Goal: Task Accomplishment & Management: Manage account settings

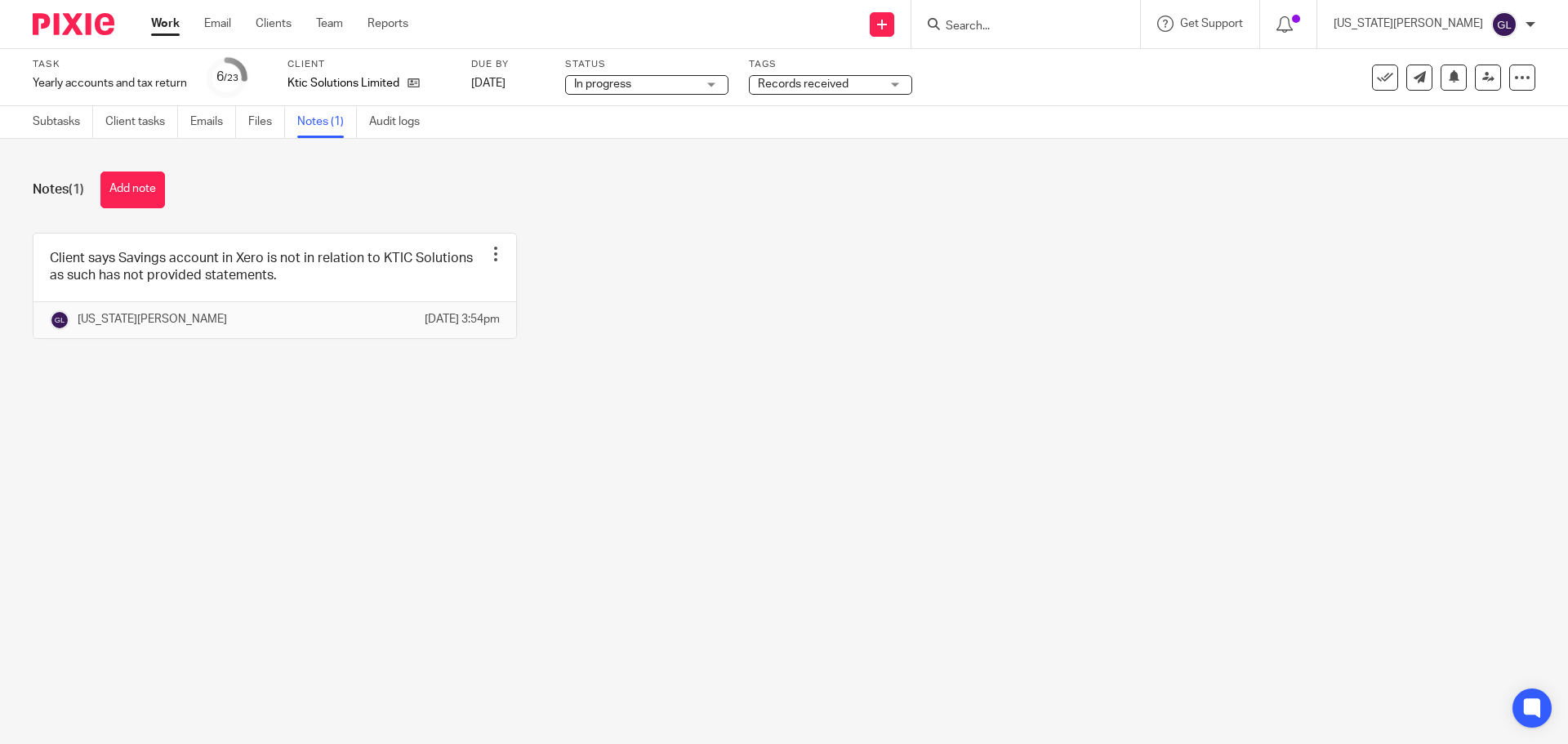
click at [1064, 31] on input "Search" at bounding box center [1017, 27] width 147 height 15
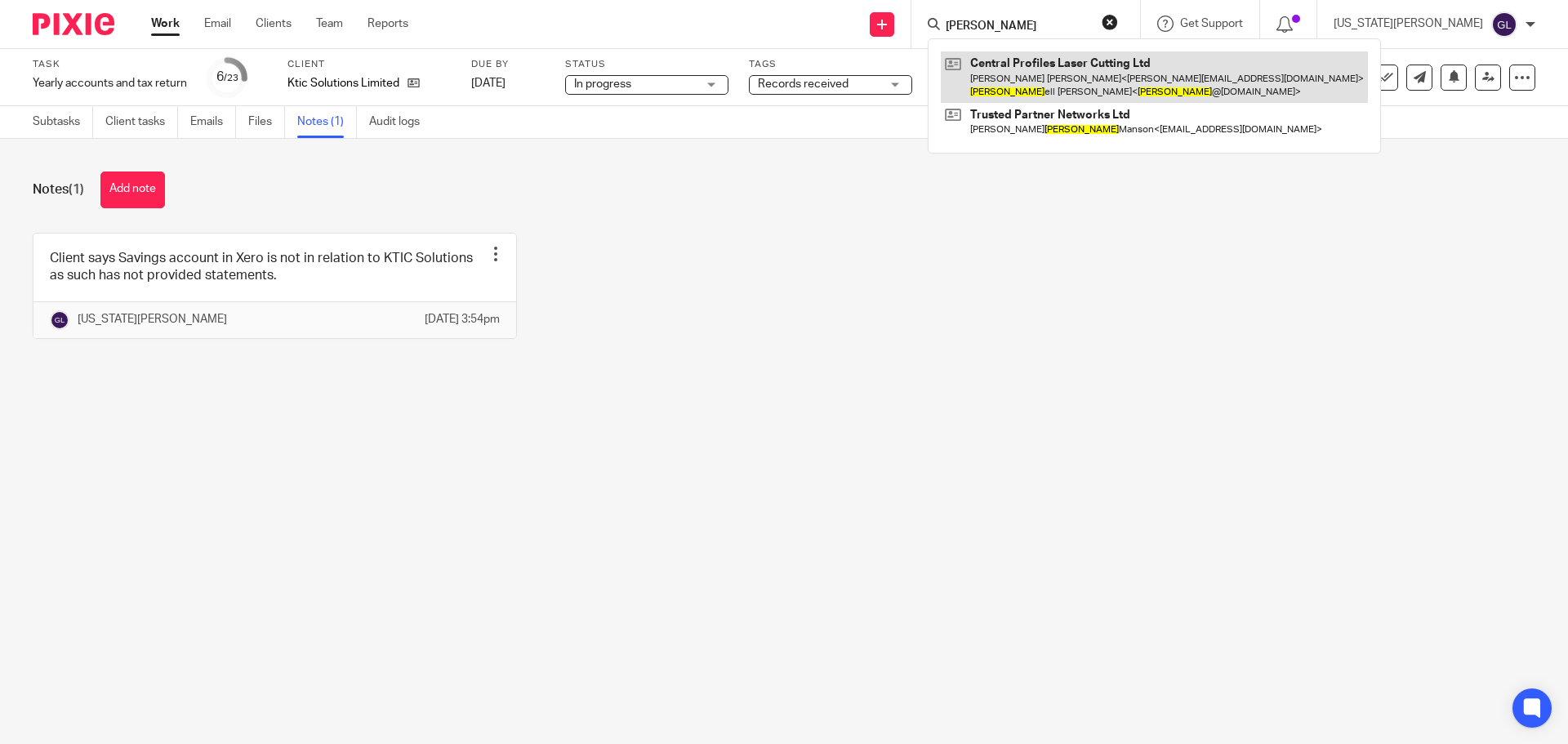
type input "russ"
click at [1132, 69] on link at bounding box center [1154, 76] width 427 height 51
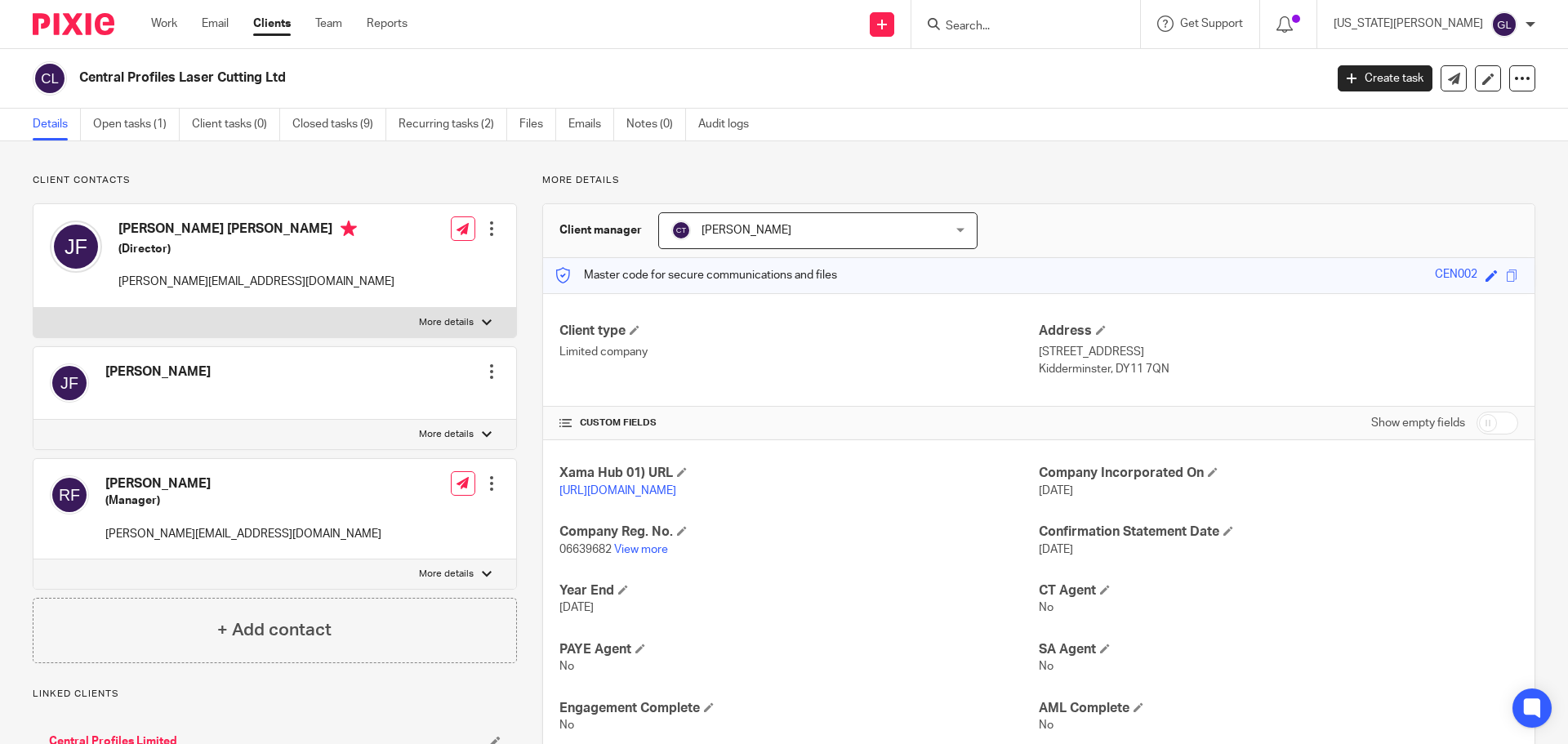
click at [491, 486] on div at bounding box center [491, 483] width 16 height 16
click at [405, 527] on link "Edit contact" at bounding box center [415, 520] width 156 height 24
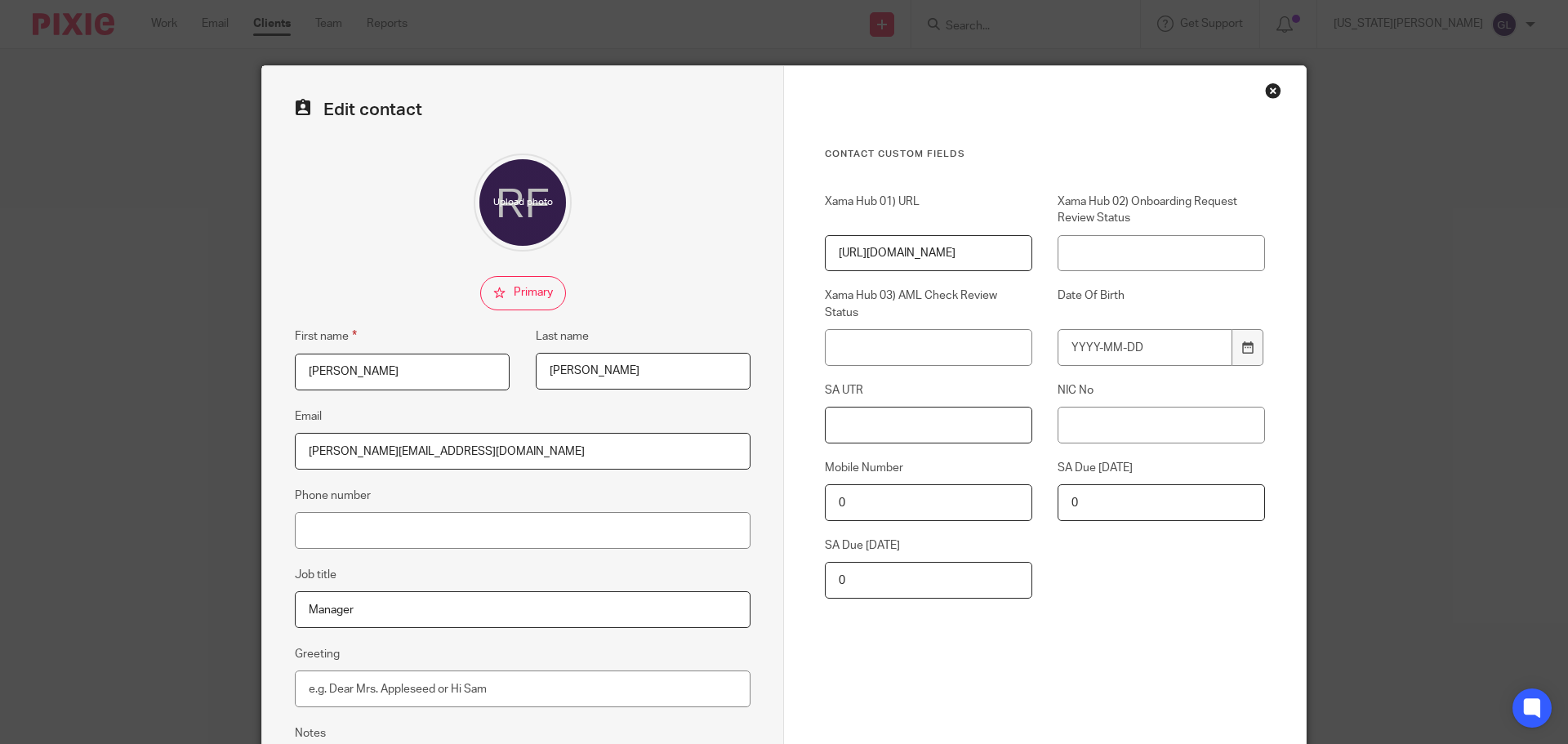
click at [943, 430] on input "SA UTR" at bounding box center [928, 424] width 207 height 37
paste input "9931453090"
type input "9931453090"
click at [1094, 426] on input "NIC No" at bounding box center [1161, 424] width 207 height 37
paste input "NE 36 89 31 D"
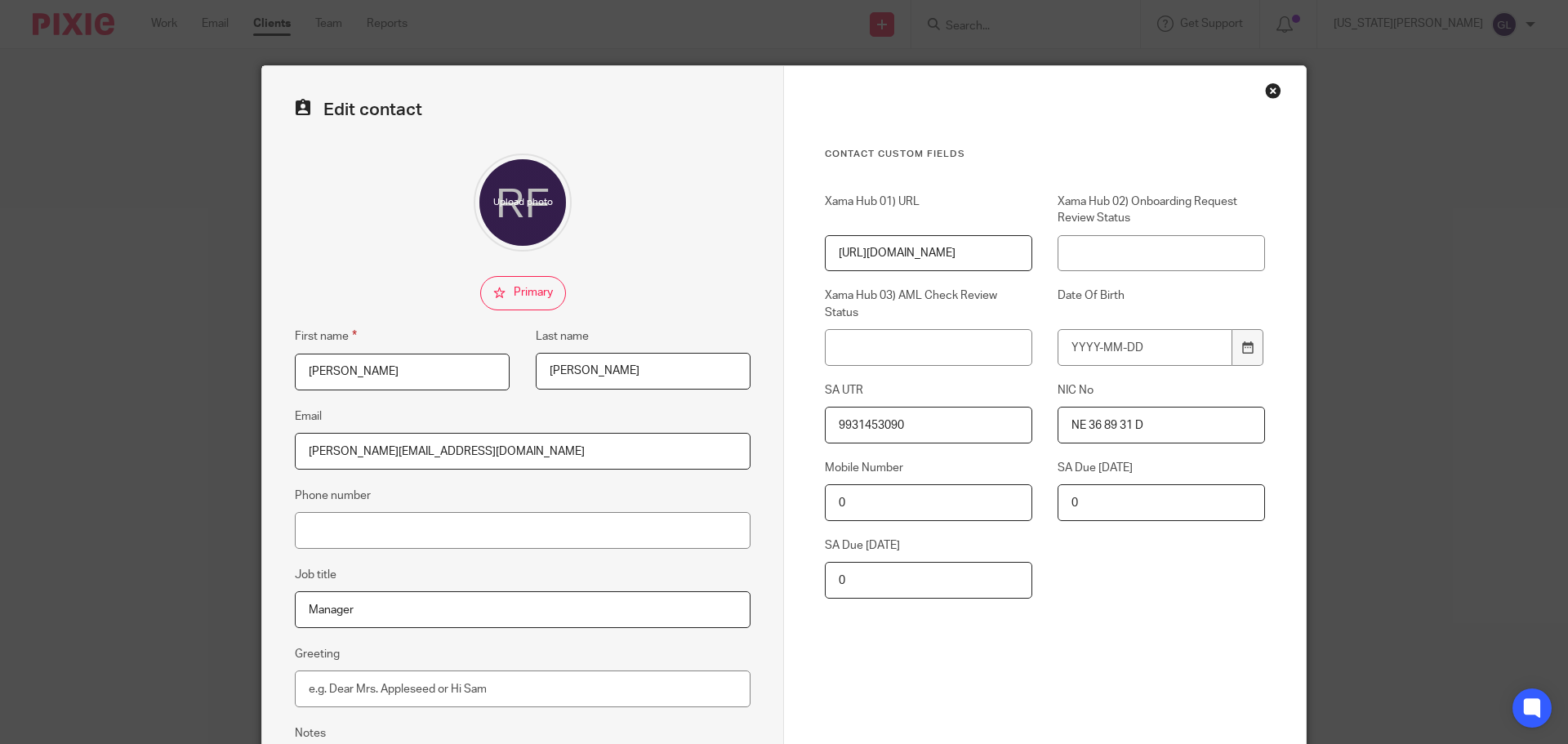
type input "NE 36 89 31 D"
click at [1260, 605] on div "Contact Custom fields Xama Hub 01) URL https://platform.xamatech.com/portal/crm…" at bounding box center [1045, 462] width 522 height 793
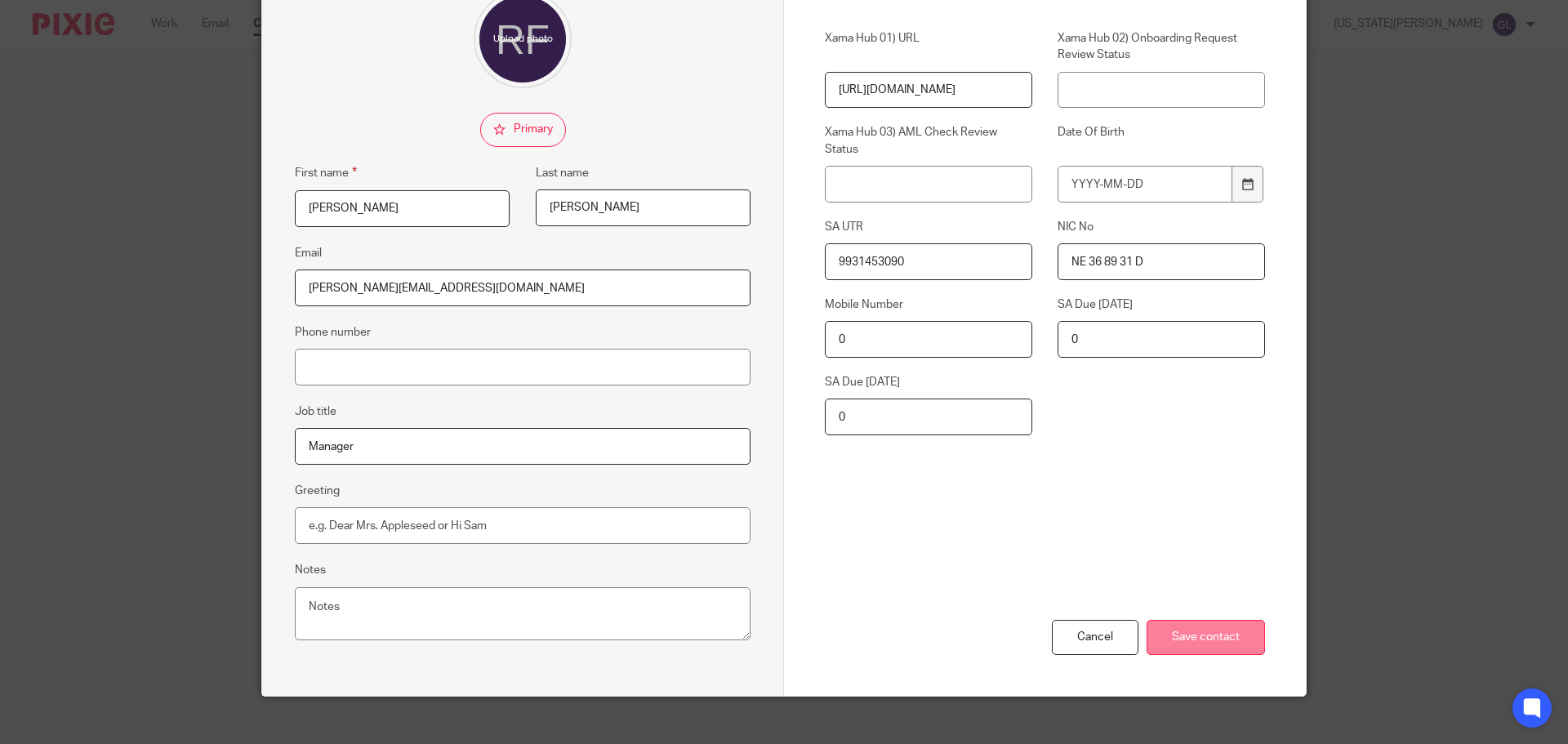
click at [1225, 648] on input "Save contact" at bounding box center [1206, 637] width 119 height 35
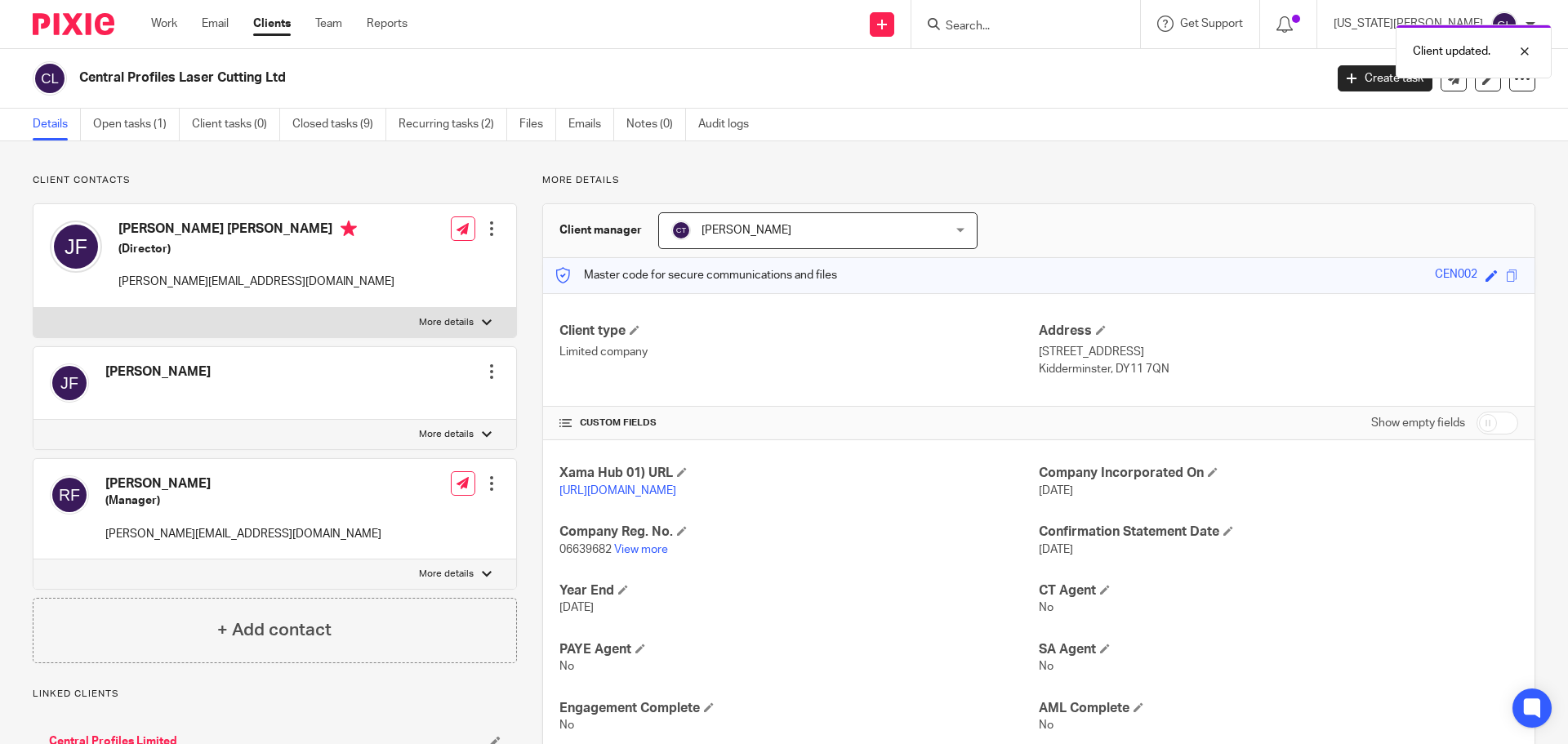
click at [487, 222] on div at bounding box center [491, 229] width 16 height 16
click at [393, 265] on link "Edit contact" at bounding box center [415, 265] width 156 height 24
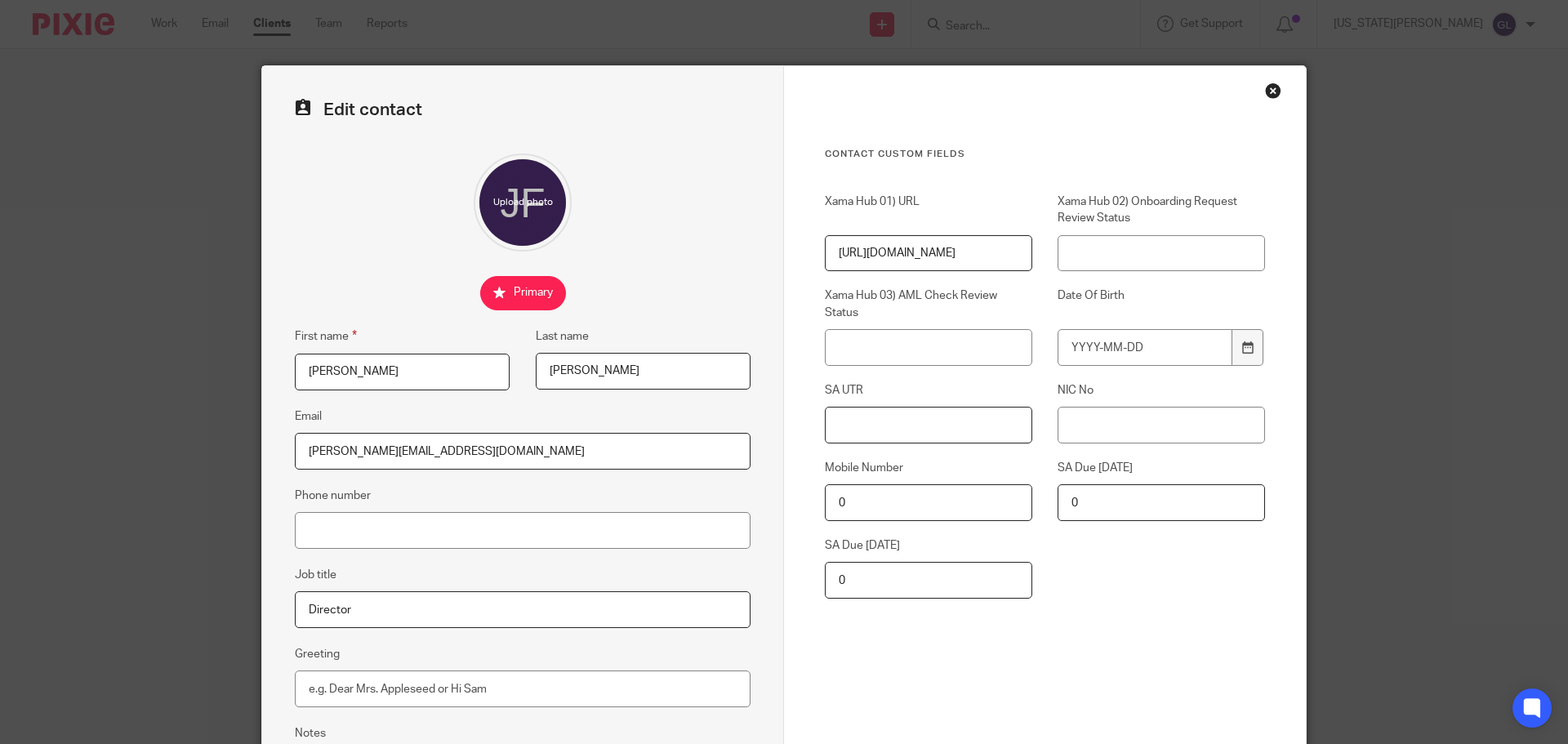
click at [955, 422] on input "SA UTR" at bounding box center [928, 424] width 207 height 37
paste input "6581374427"
type input "6581374427"
click at [1110, 428] on input "NIC No" at bounding box center [1161, 424] width 207 height 37
paste input "NR 46 41 18 C"
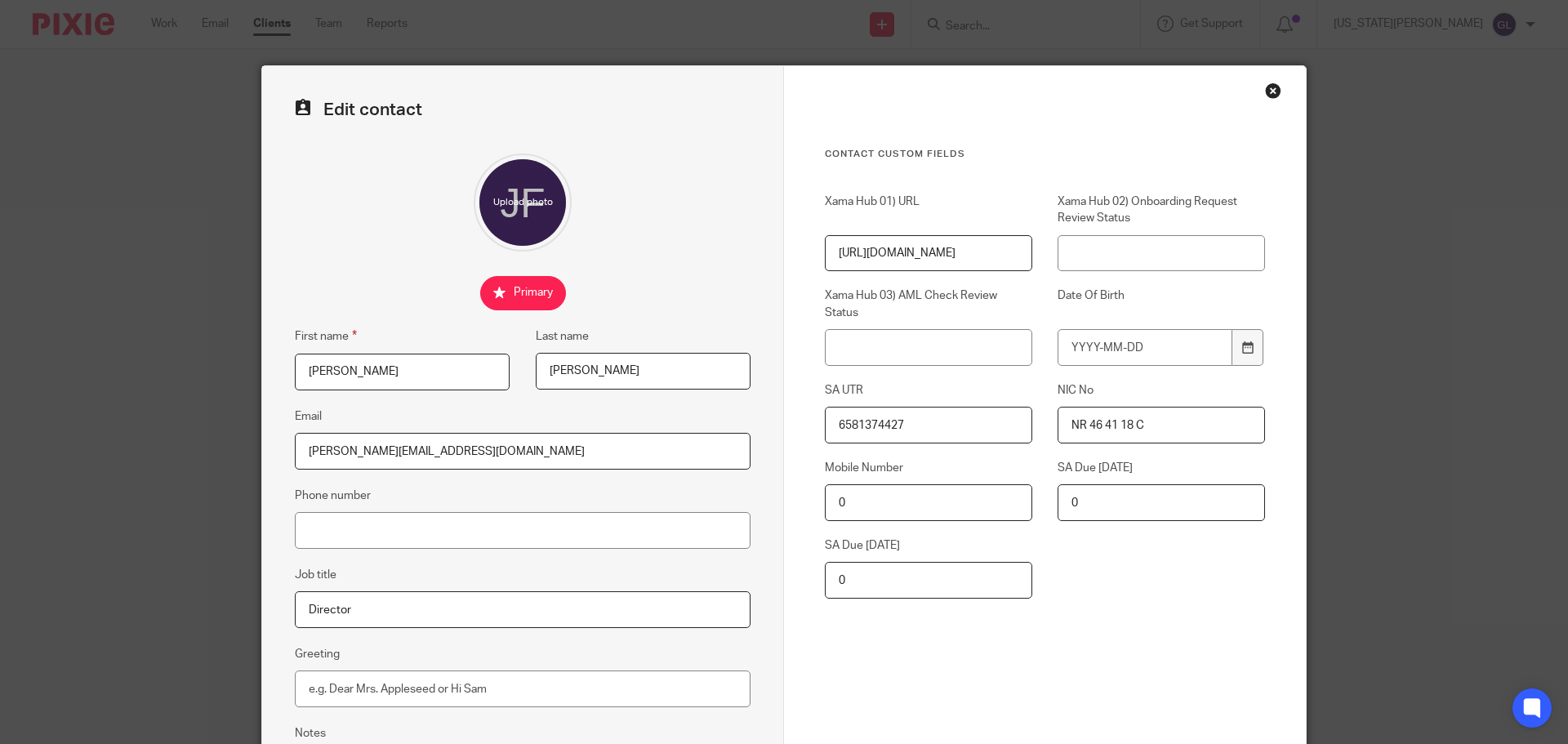
scroll to position [181, 0]
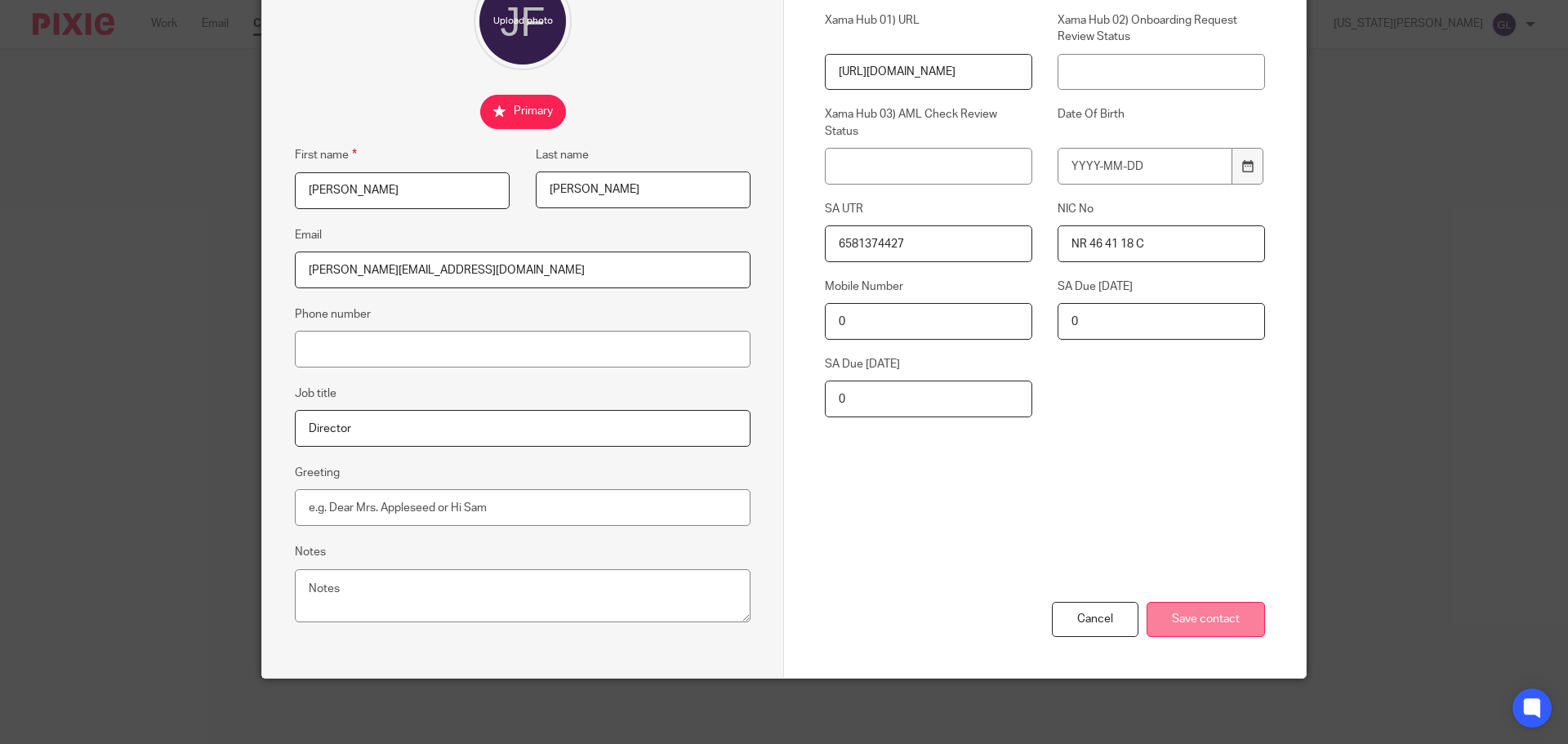
type input "NR 46 41 18 C"
click at [1240, 619] on input "Save contact" at bounding box center [1206, 619] width 119 height 35
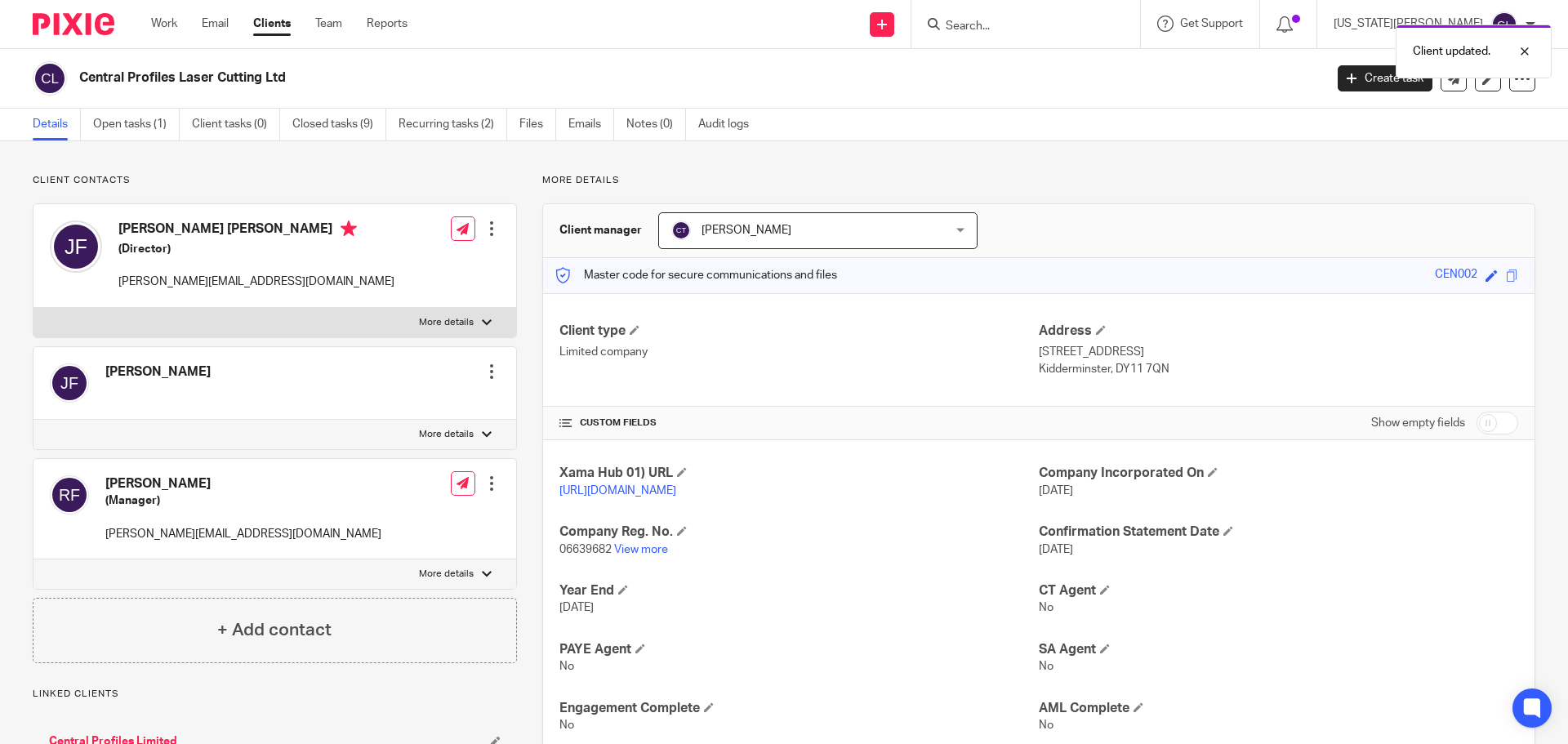
click at [491, 372] on div at bounding box center [491, 371] width 16 height 16
click at [401, 414] on link "Edit contact" at bounding box center [415, 408] width 156 height 24
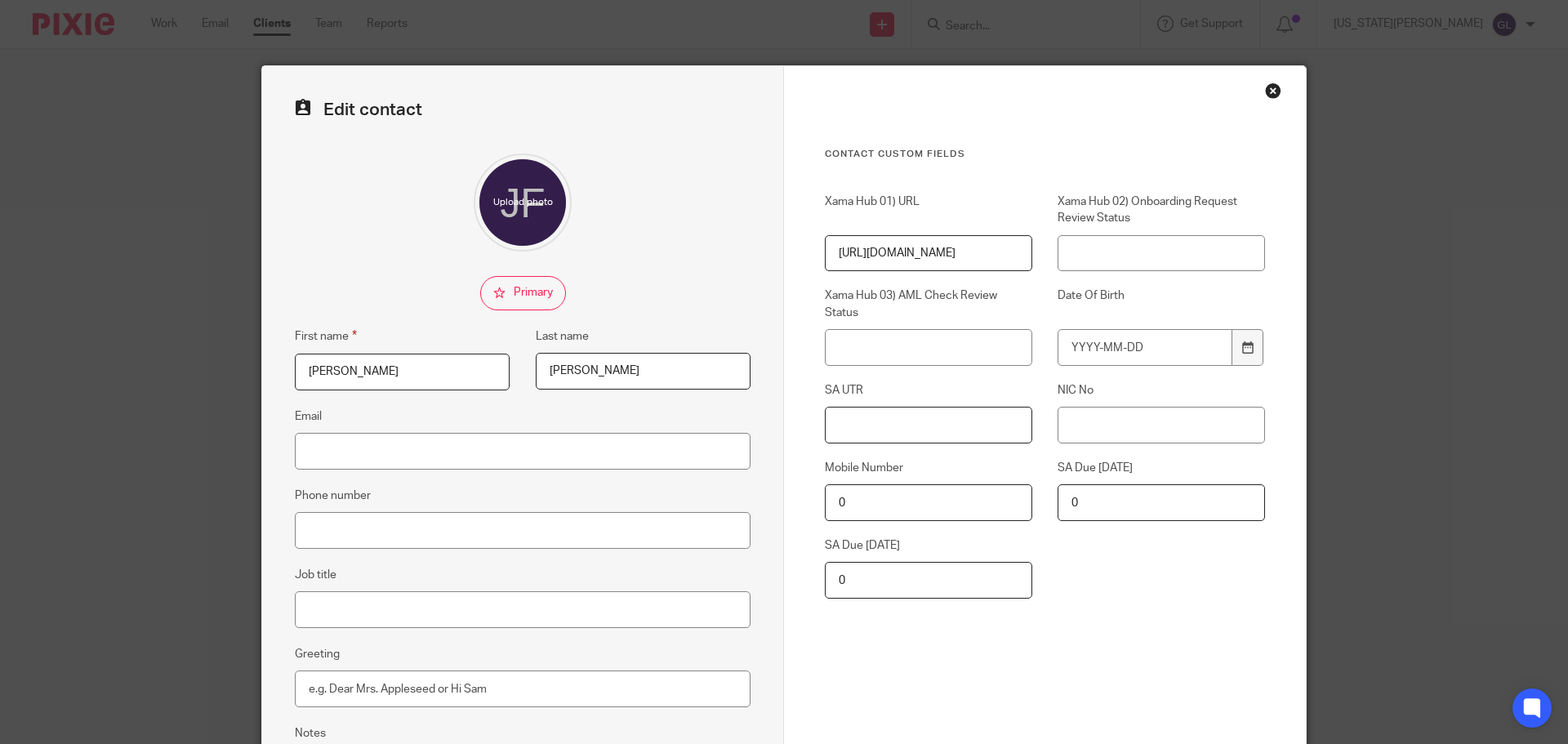
click at [969, 413] on input "SA UTR" at bounding box center [928, 424] width 207 height 37
paste input "6581374427"
type input "6581374427"
click at [1134, 427] on input "NIC No" at bounding box center [1161, 424] width 207 height 37
paste input "NR 46 41 18 C"
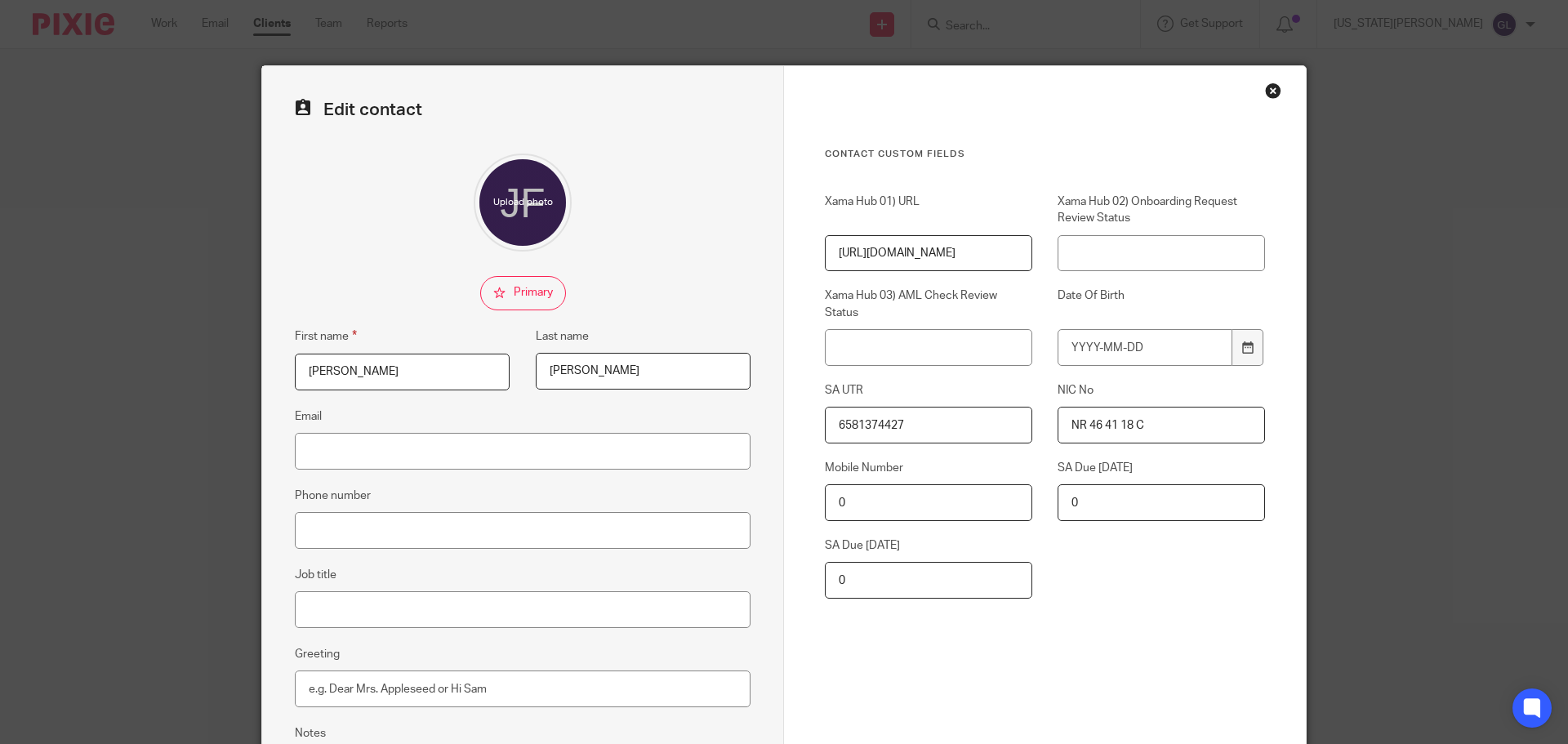
scroll to position [163, 0]
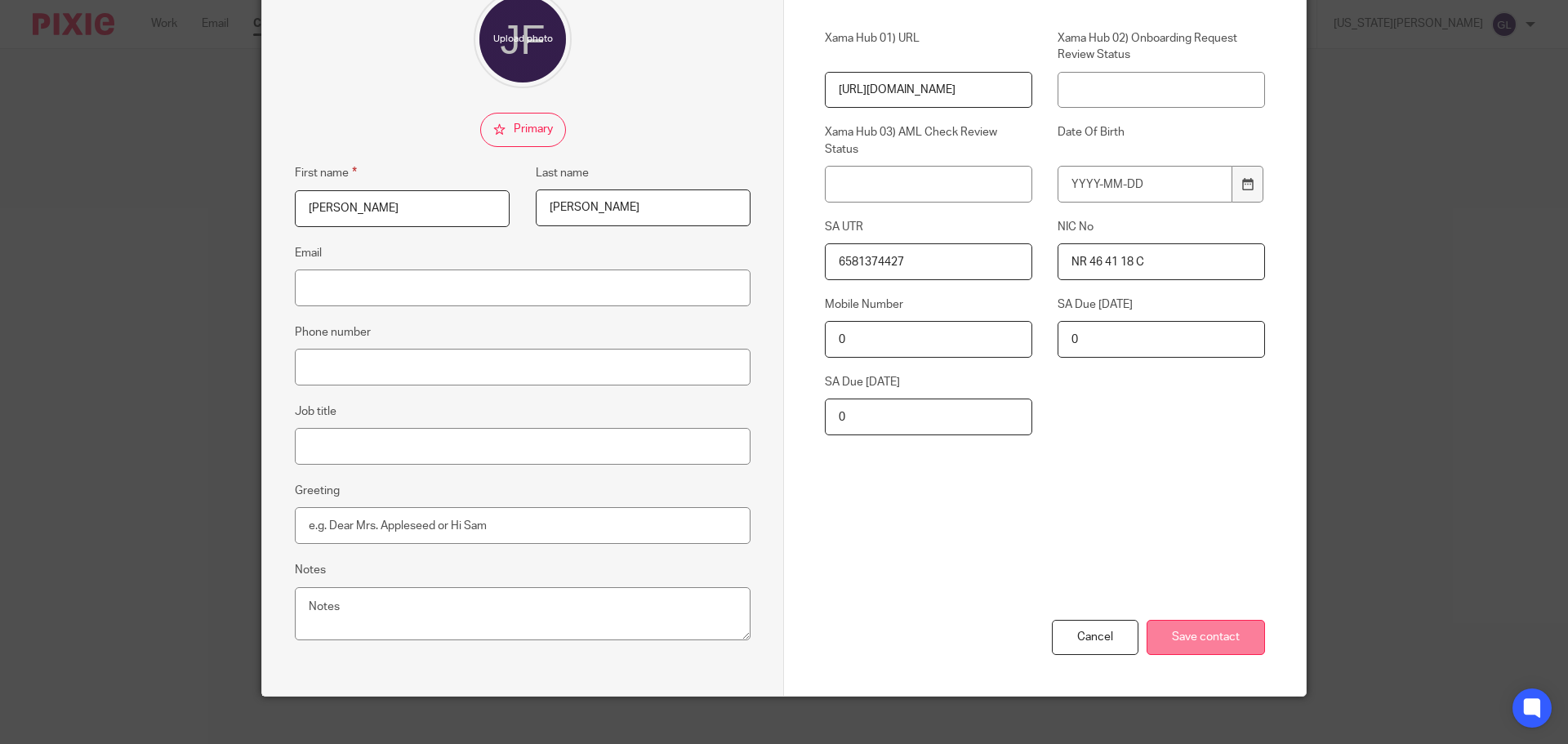
type input "NR 46 41 18 C"
click at [1230, 646] on input "Save contact" at bounding box center [1206, 637] width 119 height 35
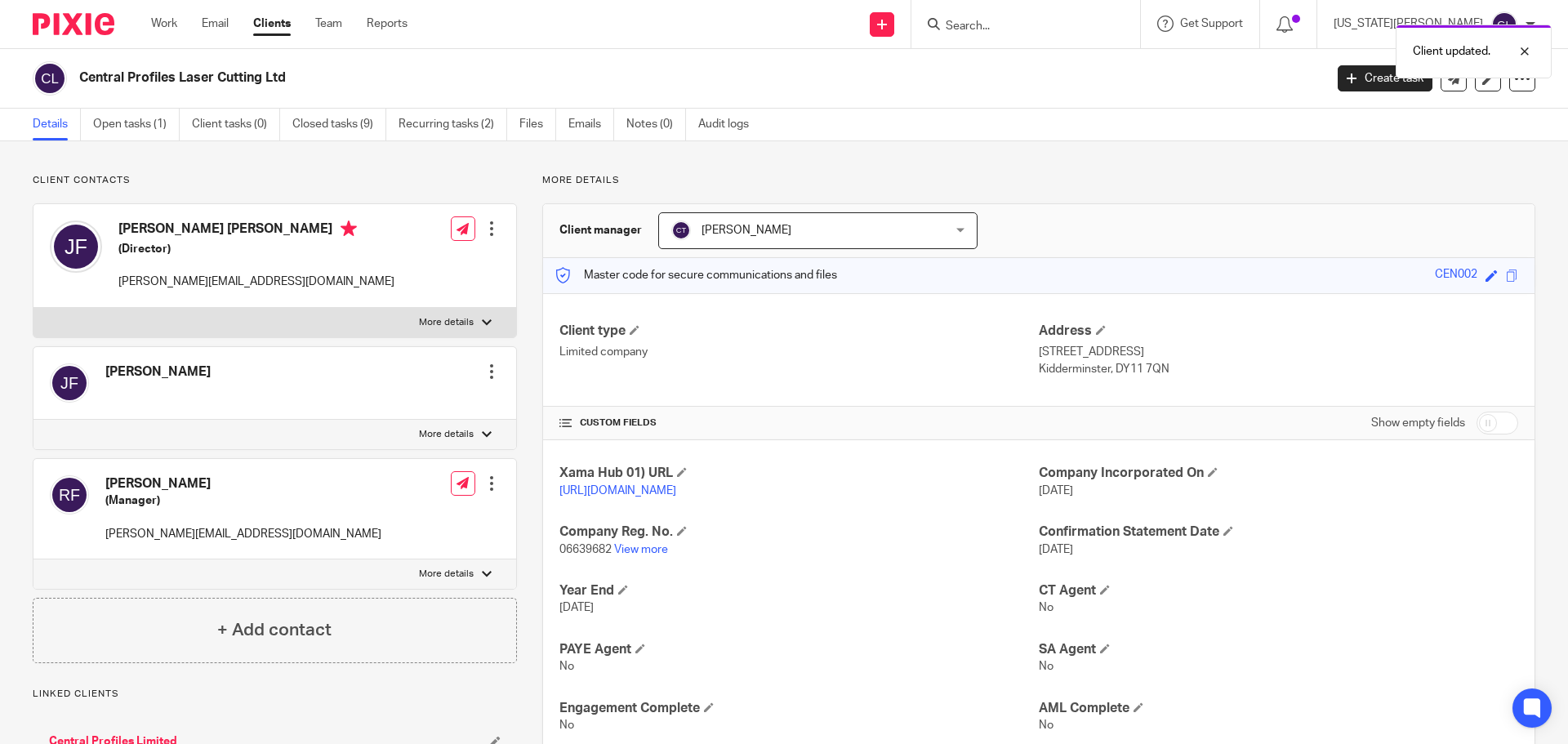
click at [1033, 25] on div "Client updated." at bounding box center [1168, 47] width 768 height 62
click at [1050, 22] on div "Client updated." at bounding box center [1168, 47] width 768 height 62
click at [1040, 25] on input "Search" at bounding box center [1017, 27] width 147 height 15
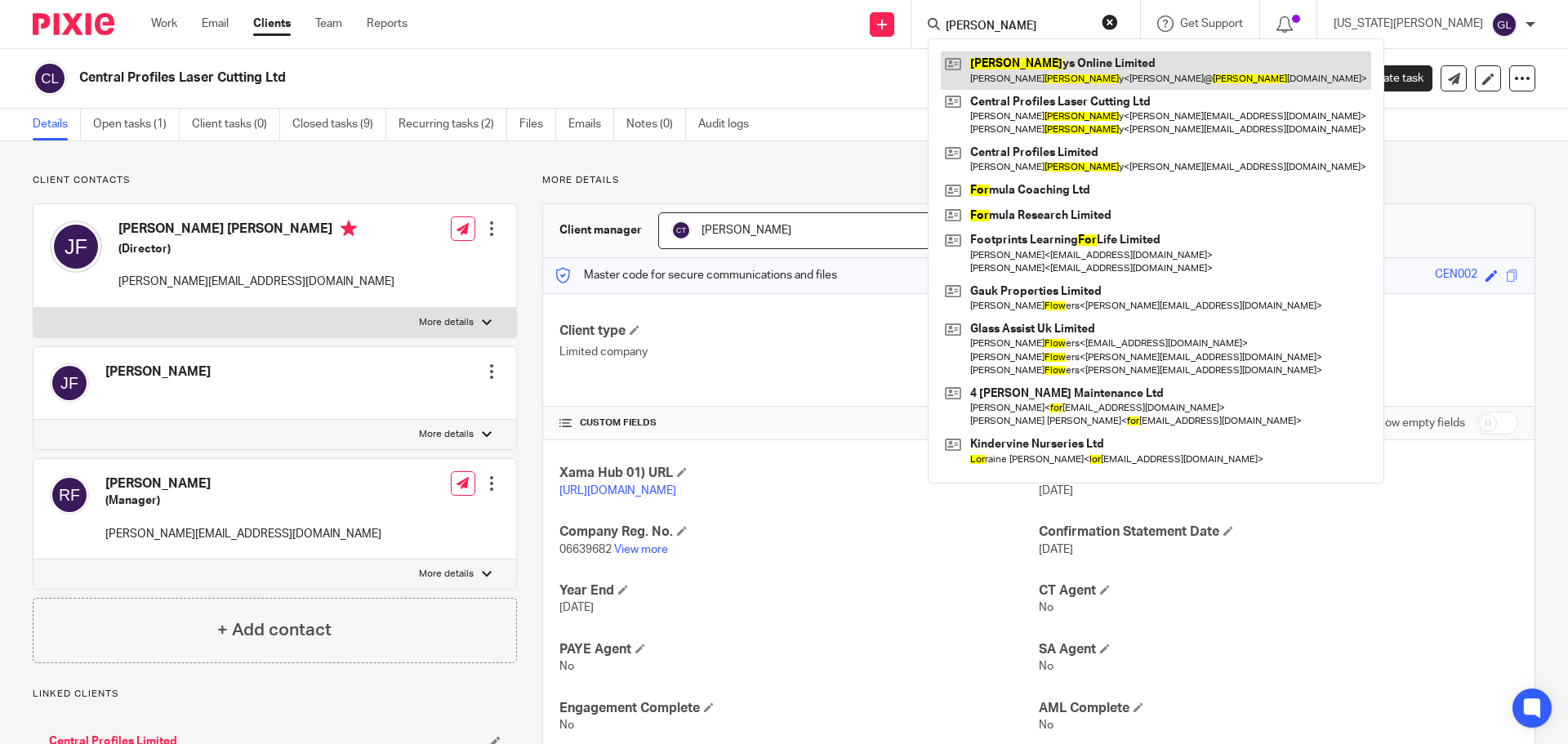
type input "flor"
click at [1103, 75] on link at bounding box center [1156, 70] width 430 height 38
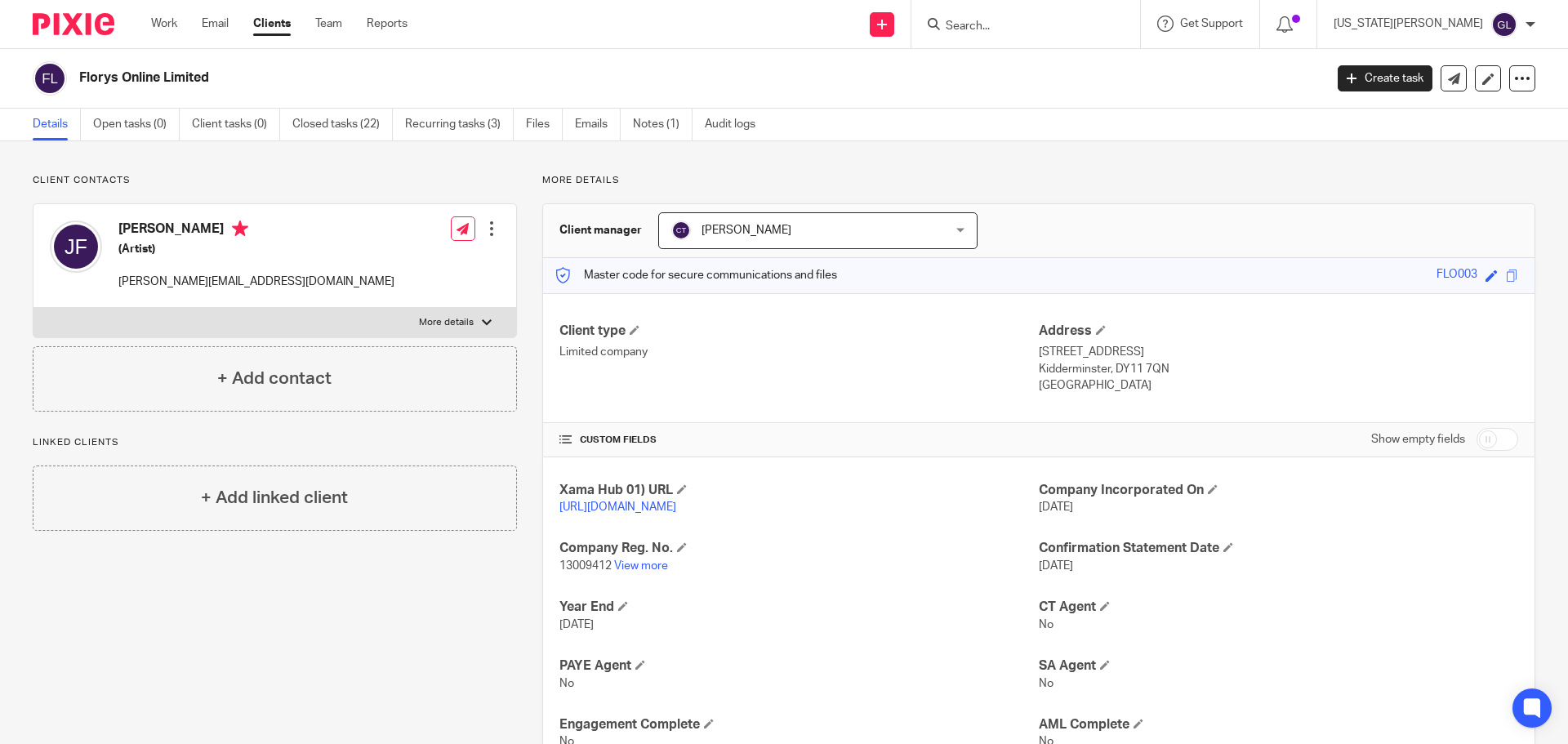
click at [485, 229] on div at bounding box center [491, 229] width 16 height 16
click at [400, 262] on link "Edit contact" at bounding box center [415, 265] width 156 height 24
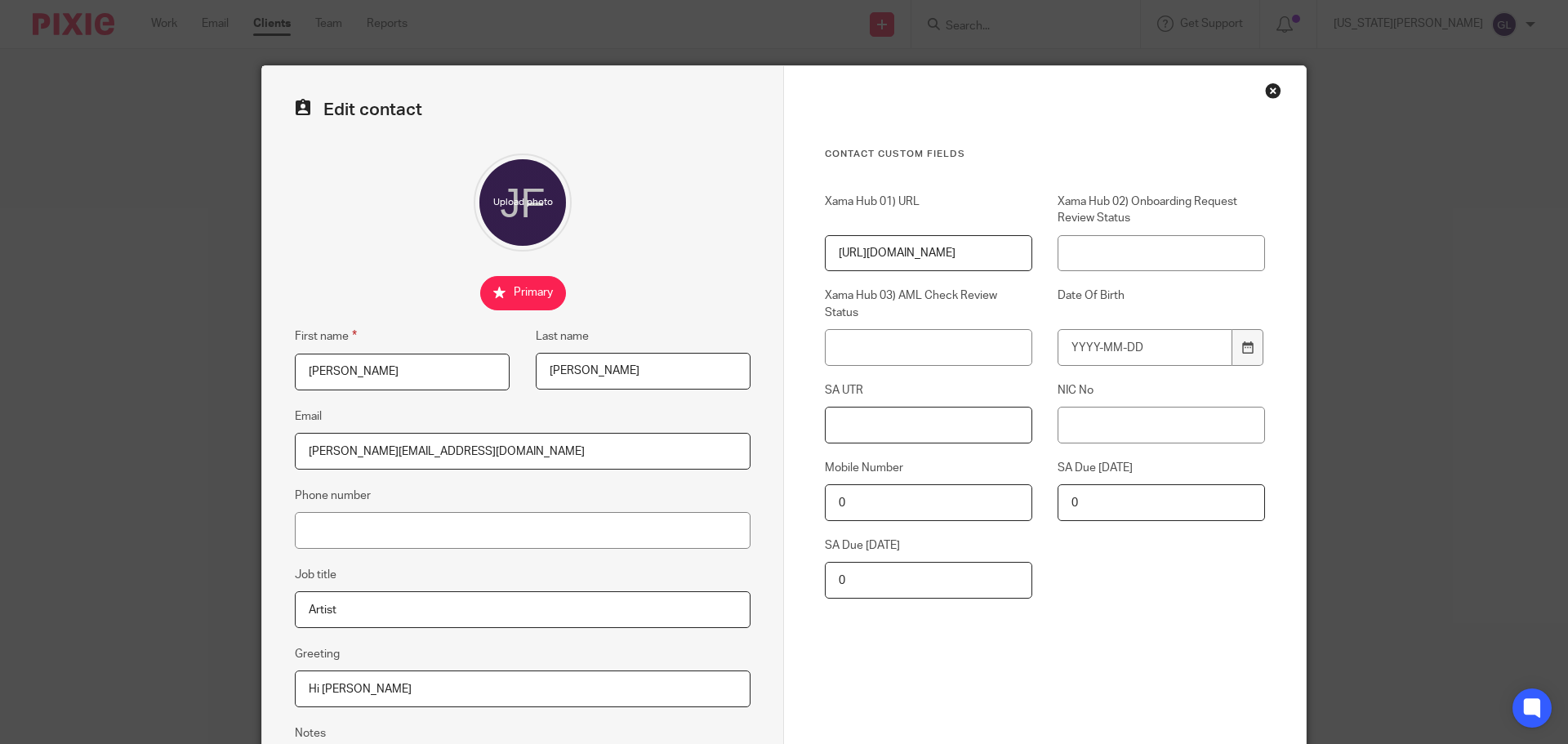
click at [838, 431] on input "SA UTR" at bounding box center [928, 424] width 207 height 37
paste input "1660491280"
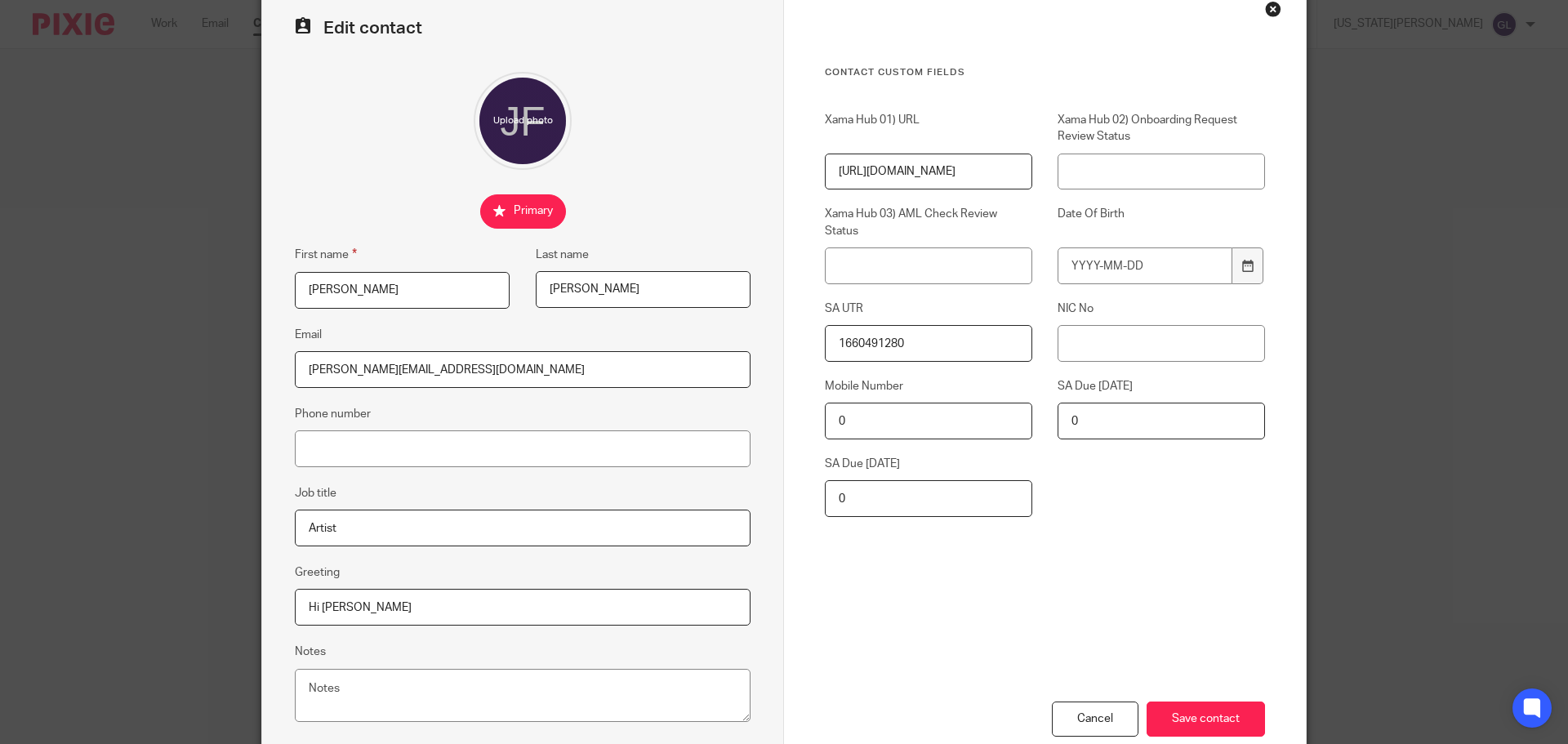
scroll to position [181, 0]
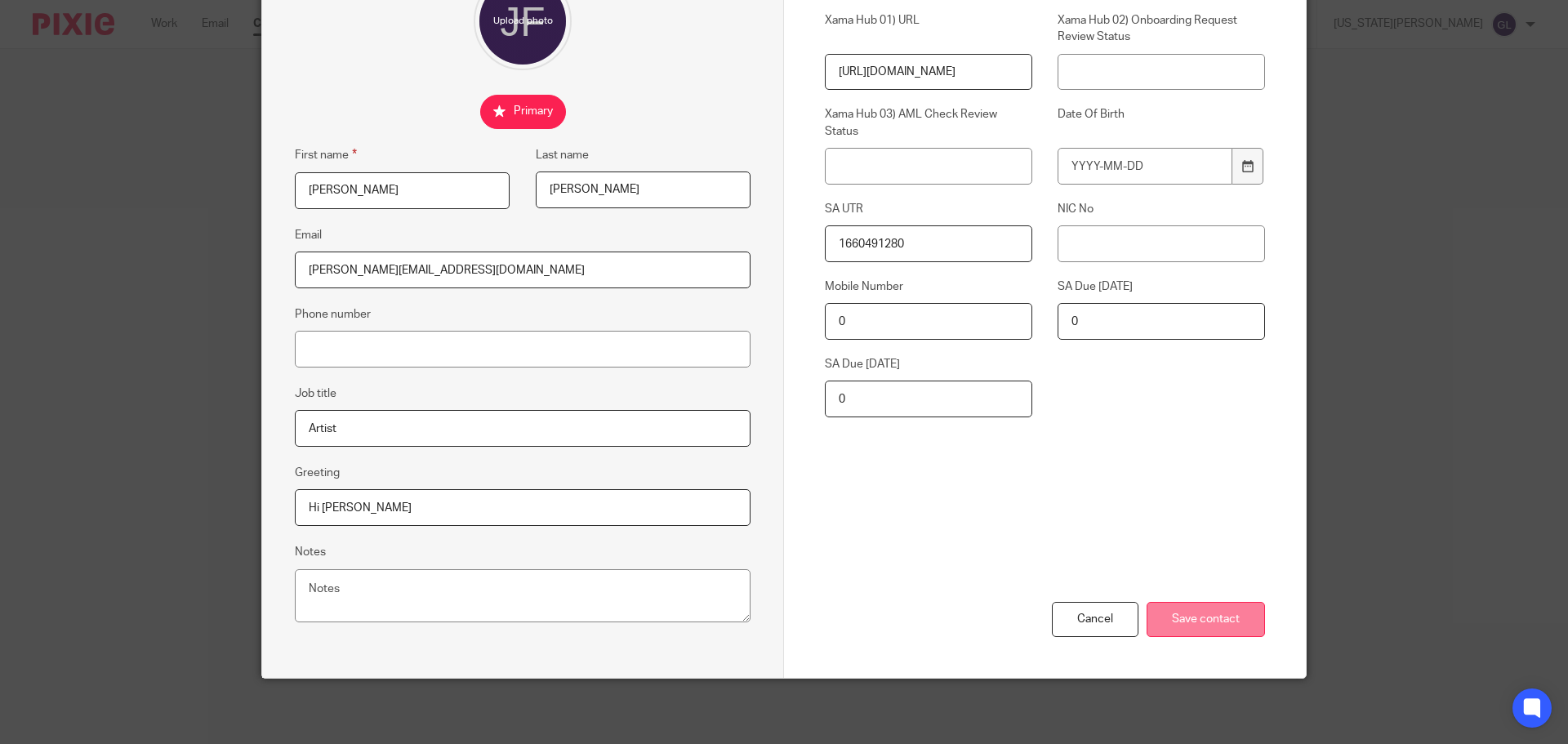
type input "1660491280"
click at [1223, 615] on input "Save contact" at bounding box center [1206, 619] width 119 height 35
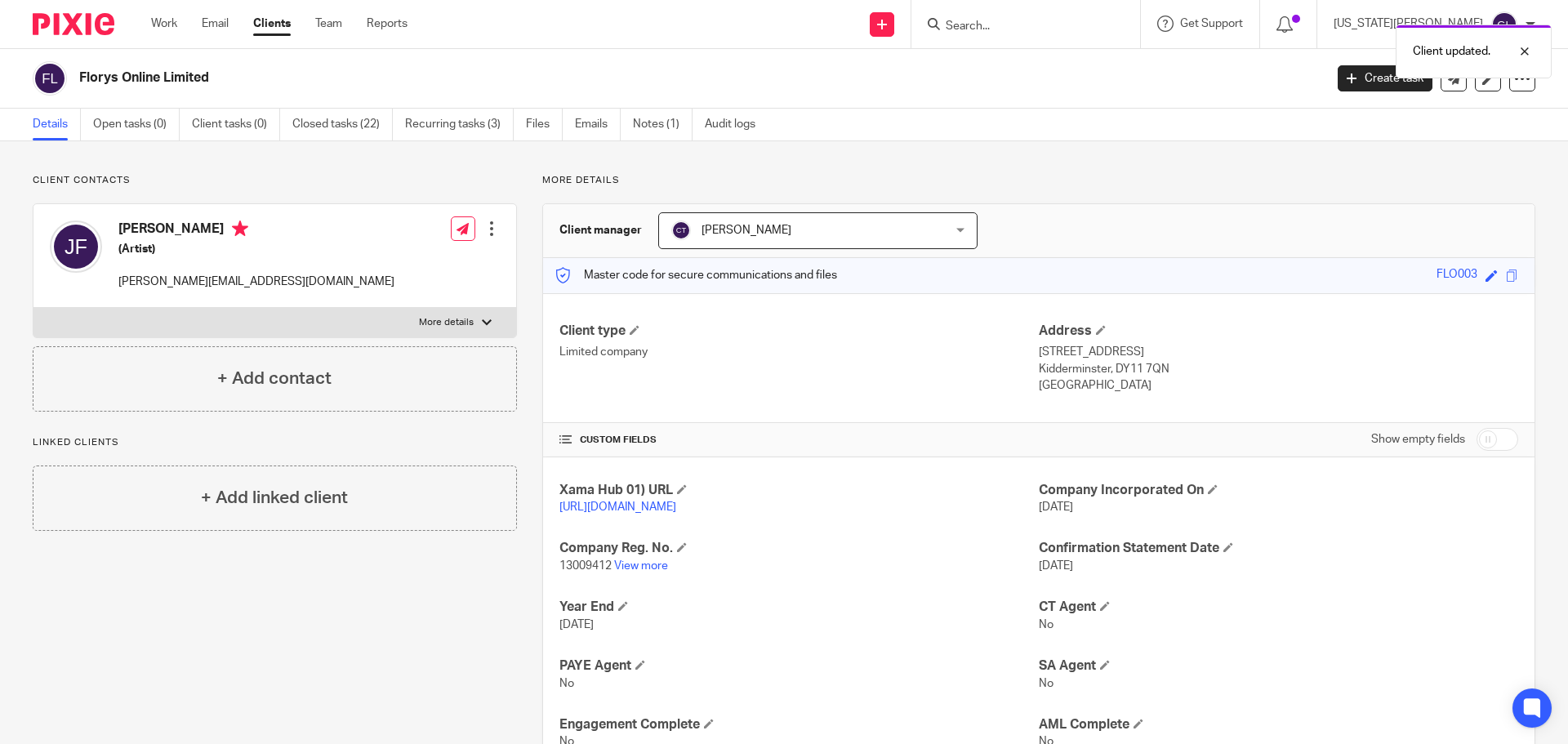
click at [1039, 27] on div "Client updated." at bounding box center [1168, 47] width 768 height 62
click at [1040, 27] on div "Client updated." at bounding box center [1168, 47] width 768 height 62
click at [1041, 27] on input "Search" at bounding box center [1017, 27] width 147 height 15
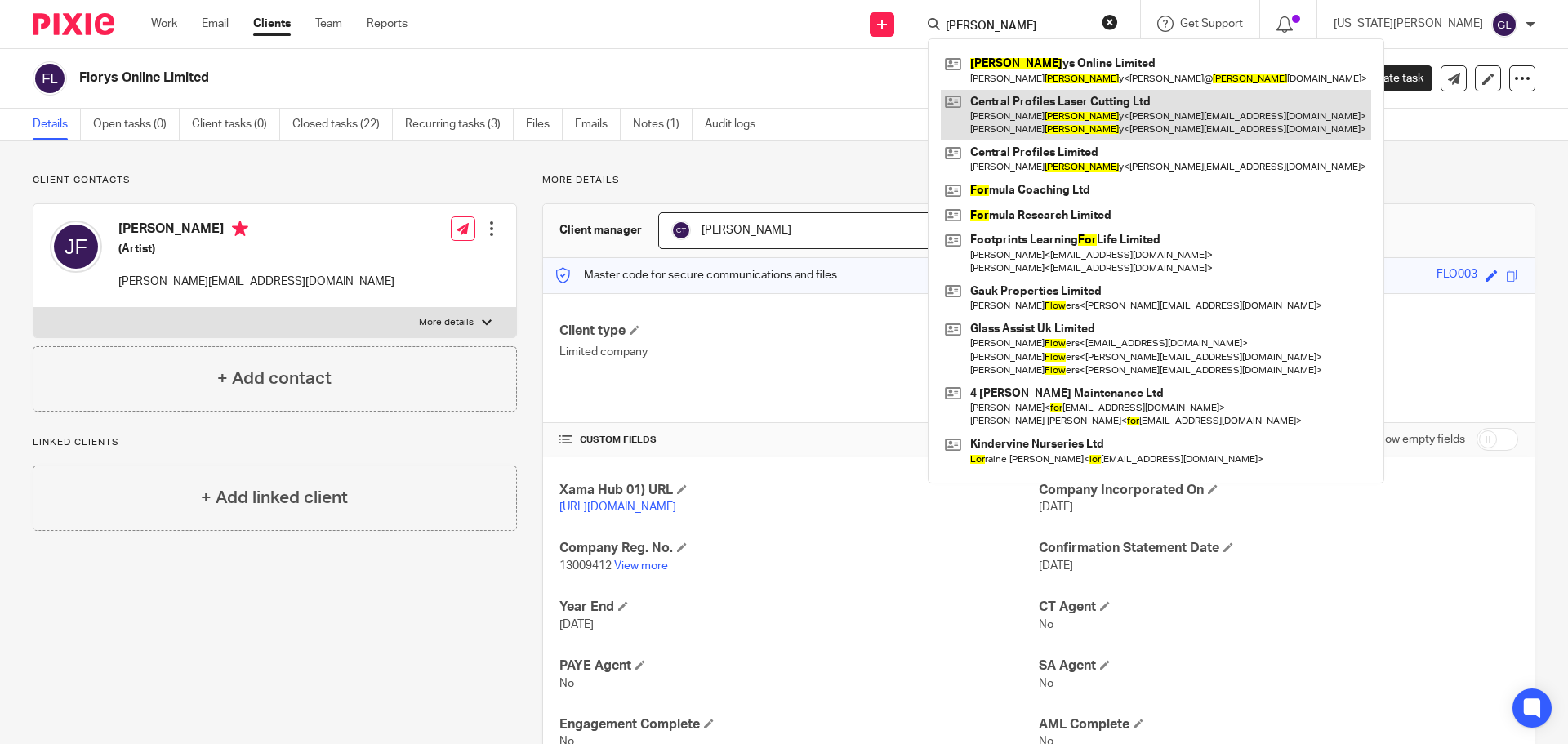
type input "flor"
click at [1116, 128] on link at bounding box center [1156, 115] width 430 height 51
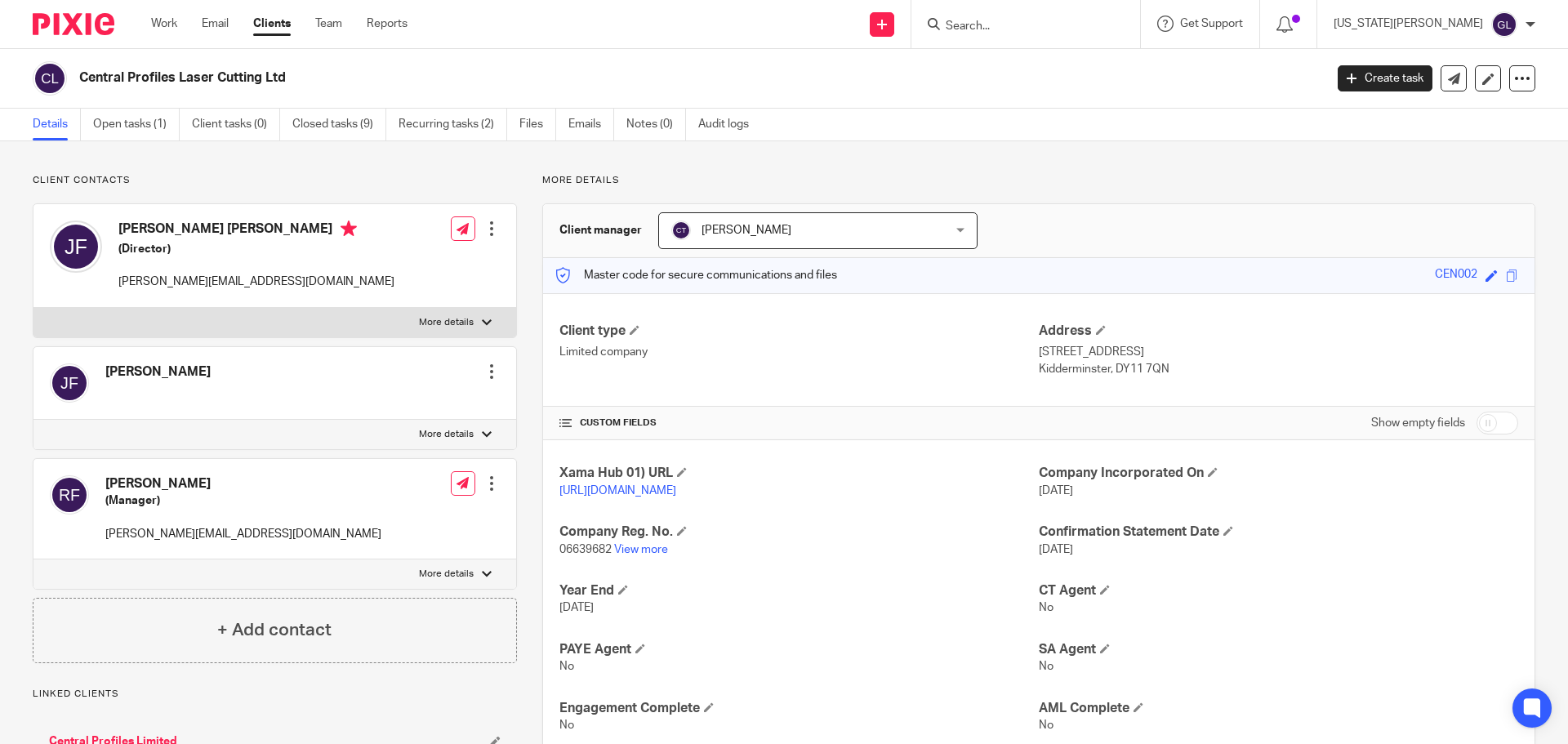
click at [1030, 15] on form at bounding box center [1031, 24] width 174 height 21
click at [1036, 28] on input "Search" at bounding box center [1017, 27] width 147 height 15
click at [123, 131] on link "Open tasks (1)" at bounding box center [136, 124] width 87 height 32
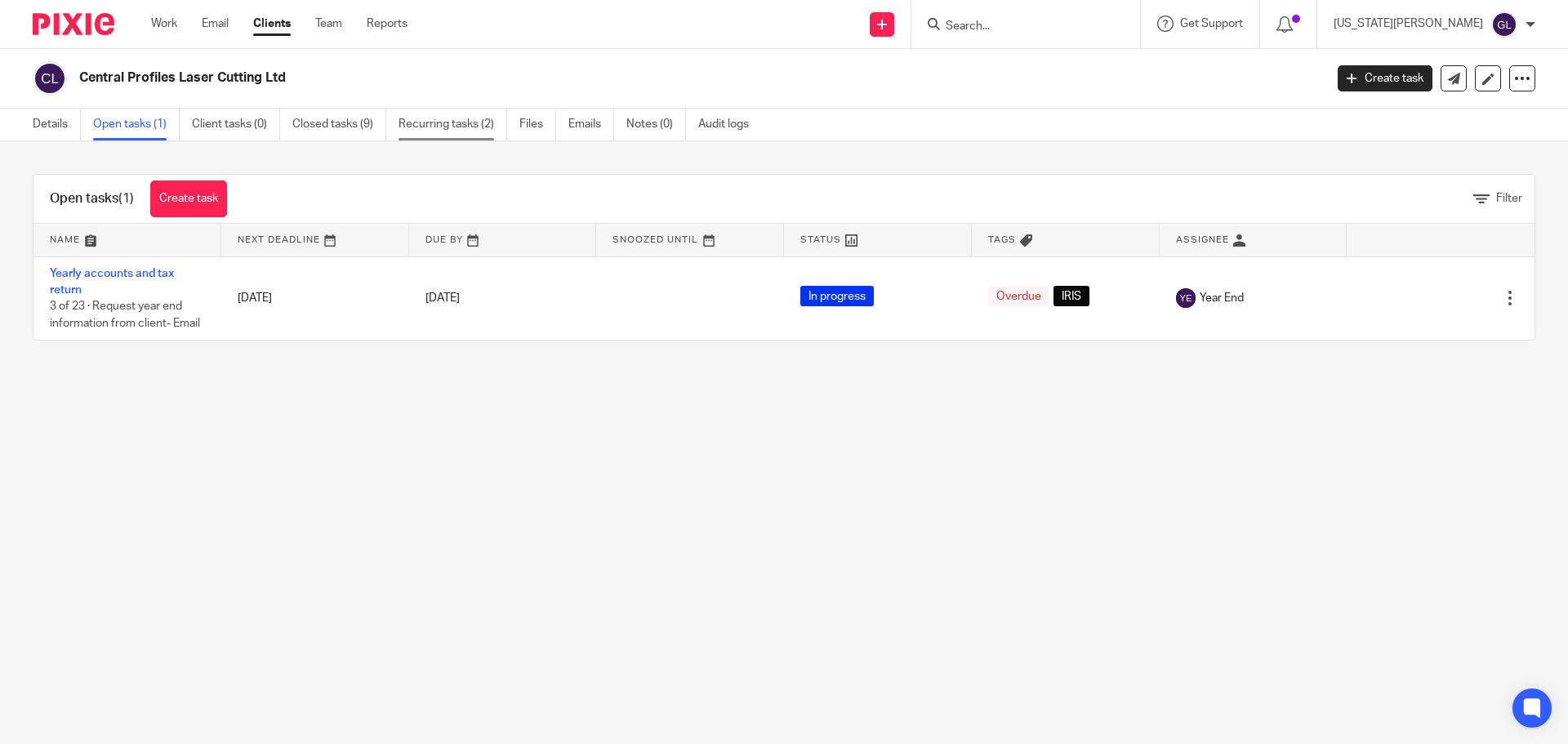
click at [485, 125] on link "Recurring tasks (2)" at bounding box center [453, 124] width 108 height 32
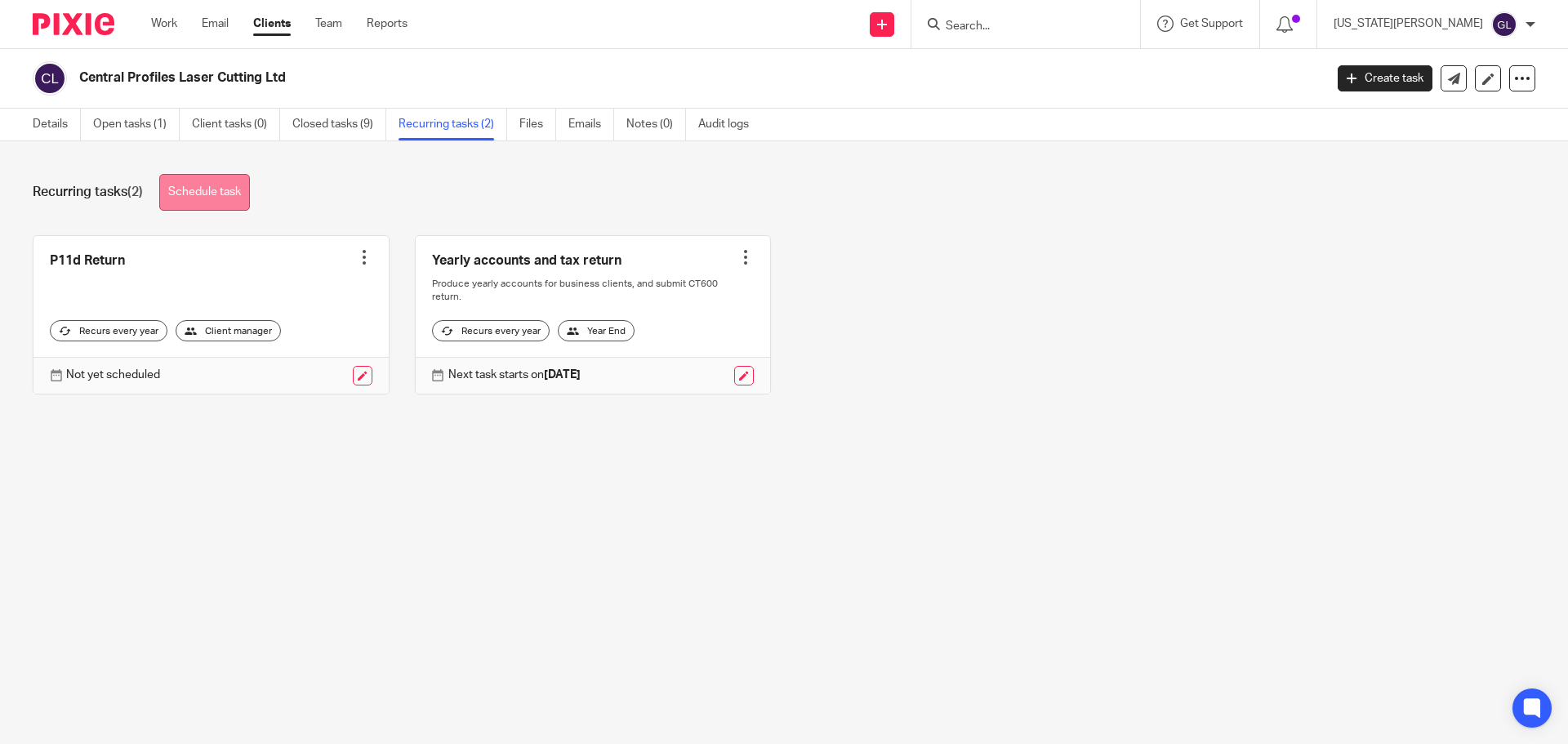
click at [235, 191] on link "Schedule task" at bounding box center [204, 192] width 91 height 37
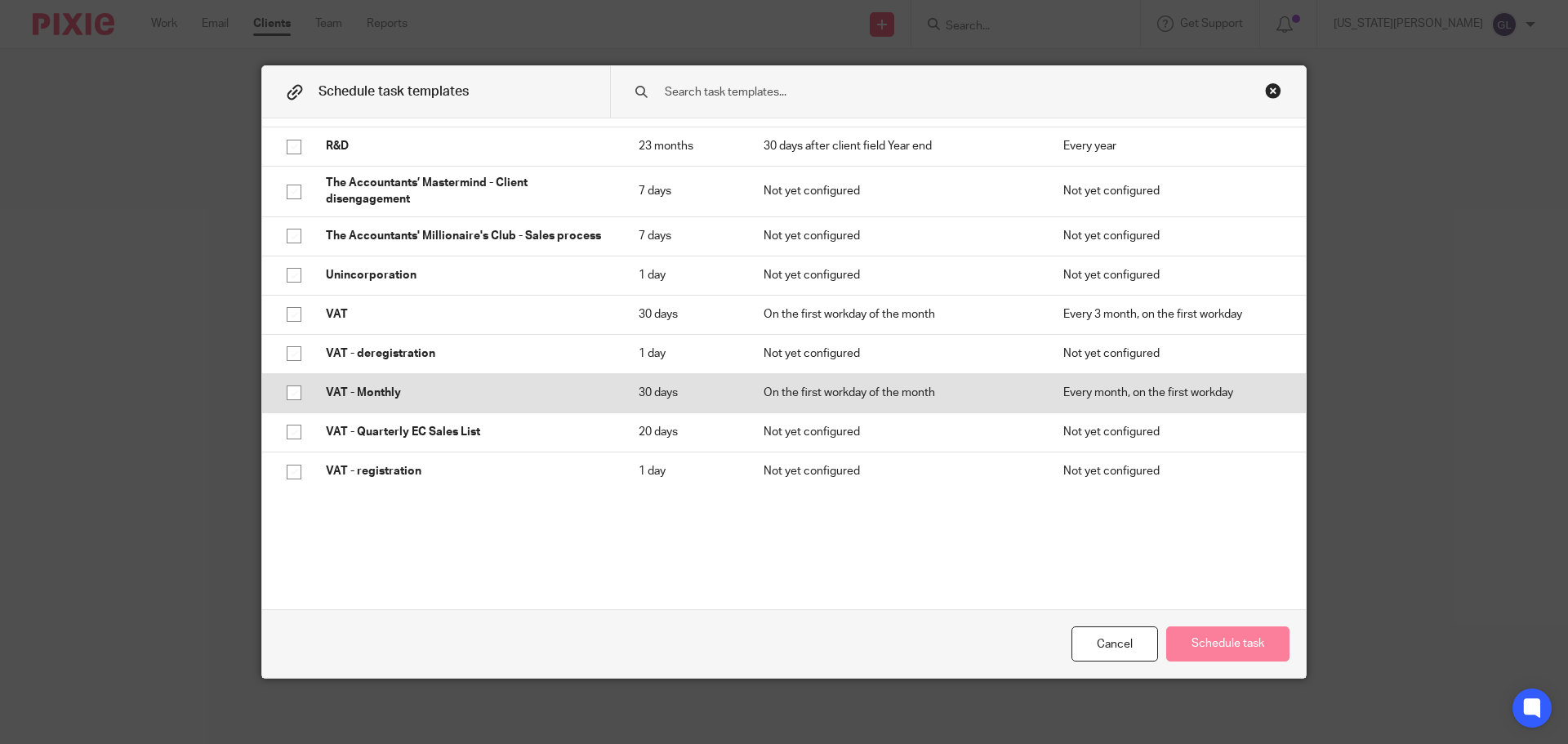
scroll to position [364, 0]
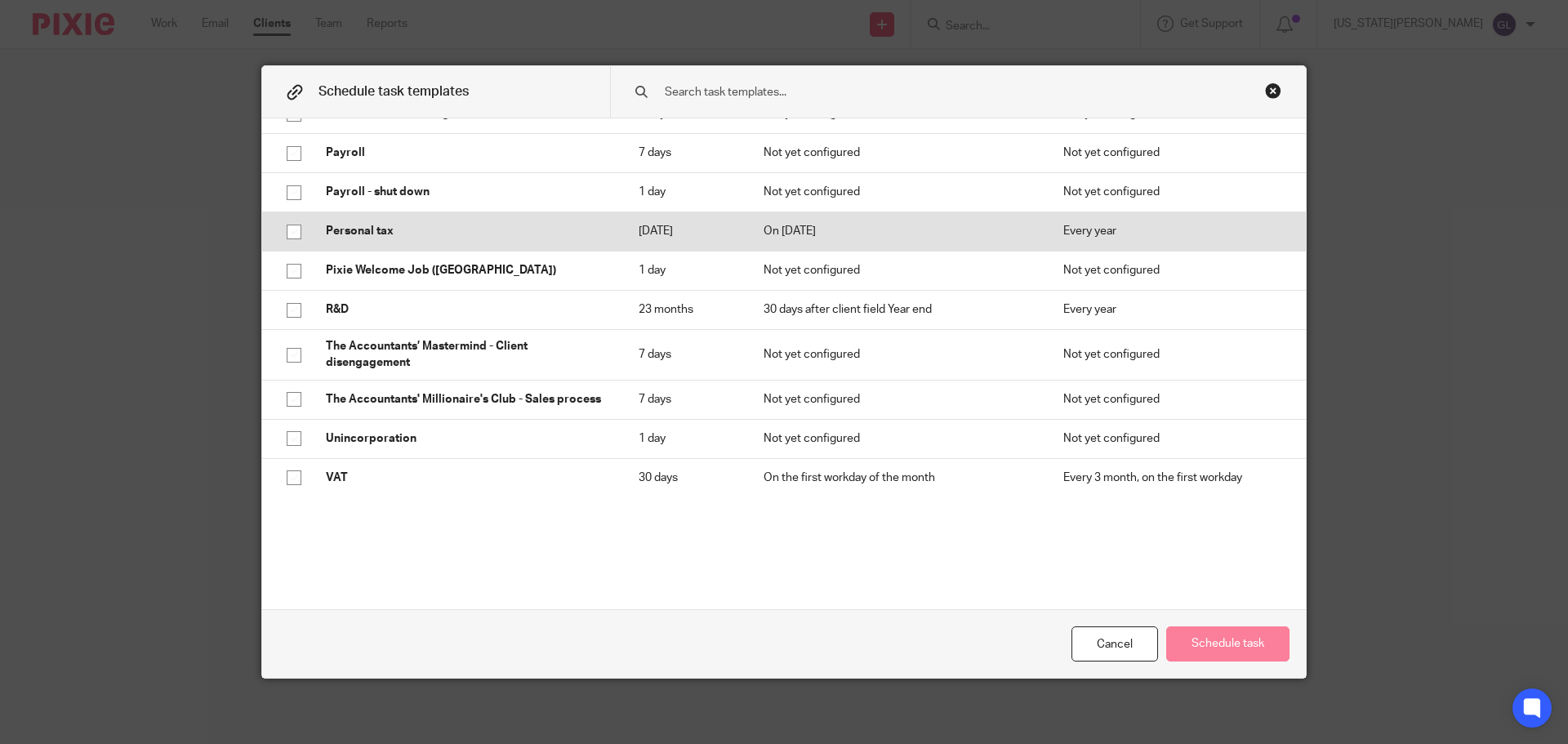
click at [288, 229] on input "checkbox" at bounding box center [294, 232] width 31 height 31
checkbox input "true"
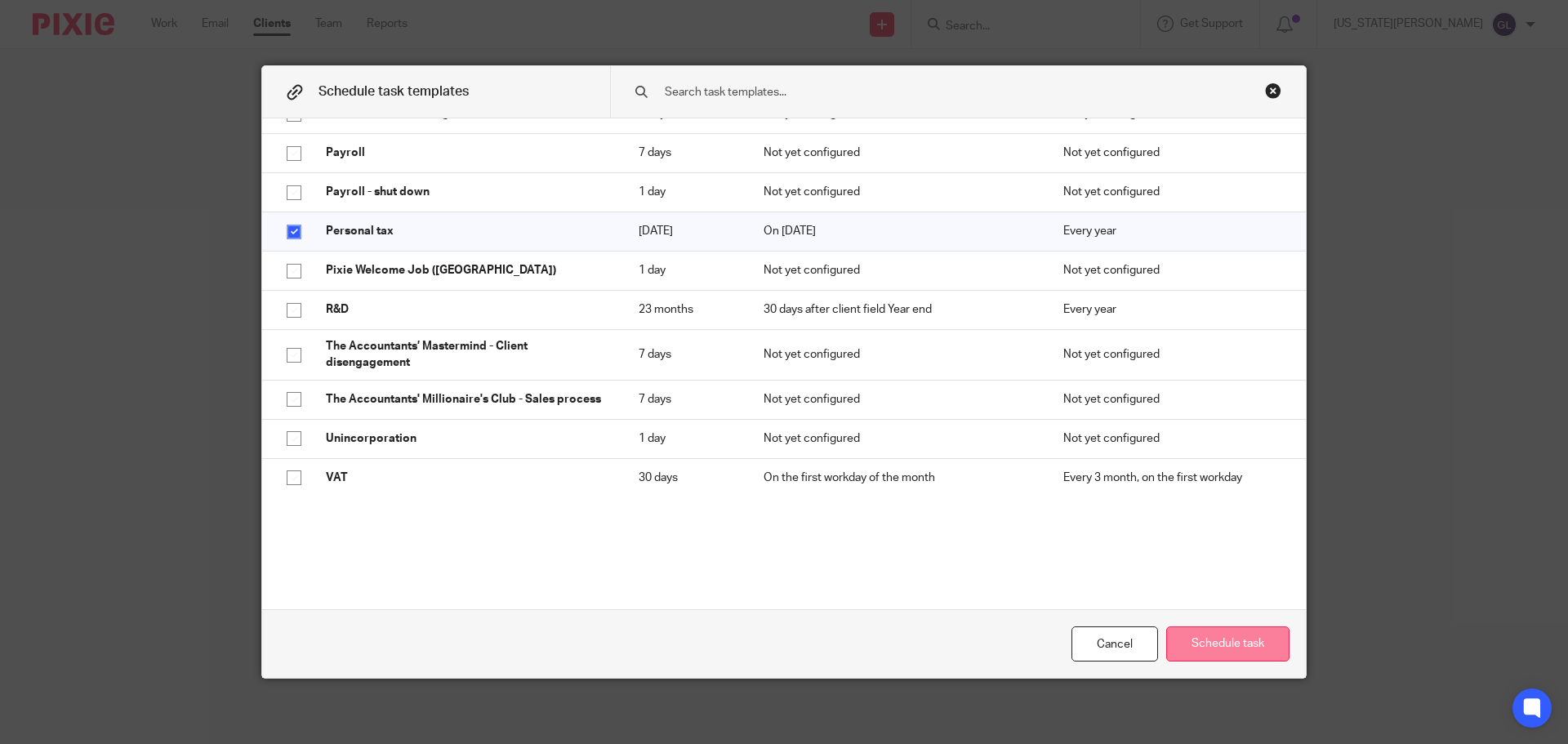
click at [1219, 652] on button "Schedule task" at bounding box center [1228, 643] width 124 height 35
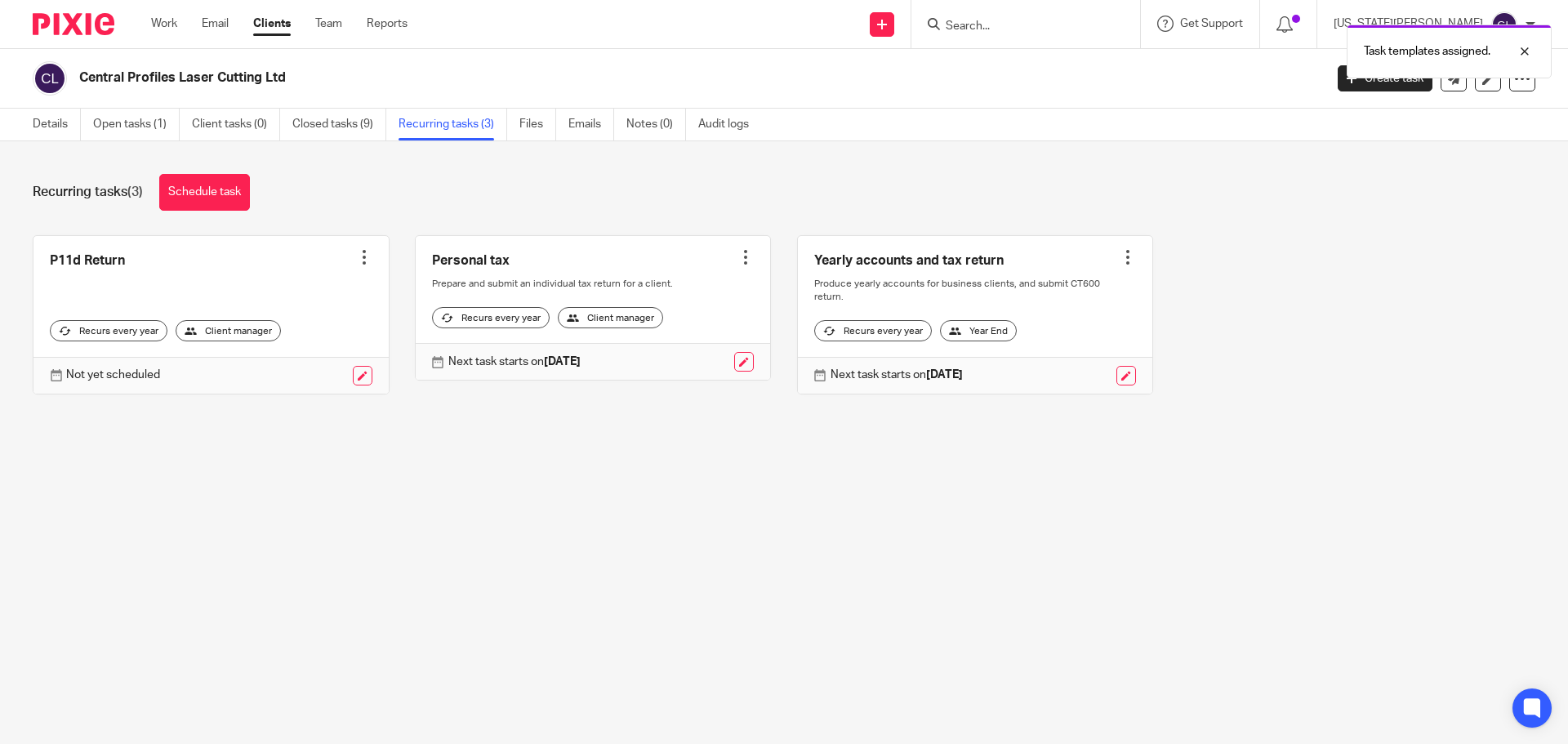
click at [737, 253] on div at bounding box center [745, 257] width 16 height 16
click at [663, 287] on link "Create task" at bounding box center [673, 294] width 131 height 24
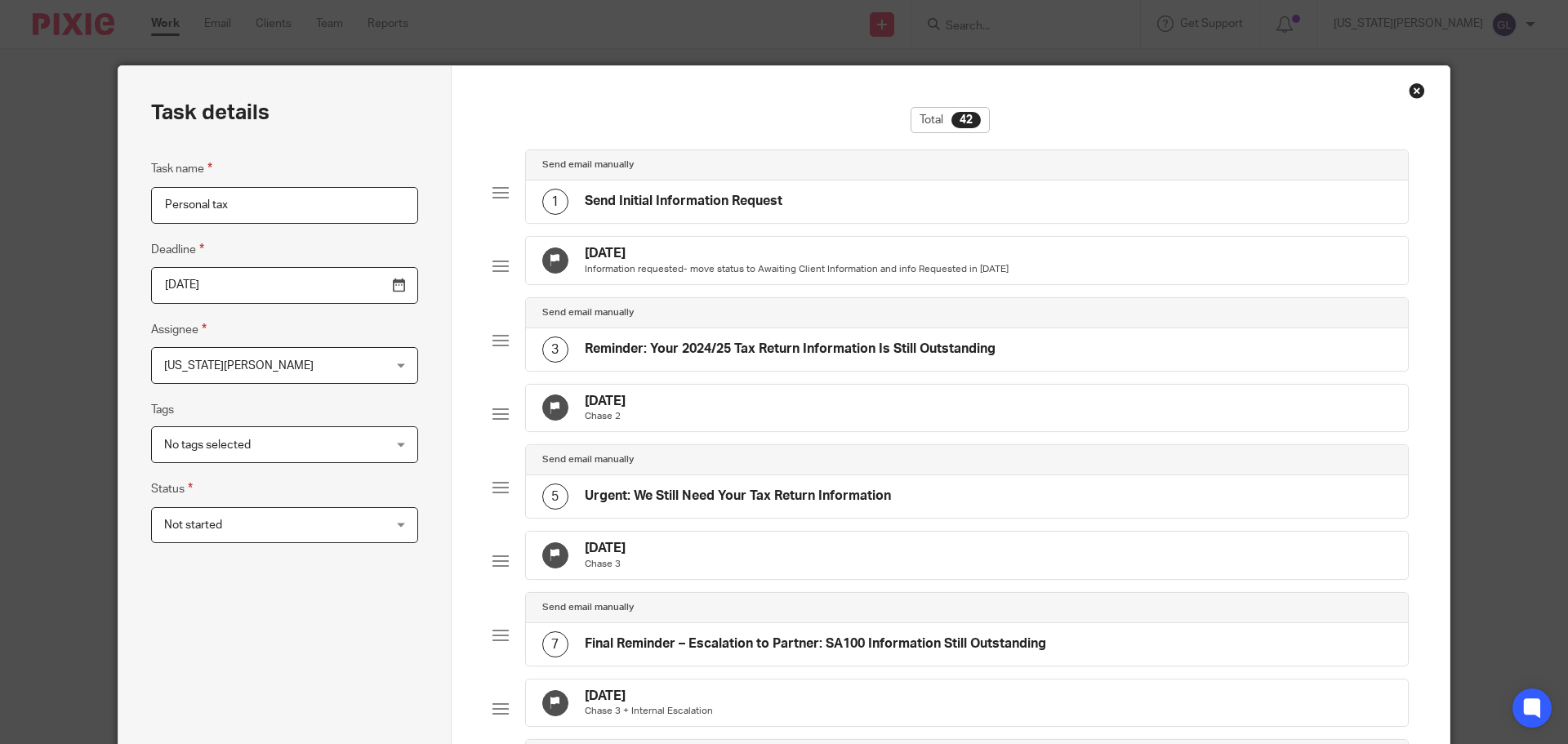
click at [313, 206] on input "Personal tax" at bounding box center [284, 205] width 267 height 37
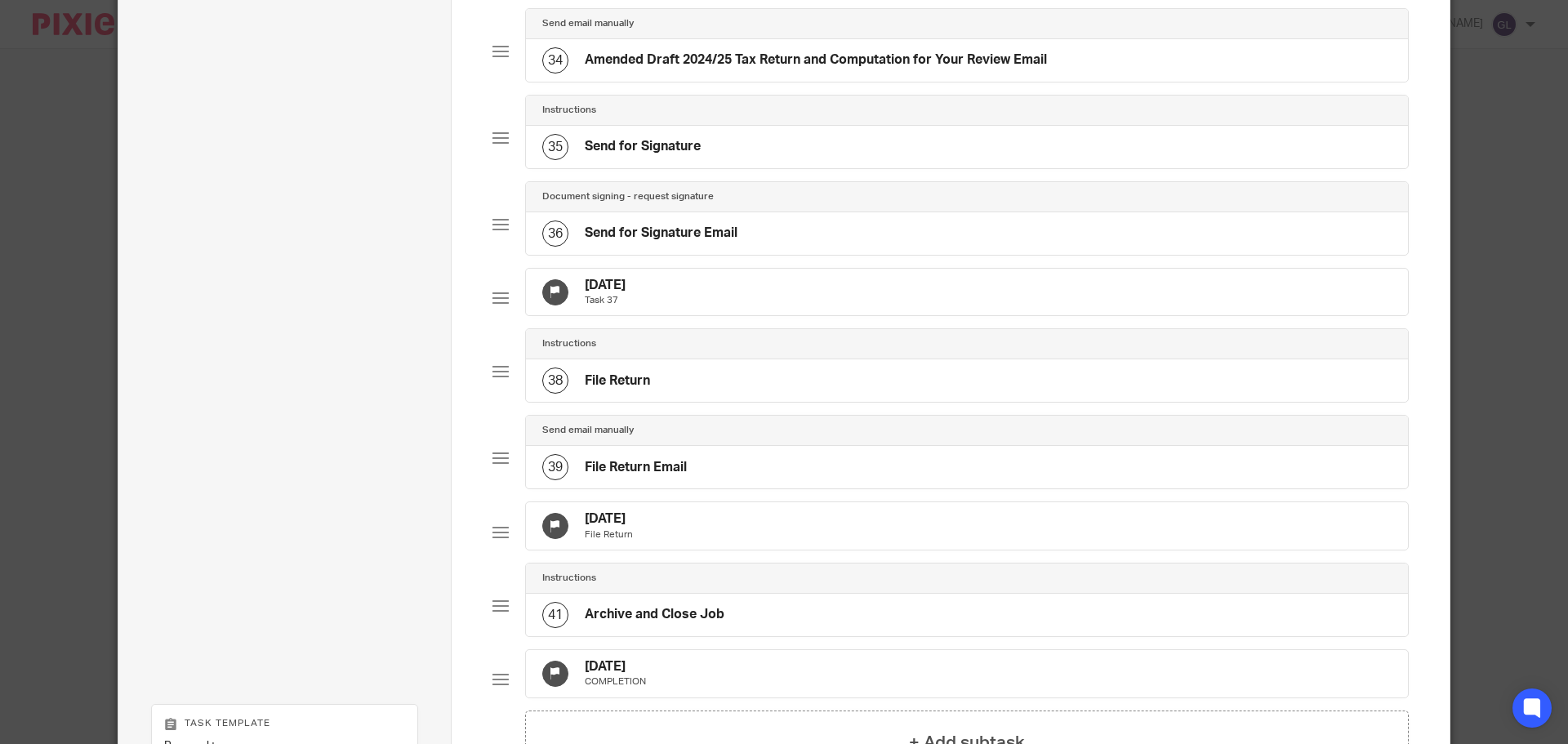
scroll to position [3022, 0]
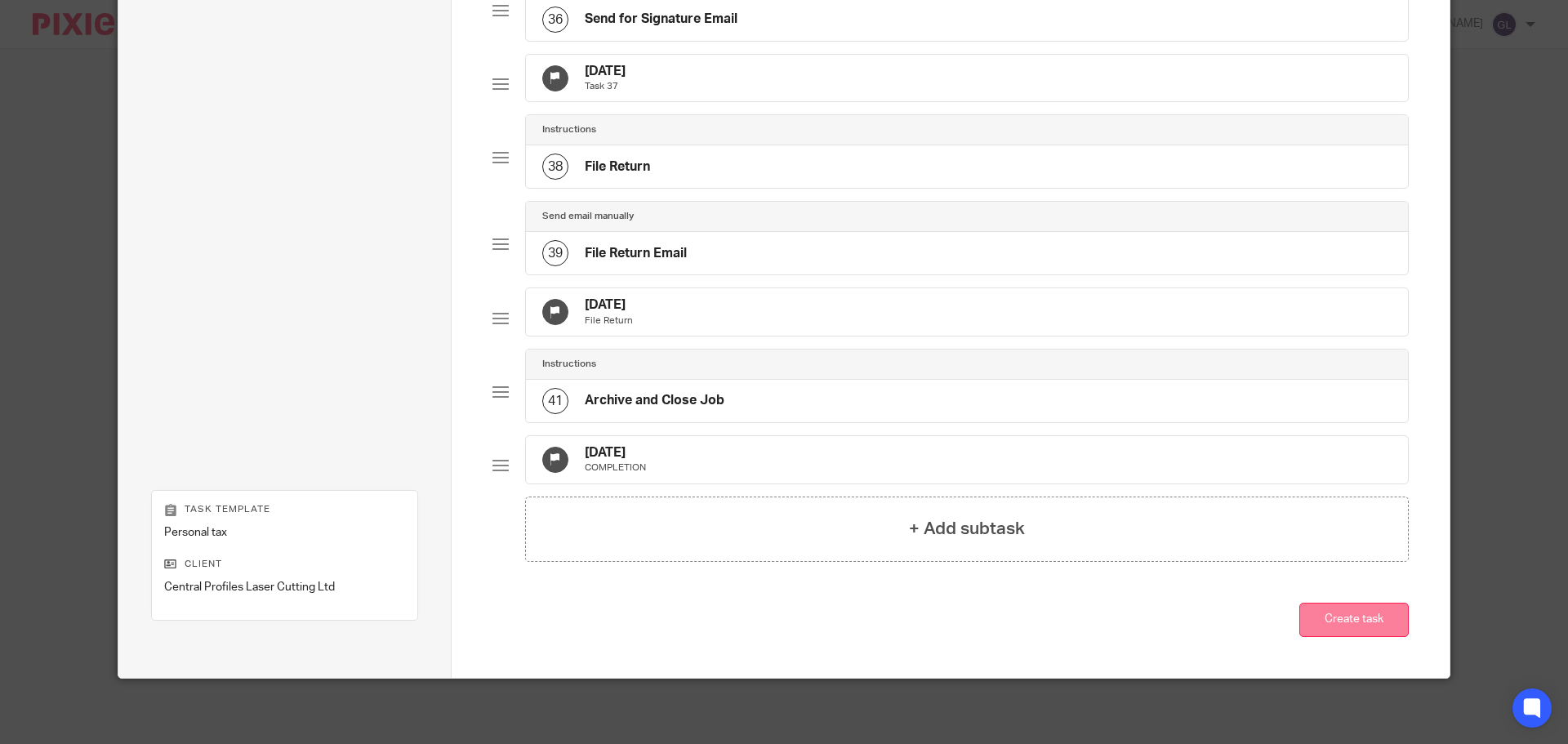
type input "Personal tax - Russell Flory"
click at [1327, 637] on button "Create task" at bounding box center [1353, 620] width 109 height 35
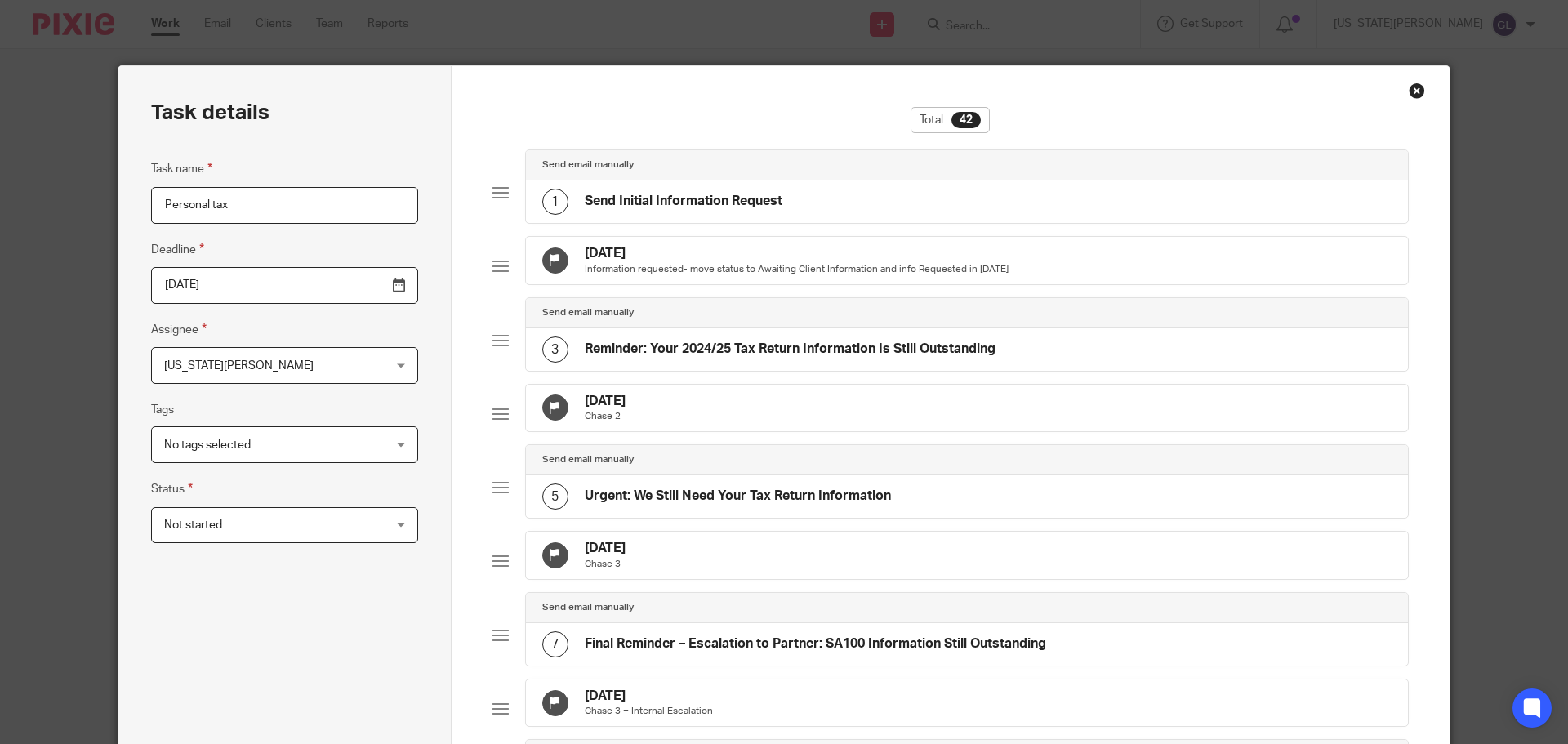
click at [1412, 93] on div "Close this dialog window" at bounding box center [1417, 90] width 16 height 16
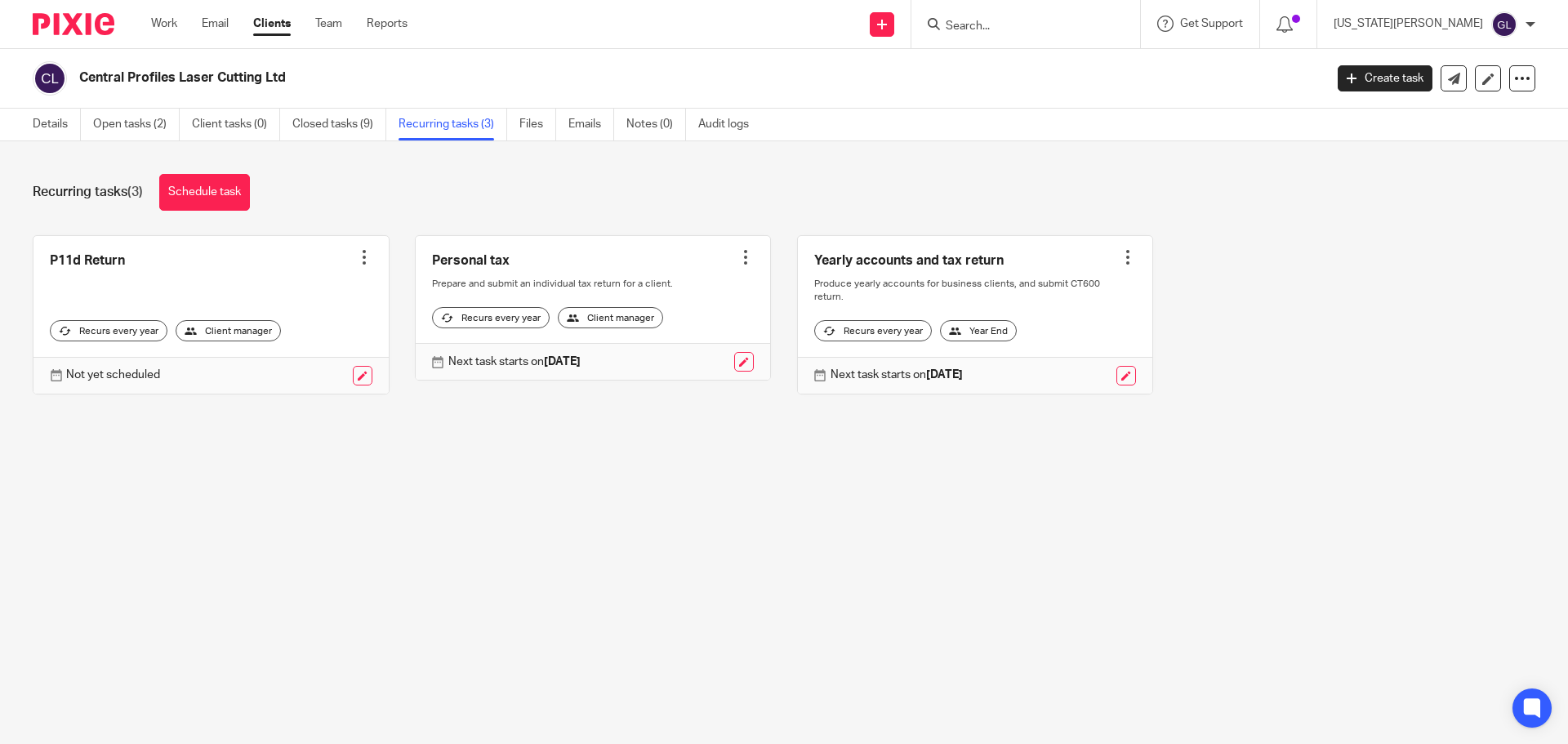
click at [737, 254] on div at bounding box center [745, 257] width 16 height 16
click at [673, 290] on link "Create task" at bounding box center [673, 294] width 131 height 24
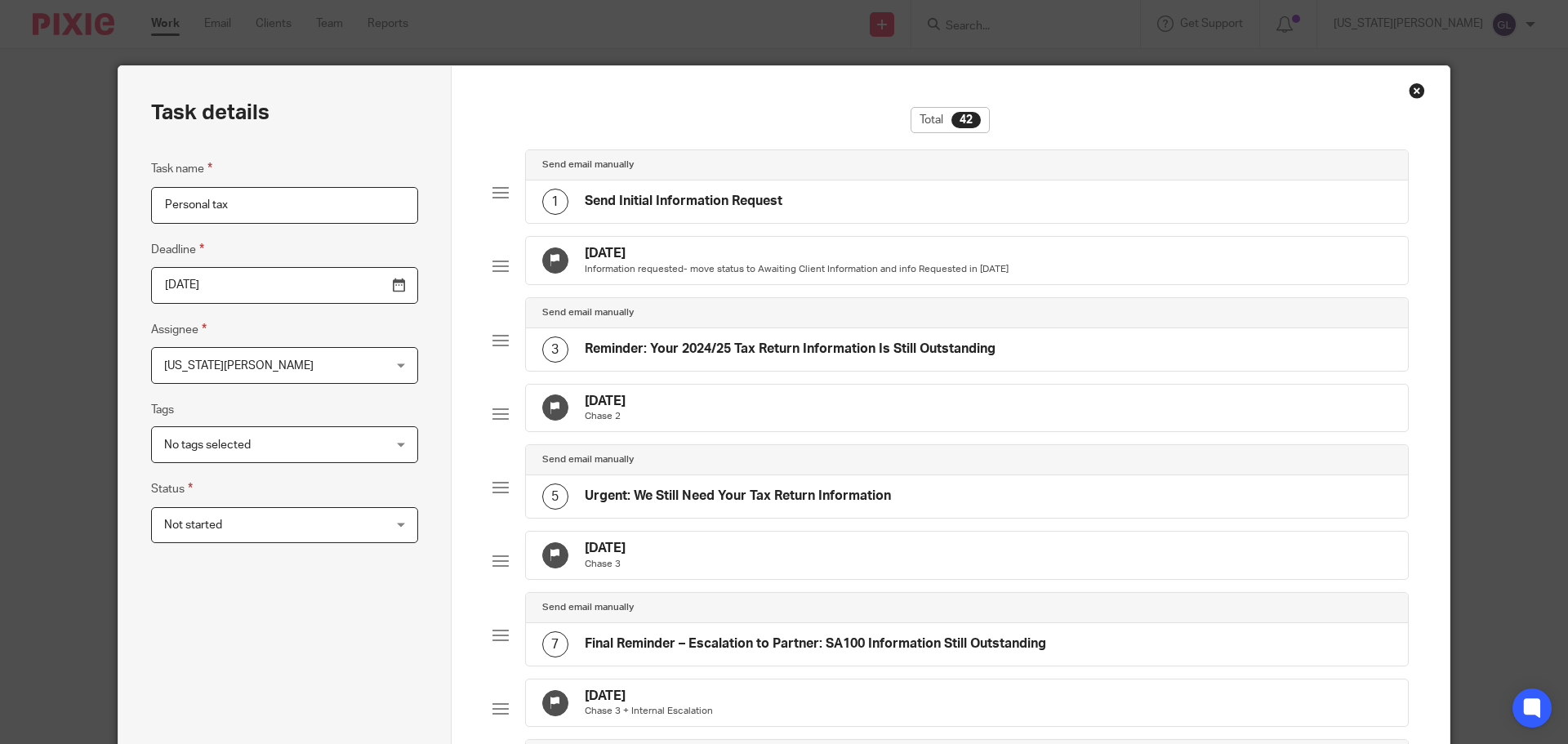
click at [313, 214] on input "Personal tax" at bounding box center [284, 205] width 267 height 37
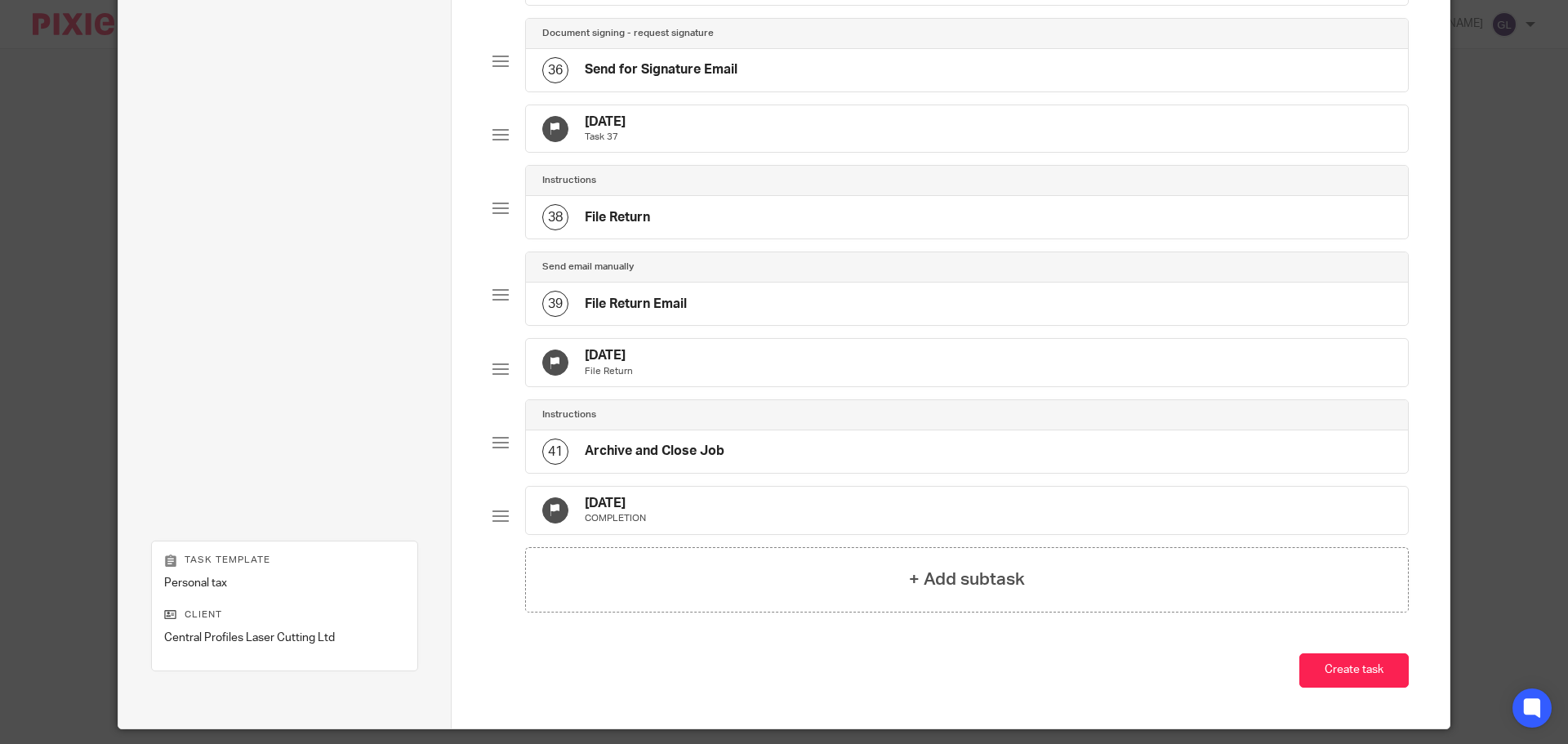
scroll to position [3064, 0]
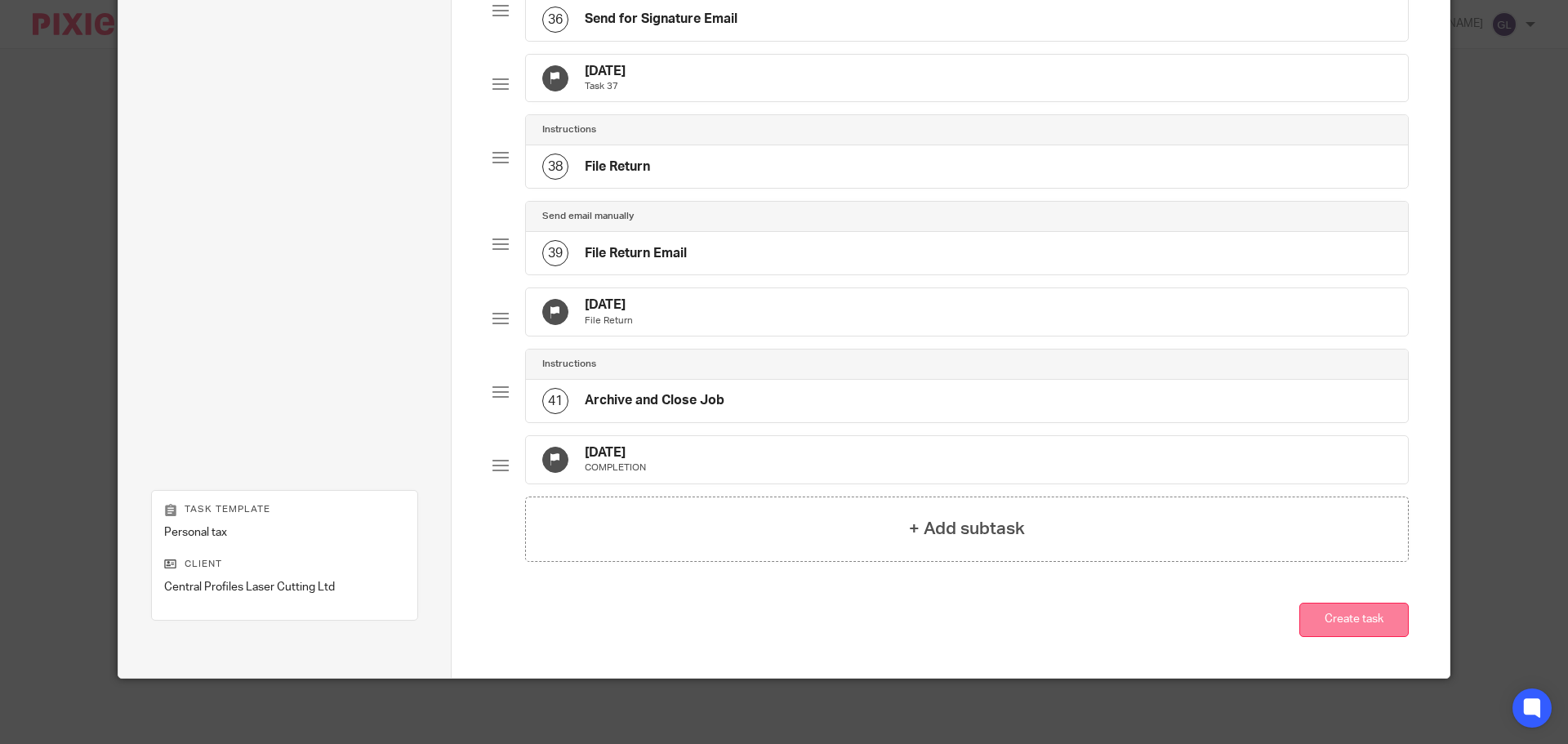
type input "Personal tax - Jenny Flory"
click at [1347, 619] on button "Create task" at bounding box center [1353, 620] width 109 height 35
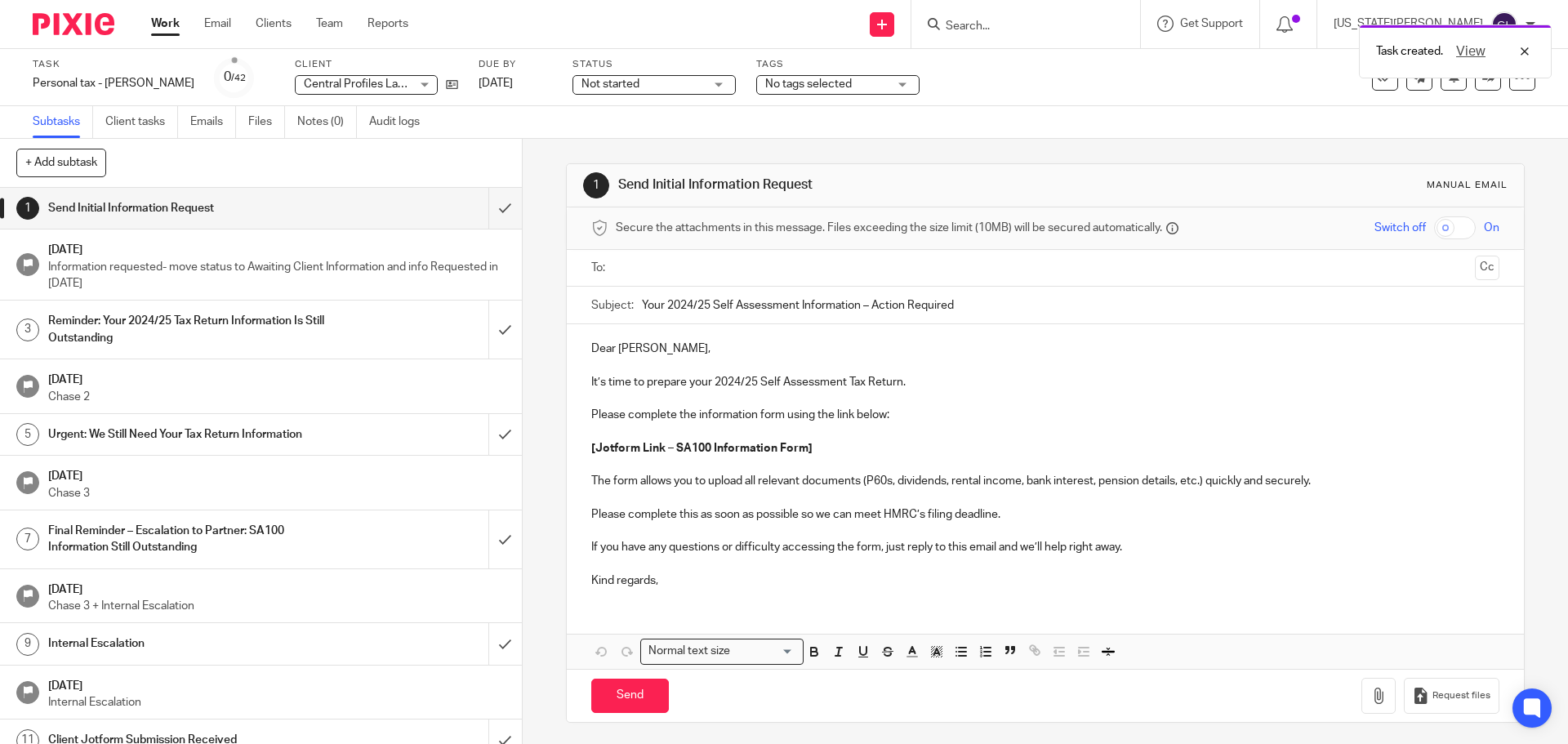
click at [1042, 27] on div "Task created. View" at bounding box center [1168, 47] width 768 height 62
click at [1036, 23] on div "Task created. View" at bounding box center [1168, 47] width 768 height 62
click at [1034, 24] on input "Search" at bounding box center [1017, 27] width 147 height 15
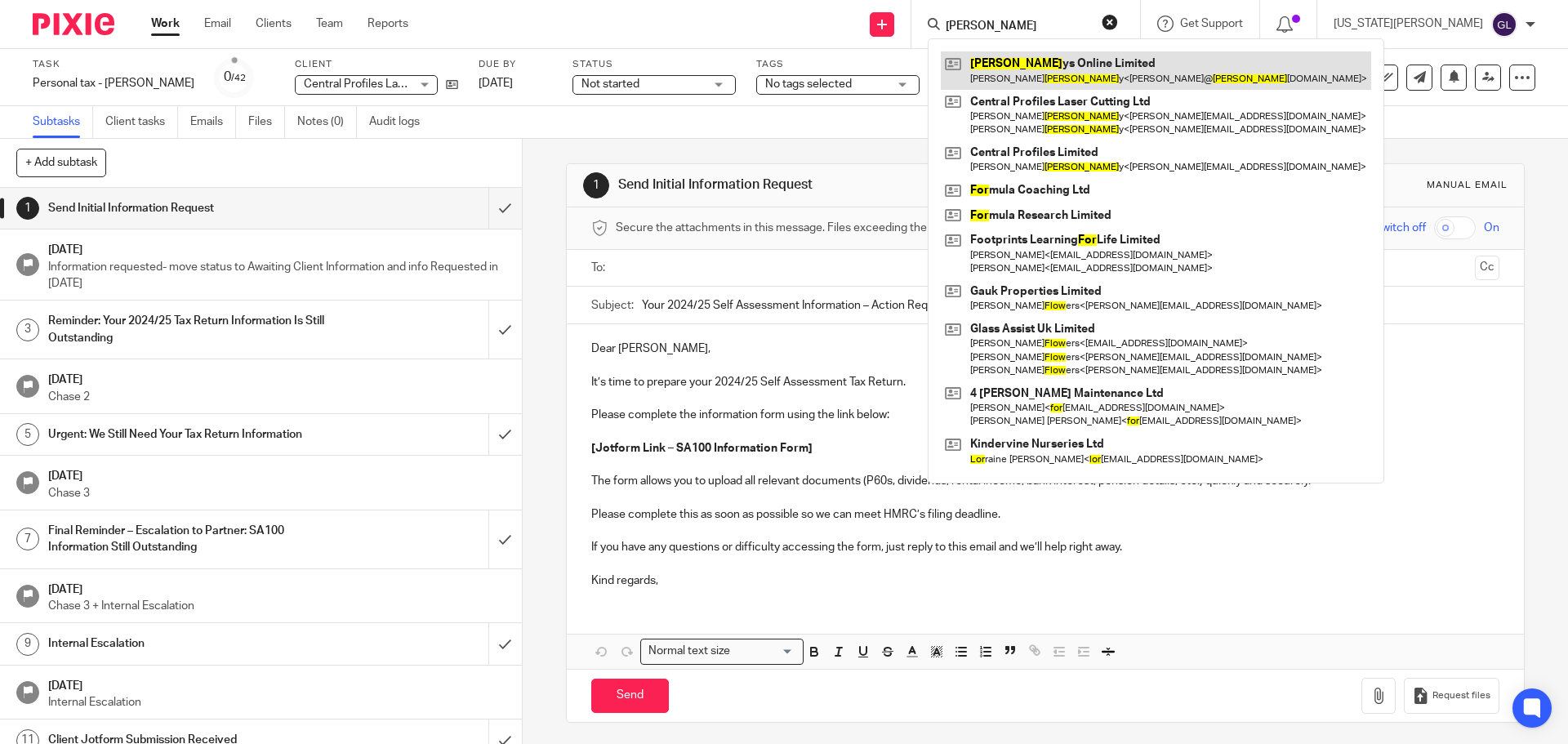
type input "flor"
click at [1145, 78] on link at bounding box center [1156, 70] width 430 height 38
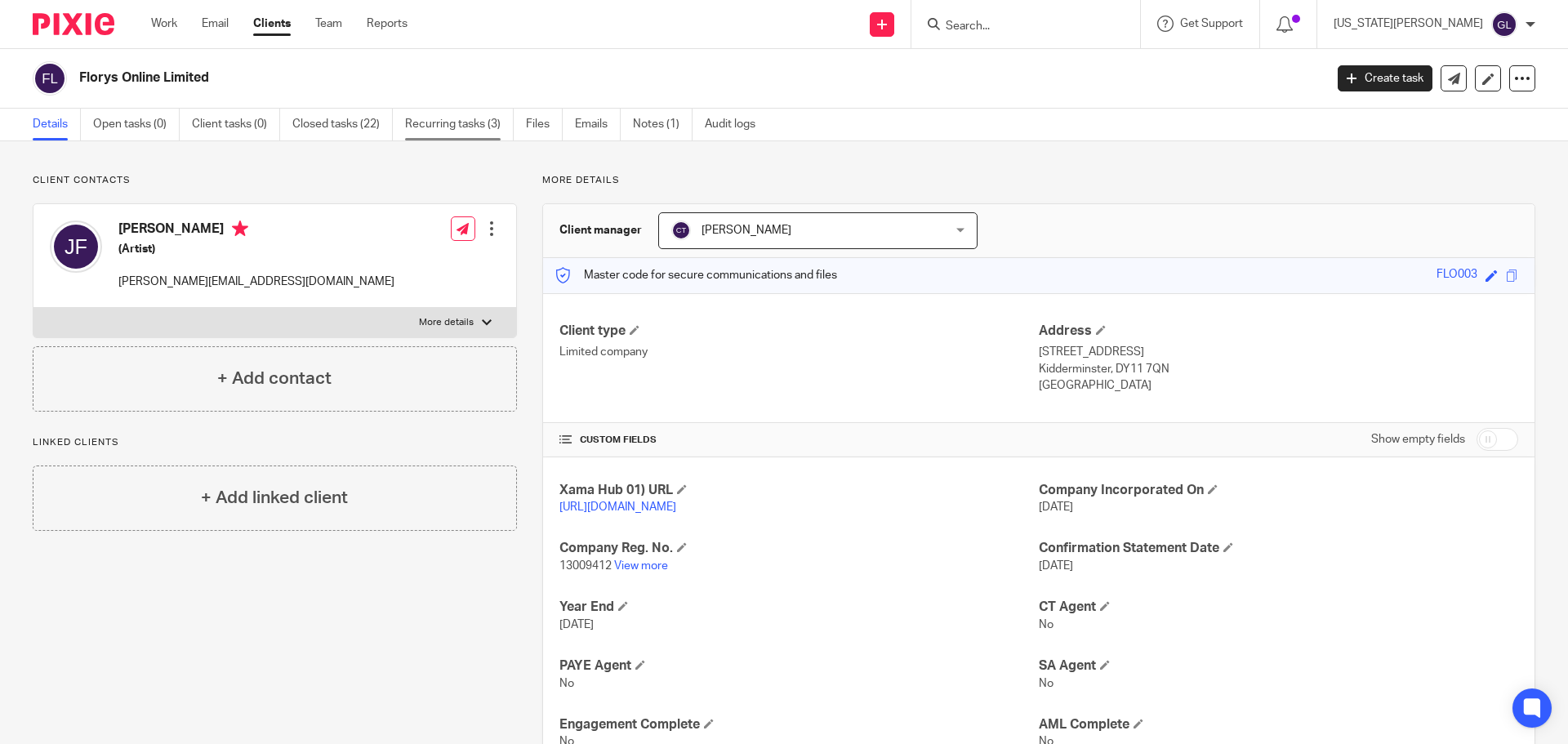
click at [445, 129] on link "Recurring tasks (3)" at bounding box center [459, 124] width 108 height 32
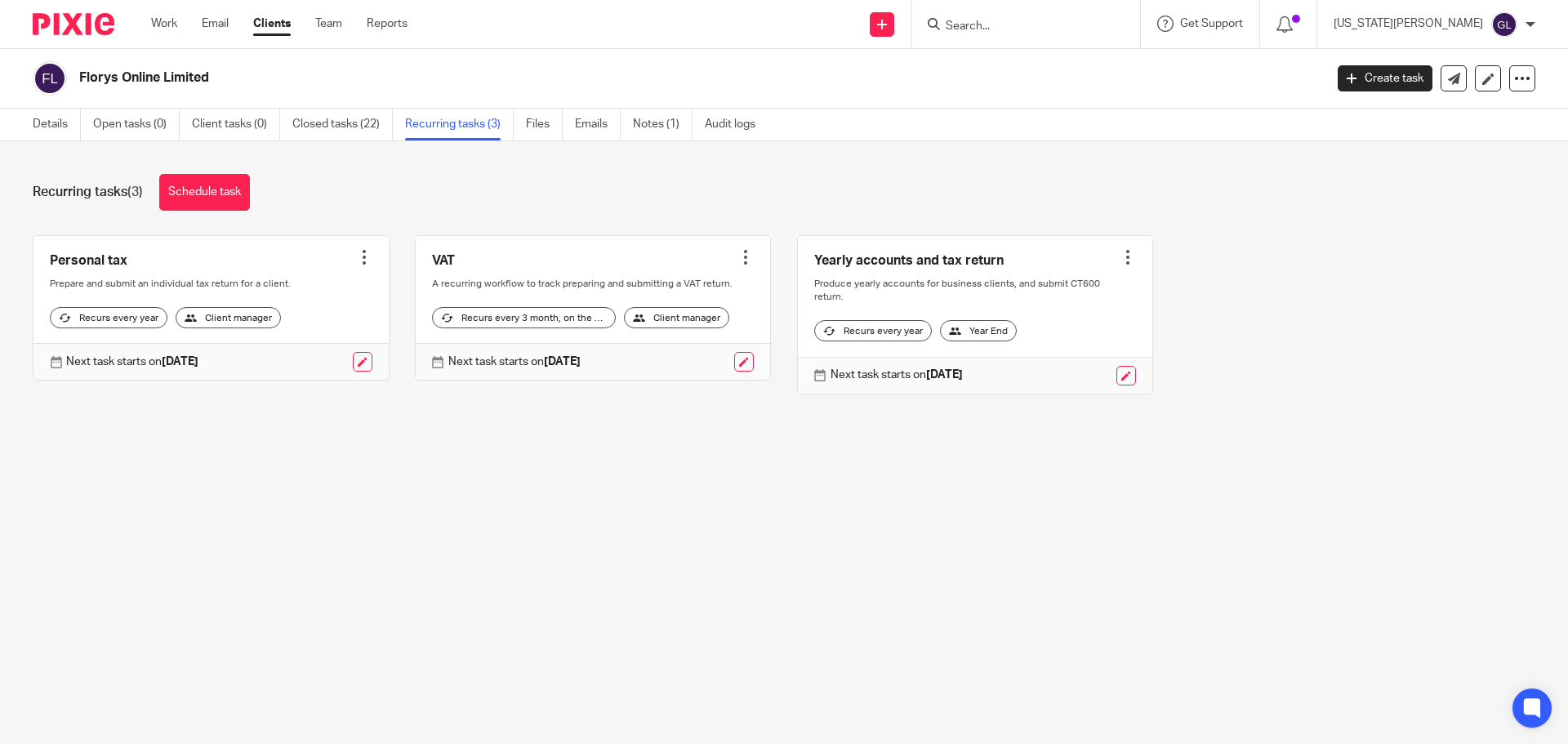
click at [356, 260] on div at bounding box center [363, 257] width 16 height 16
click at [262, 298] on link "Create task" at bounding box center [297, 294] width 131 height 24
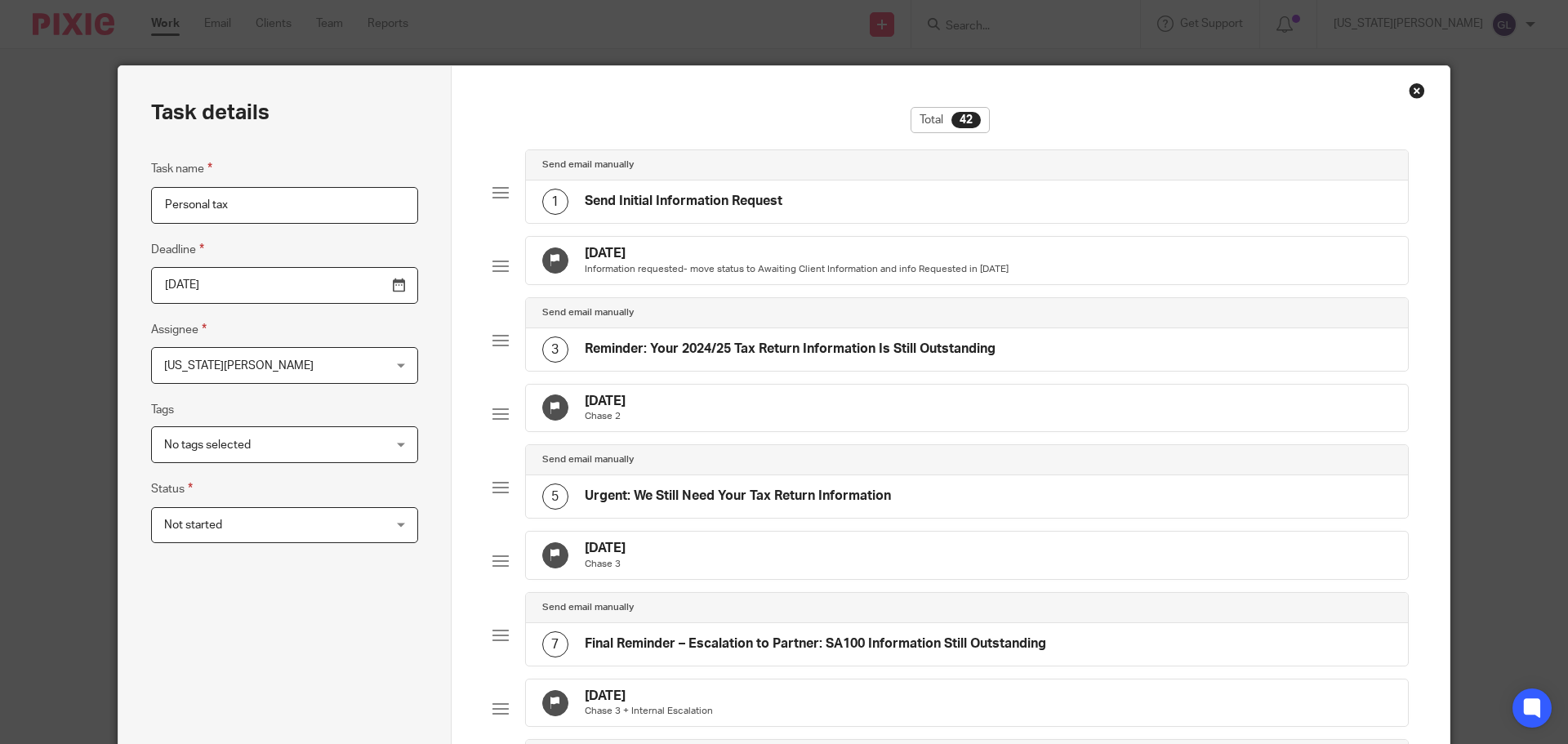
click at [264, 210] on input "Personal tax" at bounding box center [284, 205] width 267 height 37
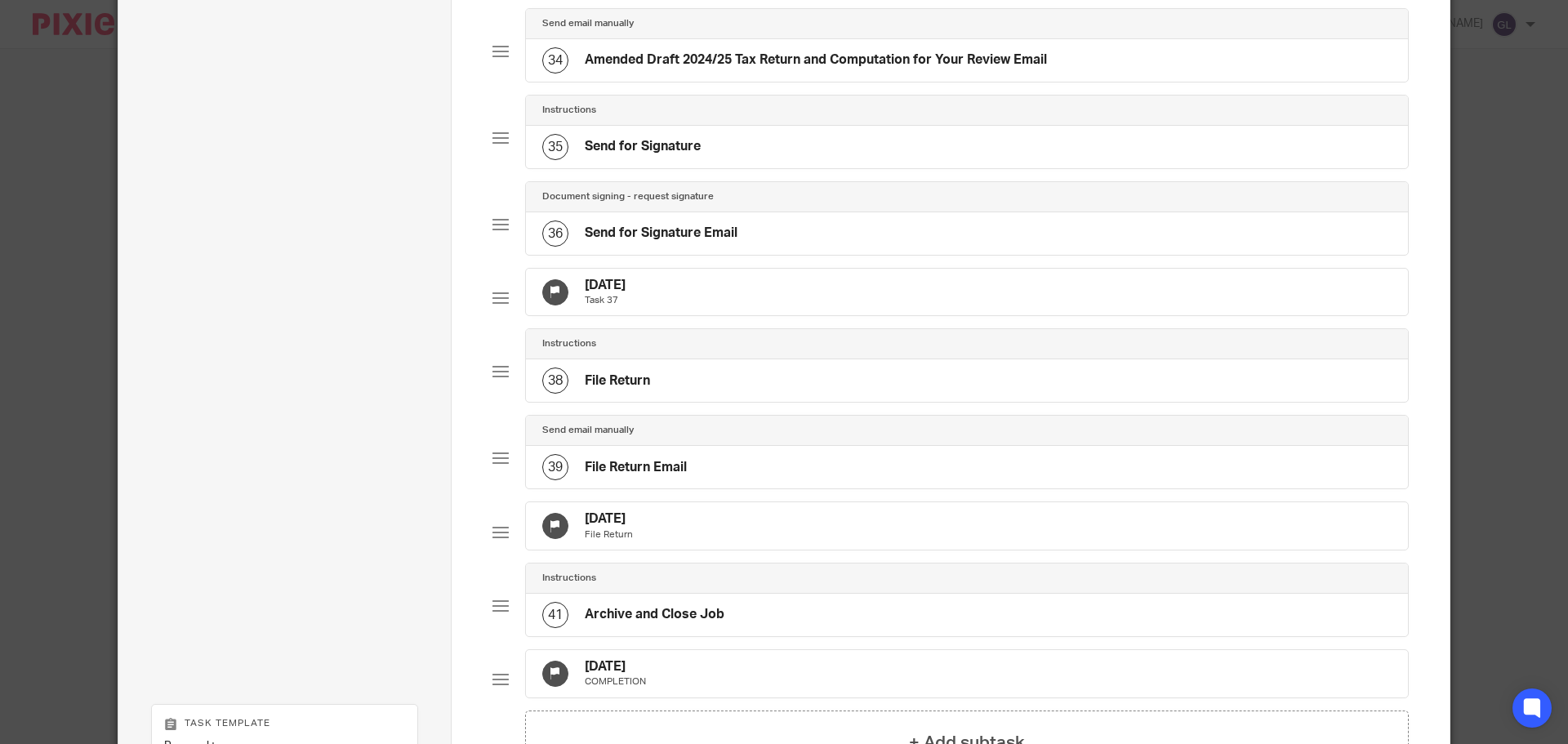
scroll to position [3064, 0]
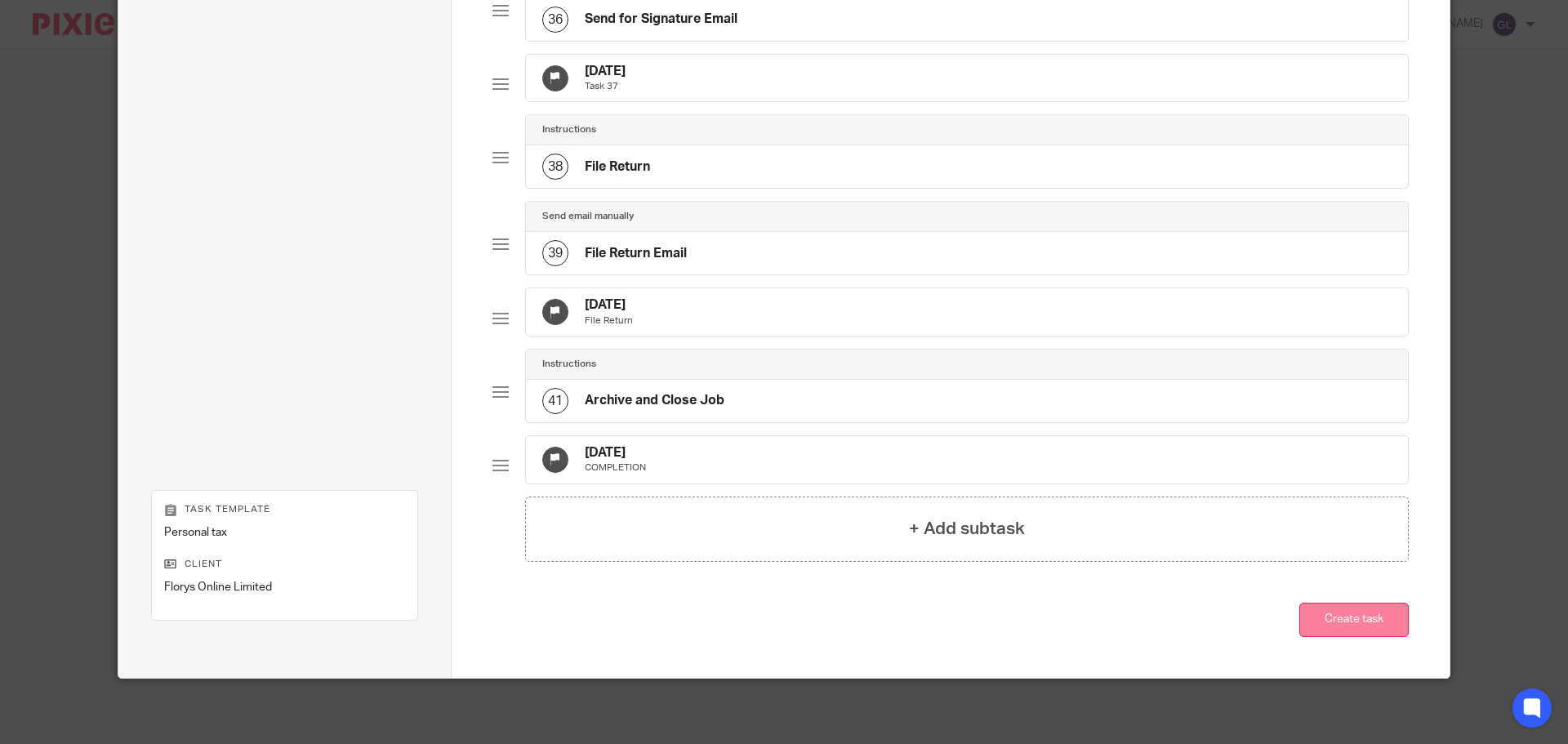
type input "Personal tax - Jess Flory"
click at [1349, 622] on button "Create task" at bounding box center [1353, 620] width 109 height 35
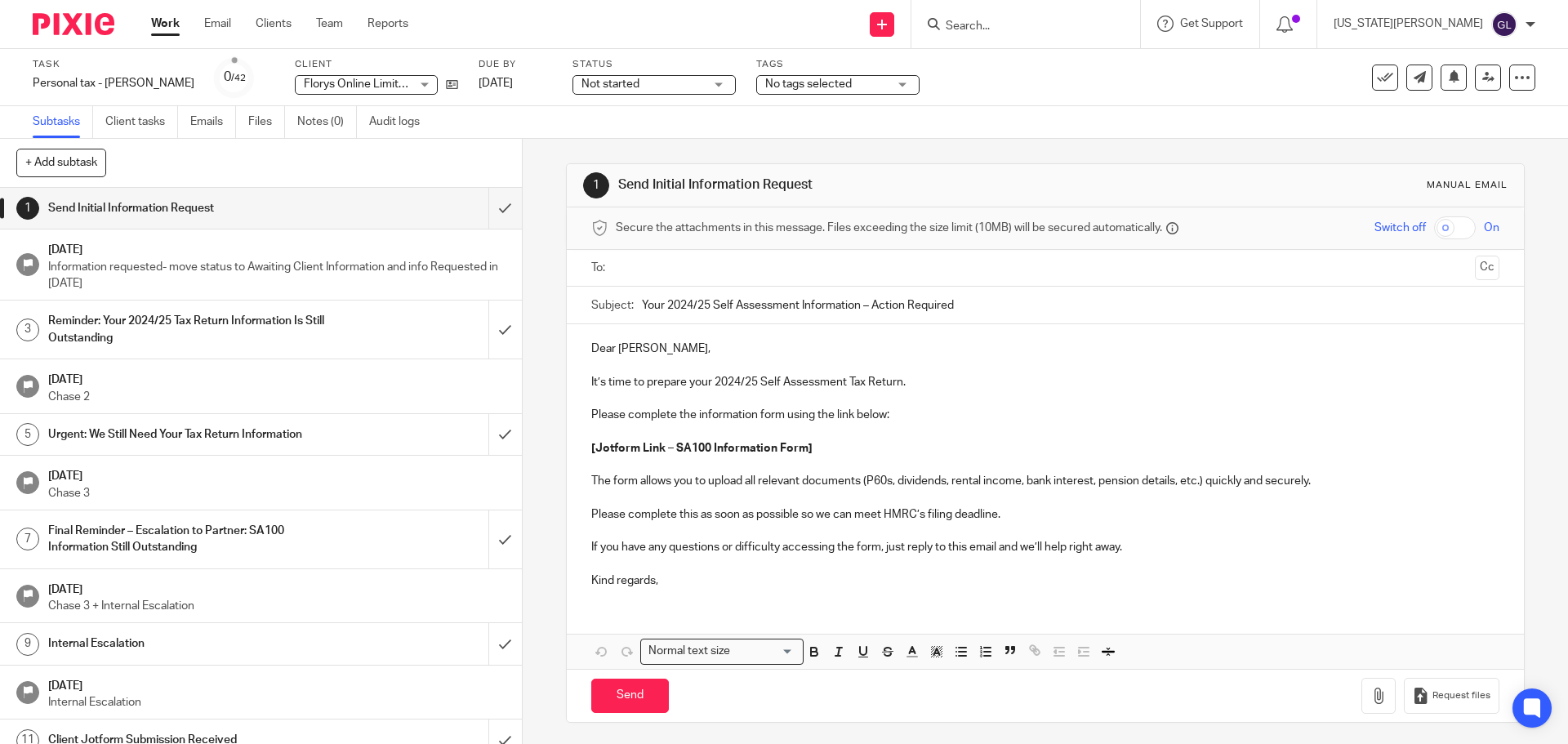
click at [1103, 18] on form at bounding box center [1031, 24] width 174 height 21
click at [1050, 25] on input "Search" at bounding box center [1017, 27] width 147 height 15
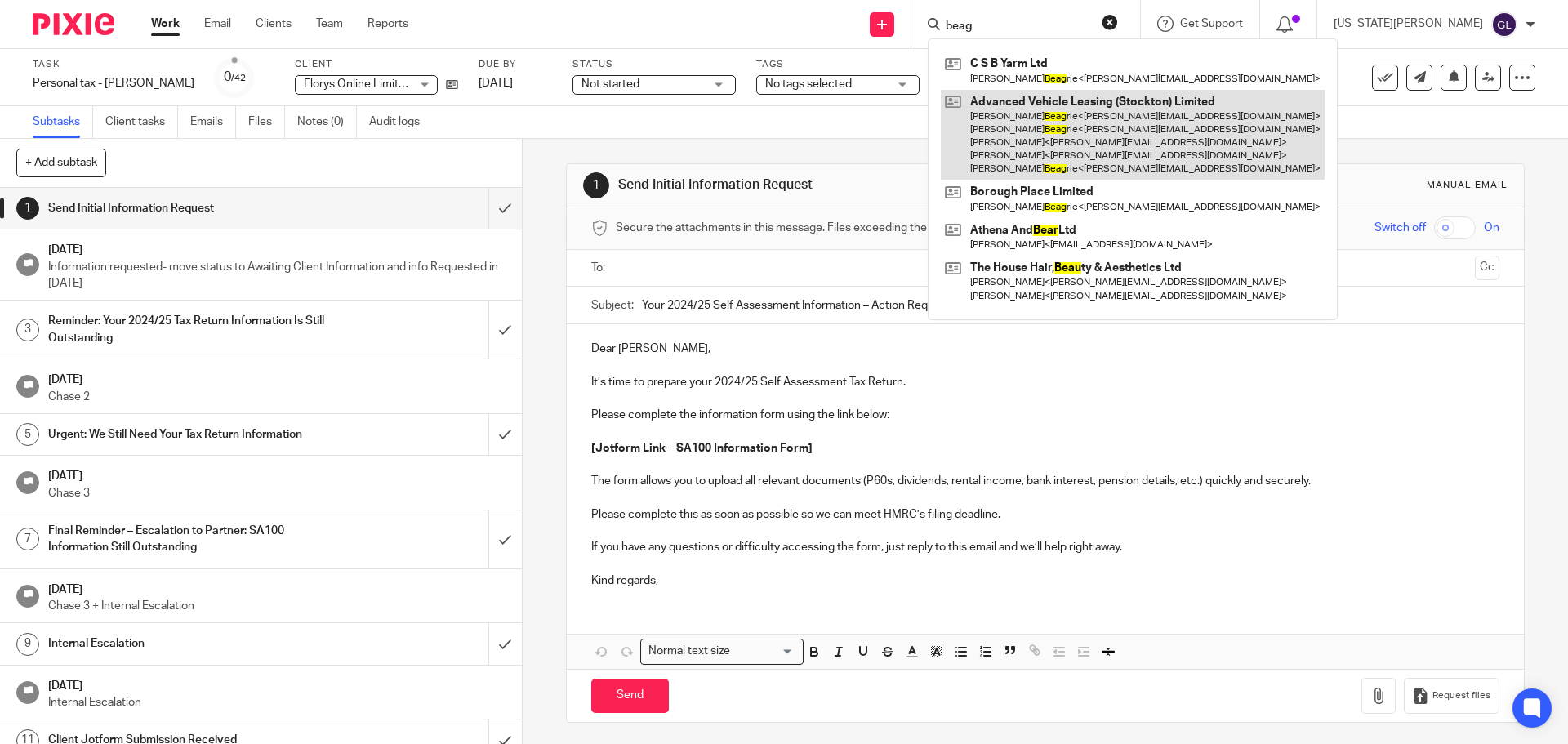
type input "beag"
click at [1143, 137] on link at bounding box center [1132, 136] width 384 height 91
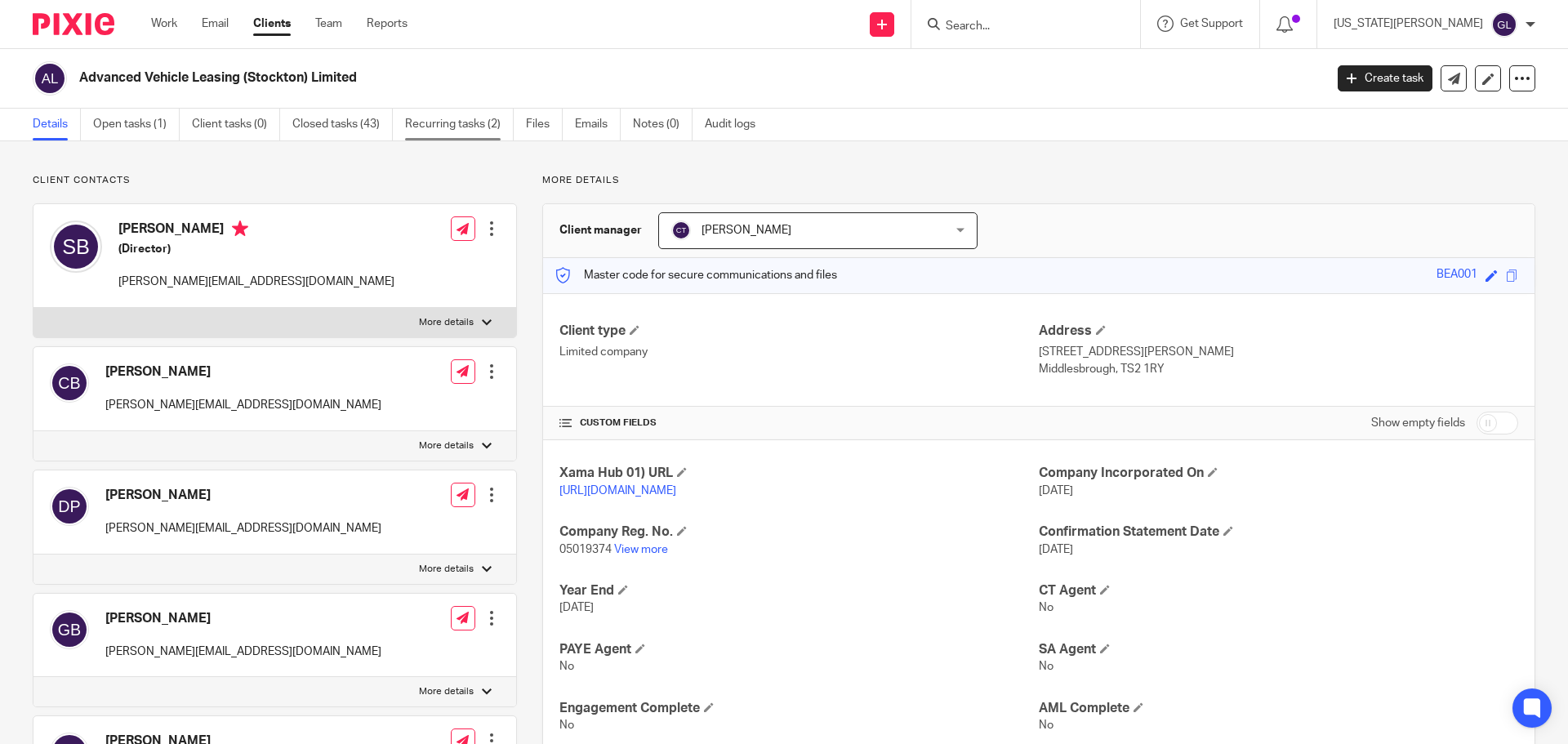
click at [446, 130] on link "Recurring tasks (2)" at bounding box center [459, 124] width 108 height 32
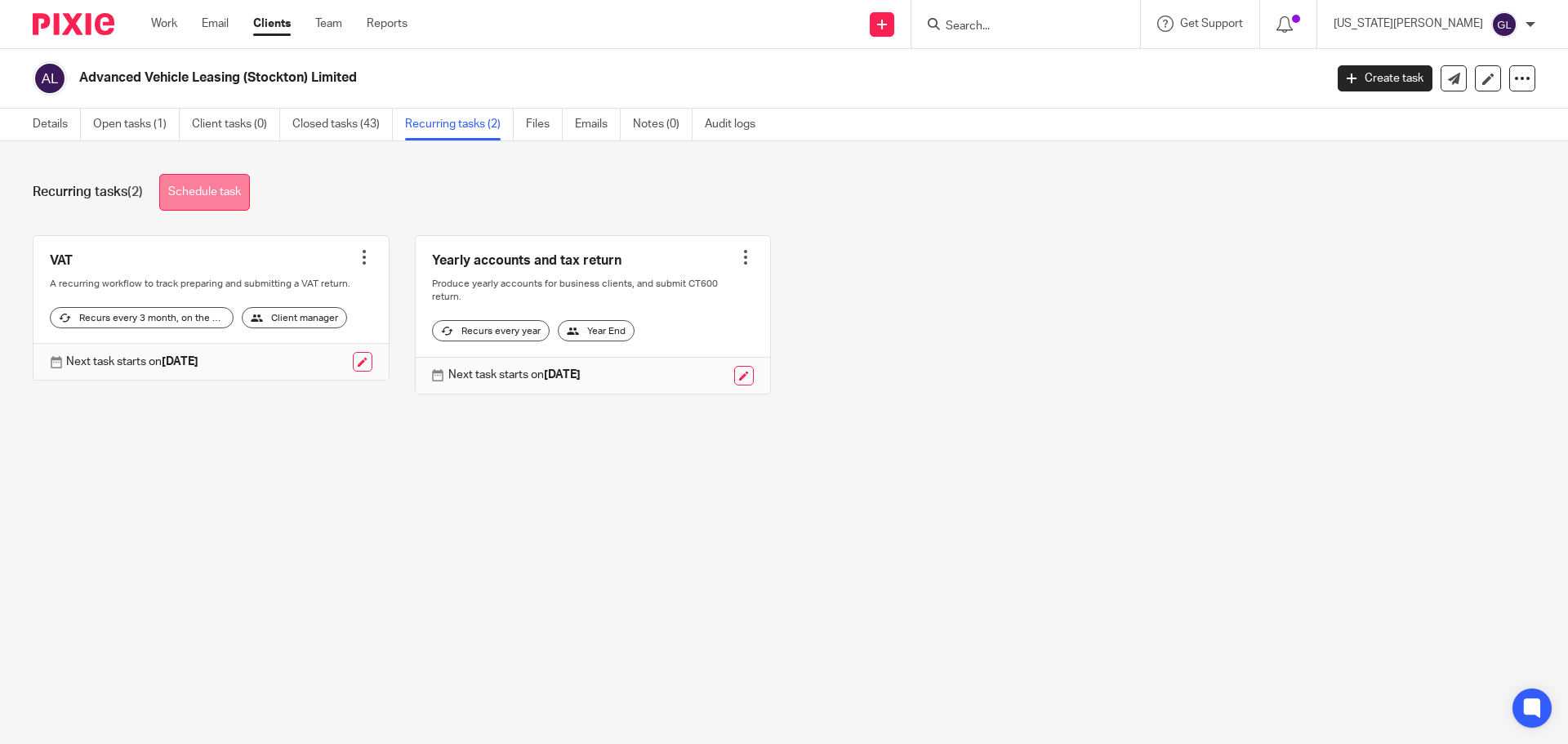
click at [210, 200] on link "Schedule task" at bounding box center [204, 192] width 91 height 37
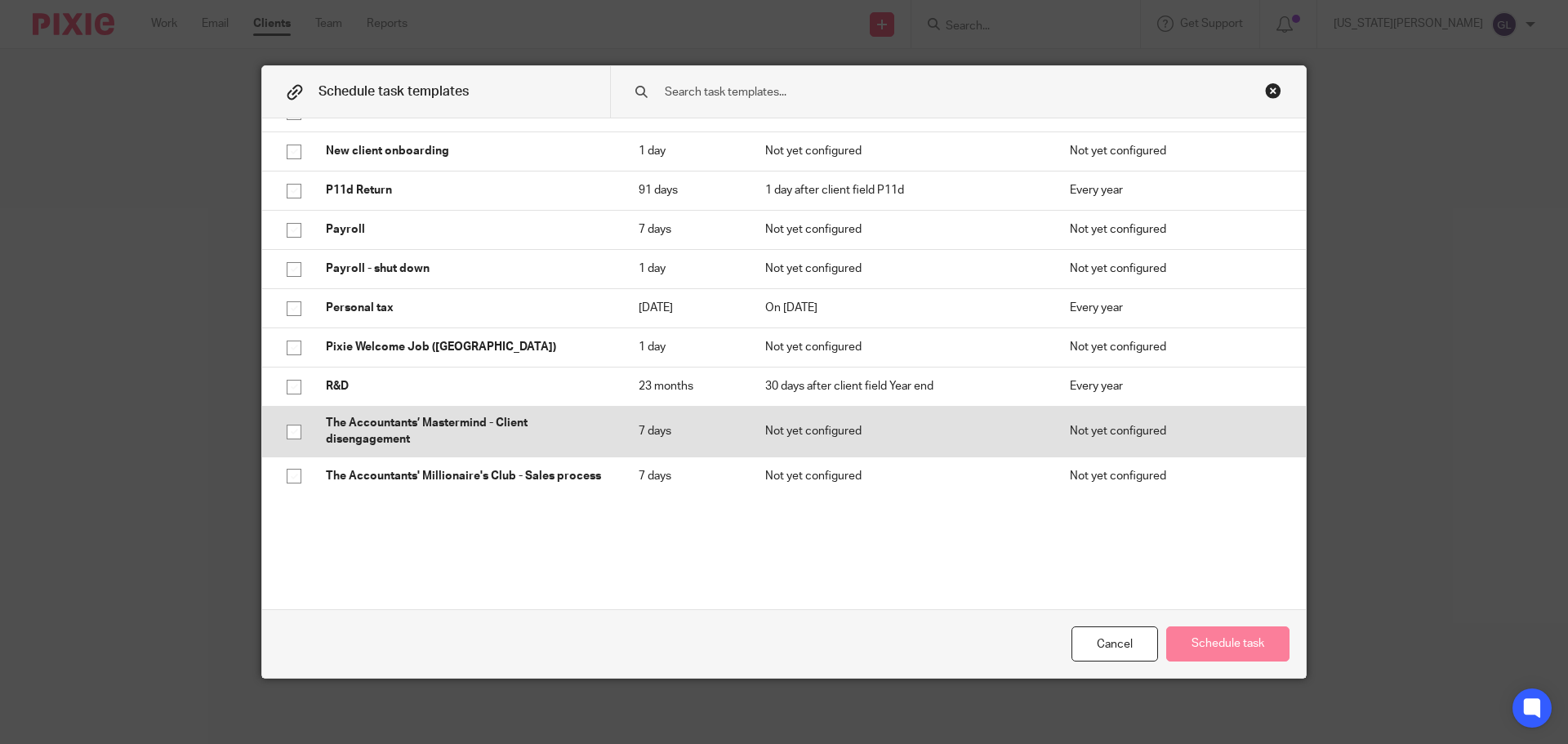
scroll to position [408, 0]
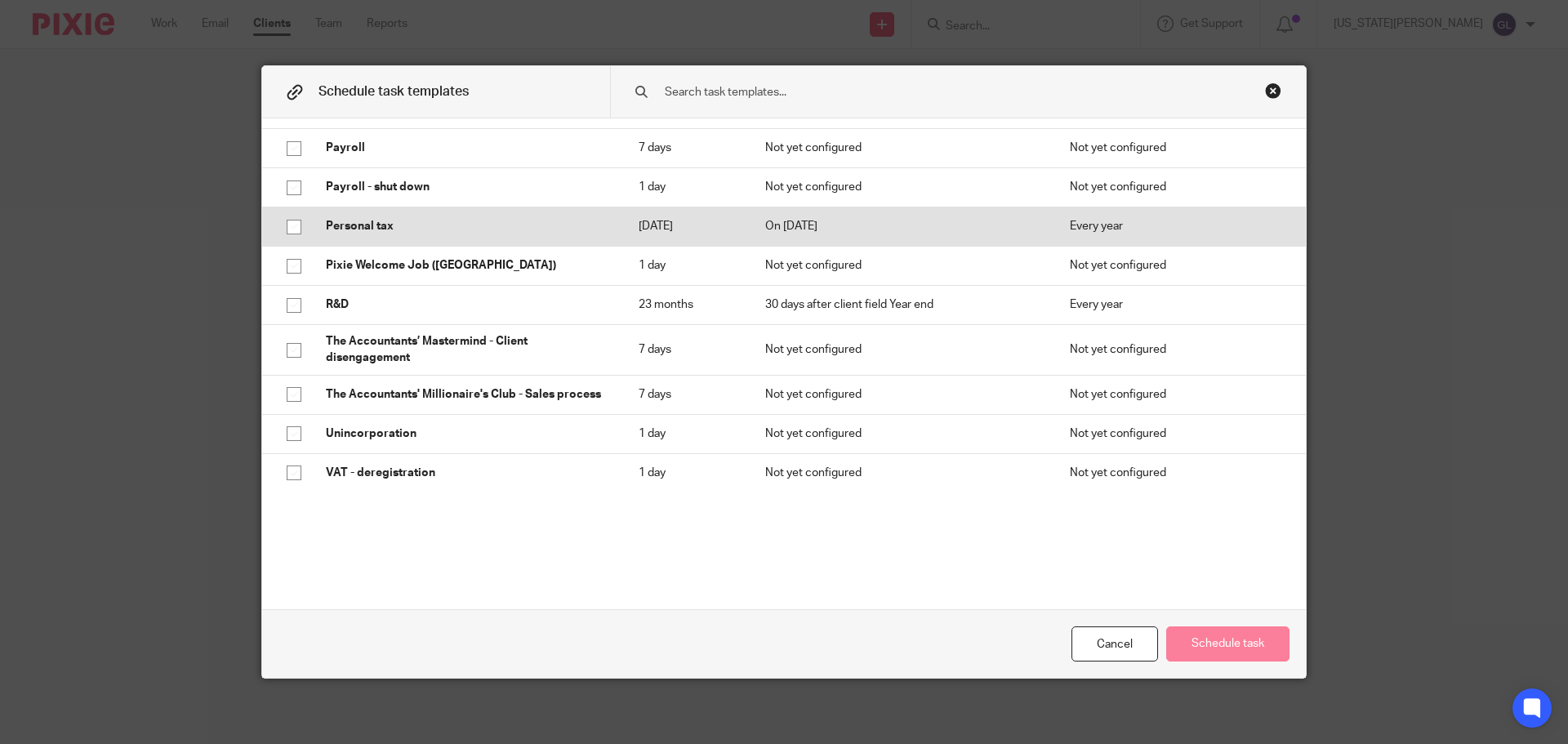
click at [290, 225] on input "checkbox" at bounding box center [294, 227] width 31 height 31
checkbox input "true"
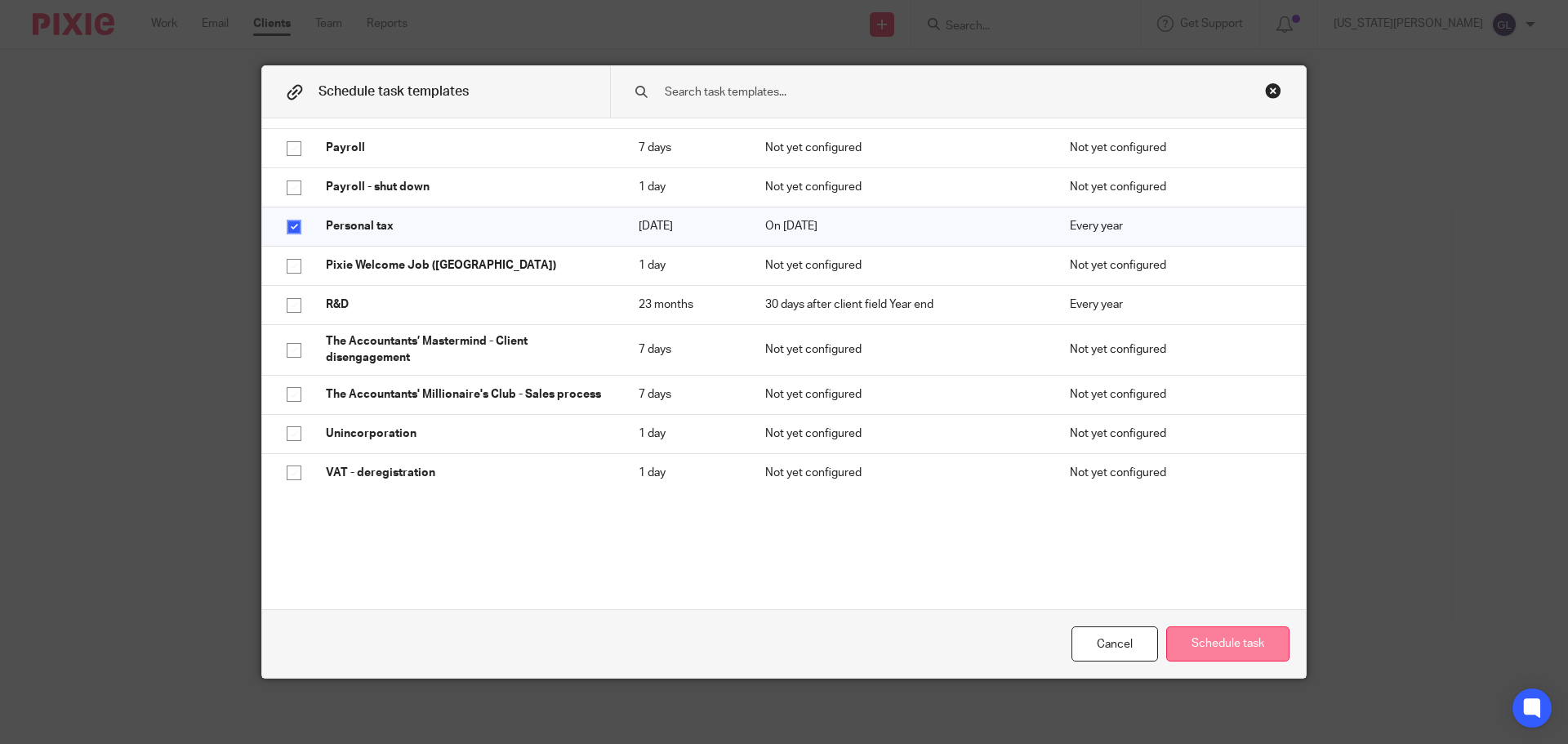
click at [1235, 655] on button "Schedule task" at bounding box center [1228, 643] width 124 height 35
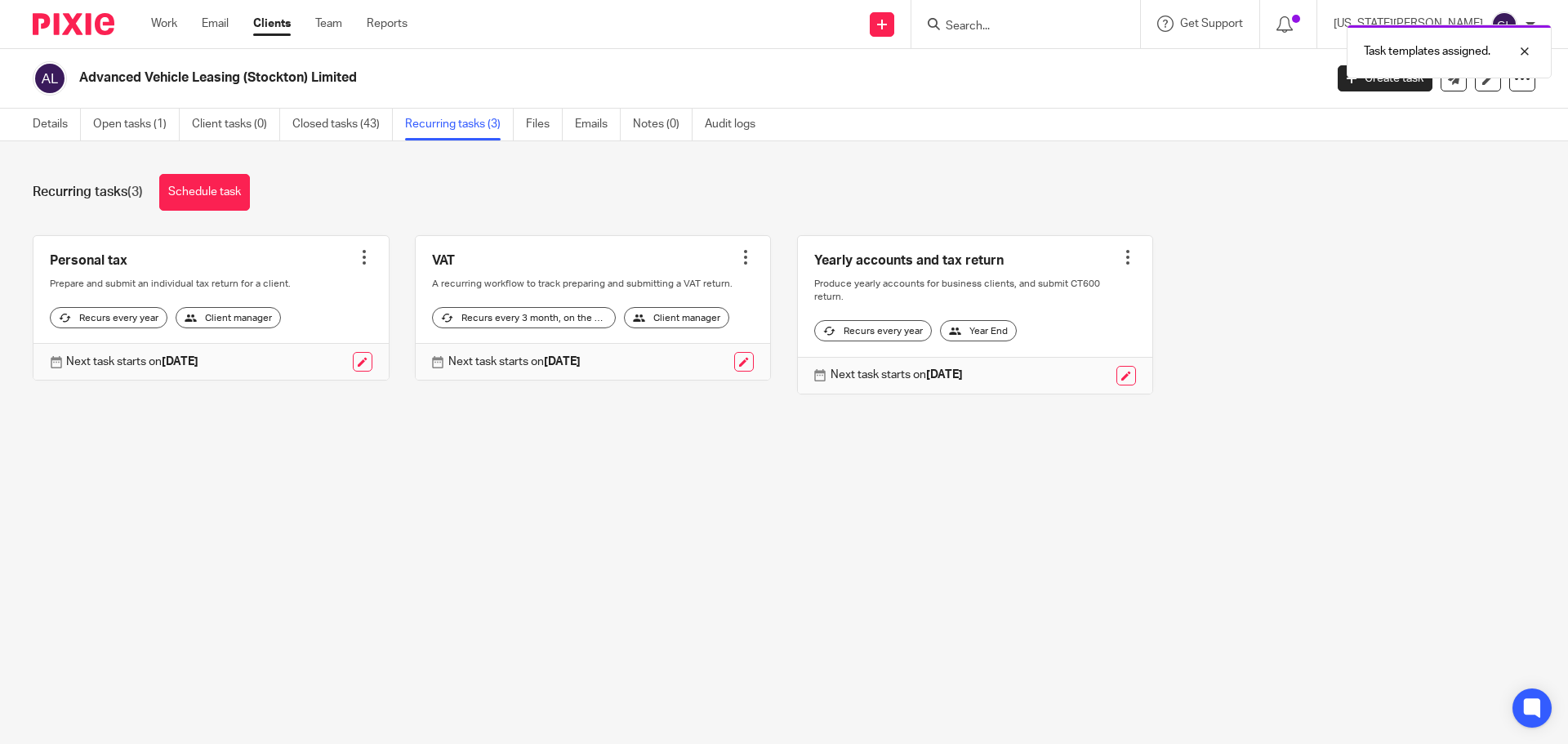
click at [363, 257] on div at bounding box center [363, 257] width 16 height 16
click at [317, 292] on link "Create task" at bounding box center [297, 294] width 131 height 24
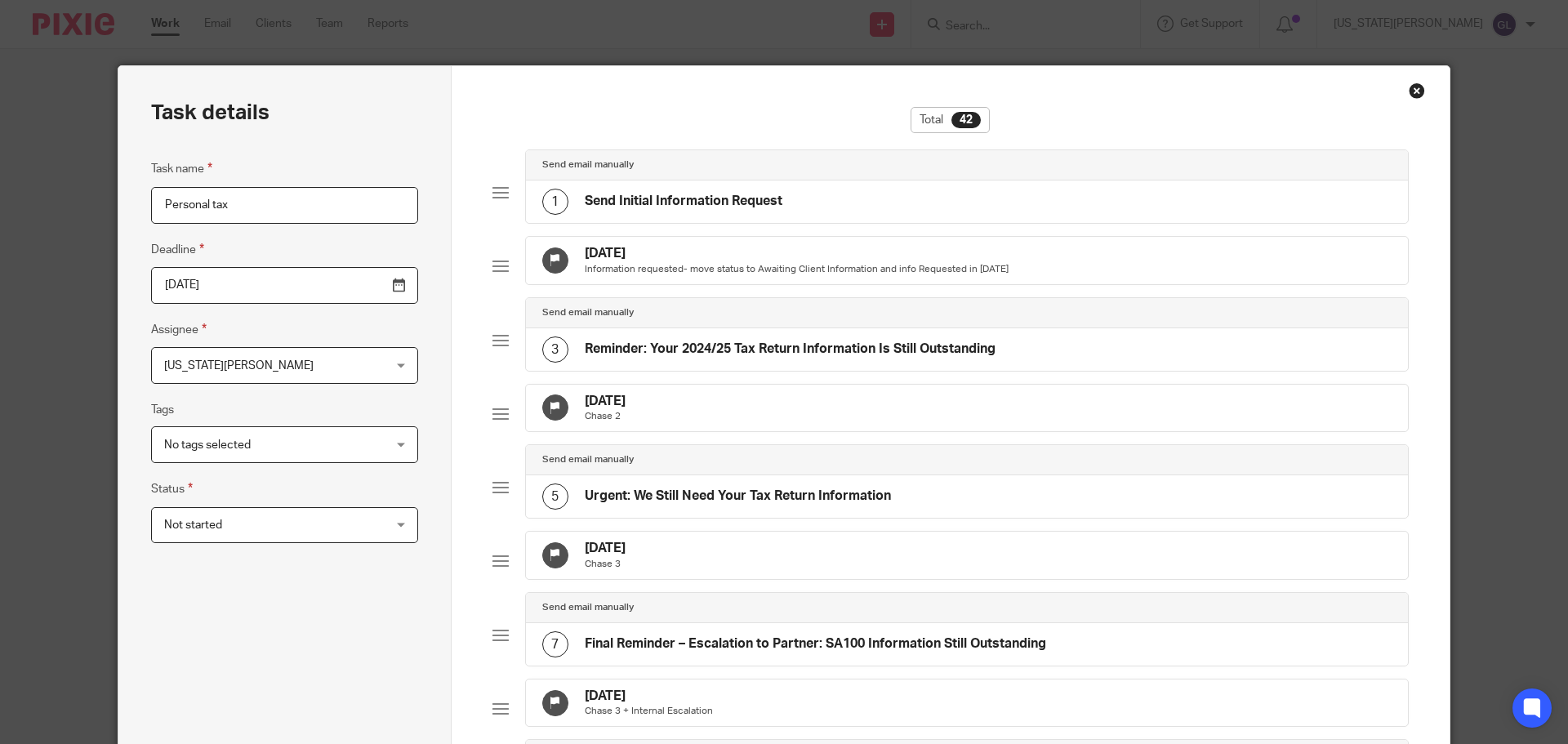
click at [247, 204] on input "Personal tax" at bounding box center [284, 205] width 267 height 37
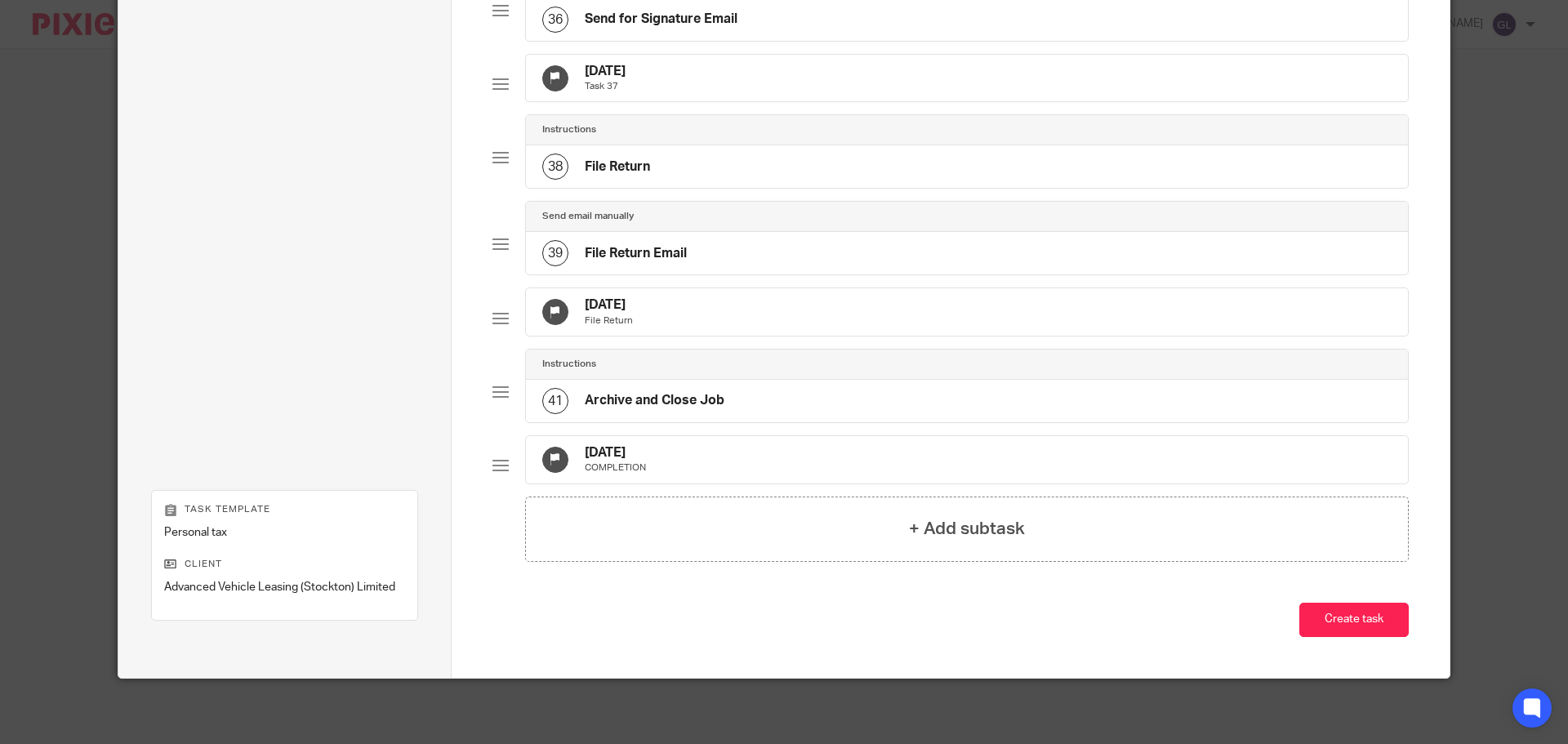
scroll to position [3064, 0]
type input "Personal tax - [PERSON_NAME]"
click at [1348, 625] on button "Create task" at bounding box center [1353, 620] width 109 height 35
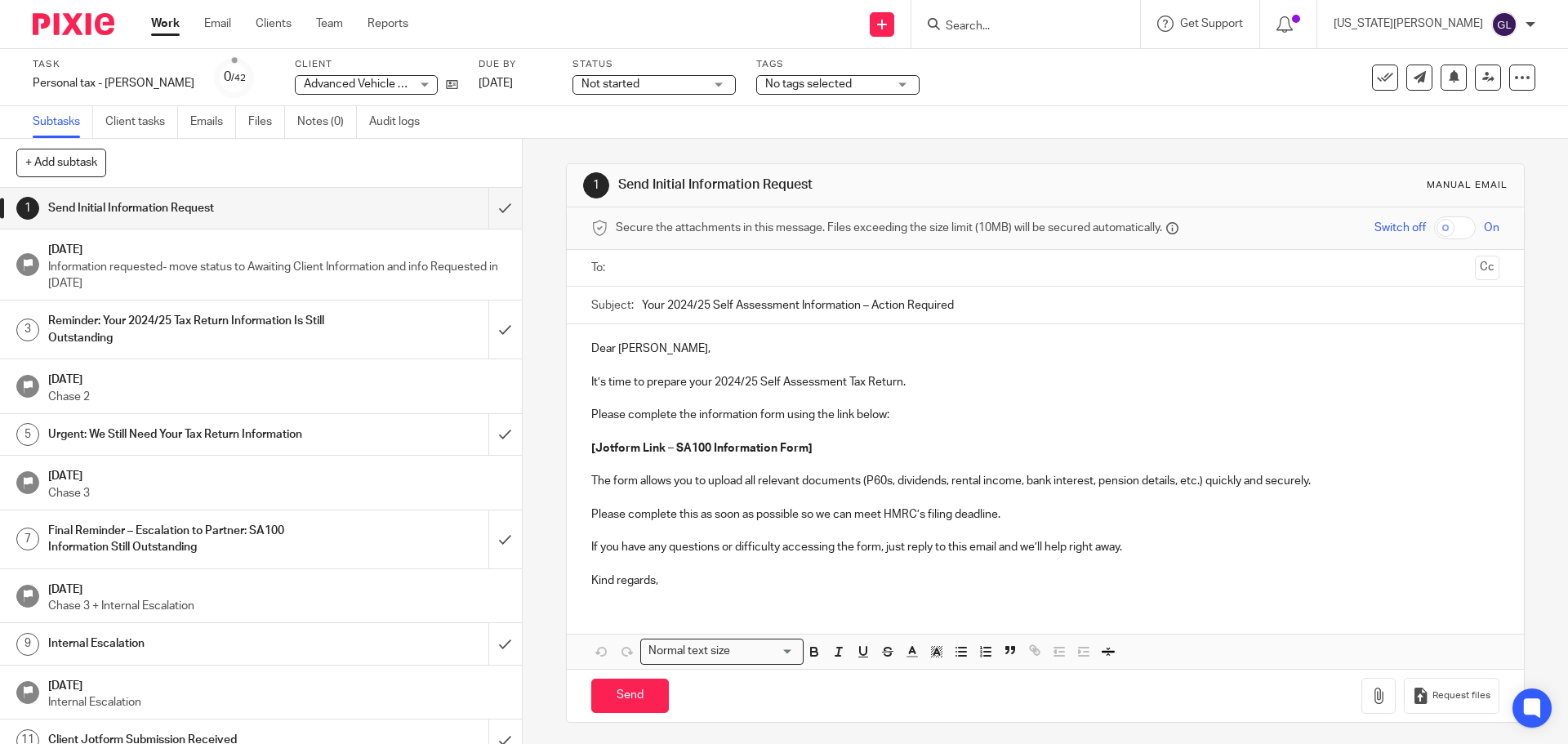
click at [1040, 32] on input "Search" at bounding box center [1017, 27] width 147 height 15
click at [1048, 28] on input "Search" at bounding box center [1017, 27] width 147 height 15
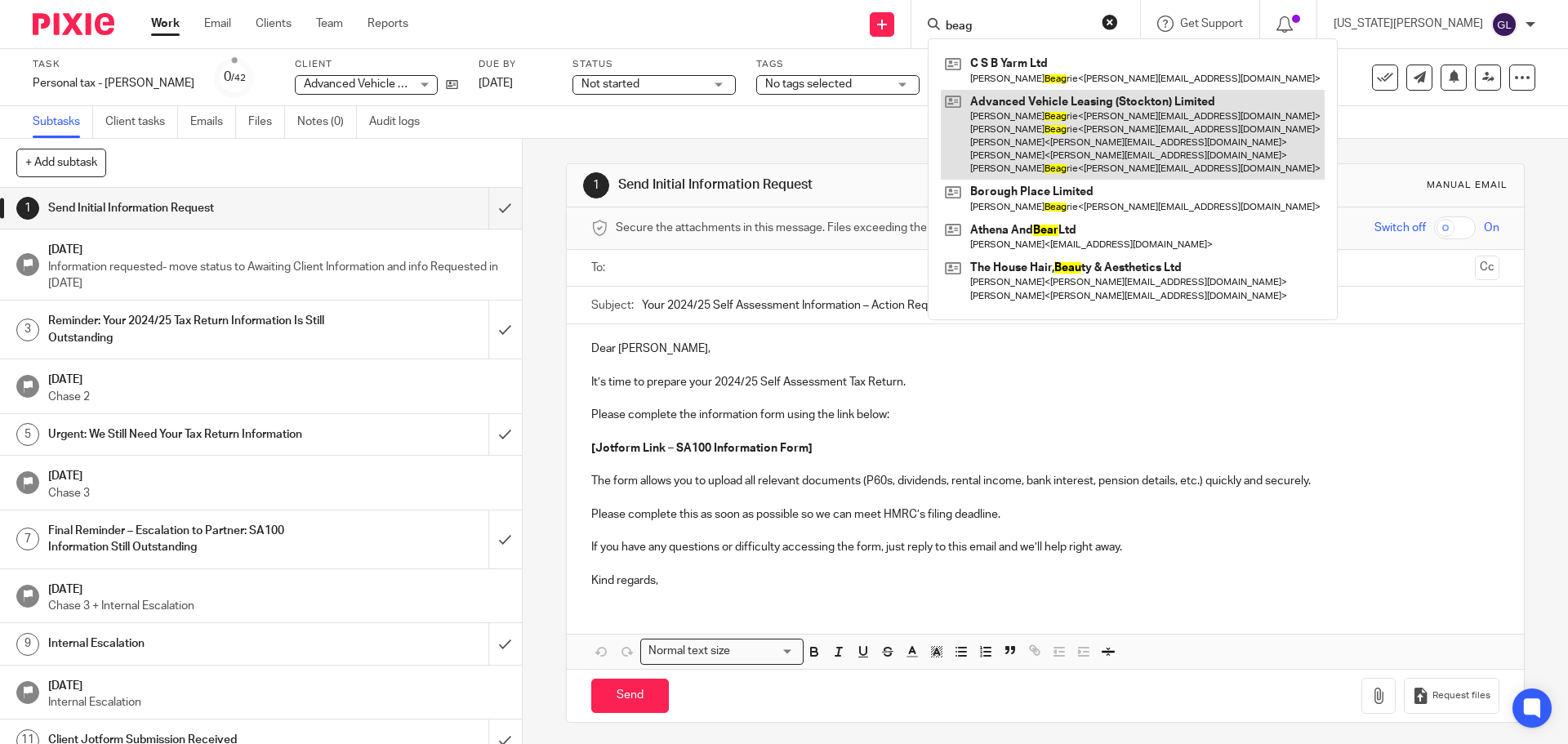
type input "beag"
click at [1130, 146] on link at bounding box center [1132, 136] width 384 height 91
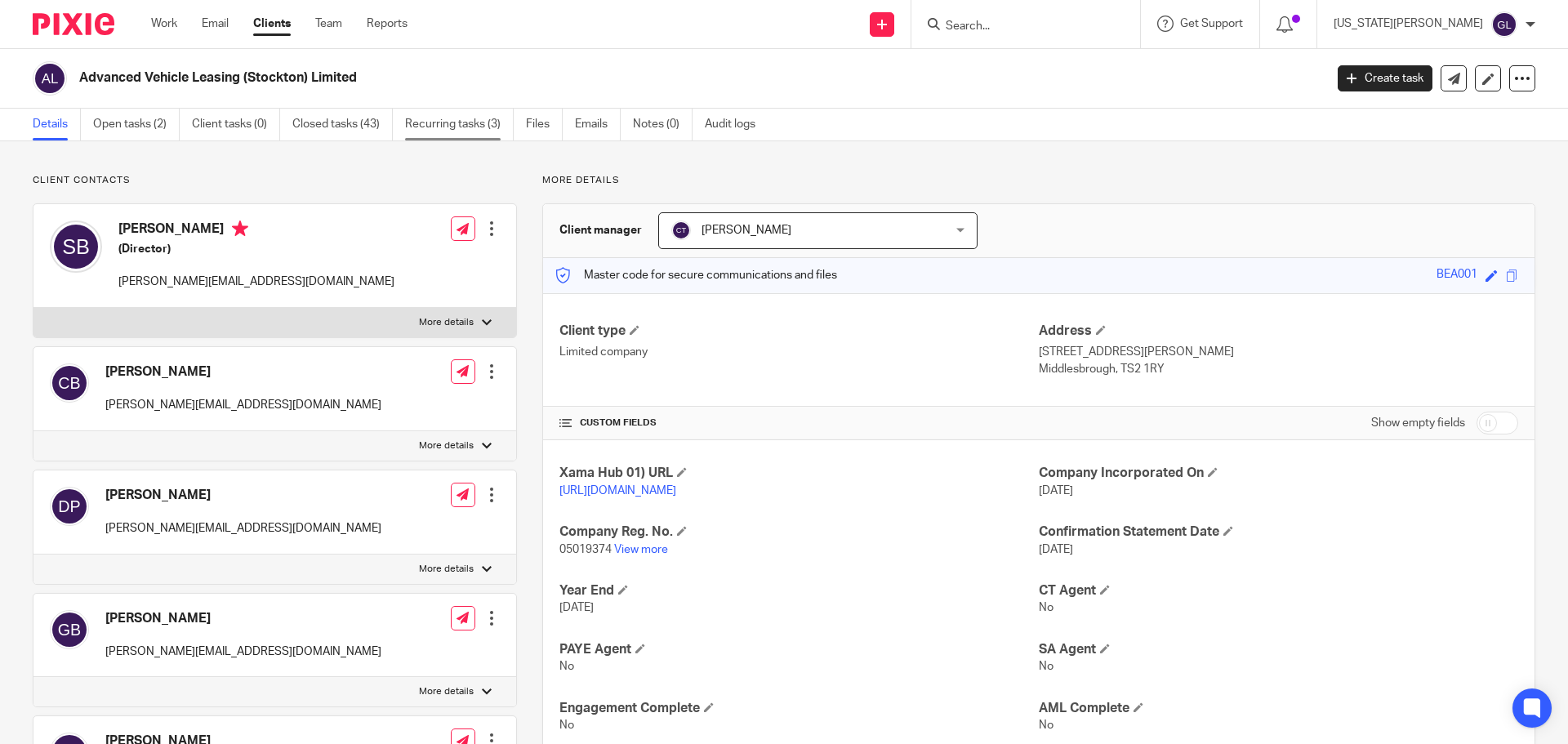
click at [418, 122] on link "Recurring tasks (3)" at bounding box center [459, 124] width 108 height 32
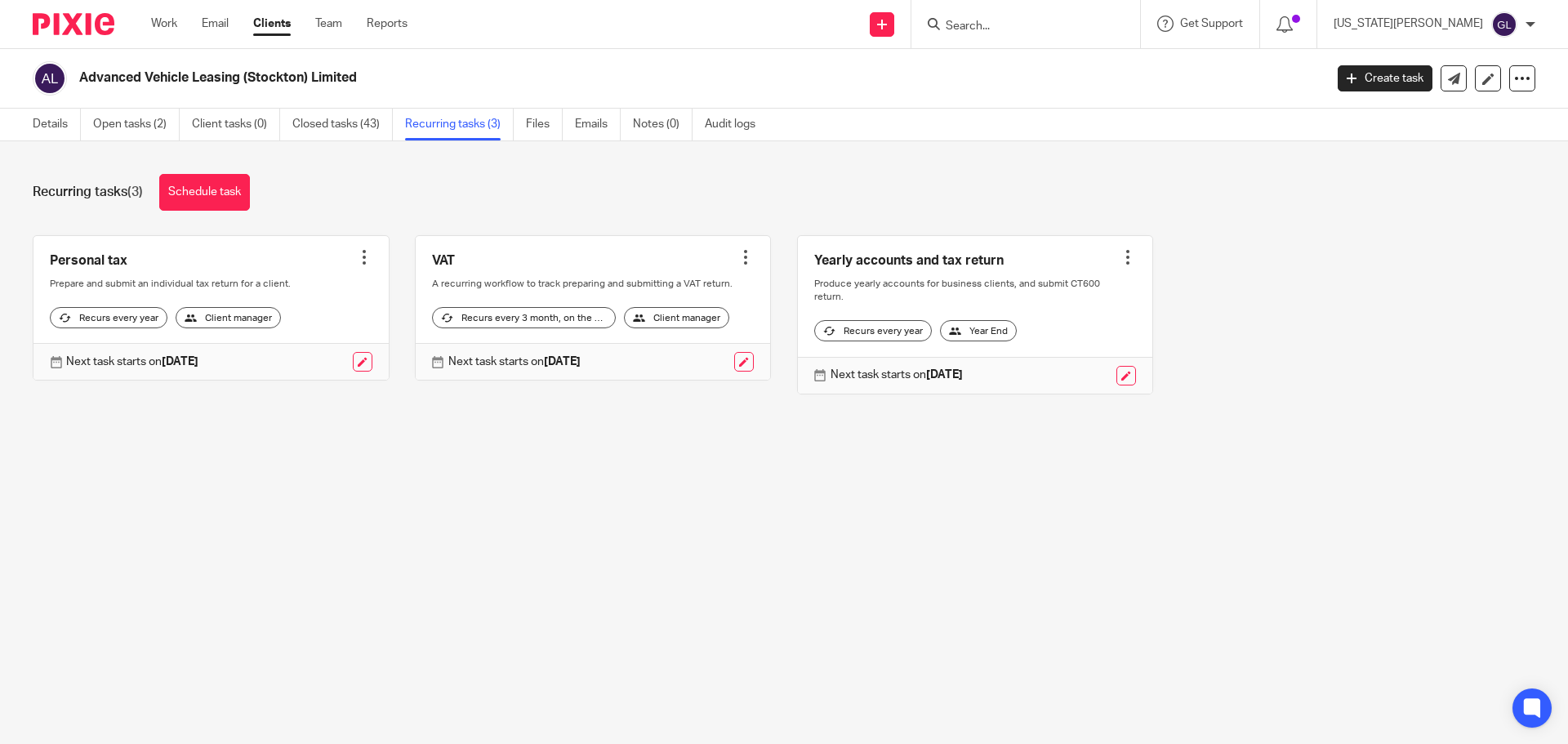
click at [356, 254] on div at bounding box center [363, 257] width 16 height 16
click at [300, 293] on link "Create task" at bounding box center [297, 294] width 131 height 24
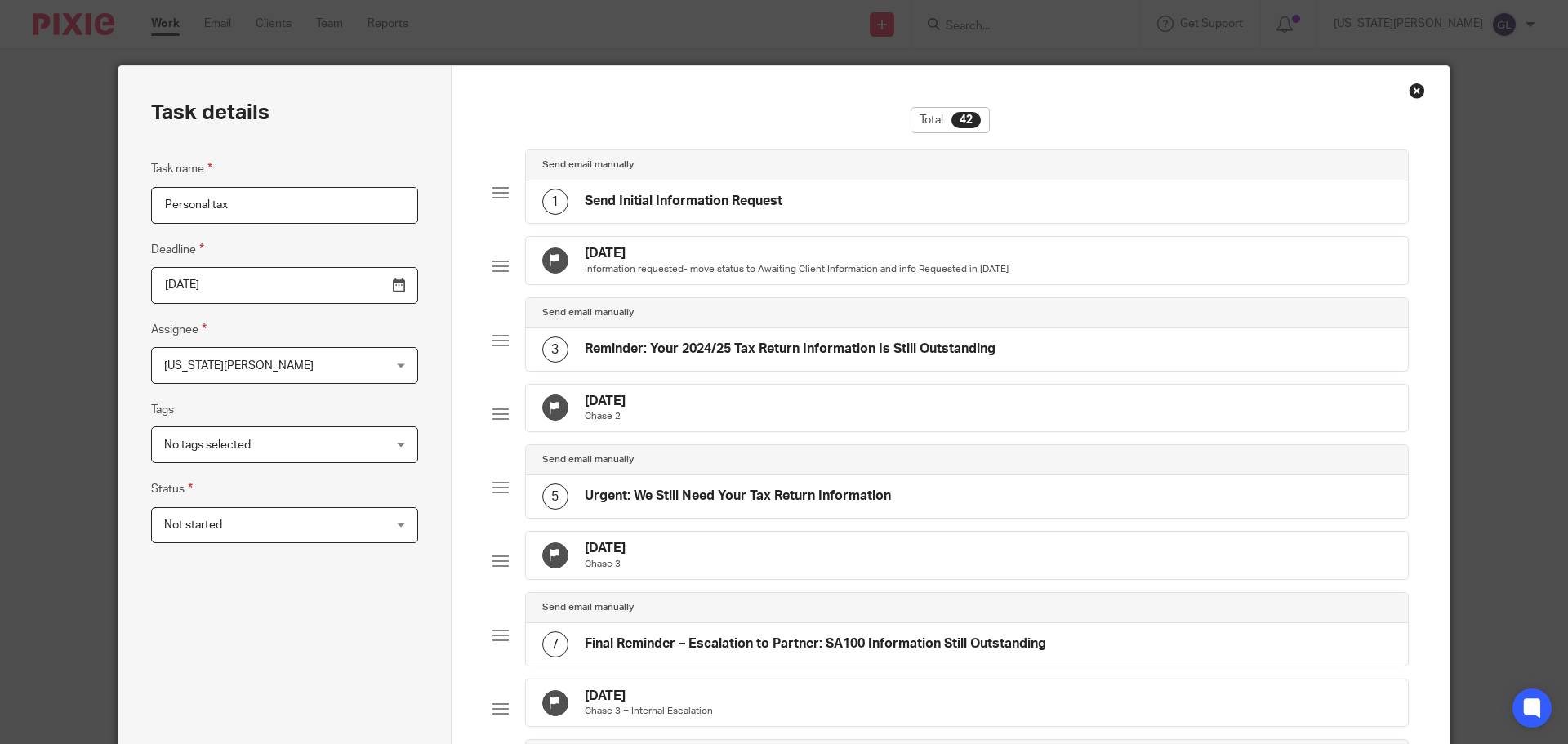
click at [241, 202] on input "Personal tax" at bounding box center [284, 205] width 267 height 37
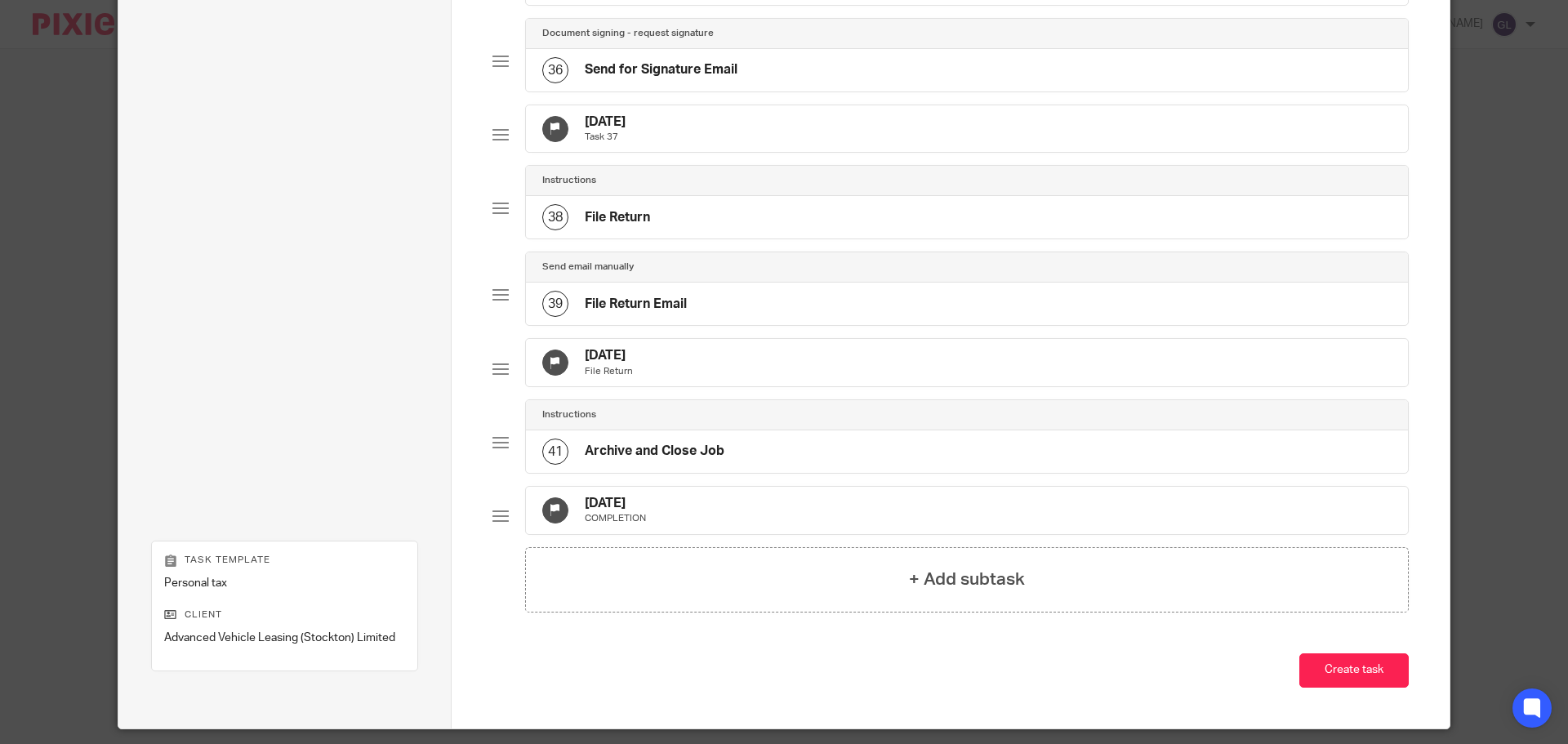
scroll to position [3064, 0]
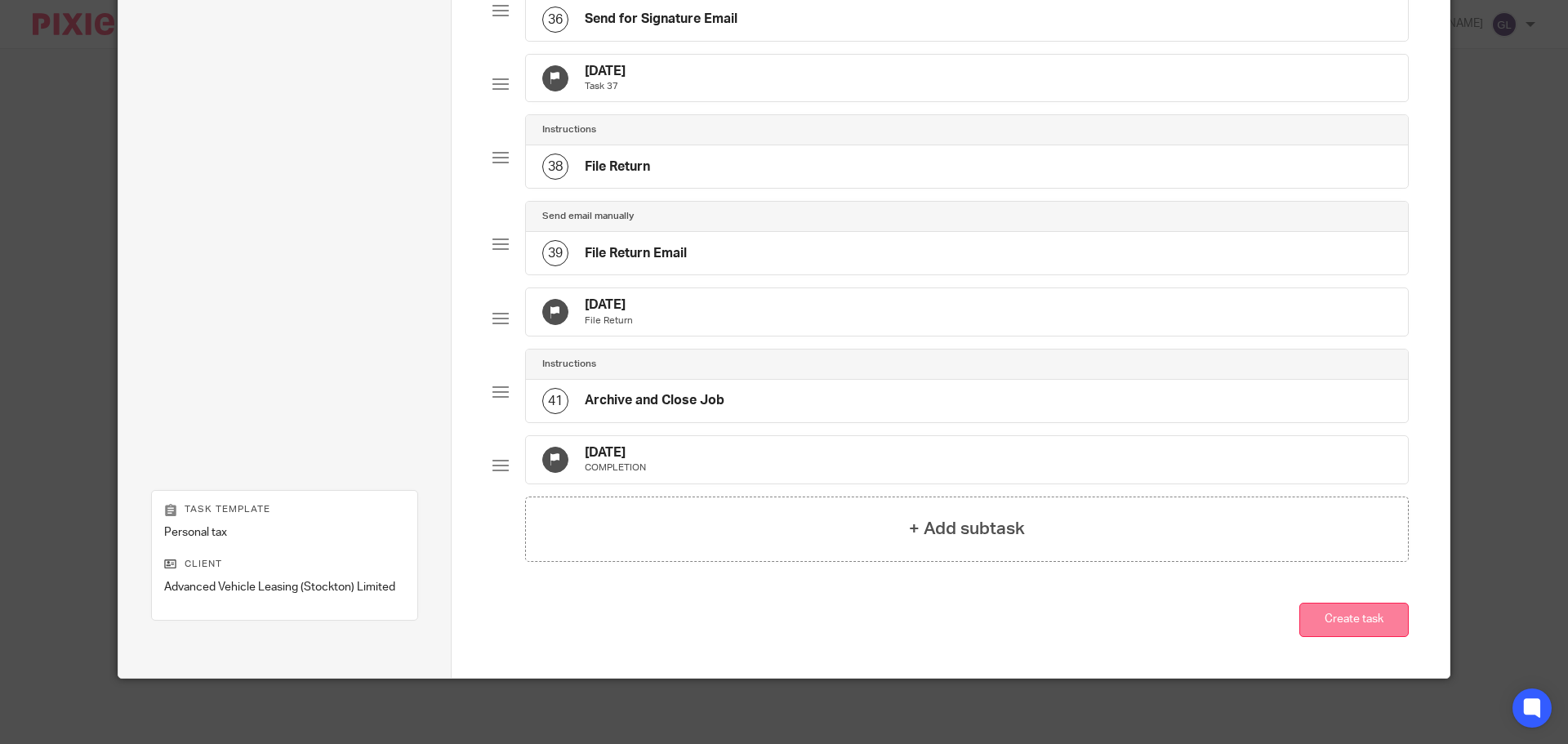
type input "Personal tax - Geraldine Beagrie"
click at [1331, 625] on button "Create task" at bounding box center [1353, 620] width 109 height 35
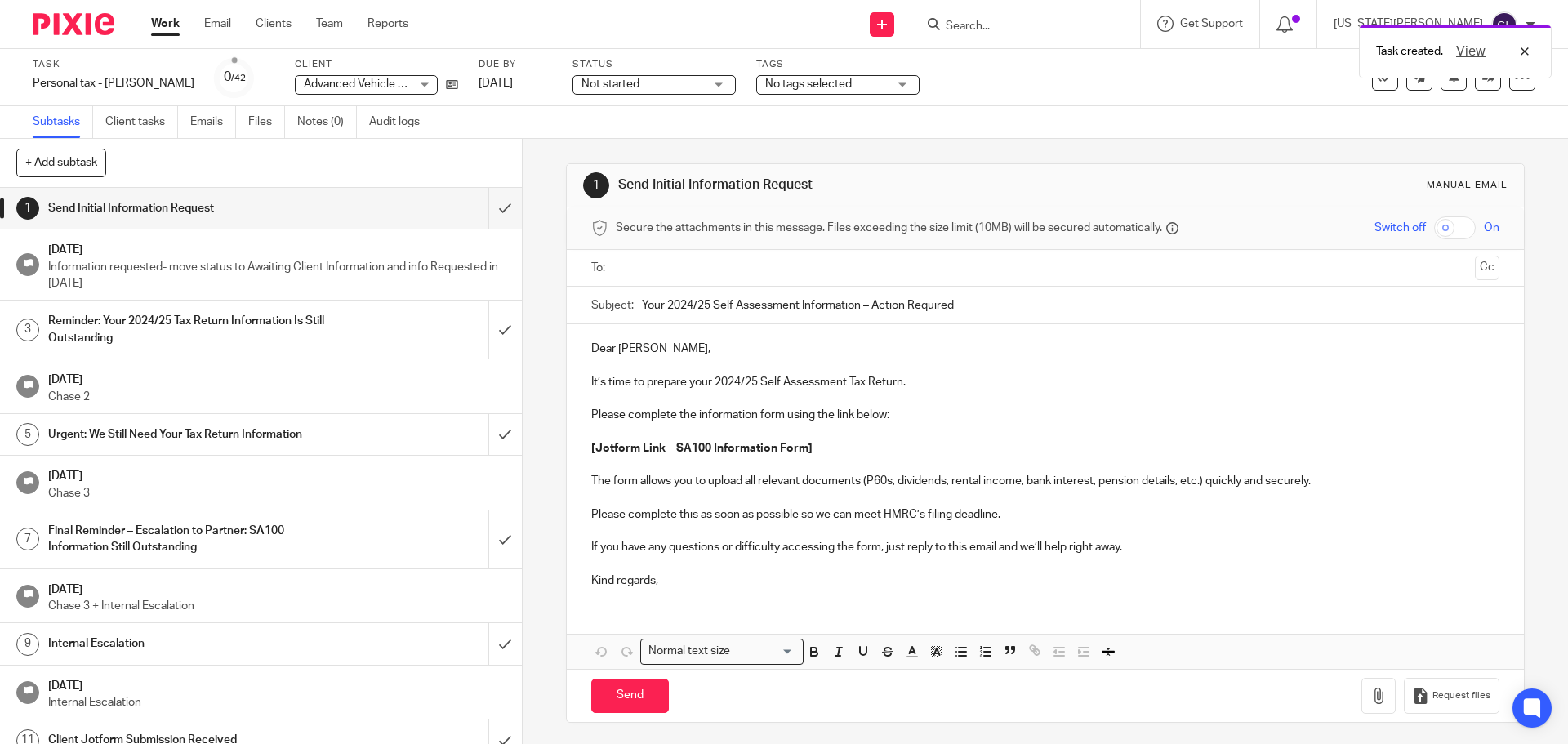
click at [1034, 17] on div "Task created. View" at bounding box center [1168, 47] width 768 height 62
click at [1034, 20] on div "Task created. View" at bounding box center [1168, 47] width 768 height 62
click at [1045, 29] on div "Task created. View" at bounding box center [1168, 47] width 768 height 62
click at [1034, 23] on input "Search" at bounding box center [1017, 27] width 147 height 15
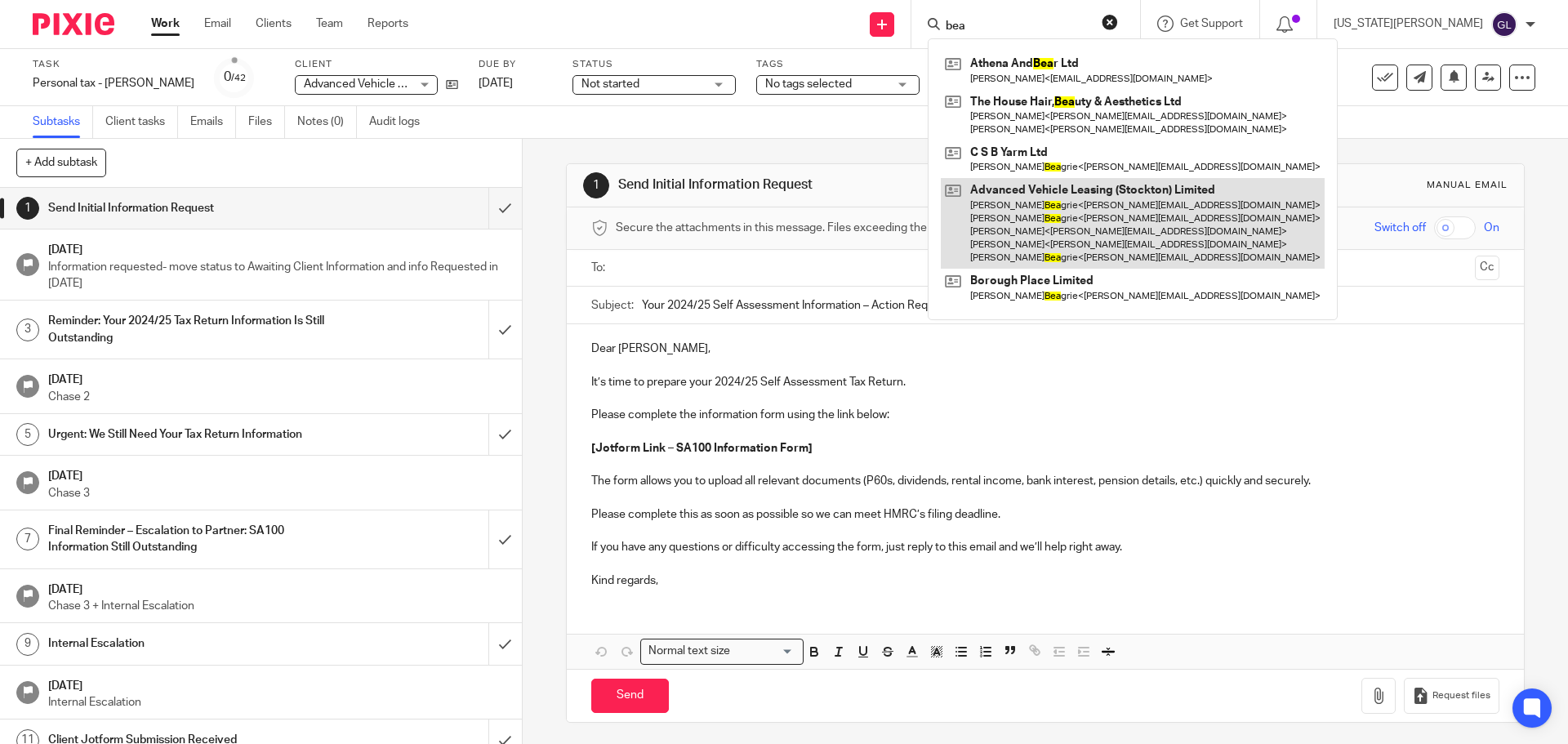
type input "bea"
click at [1113, 210] on link at bounding box center [1132, 223] width 384 height 91
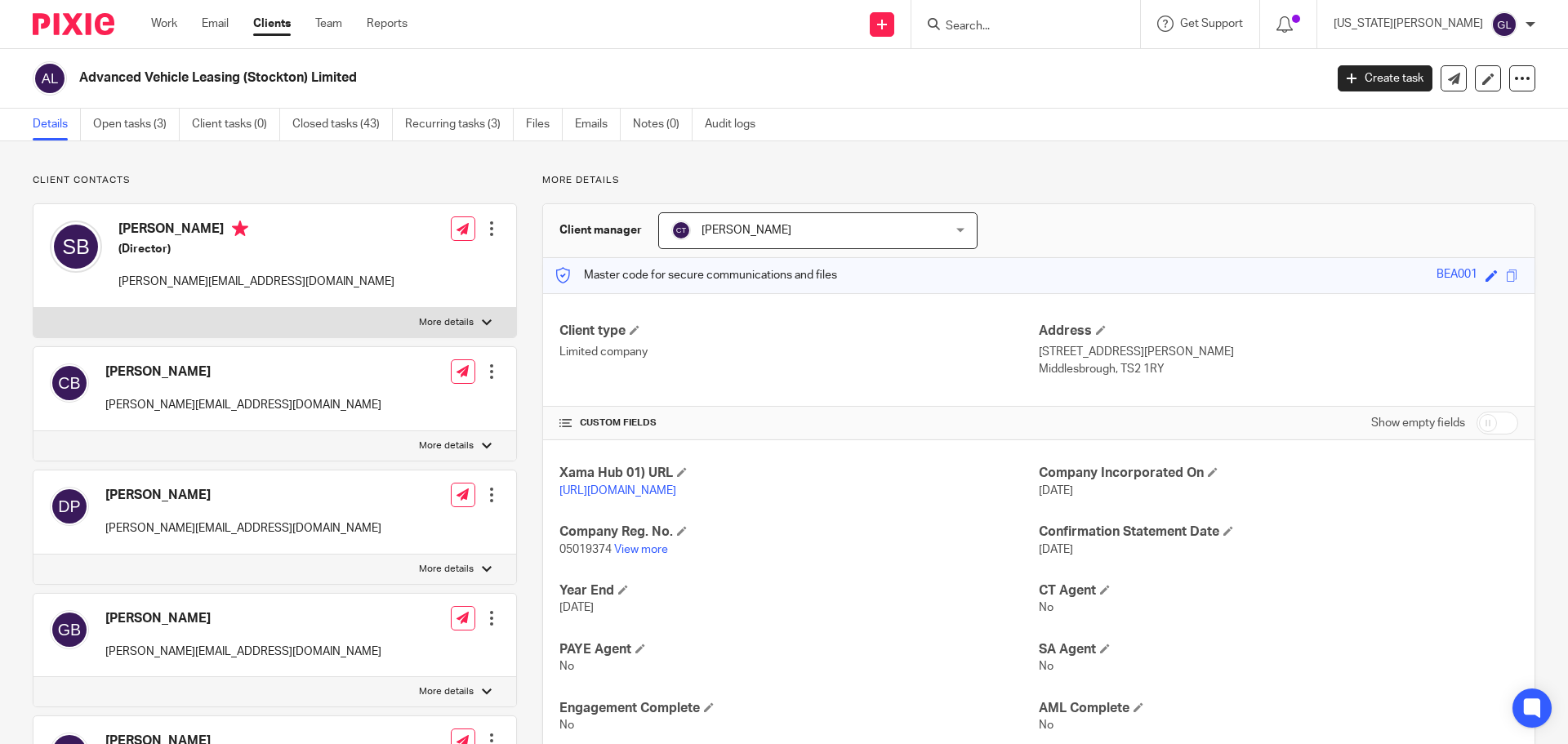
click at [491, 369] on div at bounding box center [491, 371] width 16 height 16
click at [388, 404] on link "Edit contact" at bounding box center [415, 408] width 156 height 24
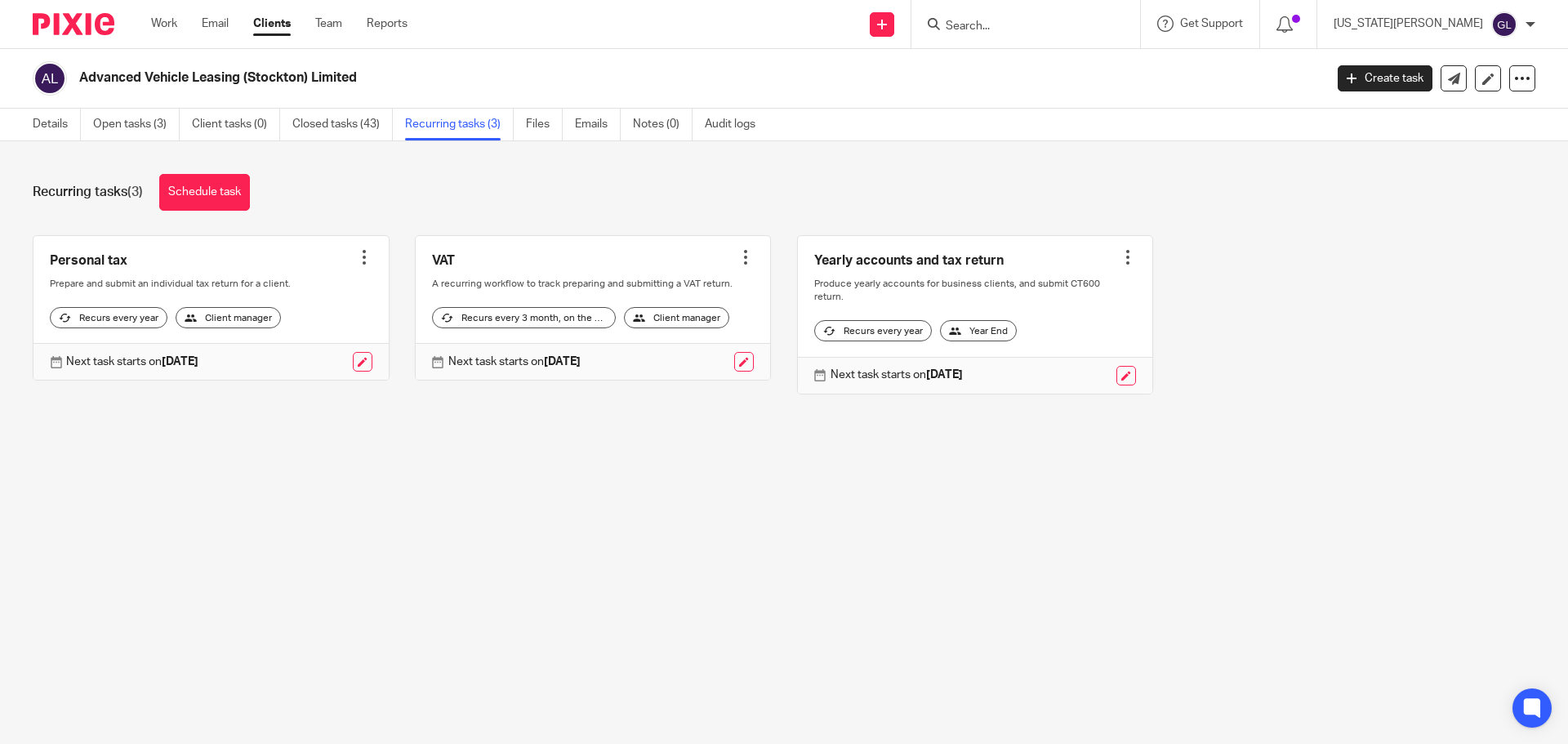
click at [361, 263] on div at bounding box center [363, 257] width 16 height 16
click at [305, 291] on link "Create task" at bounding box center [297, 294] width 131 height 24
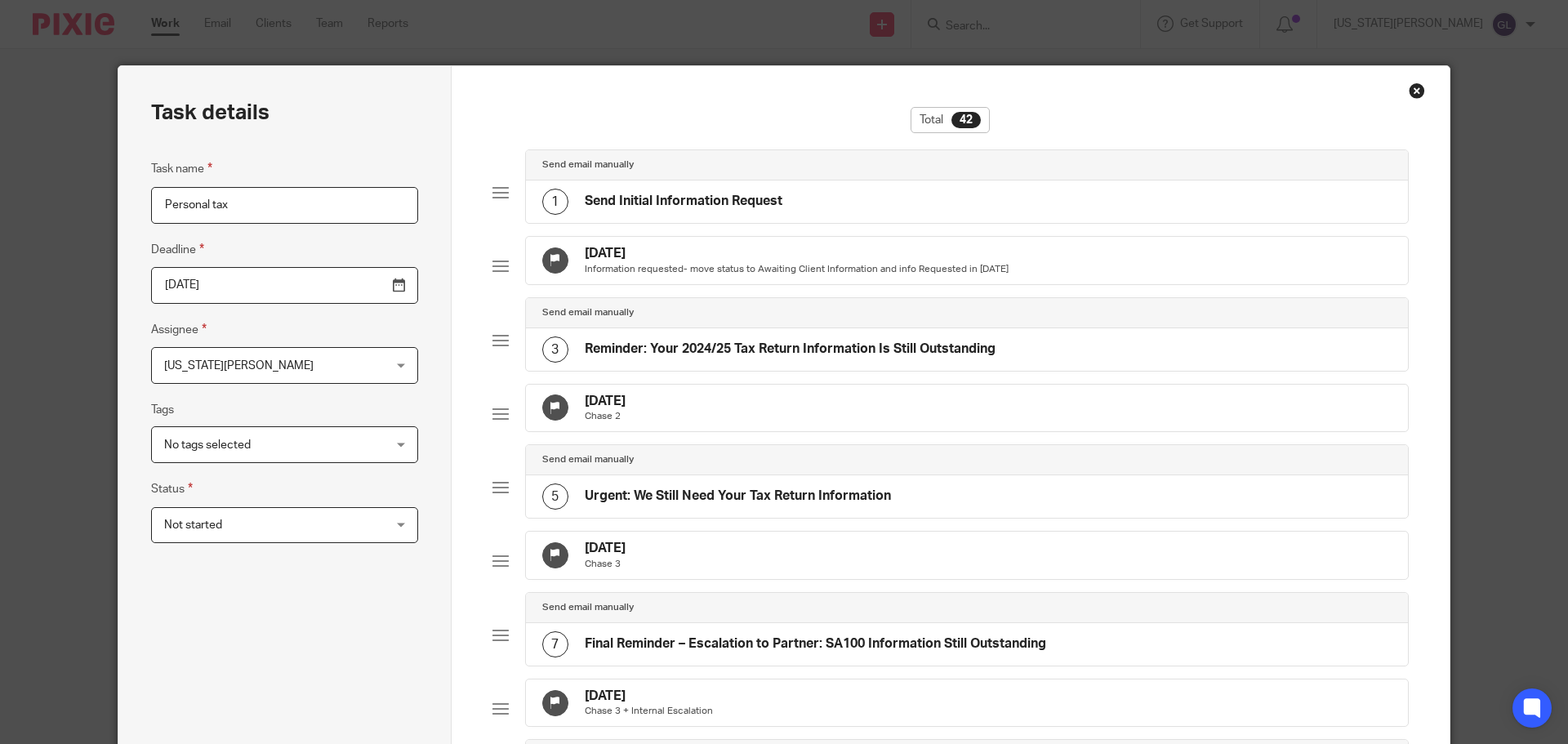
click at [240, 199] on input "Personal tax" at bounding box center [284, 205] width 267 height 37
type input "Personal tax - Stuart Beagrie"
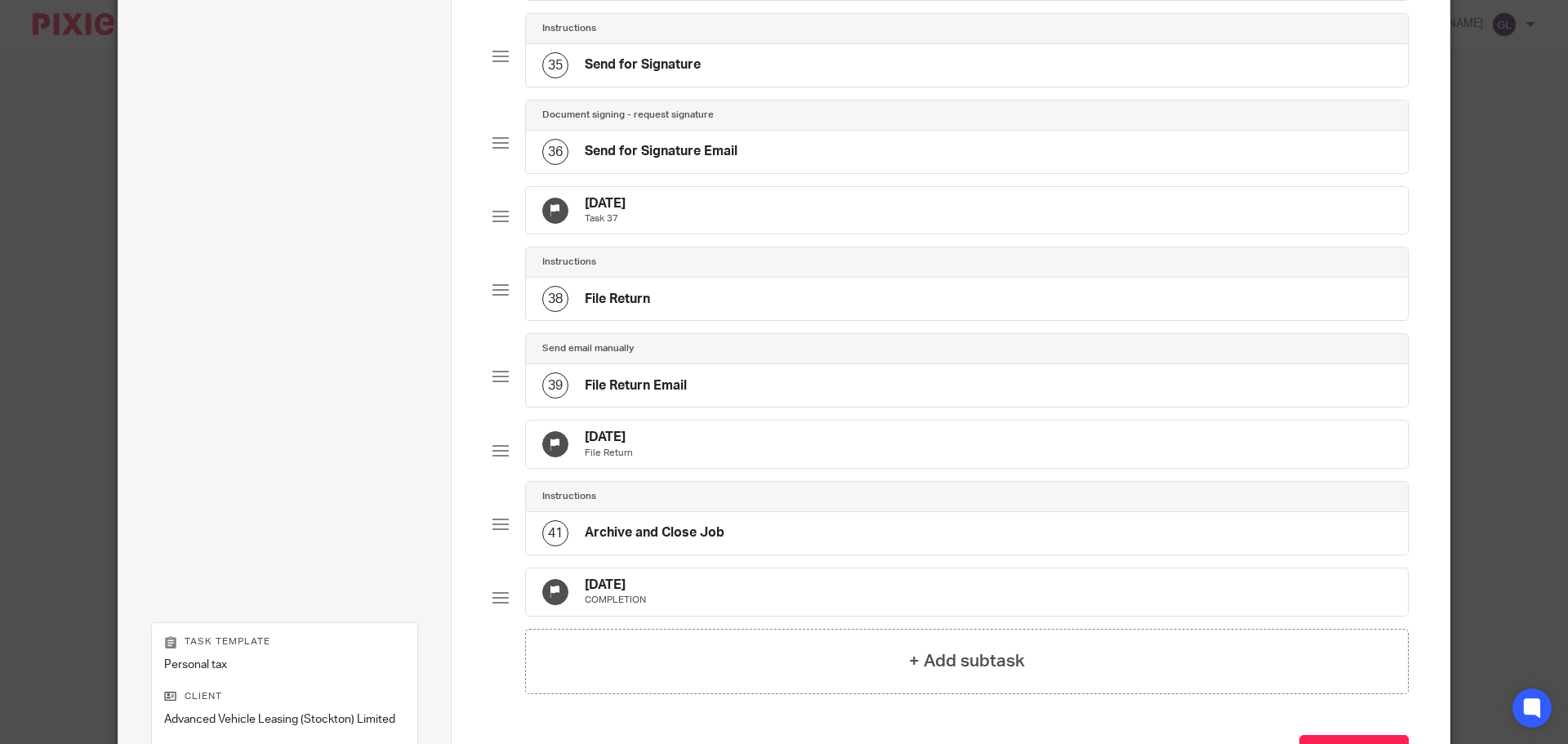
scroll to position [3064, 0]
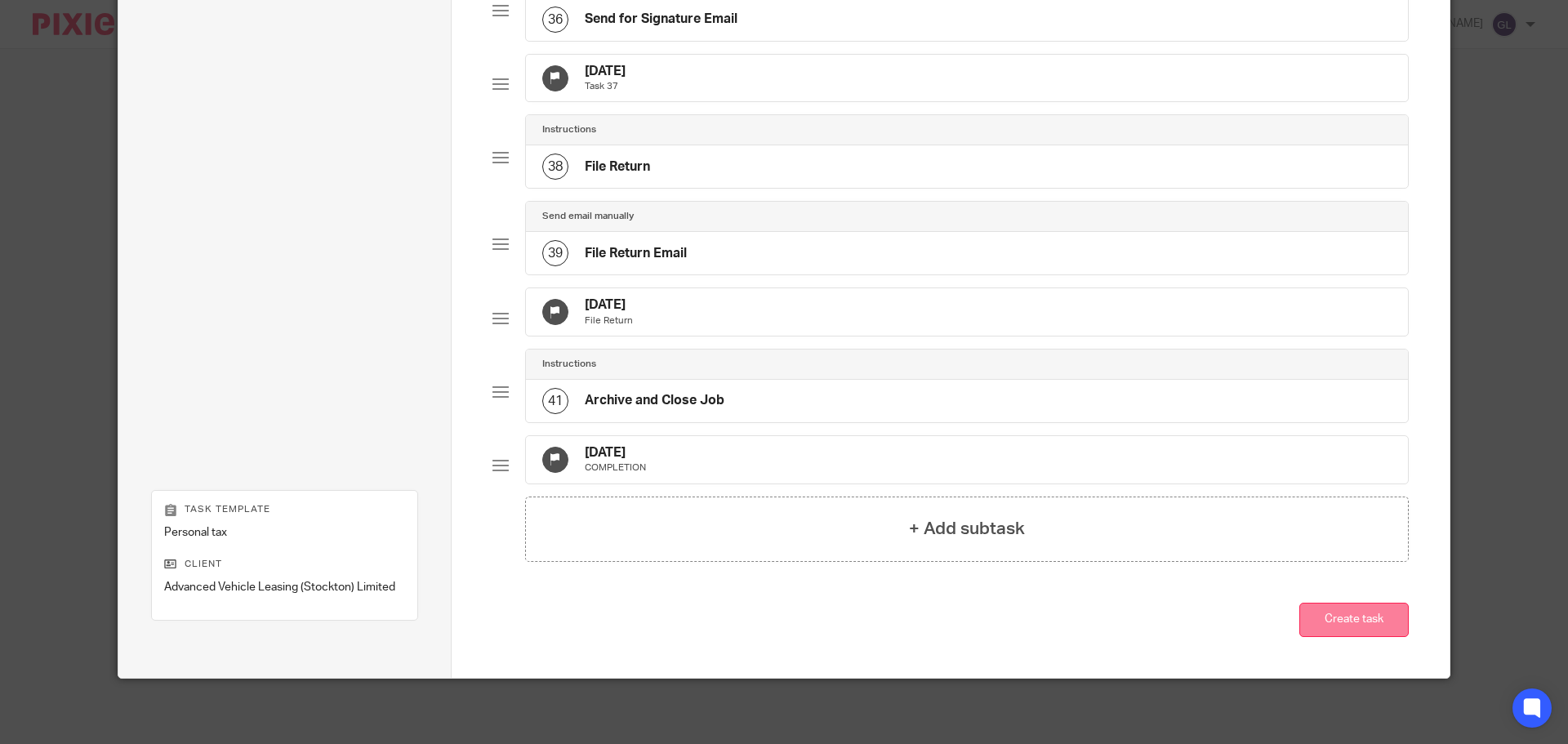
click at [1303, 624] on button "Create task" at bounding box center [1353, 620] width 109 height 35
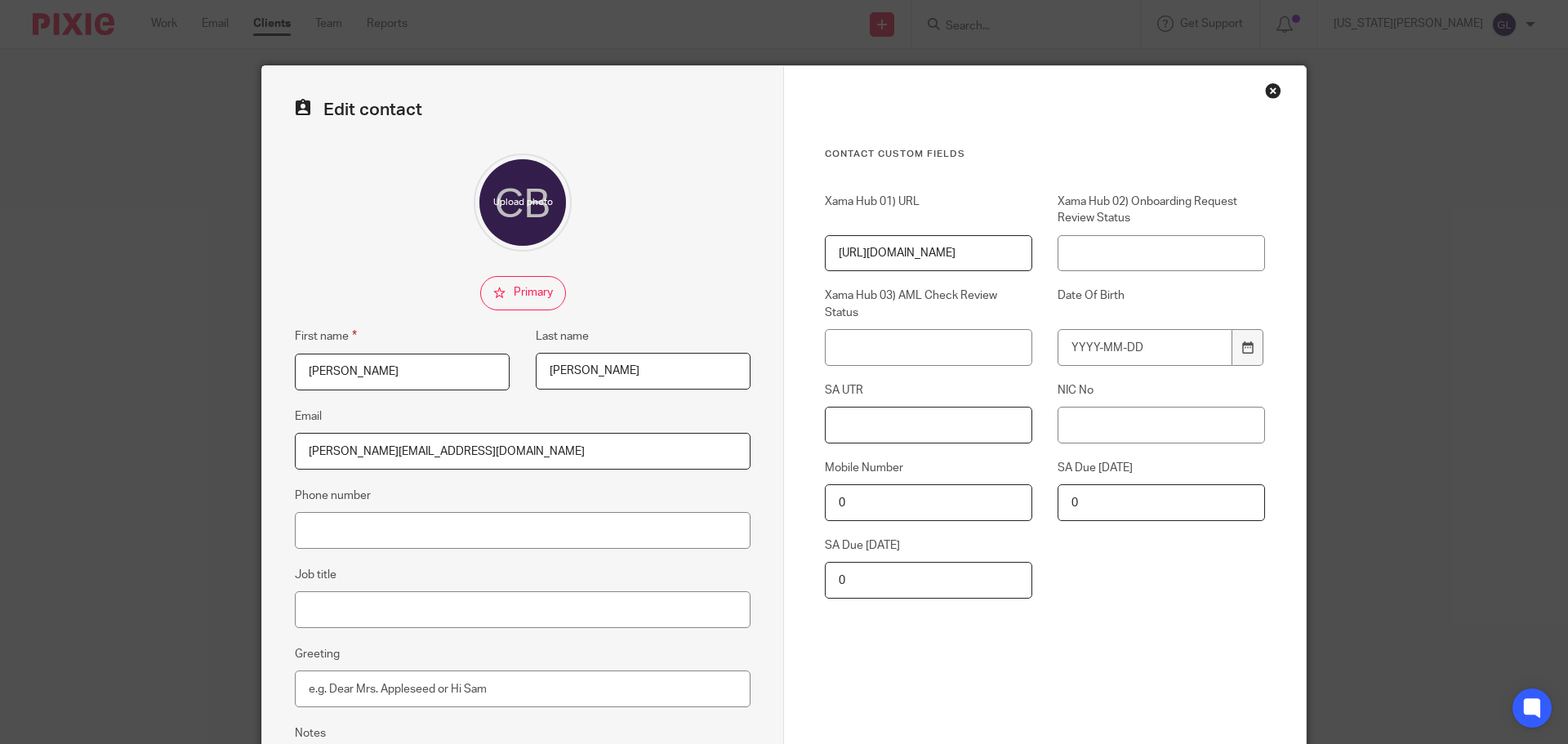
click at [898, 424] on input "SA UTR" at bounding box center [928, 424] width 207 height 37
paste input "6586349507"
type input "6586349507"
click at [1220, 408] on input "NIC No" at bounding box center [1161, 424] width 207 height 37
paste input "JS 76 46 66 C"
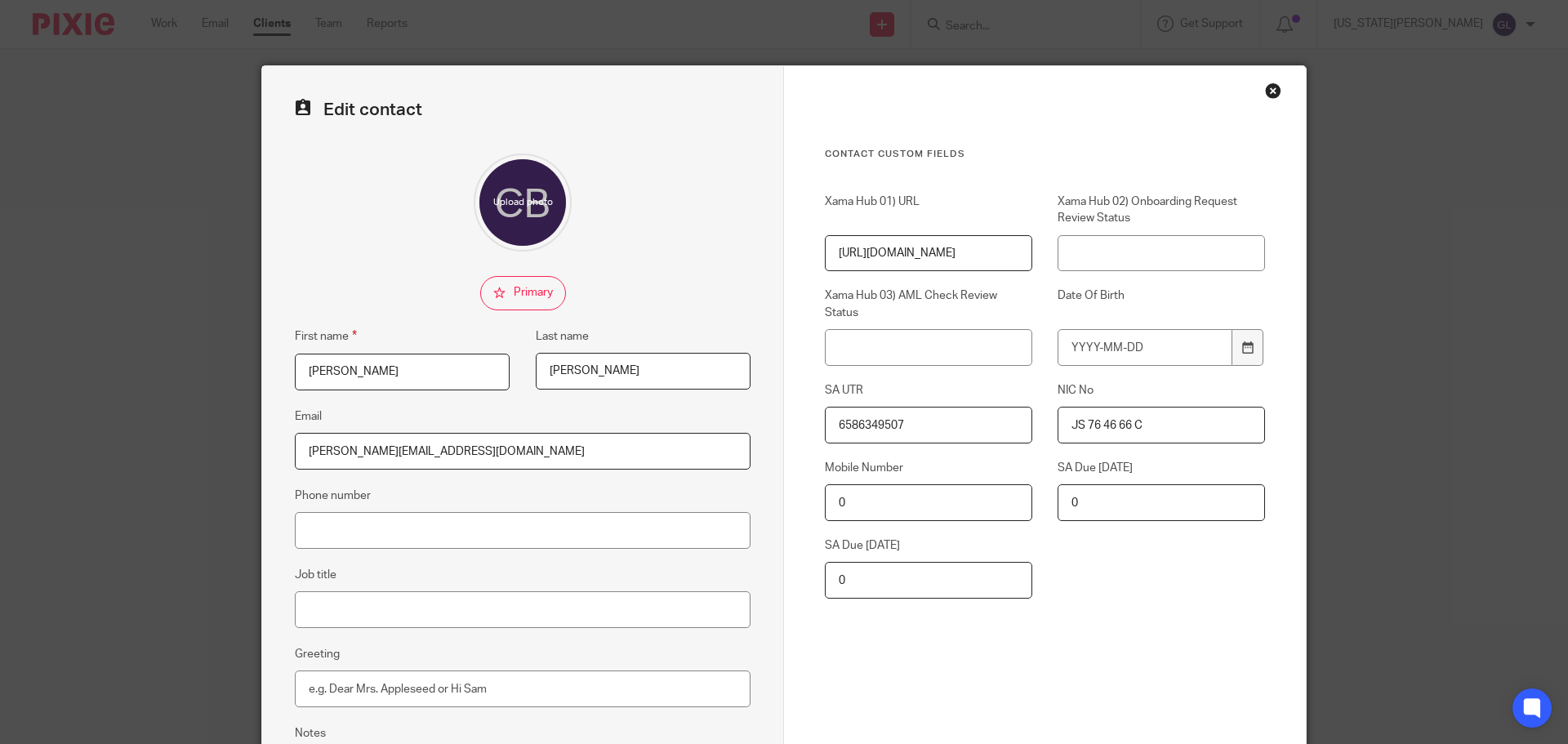
scroll to position [163, 0]
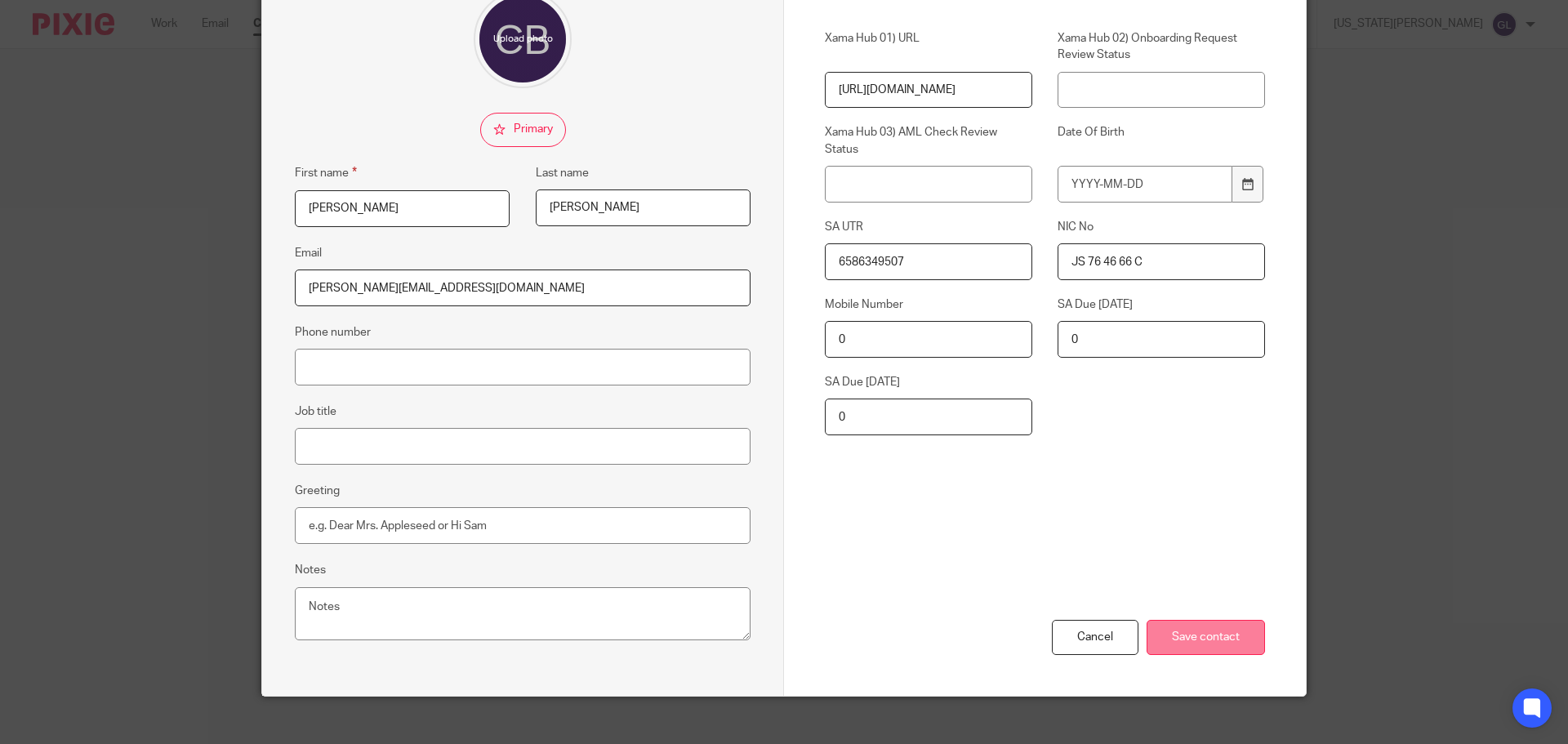
type input "JS 76 46 66 C"
click at [1218, 640] on input "Save contact" at bounding box center [1206, 637] width 119 height 35
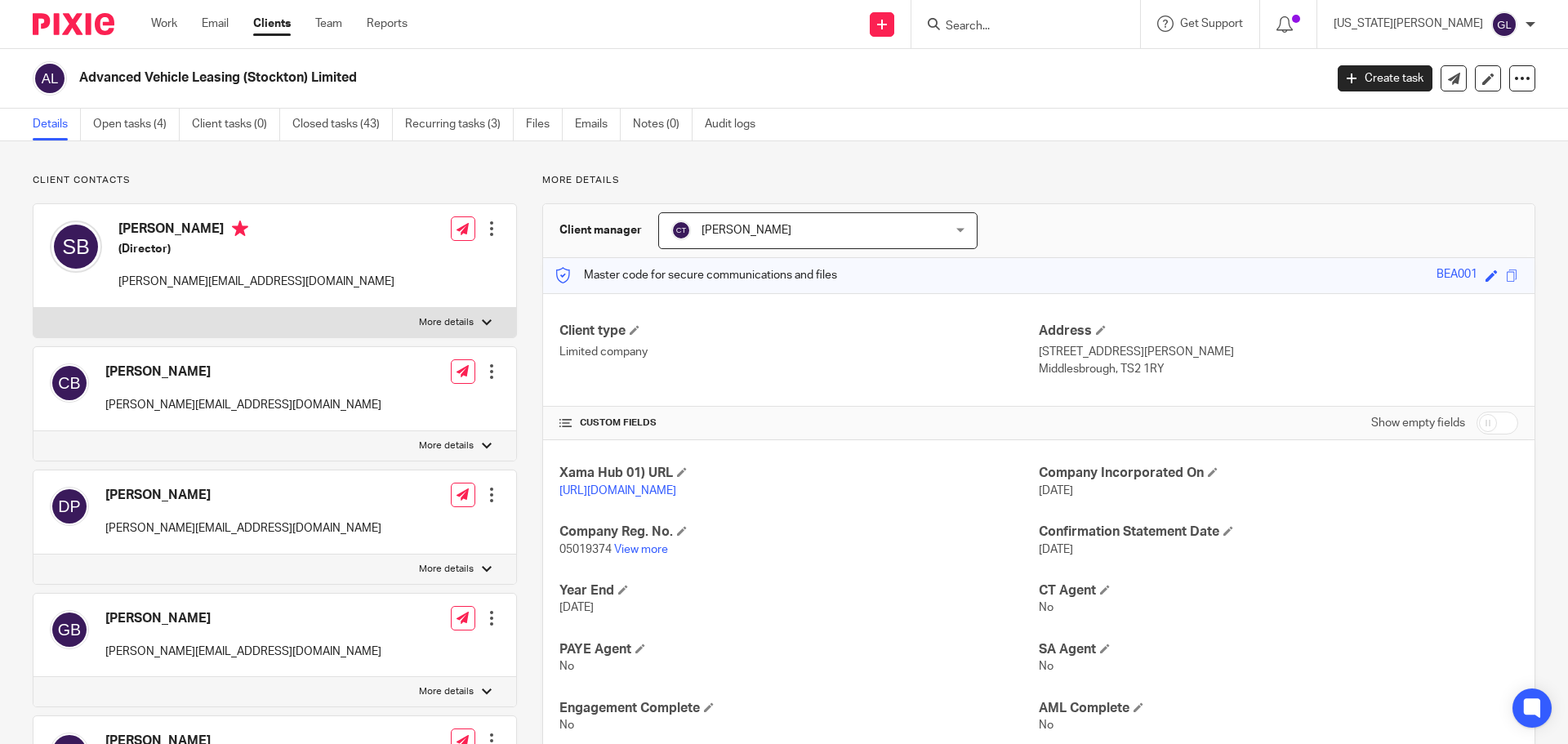
click at [487, 229] on div at bounding box center [491, 229] width 16 height 16
click at [403, 262] on link "Edit contact" at bounding box center [415, 265] width 156 height 24
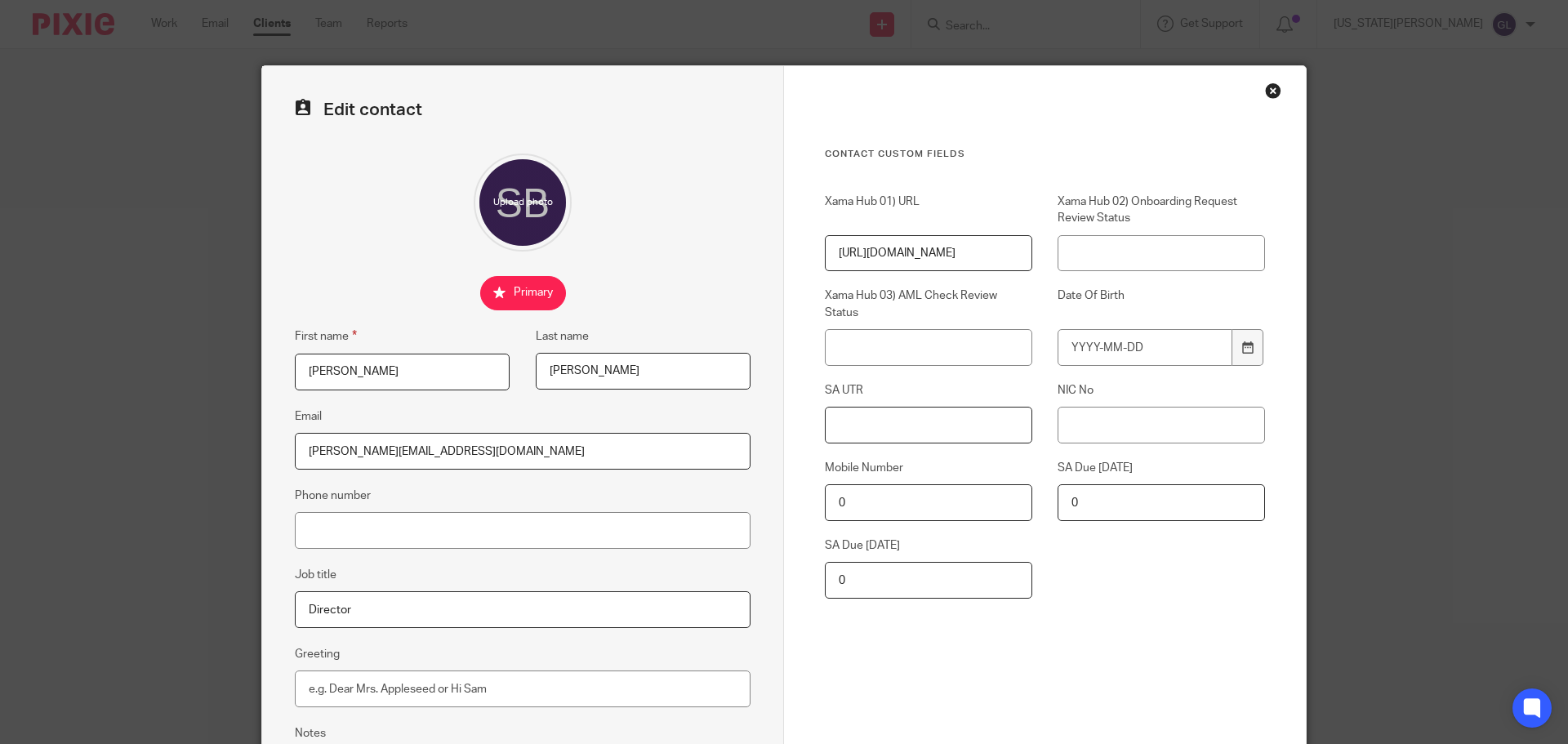
click at [834, 423] on input "SA UTR" at bounding box center [928, 424] width 207 height 37
paste input "6354655501"
type input "6354655501"
click at [1157, 445] on div "Xama Hub 01) URL https://platform.xamatech.com/portal/crm/clients/2f14f7c0-9ec3…" at bounding box center [1033, 404] width 466 height 422
click at [1162, 422] on input "NIC No" at bounding box center [1161, 424] width 207 height 37
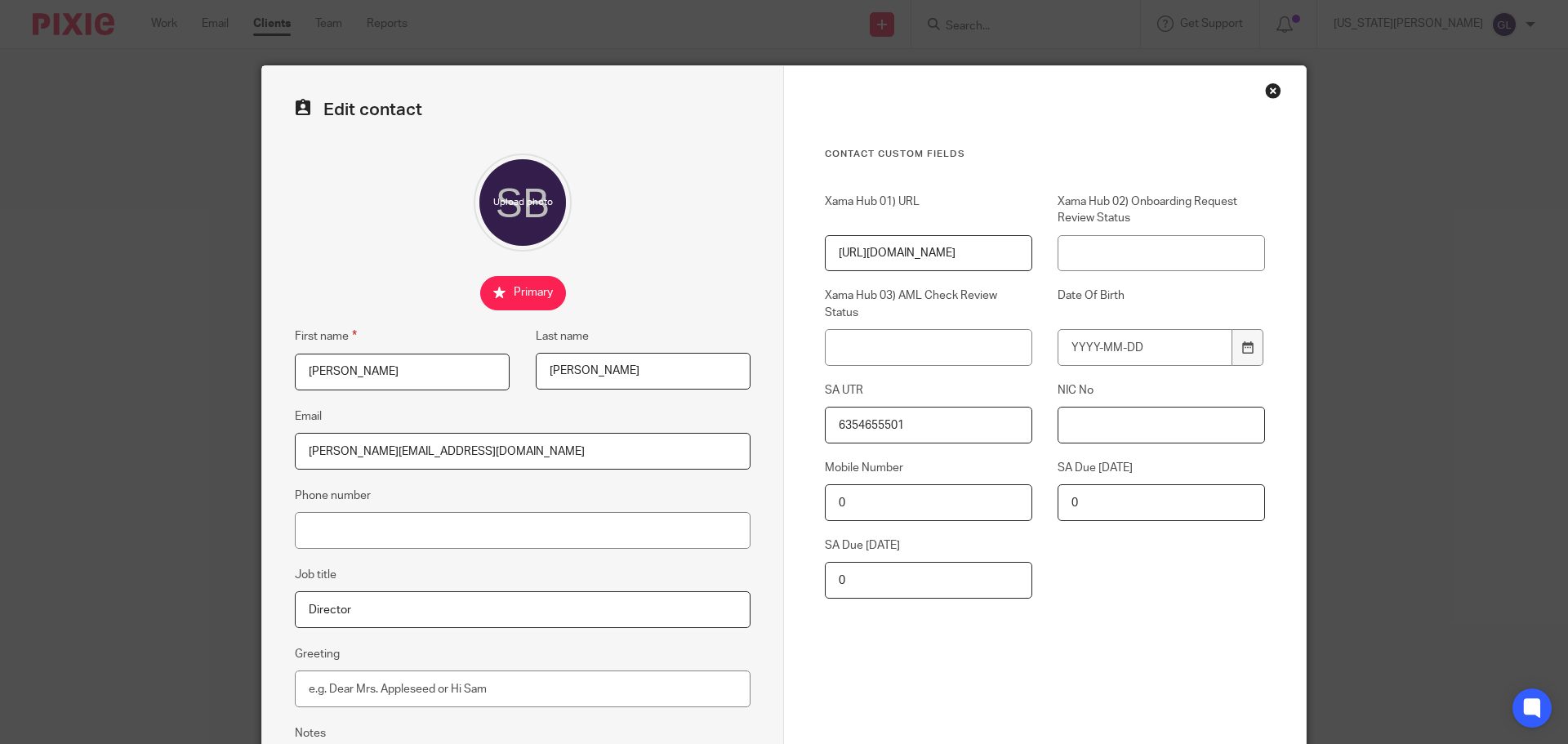
paste input "YX 60 82 34 B"
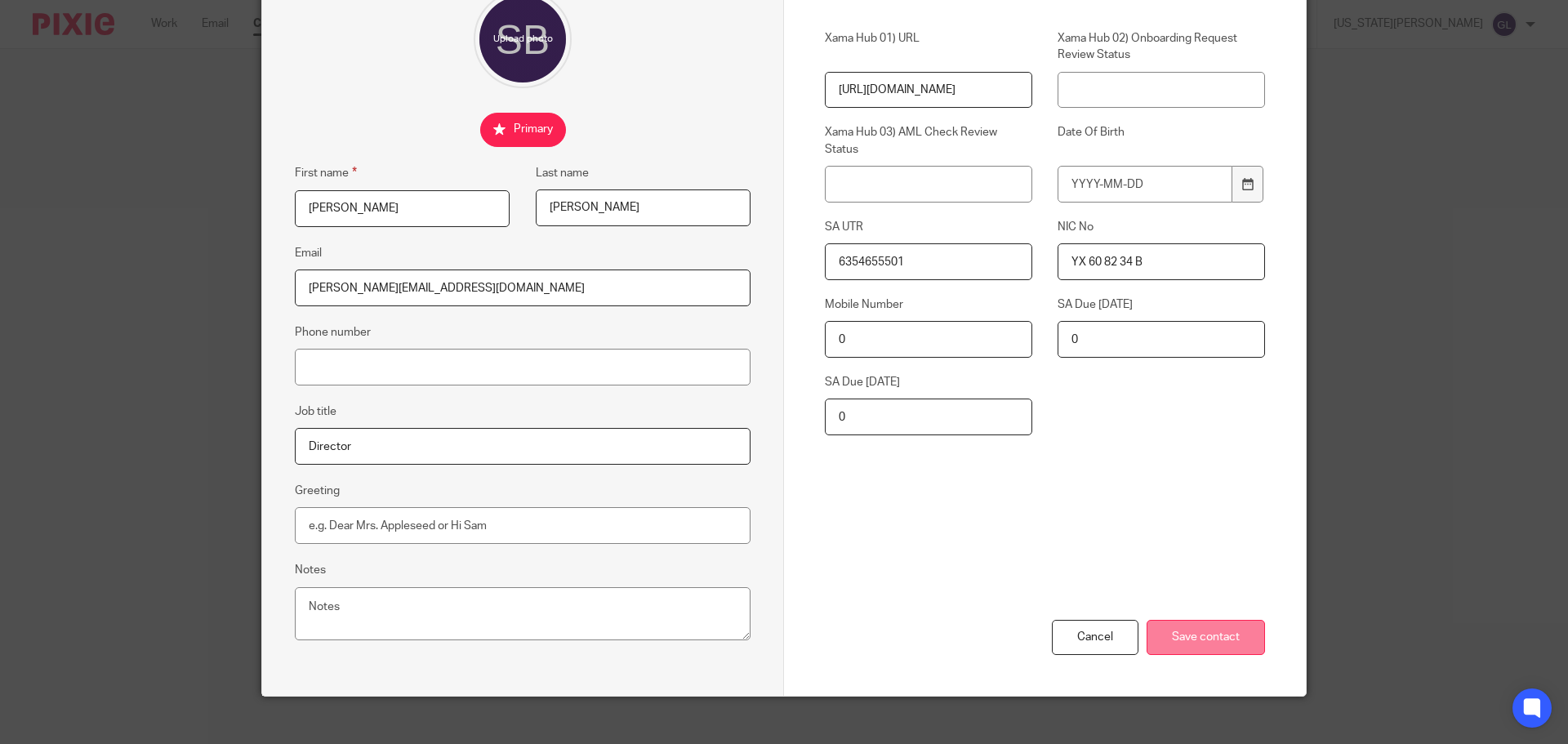
type input "YX 60 82 34 B"
click at [1230, 638] on input "Save contact" at bounding box center [1206, 637] width 119 height 35
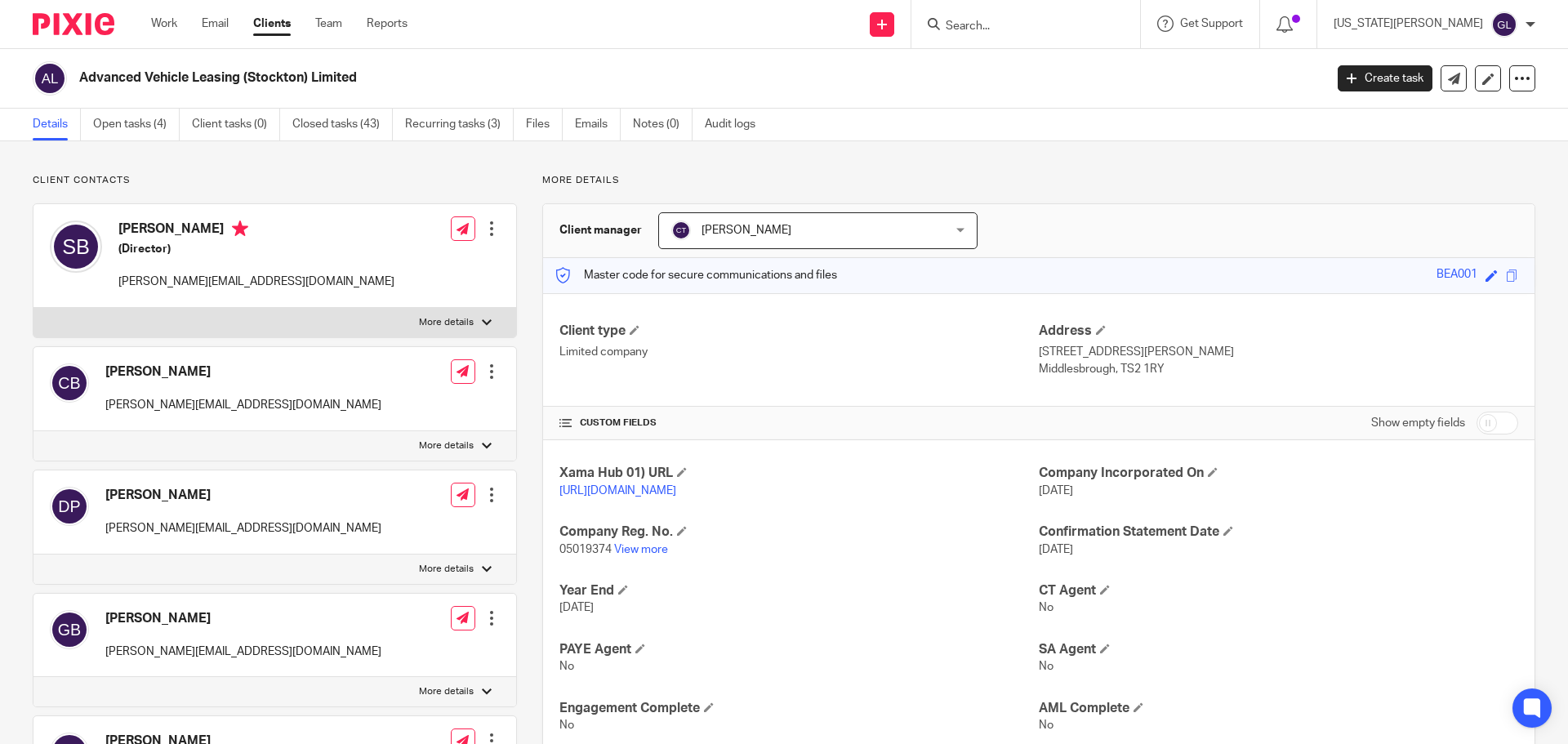
click at [486, 619] on div at bounding box center [491, 618] width 16 height 16
click at [373, 470] on link "Edit contact" at bounding box center [415, 470] width 156 height 24
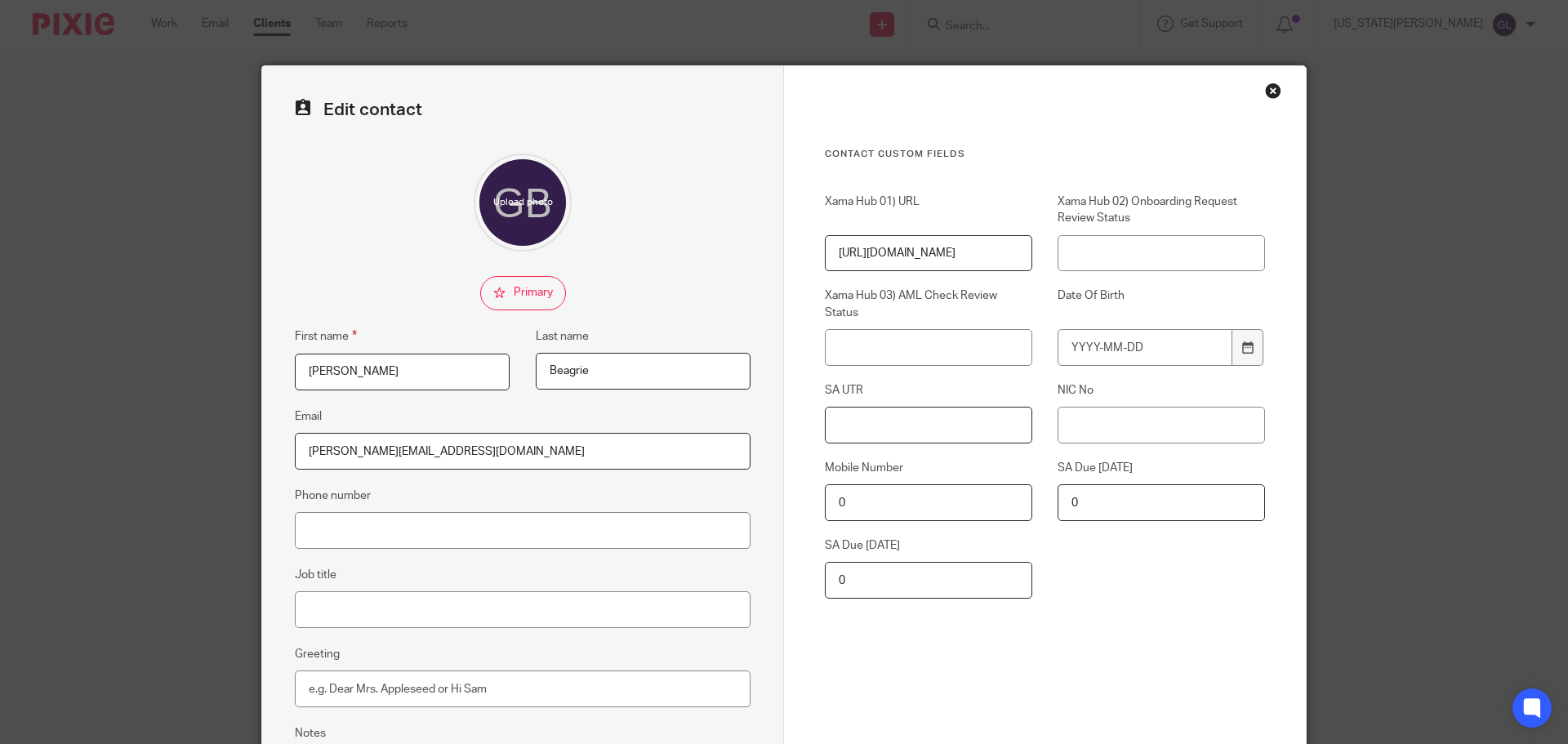
click at [904, 433] on input "SA UTR" at bounding box center [928, 424] width 207 height 37
paste input "1695836641"
type input "1695836641"
click at [1088, 424] on input "NIC No" at bounding box center [1161, 424] width 207 height 37
paste input "YY 22 76 17 D"
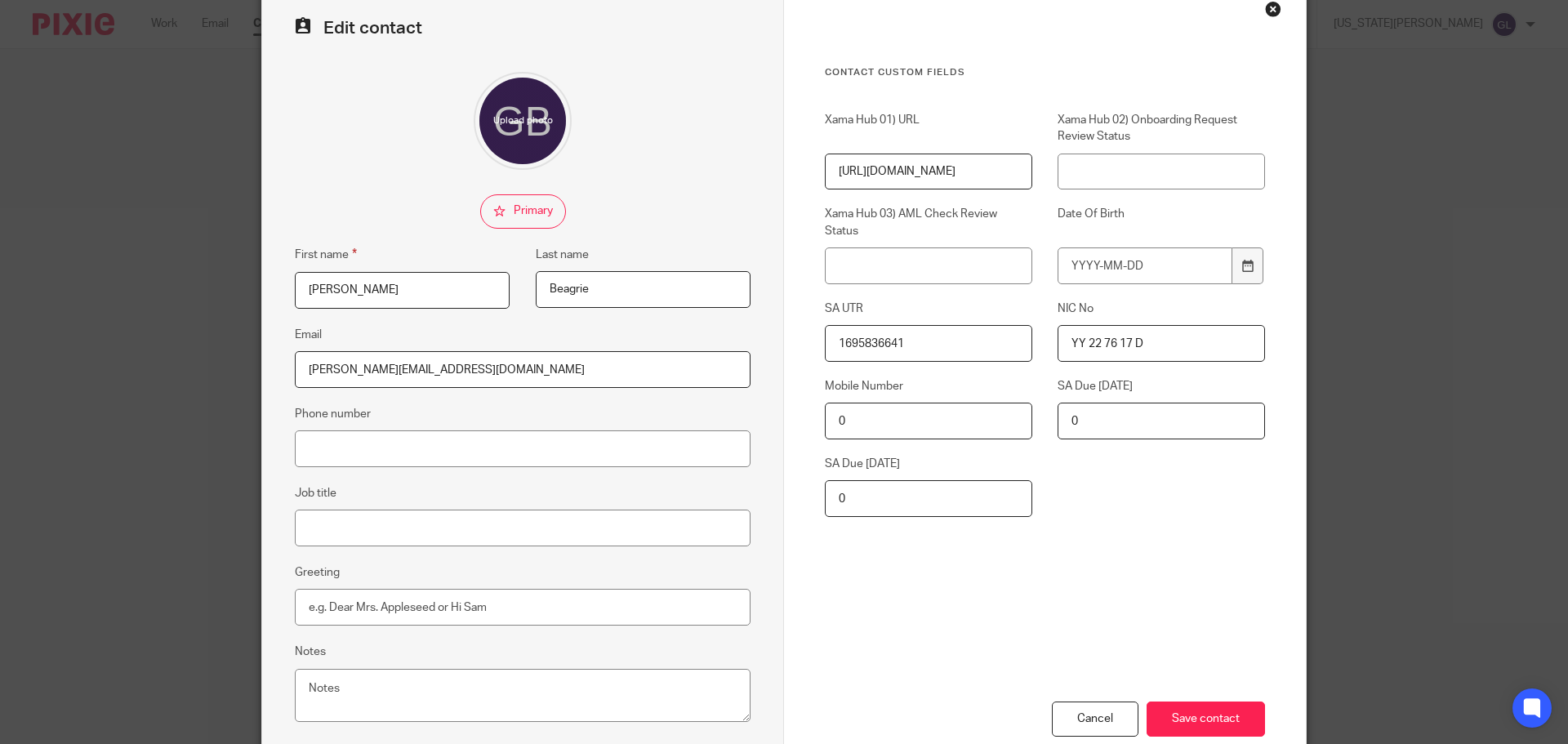
scroll to position [163, 0]
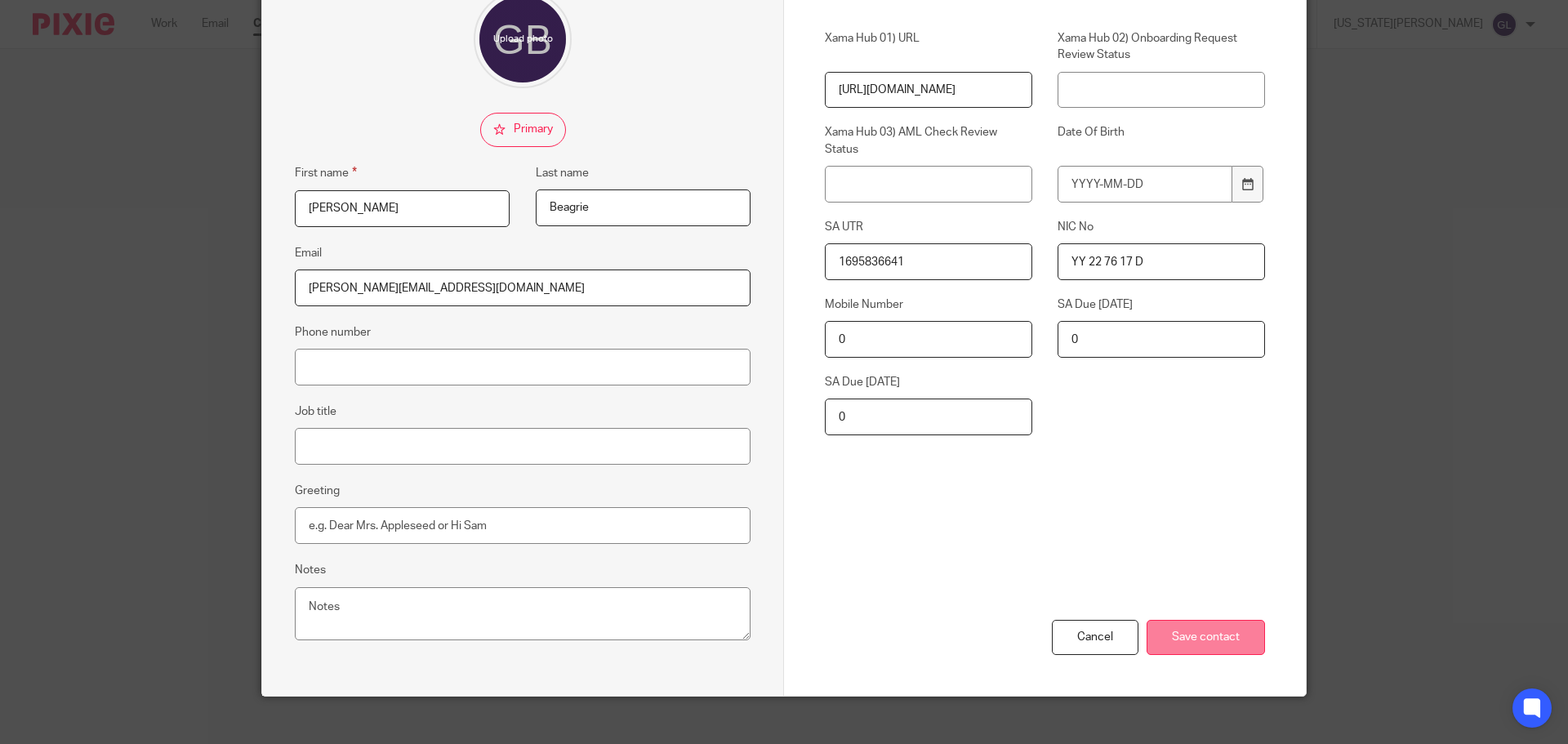
type input "YY 22 76 17 D"
click at [1199, 644] on input "Save contact" at bounding box center [1206, 637] width 119 height 35
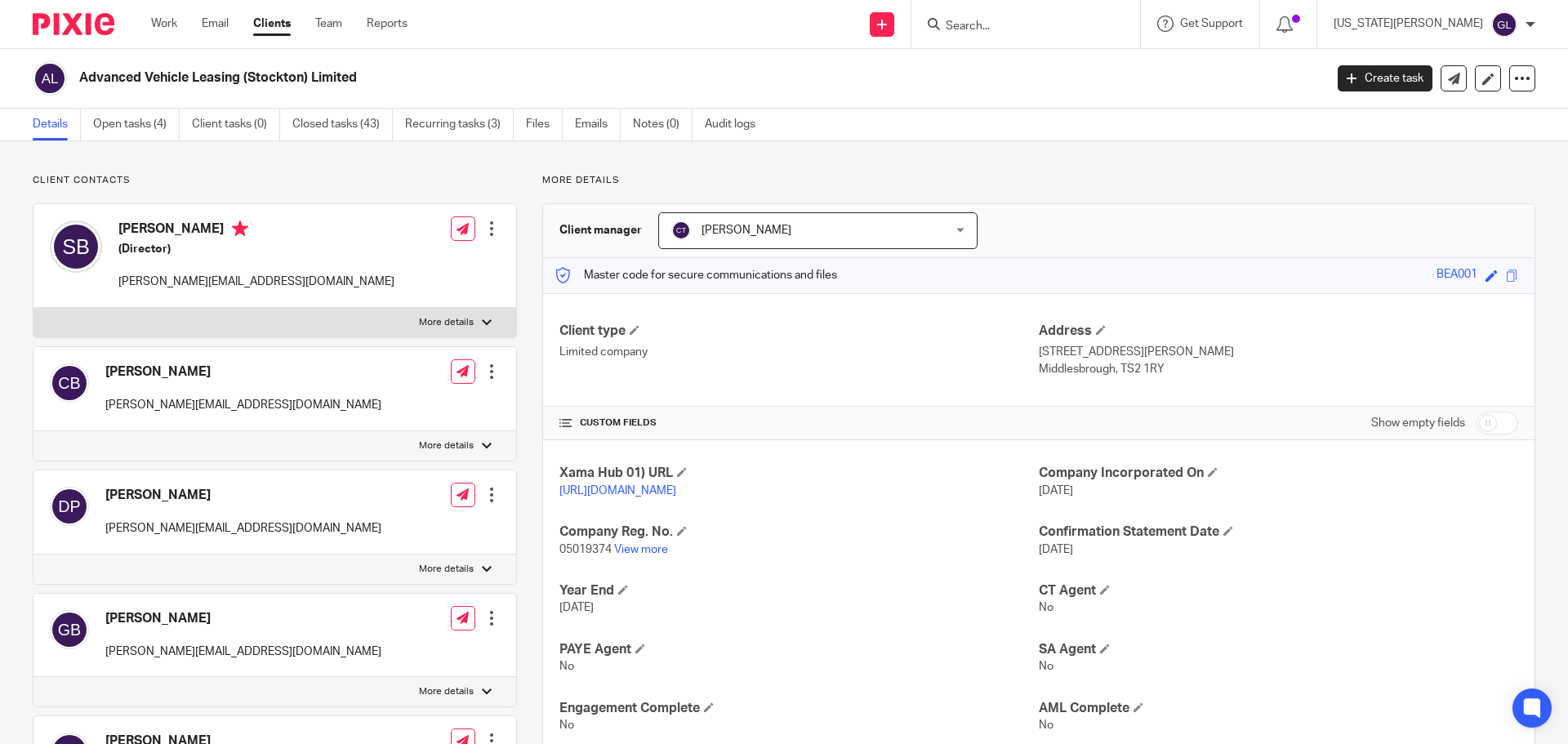
click at [1040, 33] on input "Search" at bounding box center [1017, 27] width 147 height 15
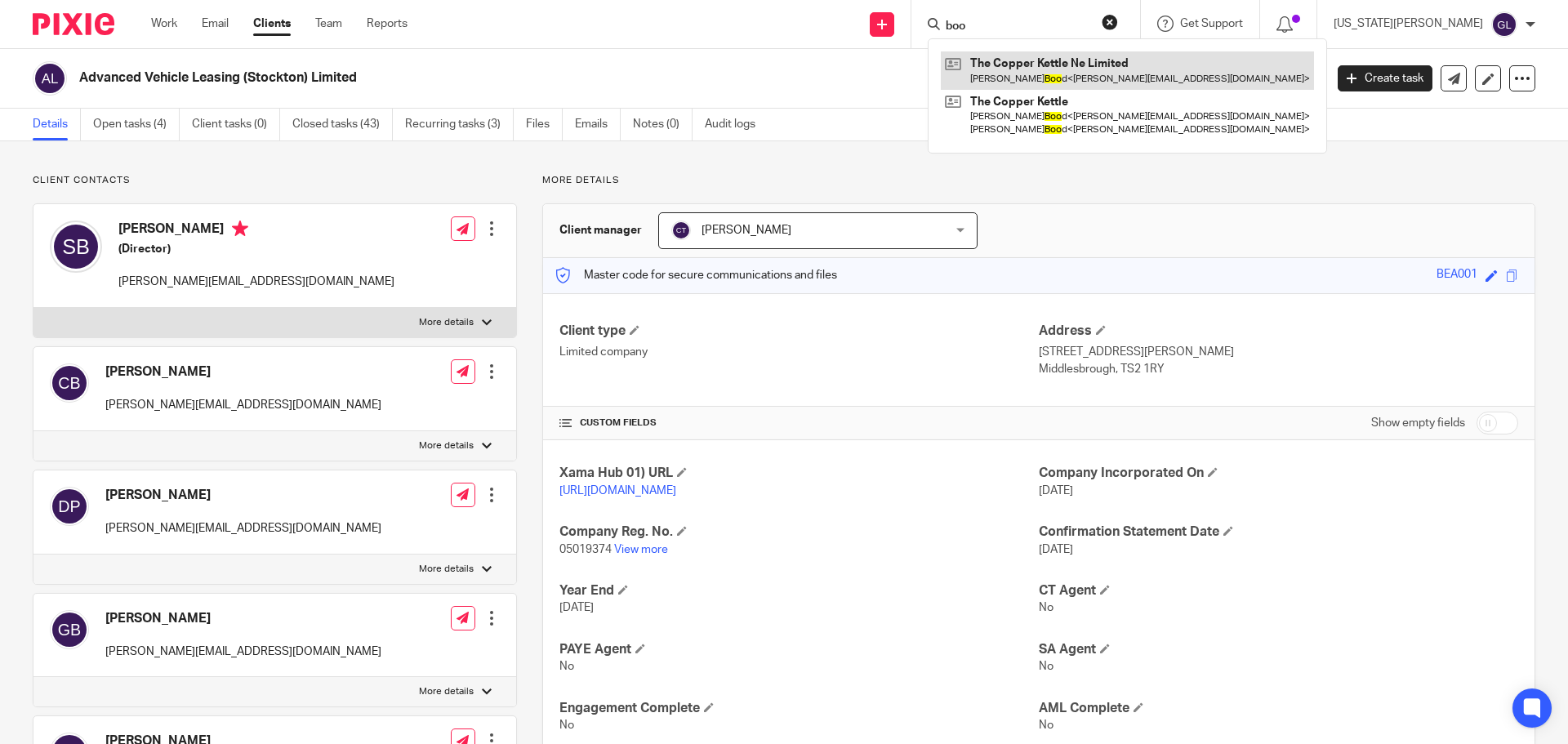
type input "boo"
click at [1101, 58] on link at bounding box center [1127, 70] width 373 height 38
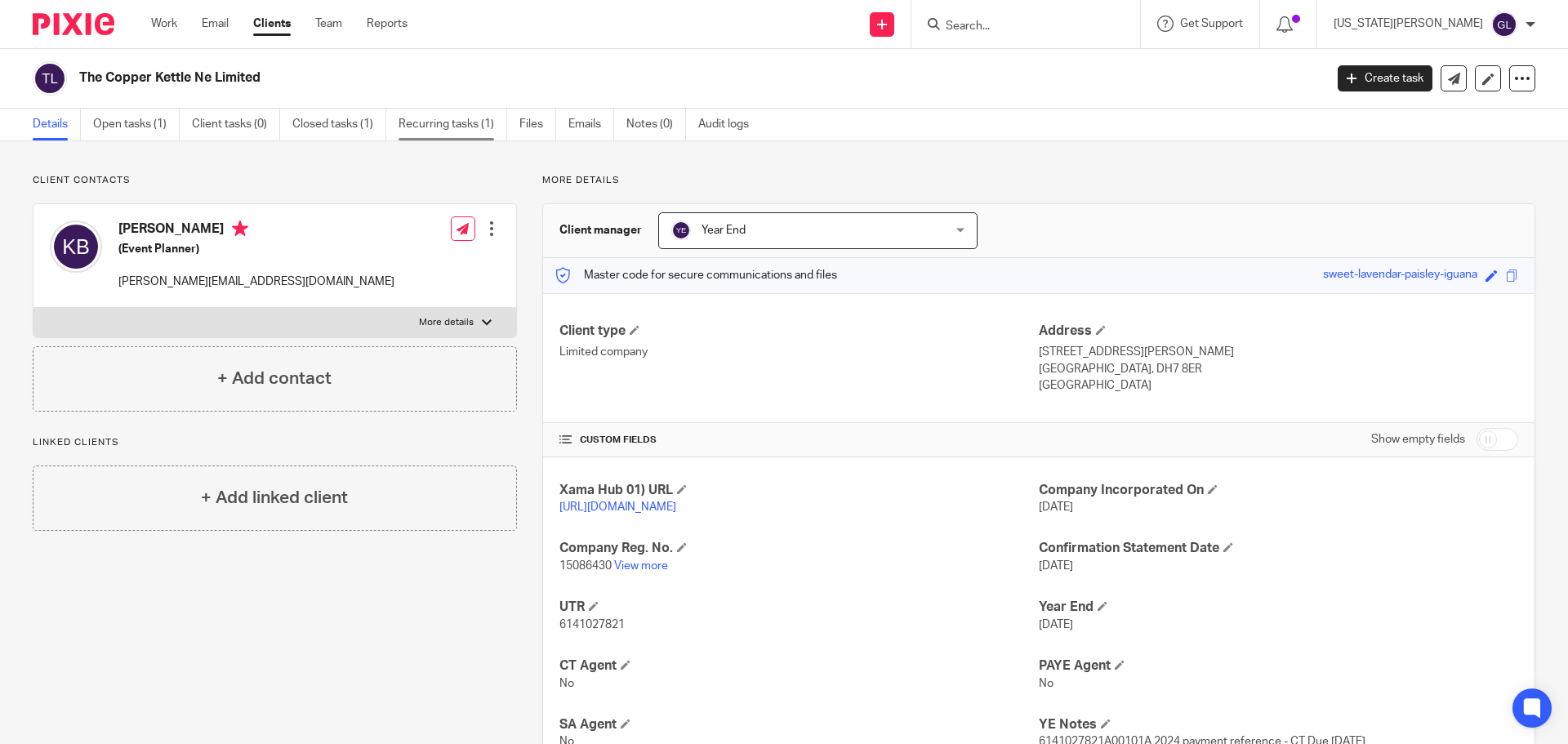
click at [413, 126] on link "Recurring tasks (1)" at bounding box center [453, 124] width 108 height 32
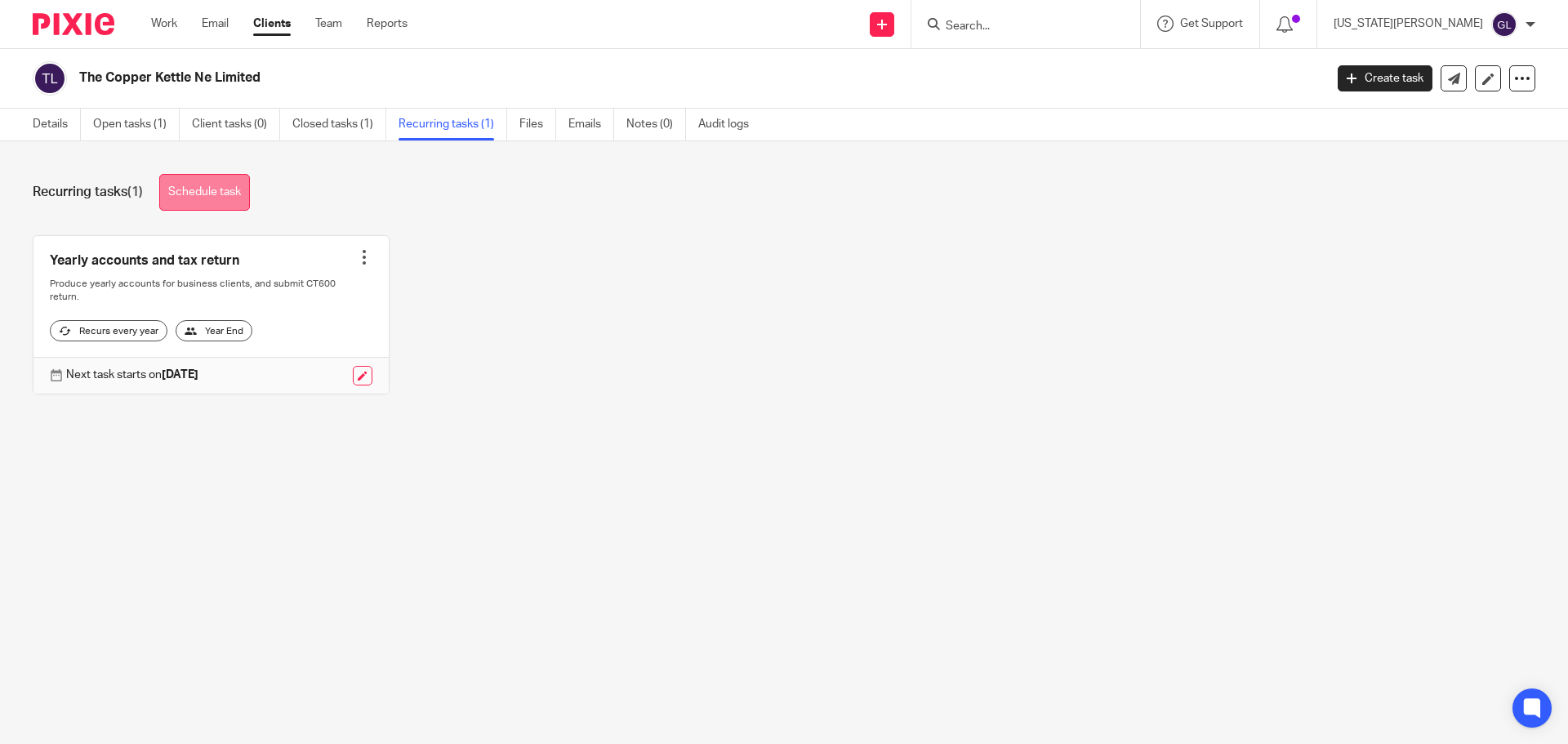
click at [235, 198] on link "Schedule task" at bounding box center [204, 192] width 91 height 37
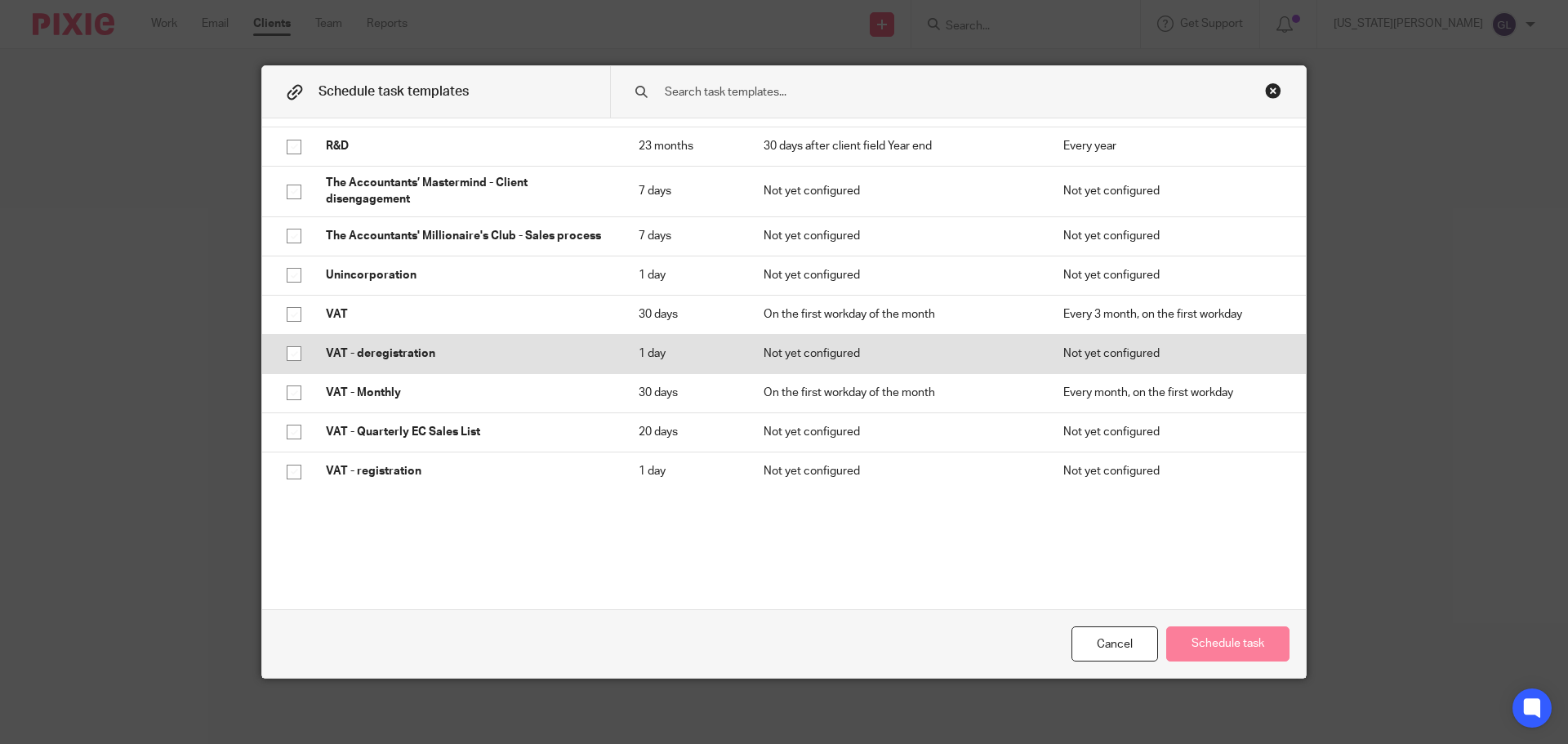
scroll to position [158, 0]
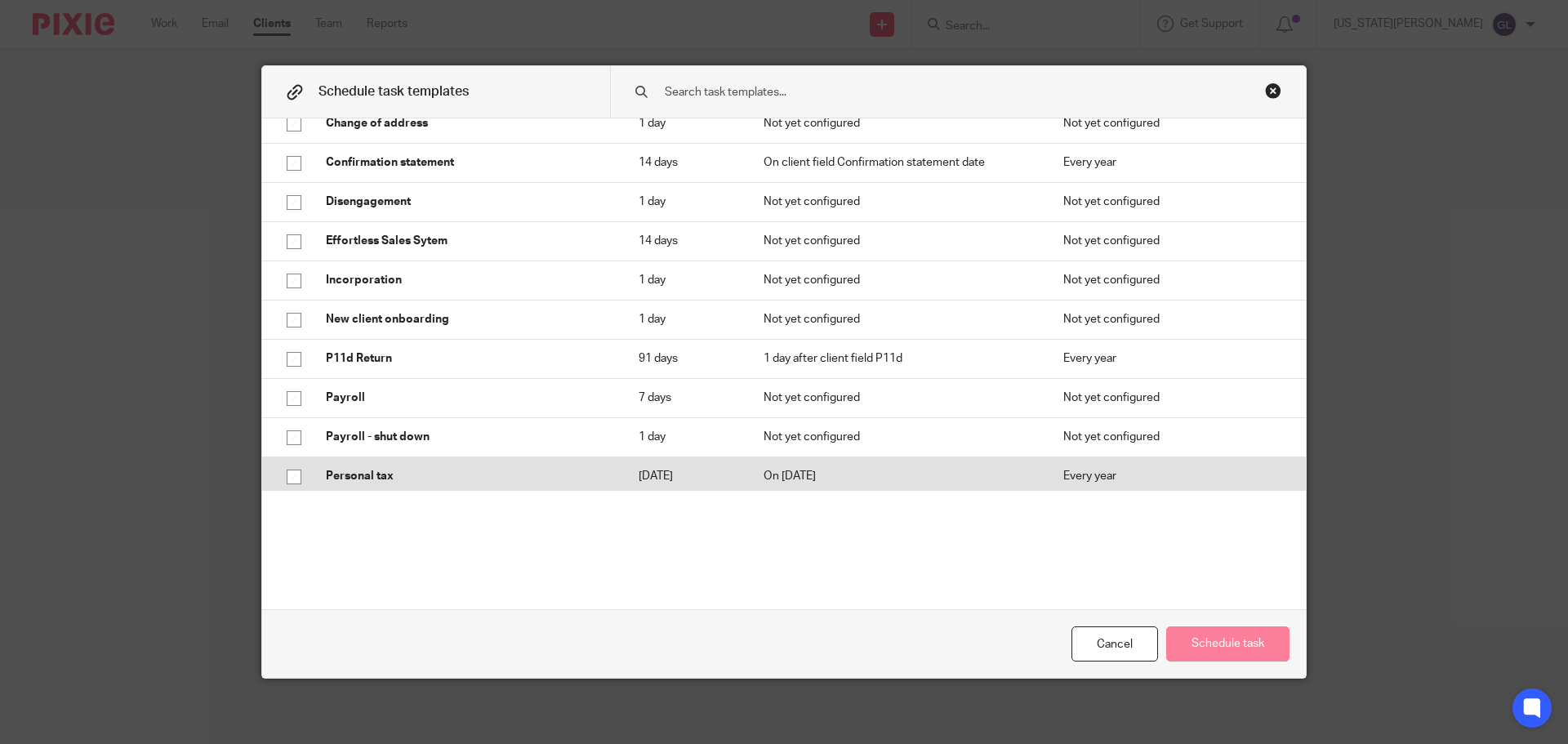
click at [288, 476] on input "checkbox" at bounding box center [294, 477] width 31 height 31
checkbox input "true"
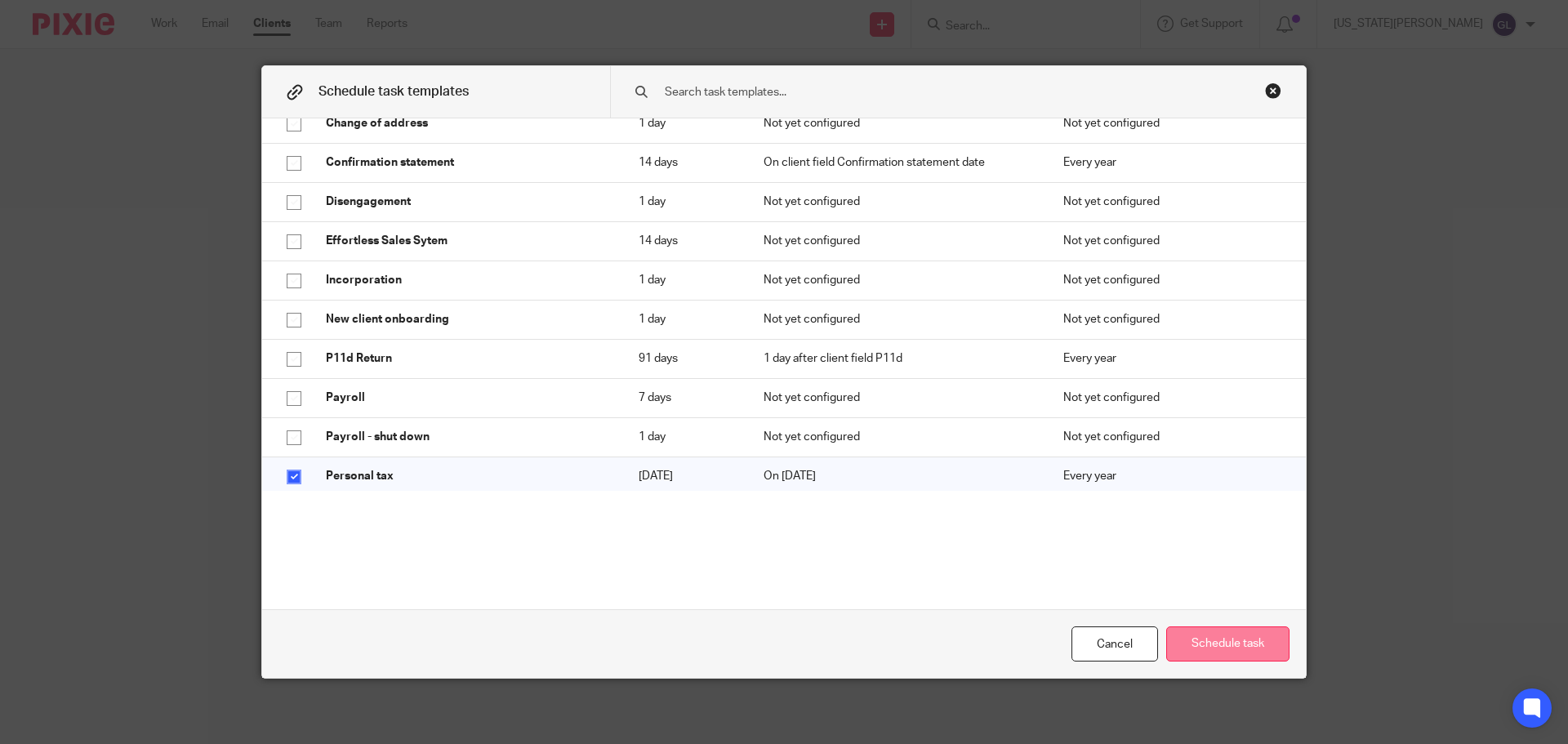
click at [1182, 640] on button "Schedule task" at bounding box center [1228, 643] width 124 height 35
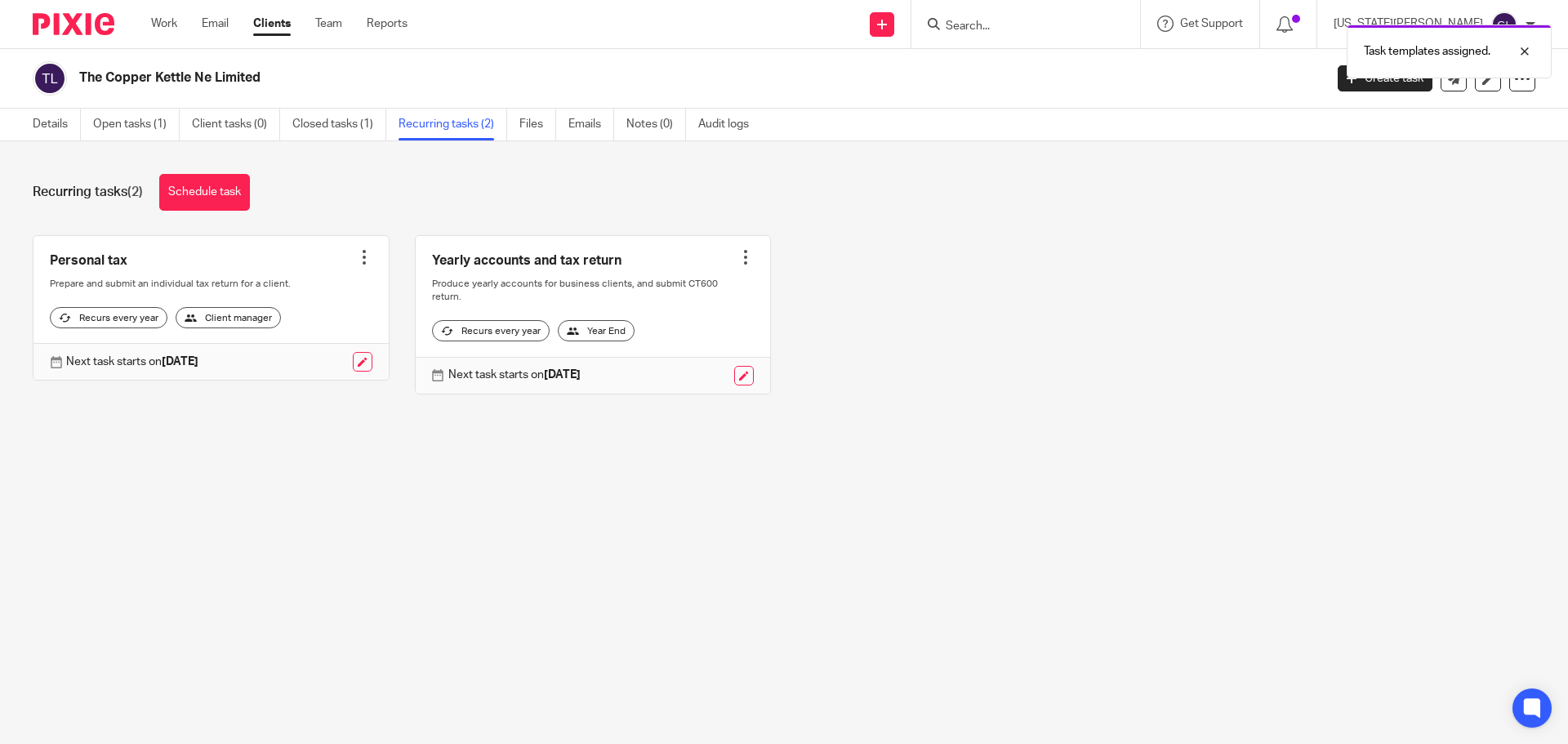
click at [358, 257] on div at bounding box center [363, 257] width 16 height 16
click at [289, 290] on link "Create task" at bounding box center [297, 294] width 131 height 24
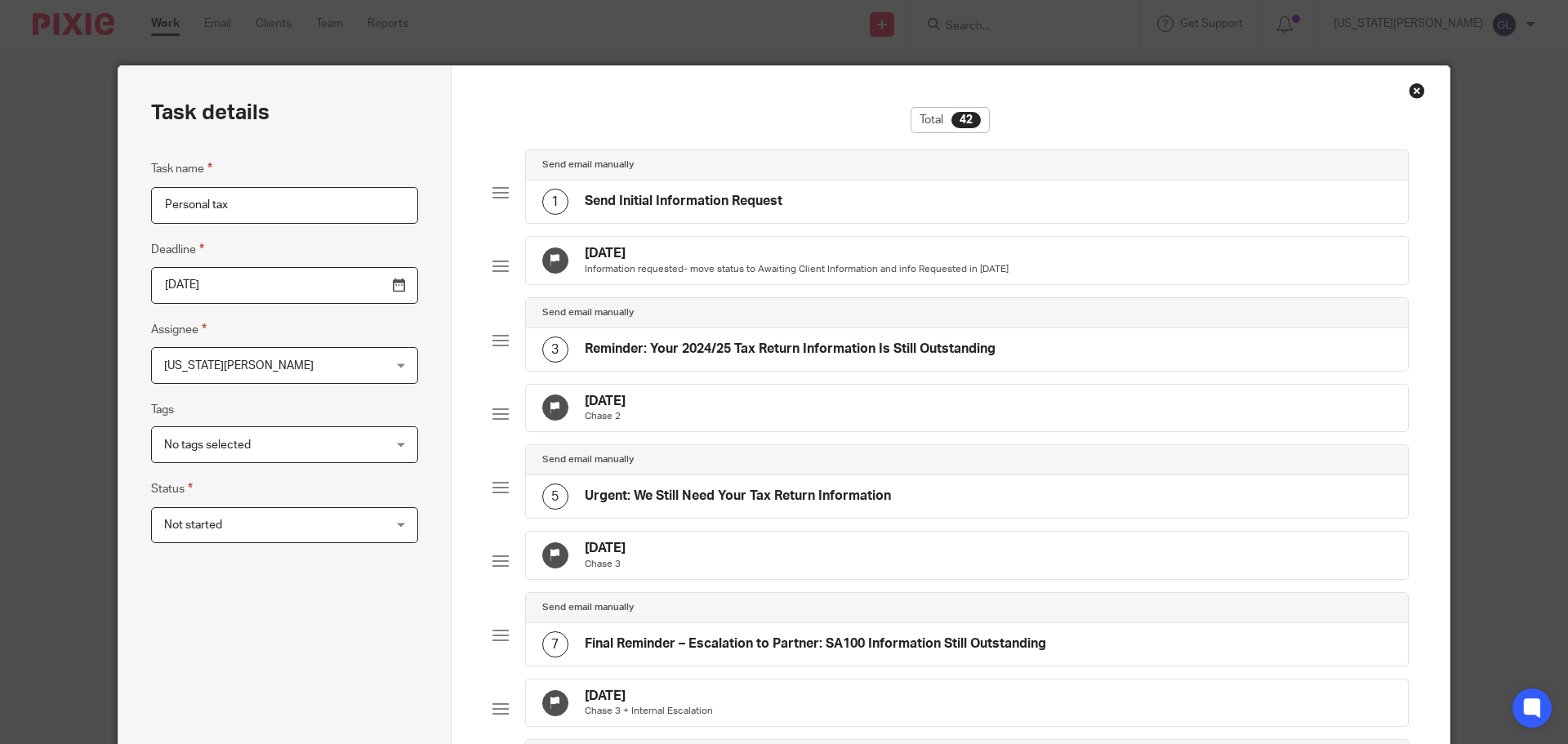
click at [240, 216] on input "Personal tax" at bounding box center [284, 205] width 267 height 37
type input "Personal tax - Katie Bood"
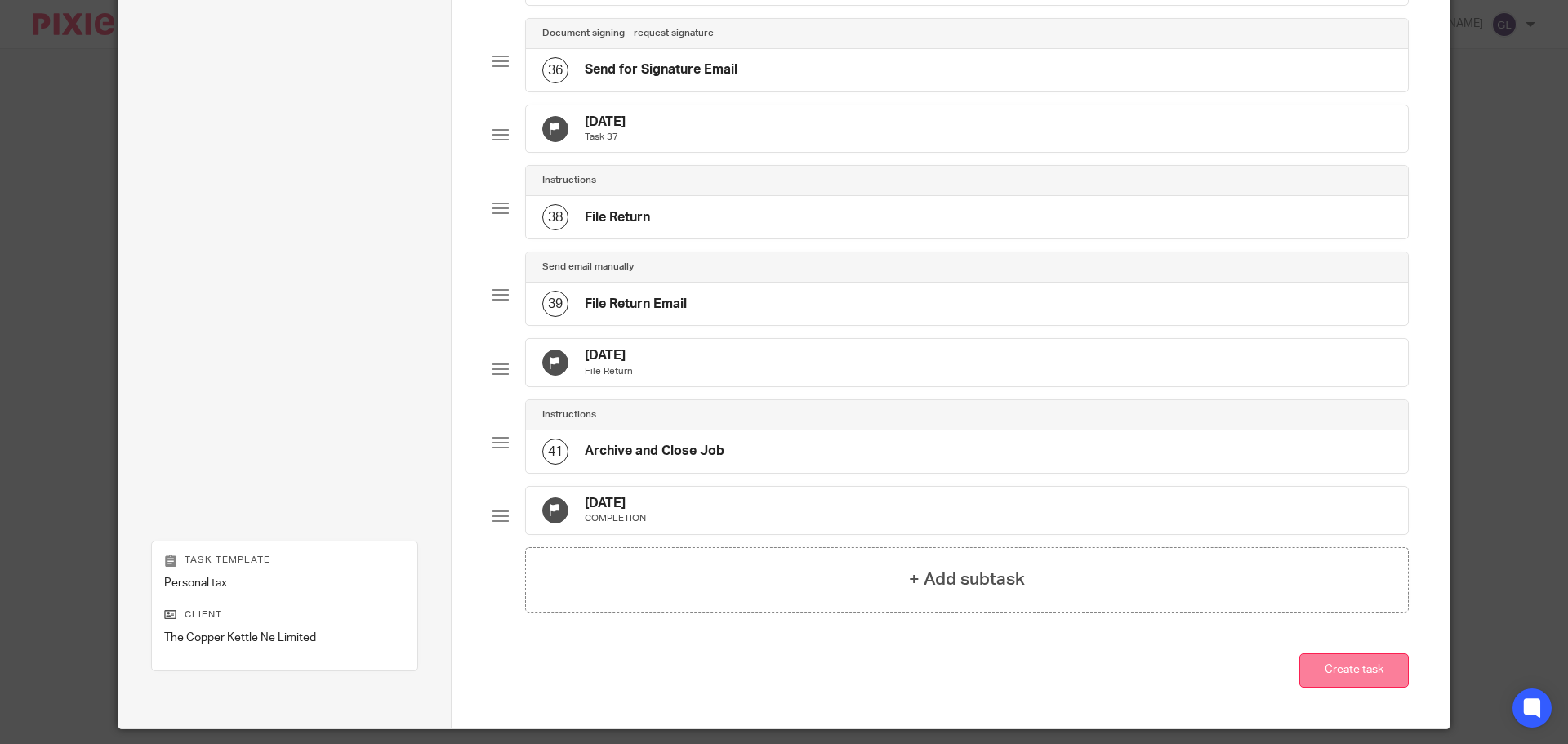
scroll to position [3064, 0]
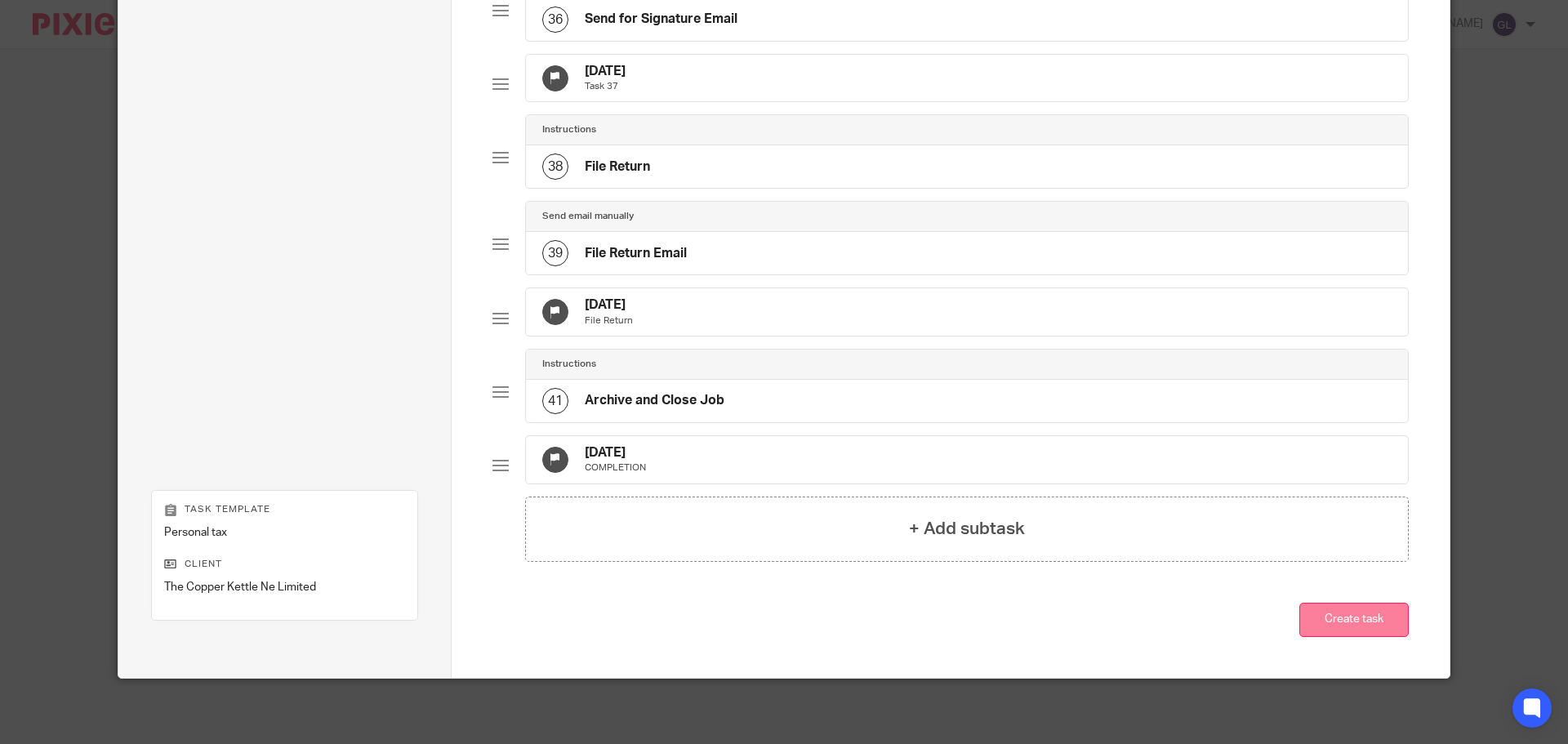
click at [1330, 622] on button "Create task" at bounding box center [1353, 620] width 109 height 35
click at [957, 463] on div "23 Jan 2026 COMPLETION" at bounding box center [967, 460] width 883 height 47
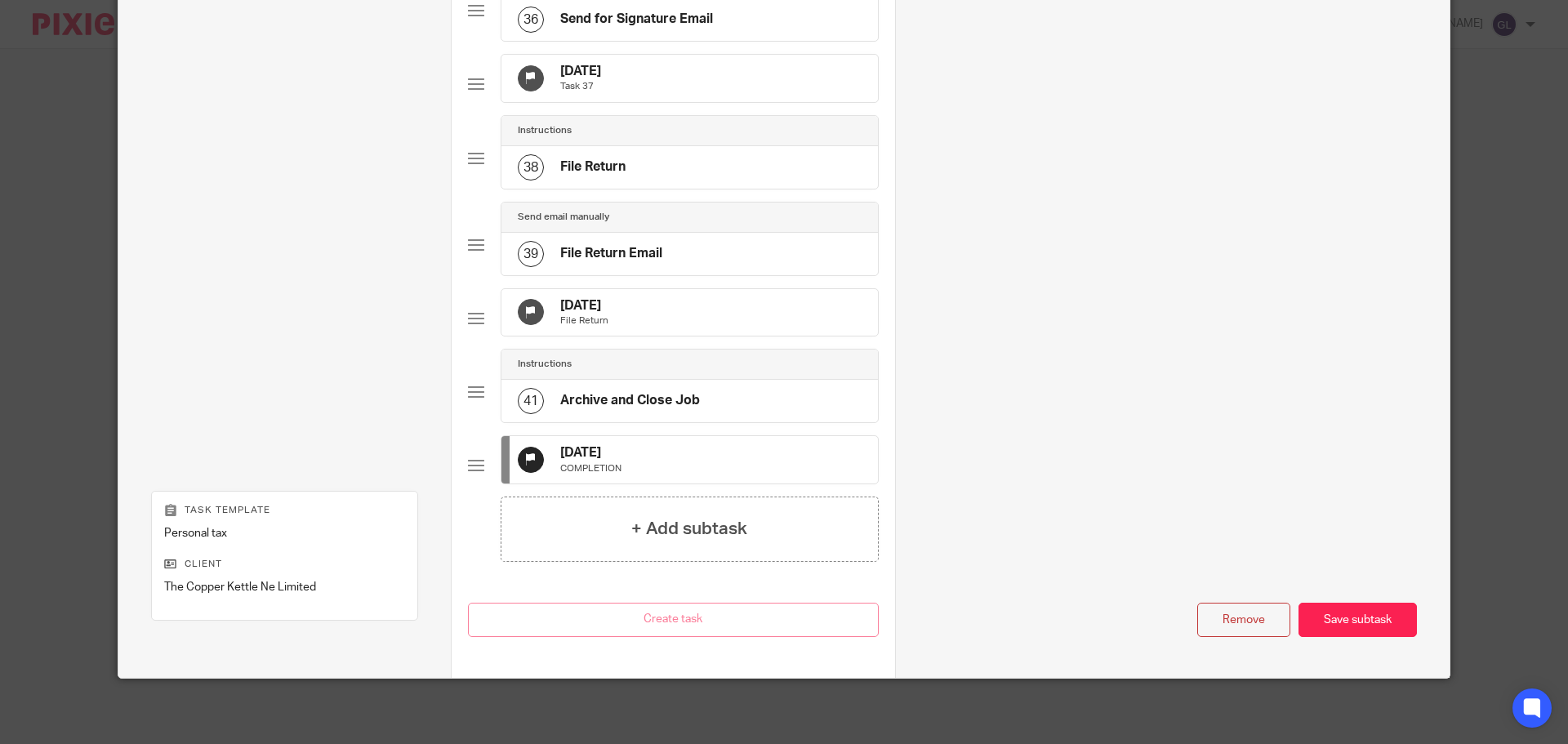
click at [1327, 637] on div "Save subtask" at bounding box center [1358, 620] width 119 height 35
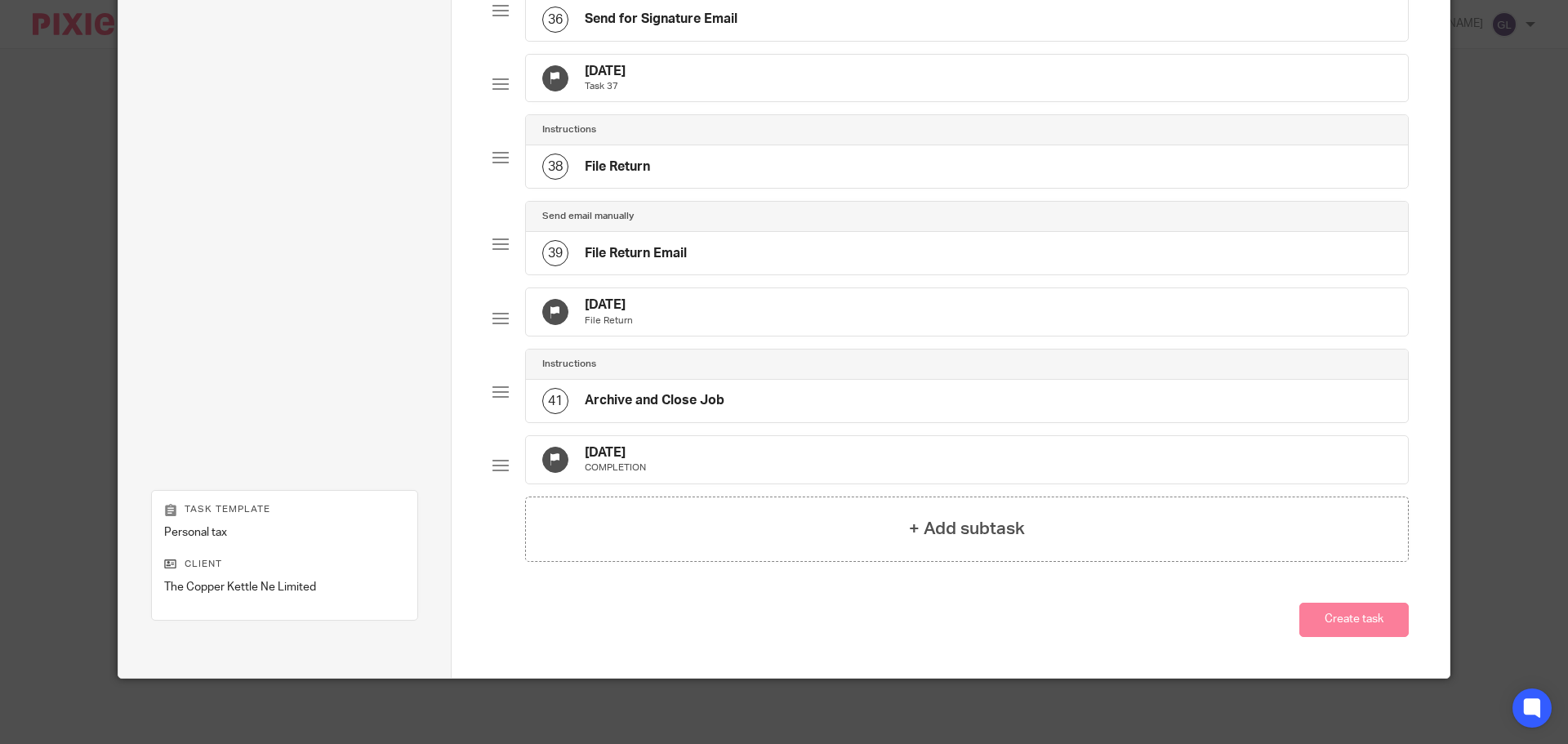
scroll to position [2491, 0]
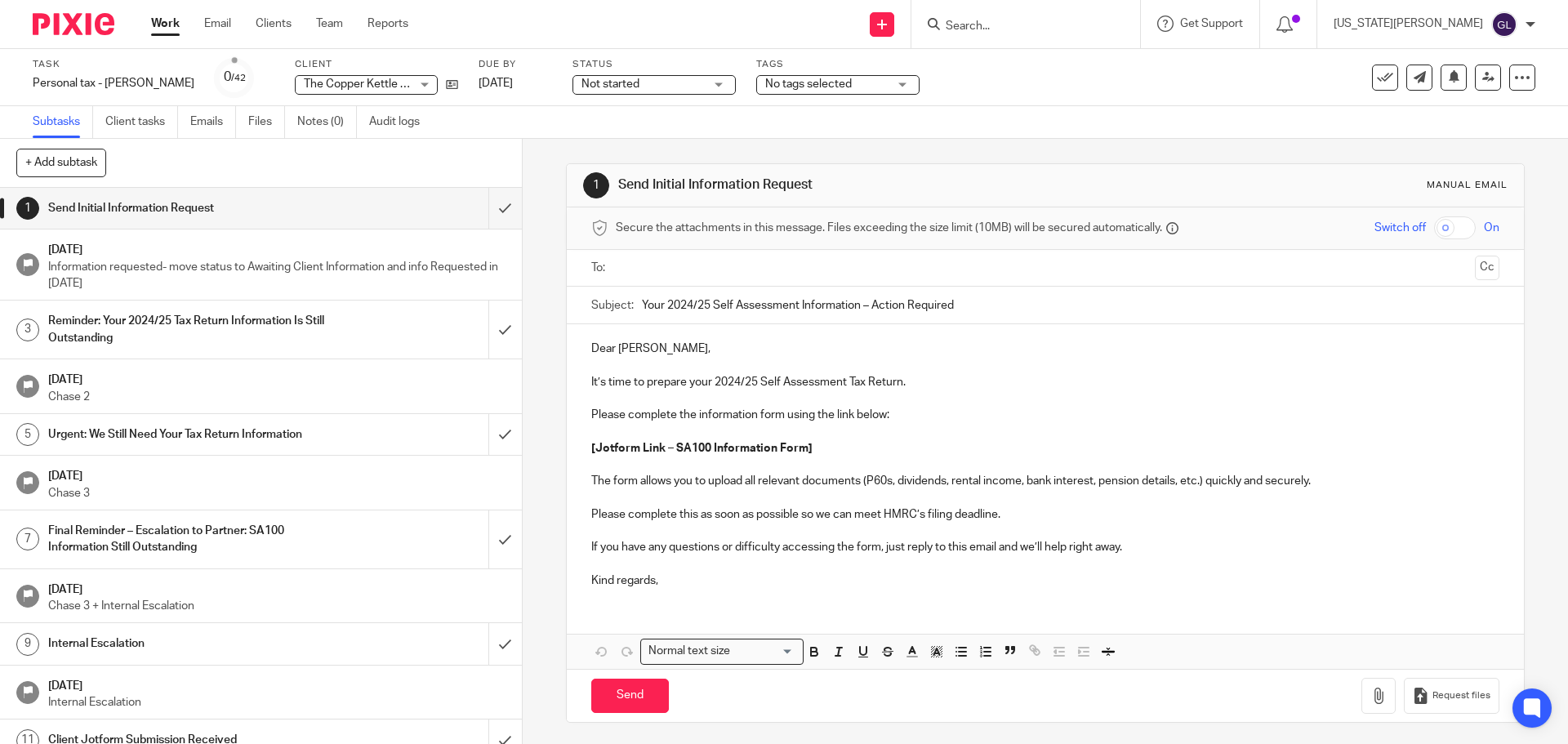
click at [1049, 27] on input "Search" at bounding box center [1017, 27] width 147 height 15
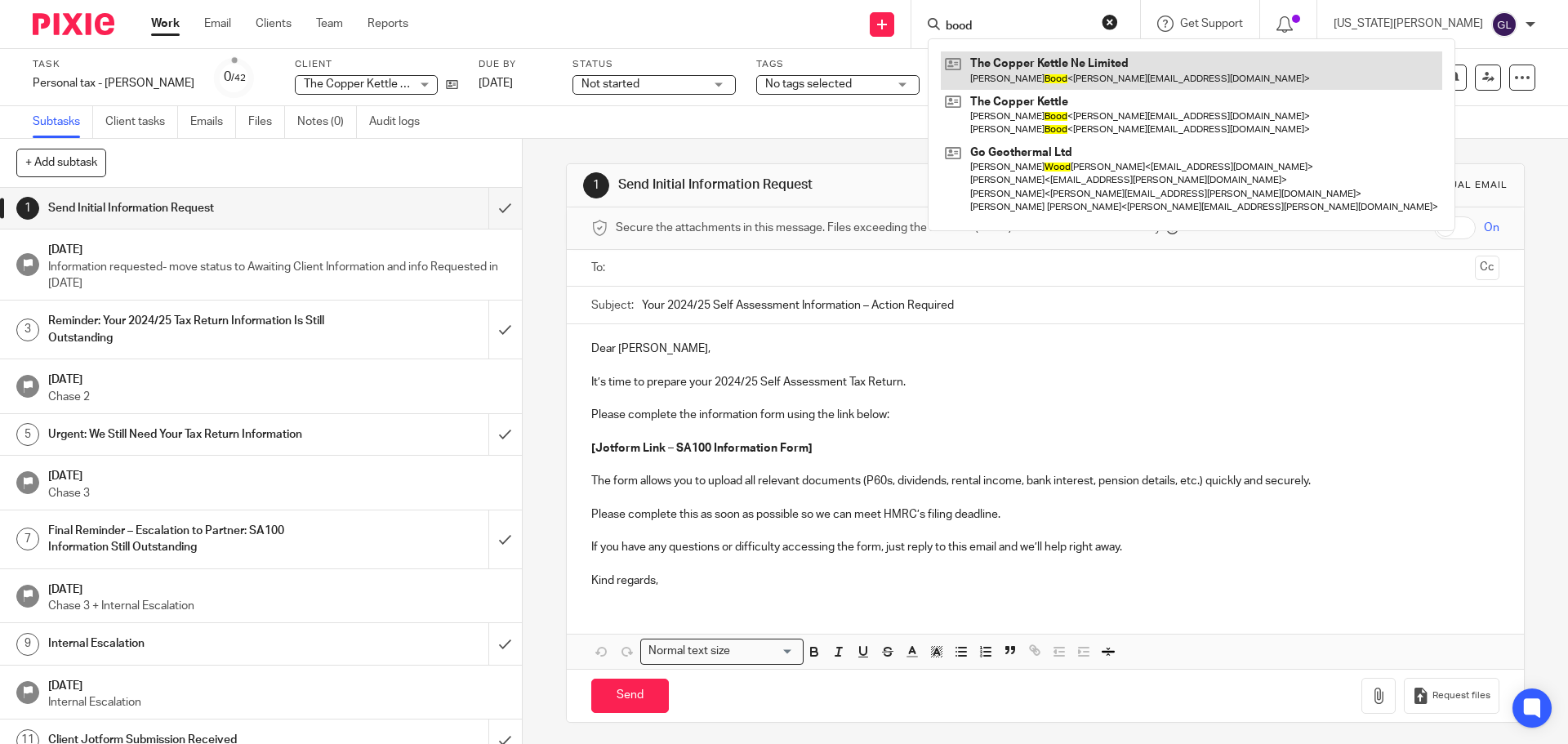
type input "bood"
click at [1126, 70] on link at bounding box center [1192, 70] width 502 height 38
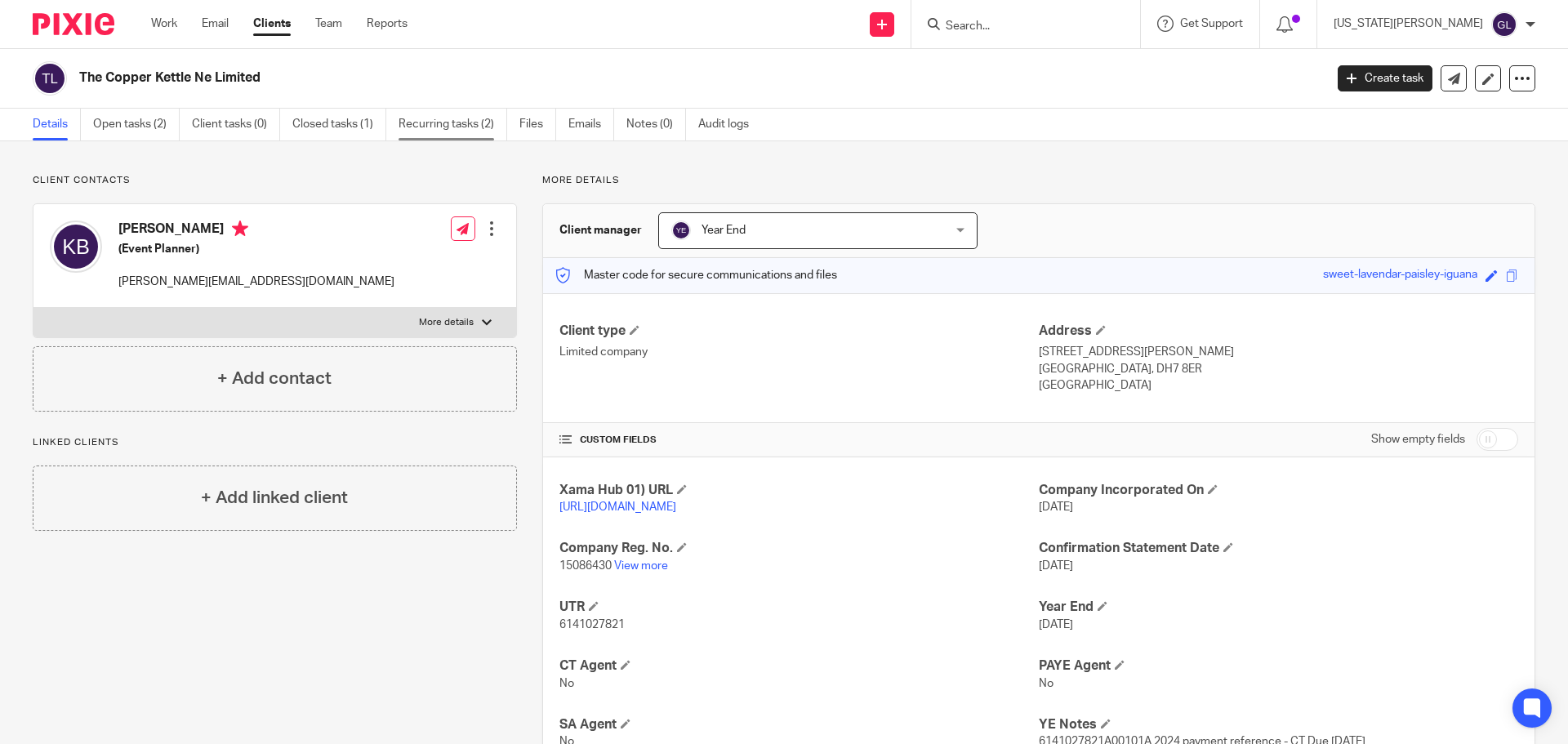
click at [433, 129] on link "Recurring tasks (2)" at bounding box center [453, 124] width 108 height 32
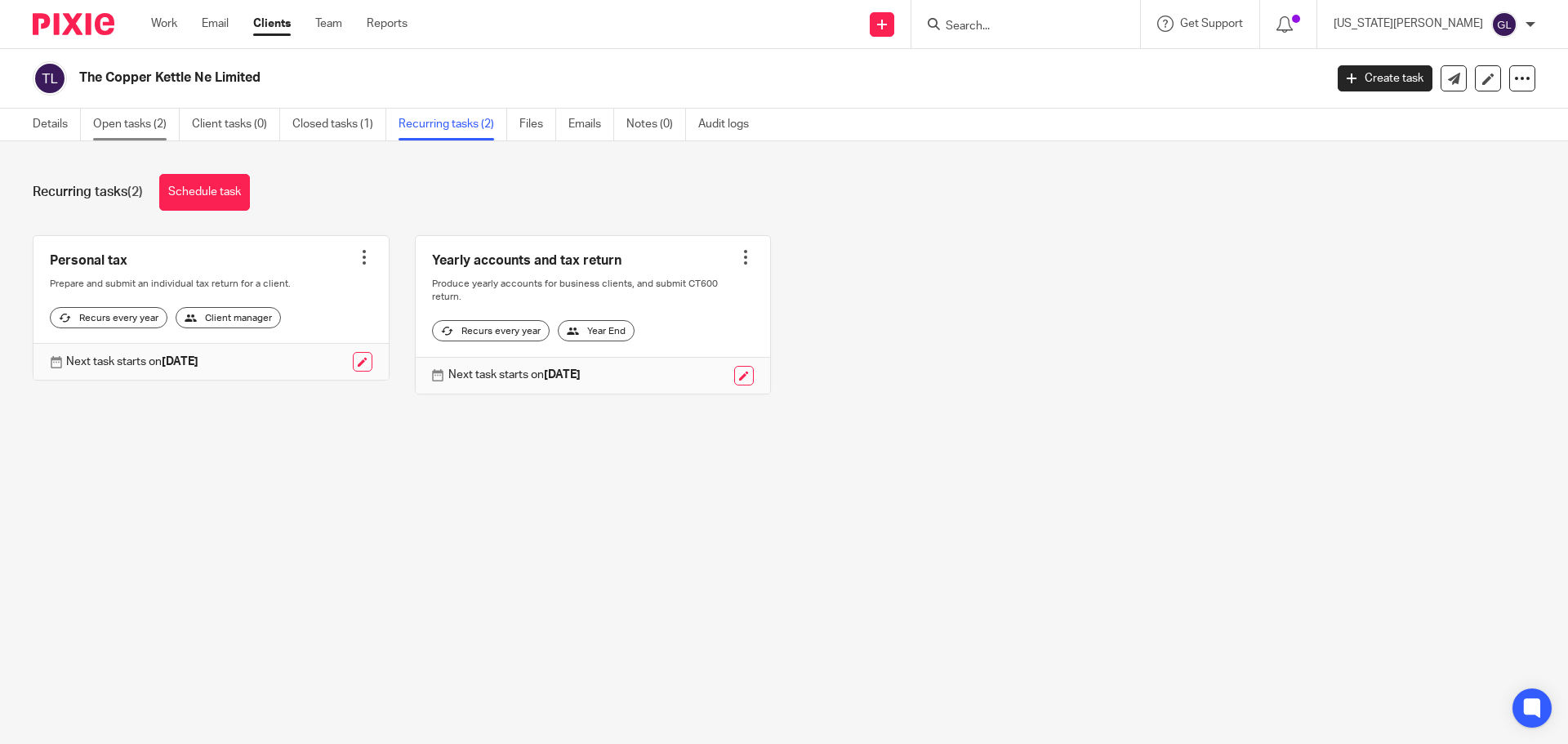
click at [142, 127] on link "Open tasks (2)" at bounding box center [136, 124] width 87 height 32
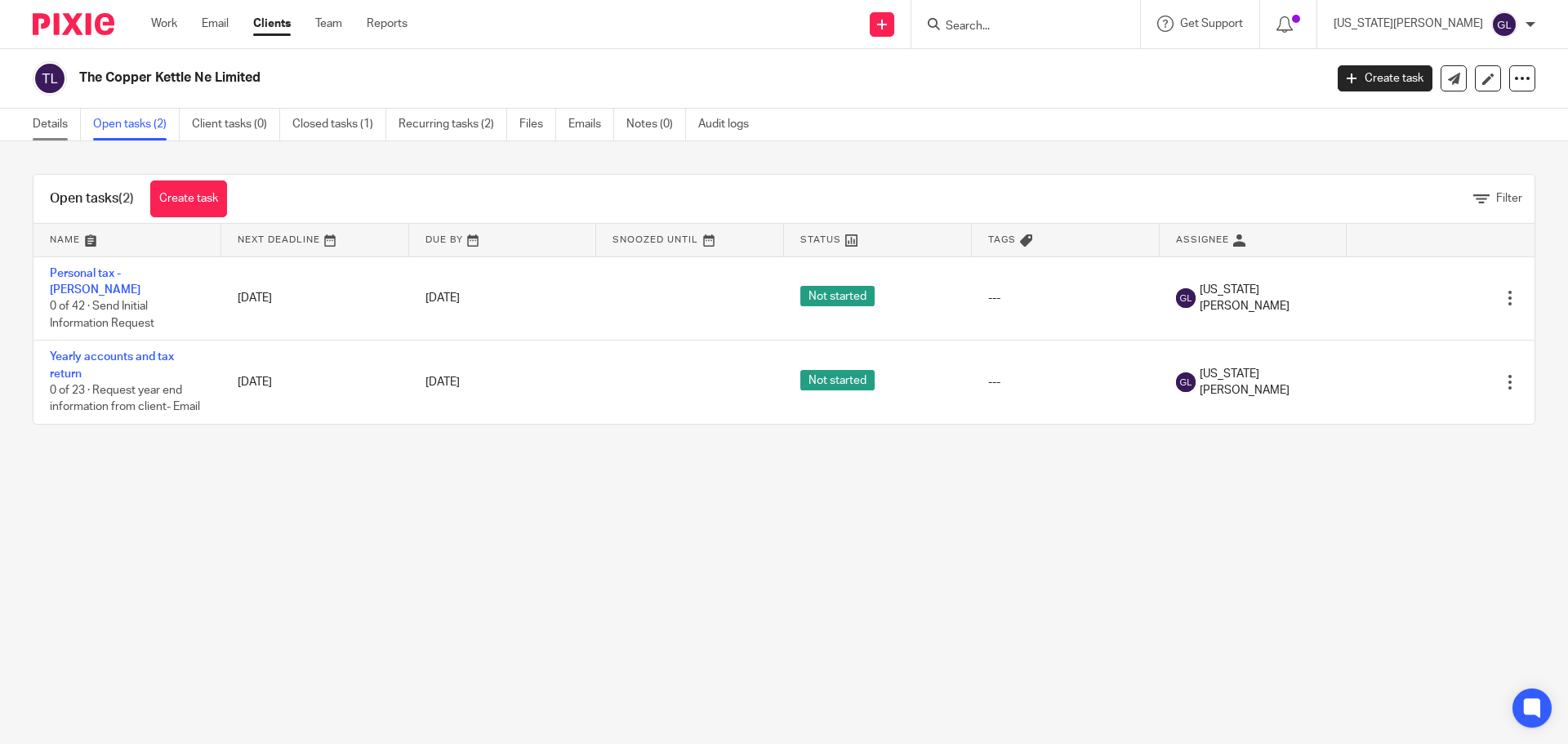
click at [46, 124] on link "Details" at bounding box center [57, 124] width 48 height 32
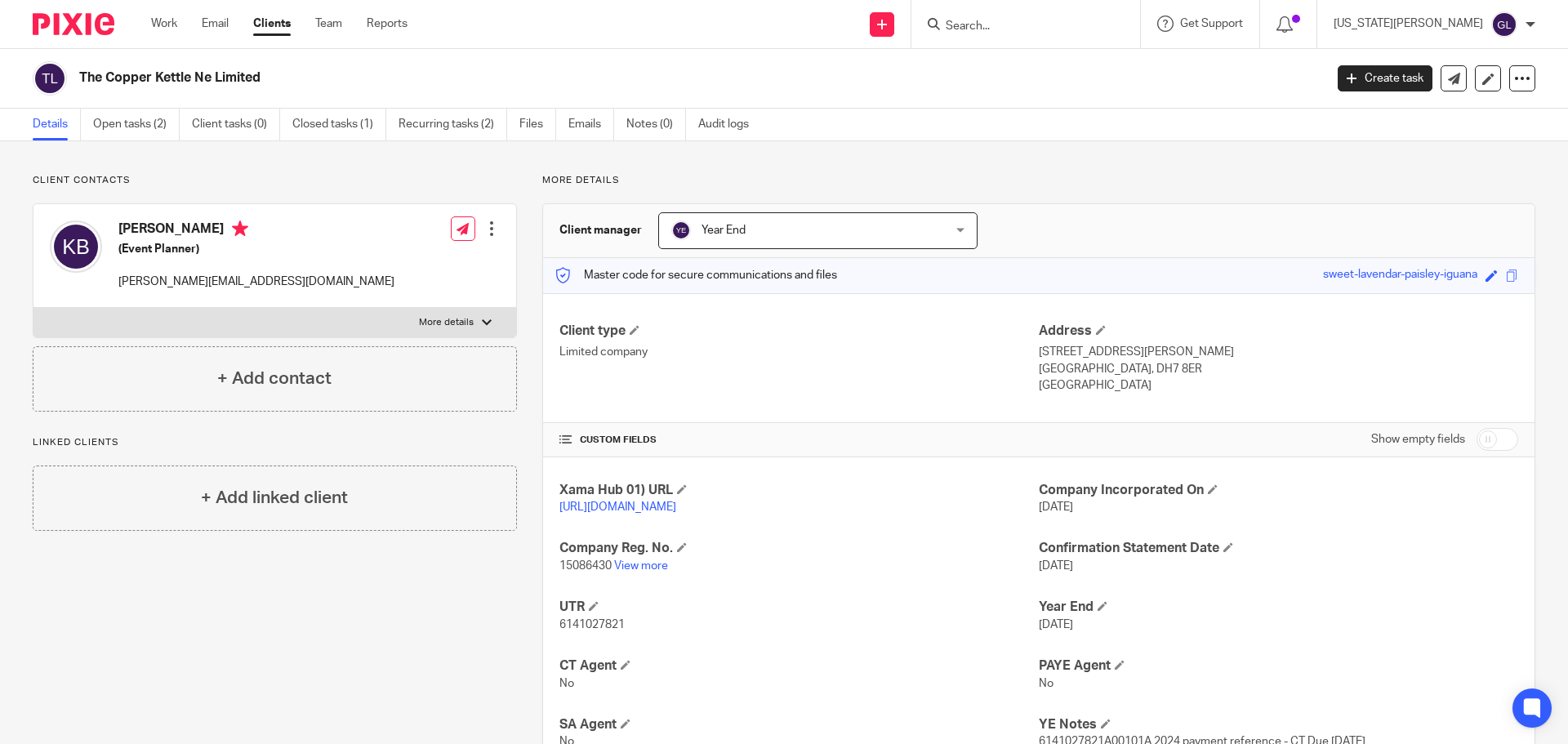
click at [487, 225] on div at bounding box center [491, 229] width 16 height 16
click at [398, 271] on link "Edit contact" at bounding box center [415, 265] width 156 height 24
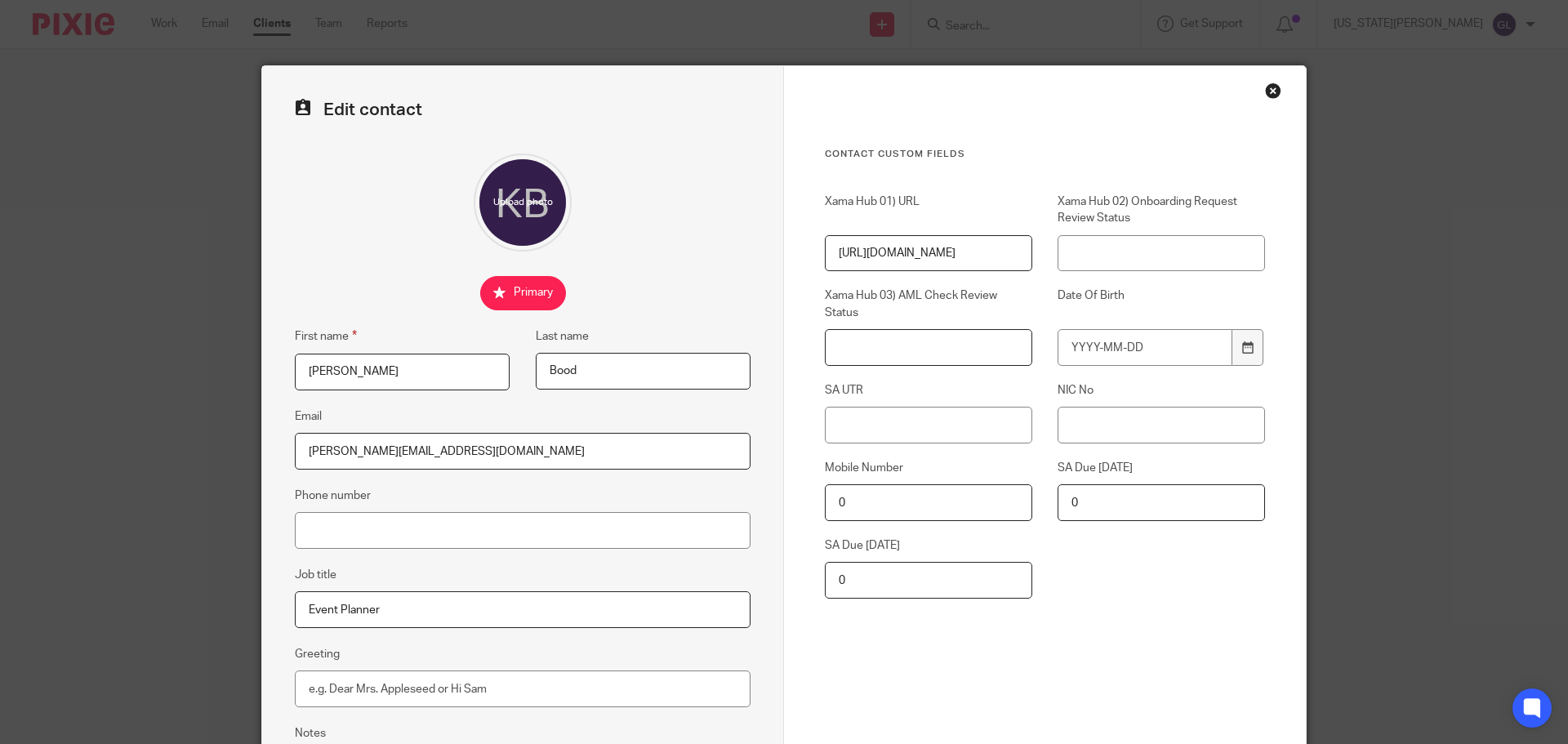
drag, startPoint x: 930, startPoint y: 347, endPoint x: 948, endPoint y: 391, distance: 47.5
click at [930, 346] on input "Xama Hub 03) AML Check Review Status" at bounding box center [928, 347] width 207 height 37
click at [945, 422] on input "SA UTR" at bounding box center [928, 424] width 207 height 37
paste input "1969974684"
type input "1969974684"
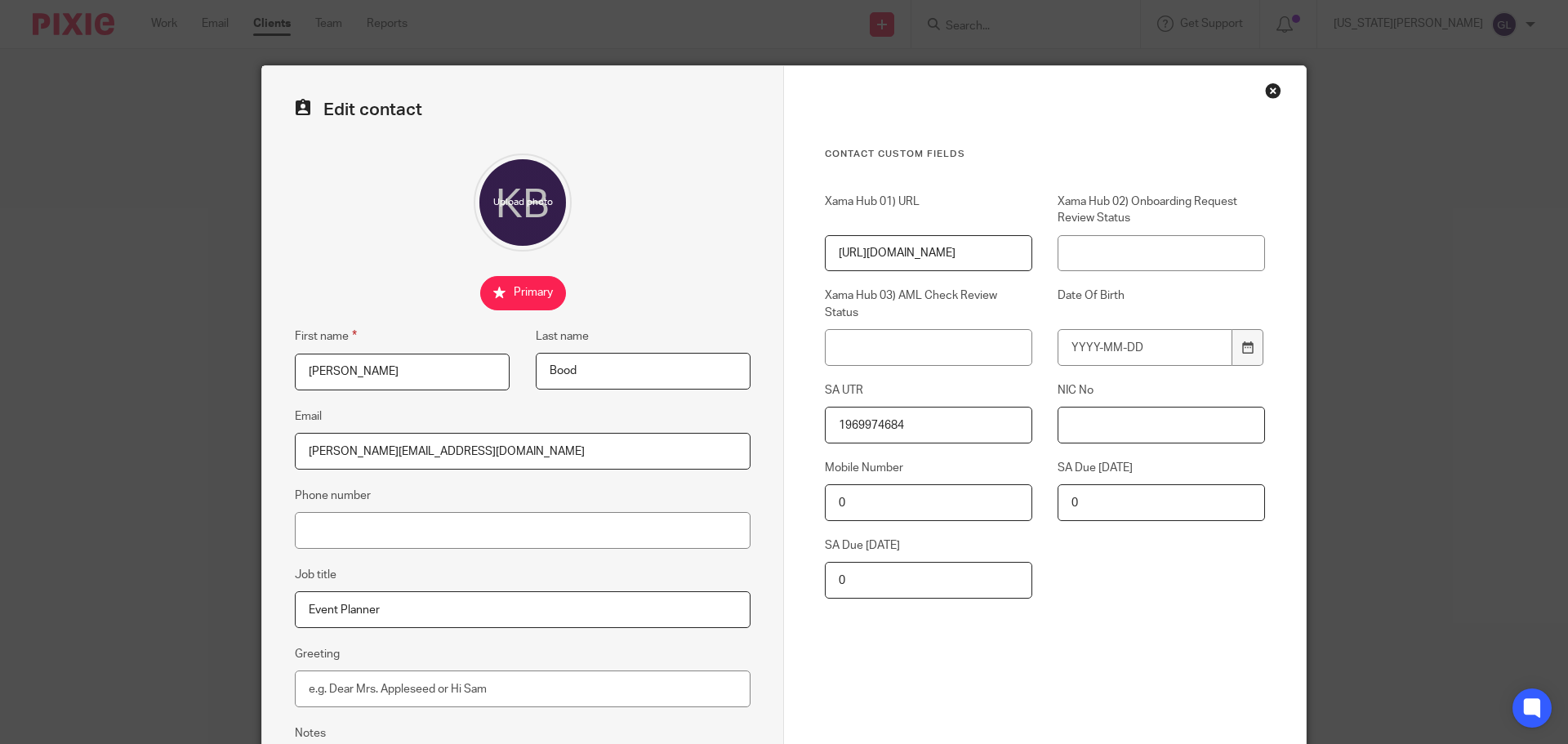
click at [1096, 432] on input "NIC No" at bounding box center [1161, 424] width 207 height 37
paste input "JG 89 80 45 B"
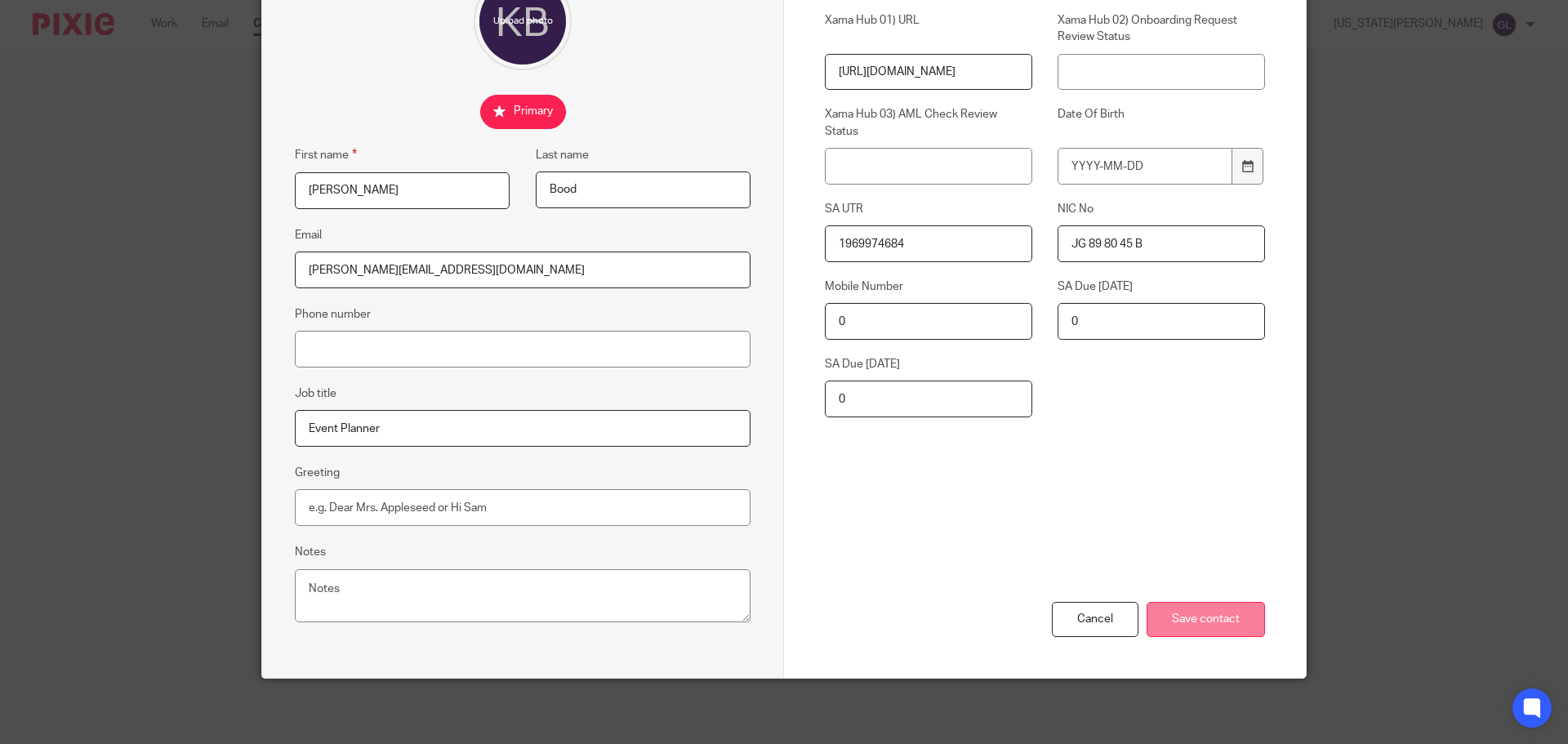
type input "JG 89 80 45 B"
click at [1226, 624] on input "Save contact" at bounding box center [1206, 619] width 119 height 35
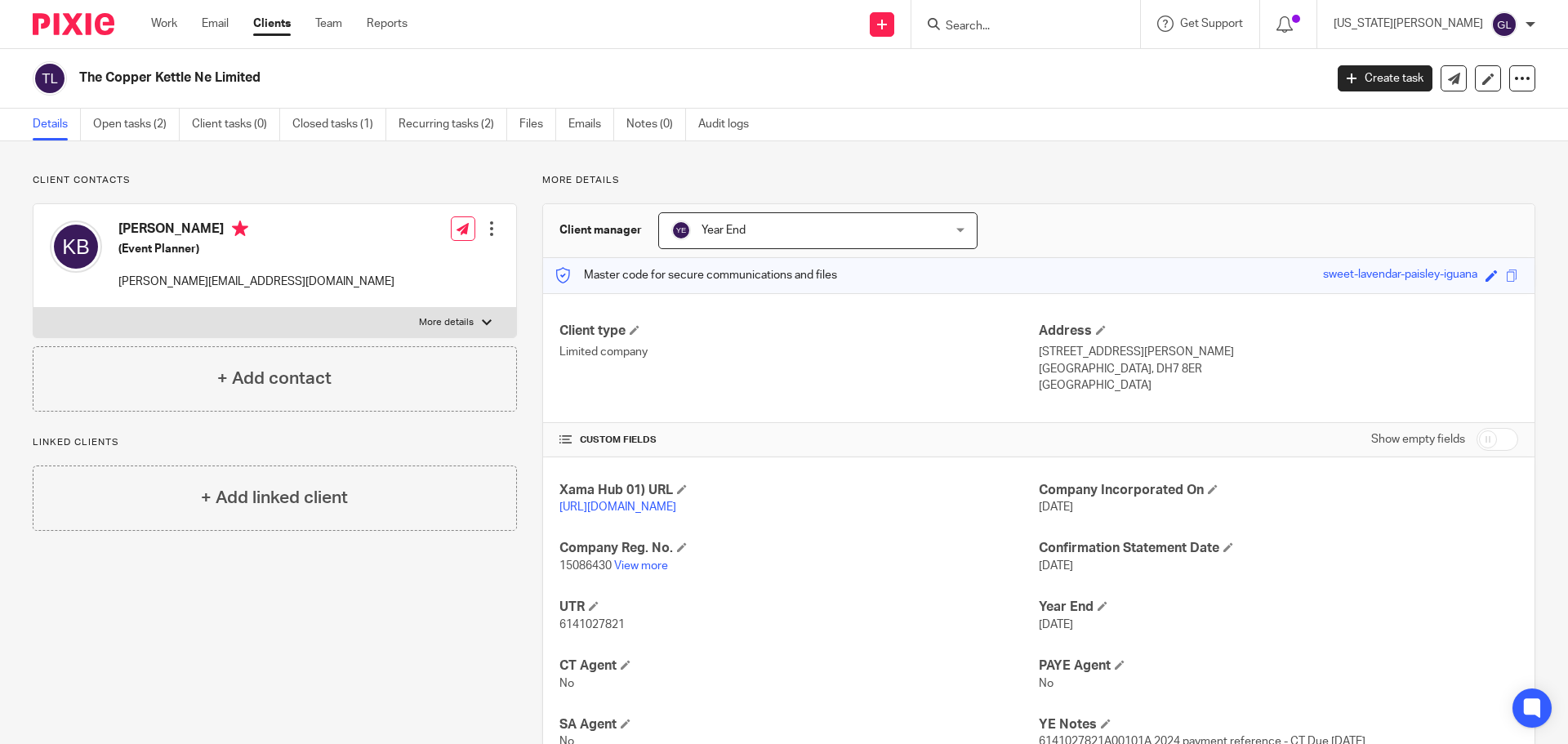
click at [1056, 28] on input "Search" at bounding box center [1017, 27] width 147 height 15
type input "dor"
drag, startPoint x: 988, startPoint y: 20, endPoint x: 1046, endPoint y: 21, distance: 58.0
click at [968, 19] on div "Send new email Create task Add client Request signature dor Dor igo 3 Media Lim…" at bounding box center [1000, 24] width 1136 height 48
click at [1059, 21] on input "Search" at bounding box center [1017, 27] width 147 height 15
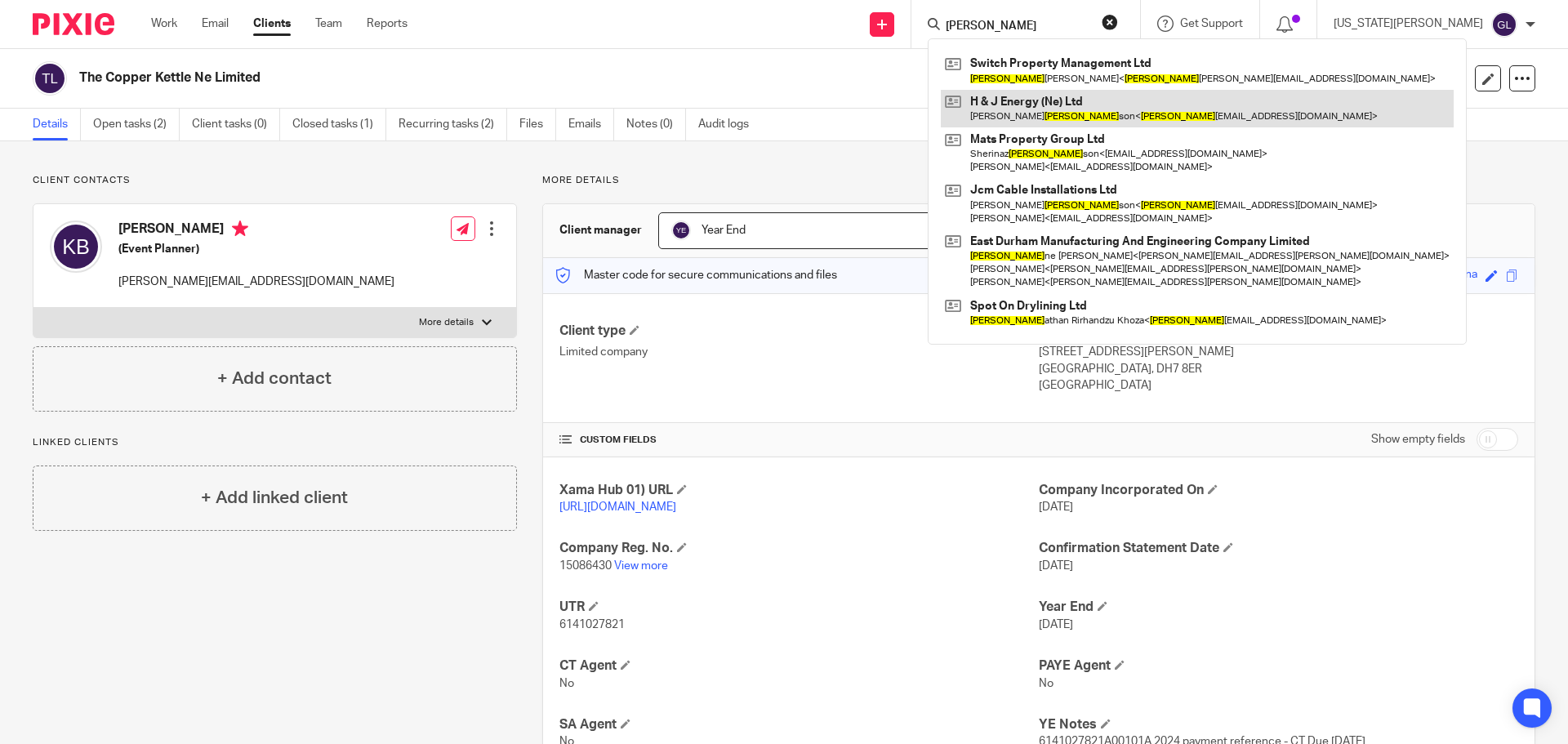
type input "[PERSON_NAME]"
click at [1190, 113] on link at bounding box center [1197, 109] width 513 height 38
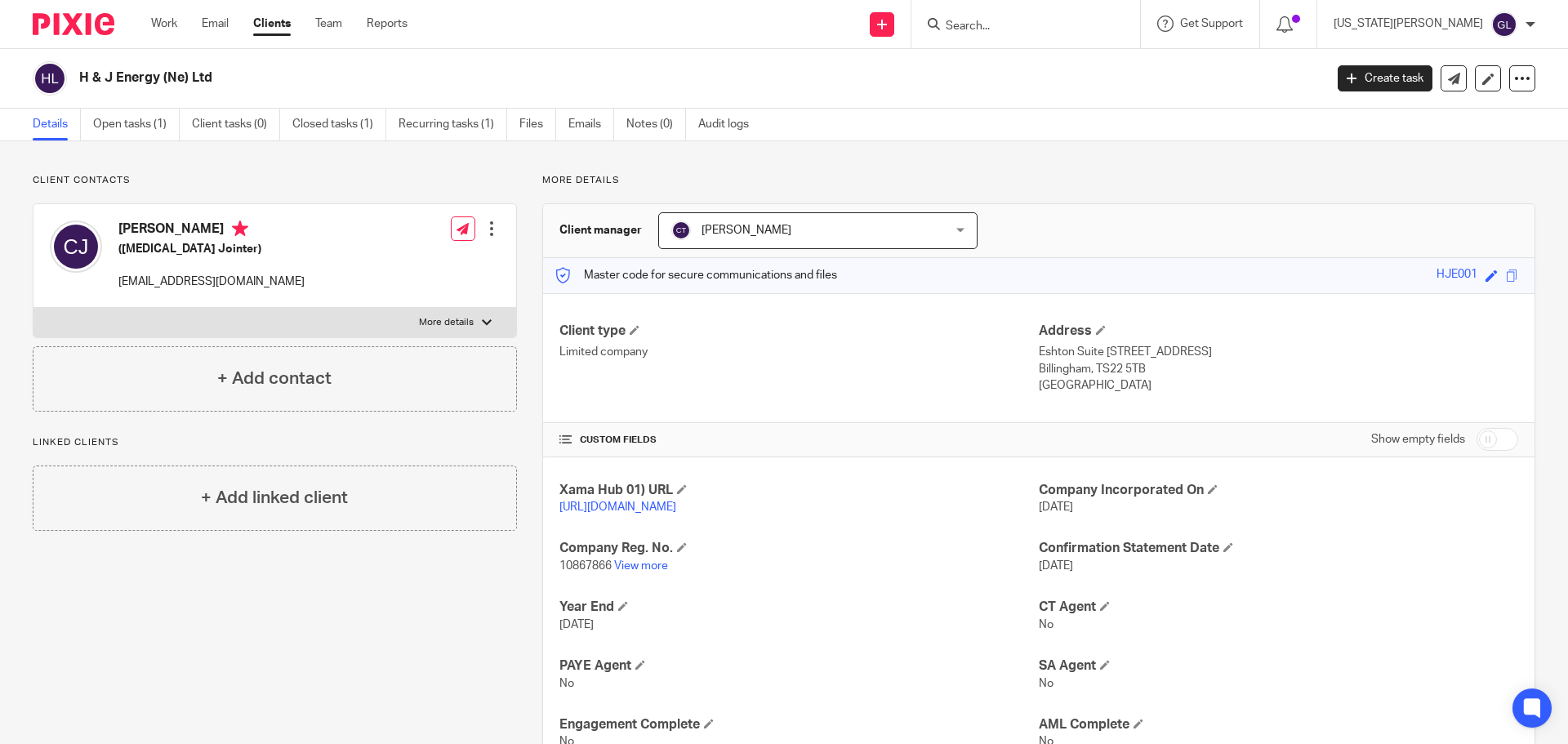
click at [495, 225] on div at bounding box center [491, 229] width 16 height 16
click at [394, 267] on link "Edit contact" at bounding box center [415, 265] width 156 height 24
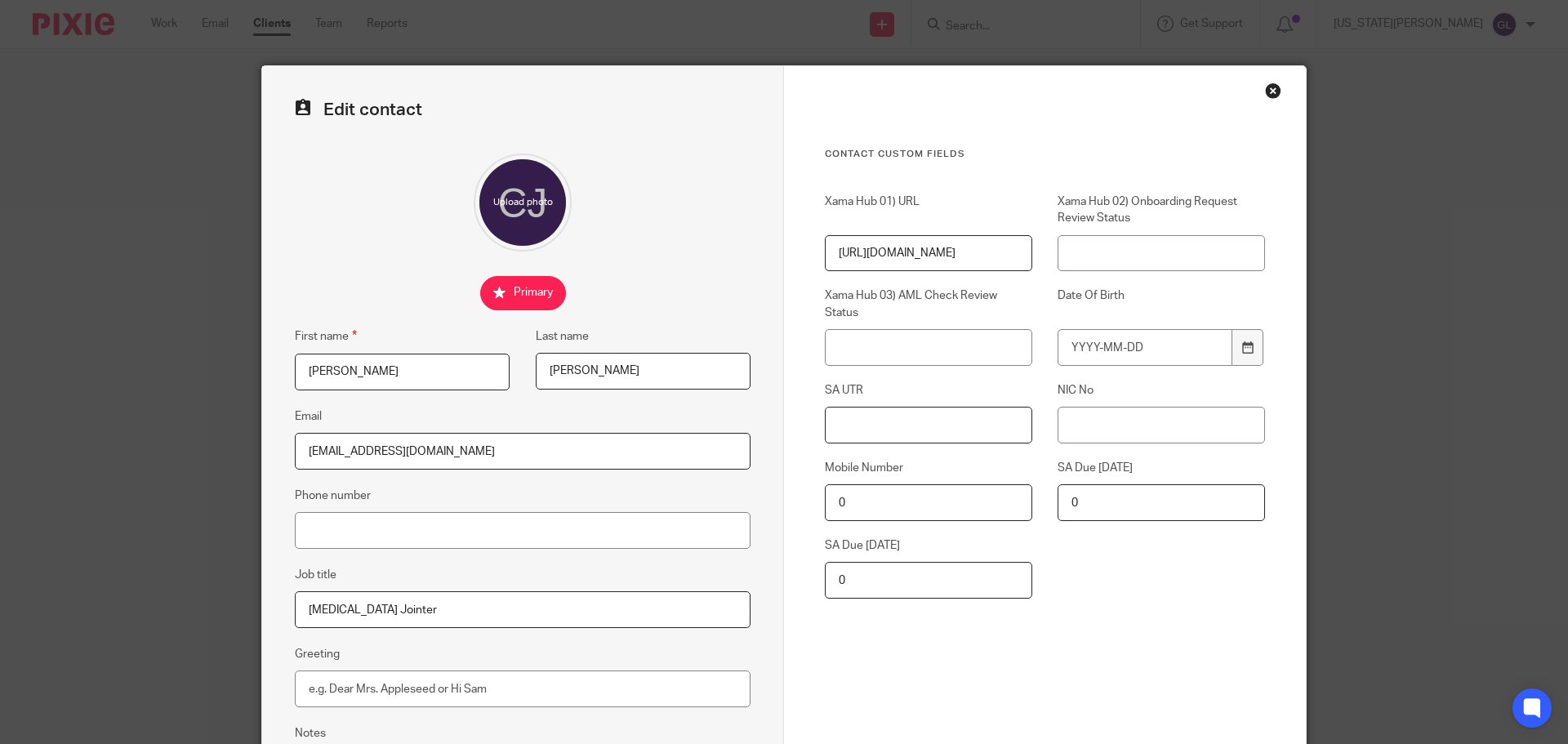
click at [913, 429] on input "SA UTR" at bounding box center [928, 424] width 207 height 37
paste input "9622848789"
type input "9622848789"
click at [1120, 435] on input "NIC No" at bounding box center [1161, 424] width 207 height 37
paste input "JN 21 21 79 D"
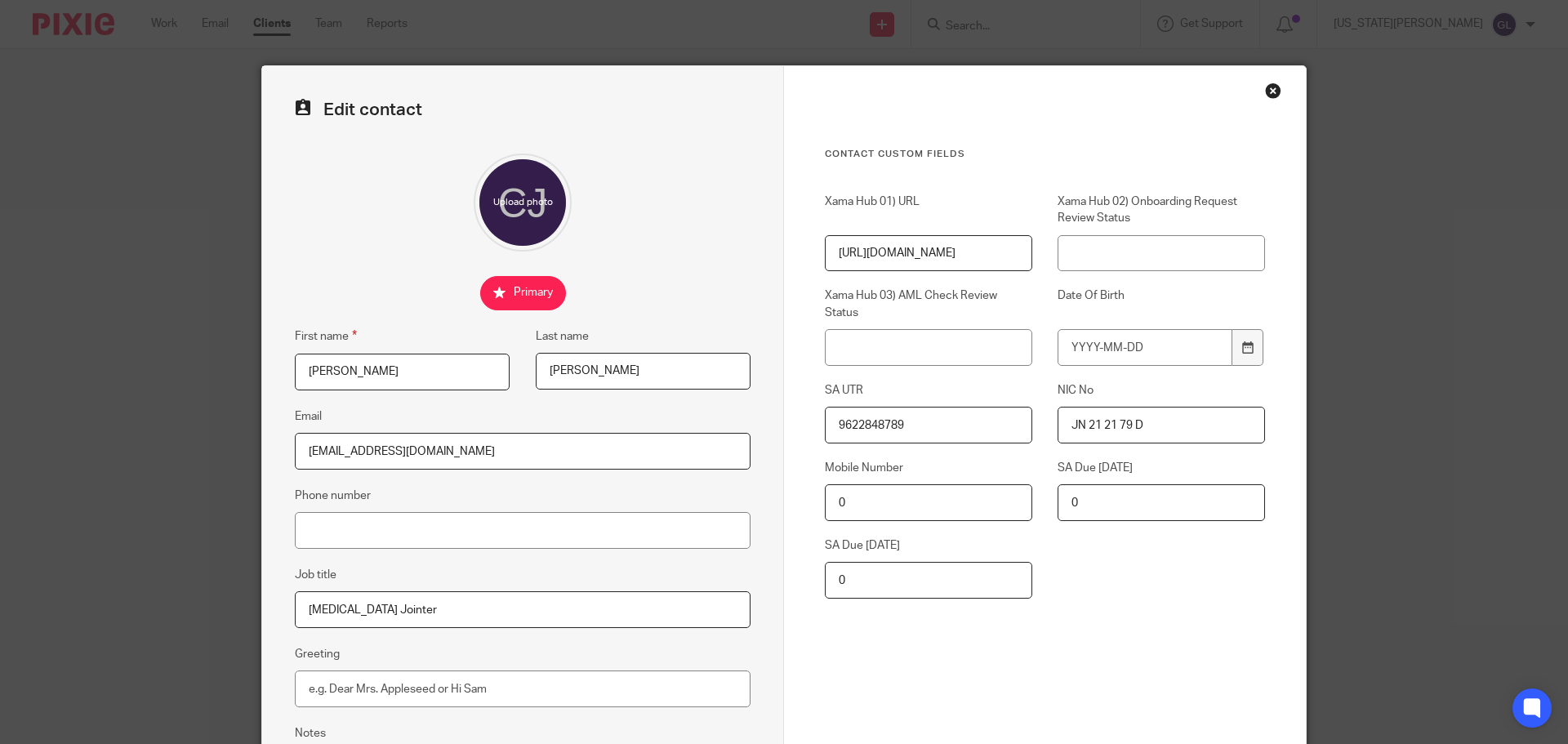
scroll to position [163, 0]
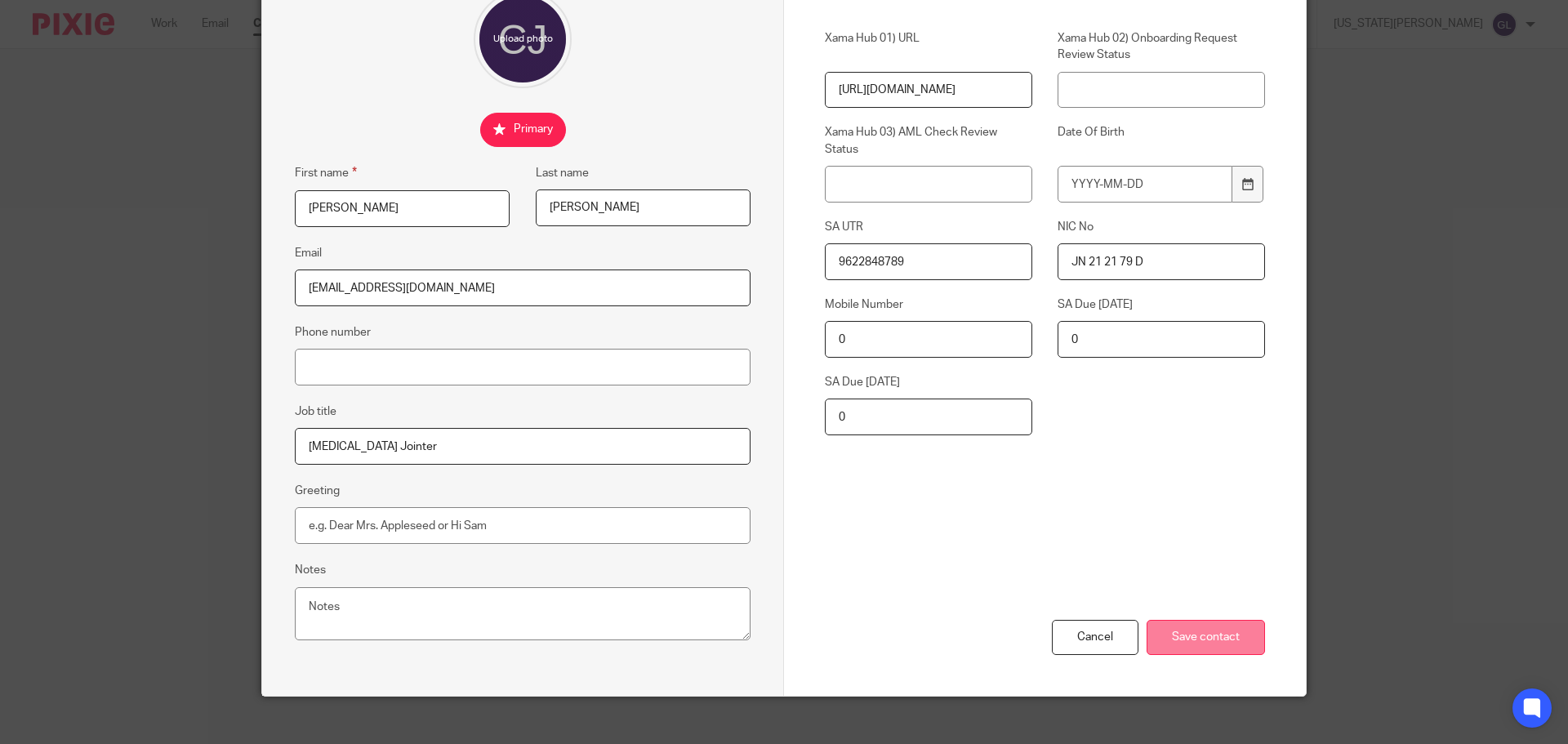
type input "JN 21 21 79 D"
click at [1205, 639] on input "Save contact" at bounding box center [1206, 637] width 119 height 35
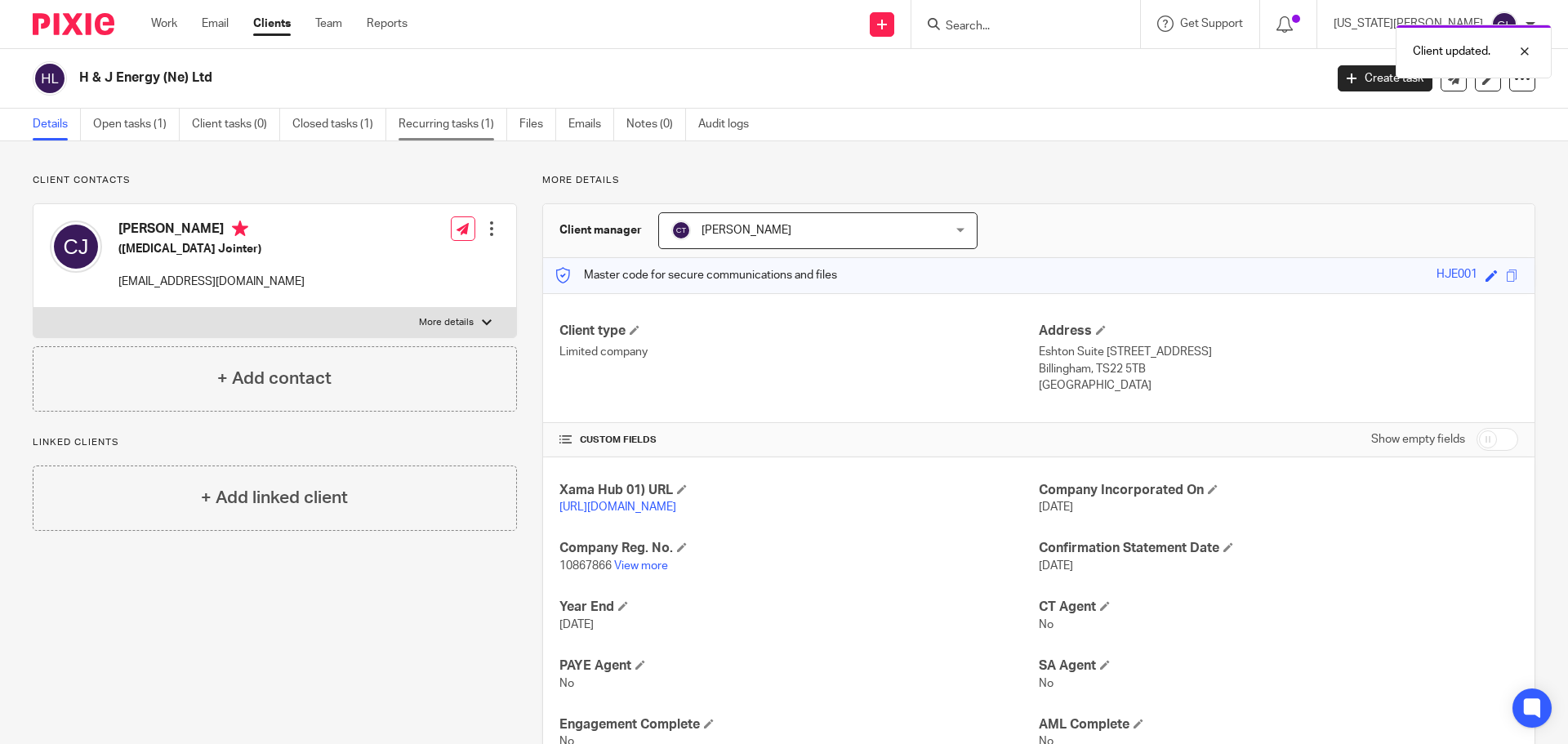
click at [455, 130] on link "Recurring tasks (1)" at bounding box center [453, 124] width 108 height 32
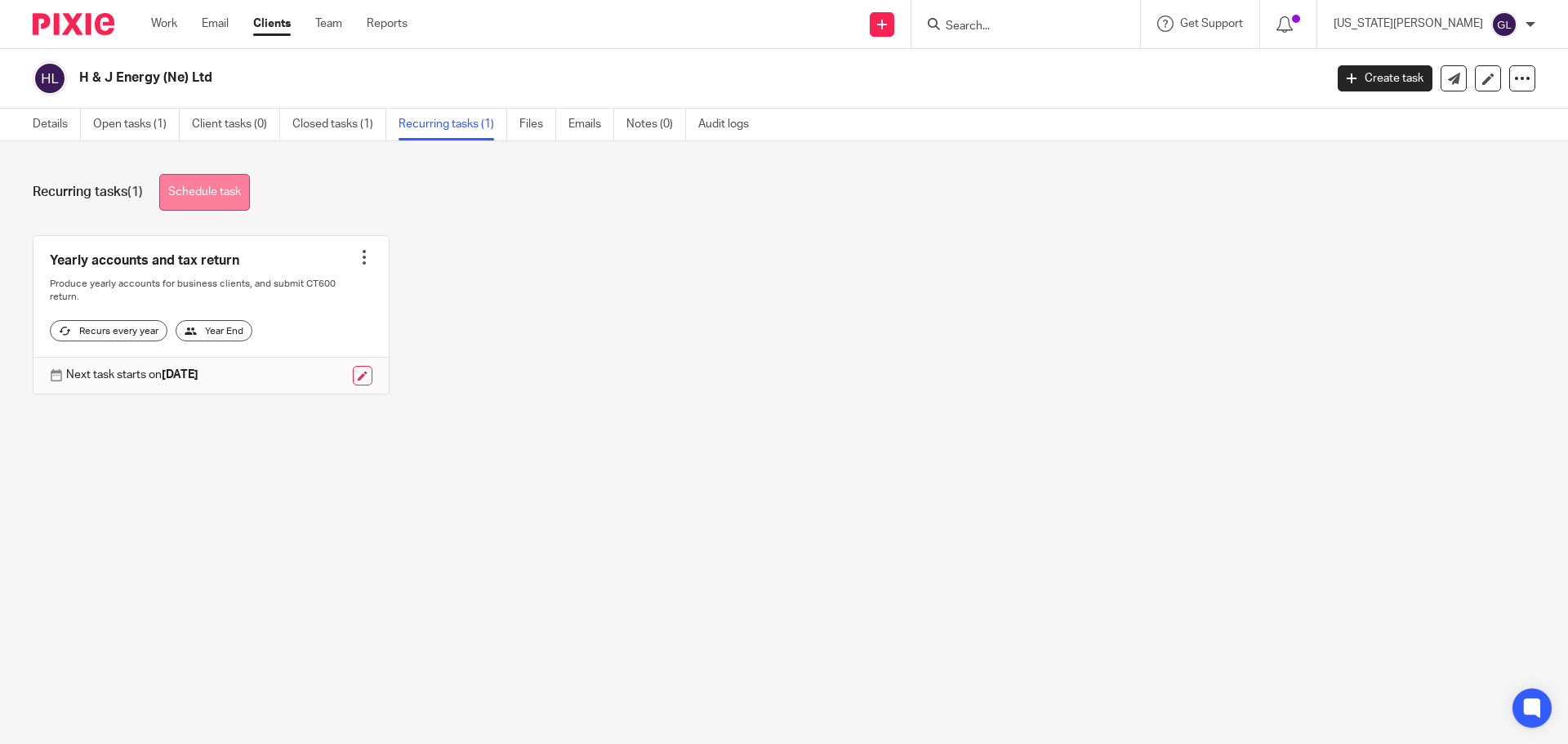
click at [234, 190] on link "Schedule task" at bounding box center [204, 192] width 91 height 37
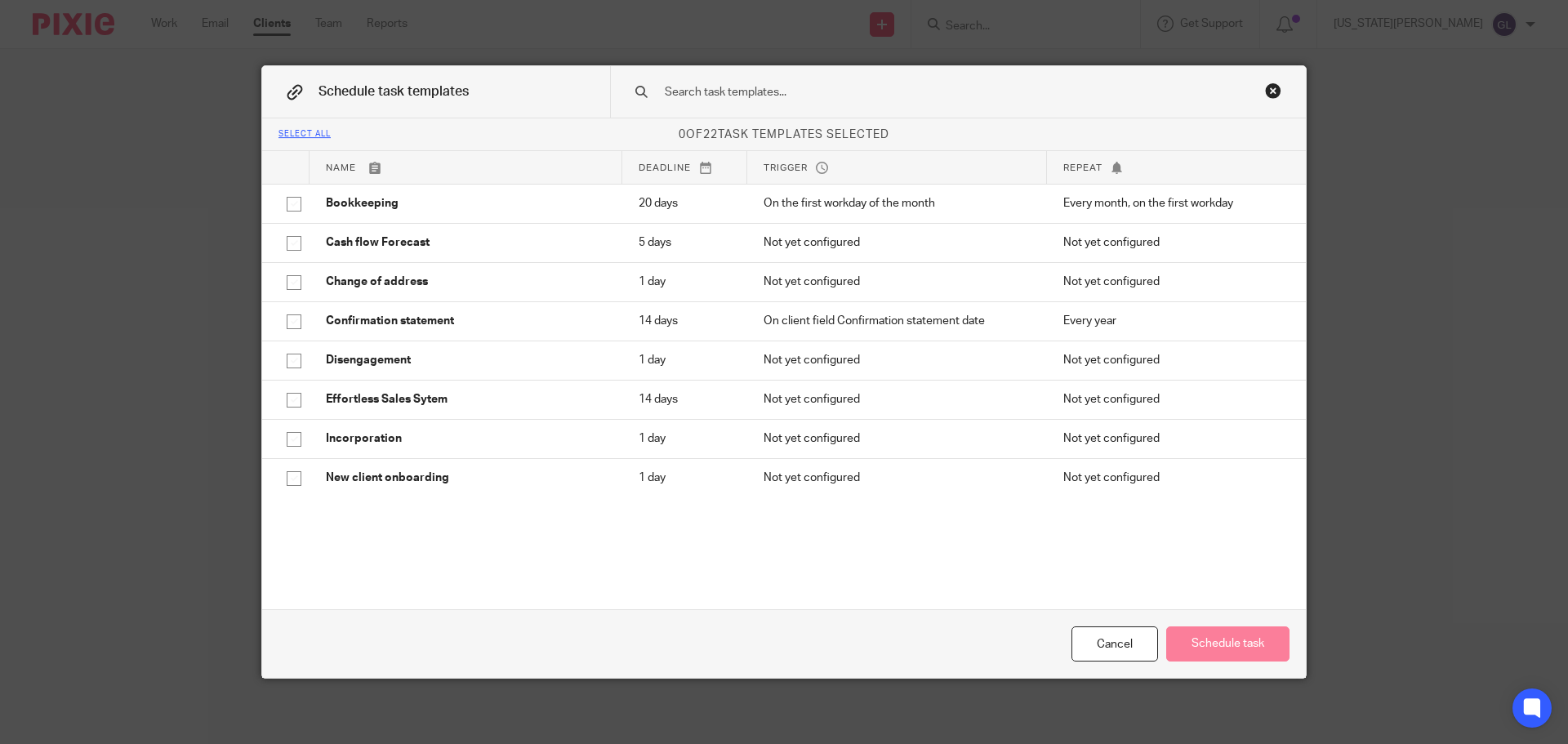
scroll to position [326, 0]
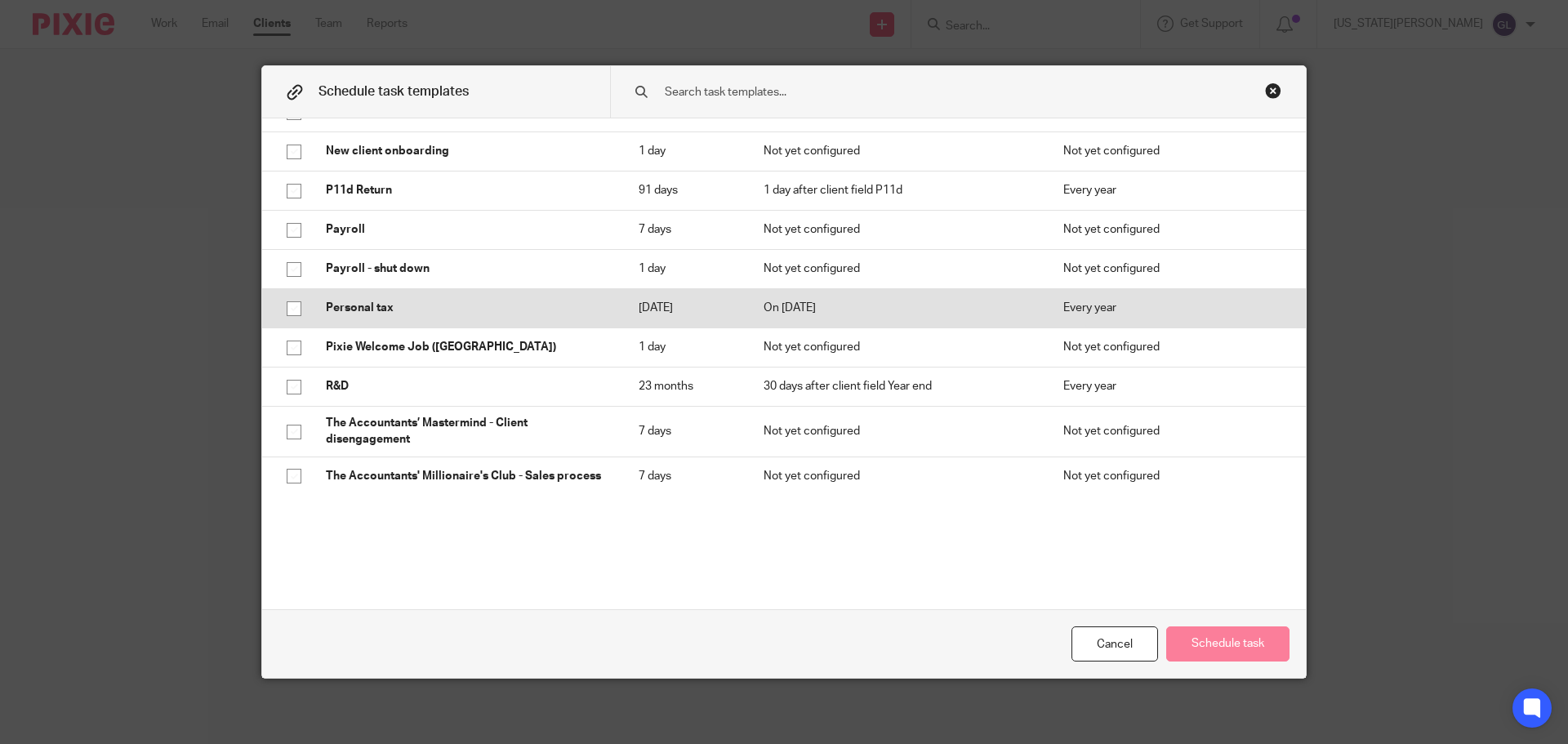
click at [283, 308] on input "checkbox" at bounding box center [294, 308] width 31 height 31
checkbox input "true"
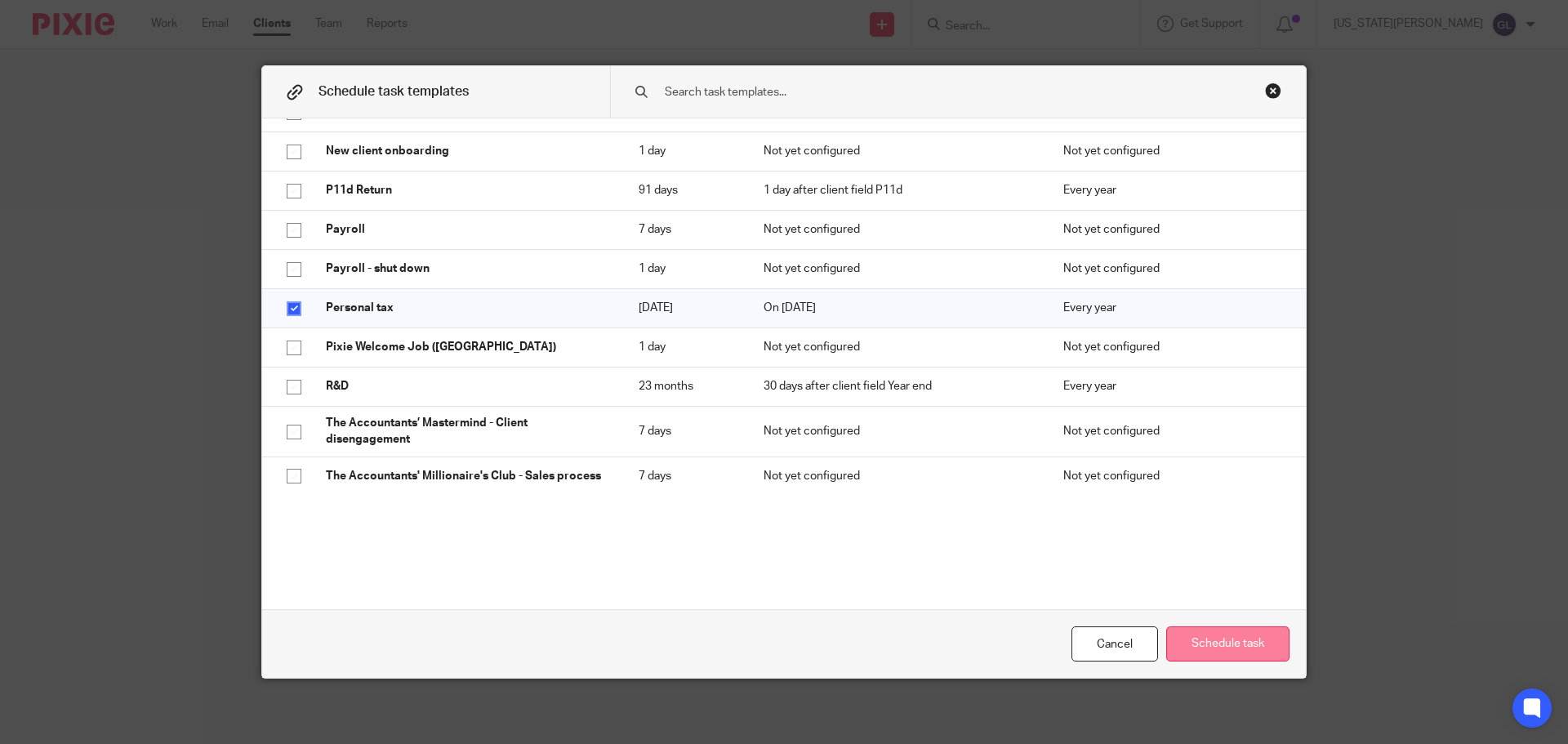
click at [1170, 649] on button "Schedule task" at bounding box center [1228, 643] width 124 height 35
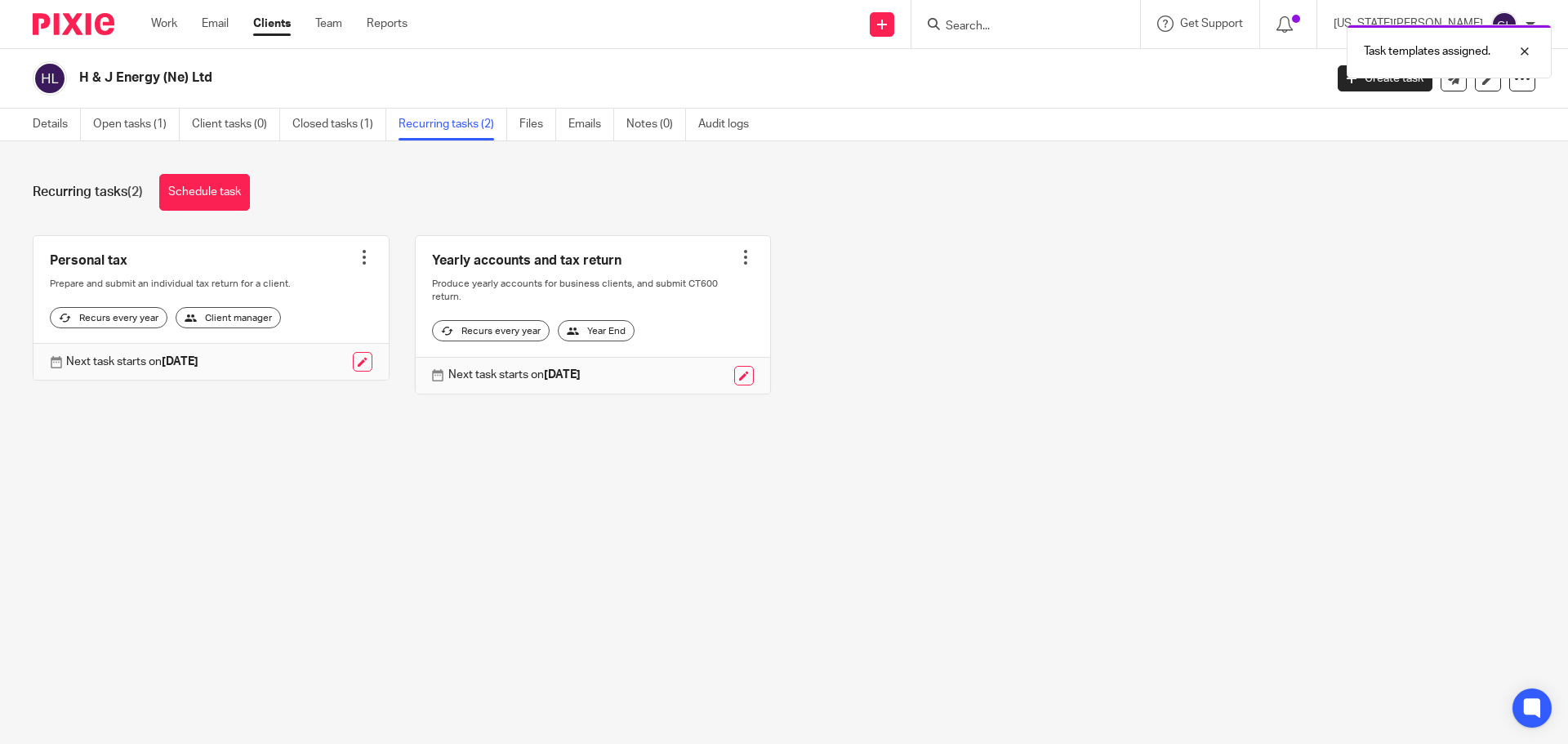
click at [356, 253] on div at bounding box center [363, 257] width 16 height 16
click at [312, 293] on link "Create task" at bounding box center [297, 294] width 131 height 24
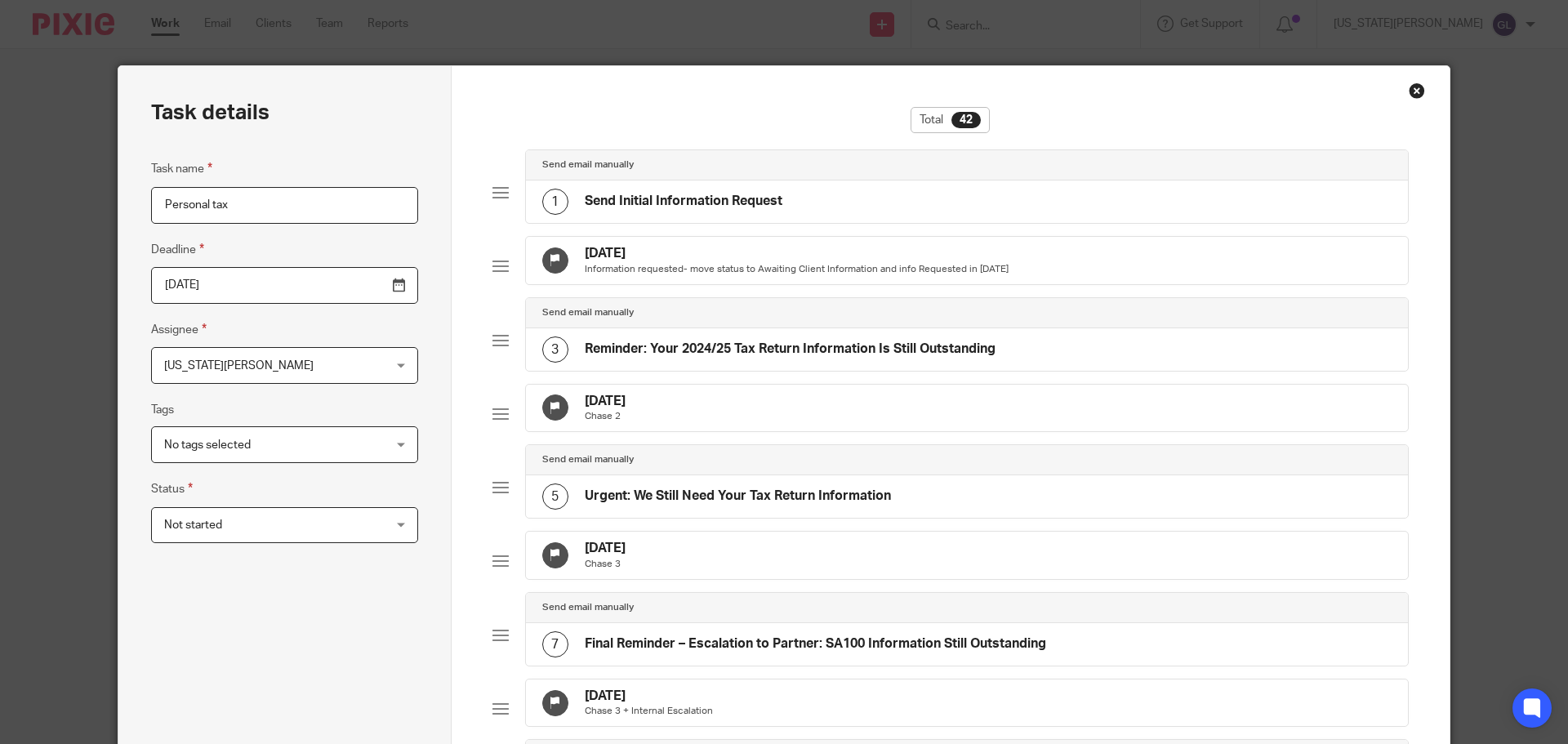
click at [271, 204] on input "Personal tax" at bounding box center [284, 205] width 267 height 37
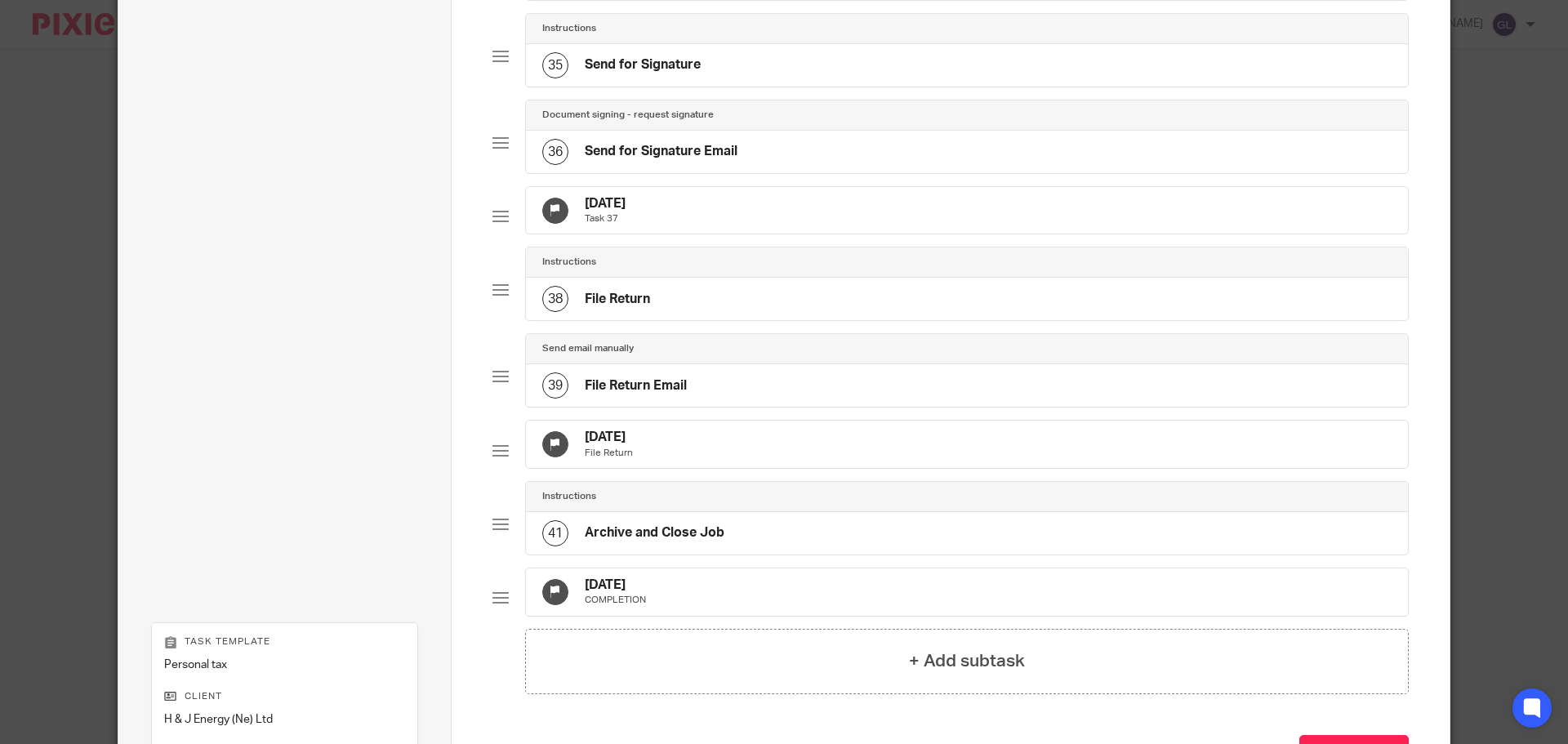
scroll to position [3064, 0]
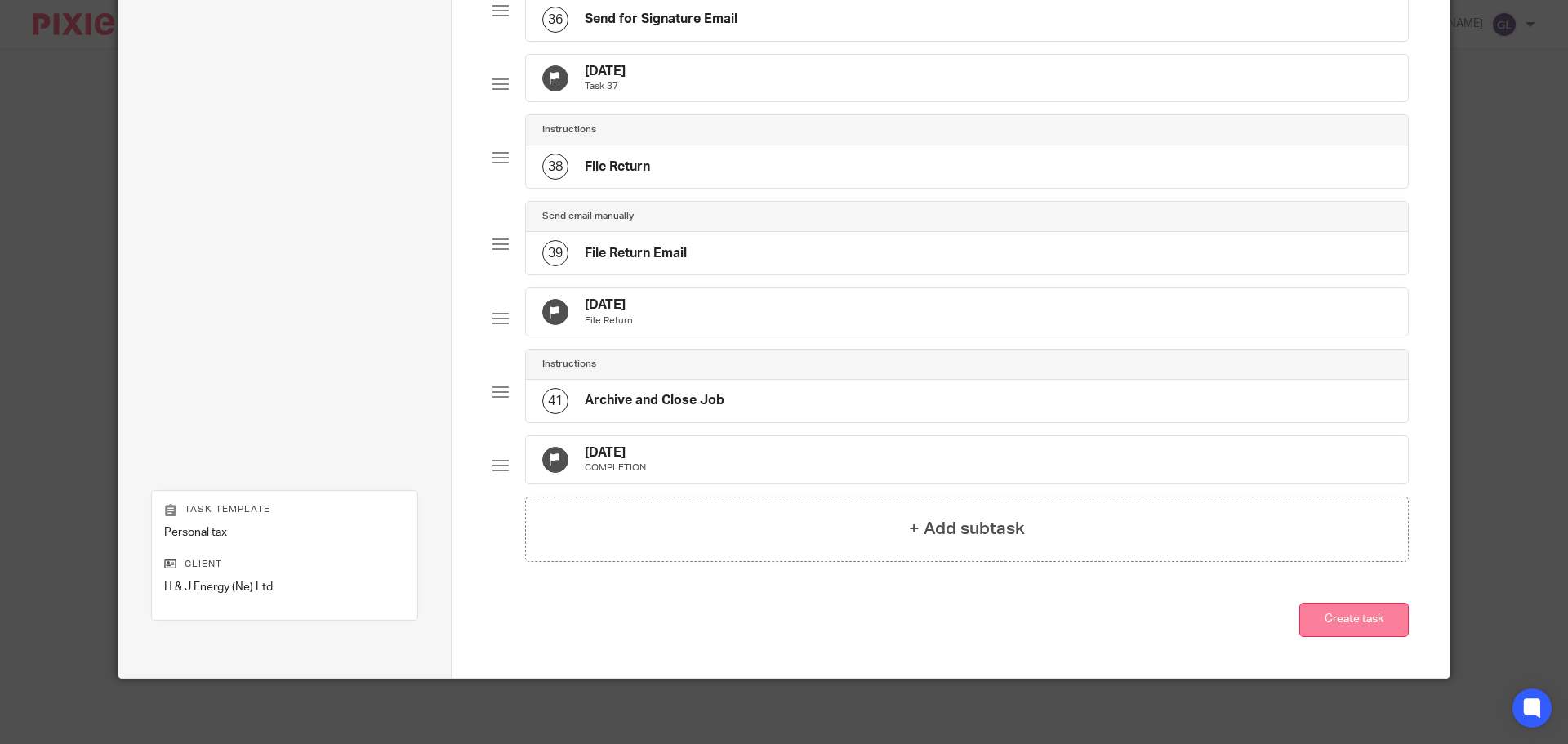
type input "Personal tax - Craig Johnson"
click at [1330, 630] on button "Create task" at bounding box center [1353, 620] width 109 height 35
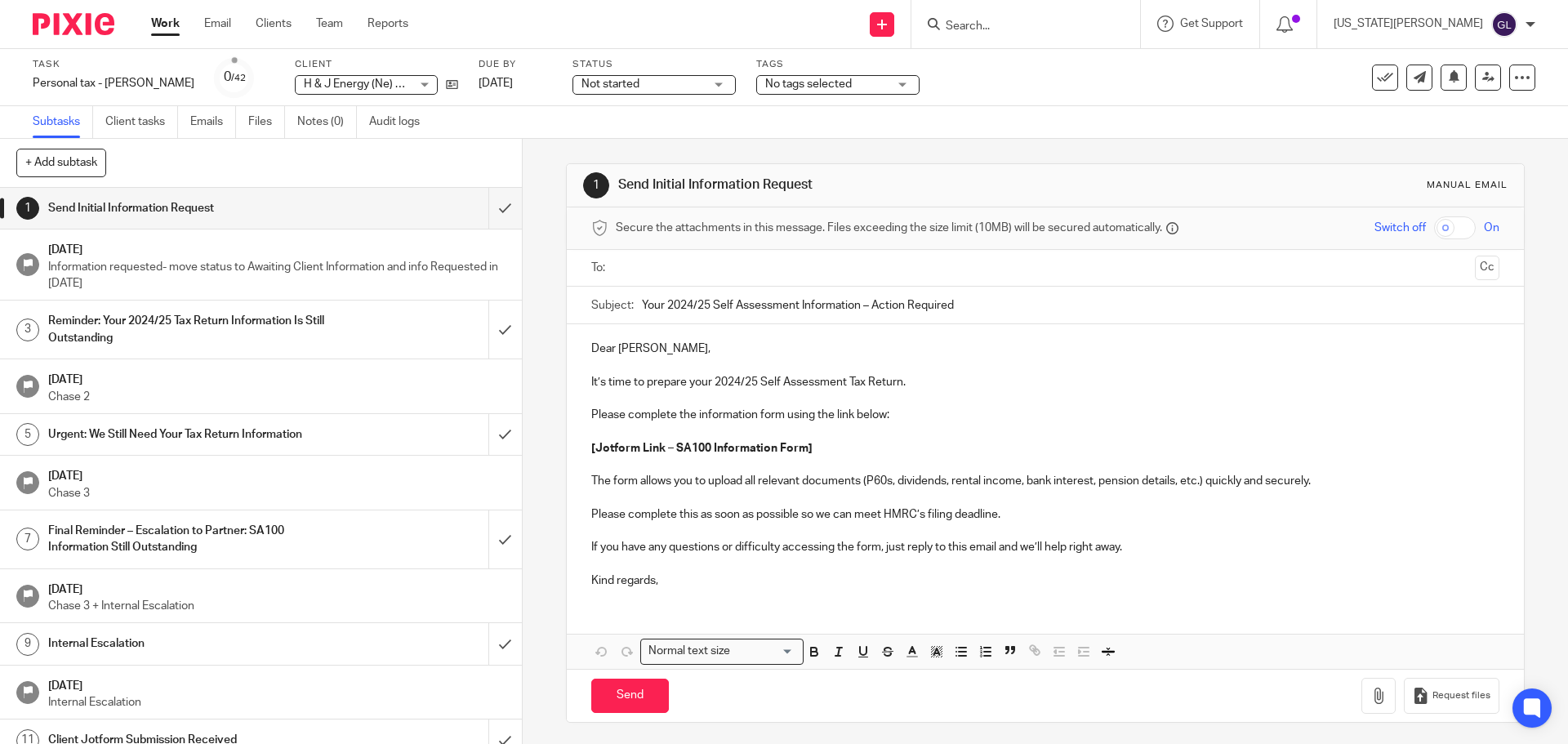
click at [1076, 17] on form at bounding box center [1031, 24] width 174 height 21
click at [1049, 17] on form at bounding box center [1031, 24] width 174 height 21
click at [1050, 20] on input "Search" at bounding box center [1017, 27] width 147 height 15
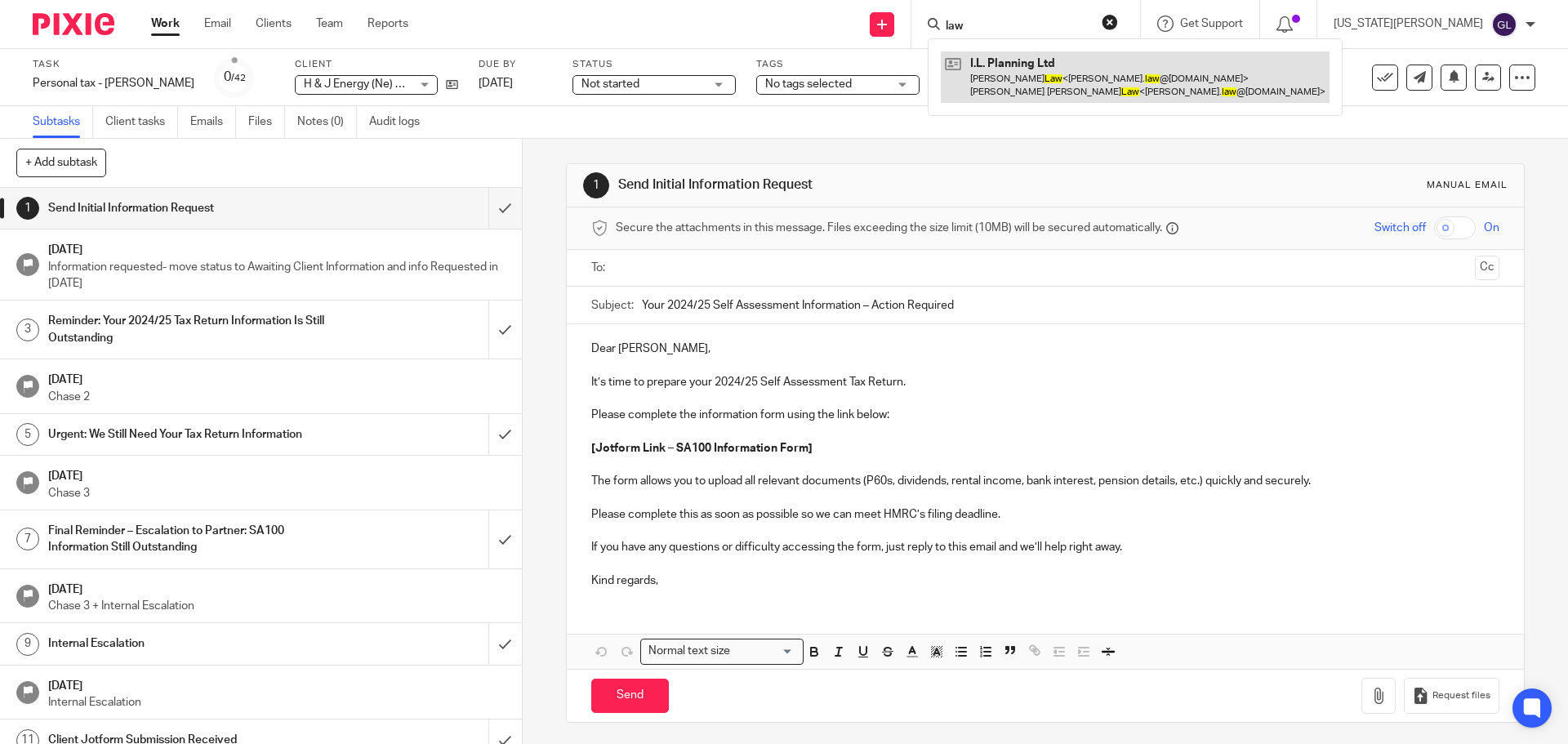
type input "law"
click at [1089, 81] on link at bounding box center [1135, 76] width 388 height 51
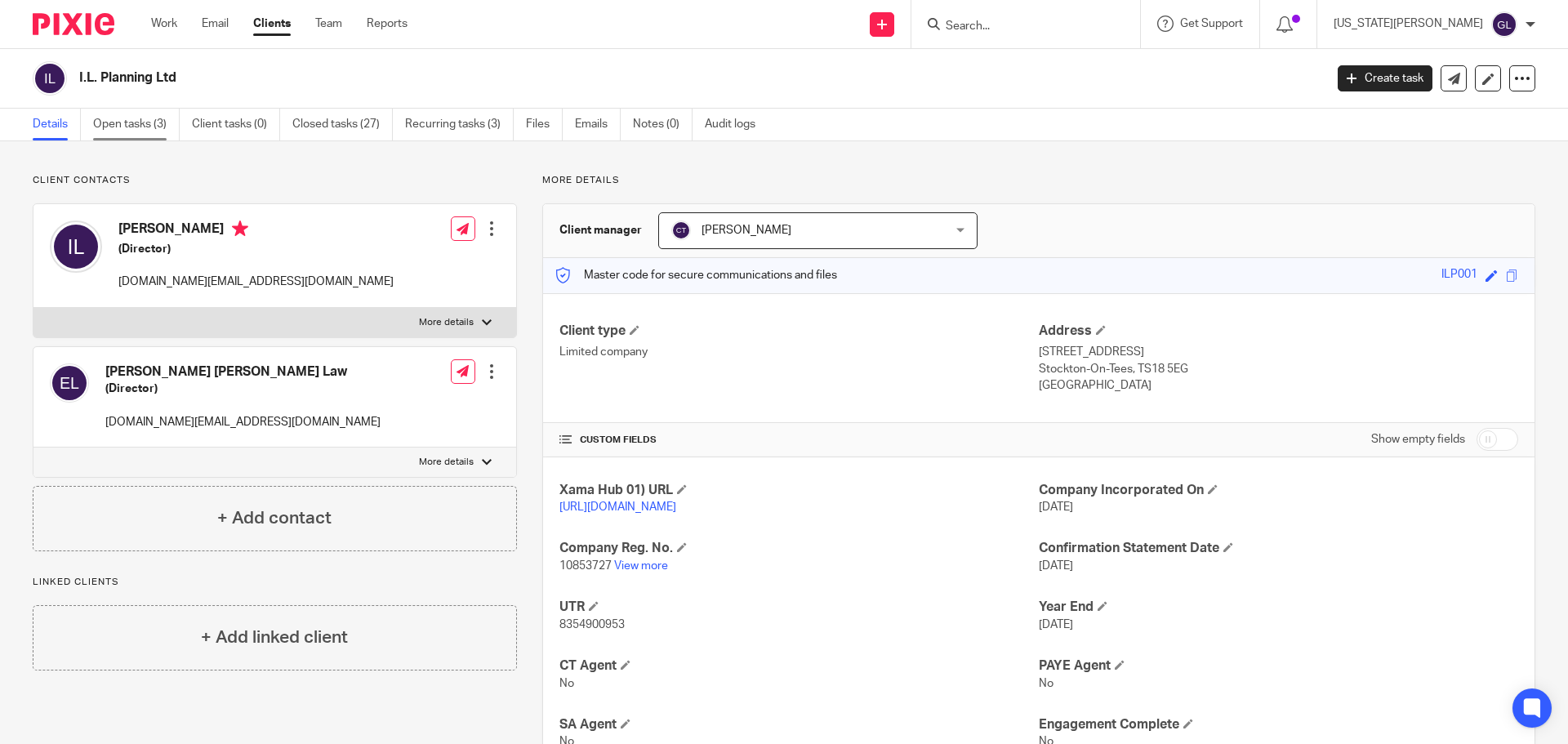
click at [166, 124] on link "Open tasks (3)" at bounding box center [136, 124] width 87 height 32
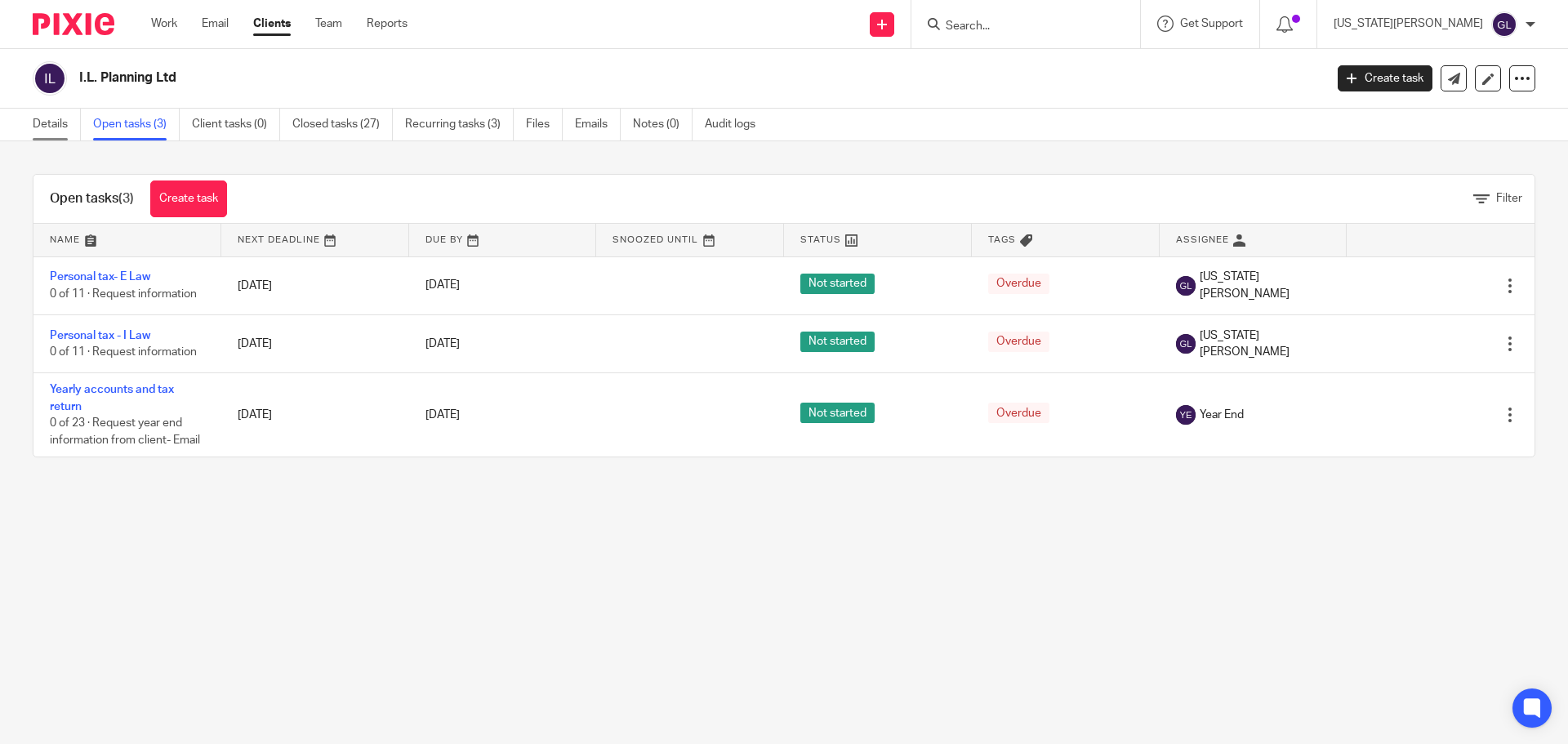
click at [41, 125] on link "Details" at bounding box center [57, 124] width 48 height 32
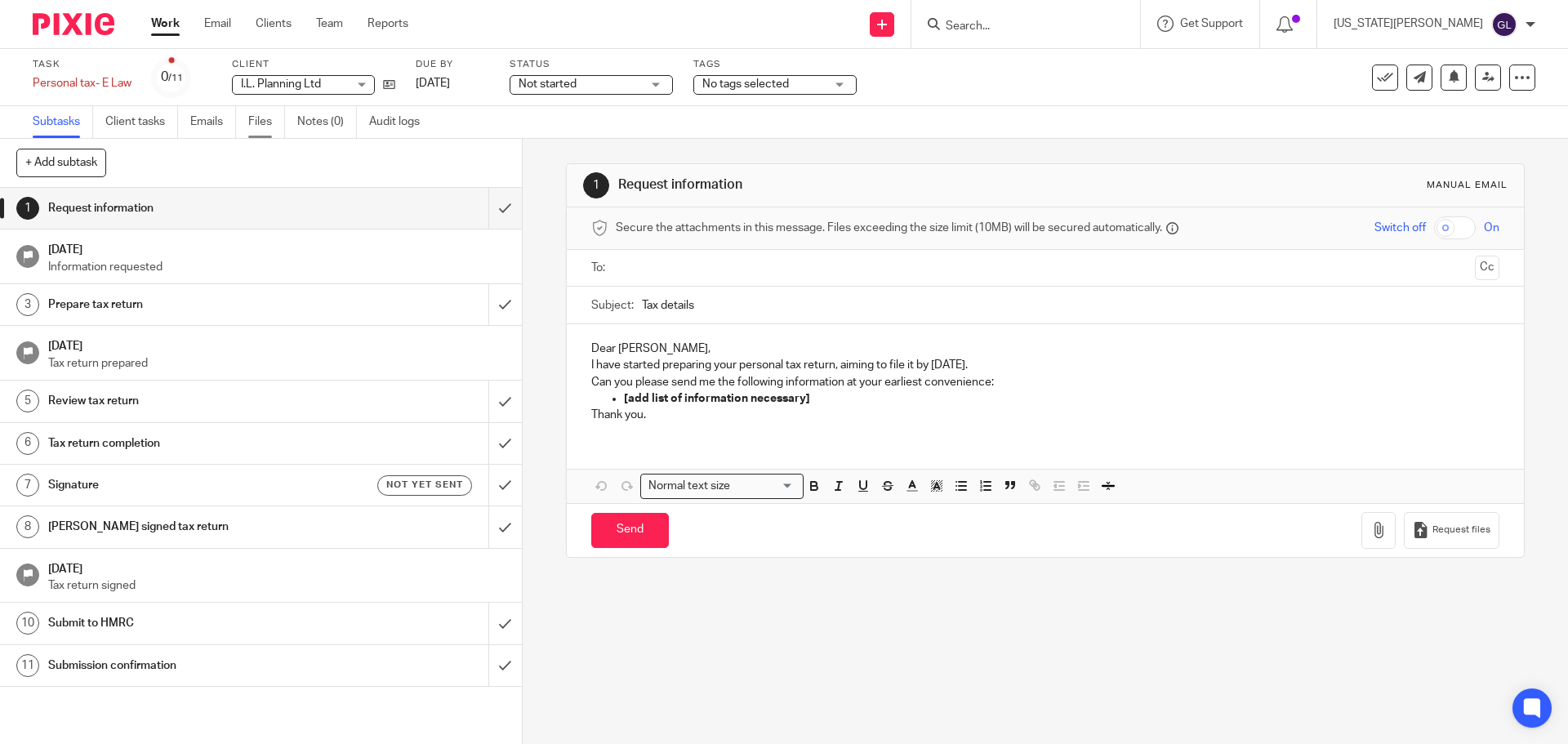
click at [259, 130] on link "Files" at bounding box center [266, 122] width 37 height 32
click at [209, 125] on link "Emails" at bounding box center [212, 122] width 46 height 32
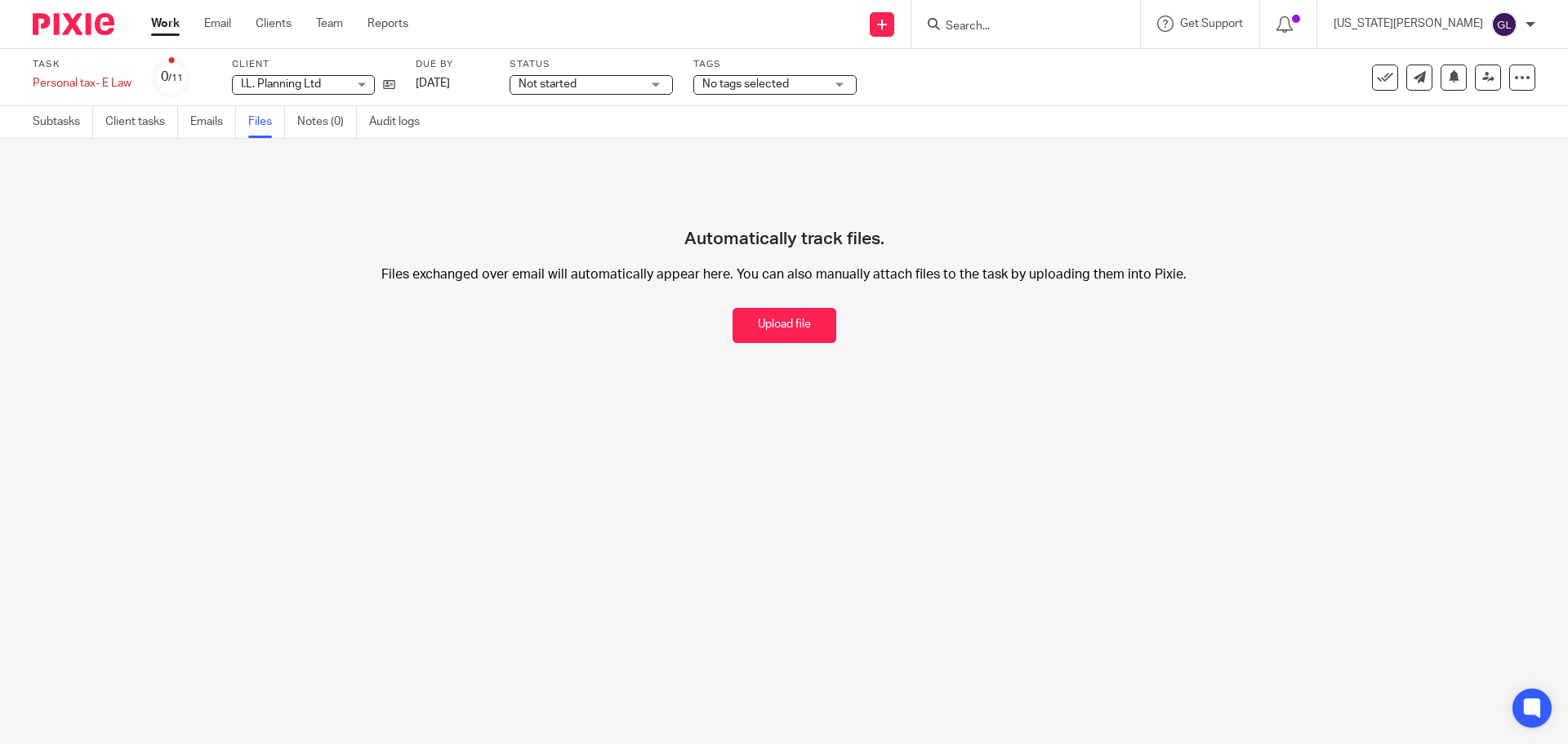
click at [214, 124] on link "Emails" at bounding box center [212, 122] width 46 height 32
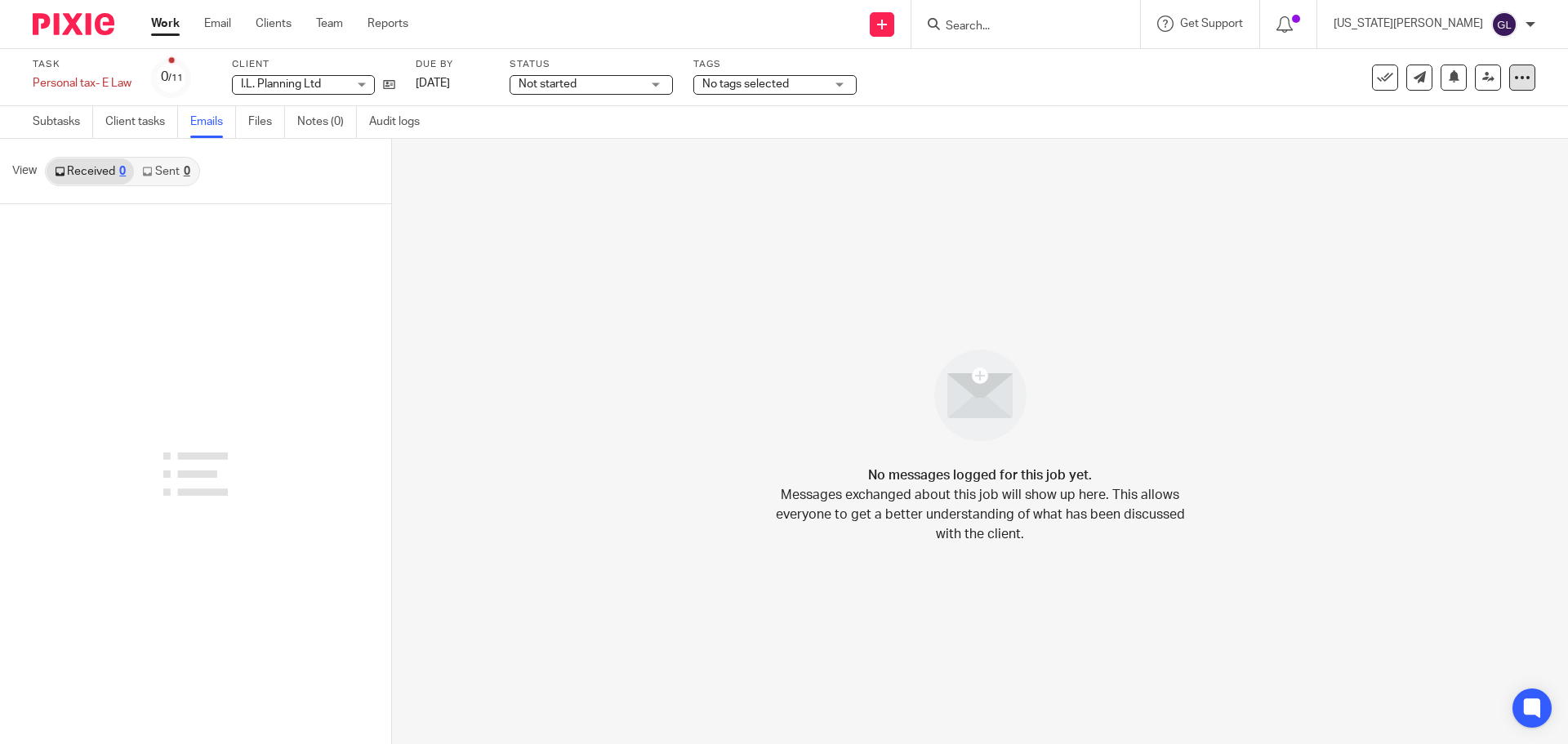
click at [1522, 82] on div at bounding box center [1522, 77] width 26 height 26
click at [1424, 214] on span "Delete" at bounding box center [1423, 212] width 34 height 11
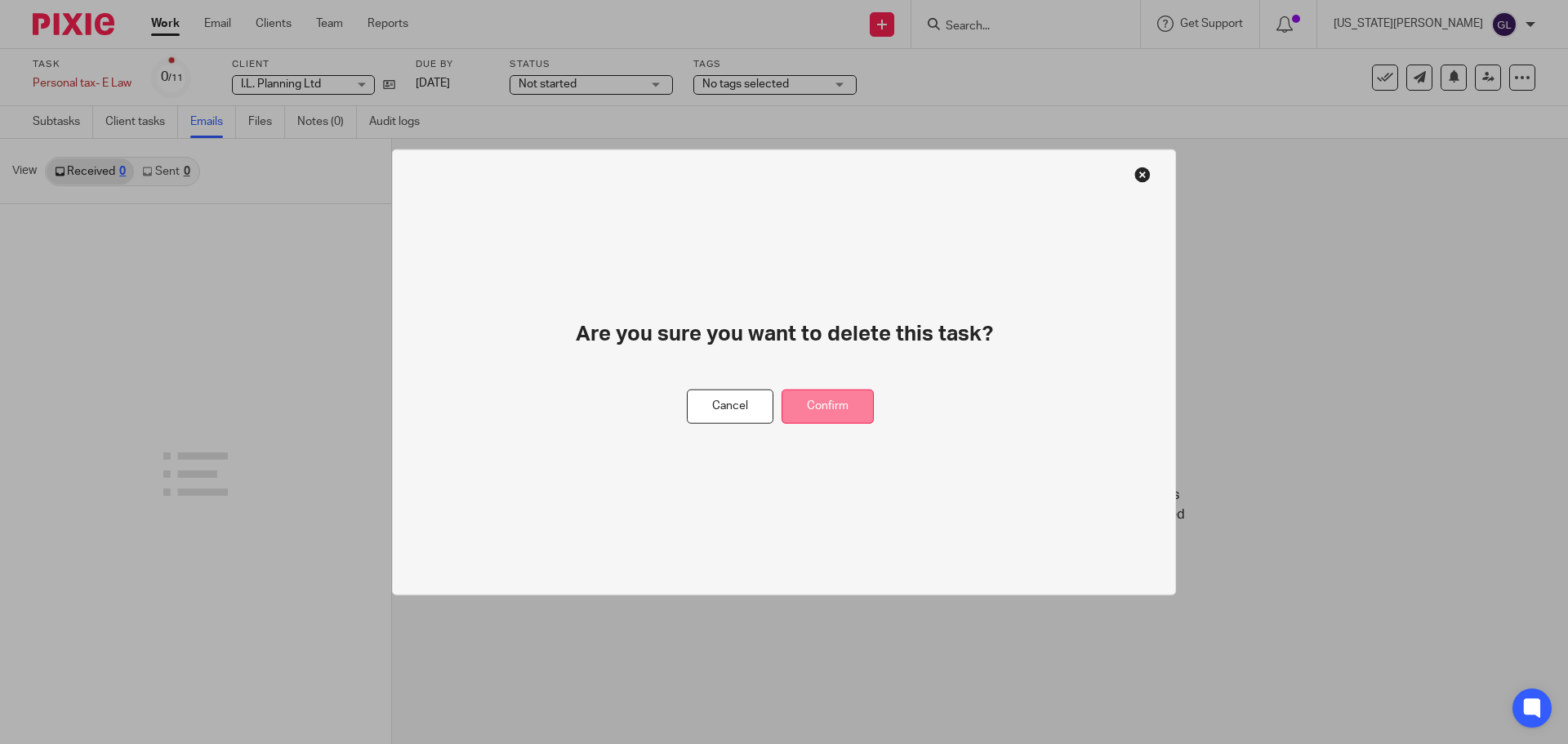
click at [826, 409] on button "Confirm" at bounding box center [827, 406] width 92 height 35
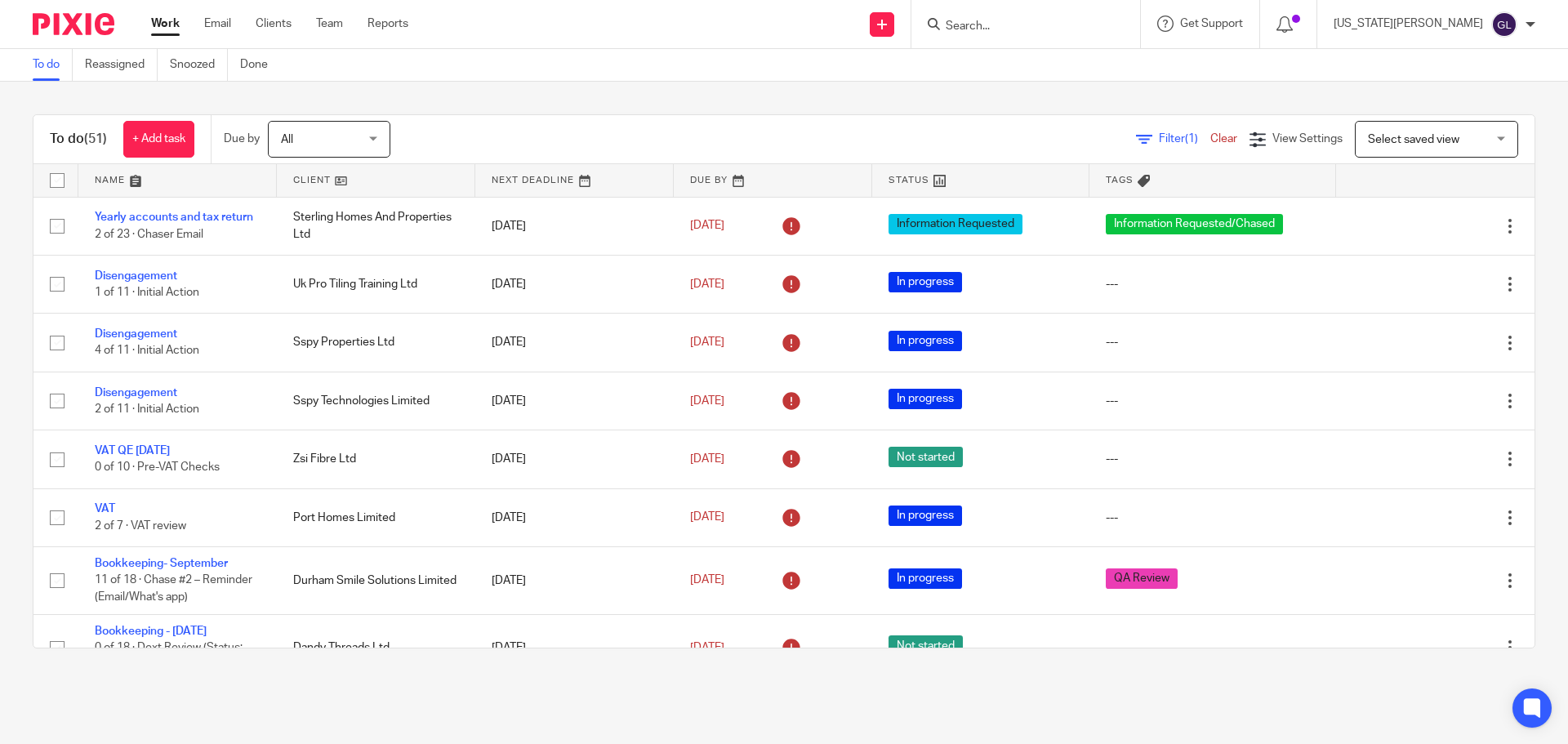
drag, startPoint x: 1056, startPoint y: 34, endPoint x: 1046, endPoint y: 44, distance: 14.1
click at [1046, 44] on div at bounding box center [1026, 24] width 229 height 48
click at [1042, 36] on div at bounding box center [1026, 24] width 229 height 48
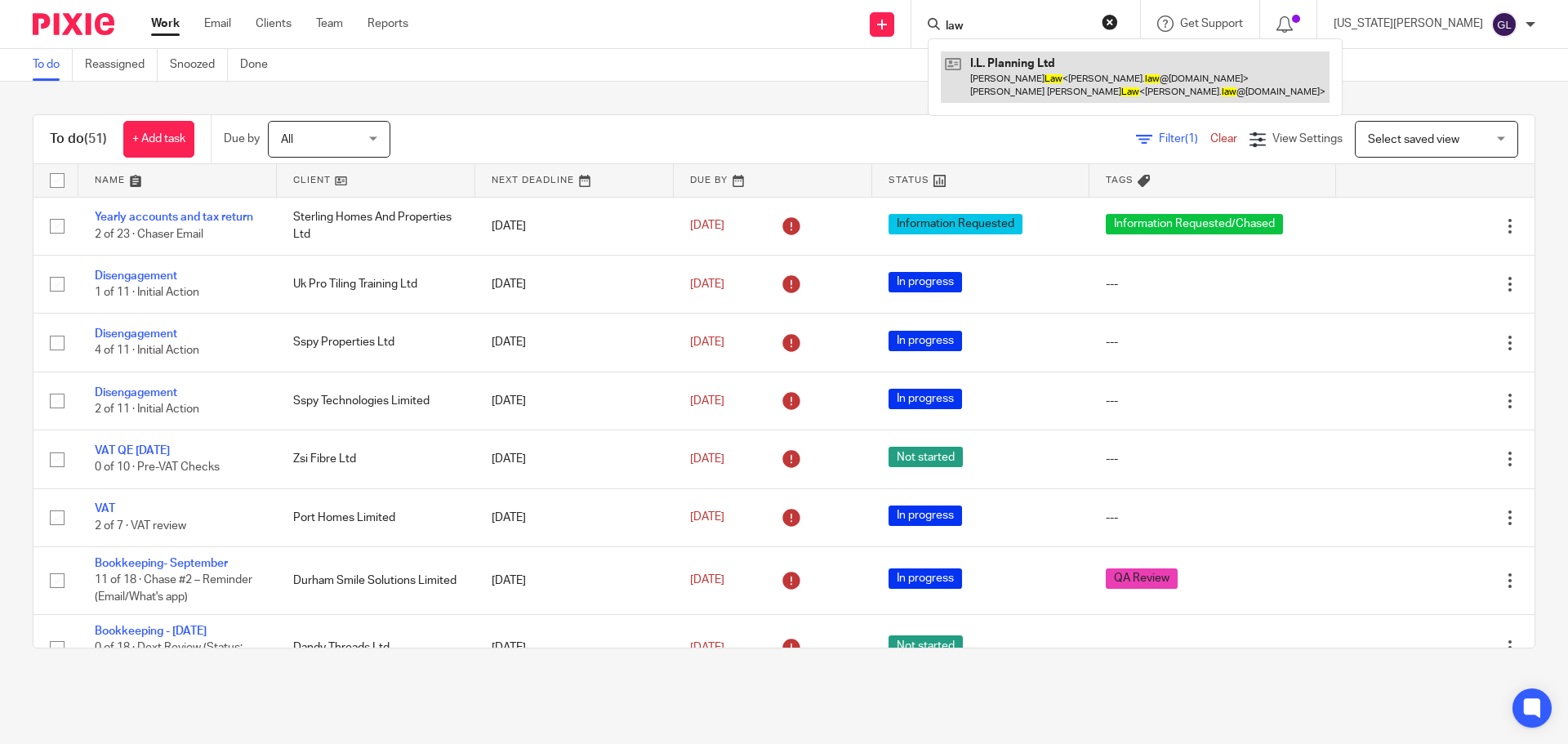
type input "law"
click at [1093, 76] on link at bounding box center [1135, 76] width 388 height 51
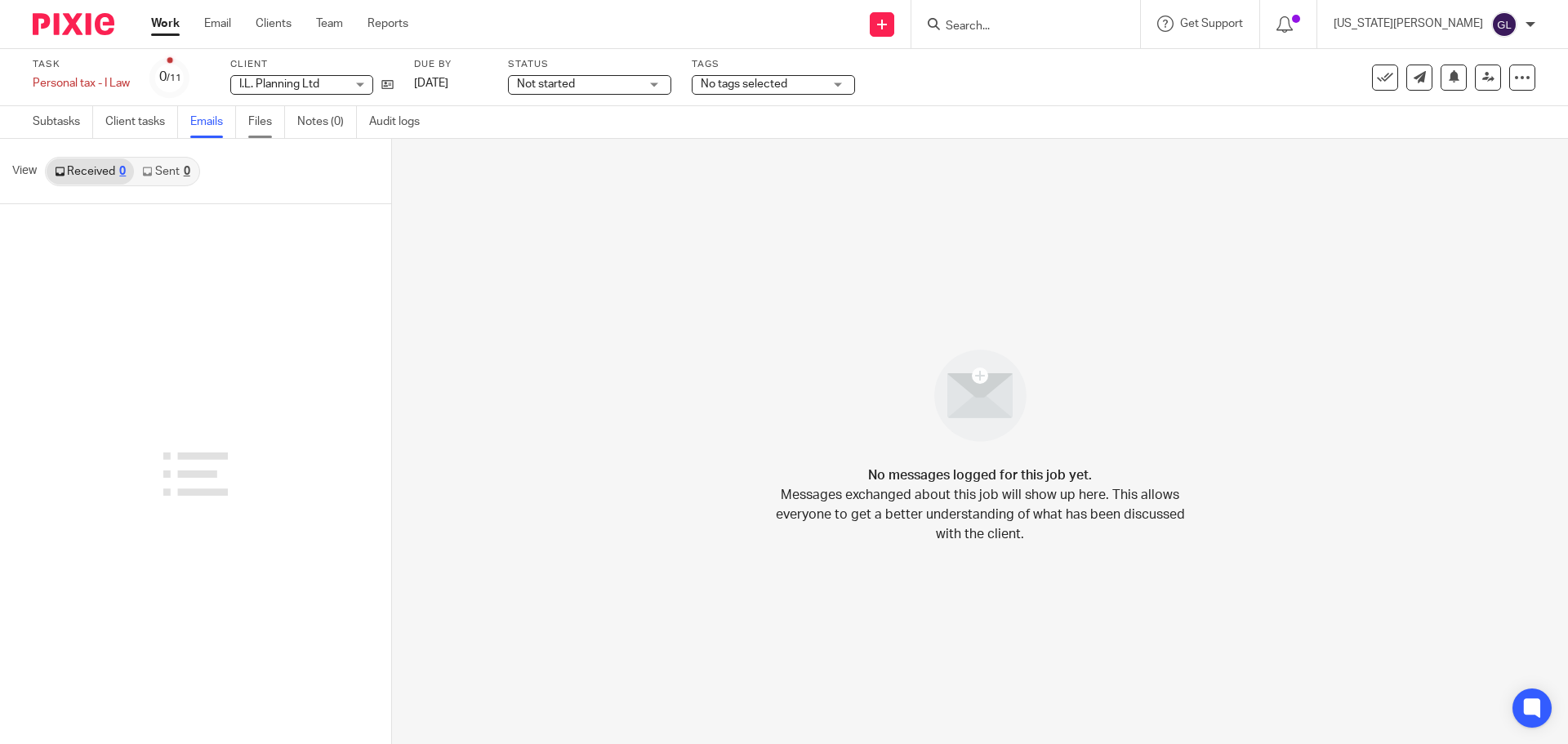
click at [270, 123] on link "Files" at bounding box center [266, 122] width 37 height 32
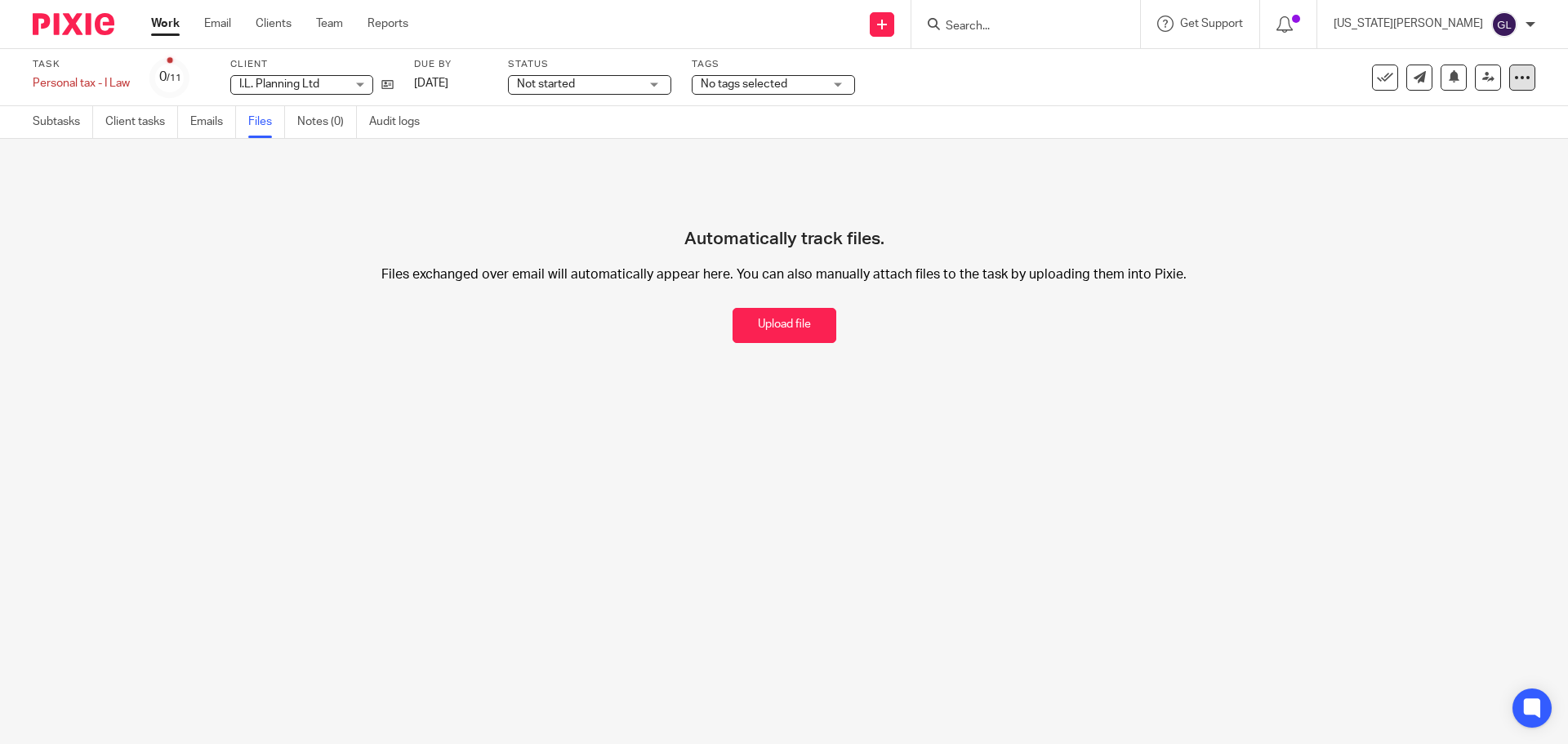
click at [1514, 82] on icon at bounding box center [1522, 77] width 16 height 16
click at [1434, 214] on span "Delete" at bounding box center [1423, 212] width 34 height 11
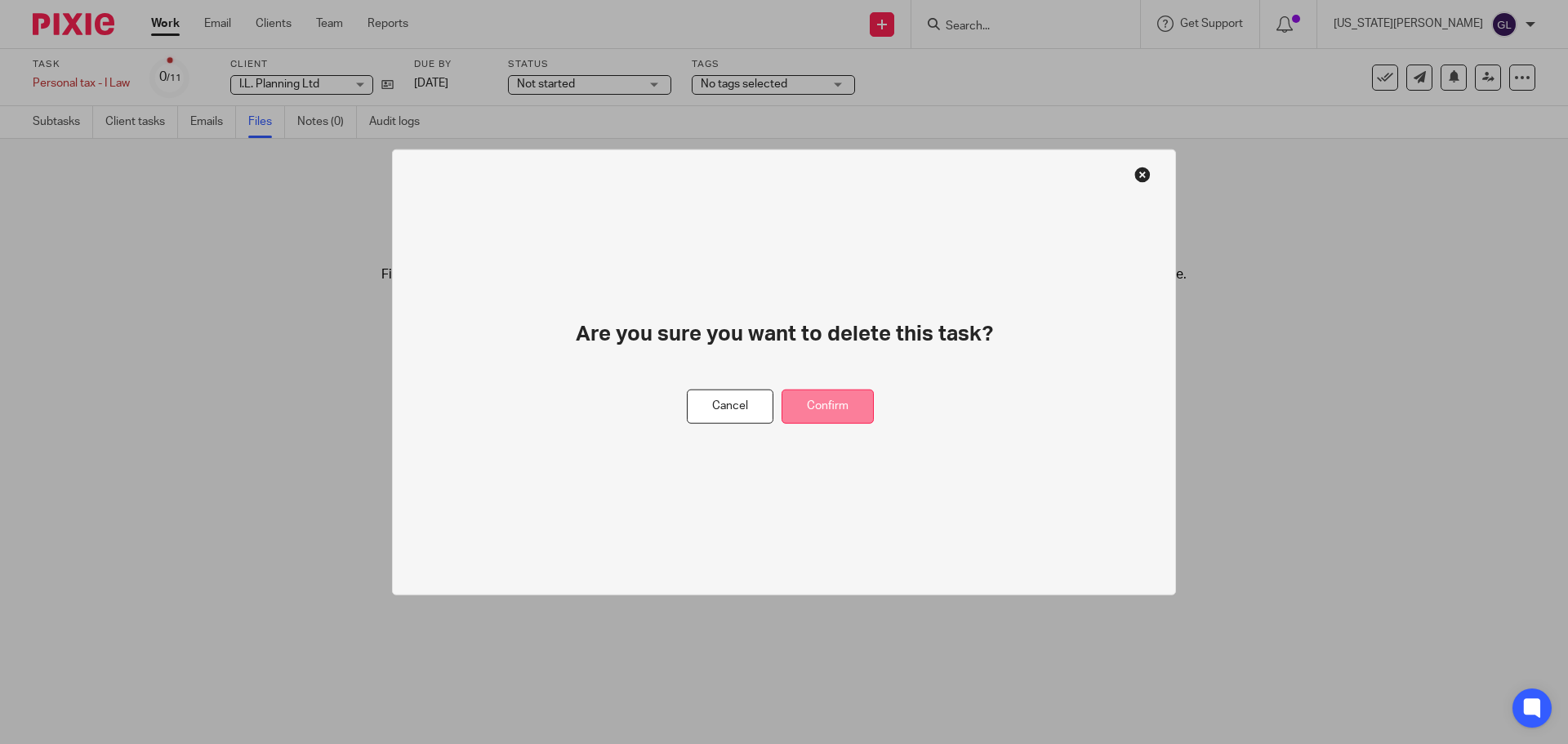
click at [827, 398] on button "Confirm" at bounding box center [827, 406] width 92 height 35
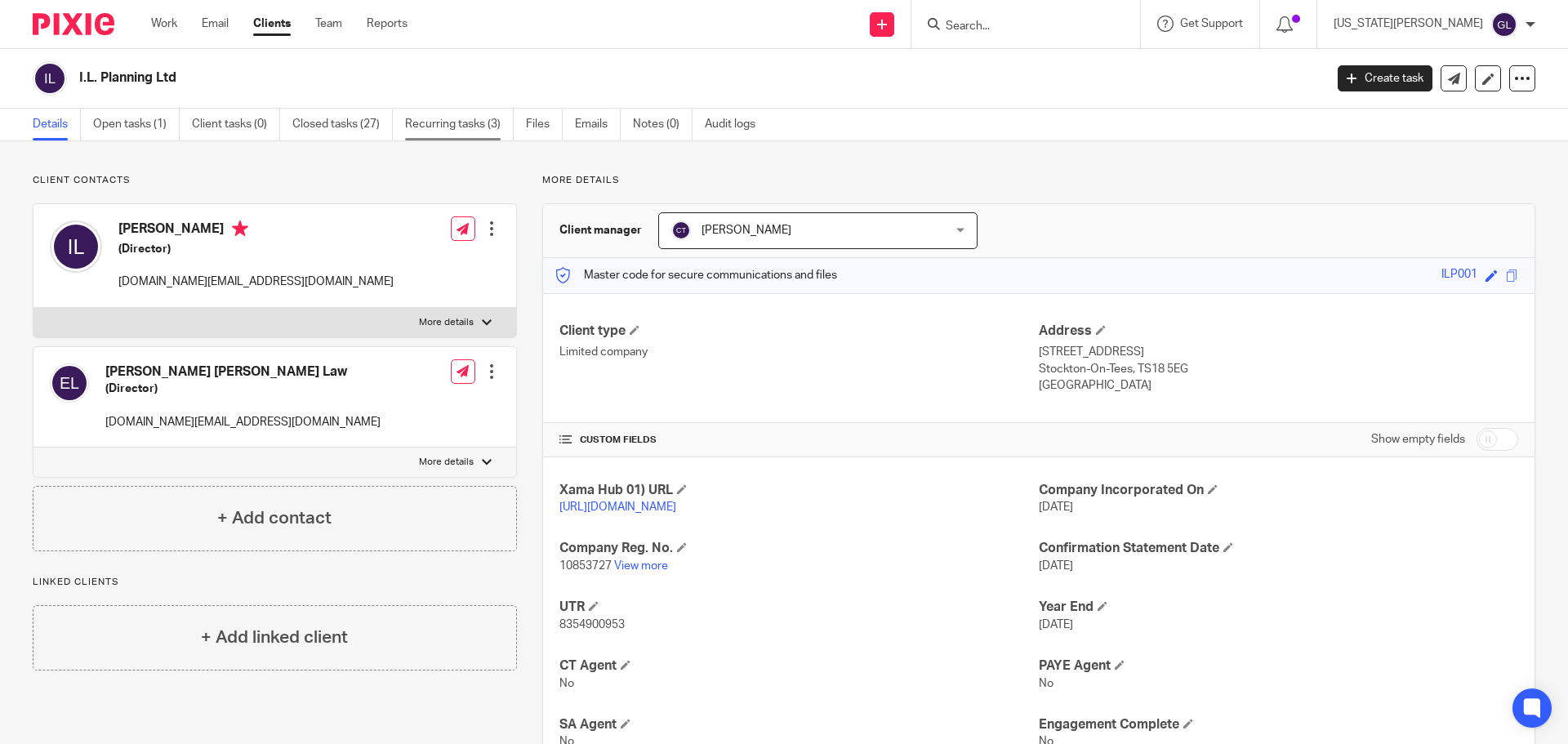
click at [480, 128] on link "Recurring tasks (3)" at bounding box center [459, 124] width 108 height 32
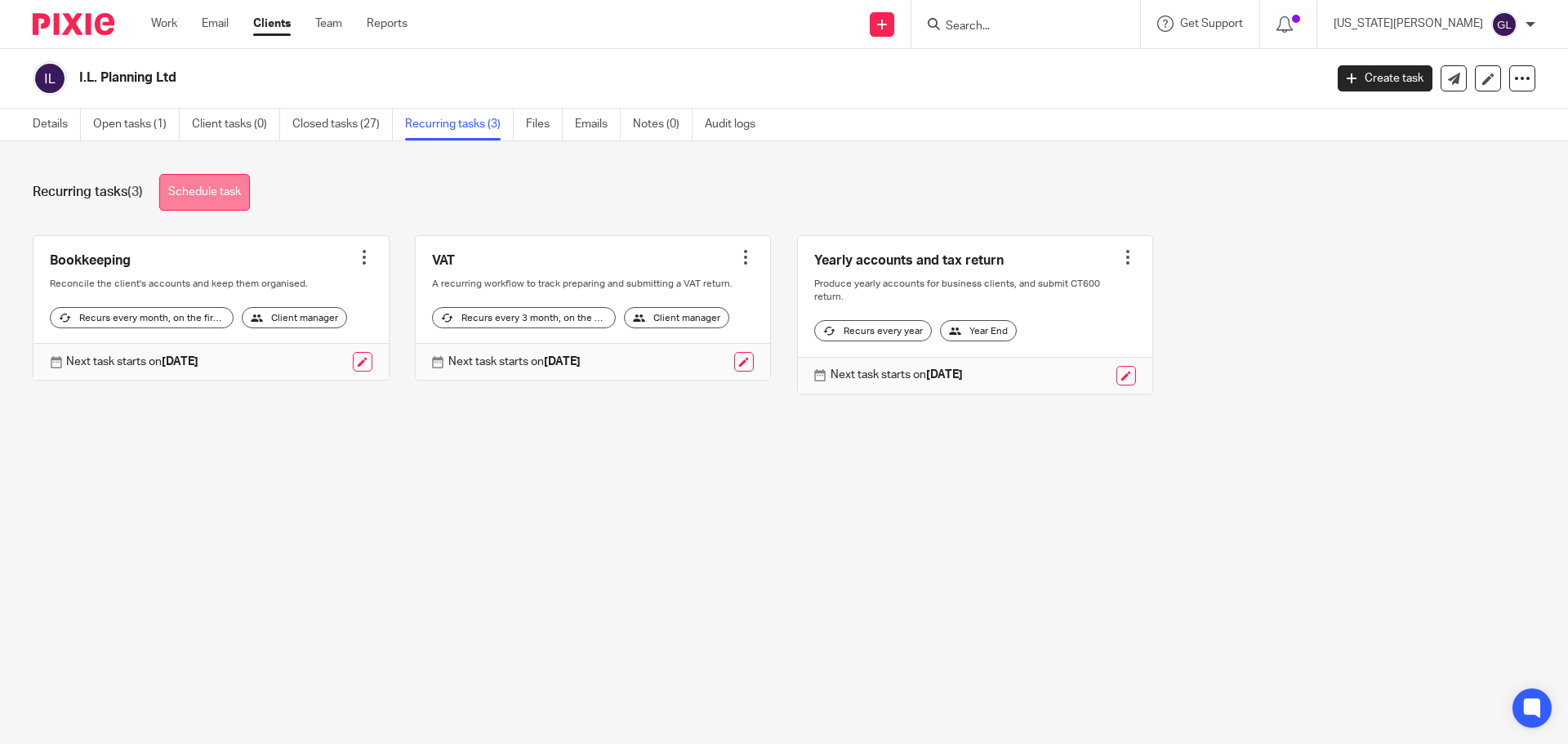
click at [225, 205] on link "Schedule task" at bounding box center [204, 192] width 91 height 37
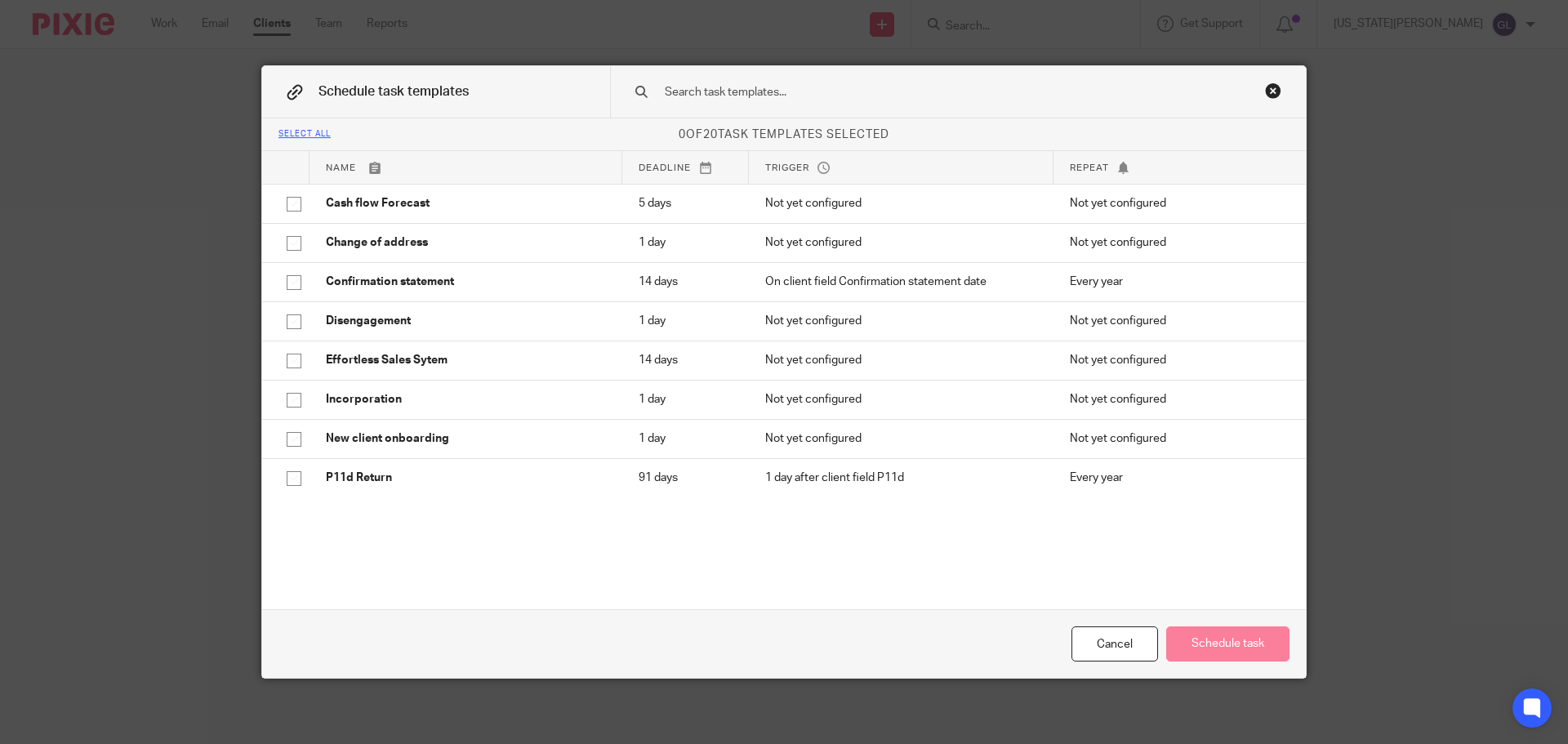
scroll to position [163, 0]
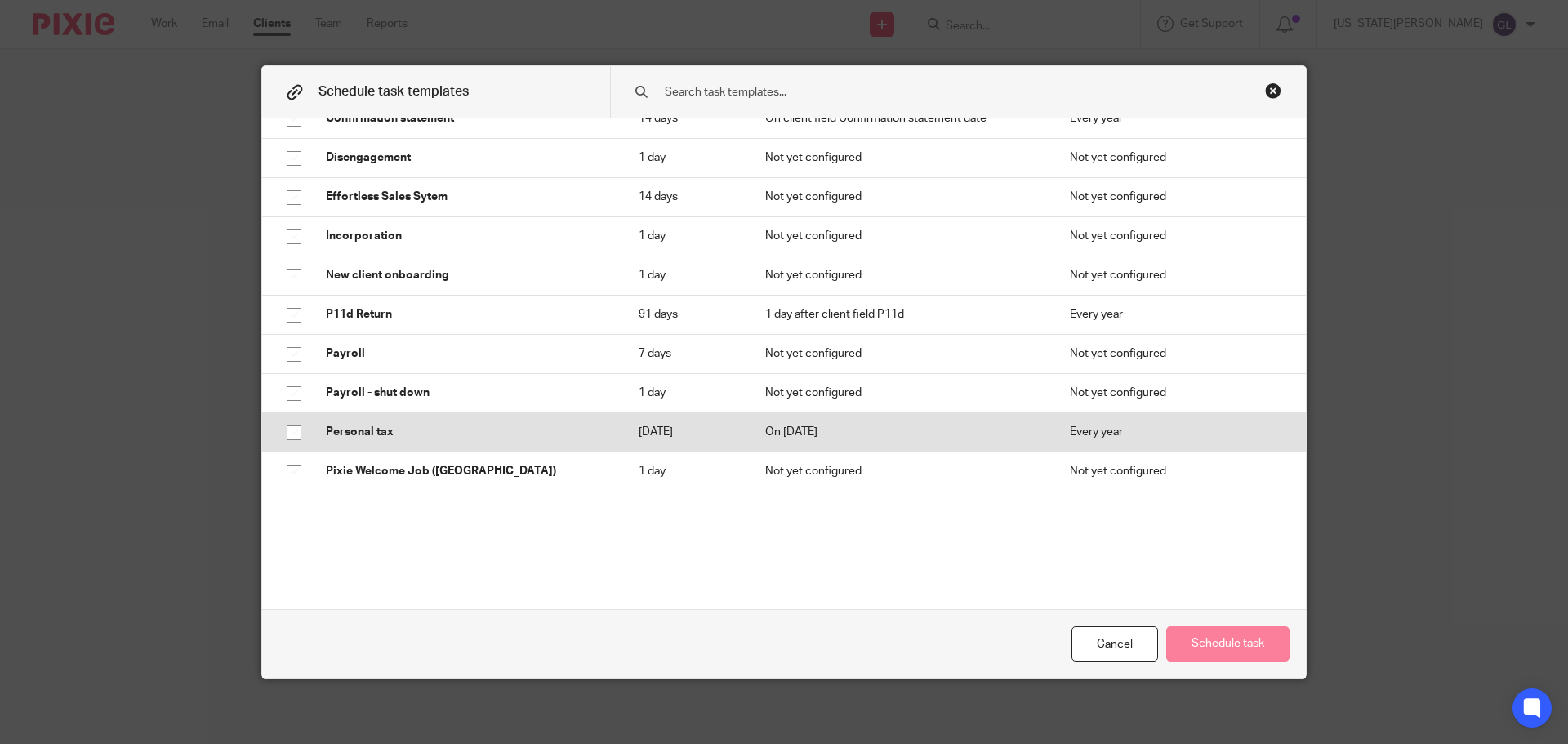
click at [292, 432] on input "checkbox" at bounding box center [294, 433] width 31 height 31
checkbox input "true"
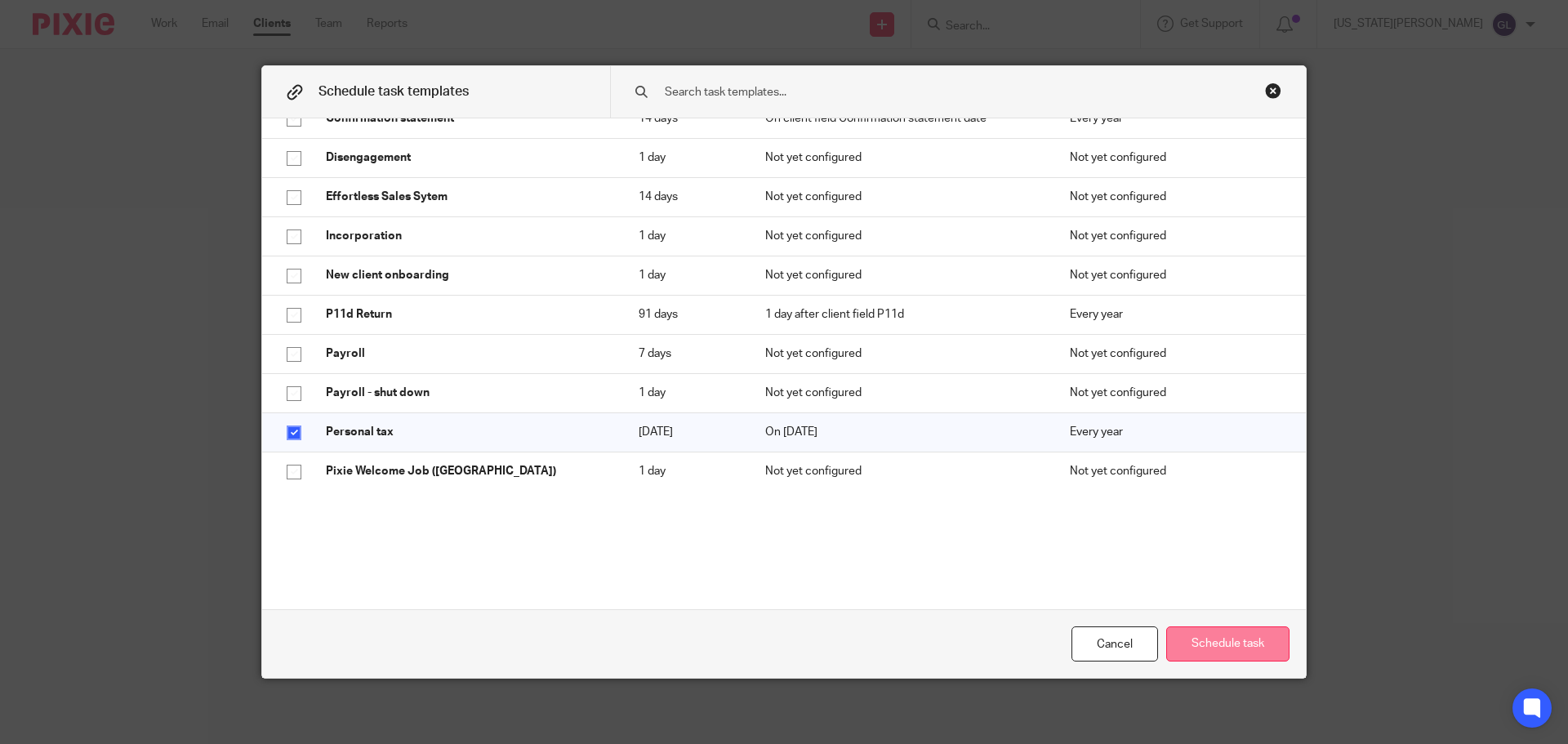
click at [1223, 657] on button "Schedule task" at bounding box center [1228, 643] width 124 height 35
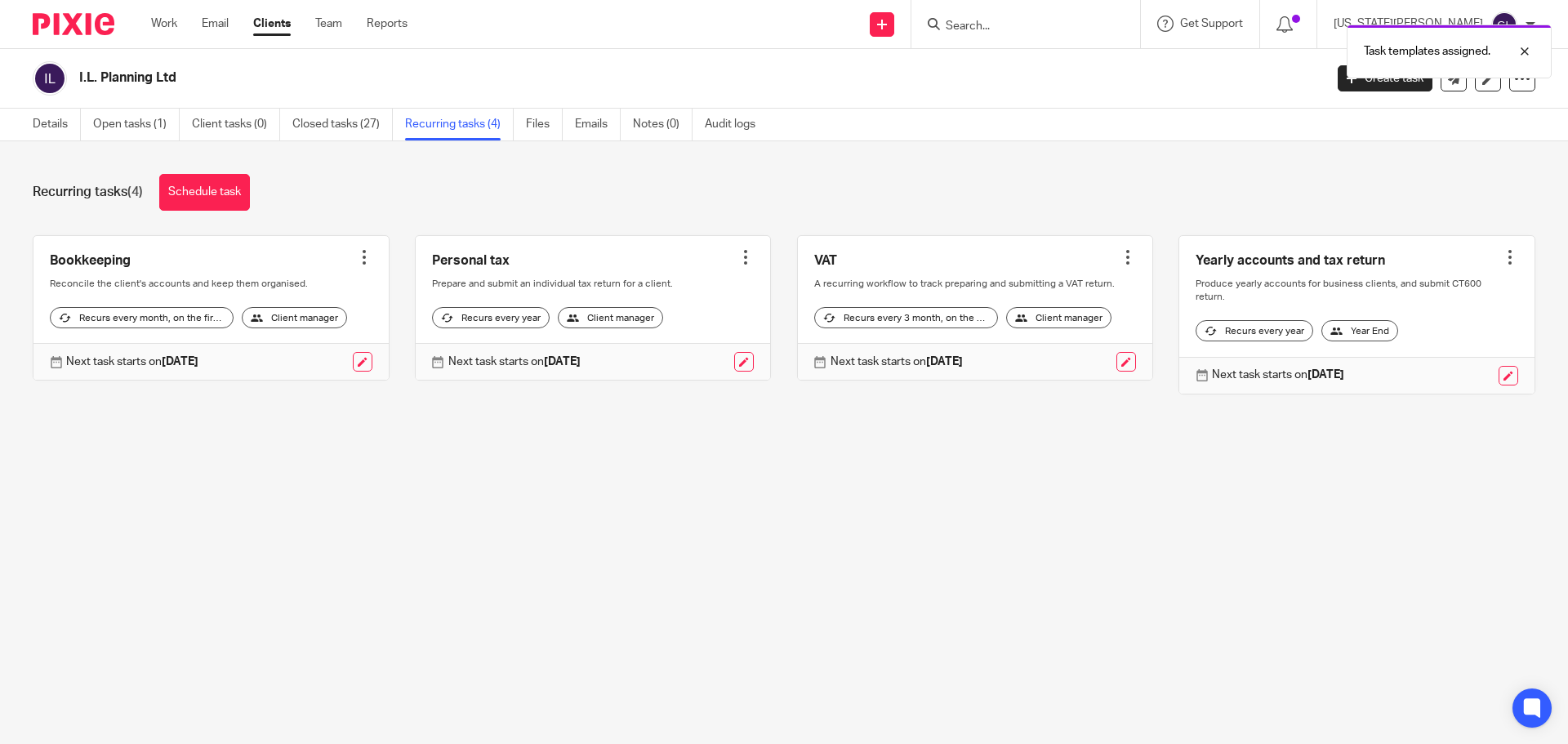
click at [737, 254] on div at bounding box center [745, 257] width 16 height 16
click at [671, 290] on link "Create task" at bounding box center [673, 294] width 131 height 24
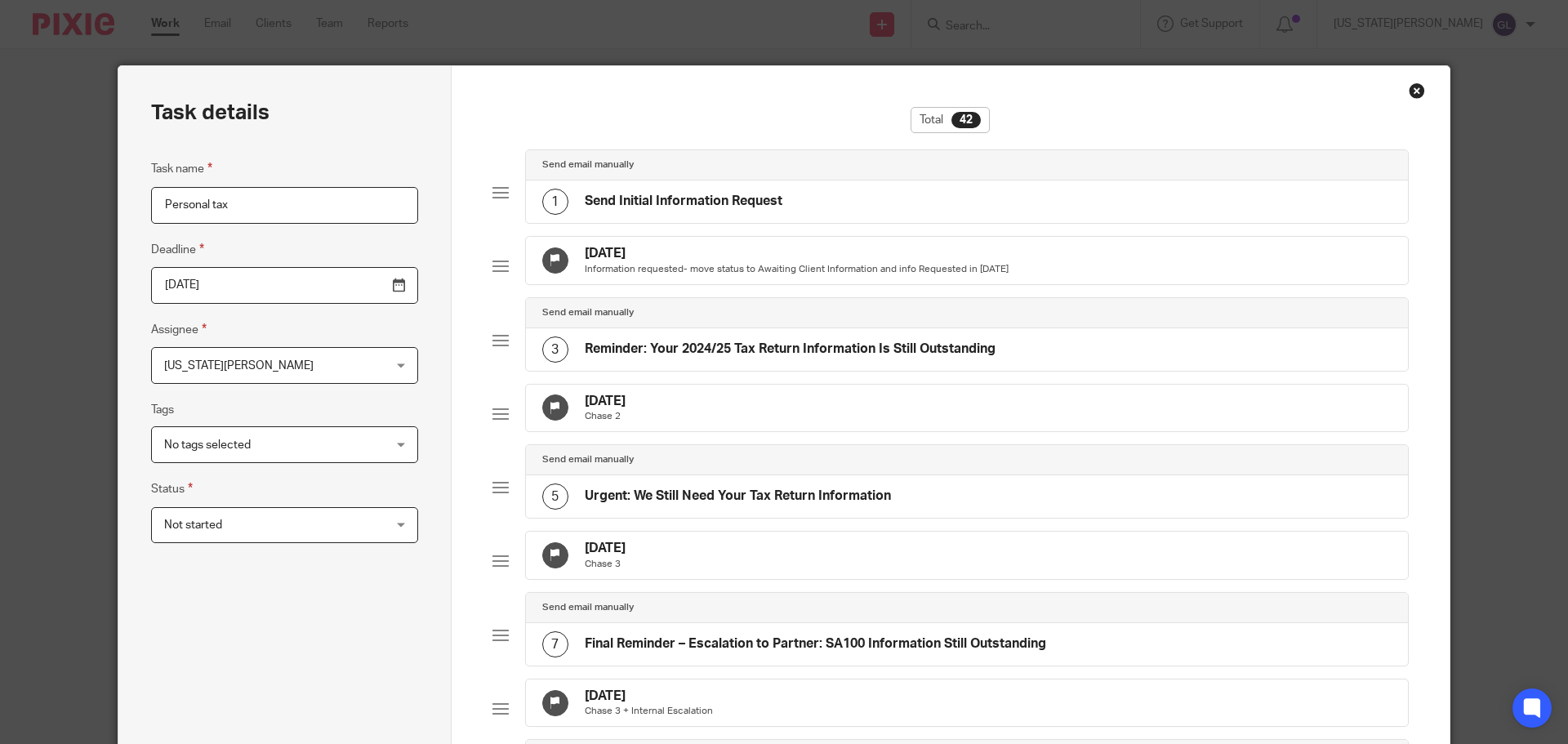
click at [308, 205] on input "Personal tax" at bounding box center [284, 205] width 267 height 37
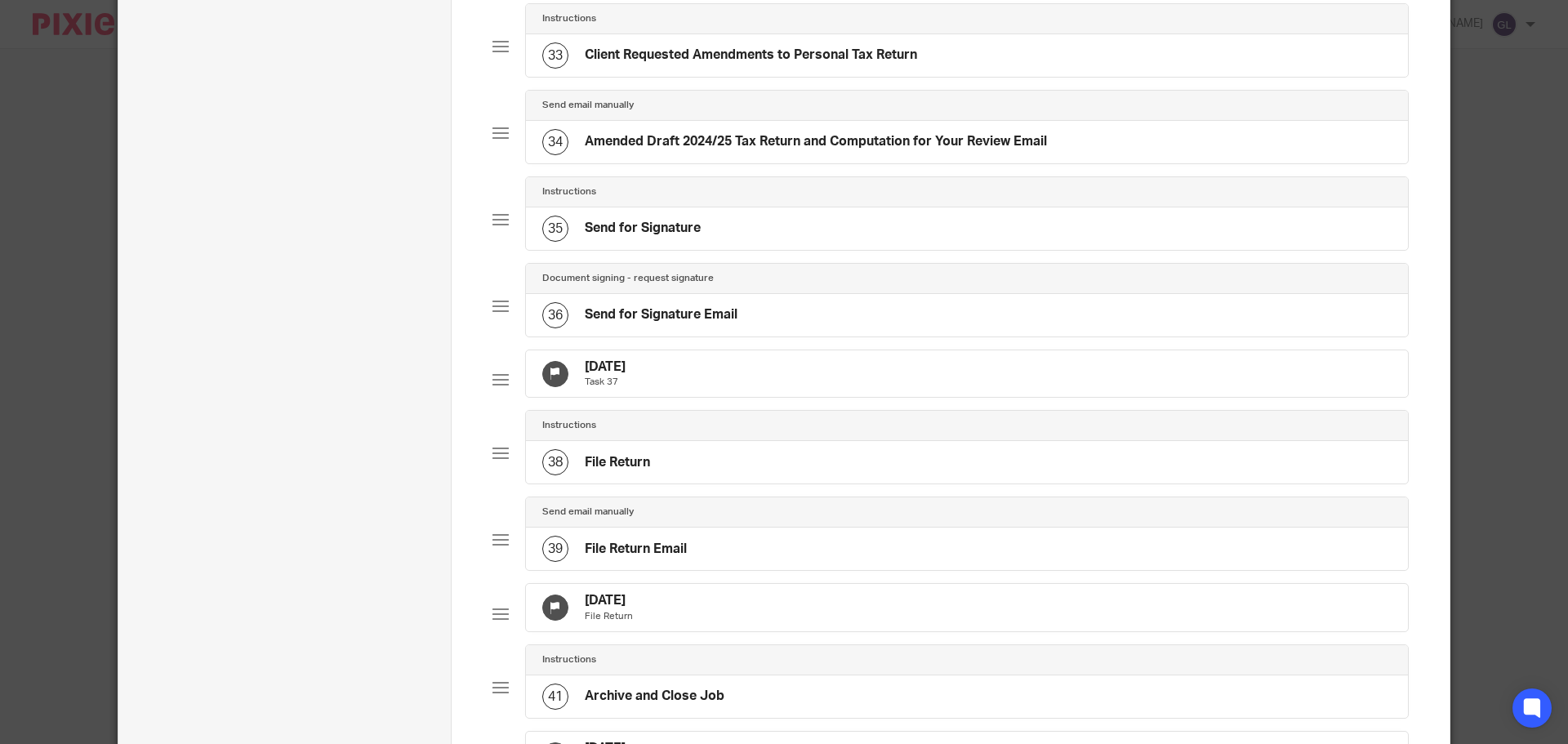
scroll to position [3064, 0]
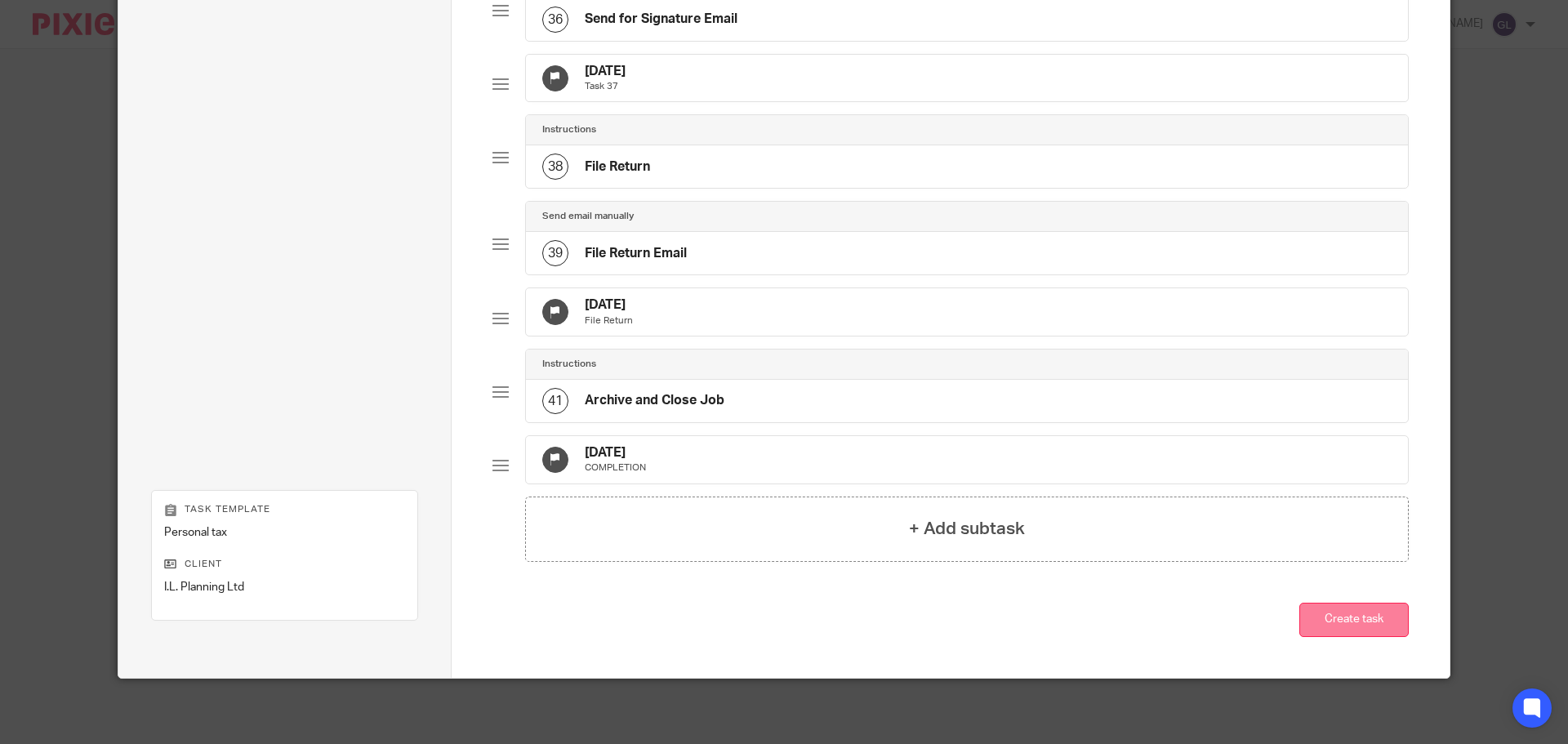
type input "Personal tax - I Law"
click at [1359, 628] on button "Create task" at bounding box center [1353, 620] width 109 height 35
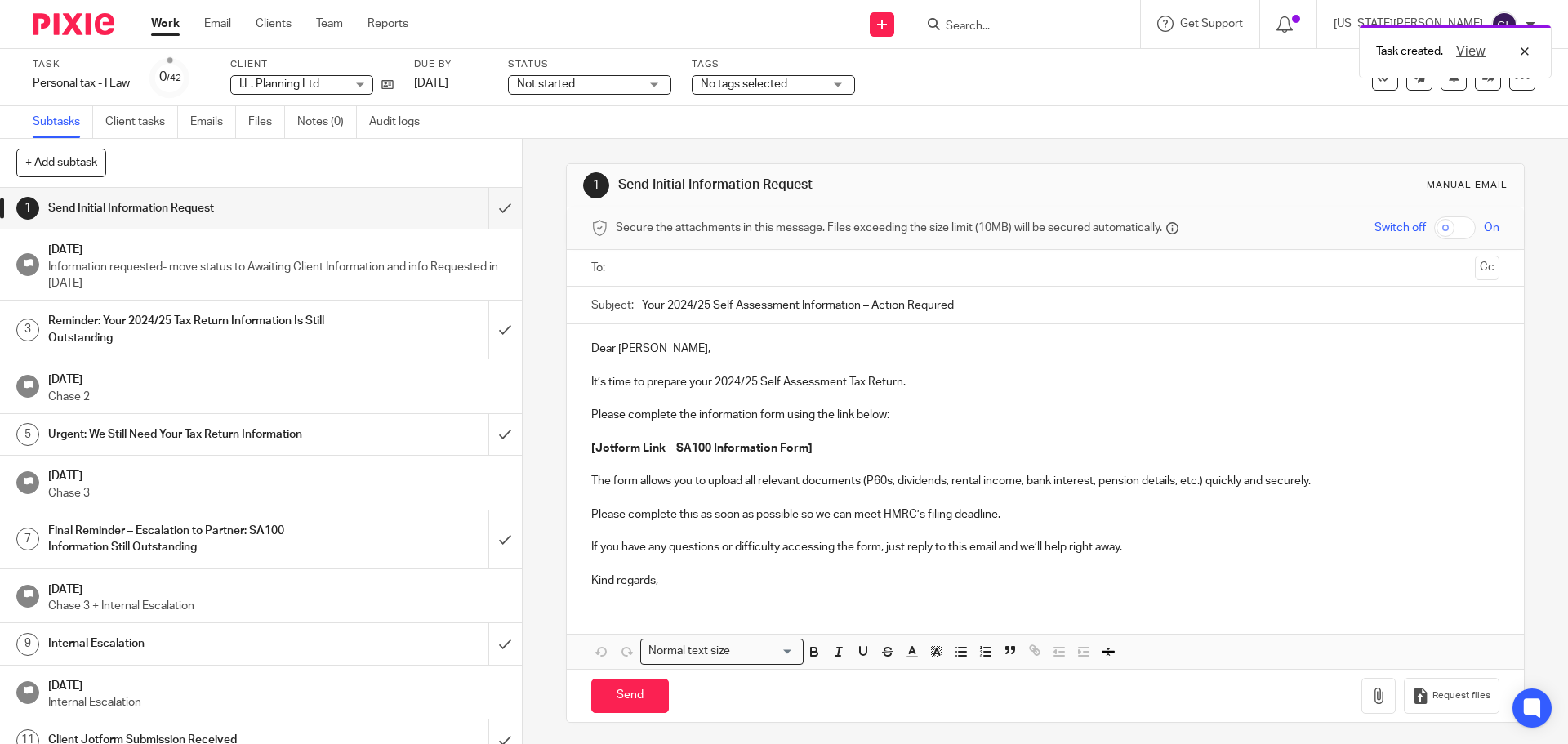
click at [1061, 29] on div "Task created. View" at bounding box center [1168, 47] width 768 height 62
click at [1049, 25] on div "Task created. View" at bounding box center [1168, 47] width 768 height 62
click at [1049, 25] on input "Search" at bounding box center [1017, 27] width 147 height 15
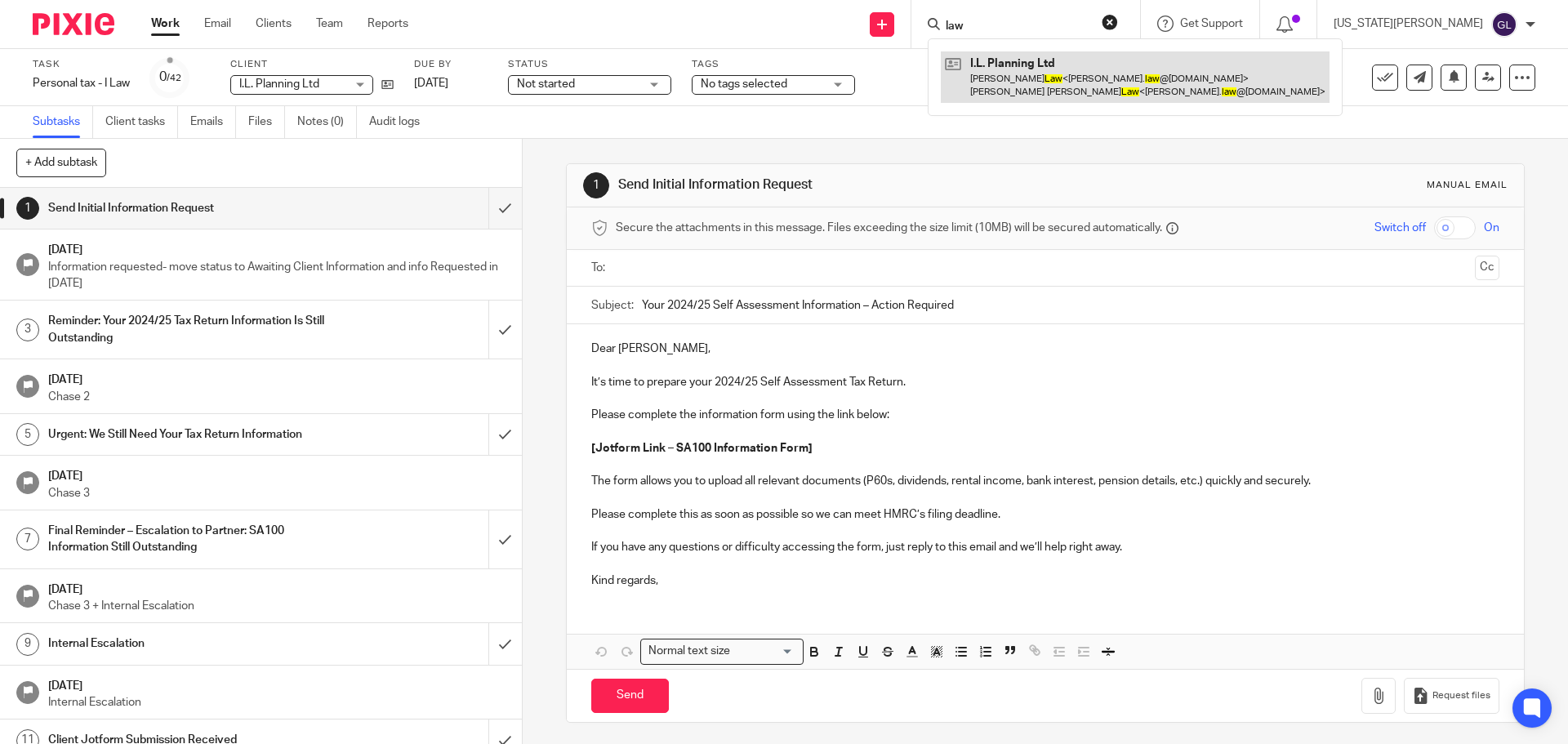
type input "law"
click at [1079, 99] on link at bounding box center [1135, 76] width 388 height 51
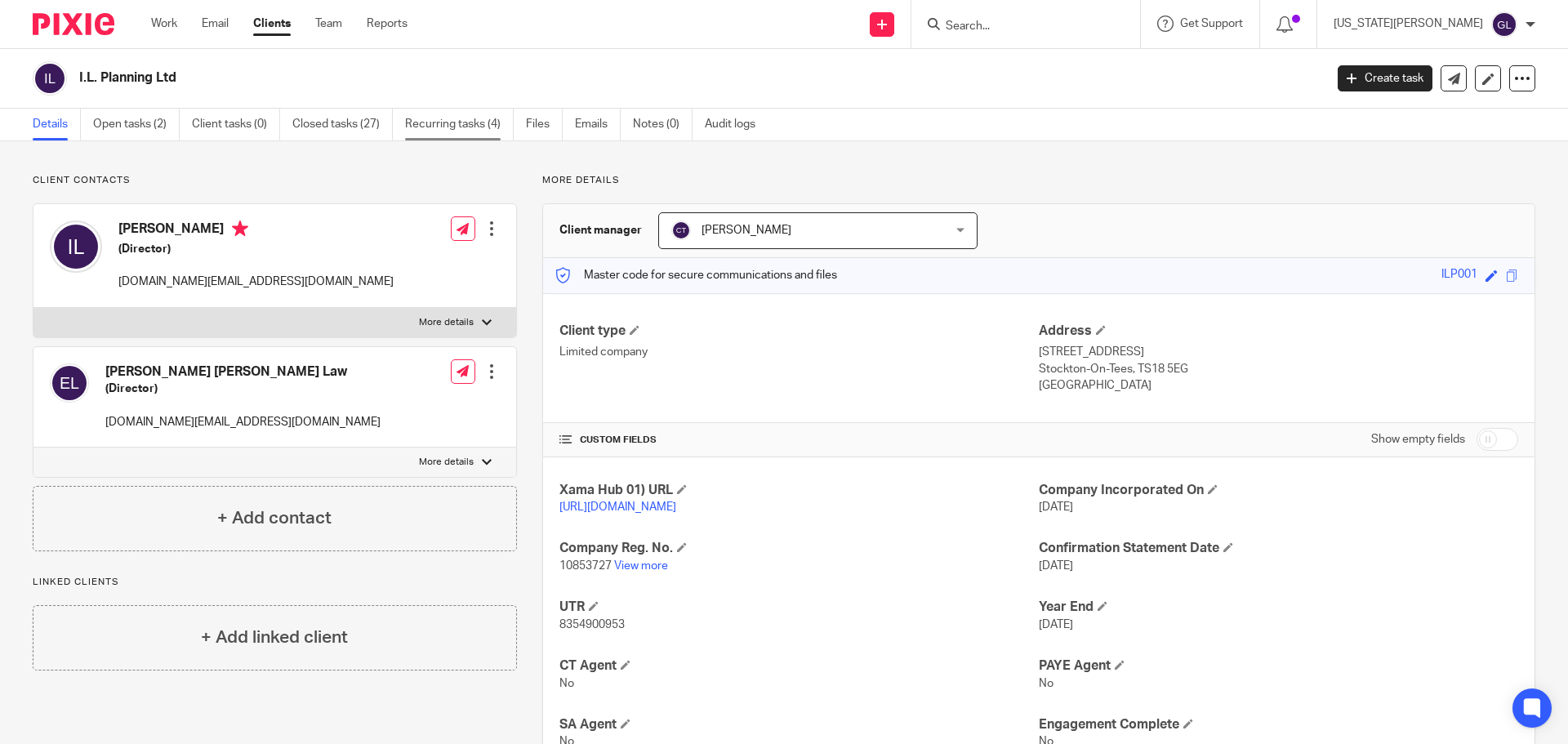
click at [434, 125] on link "Recurring tasks (4)" at bounding box center [459, 124] width 108 height 32
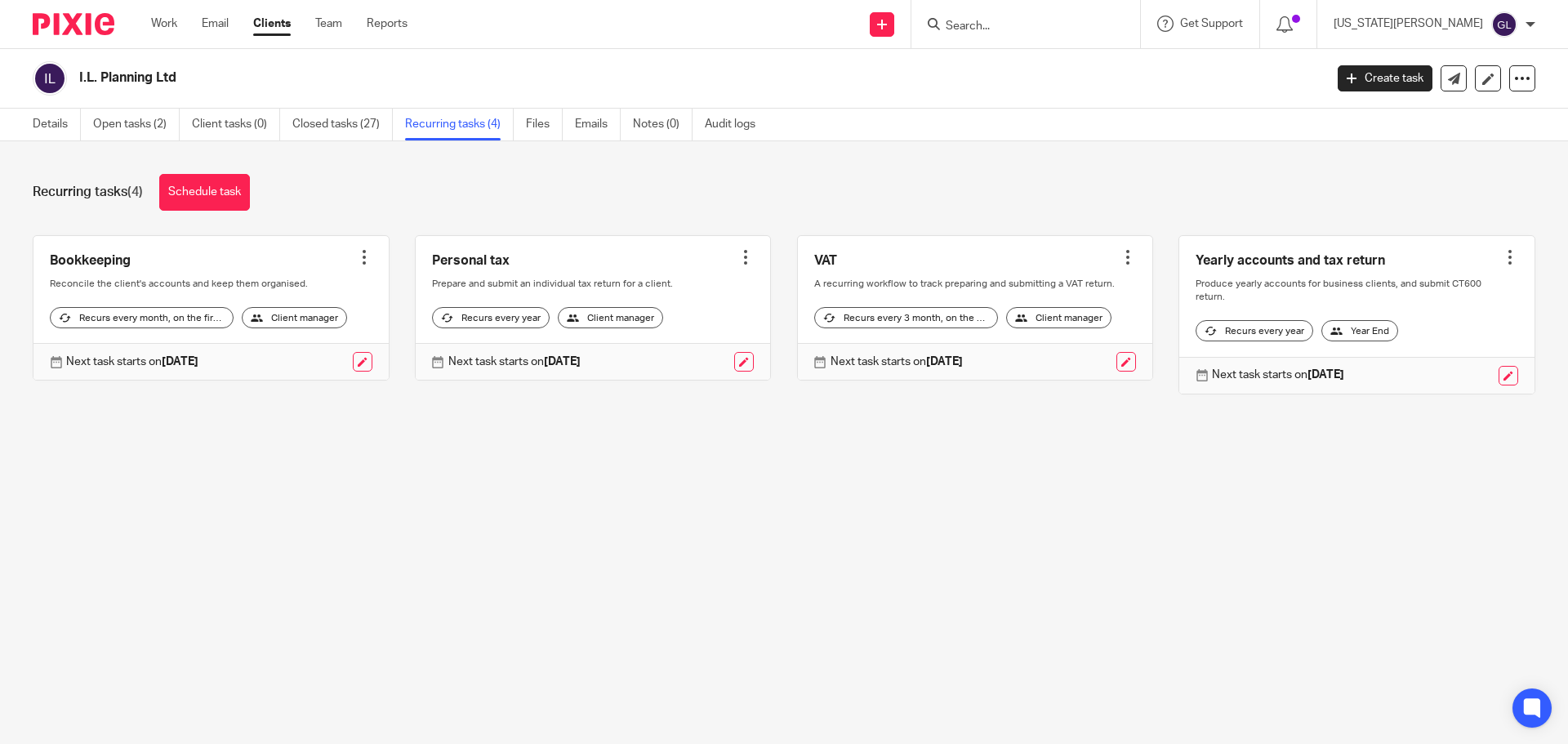
click at [737, 256] on div at bounding box center [745, 257] width 16 height 16
click at [638, 294] on link "Create task" at bounding box center [673, 294] width 131 height 24
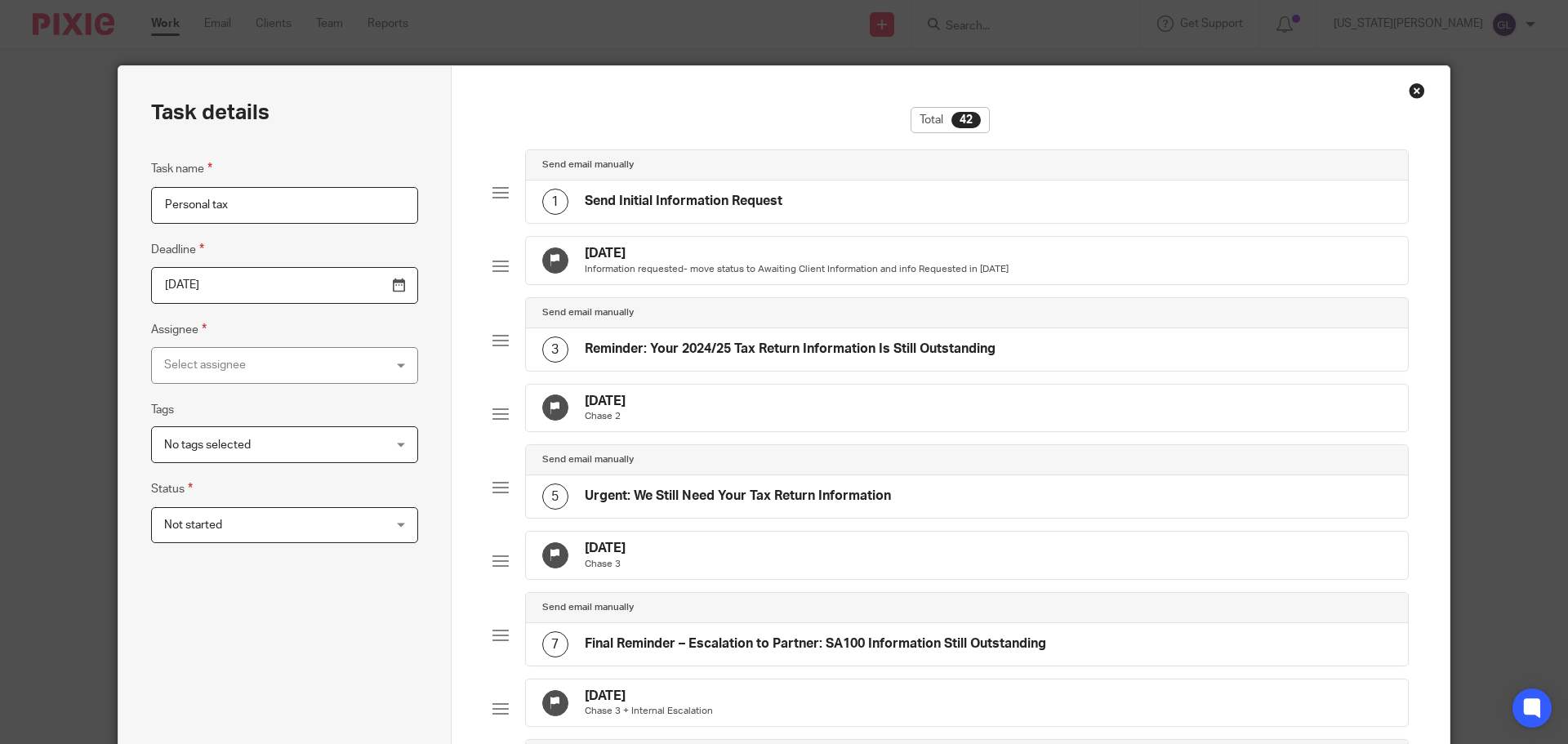
click at [247, 191] on input "Personal tax" at bounding box center [284, 205] width 267 height 37
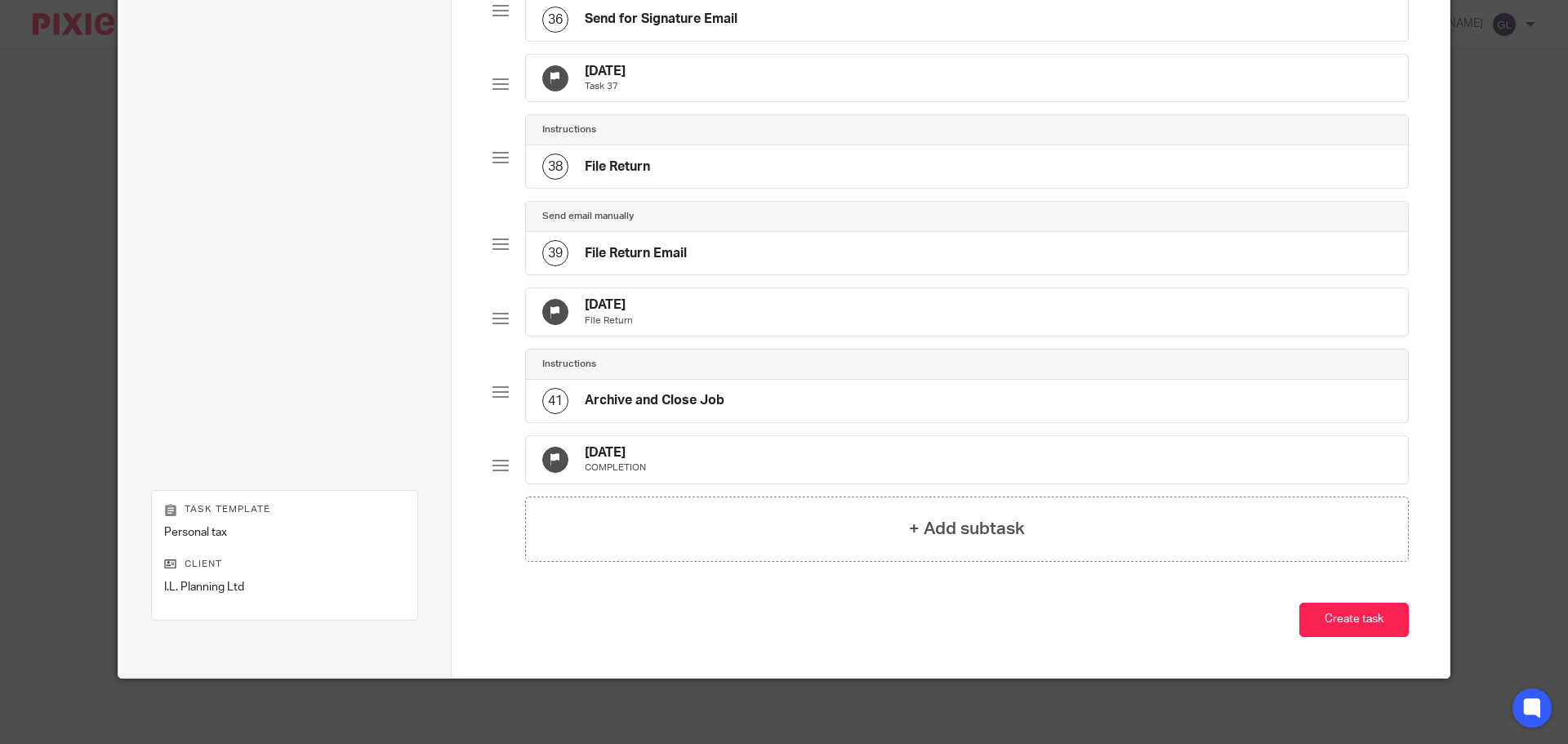
scroll to position [3064, 0]
type input "Personal tax - E Law"
click at [1328, 631] on button "Create task" at bounding box center [1353, 620] width 109 height 35
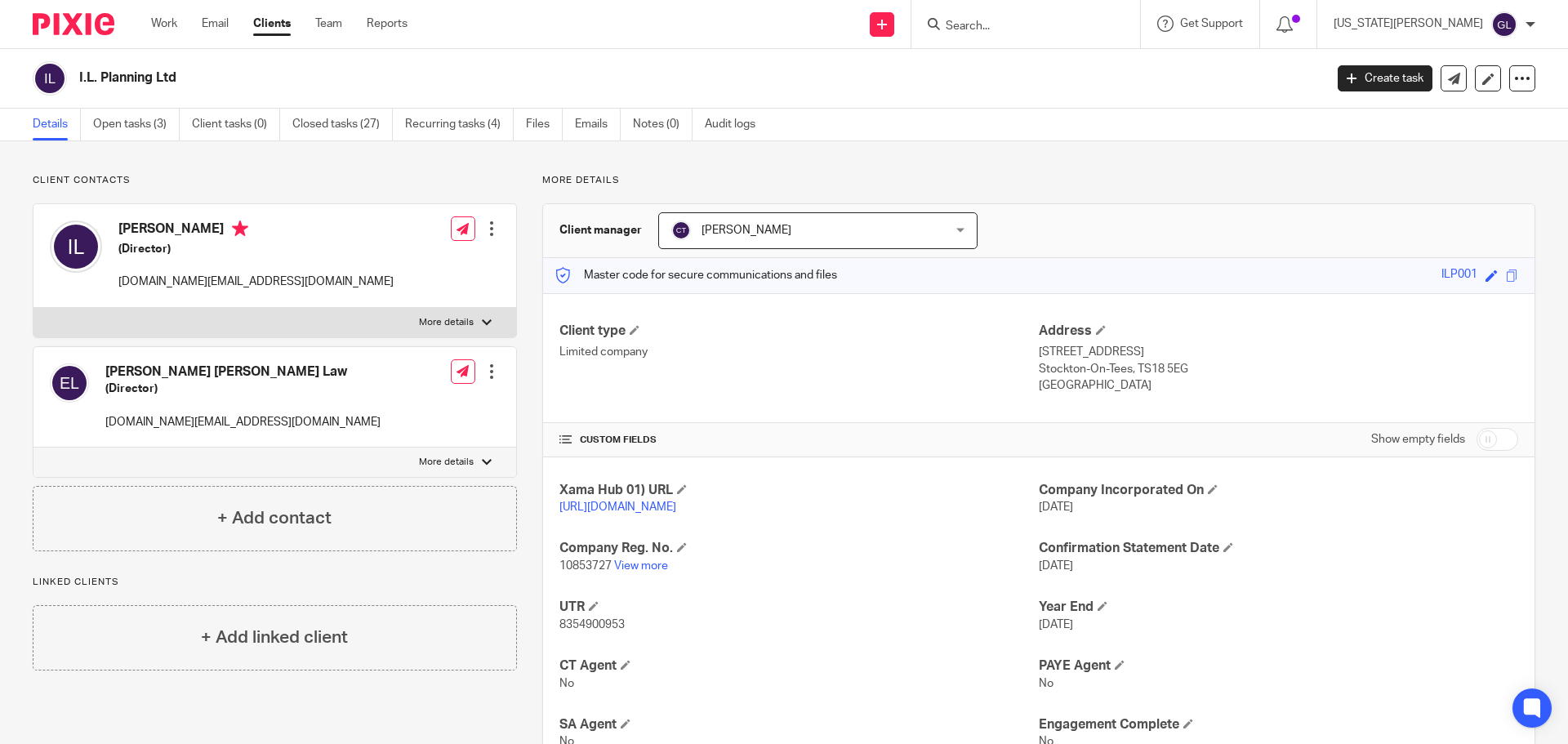
click at [485, 223] on div at bounding box center [491, 229] width 16 height 16
click at [414, 260] on link "Edit contact" at bounding box center [415, 265] width 156 height 24
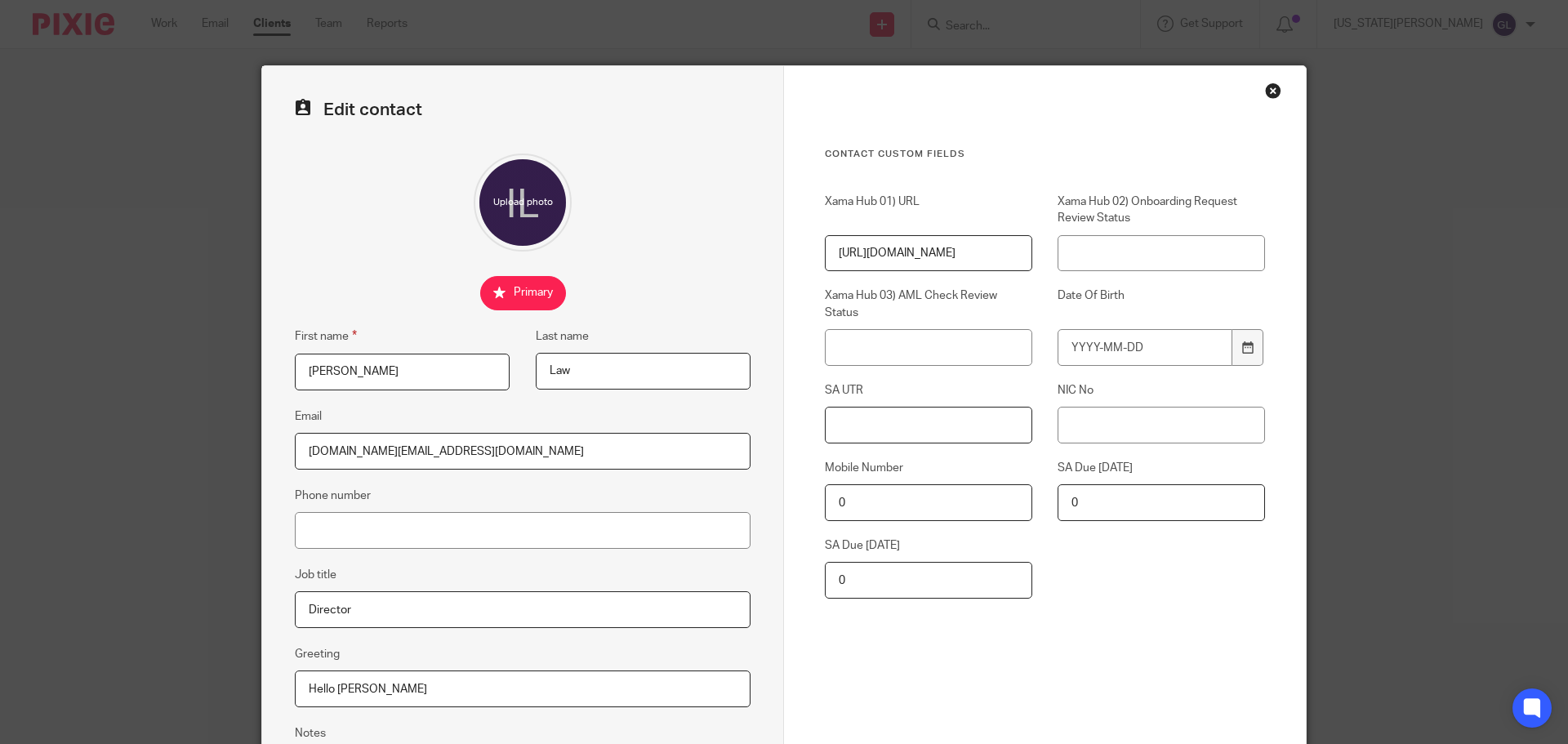
click at [878, 406] on input "SA UTR" at bounding box center [928, 424] width 207 height 37
paste input "8097743343"
type input "8097743343"
click at [1170, 418] on input "NIC No" at bounding box center [1161, 424] width 207 height 37
paste input "JC 50 67 93 B"
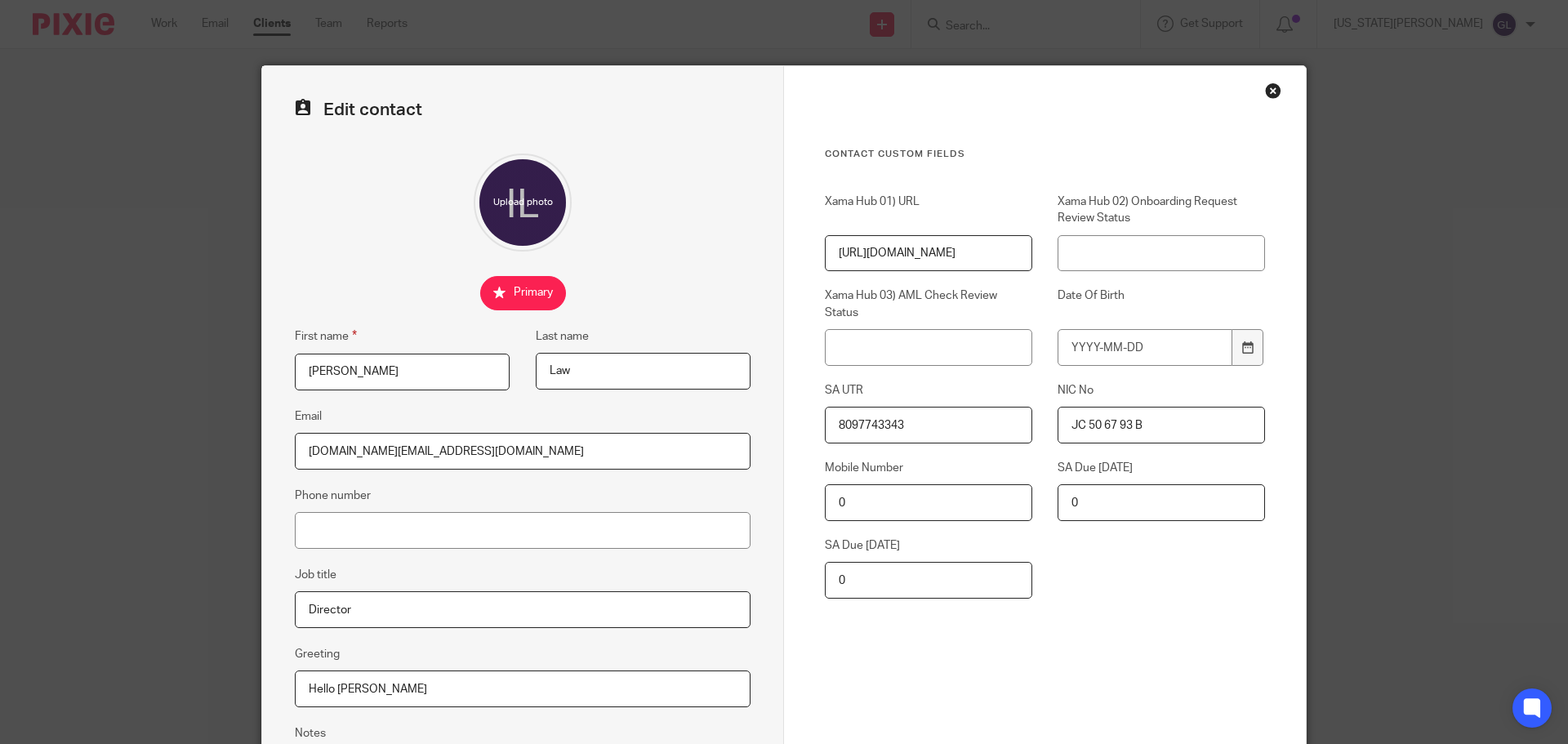
scroll to position [181, 0]
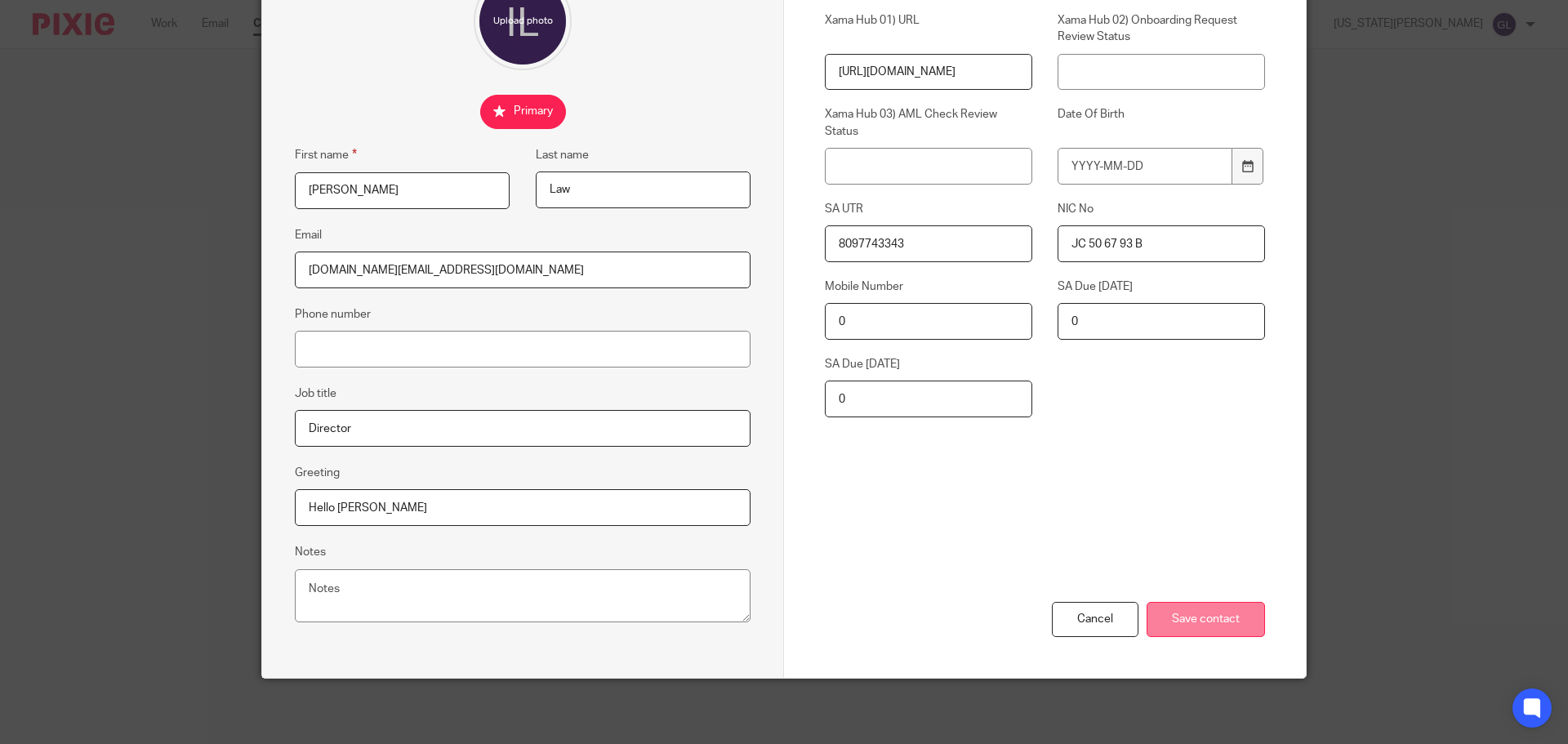
type input "JC 50 67 93 B"
click at [1204, 611] on input "Save contact" at bounding box center [1206, 619] width 119 height 35
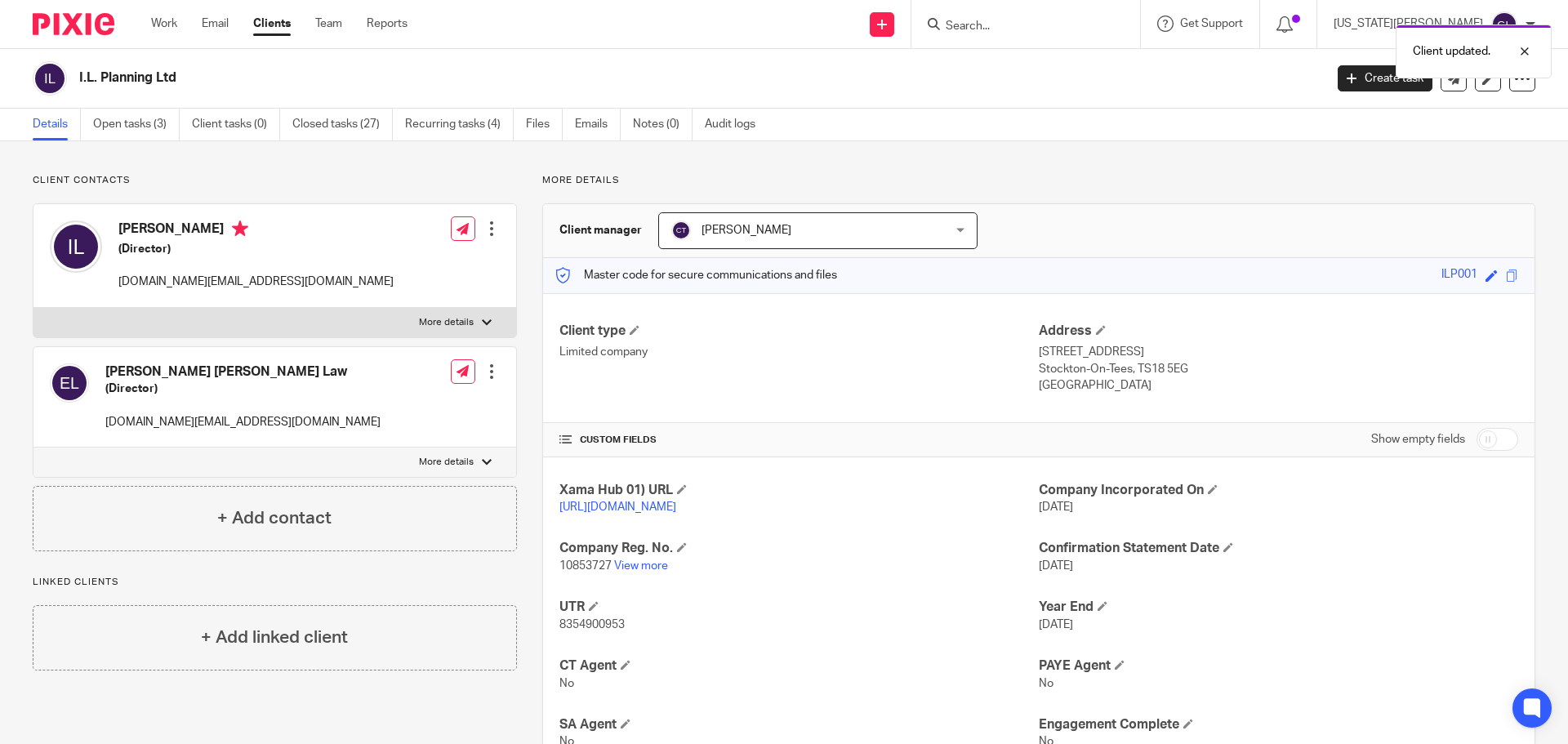
click at [490, 380] on div "Edit contact Create client from contact Export data Make primary CC in auto ema…" at bounding box center [491, 372] width 16 height 33
click at [487, 377] on div at bounding box center [491, 371] width 16 height 16
click at [399, 408] on link "Edit contact" at bounding box center [415, 408] width 156 height 24
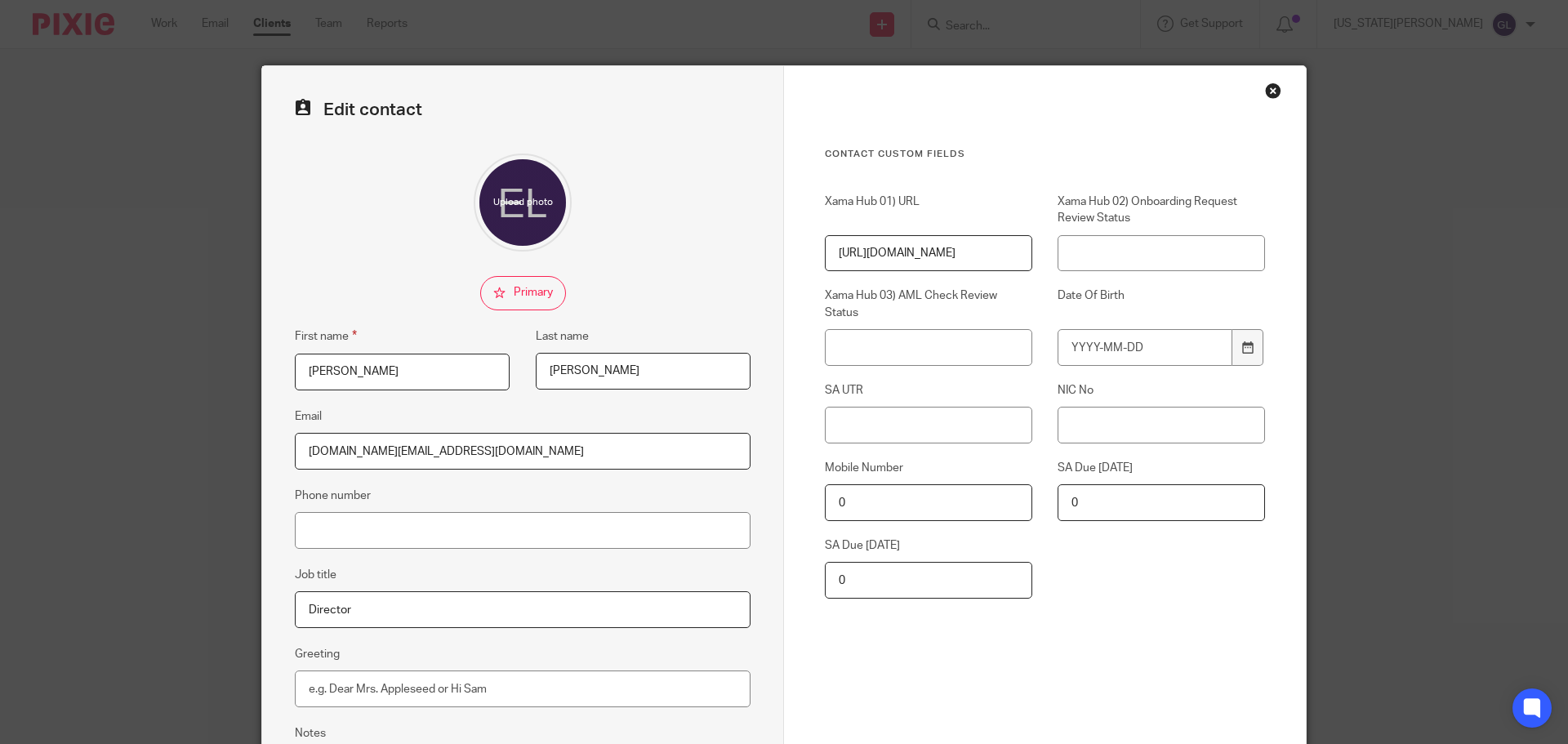
click at [884, 444] on div "Xama Hub 01) URL https://platform.xamatech.com/portal/crm/clients/33296e90-9ec3…" at bounding box center [1033, 404] width 466 height 422
click at [894, 434] on input "SA UTR" at bounding box center [928, 424] width 207 height 37
paste input "1234371439"
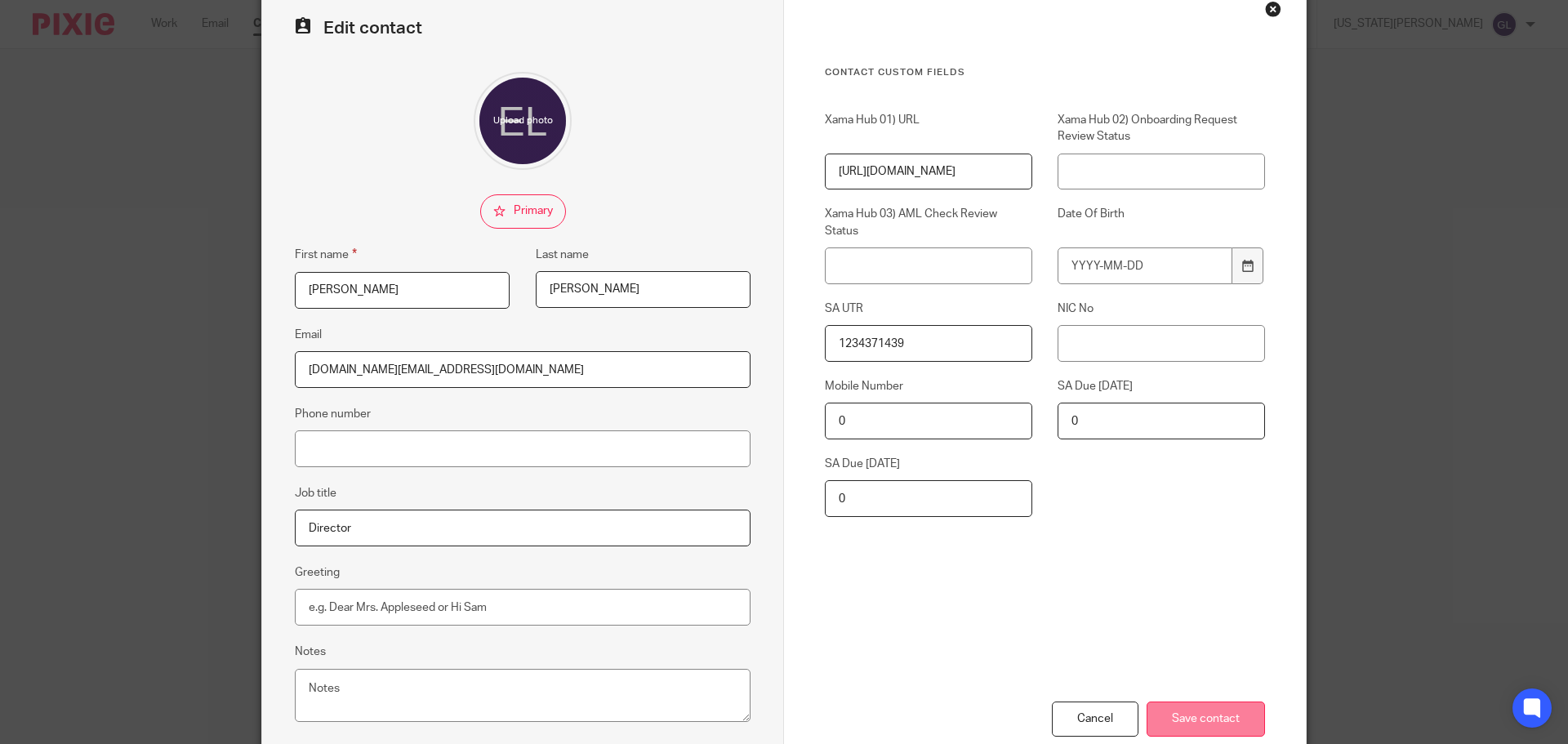
type input "1234371439"
click at [1225, 720] on input "Save contact" at bounding box center [1206, 719] width 119 height 35
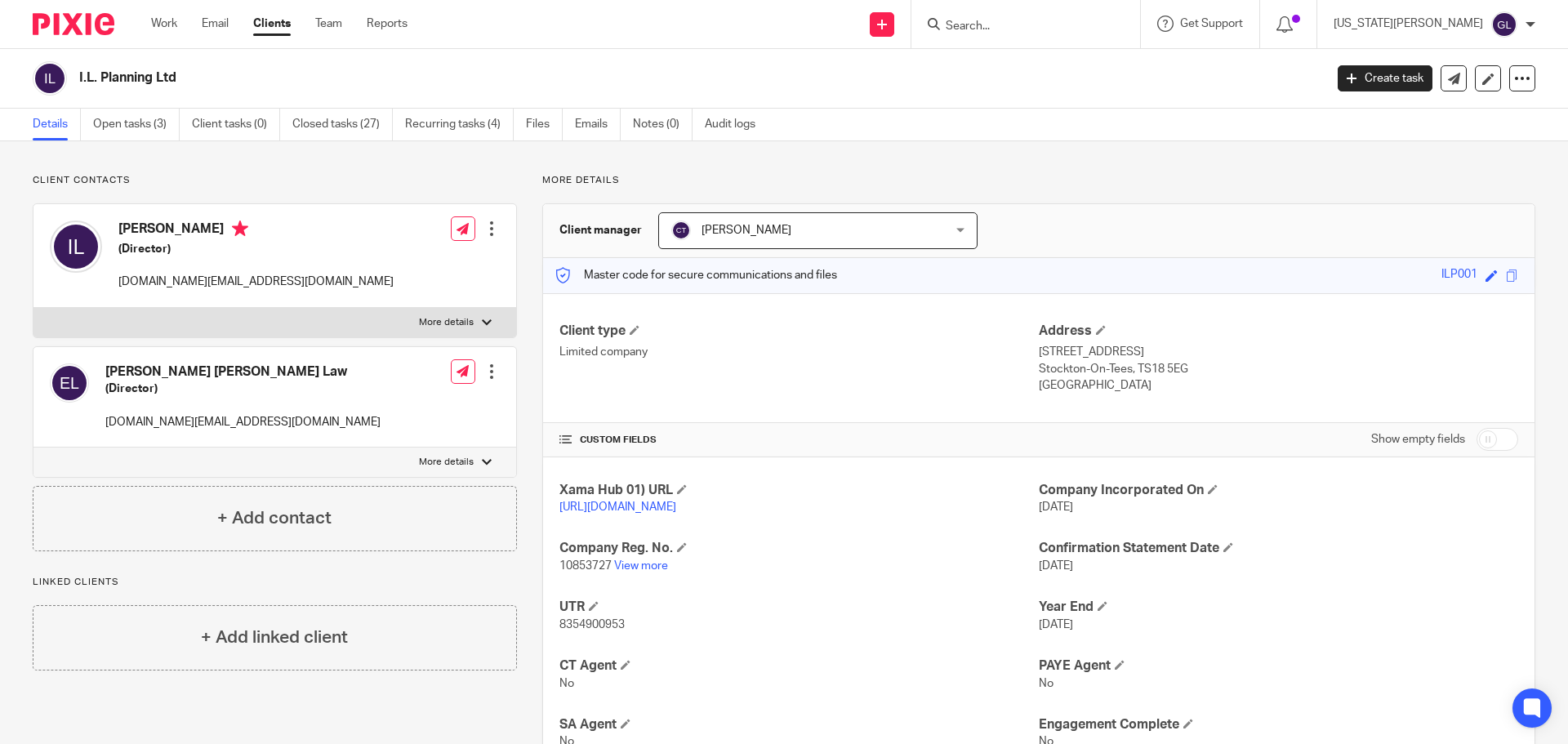
click at [1046, 30] on input "Search" at bounding box center [1017, 27] width 147 height 15
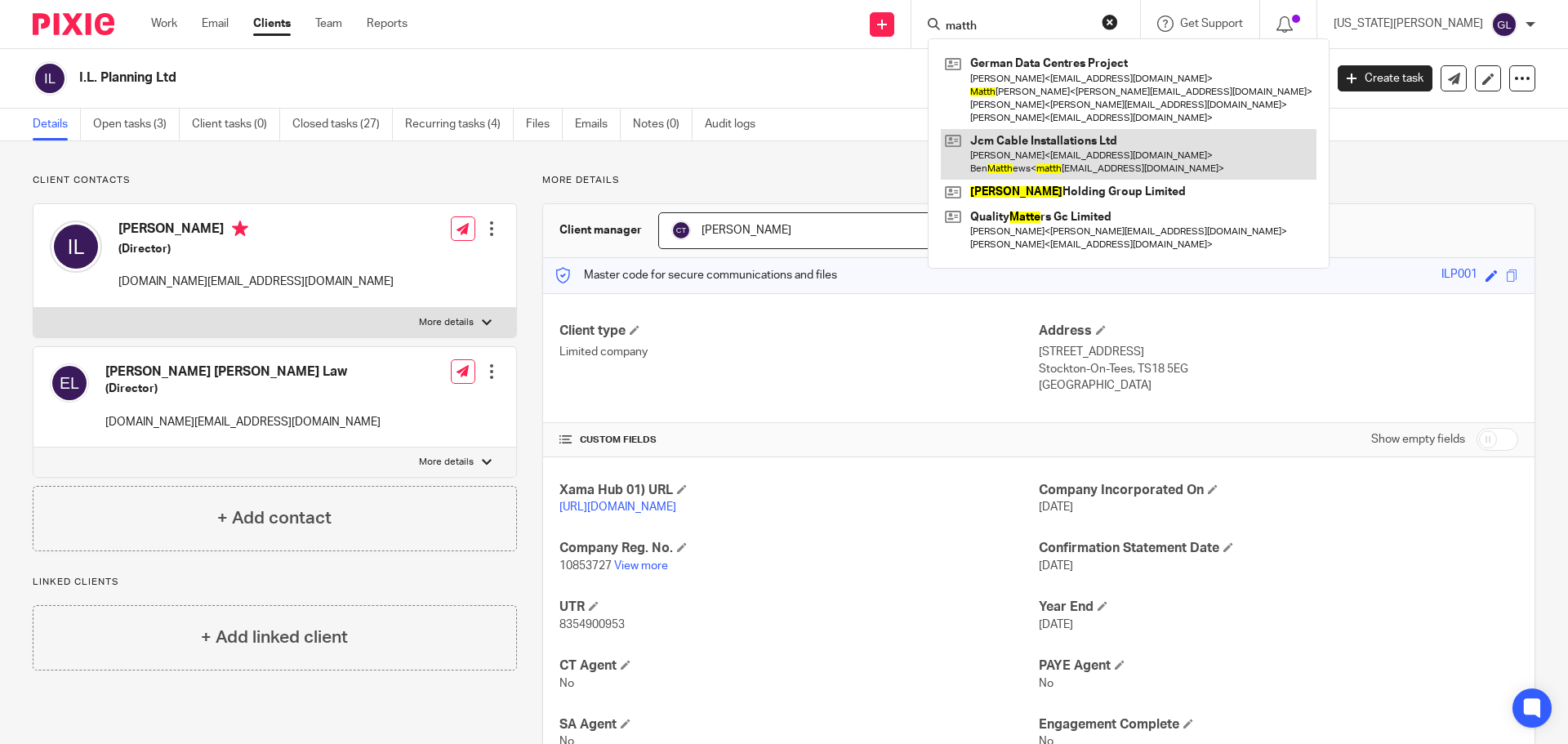
type input "matth"
click at [1175, 155] on link at bounding box center [1128, 154] width 375 height 51
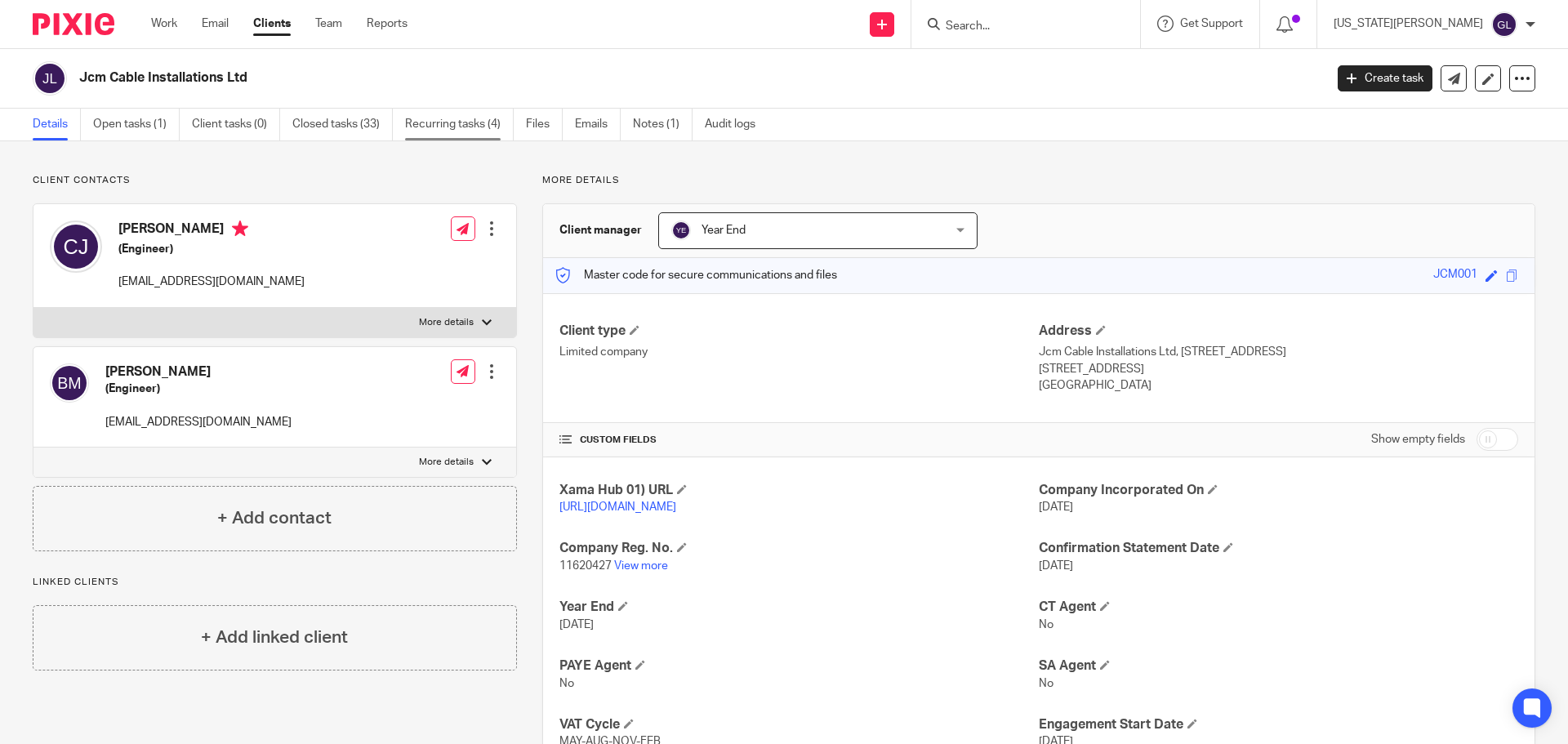
click at [436, 119] on link "Recurring tasks (4)" at bounding box center [459, 124] width 108 height 32
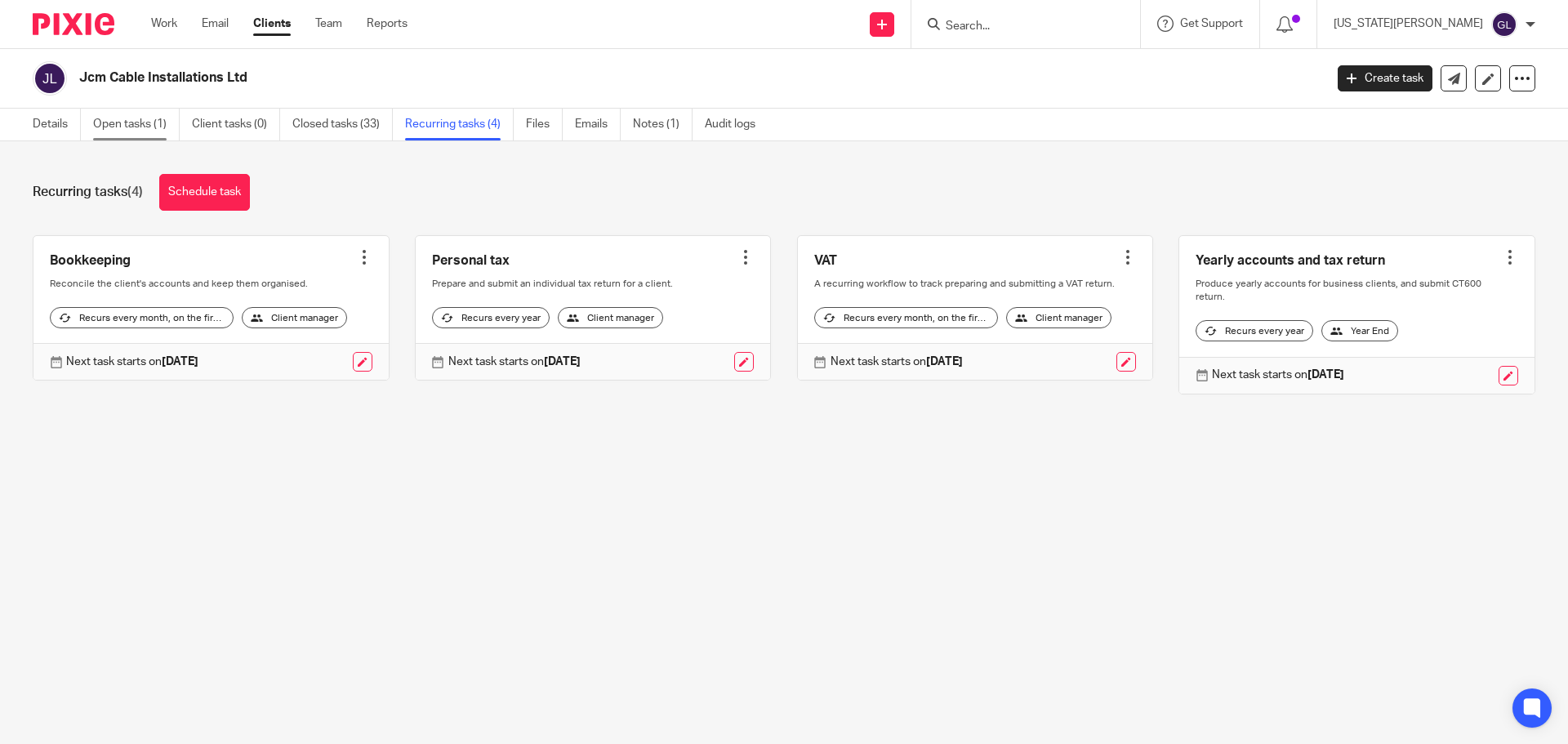
click at [140, 131] on link "Open tasks (1)" at bounding box center [136, 124] width 87 height 32
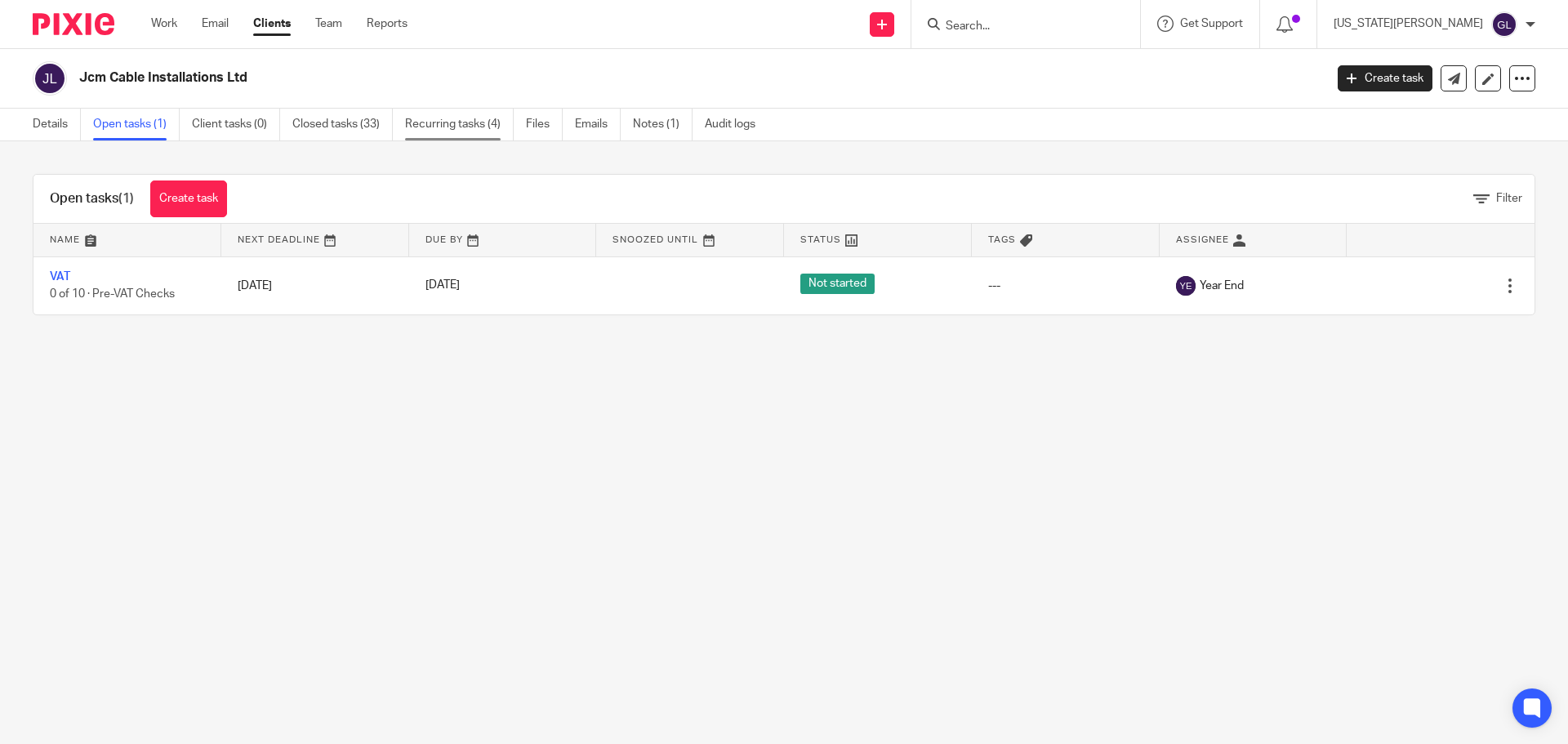
click at [466, 133] on link "Recurring tasks (4)" at bounding box center [459, 124] width 108 height 32
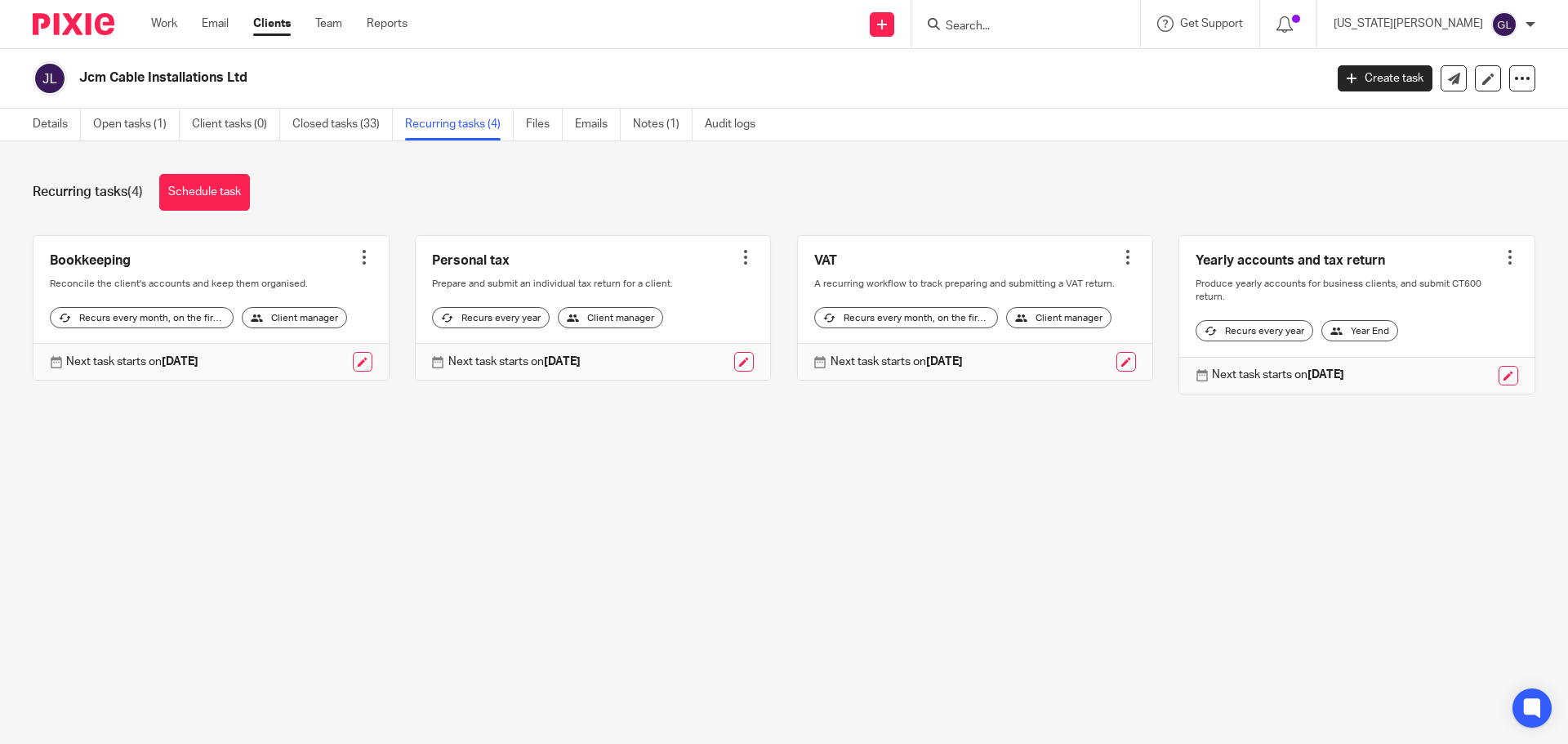
click at [737, 260] on div at bounding box center [745, 257] width 16 height 16
click at [664, 287] on link "Create task" at bounding box center [673, 294] width 131 height 24
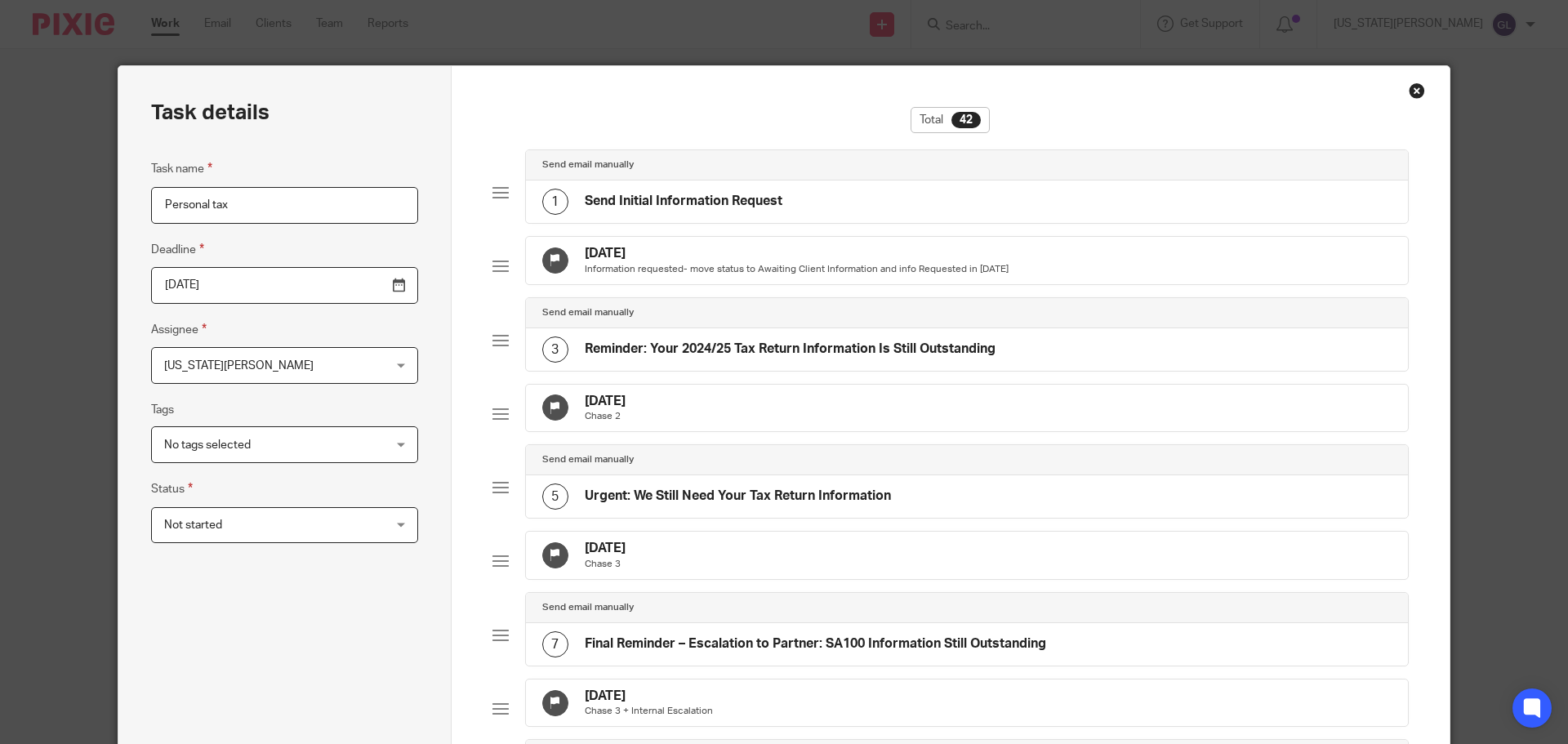
click at [242, 193] on input "Personal tax" at bounding box center [284, 205] width 267 height 37
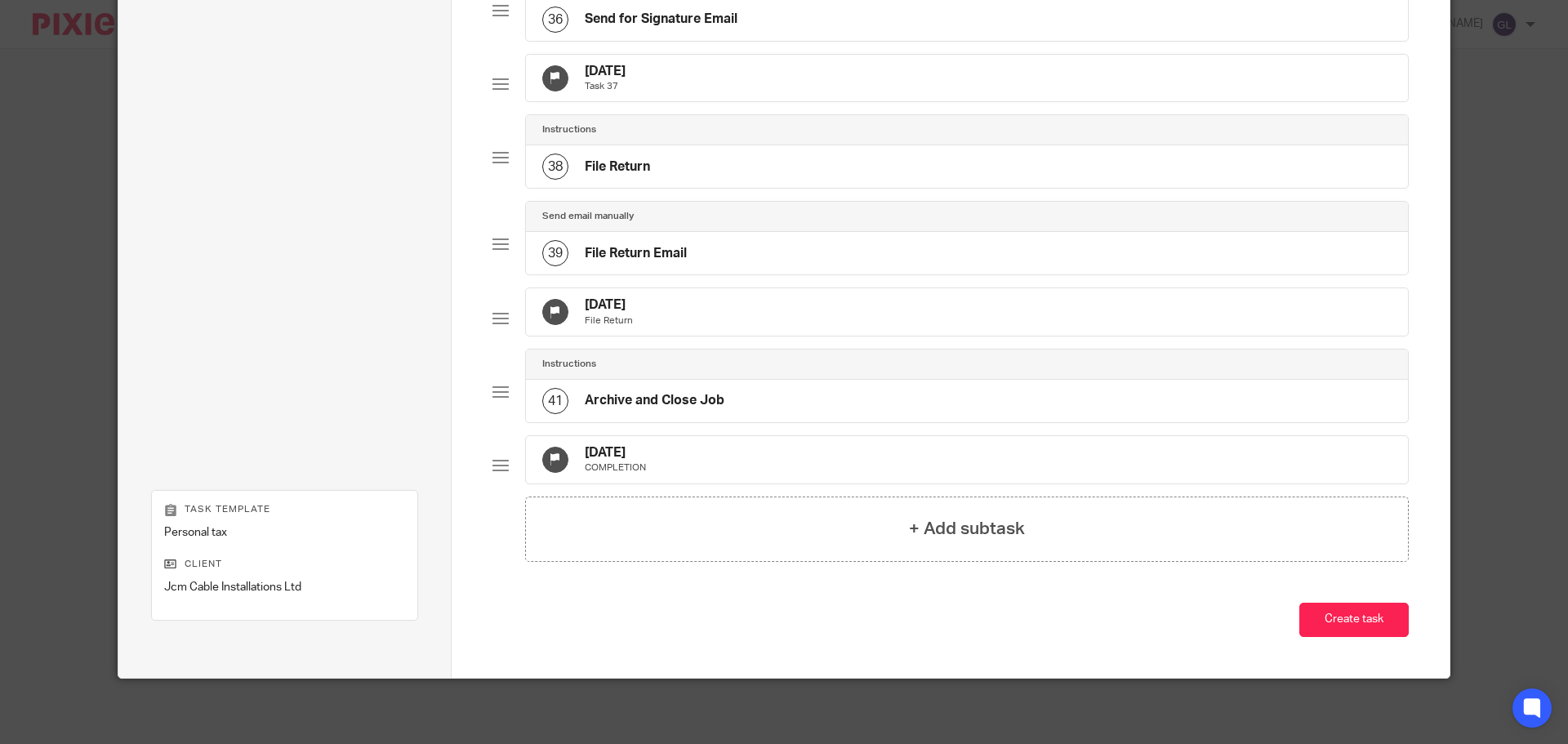
scroll to position [3064, 0]
type input "Personal tax - B Matthews"
click at [1348, 620] on button "Create task" at bounding box center [1353, 620] width 109 height 35
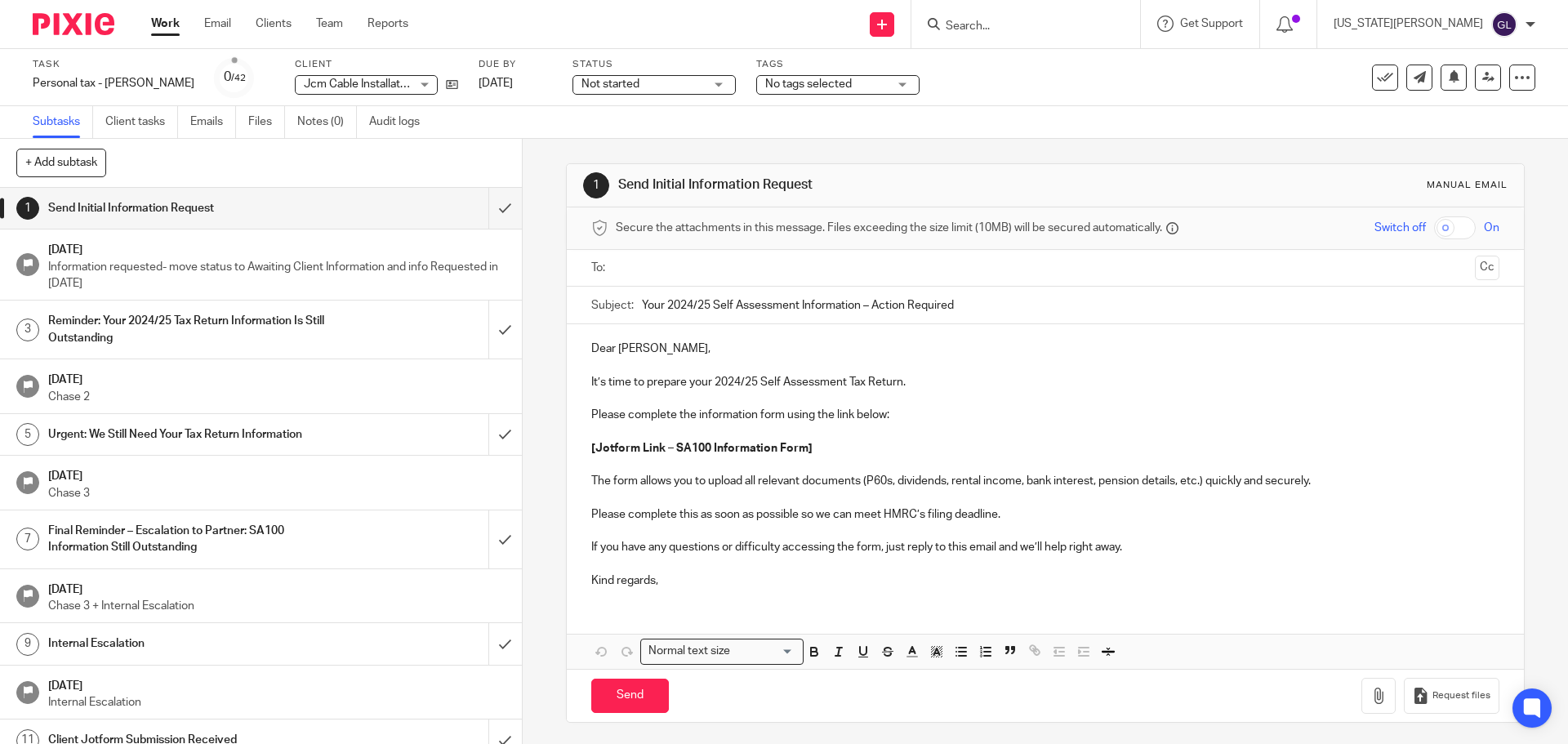
click at [152, 24] on link "Work" at bounding box center [165, 23] width 28 height 16
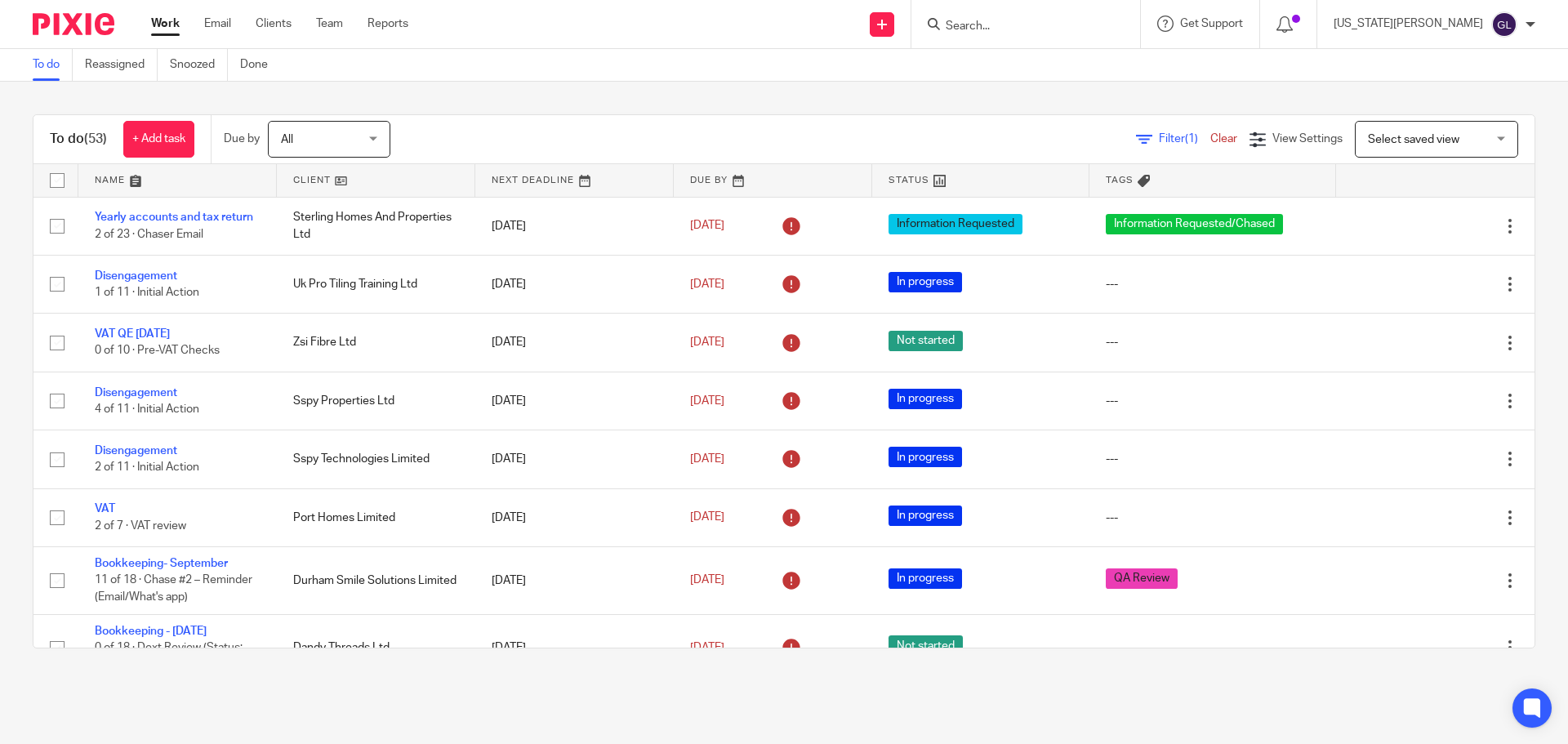
click at [1049, 33] on input "Search" at bounding box center [1017, 27] width 147 height 15
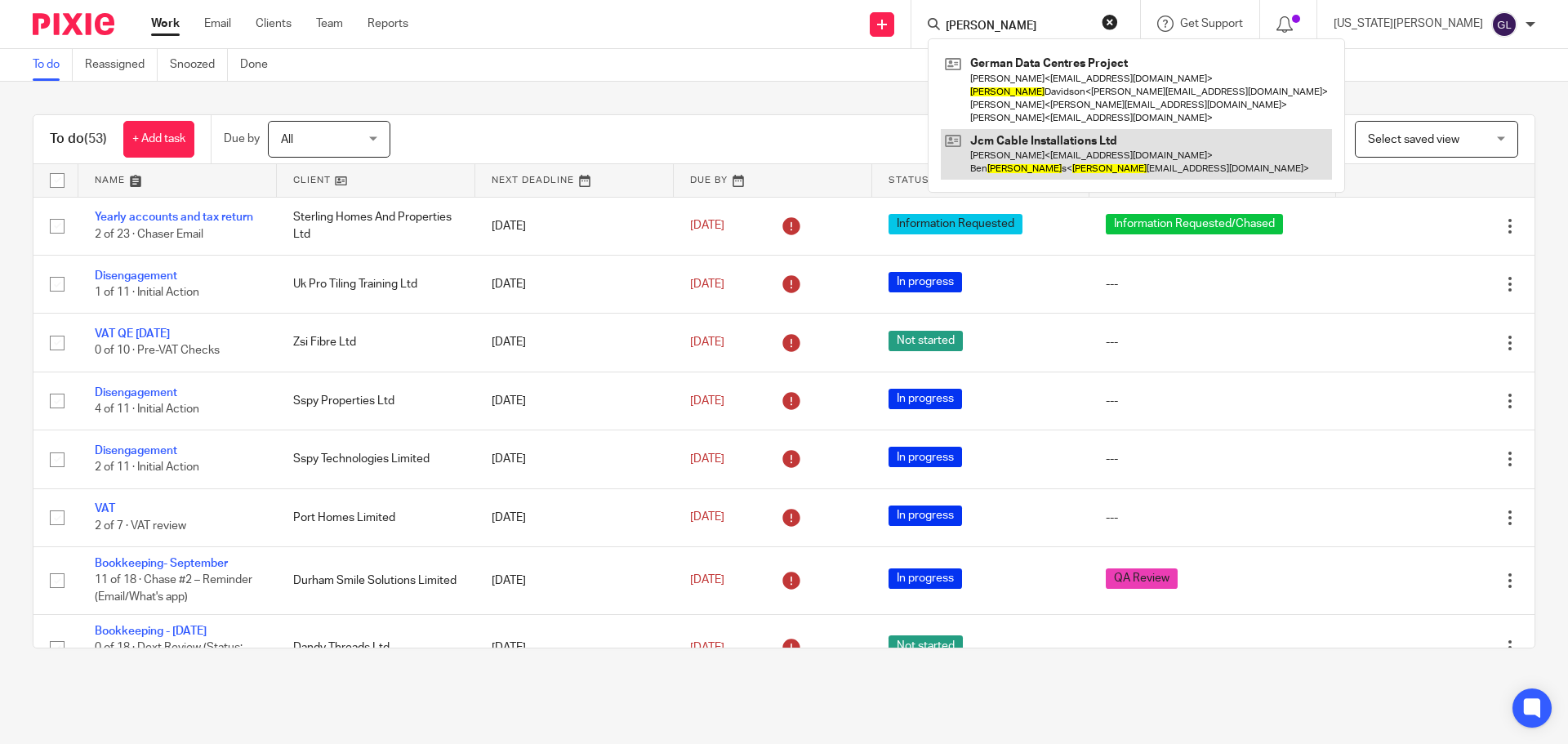
type input "[PERSON_NAME]"
click at [1120, 170] on link at bounding box center [1136, 154] width 391 height 51
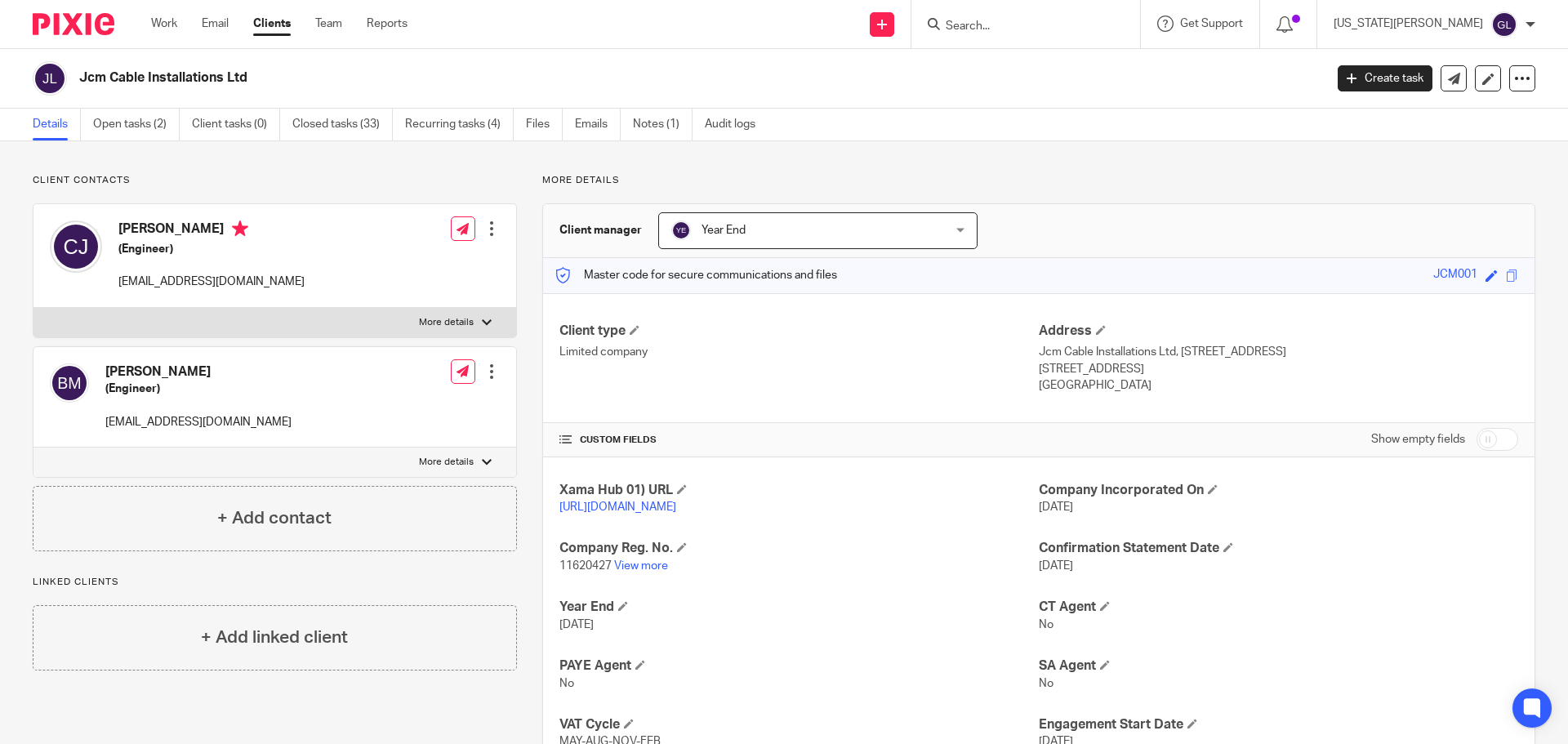
click at [486, 374] on div at bounding box center [491, 371] width 16 height 16
click at [385, 411] on link "Edit contact" at bounding box center [415, 408] width 156 height 24
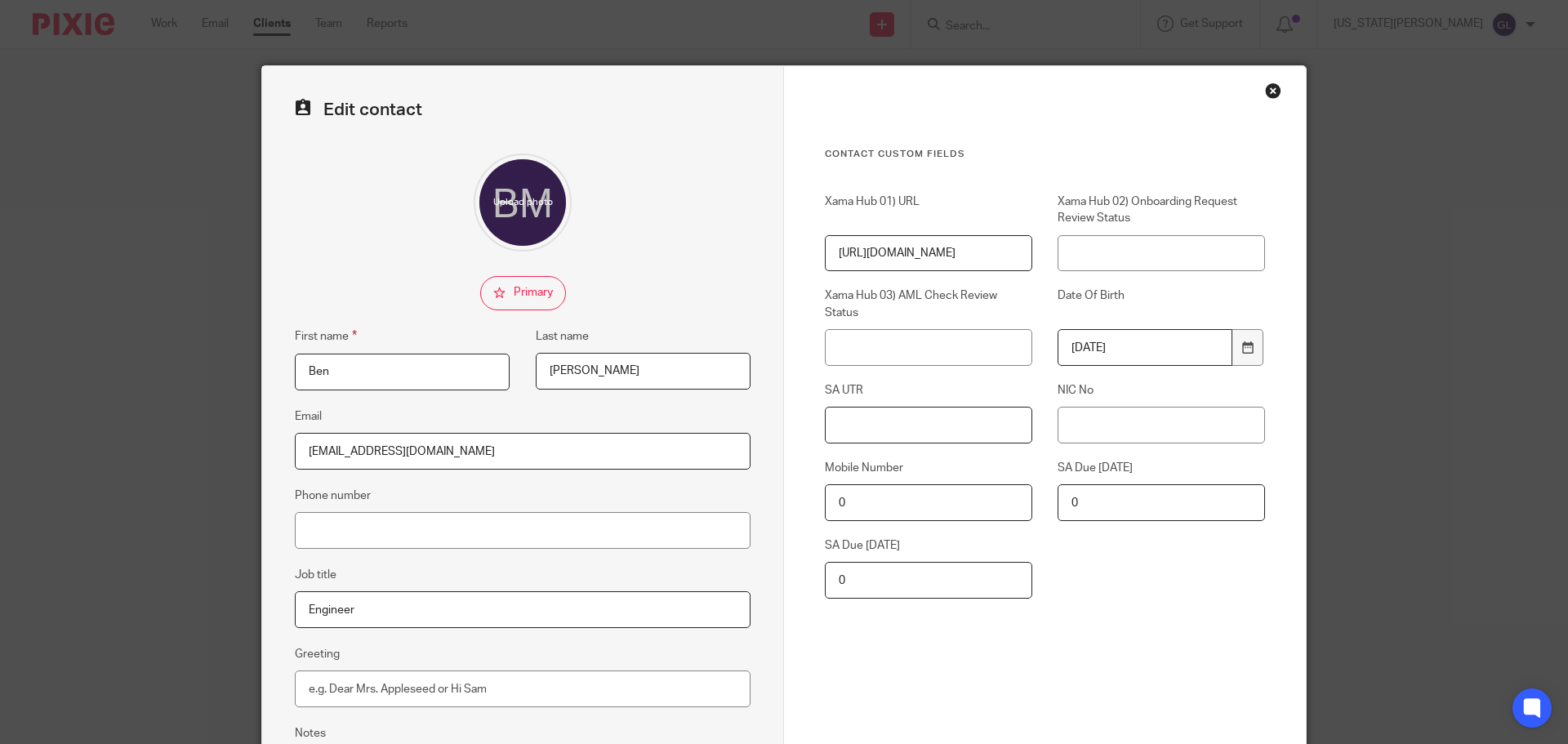
click at [887, 409] on input "SA UTR" at bounding box center [928, 424] width 207 height 37
paste input "4249278934"
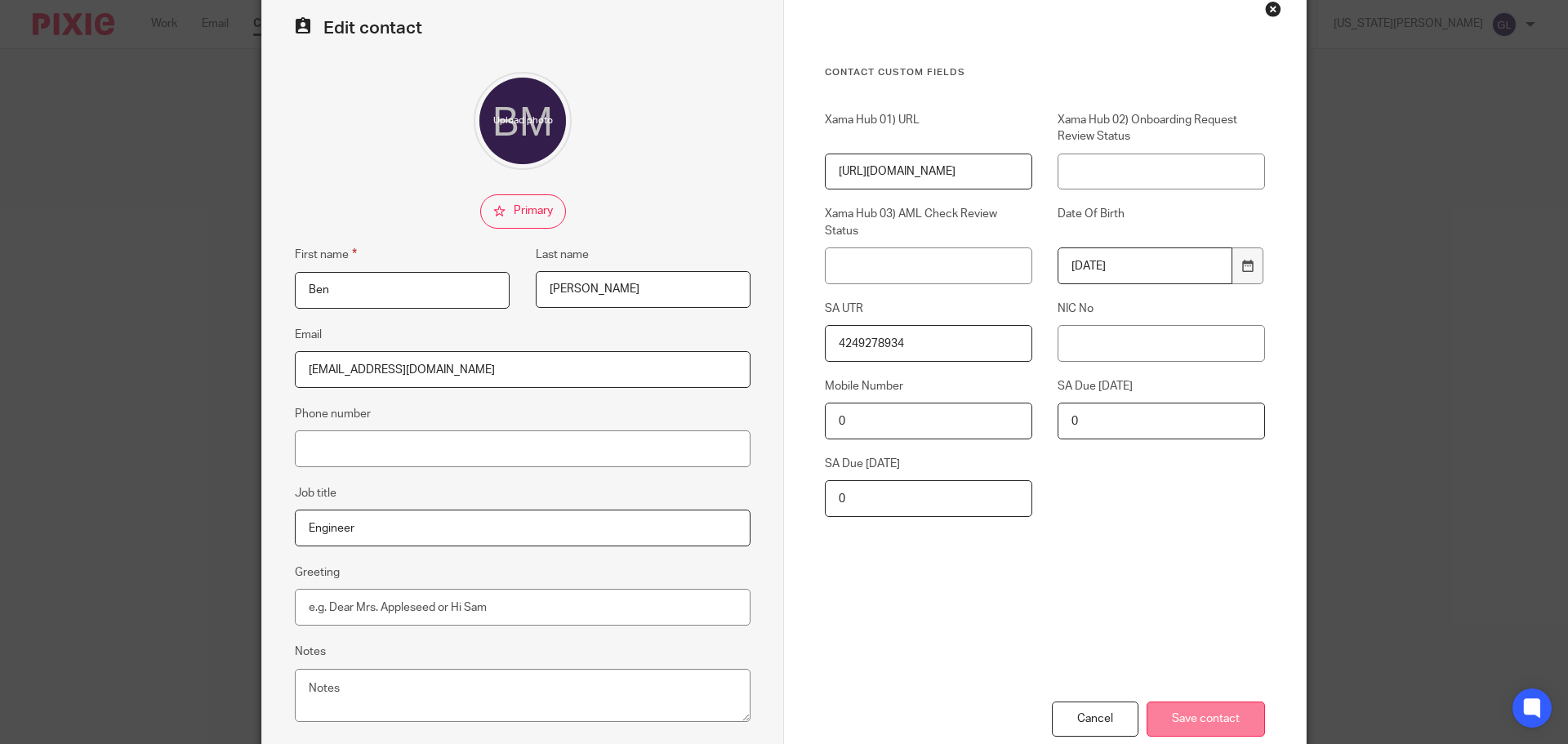
type input "4249278934"
click at [1212, 710] on input "Save contact" at bounding box center [1206, 719] width 119 height 35
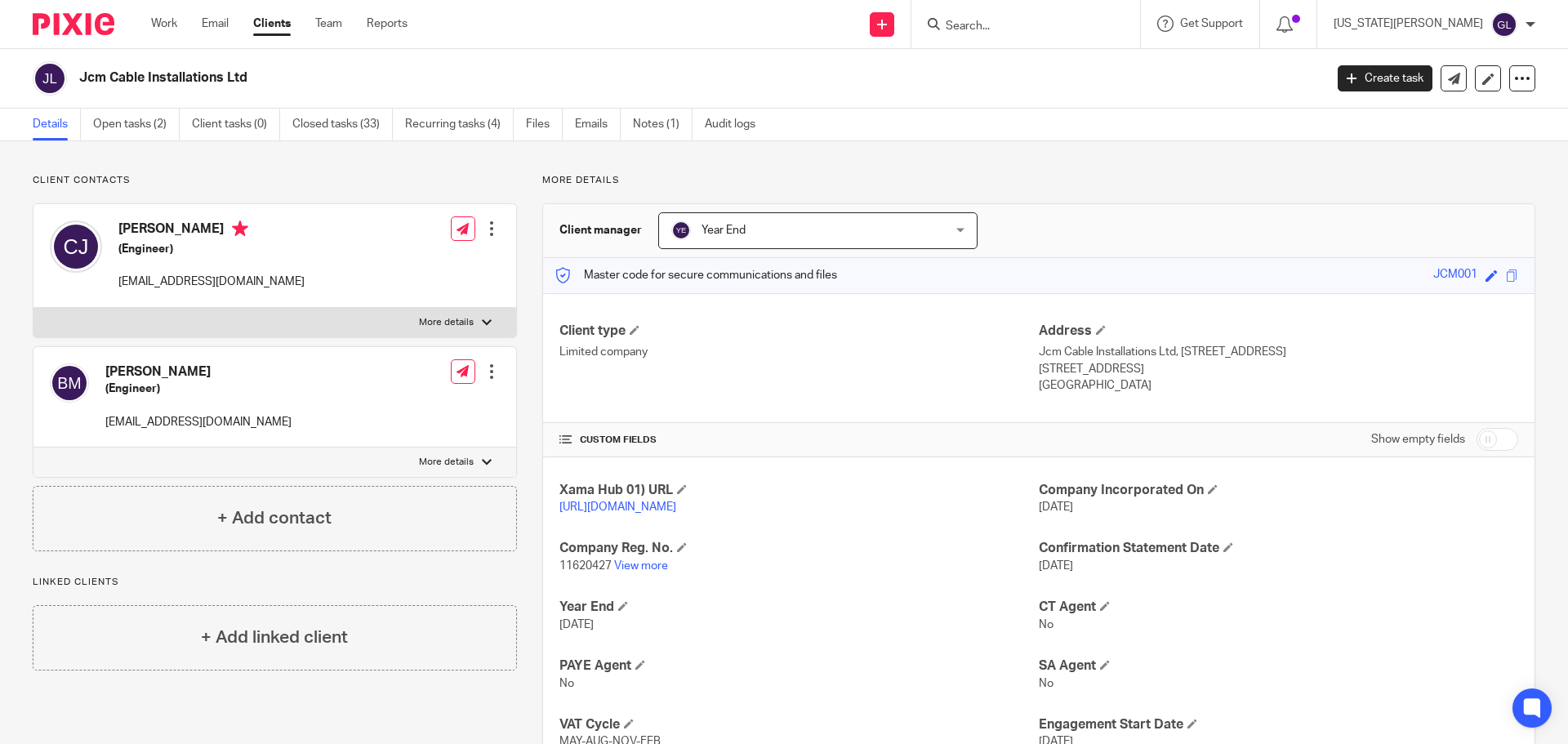
click at [1077, 46] on div at bounding box center [1026, 24] width 229 height 48
drag, startPoint x: 1063, startPoint y: 34, endPoint x: 1060, endPoint y: 1, distance: 33.1
click at [1064, 29] on input "Search" at bounding box center [1017, 27] width 147 height 15
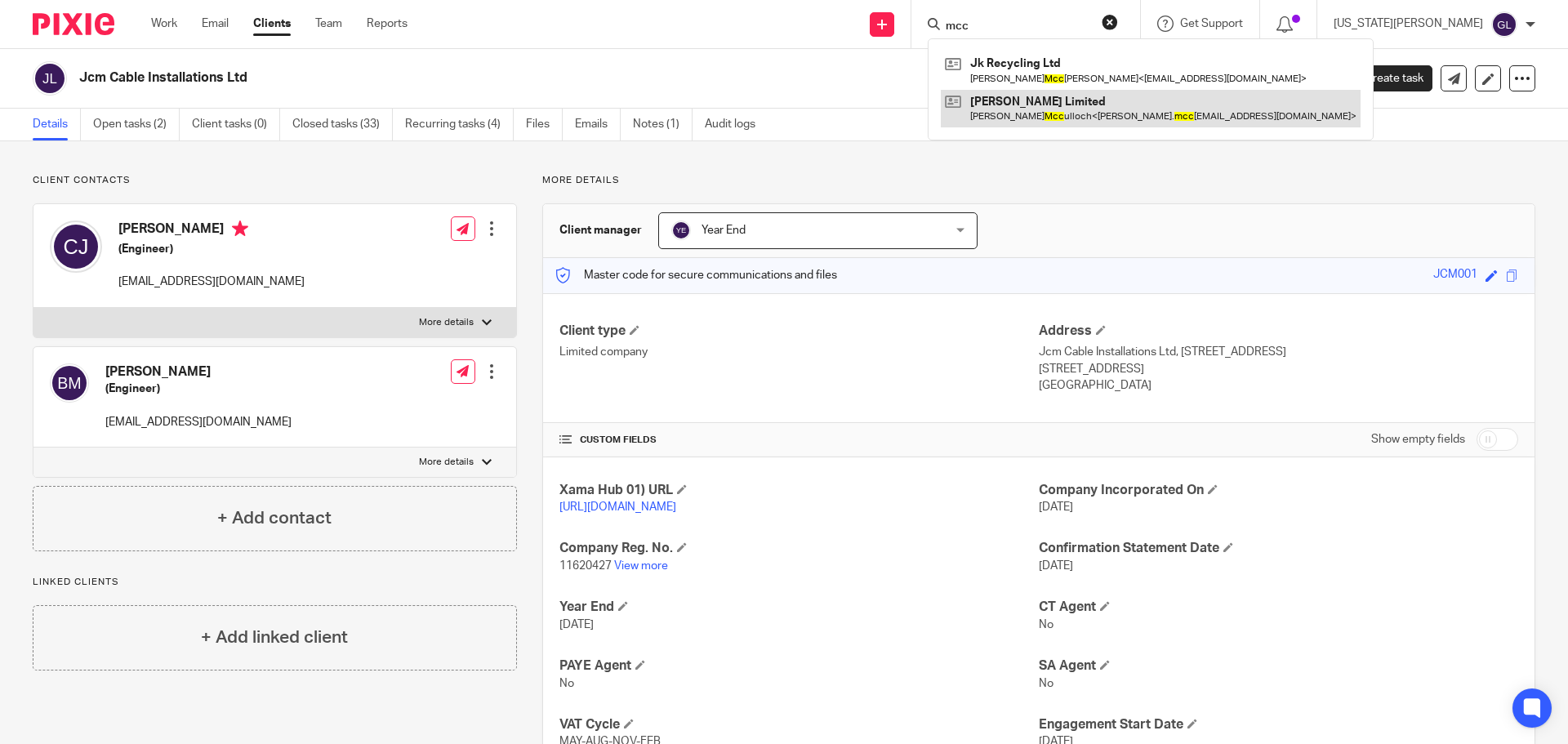
type input "mcc"
click at [1138, 114] on link at bounding box center [1150, 109] width 420 height 38
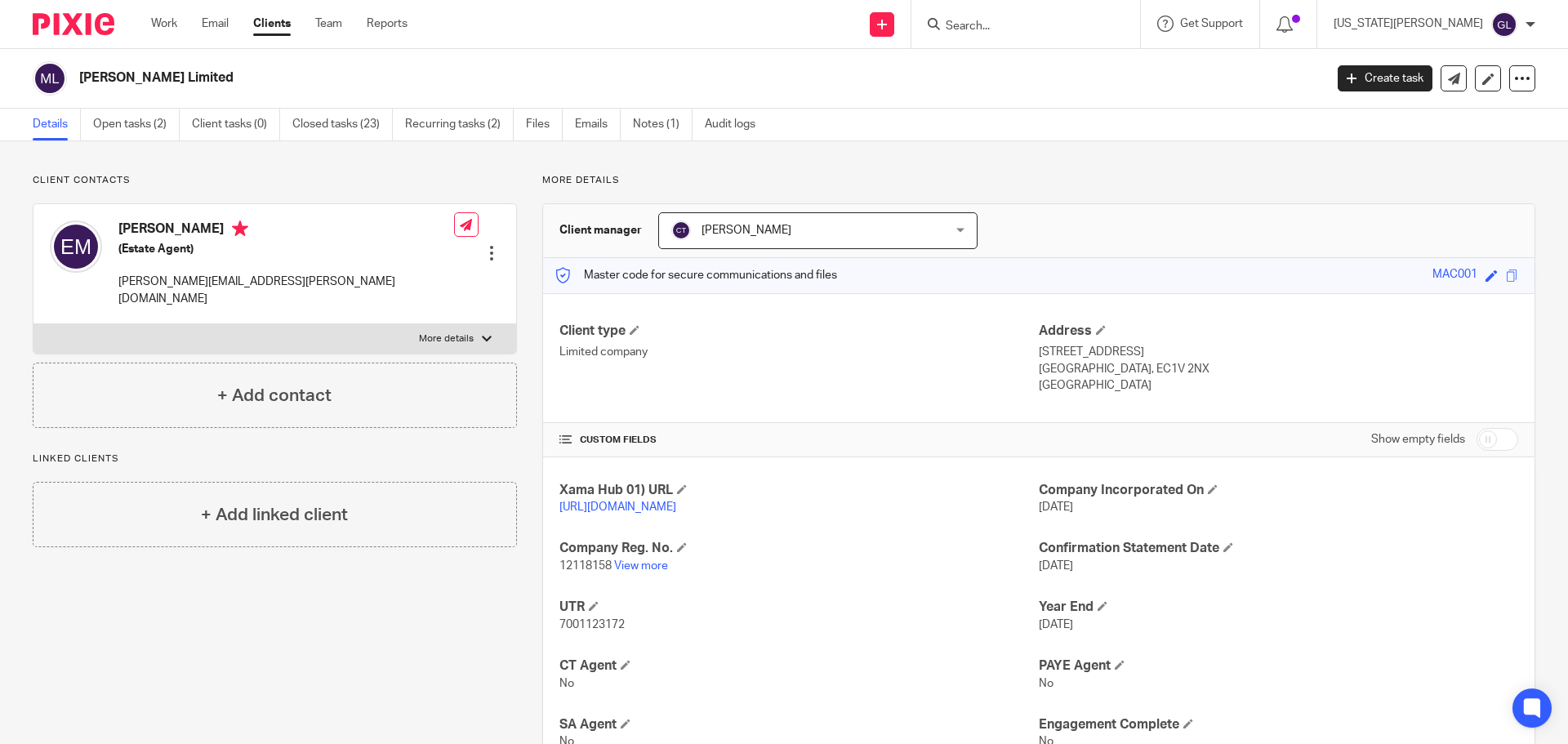
click at [485, 245] on div at bounding box center [491, 253] width 16 height 16
click at [403, 265] on link "Edit contact" at bounding box center [415, 265] width 156 height 24
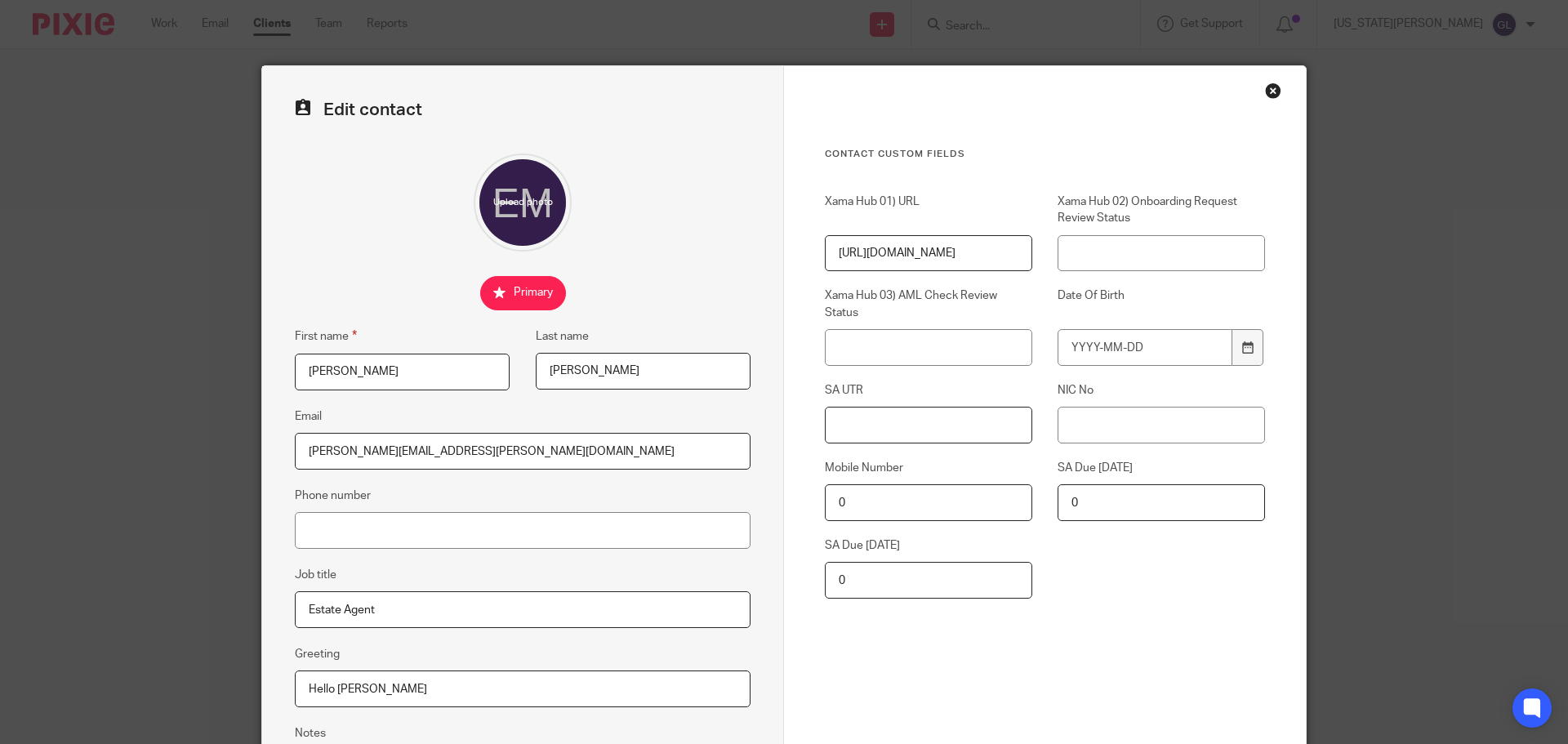
click at [912, 425] on input "SA UTR" at bounding box center [928, 424] width 207 height 37
paste input "9211175539"
type input "9211175539"
click at [1083, 442] on input "NIC No" at bounding box center [1161, 424] width 207 height 37
paste input "NY 25 49 23 A"
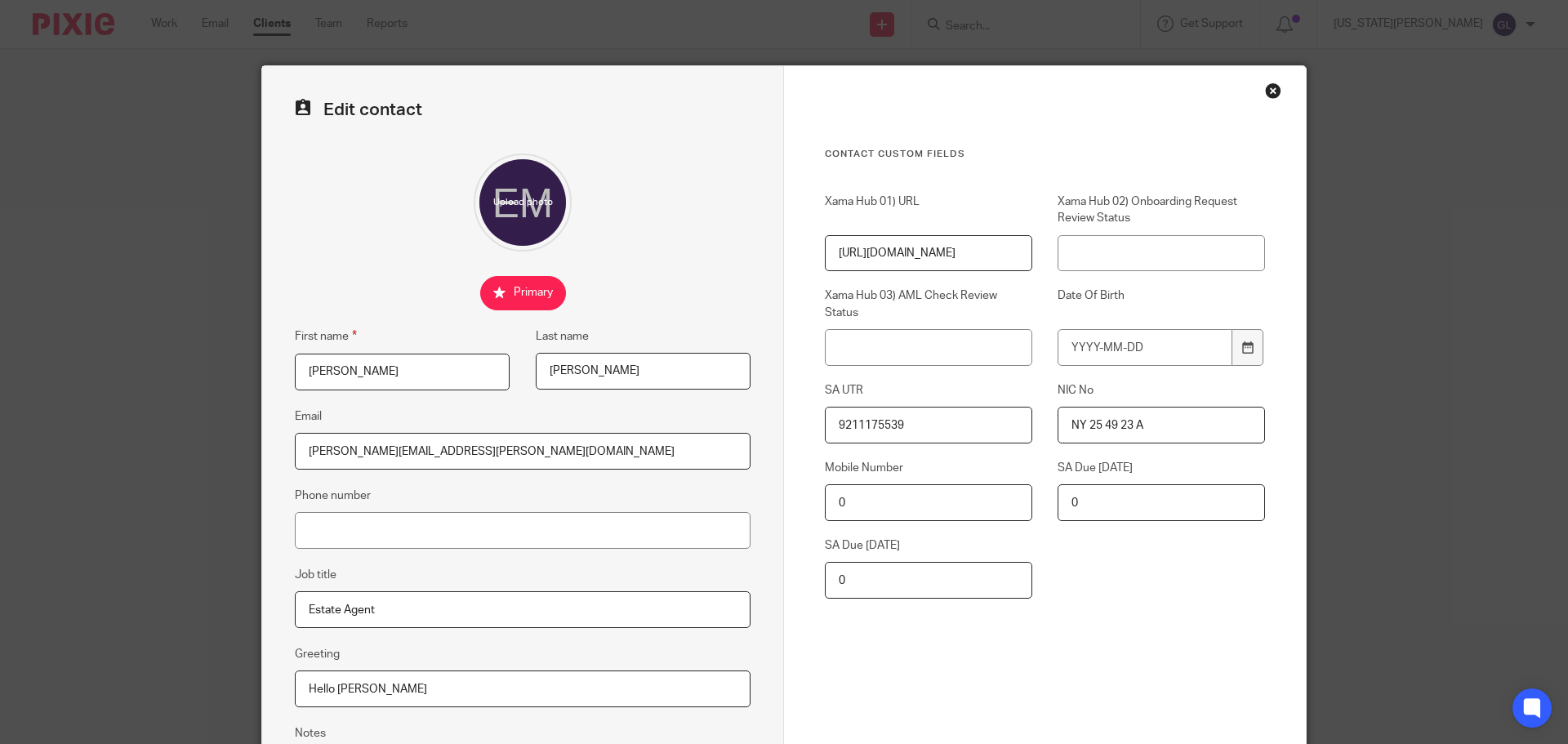
scroll to position [181, 0]
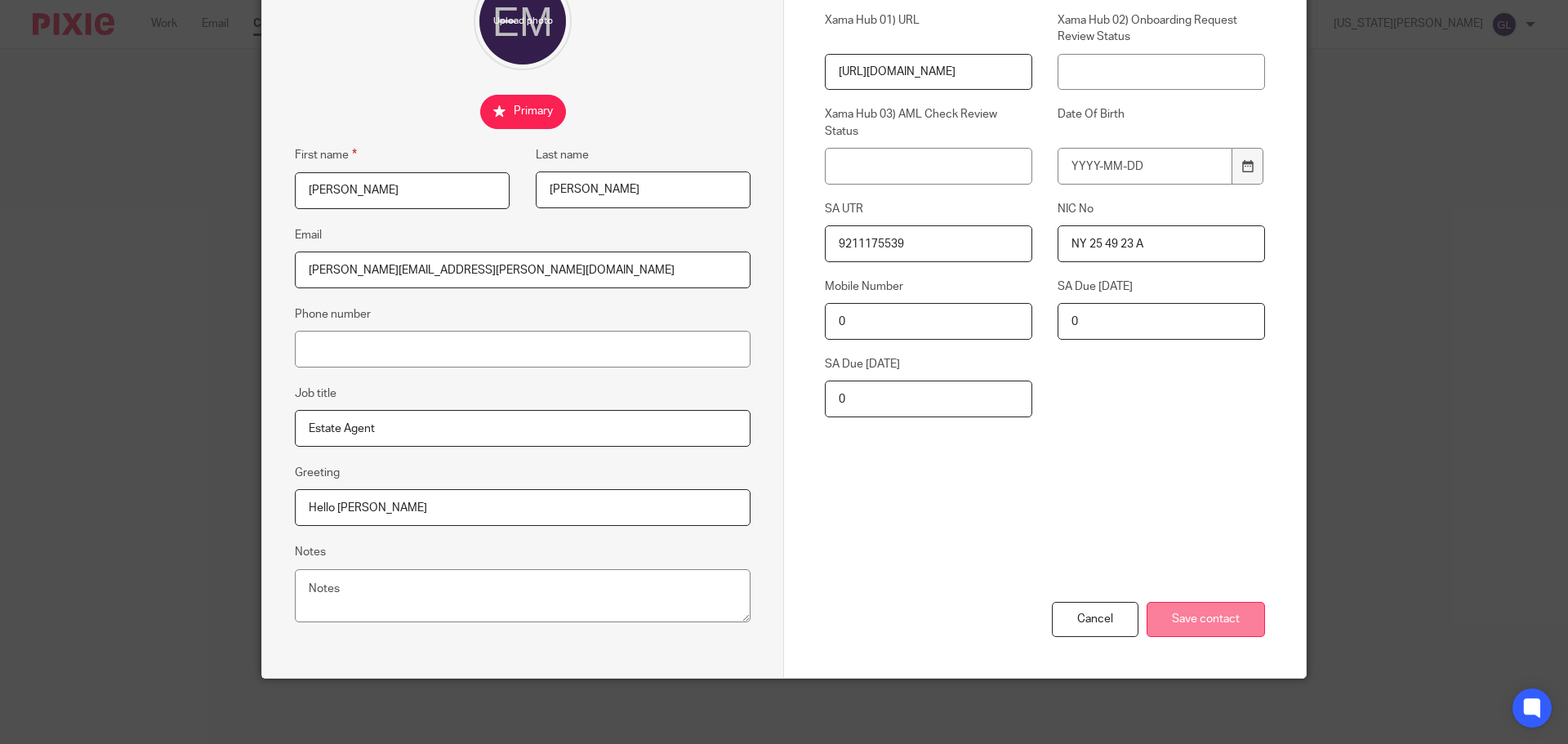
type input "NY 25 49 23 A"
click at [1254, 615] on input "Save contact" at bounding box center [1206, 619] width 119 height 35
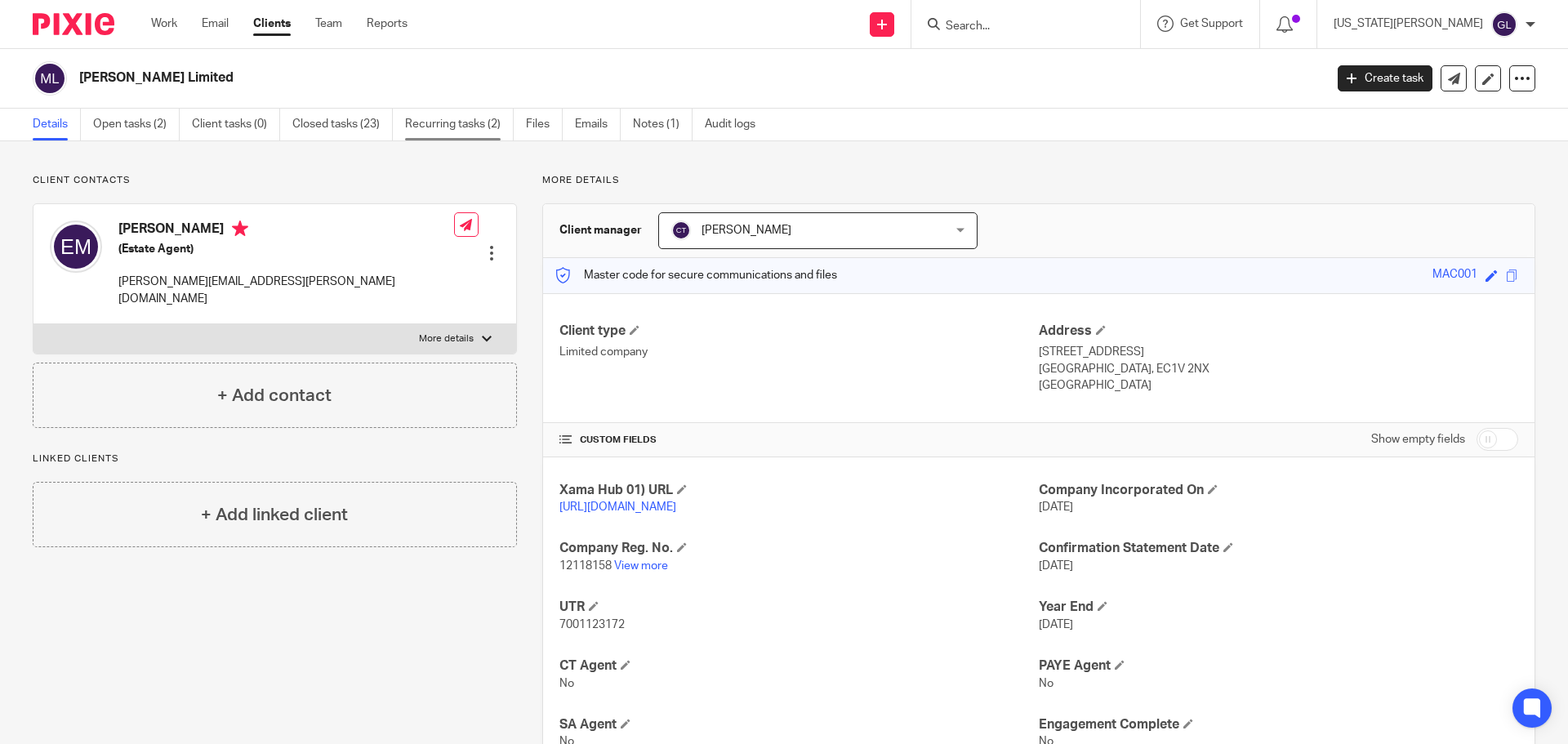
click at [436, 124] on link "Recurring tasks (2)" at bounding box center [459, 124] width 108 height 32
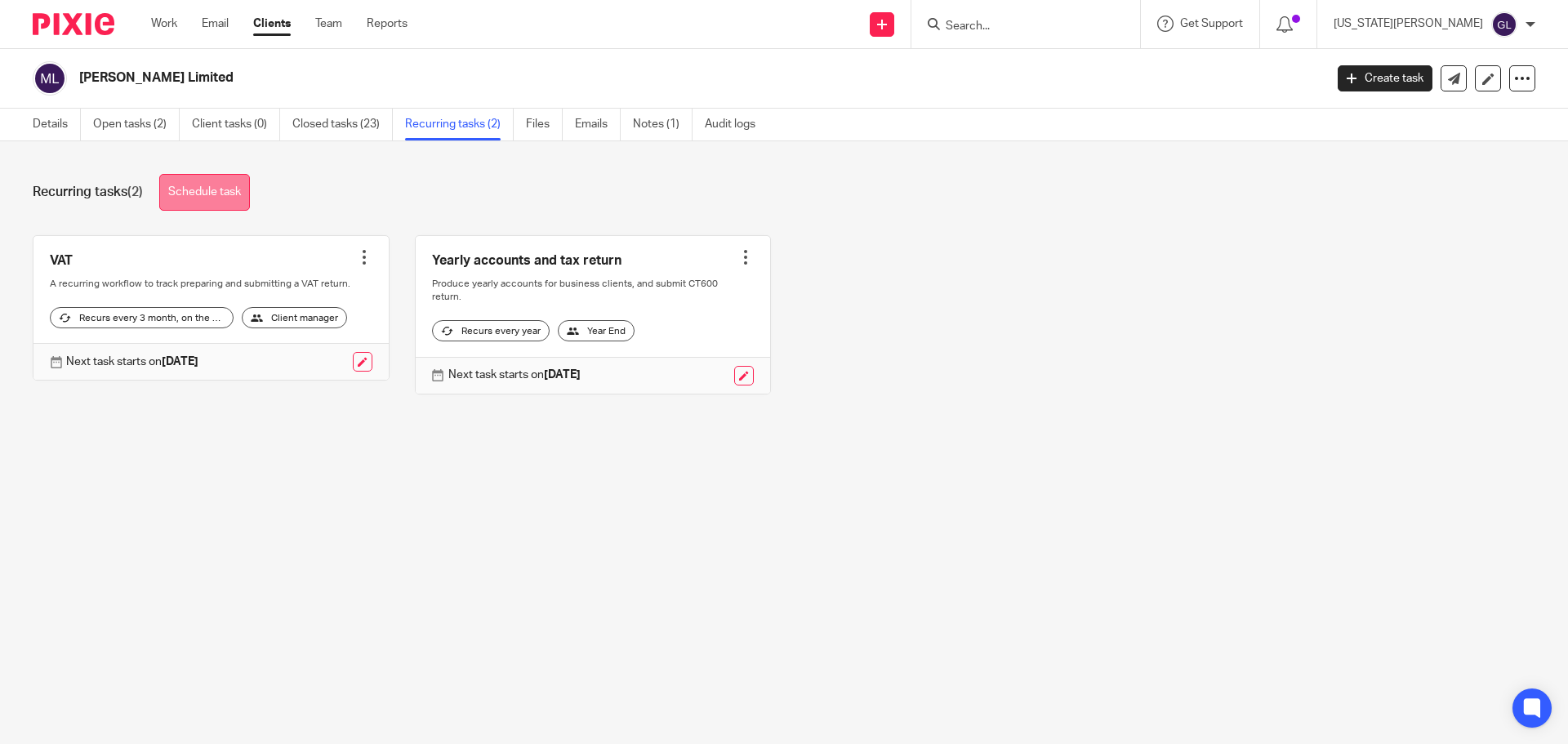
click at [210, 192] on link "Schedule task" at bounding box center [204, 192] width 91 height 37
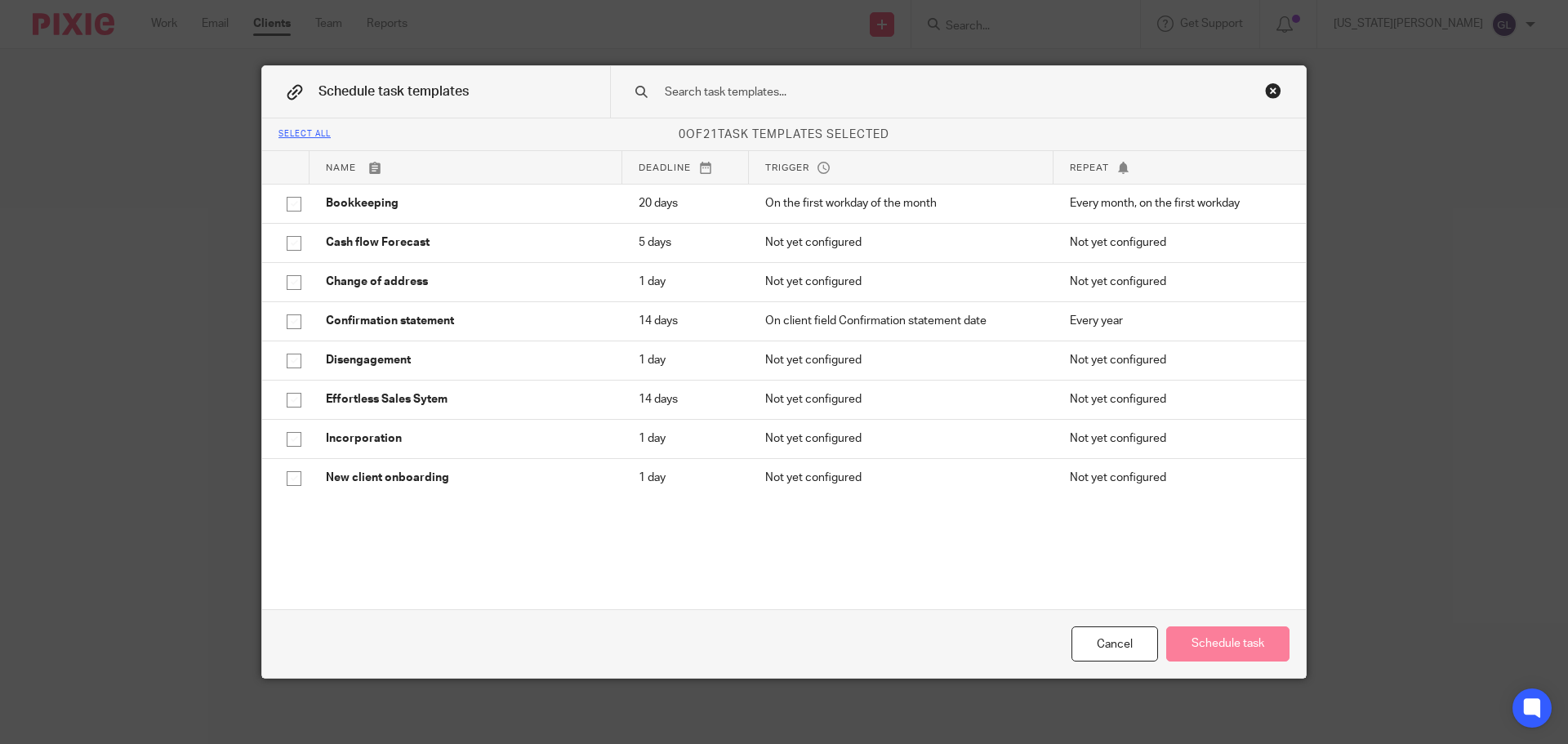
scroll to position [245, 0]
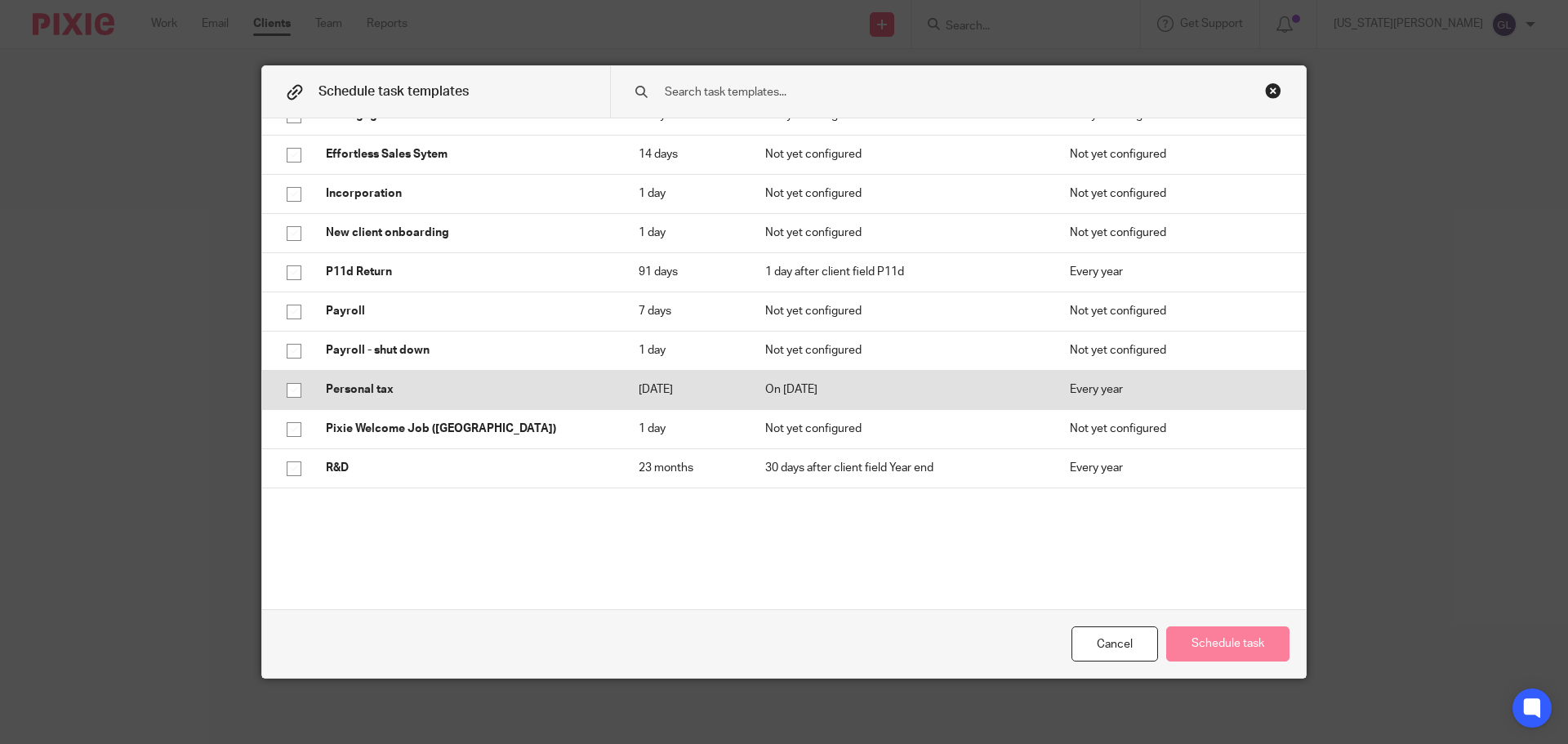
click at [282, 386] on input "checkbox" at bounding box center [294, 390] width 31 height 31
checkbox input "true"
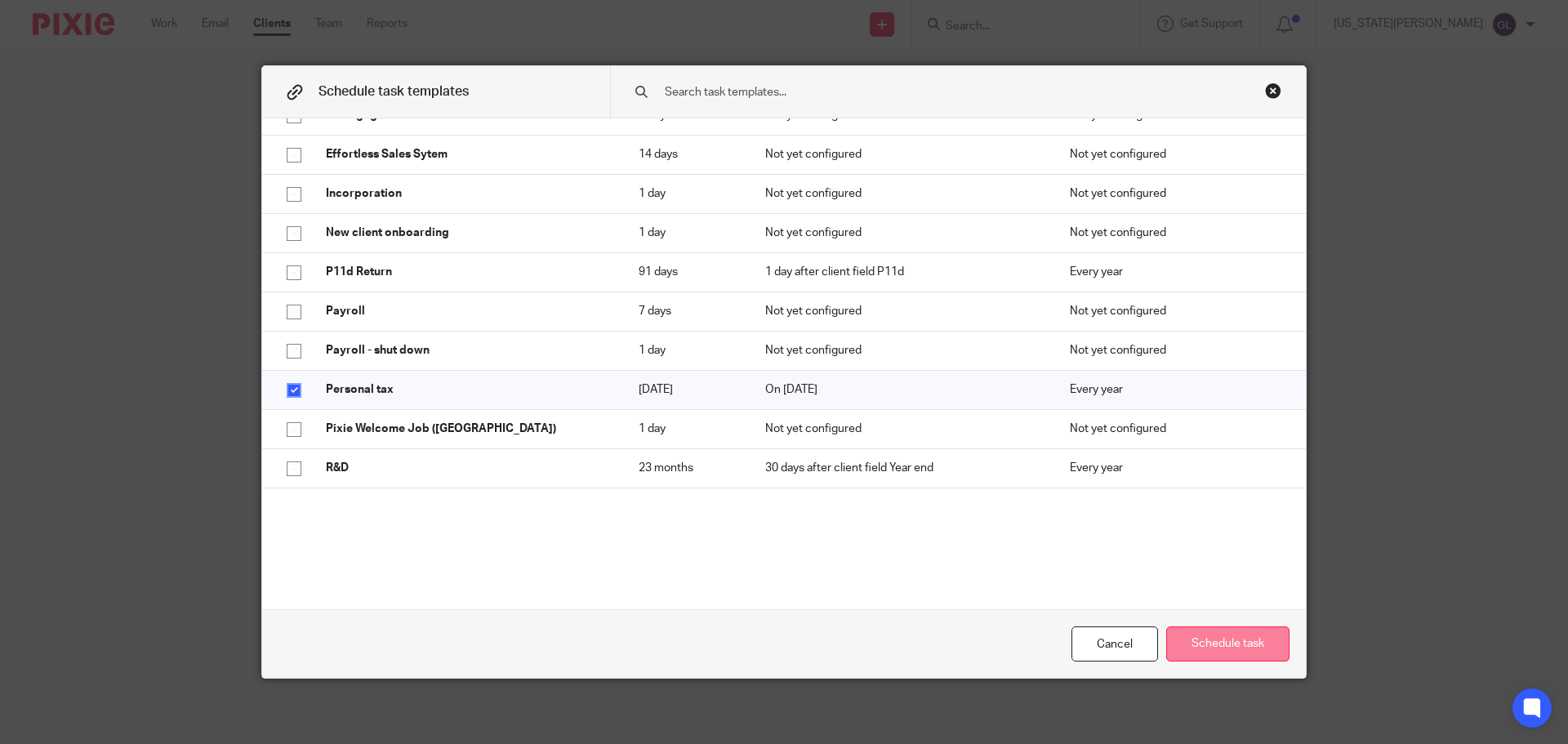
click at [1235, 650] on button "Schedule task" at bounding box center [1228, 643] width 124 height 35
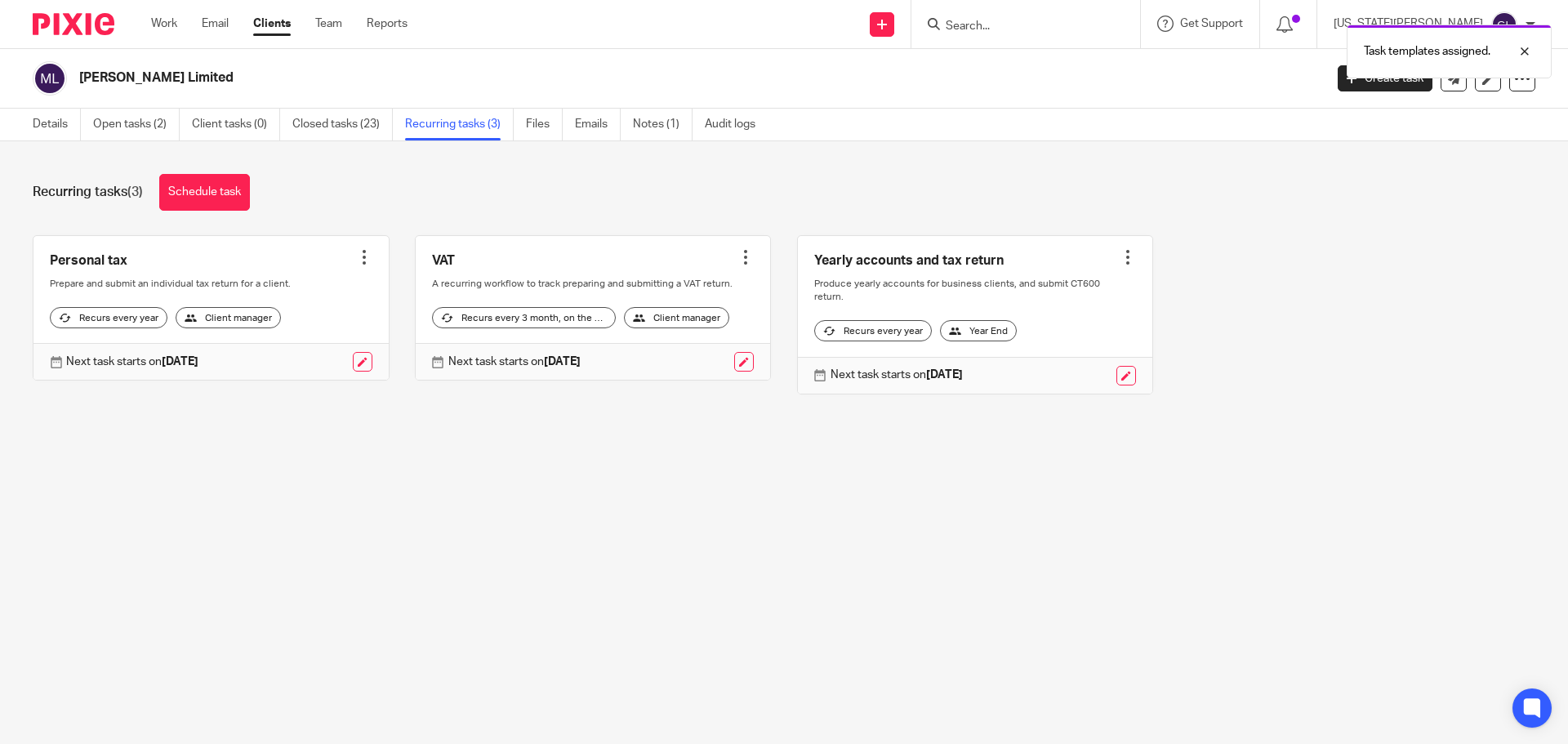
click at [360, 260] on div at bounding box center [363, 257] width 16 height 16
click at [287, 296] on link "Create task" at bounding box center [297, 294] width 131 height 24
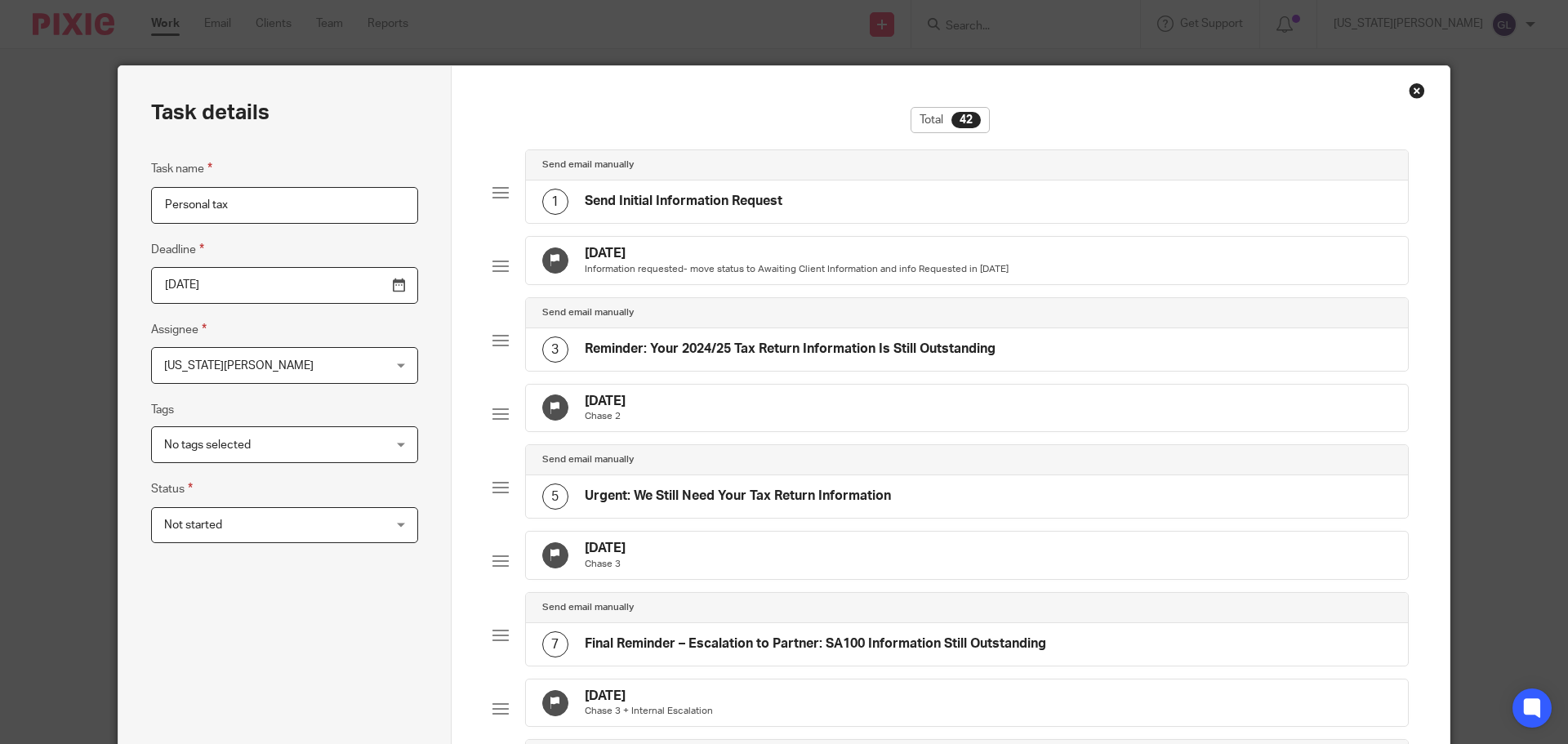
click at [261, 198] on input "Personal tax" at bounding box center [284, 205] width 267 height 37
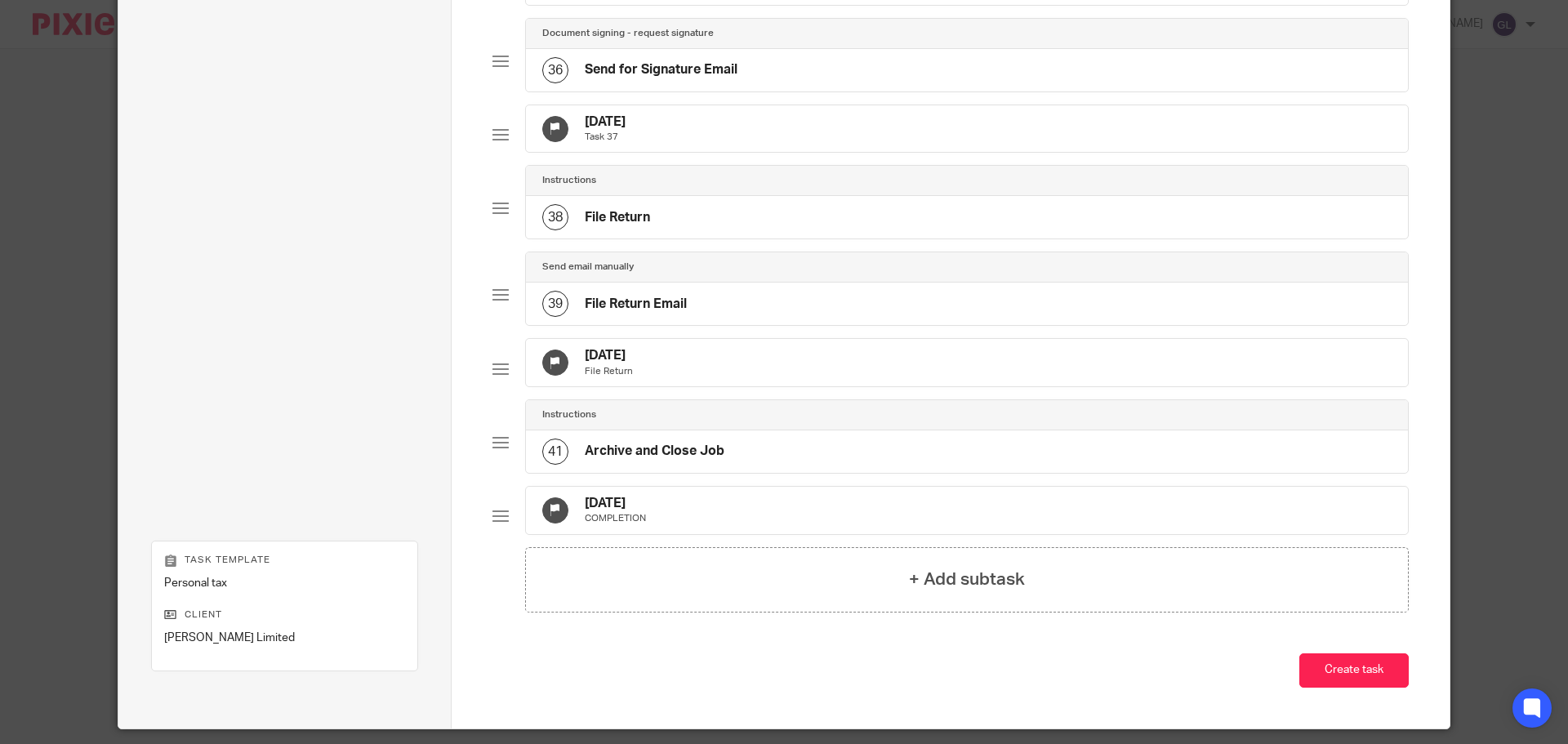
scroll to position [3064, 0]
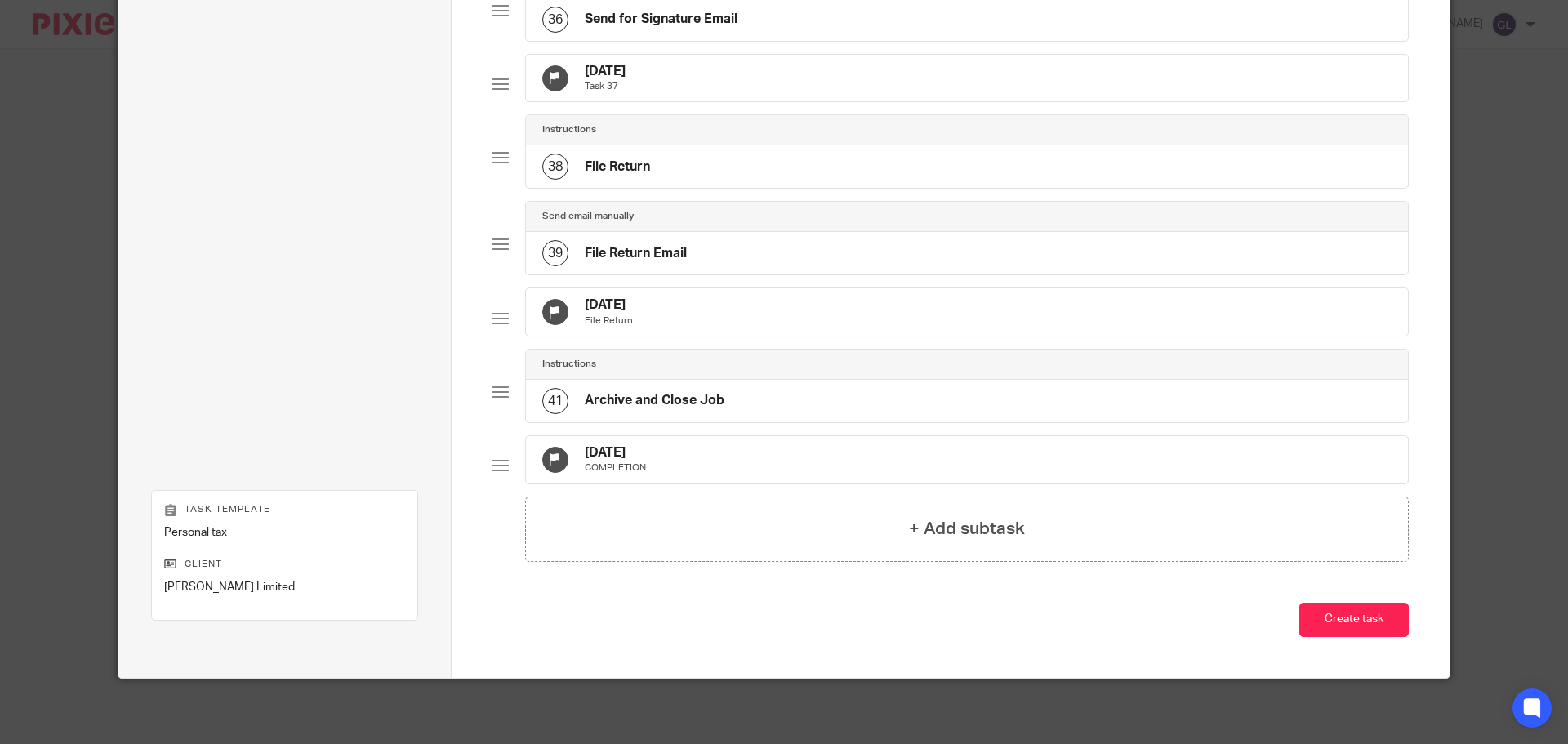
type input "Personal tax -E McCulloch"
click at [1330, 624] on button "Create task" at bounding box center [1353, 620] width 109 height 35
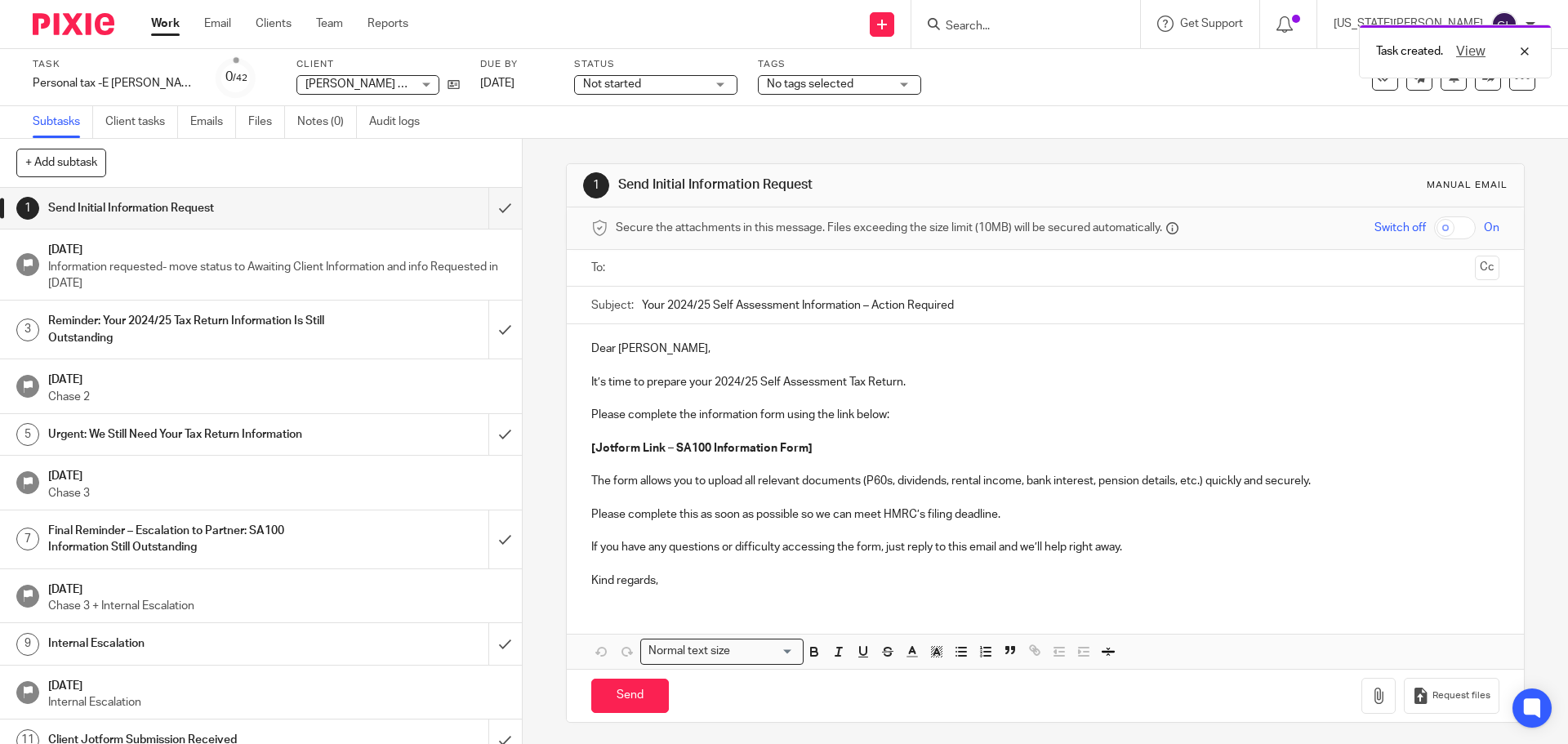
click at [166, 29] on link "Work" at bounding box center [165, 23] width 28 height 16
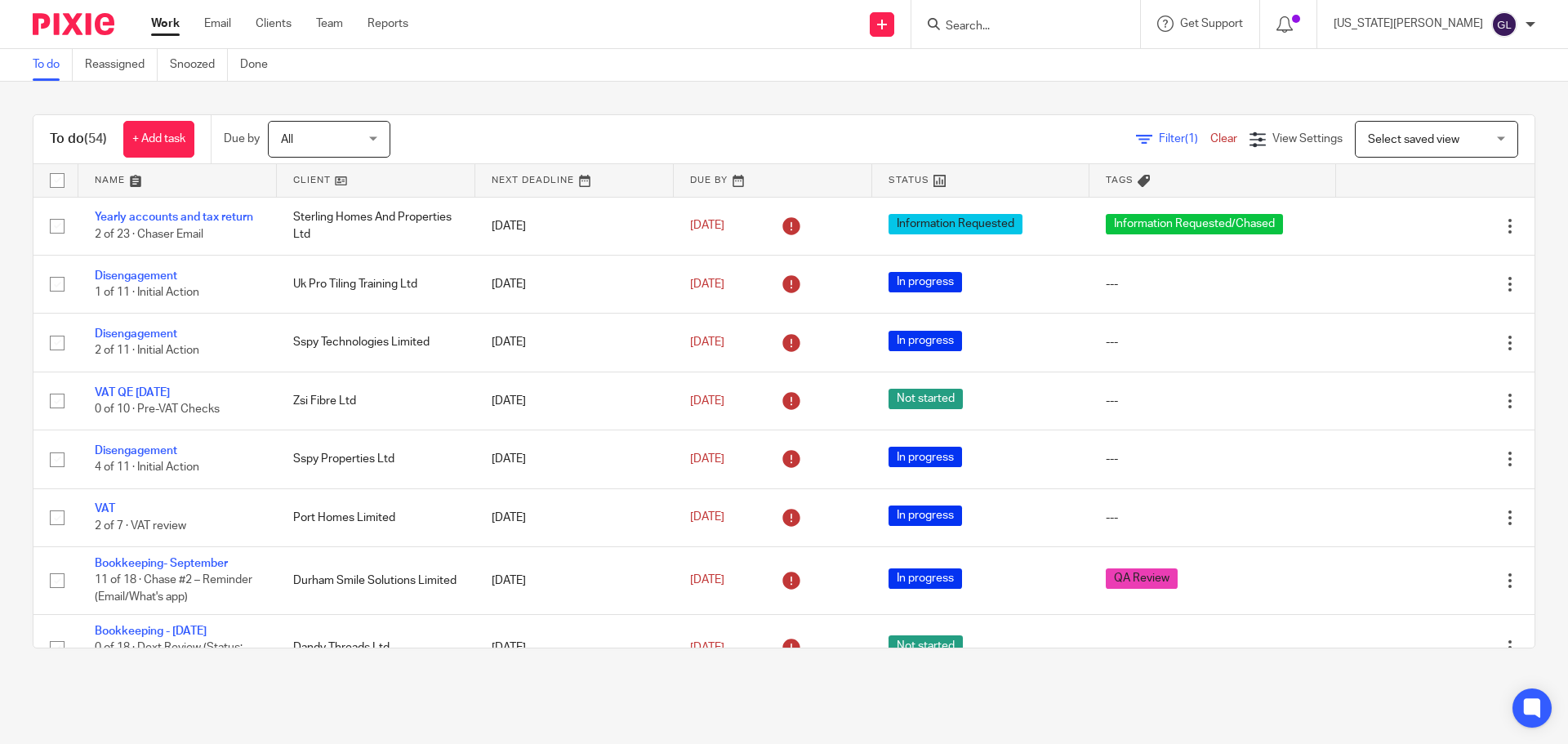
click at [119, 179] on link at bounding box center [177, 180] width 198 height 33
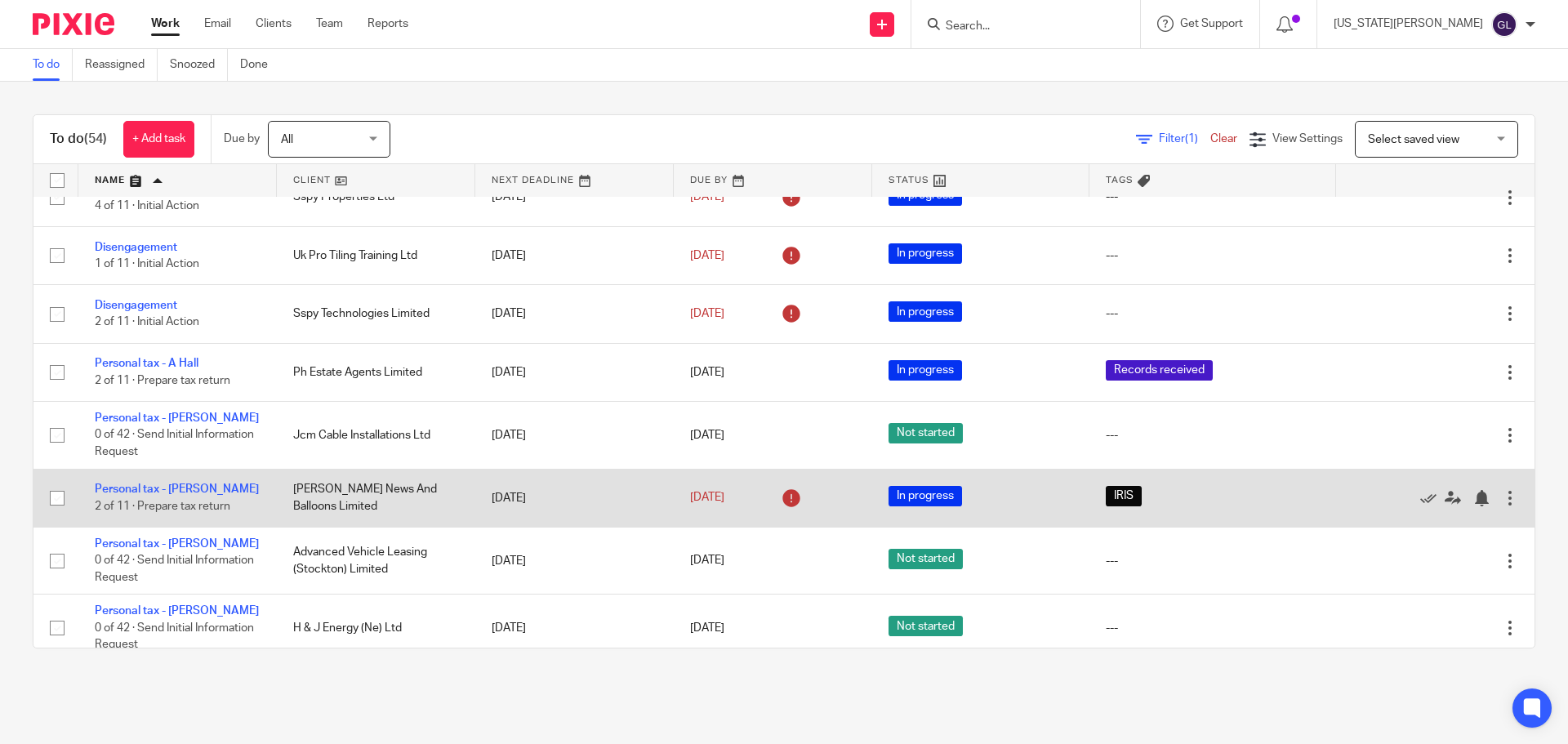
scroll to position [245, 0]
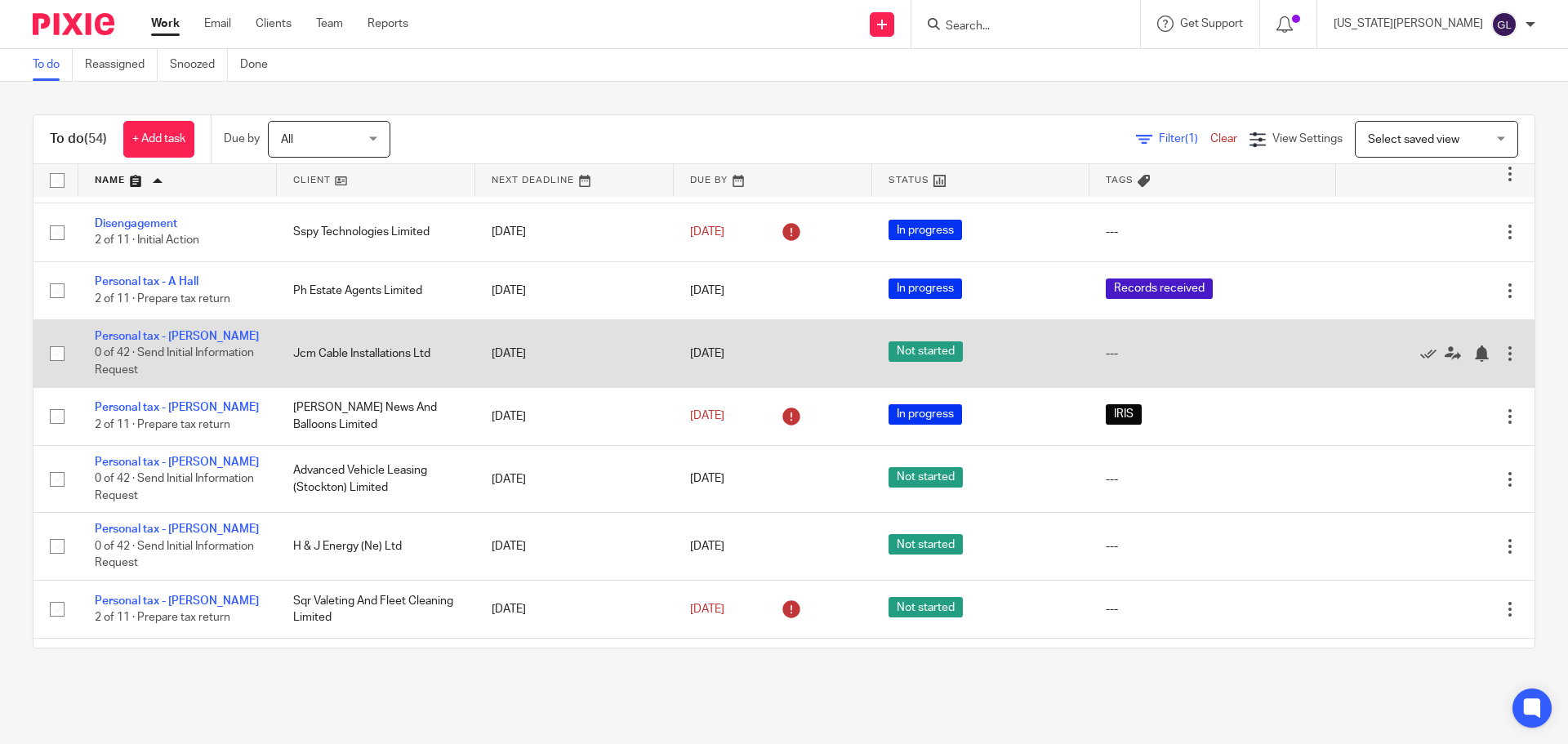
click at [61, 369] on input "checkbox" at bounding box center [57, 354] width 31 height 31
checkbox input "true"
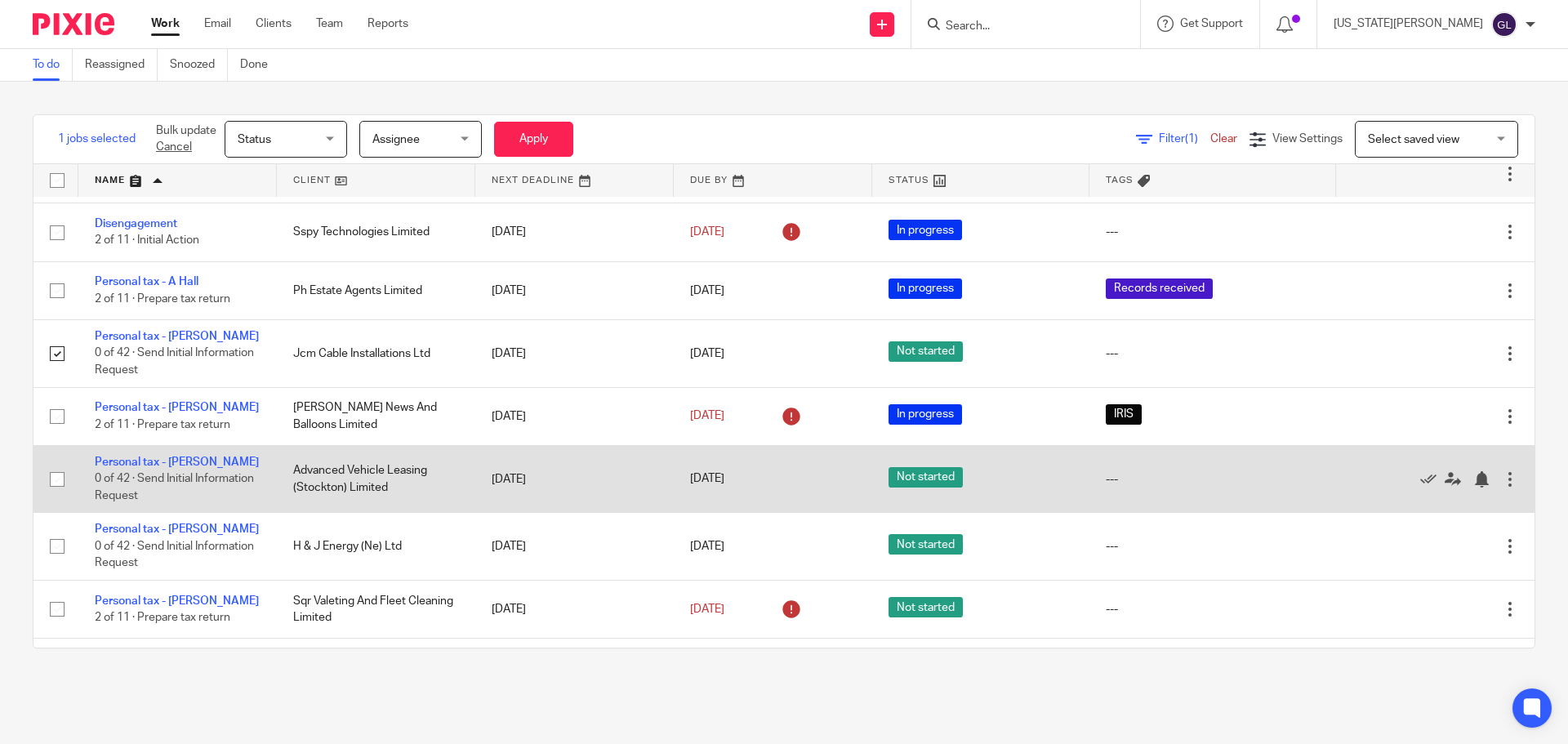
click at [50, 495] on input "checkbox" at bounding box center [57, 479] width 31 height 31
checkbox input "true"
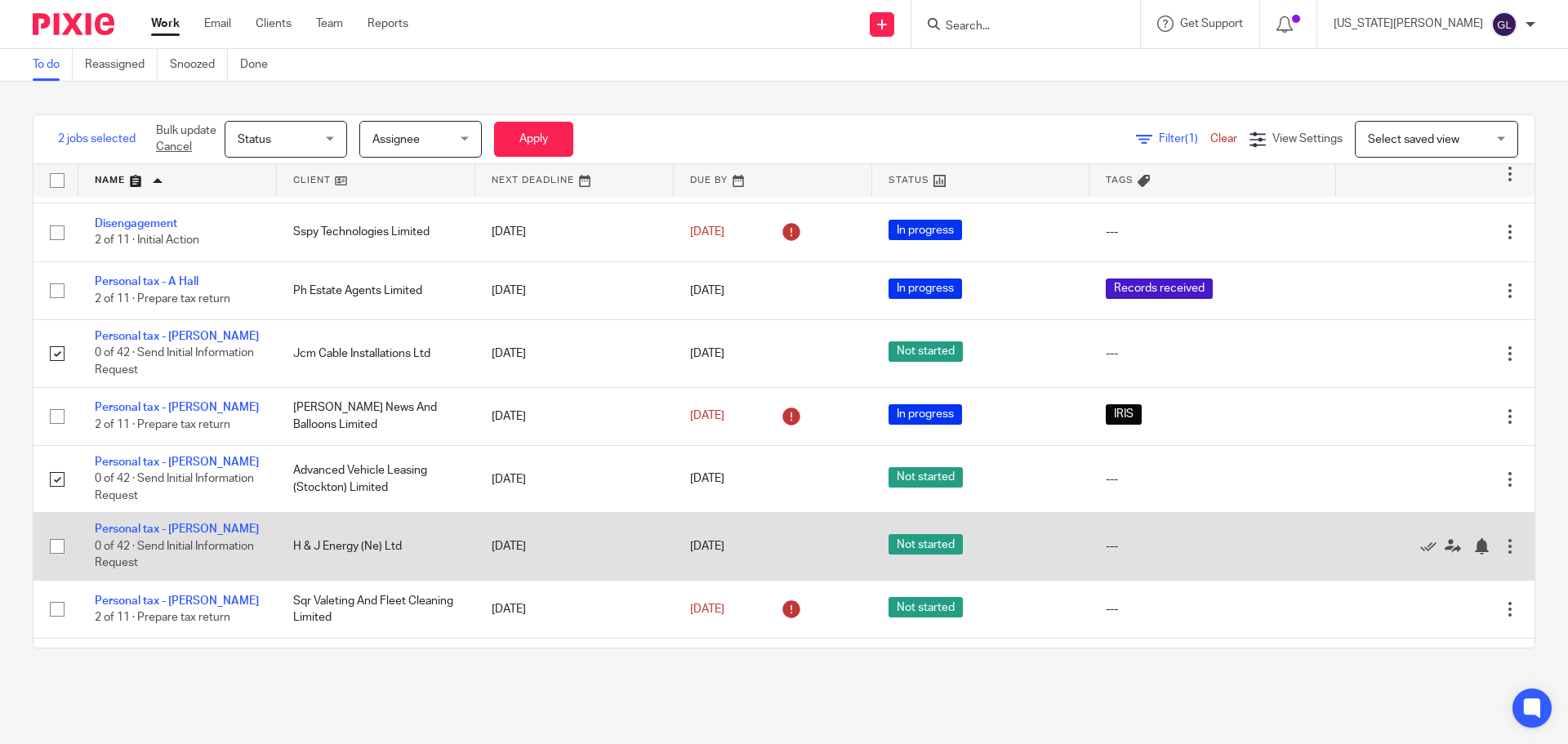
click at [52, 558] on input "checkbox" at bounding box center [57, 546] width 31 height 31
checkbox input "true"
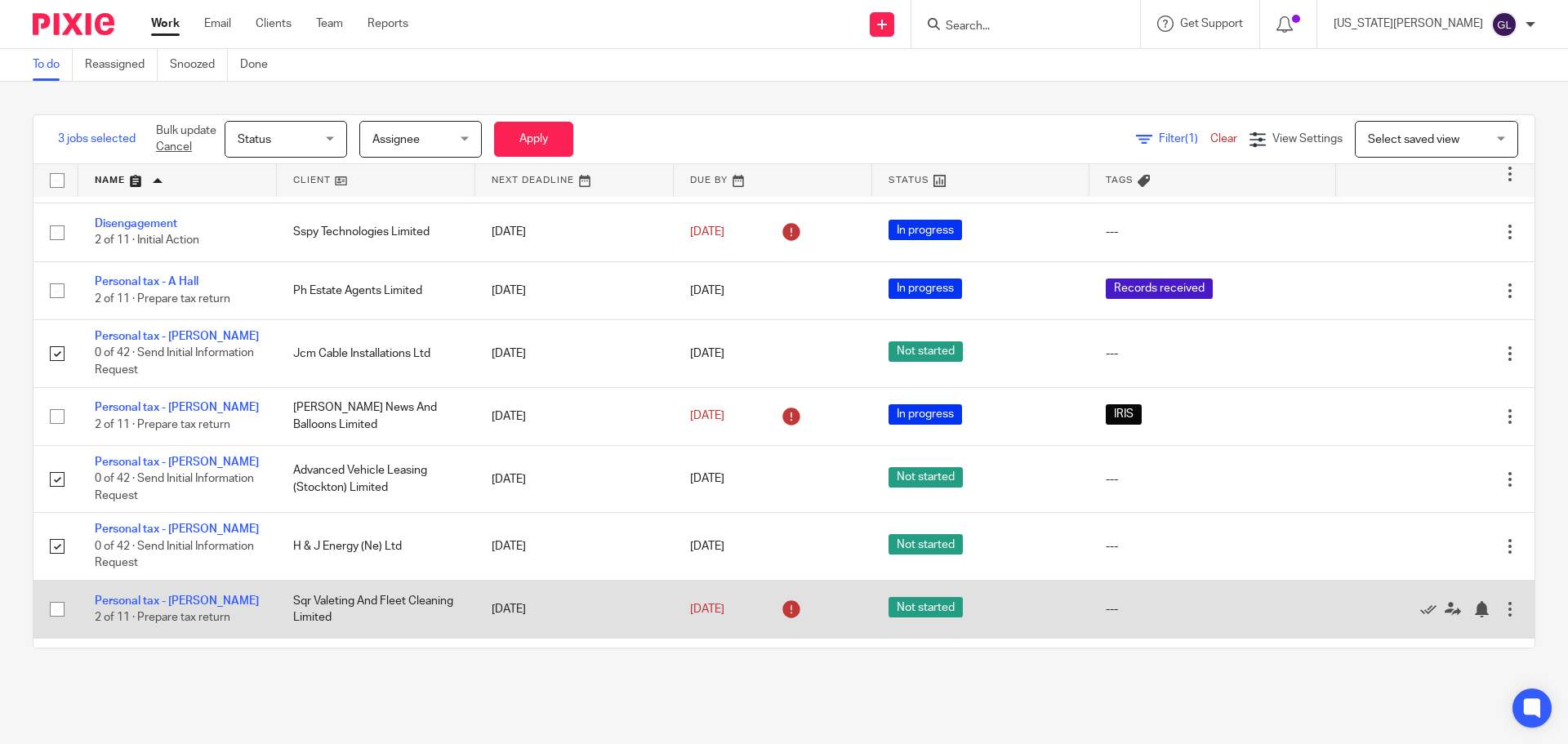
click at [52, 625] on input "checkbox" at bounding box center [57, 609] width 31 height 31
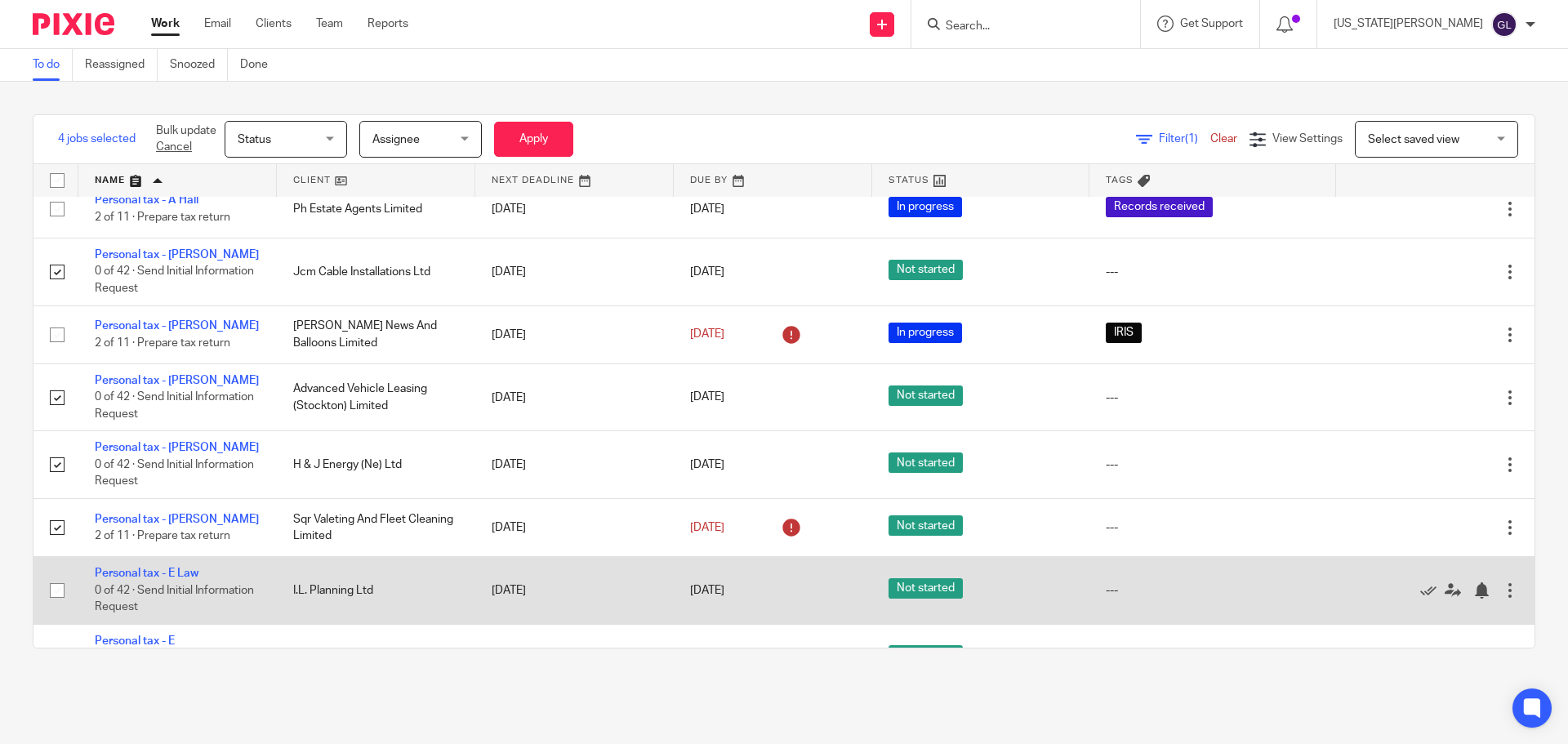
scroll to position [408, 0]
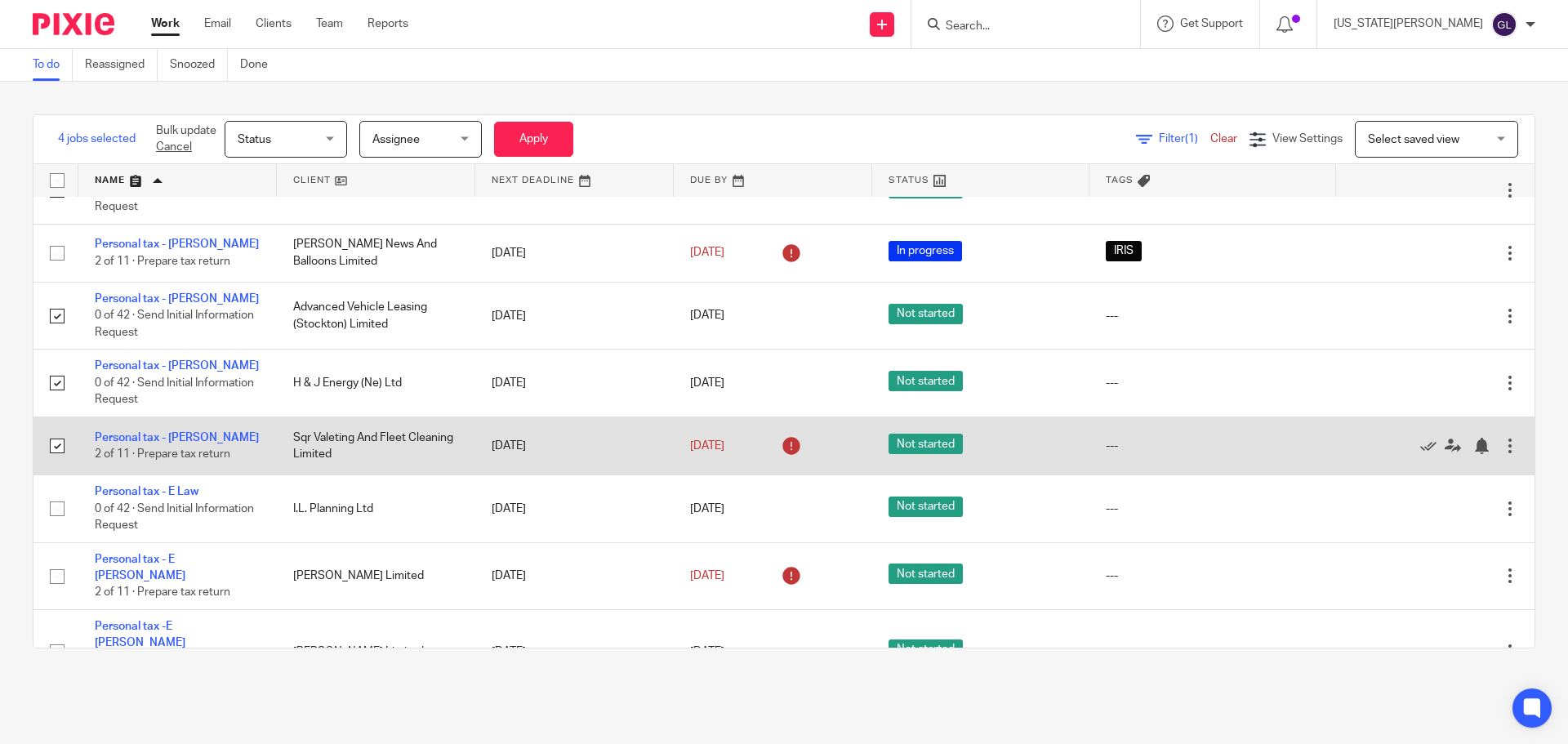
click at [57, 461] on input "checkbox" at bounding box center [57, 446] width 31 height 31
checkbox input "false"
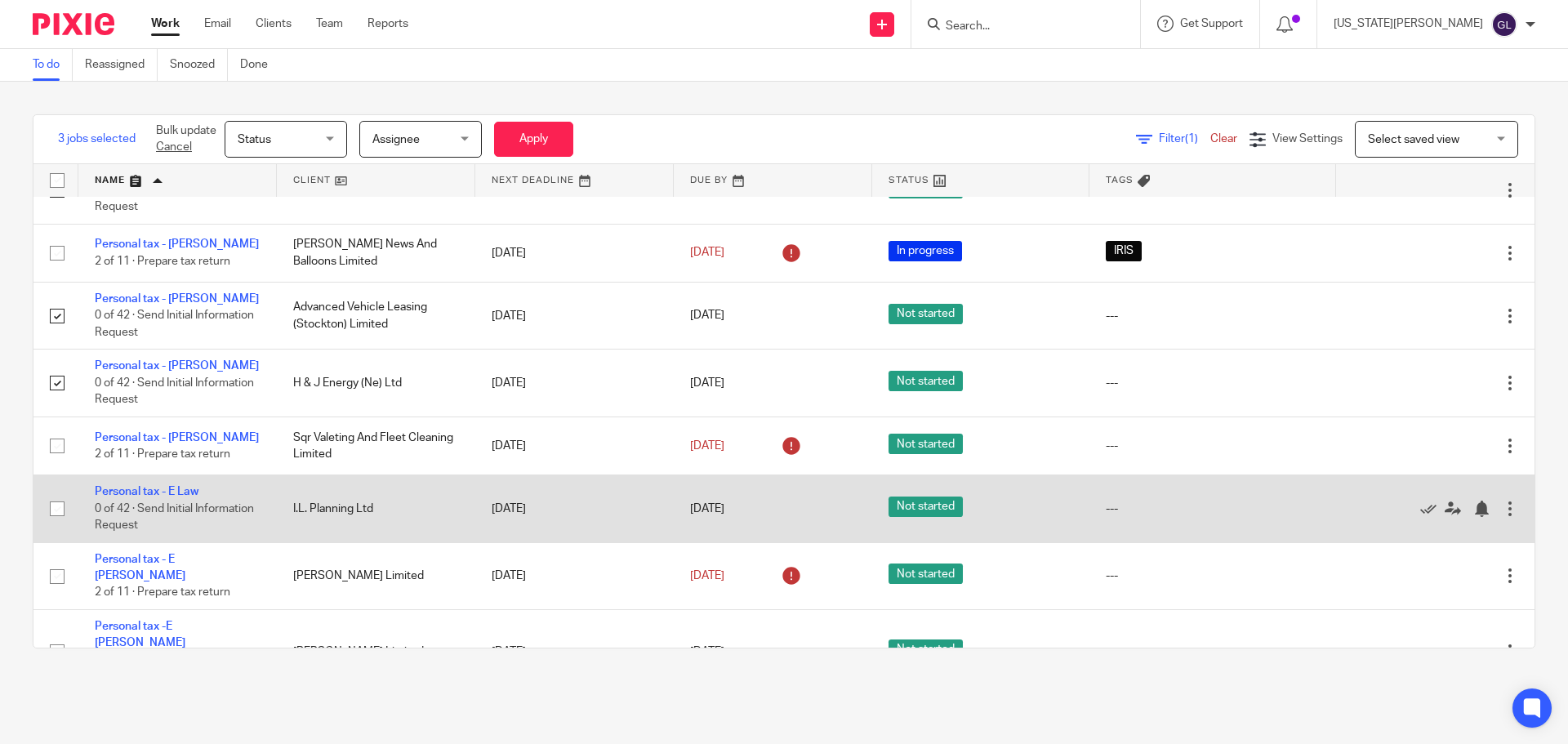
click at [59, 522] on input "checkbox" at bounding box center [57, 509] width 31 height 31
checkbox input "true"
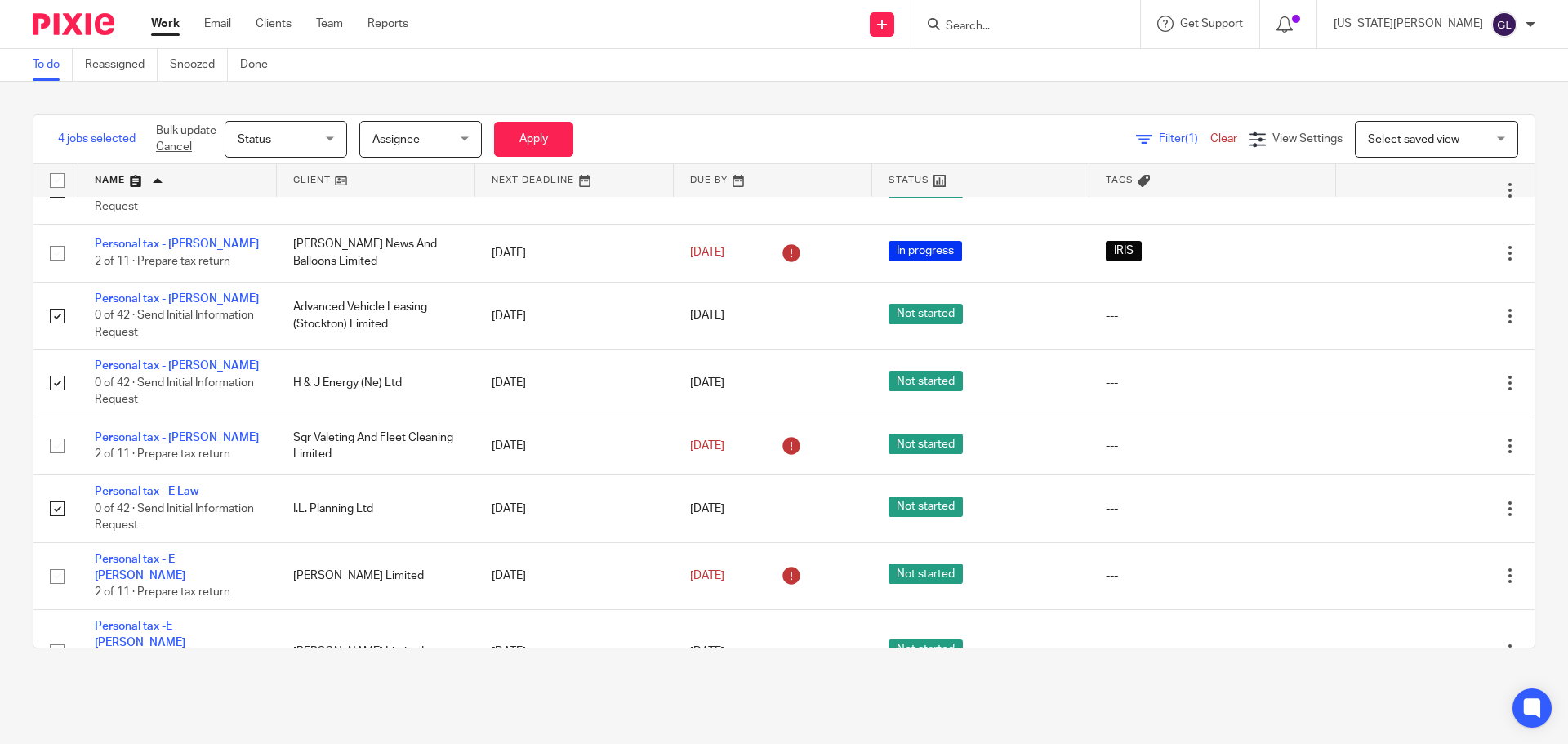
scroll to position [571, 0]
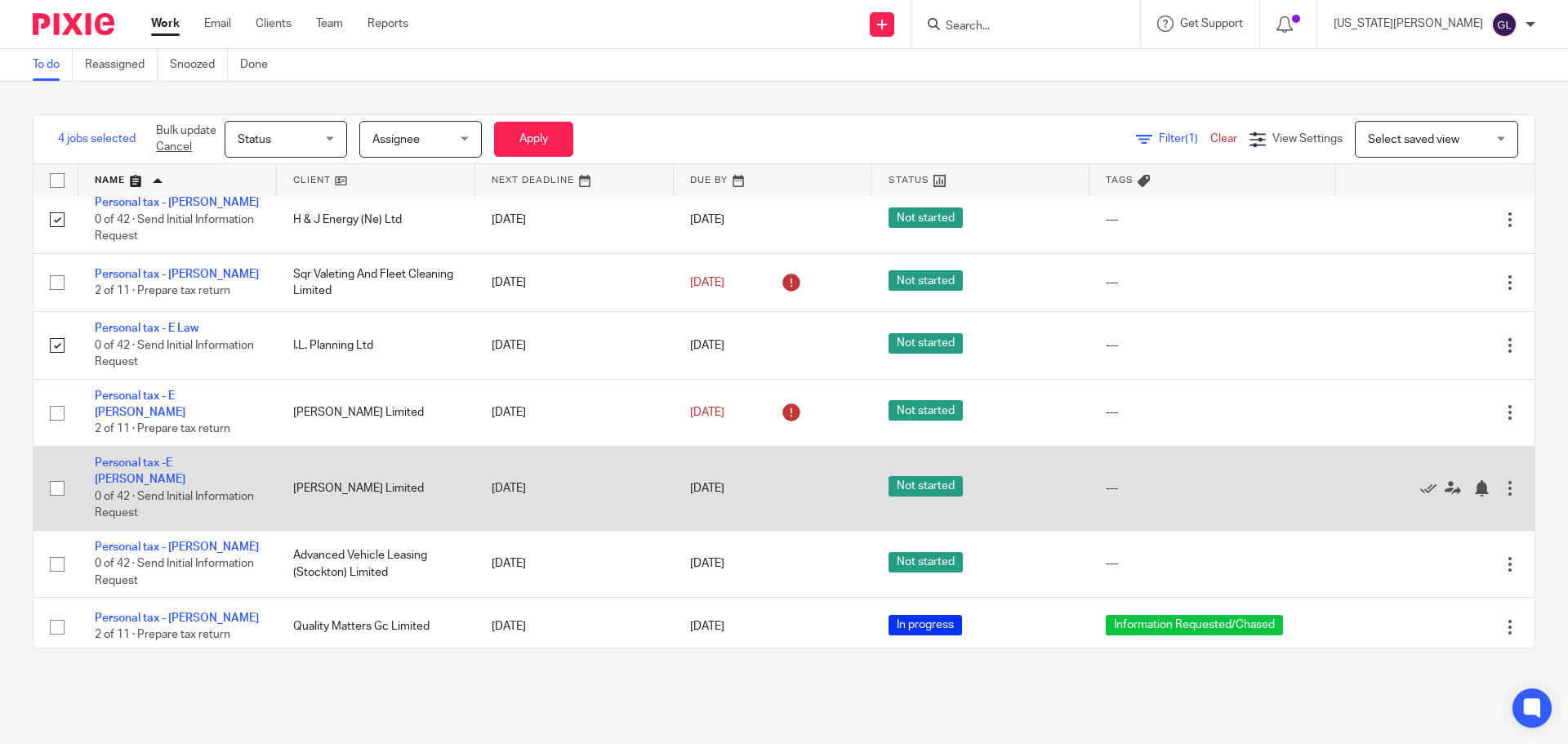
click at [58, 488] on input "checkbox" at bounding box center [57, 488] width 31 height 31
checkbox input "true"
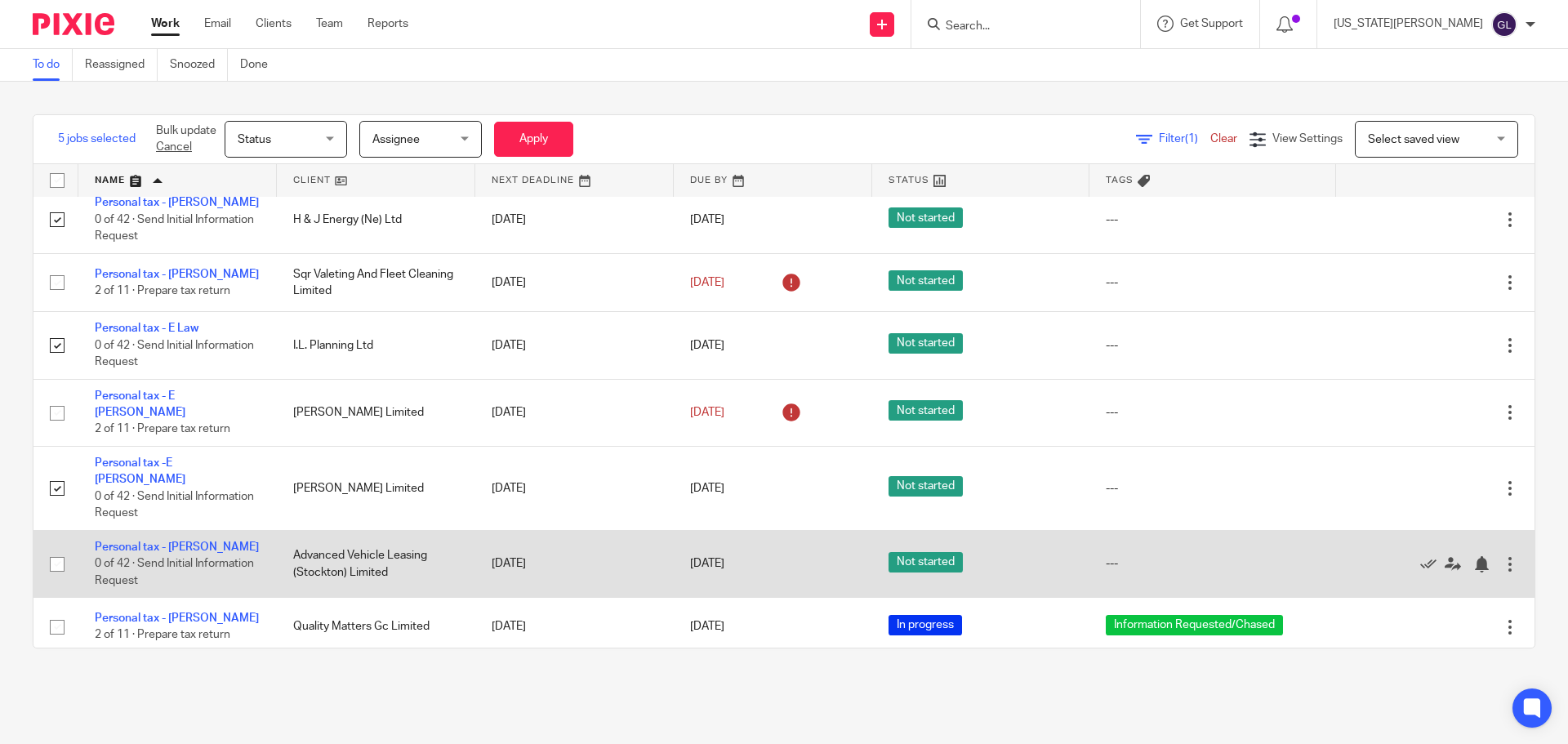
click at [57, 564] on input "checkbox" at bounding box center [57, 564] width 31 height 31
checkbox input "true"
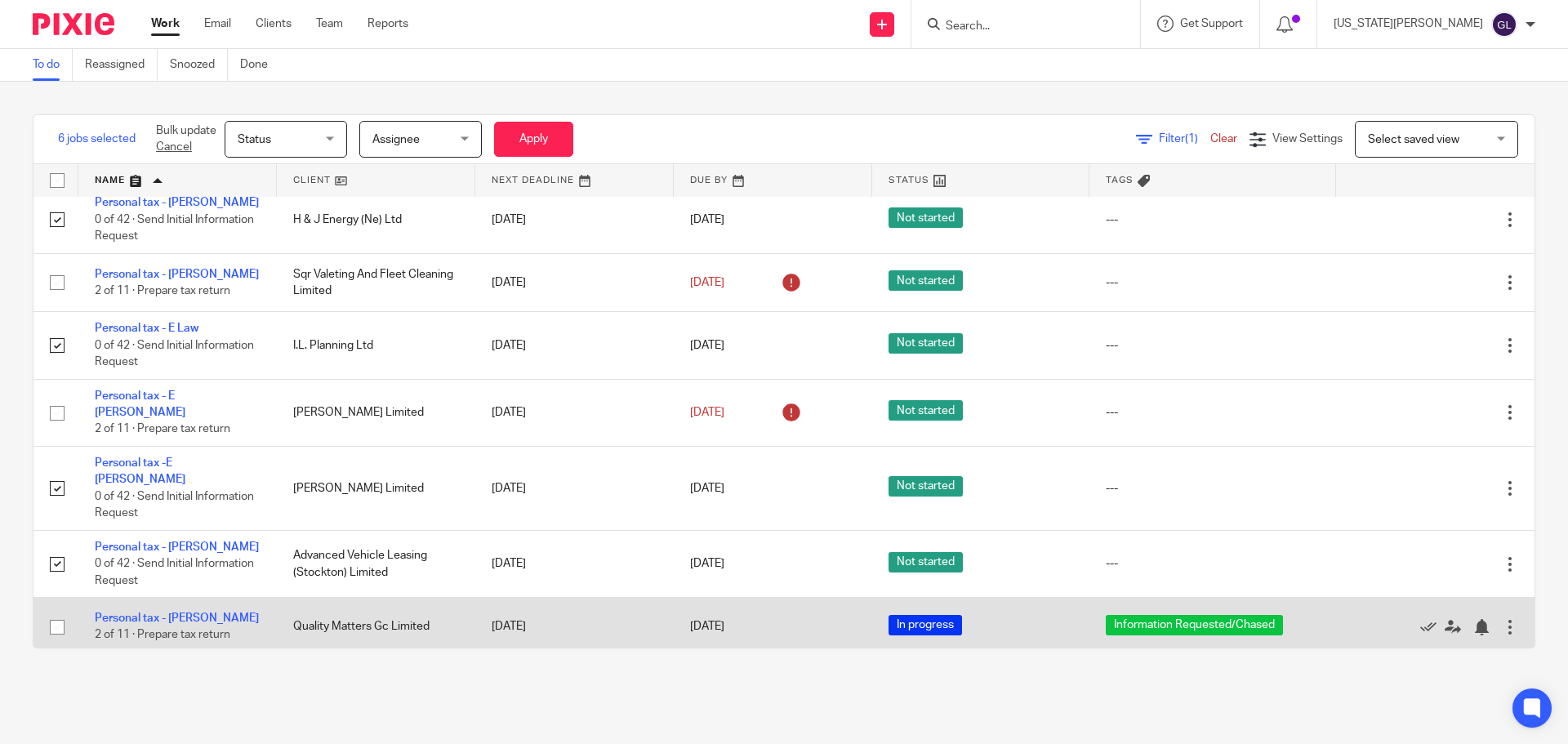
scroll to position [735, 0]
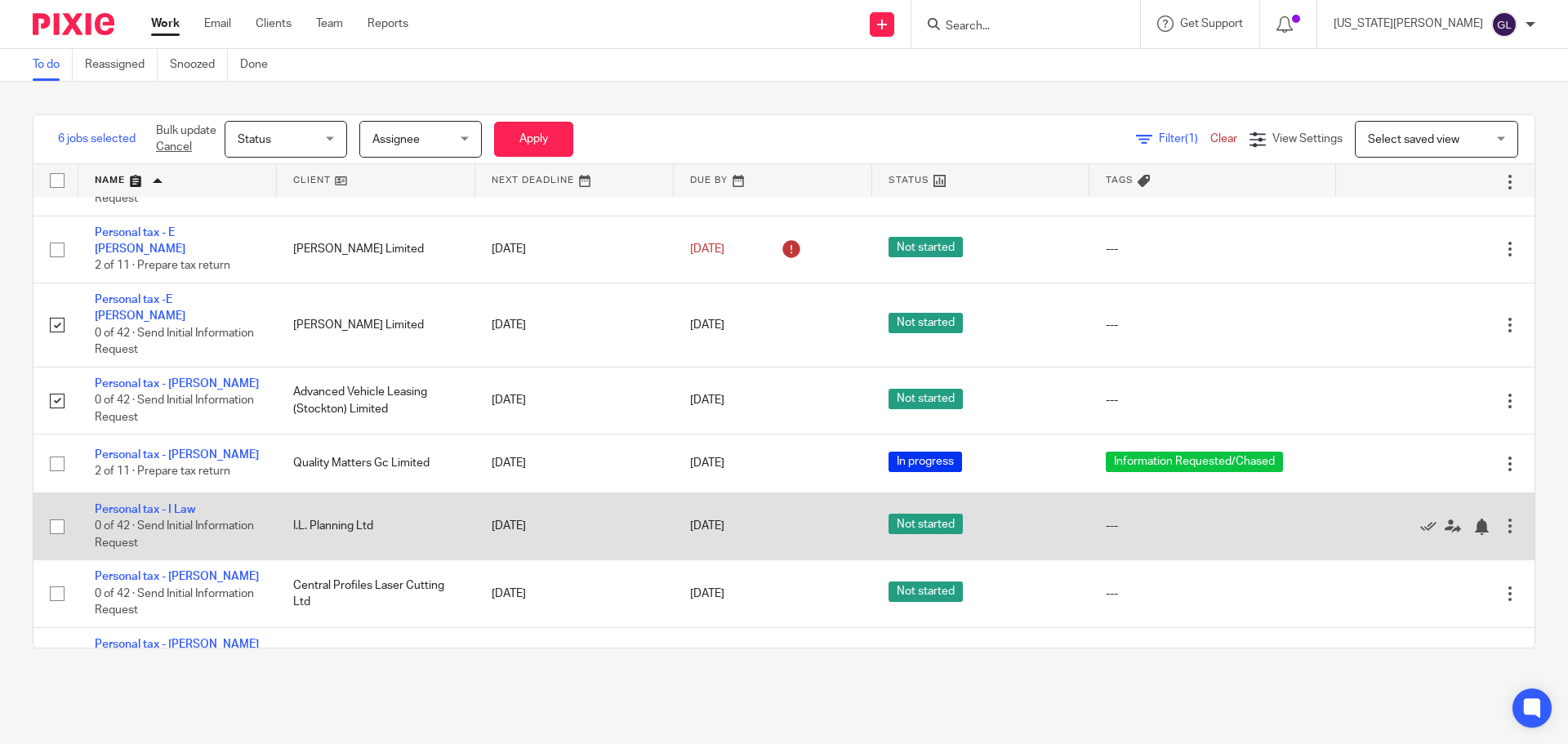
click at [54, 540] on input "checkbox" at bounding box center [57, 527] width 31 height 31
checkbox input "true"
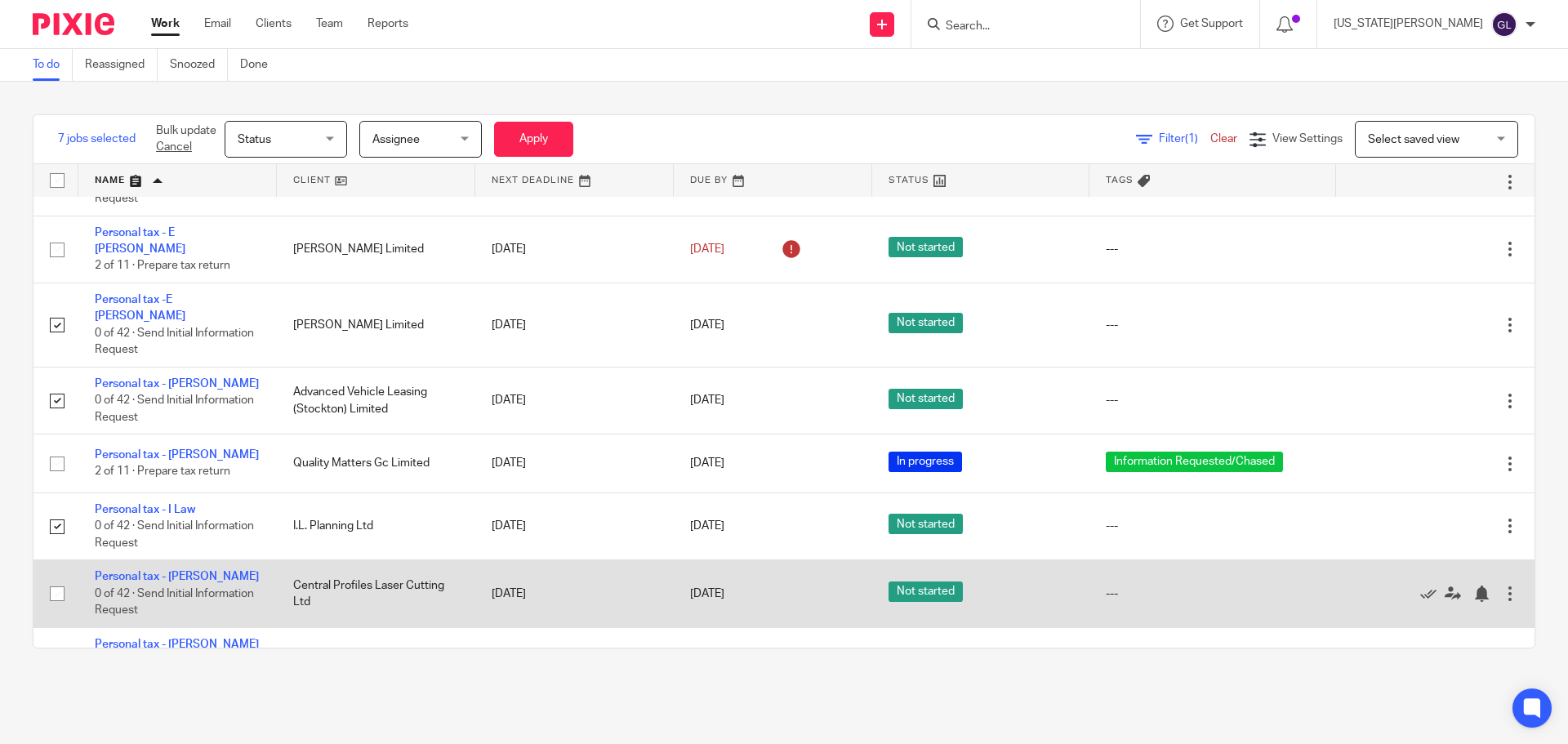
click at [51, 607] on input "checkbox" at bounding box center [57, 594] width 31 height 31
checkbox input "true"
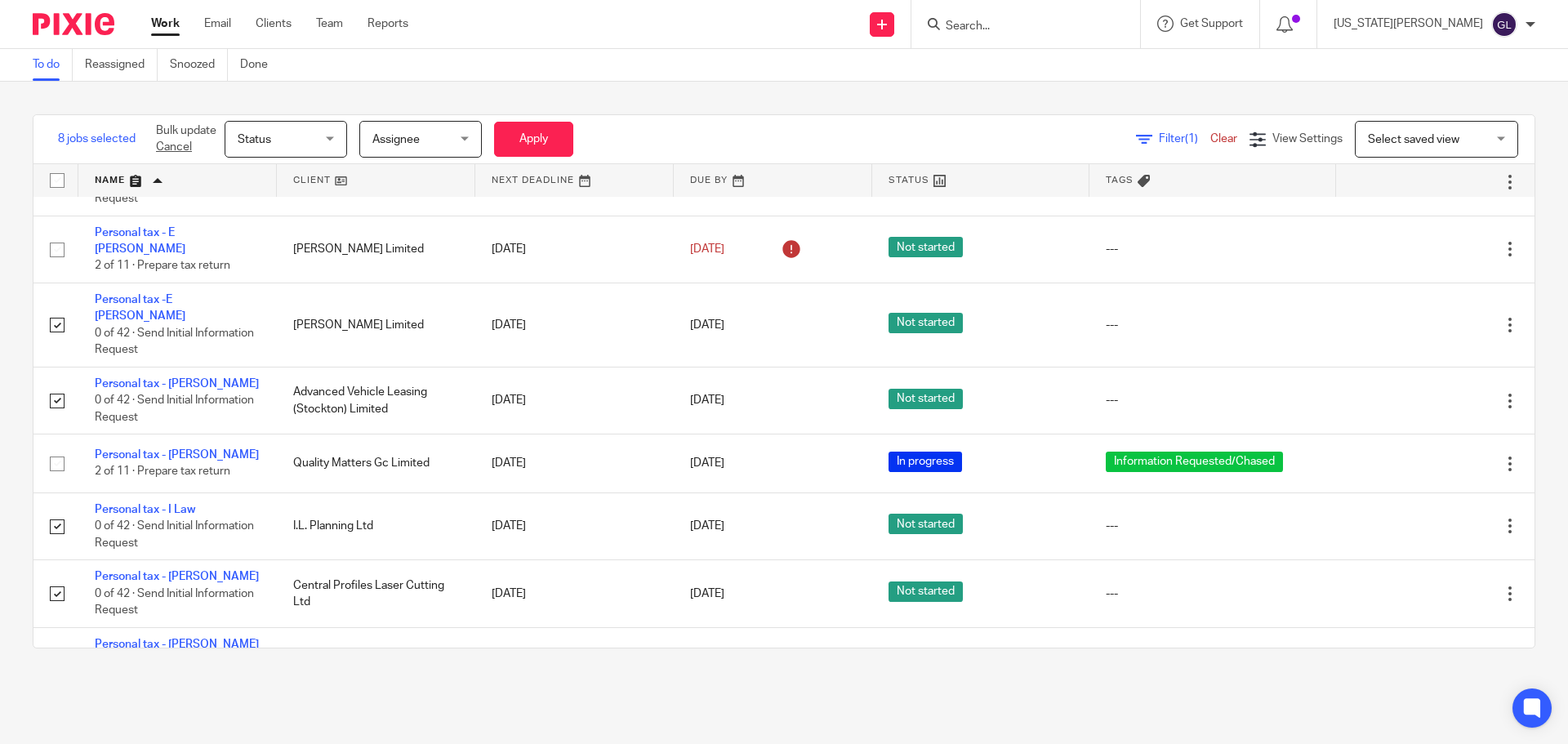
scroll to position [980, 0]
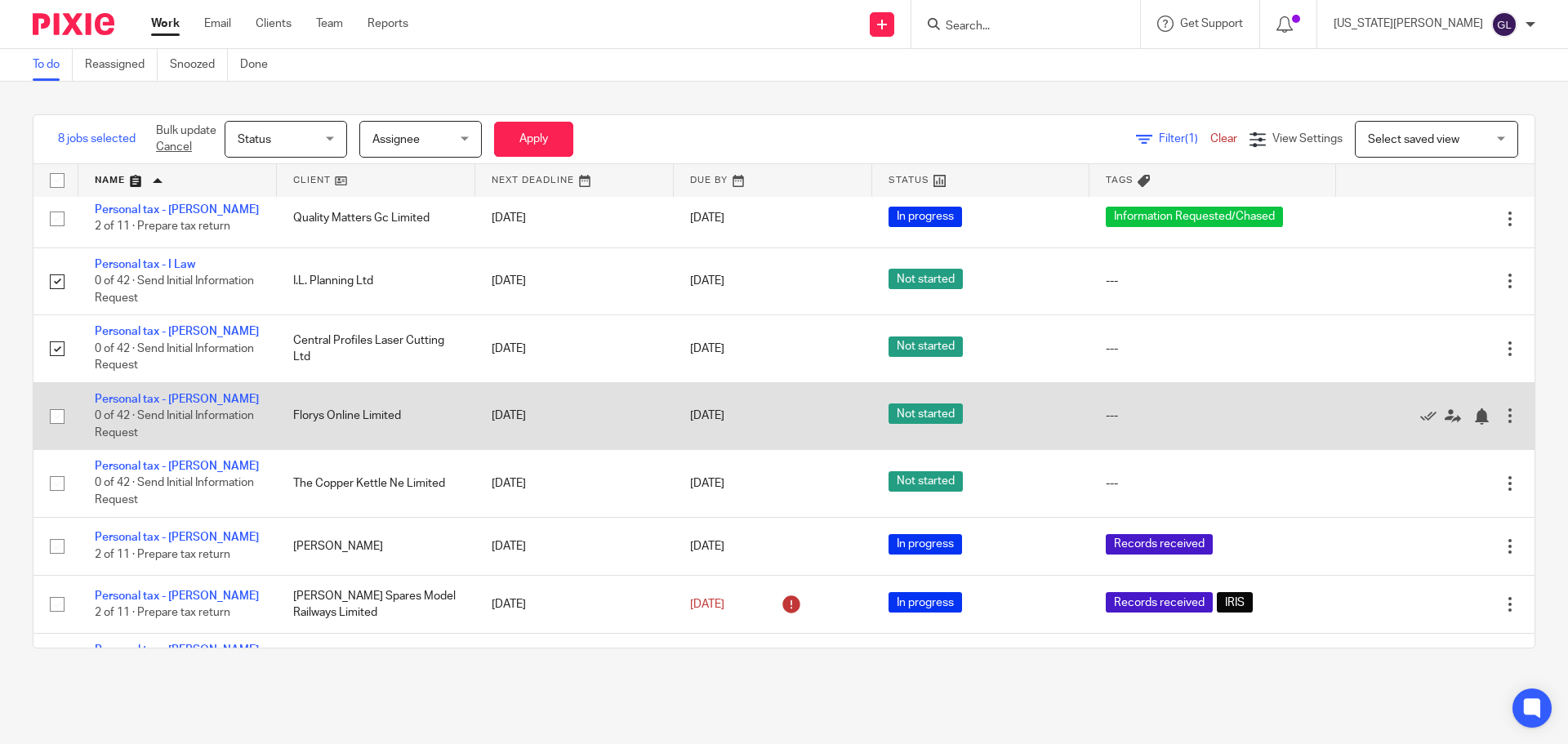
click at [61, 432] on input "checkbox" at bounding box center [57, 417] width 31 height 31
checkbox input "true"
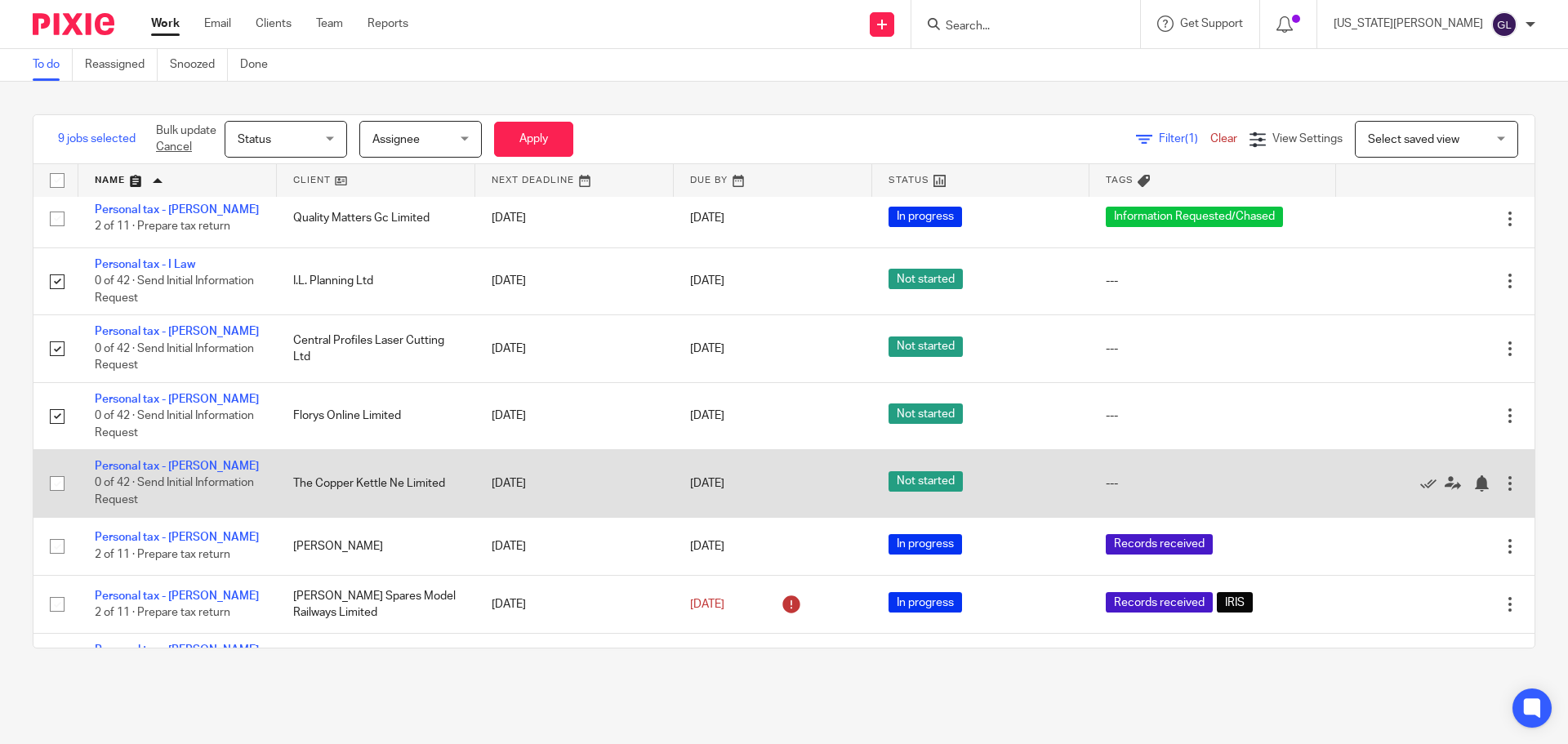
click at [52, 497] on input "checkbox" at bounding box center [57, 484] width 31 height 31
checkbox input "true"
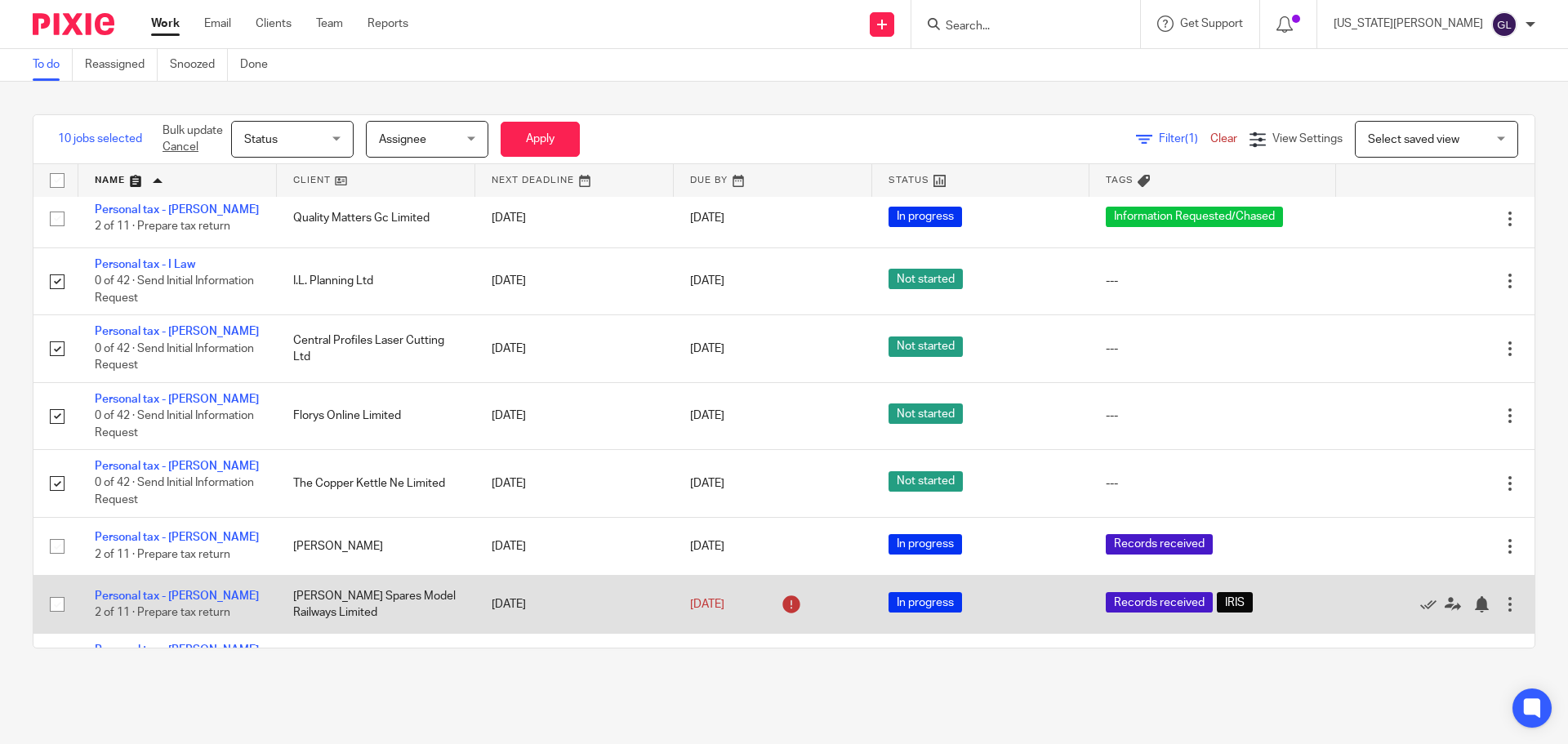
scroll to position [1062, 0]
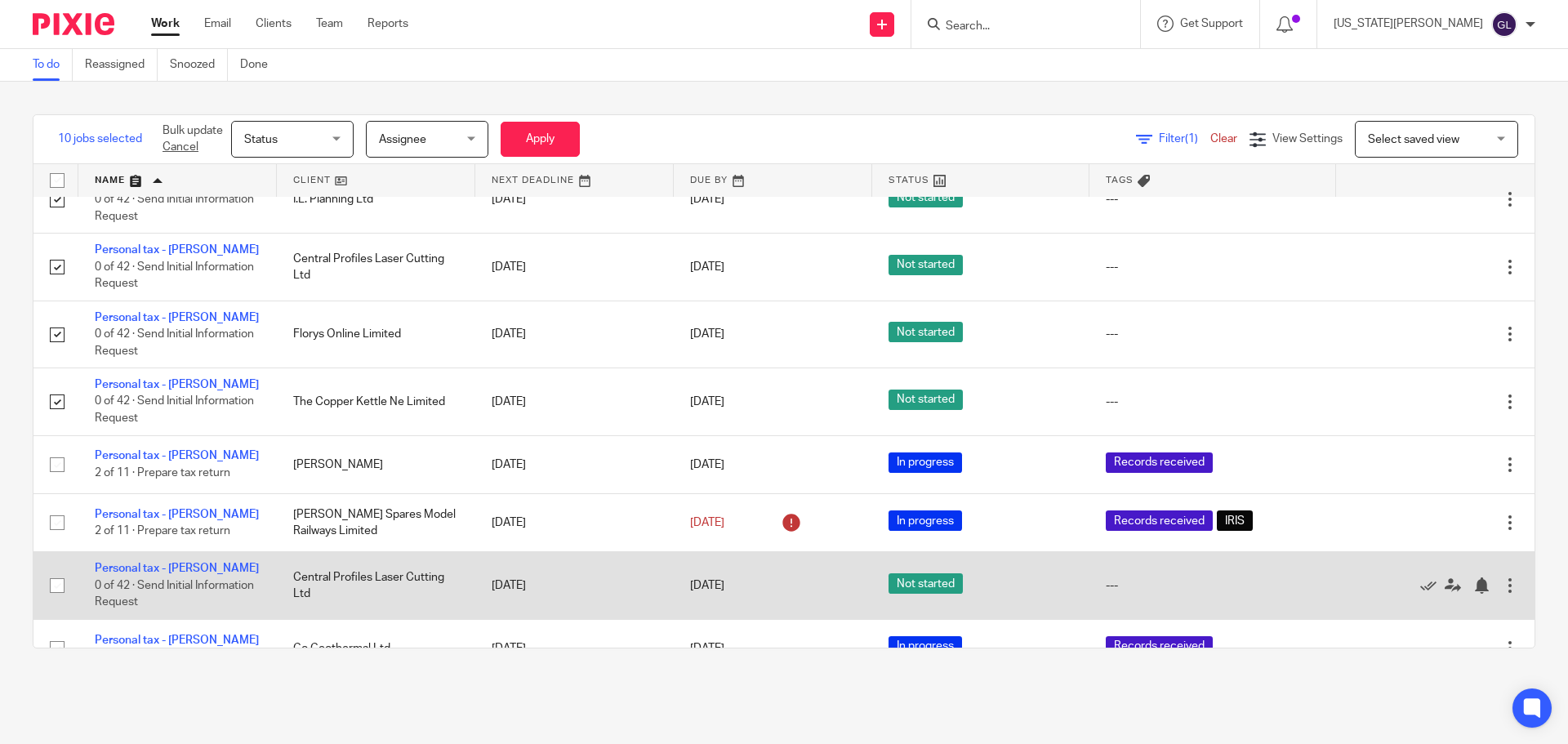
click at [60, 600] on input "checkbox" at bounding box center [57, 586] width 31 height 31
checkbox input "true"
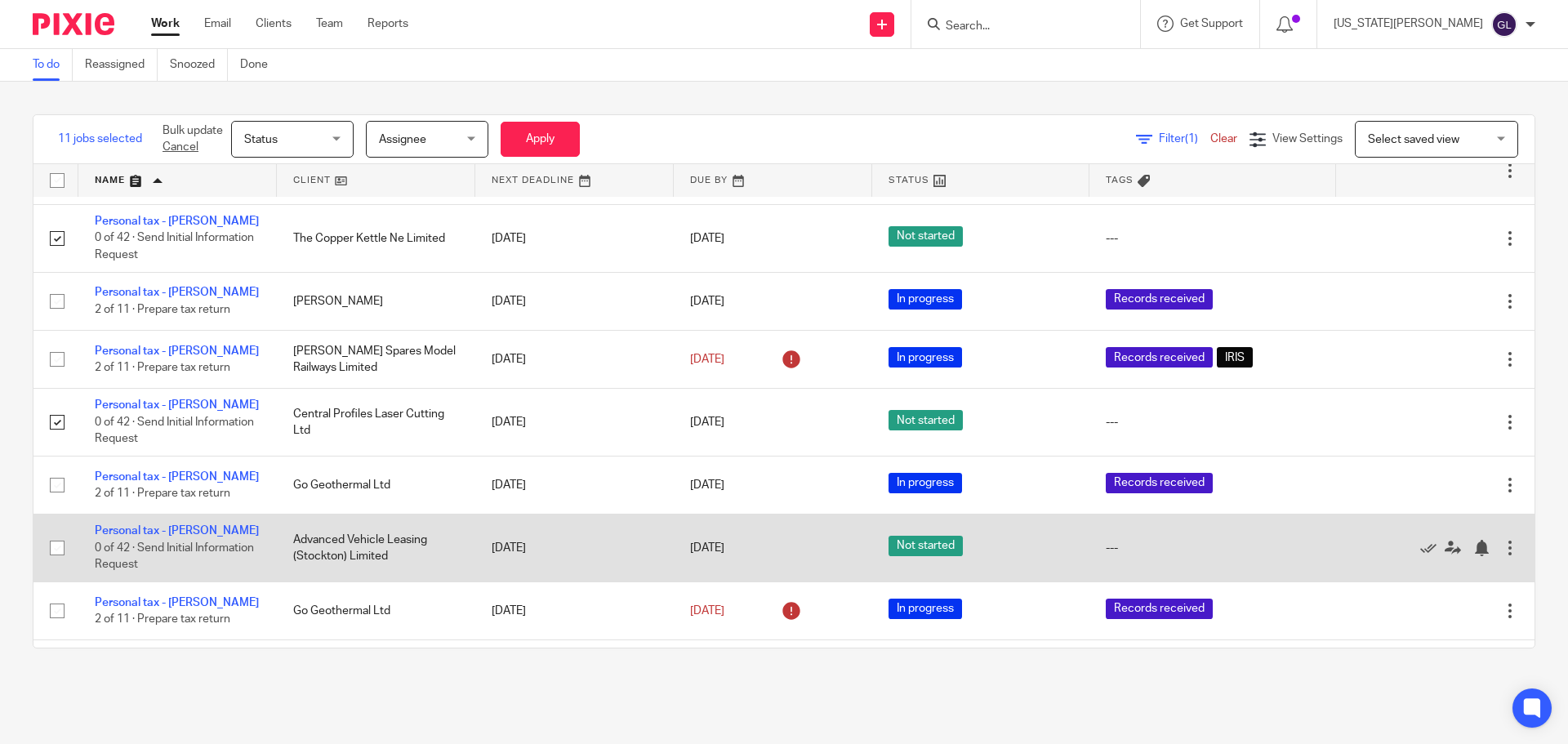
scroll to position [1307, 0]
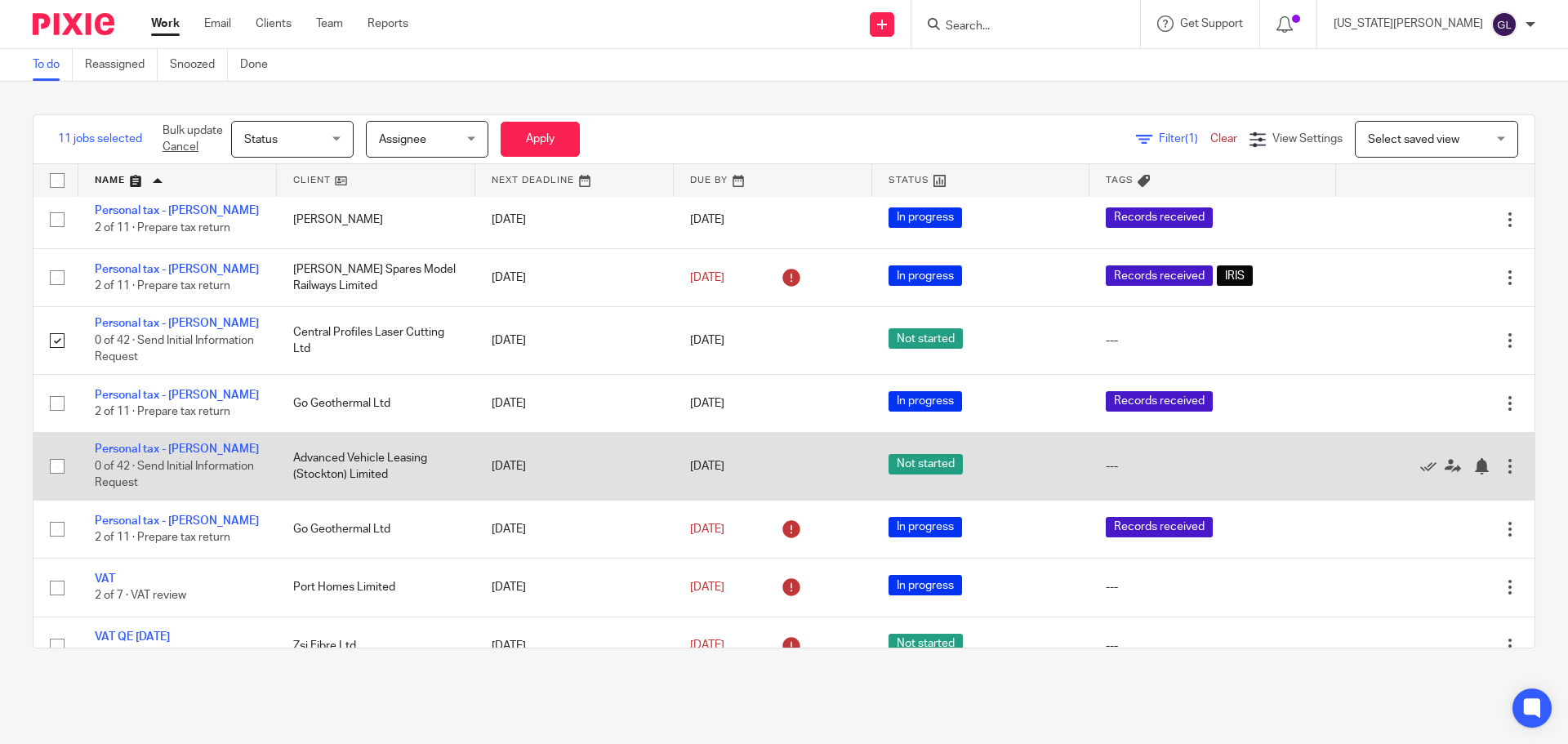
click at [58, 482] on input "checkbox" at bounding box center [57, 467] width 31 height 31
checkbox input "true"
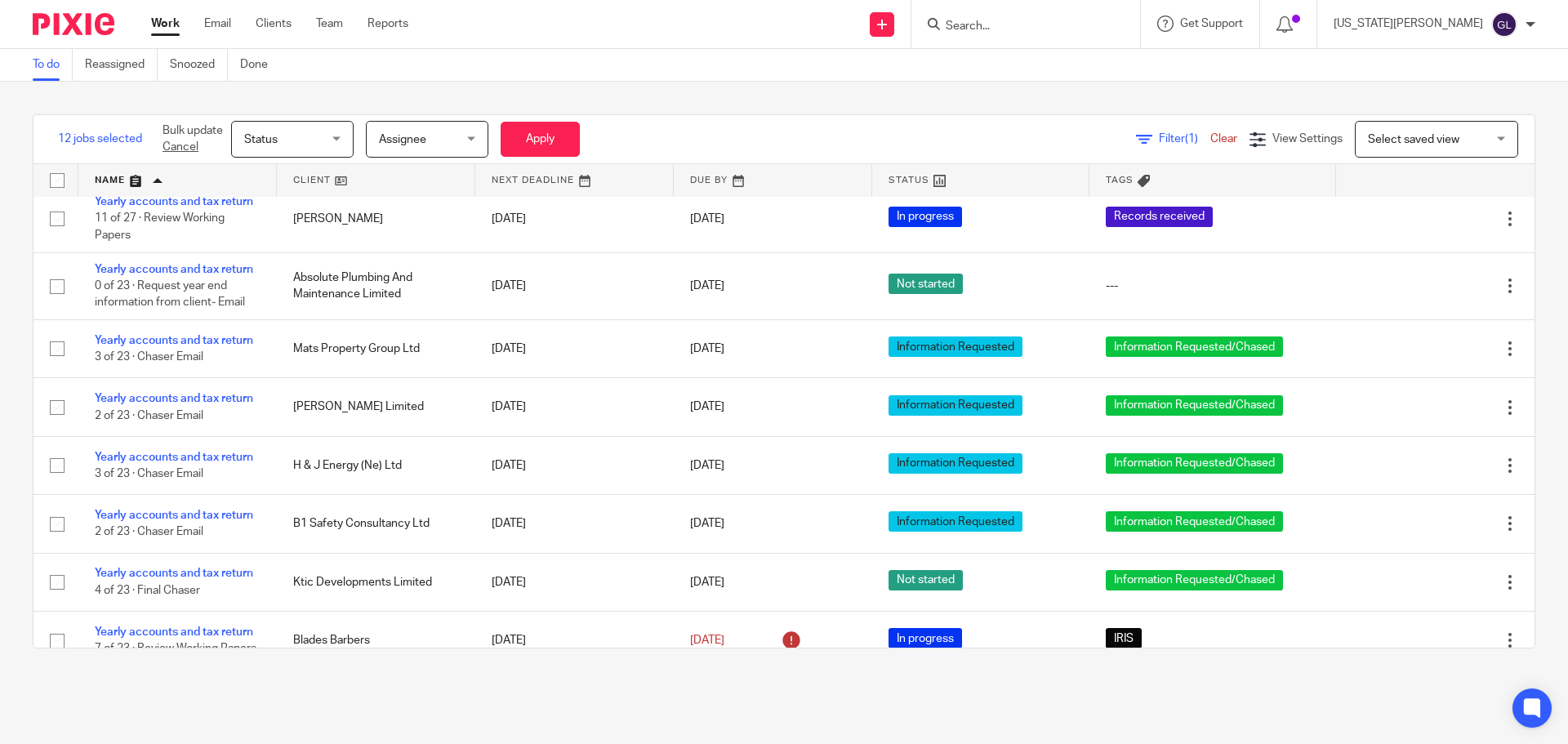
scroll to position [1388, 0]
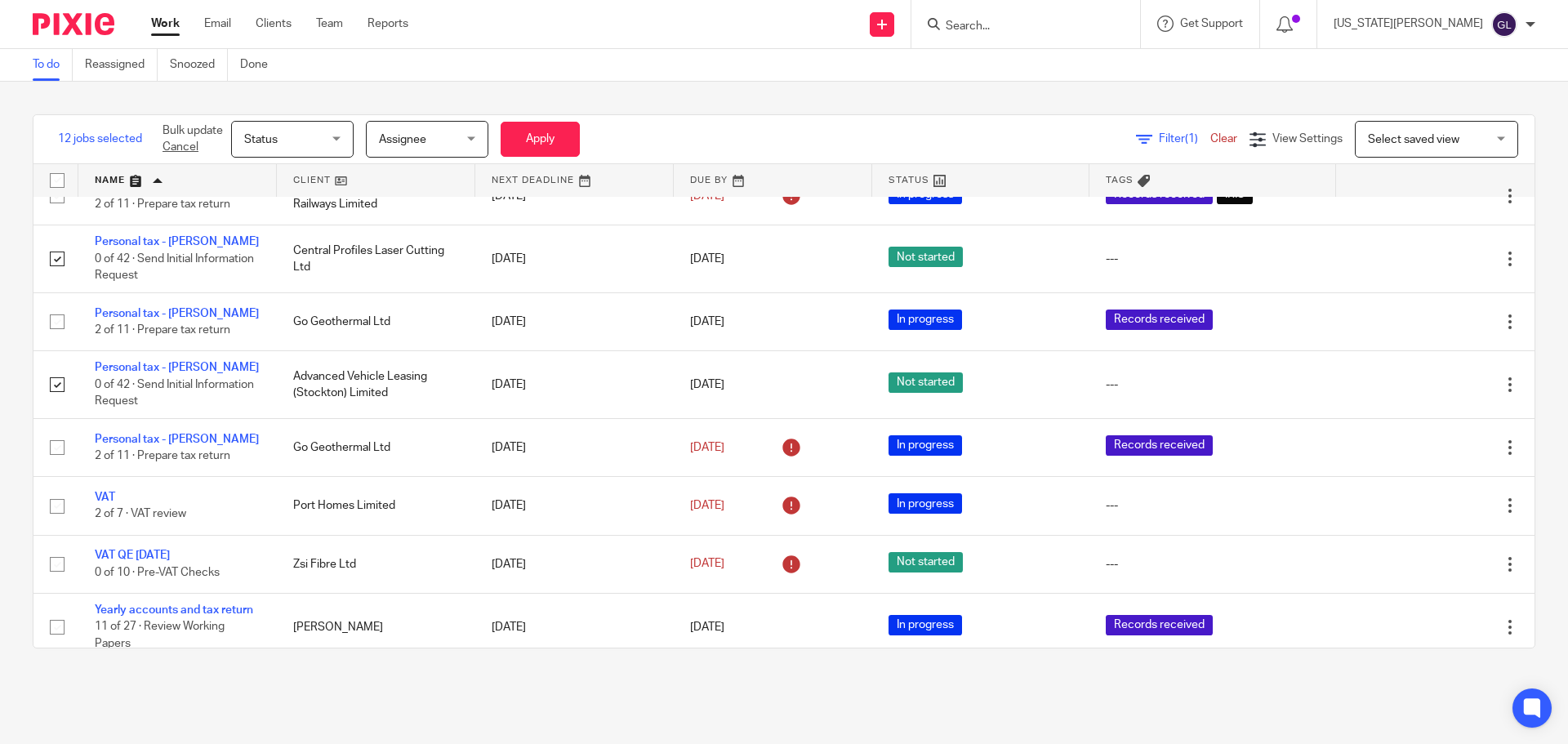
click at [429, 141] on span "Assignee" at bounding box center [422, 139] width 87 height 34
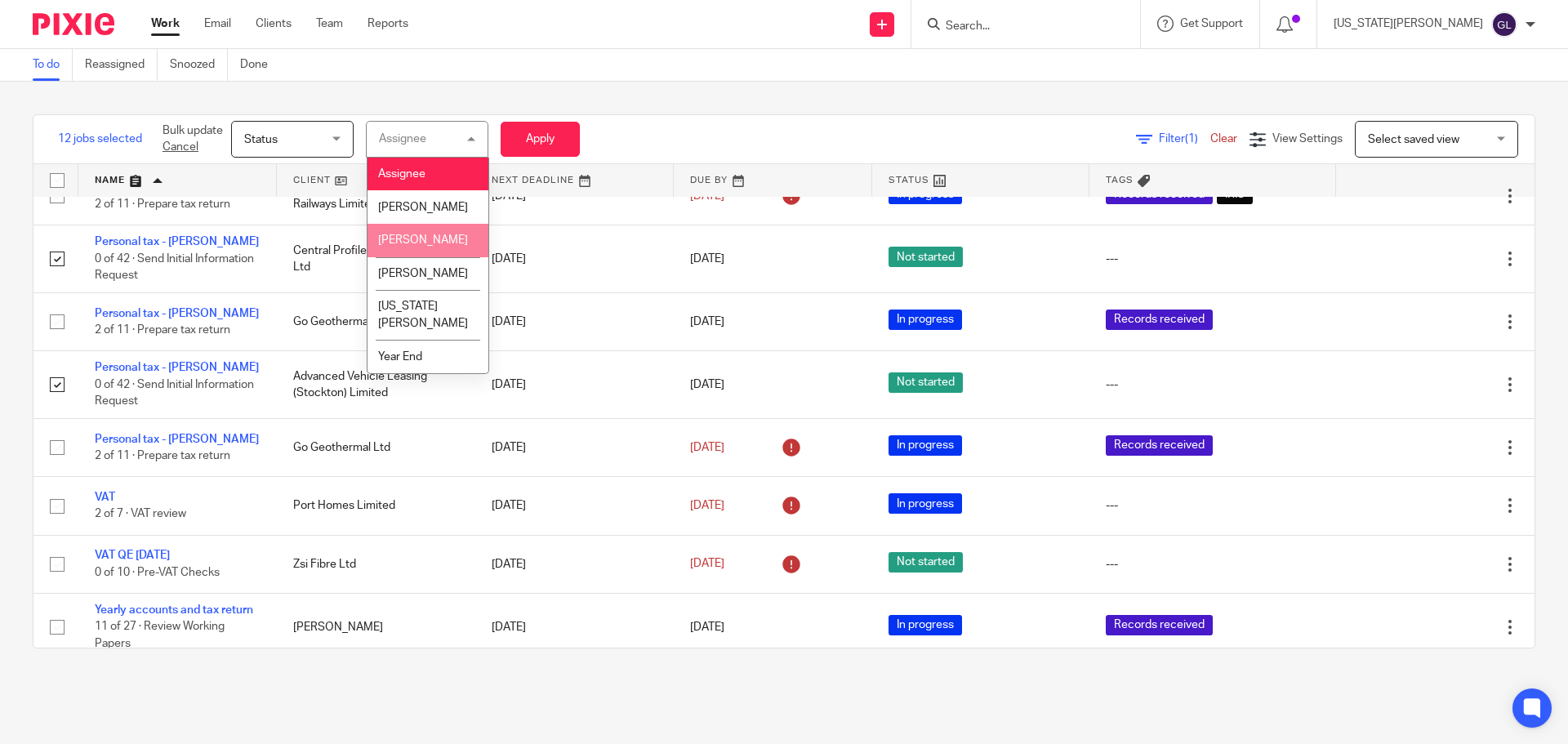
click at [434, 246] on span "Clare Thompson" at bounding box center [423, 240] width 90 height 11
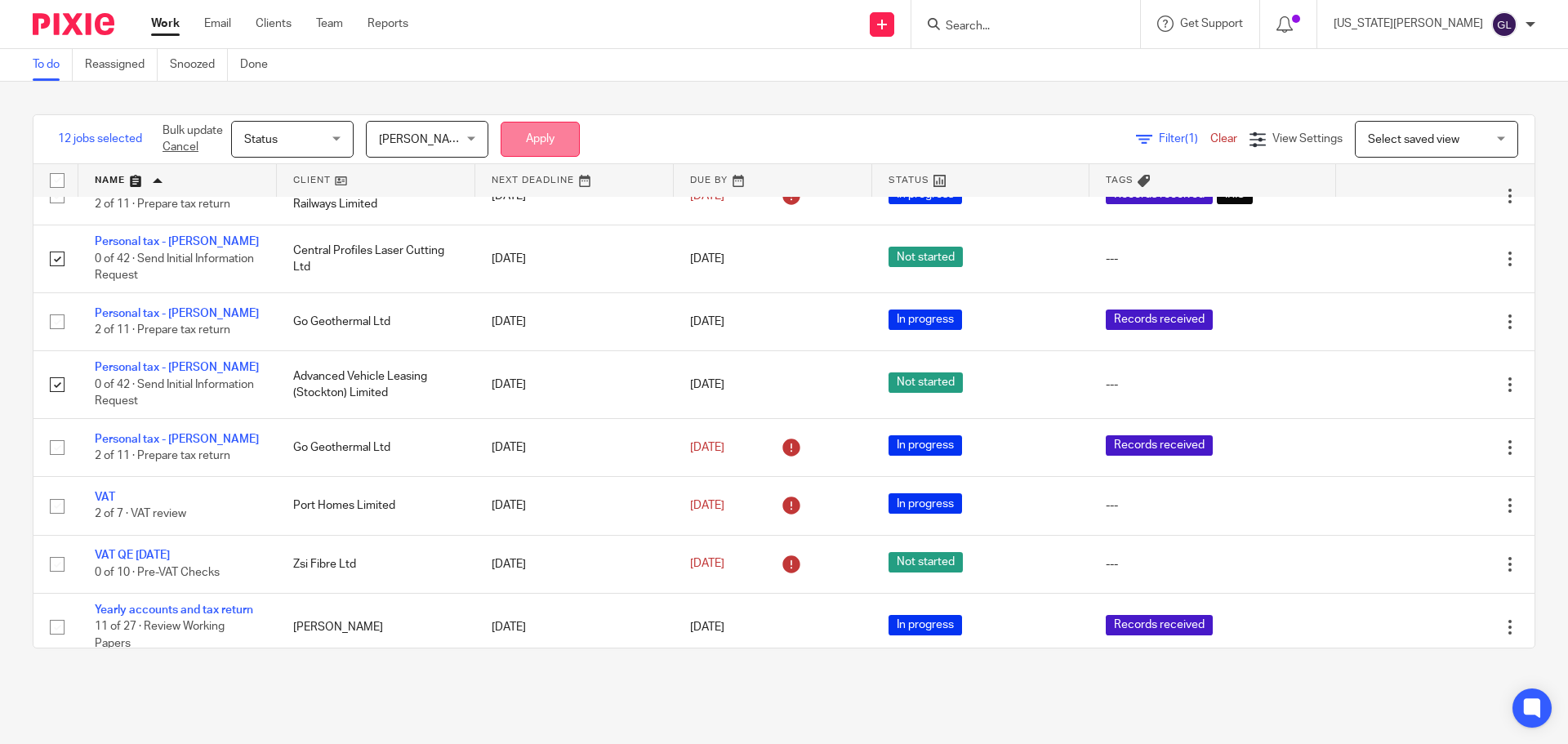
click at [537, 143] on button "Apply" at bounding box center [540, 139] width 79 height 35
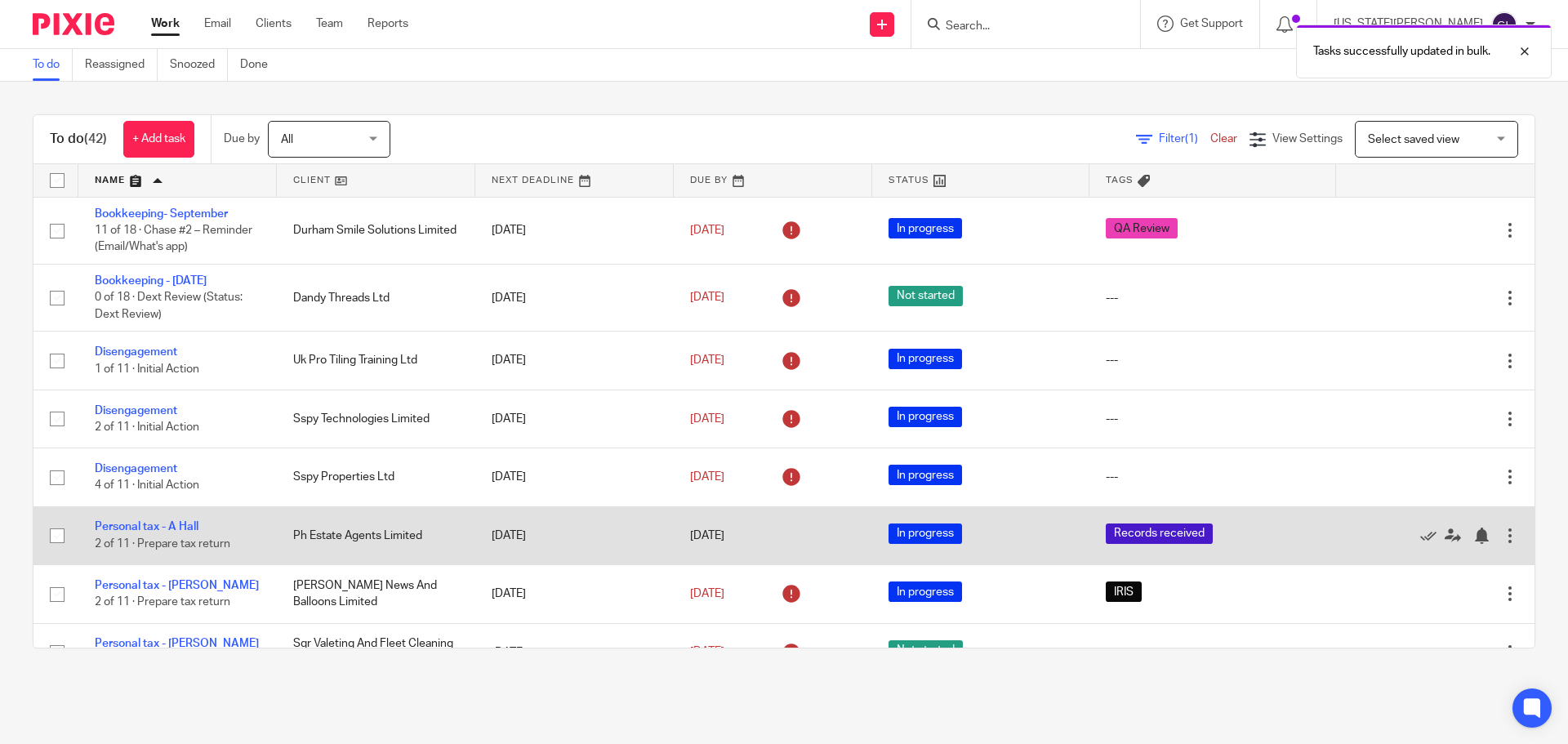
scroll to position [245, 0]
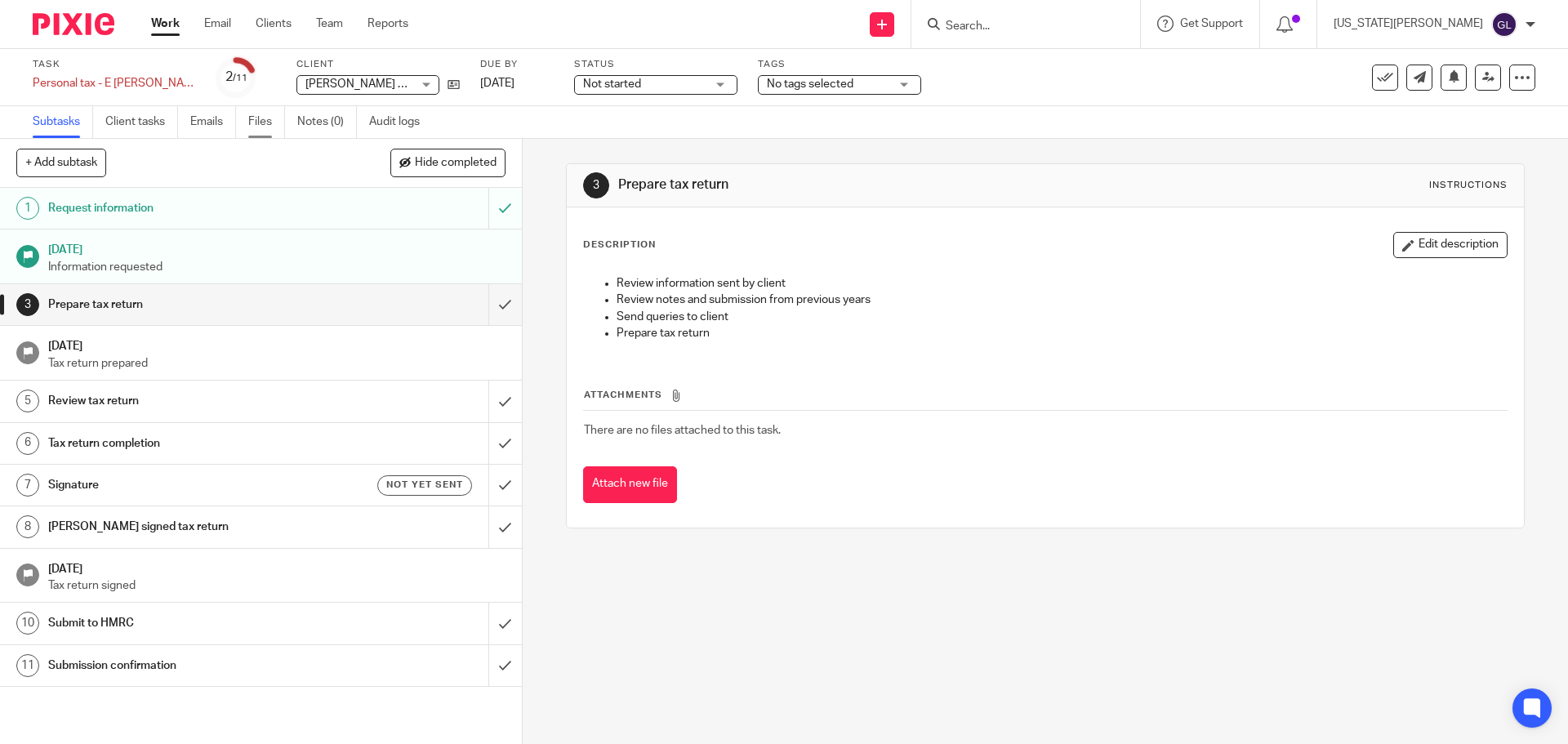
click at [262, 128] on link "Files" at bounding box center [266, 122] width 37 height 32
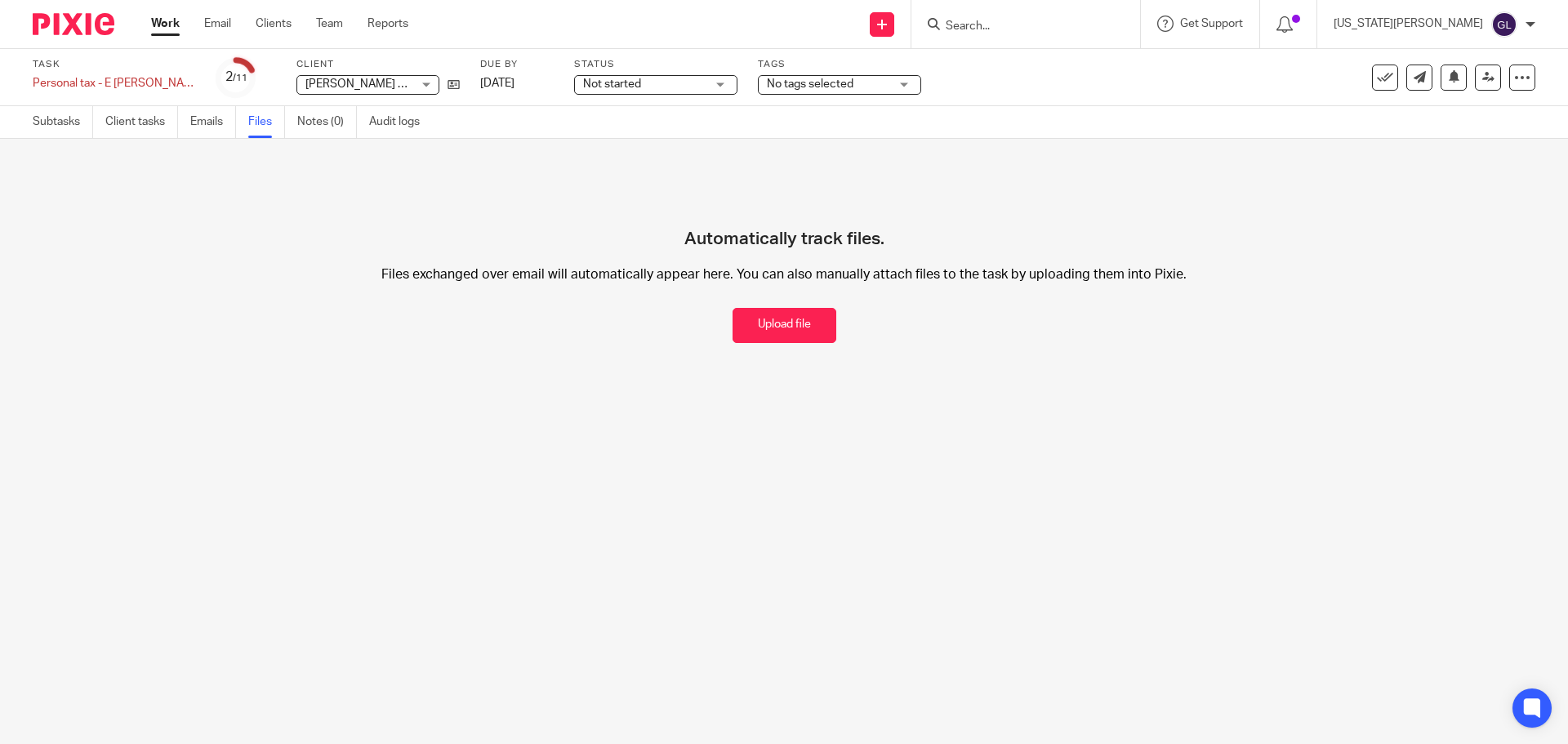
click at [229, 125] on link "Emails" at bounding box center [212, 122] width 46 height 32
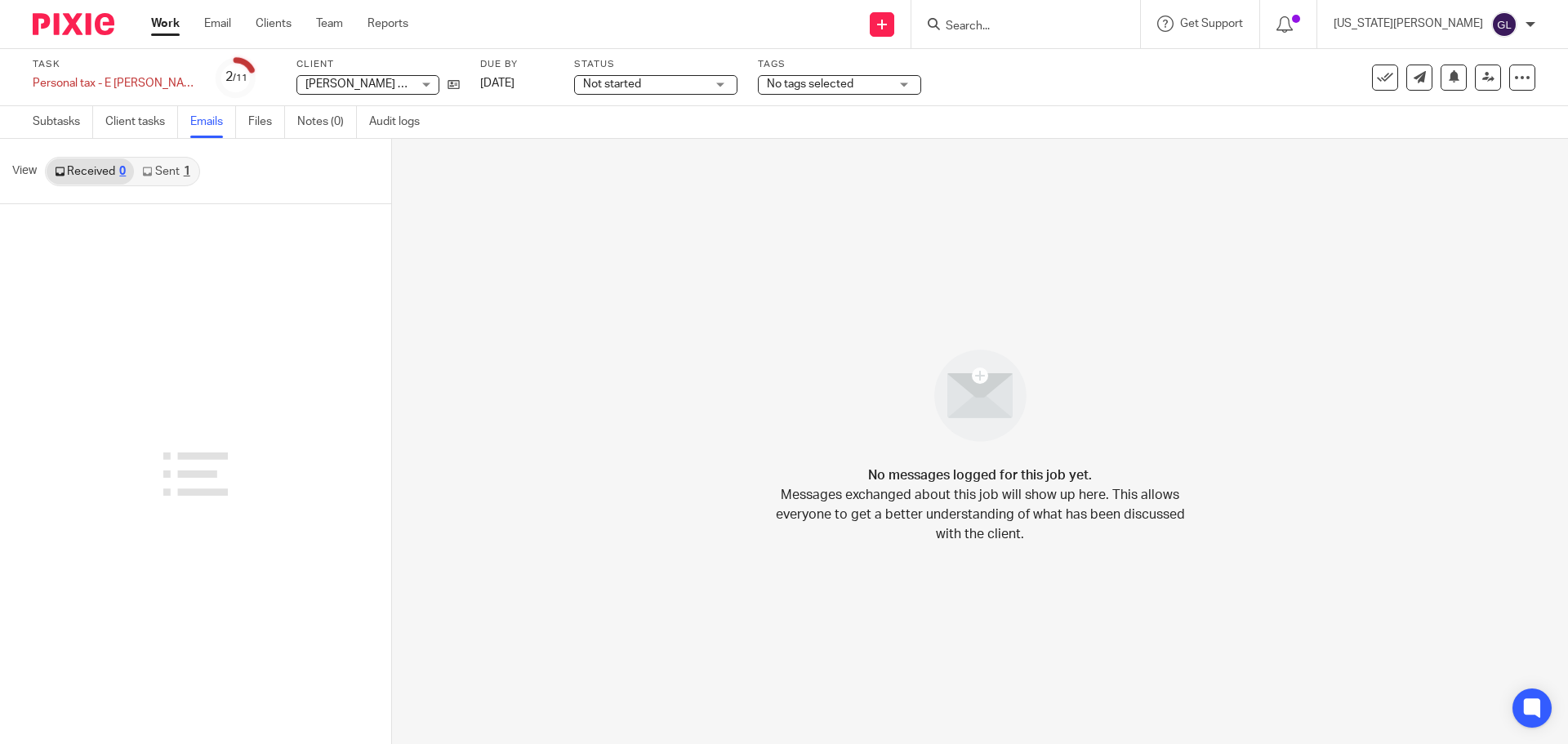
click at [149, 173] on icon at bounding box center [146, 171] width 9 height 9
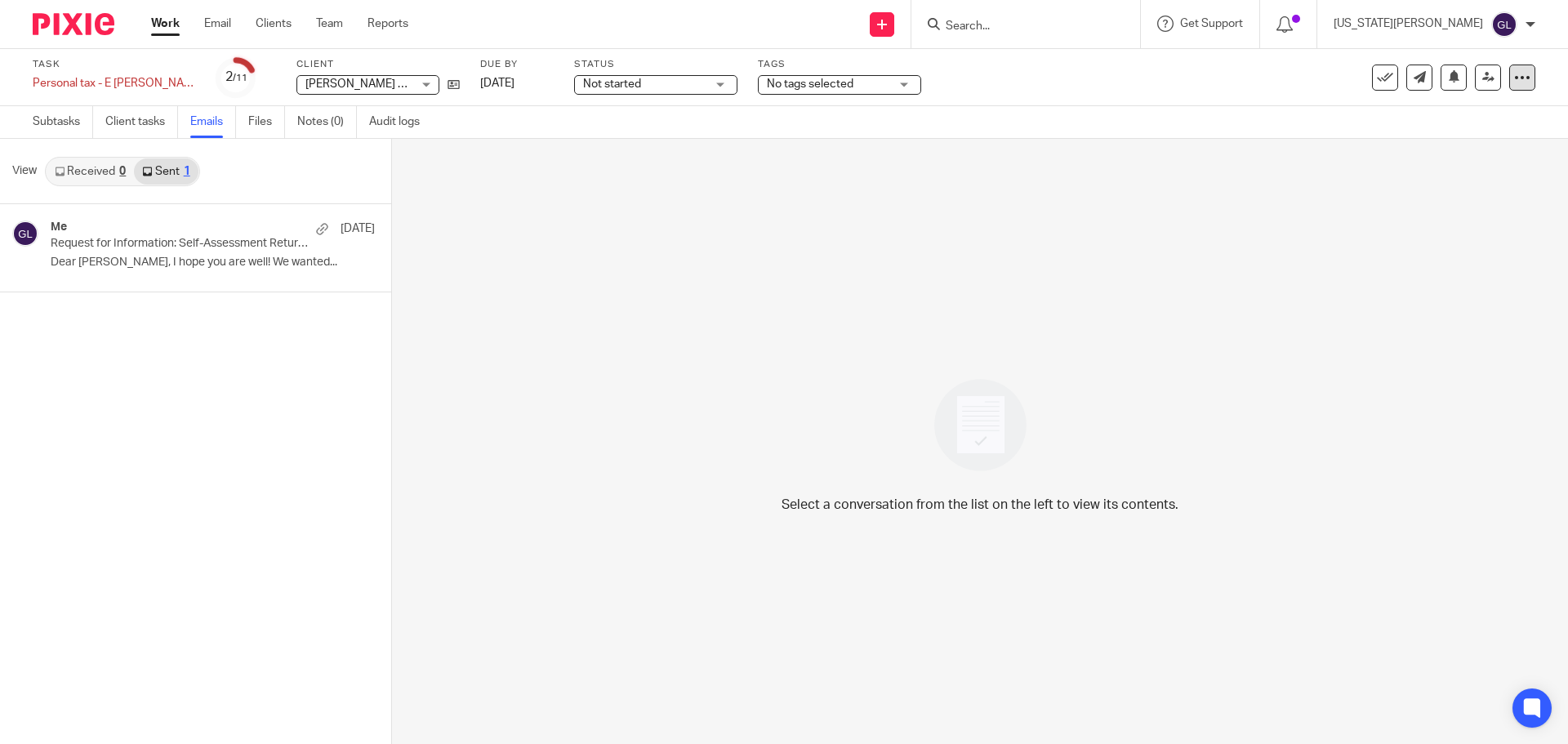
click at [1513, 88] on div at bounding box center [1522, 77] width 26 height 26
drag, startPoint x: 161, startPoint y: 326, endPoint x: 293, endPoint y: 346, distance: 133.5
click at [162, 326] on div "Me [DATE] Request for Information: Self-Assessment Return 2025 Dear [PERSON_NAM…" at bounding box center [195, 474] width 391 height 540
drag, startPoint x: 283, startPoint y: 262, endPoint x: 239, endPoint y: 282, distance: 48.3
click at [201, 388] on div "Me [DATE] Request for Information: Self-Assessment Return 2025 Dear [PERSON_NAM…" at bounding box center [195, 474] width 391 height 540
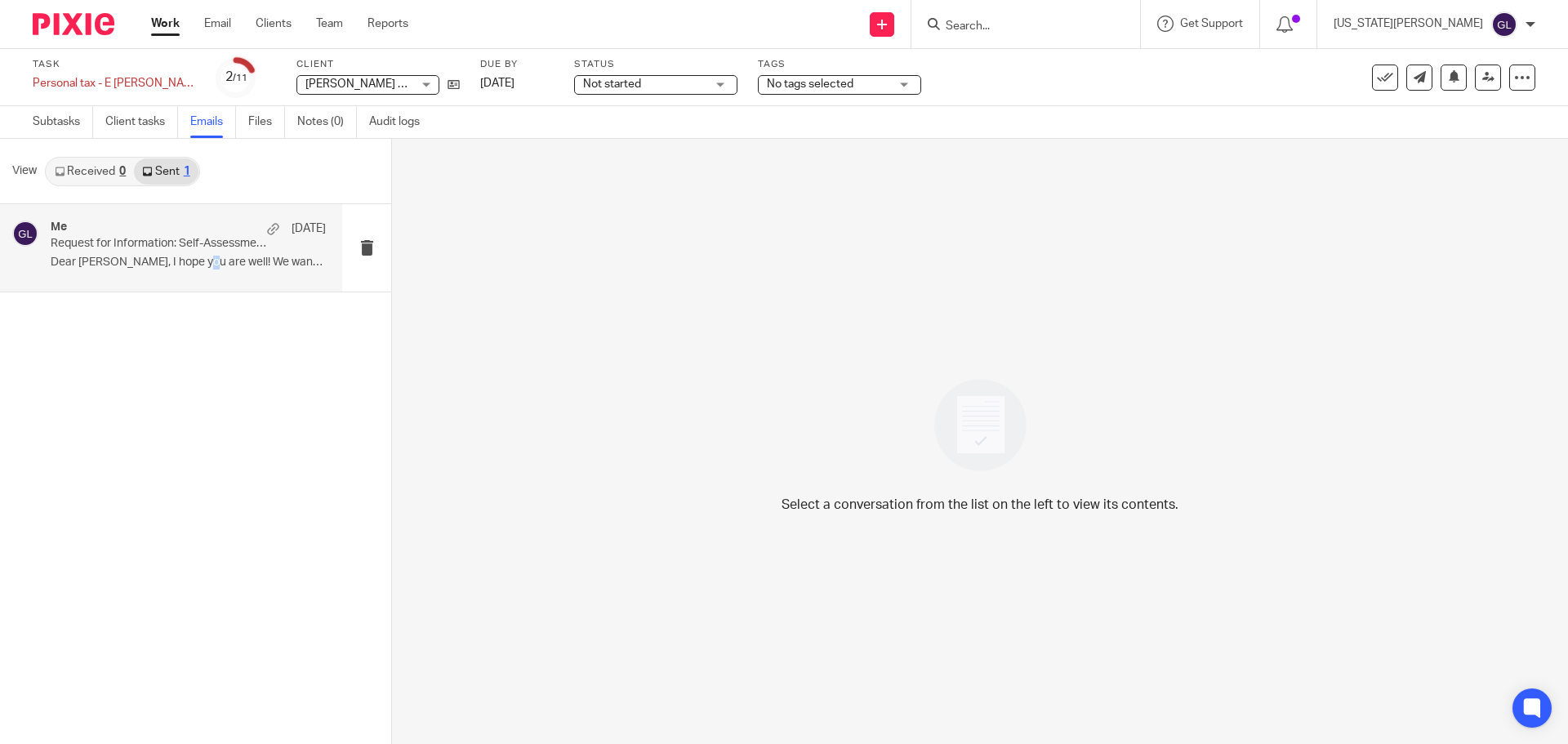
click at [234, 257] on p "Dear [PERSON_NAME], I hope you are well! We wanted..." at bounding box center [188, 263] width 275 height 14
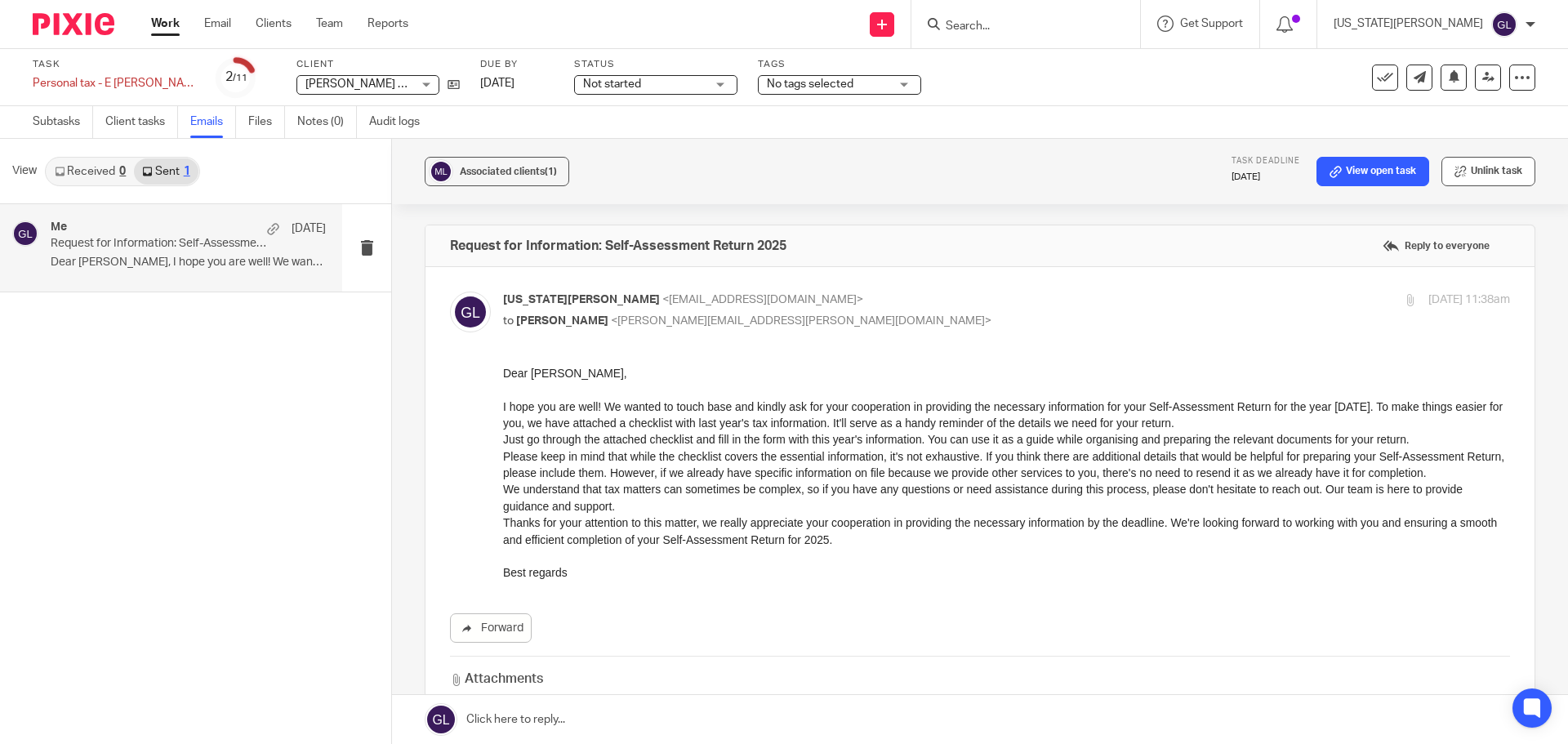
click at [1492, 173] on button "Unlink task" at bounding box center [1488, 172] width 94 height 29
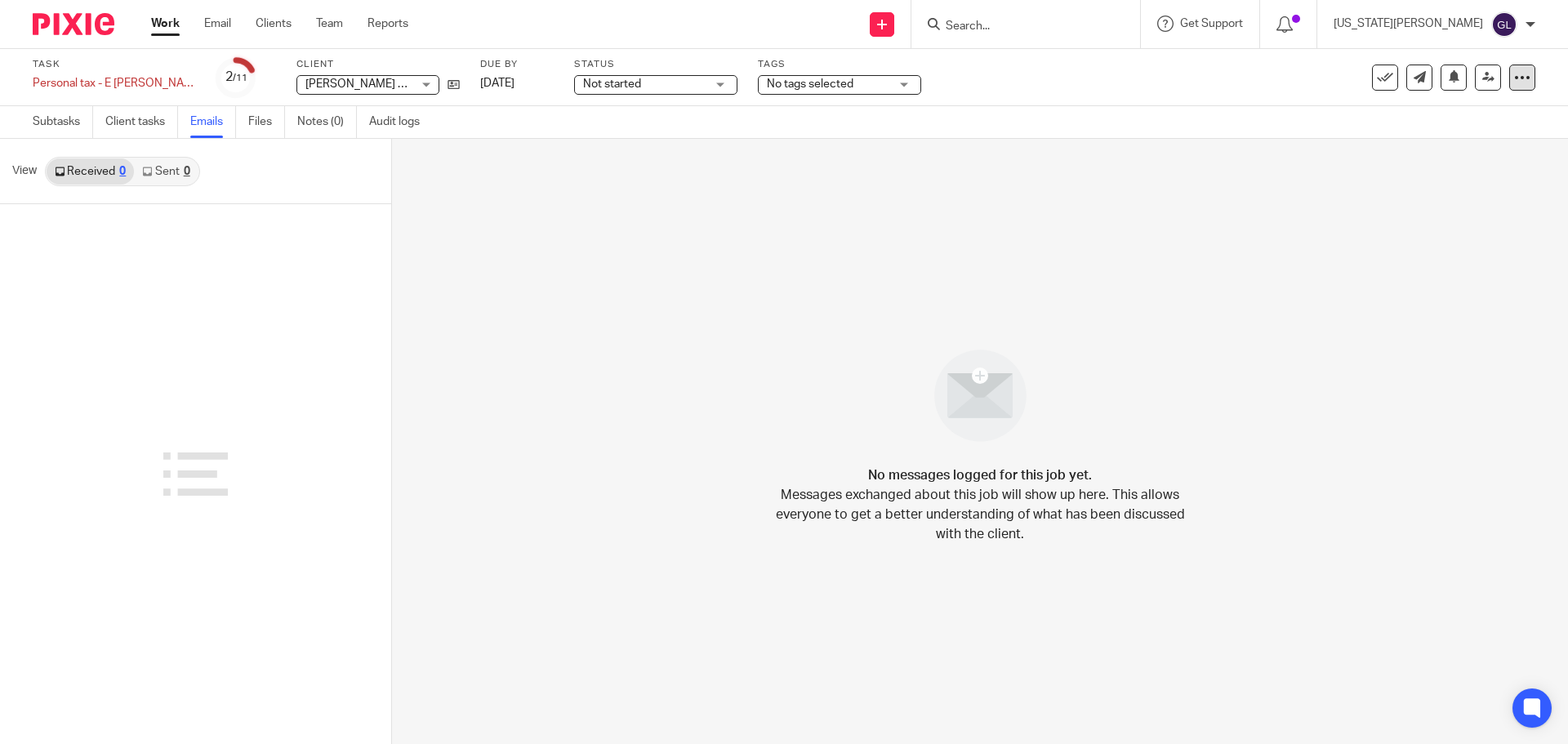
click at [1512, 68] on div at bounding box center [1522, 77] width 26 height 26
click at [1398, 213] on button "Delete" at bounding box center [1448, 213] width 131 height 13
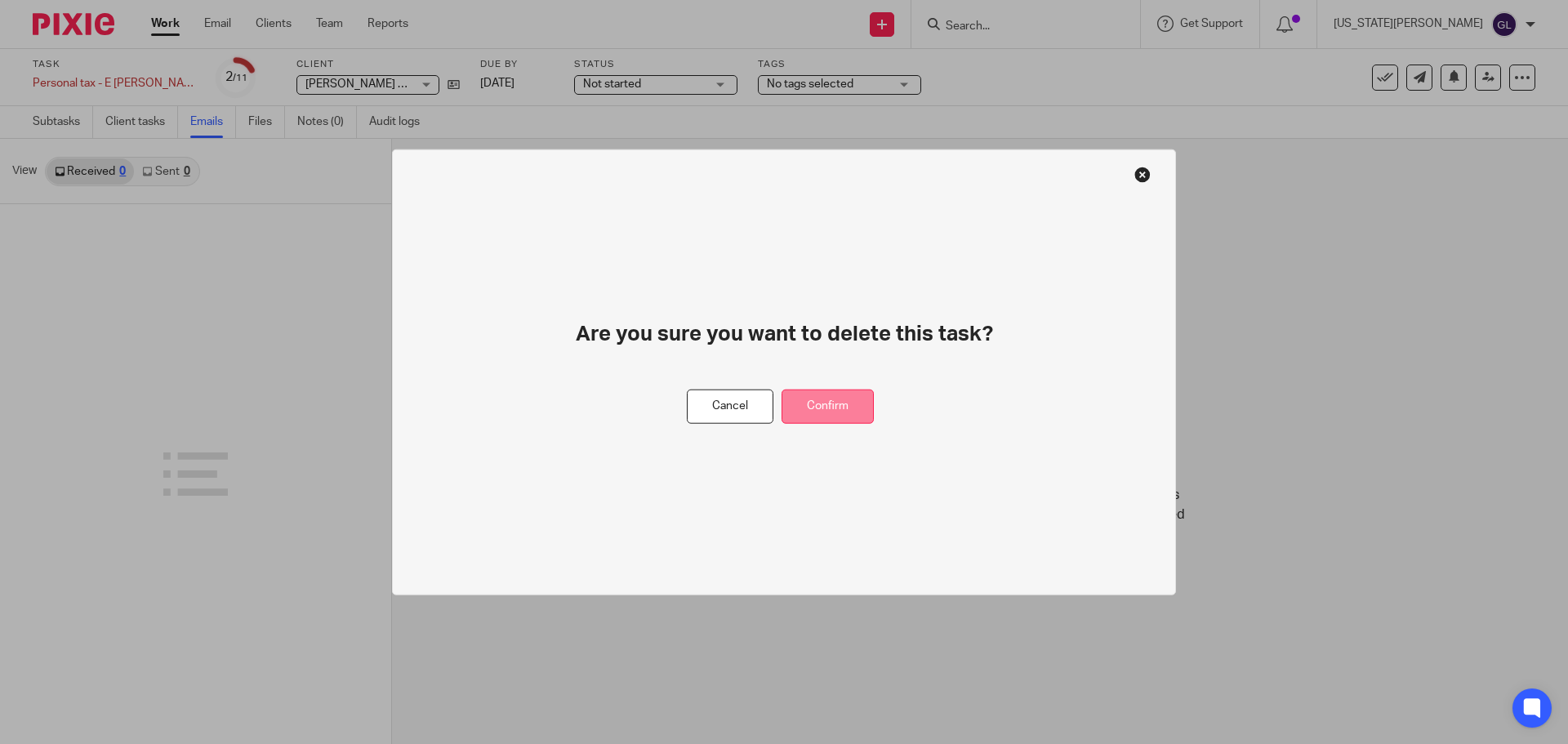
click at [850, 400] on button "Confirm" at bounding box center [827, 406] width 92 height 35
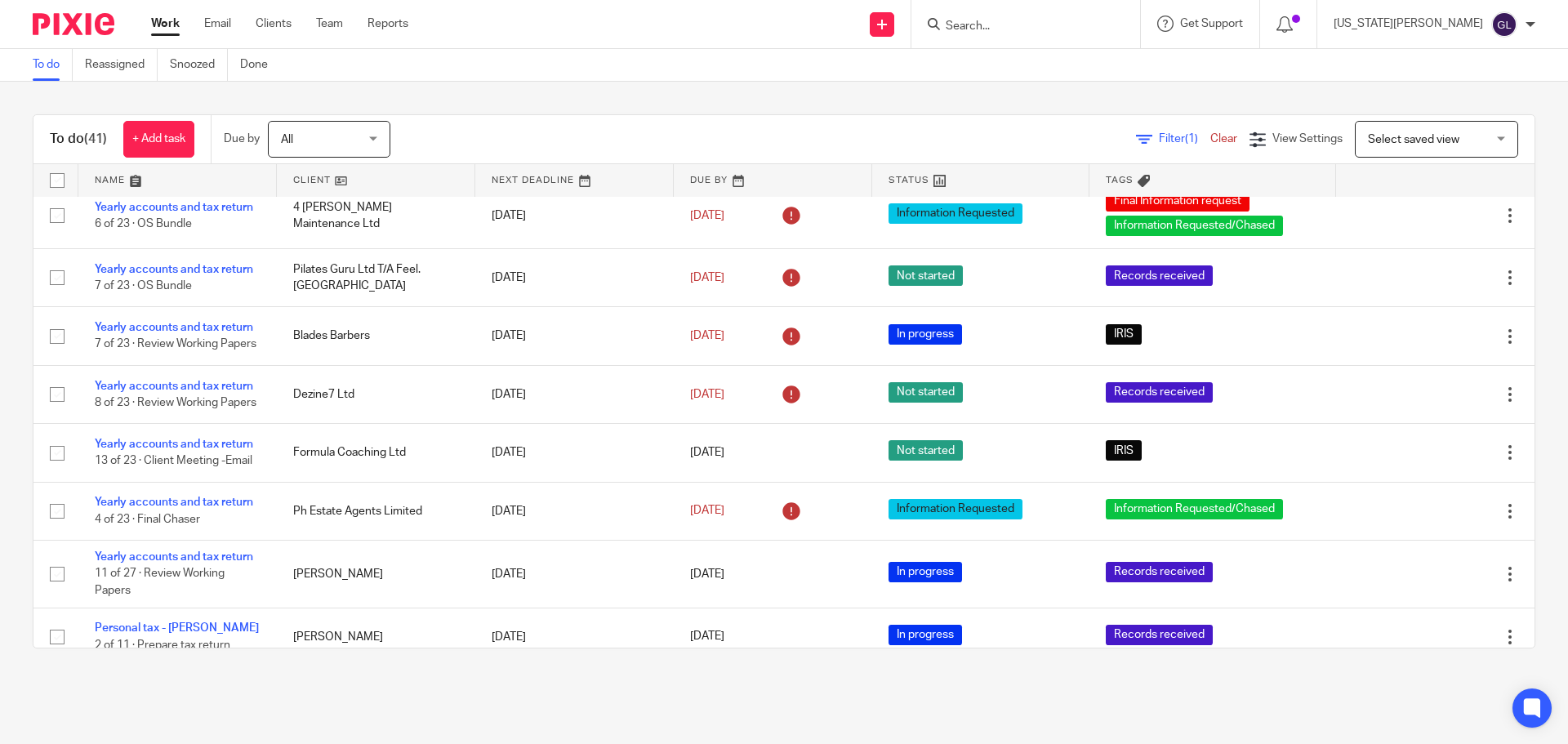
scroll to position [157, 0]
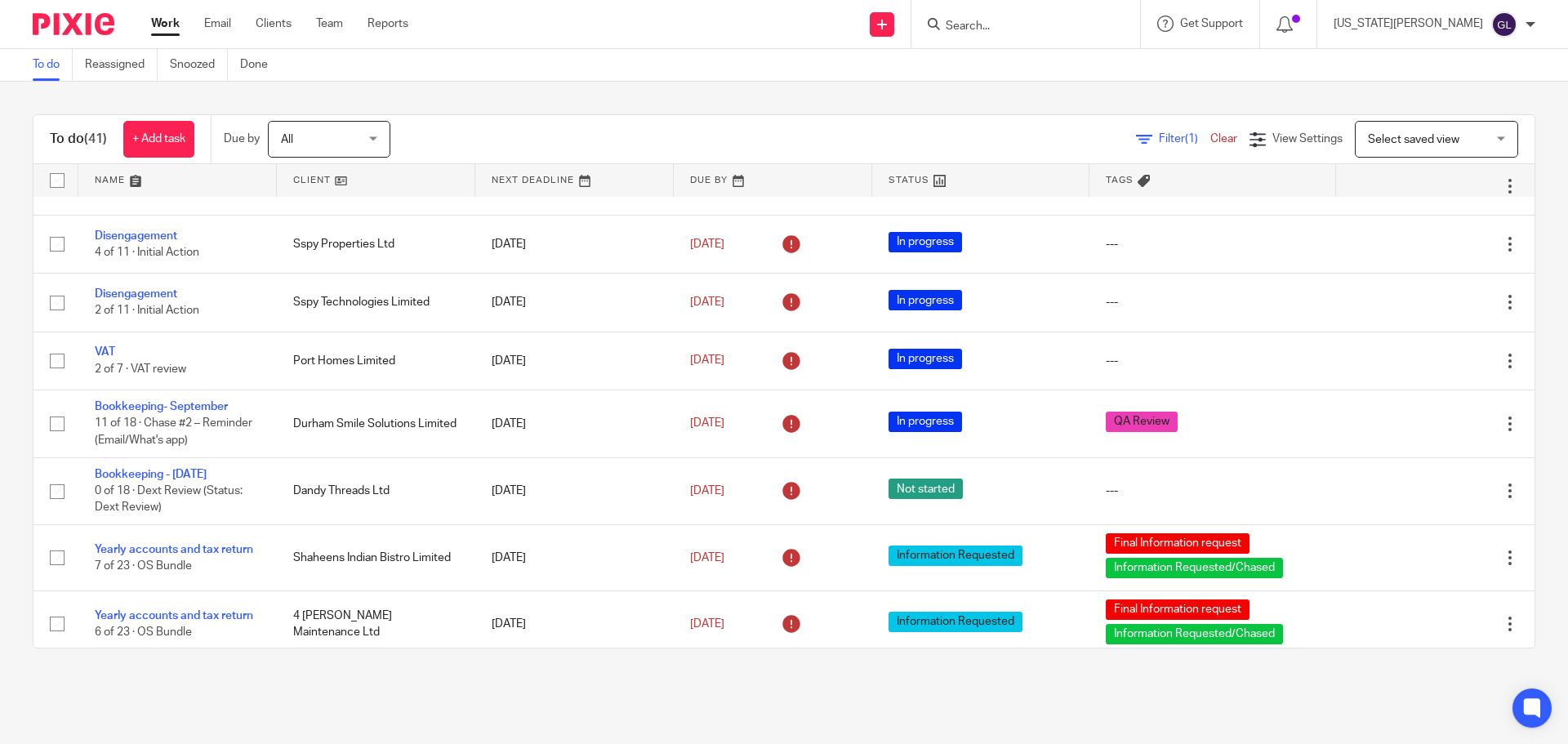
click at [1035, 27] on input "Search" at bounding box center [1017, 27] width 147 height 15
type input "summ"
click at [1130, 76] on link at bounding box center [1100, 70] width 319 height 38
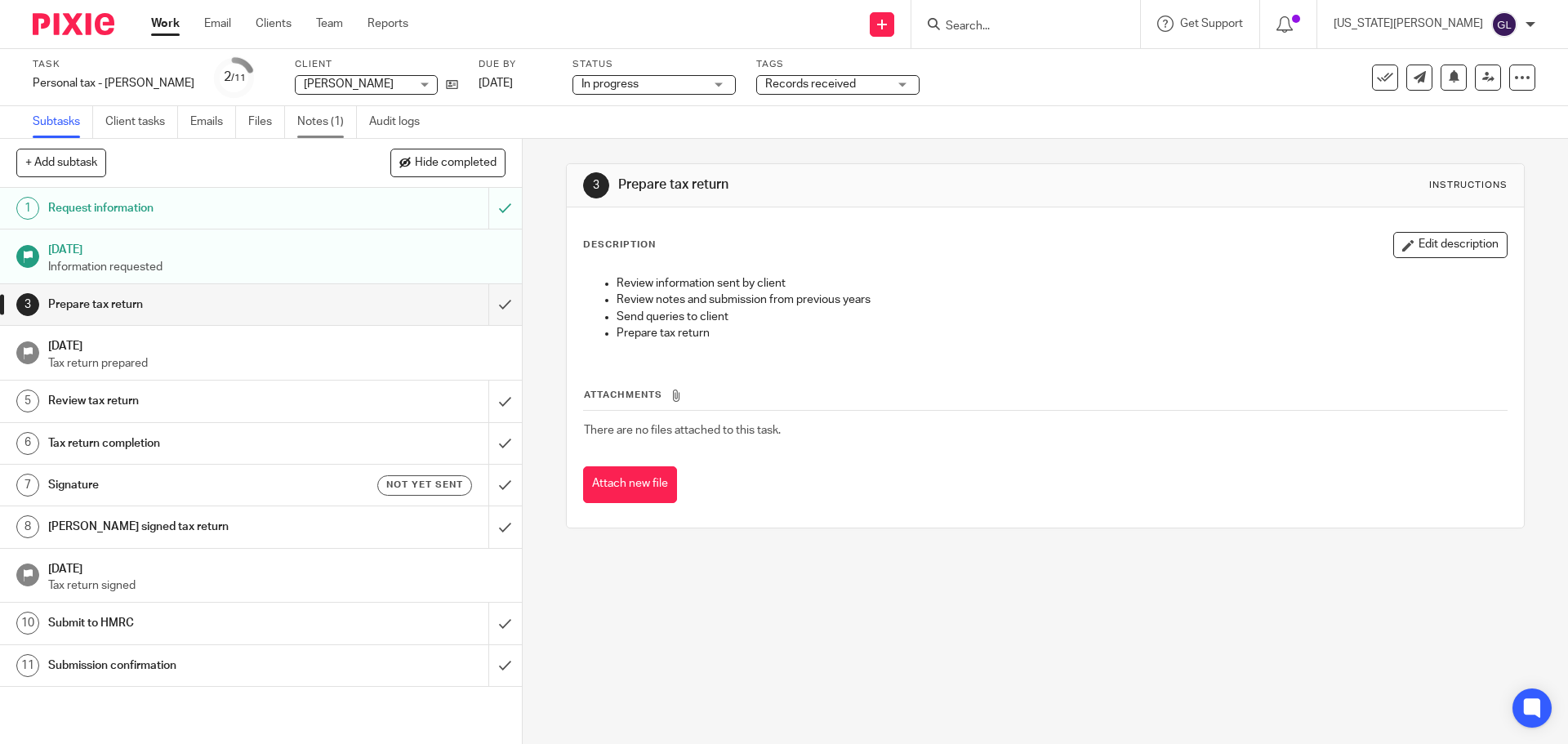
click at [318, 122] on link "Notes (1)" at bounding box center [326, 122] width 59 height 32
click at [214, 126] on link "Emails" at bounding box center [212, 122] width 46 height 32
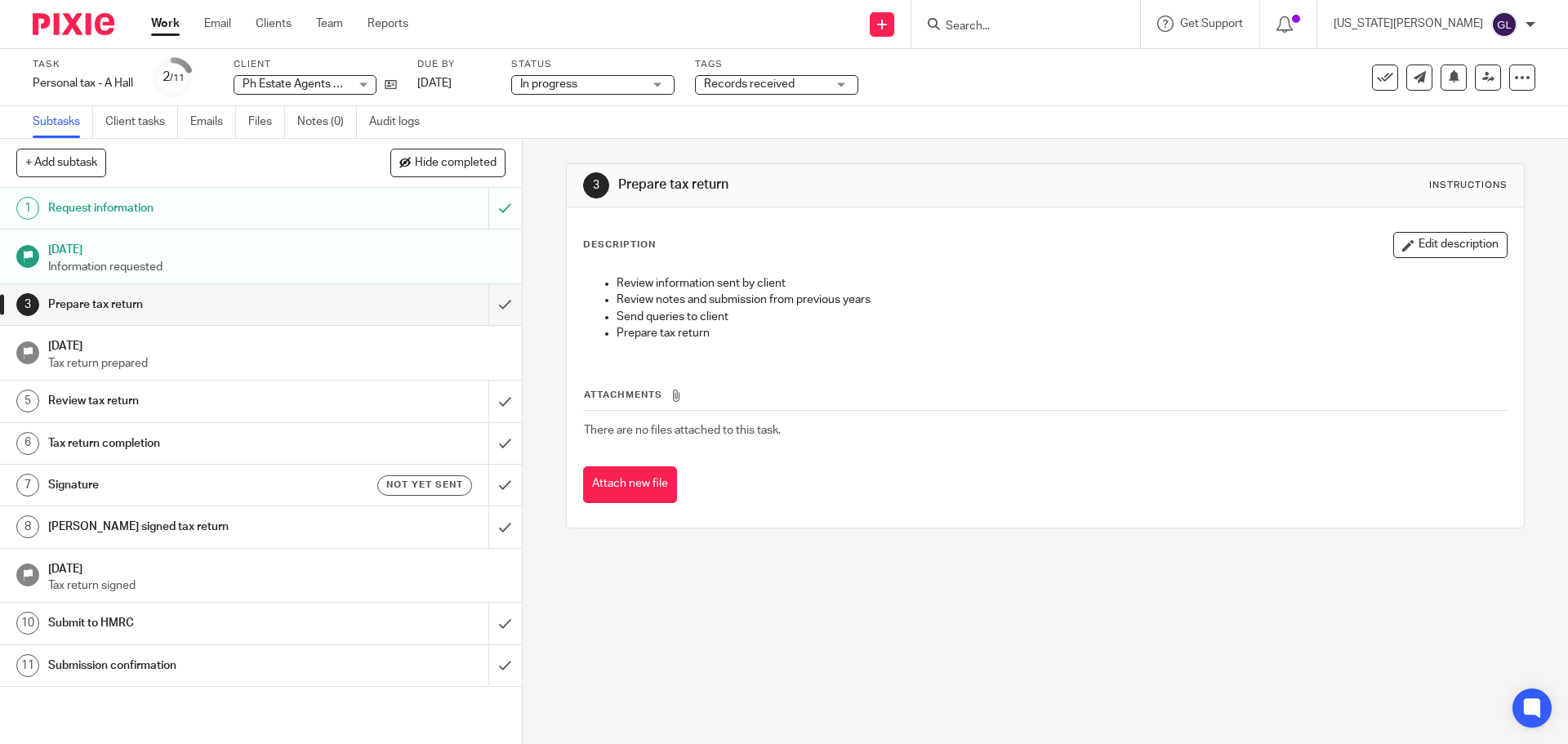
click at [1059, 27] on input "Search" at bounding box center [1017, 27] width 147 height 15
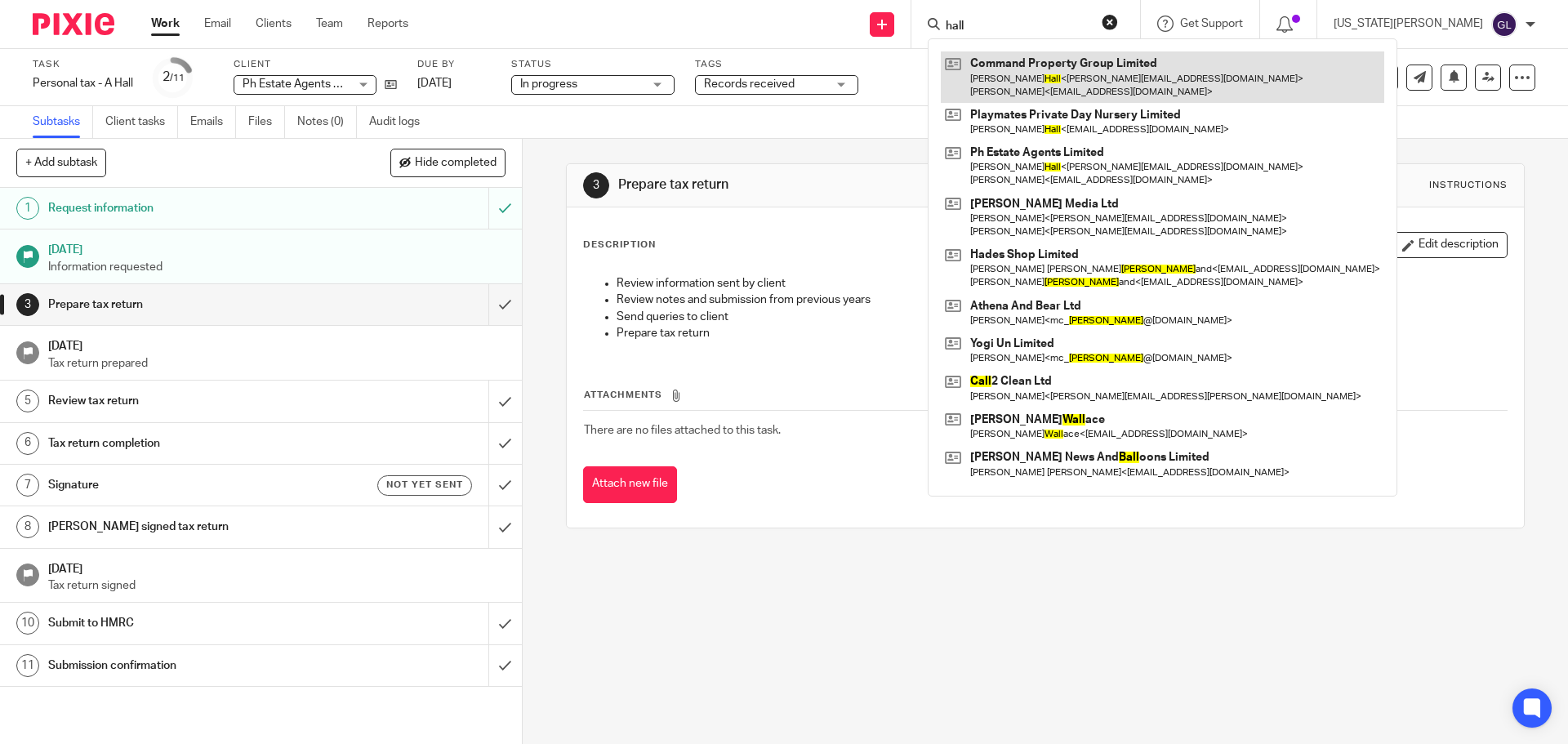
type input "hall"
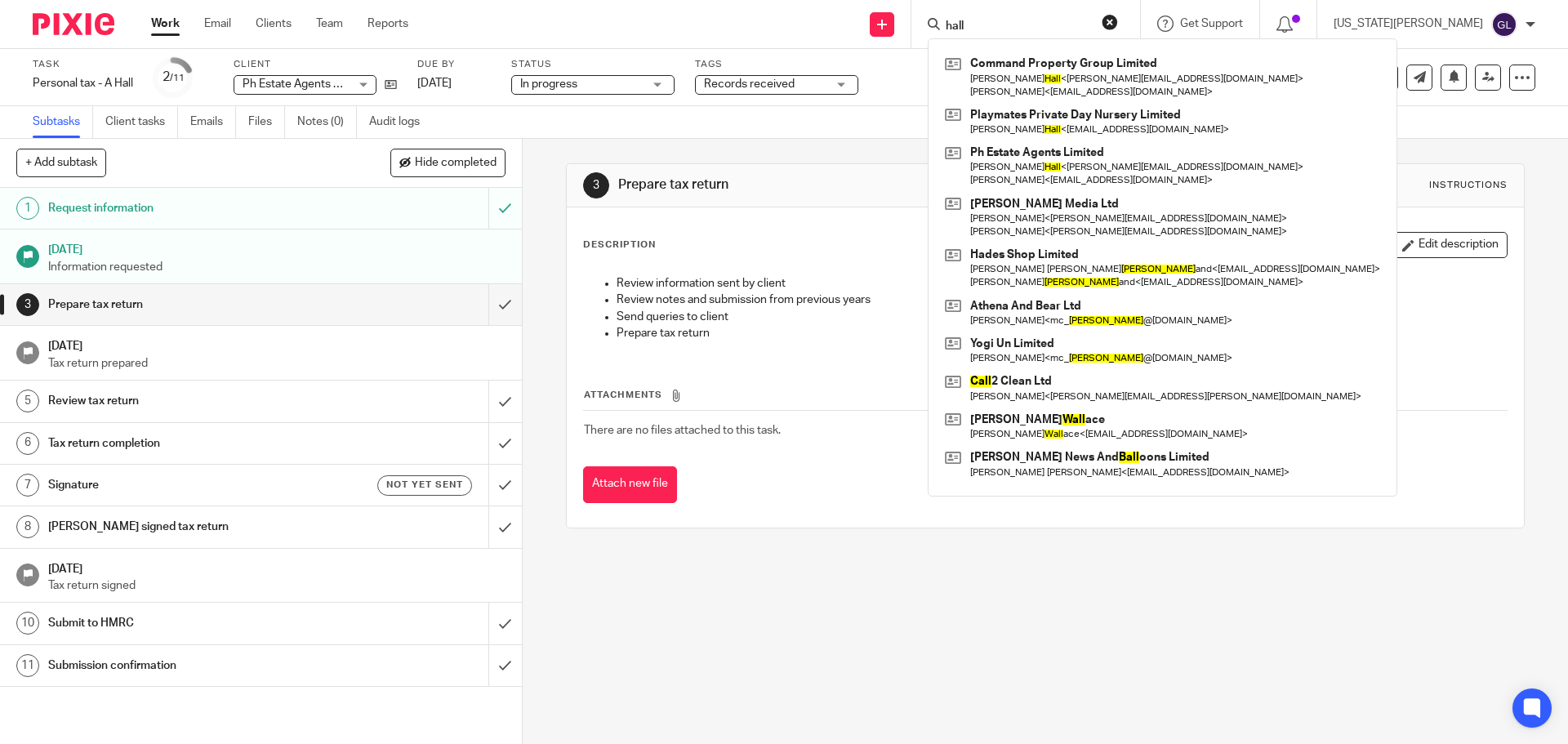
click at [1086, 555] on div "3 Prepare tax return Instructions Description Edit description Review informati…" at bounding box center [1045, 442] width 1046 height 605
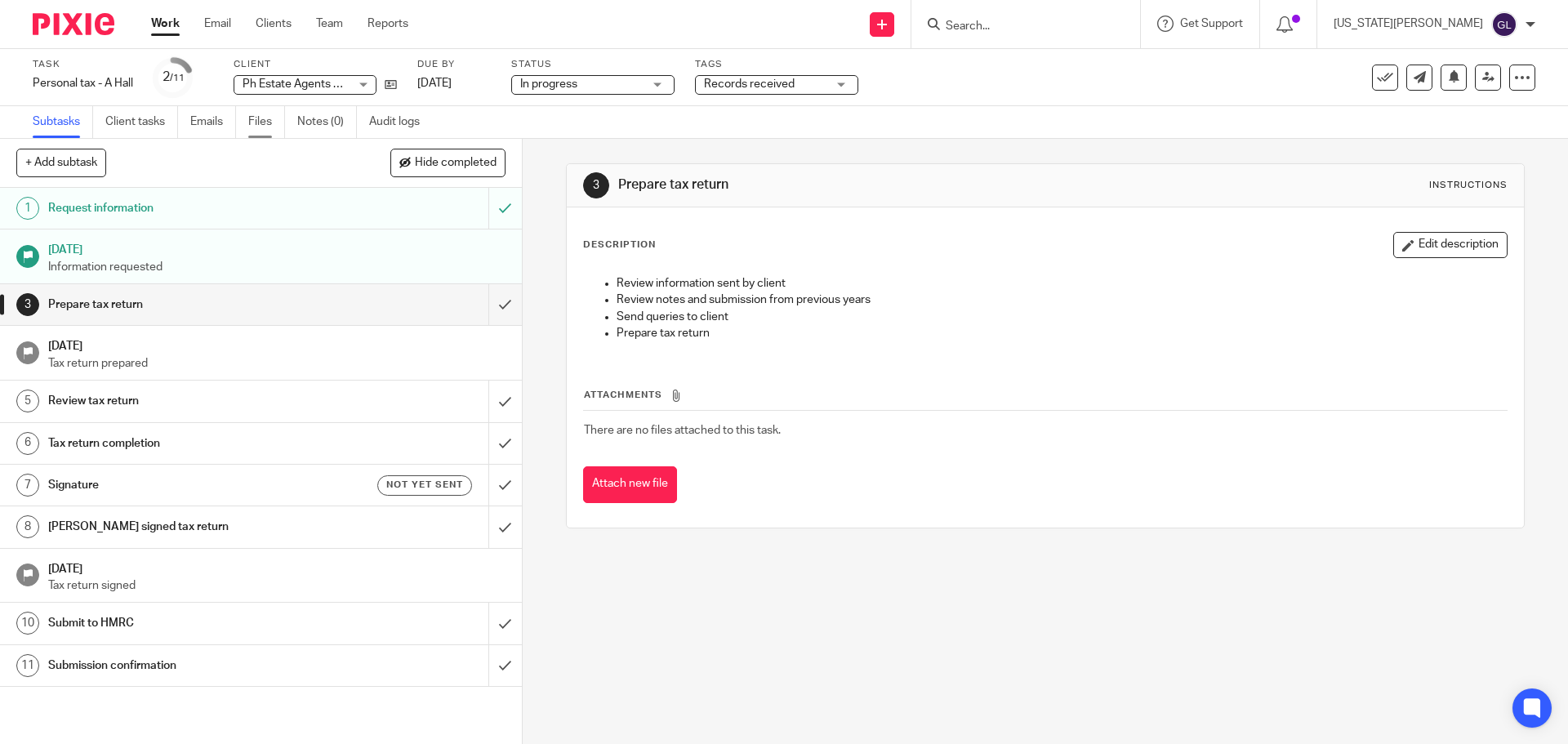
click at [262, 125] on link "Files" at bounding box center [266, 122] width 37 height 32
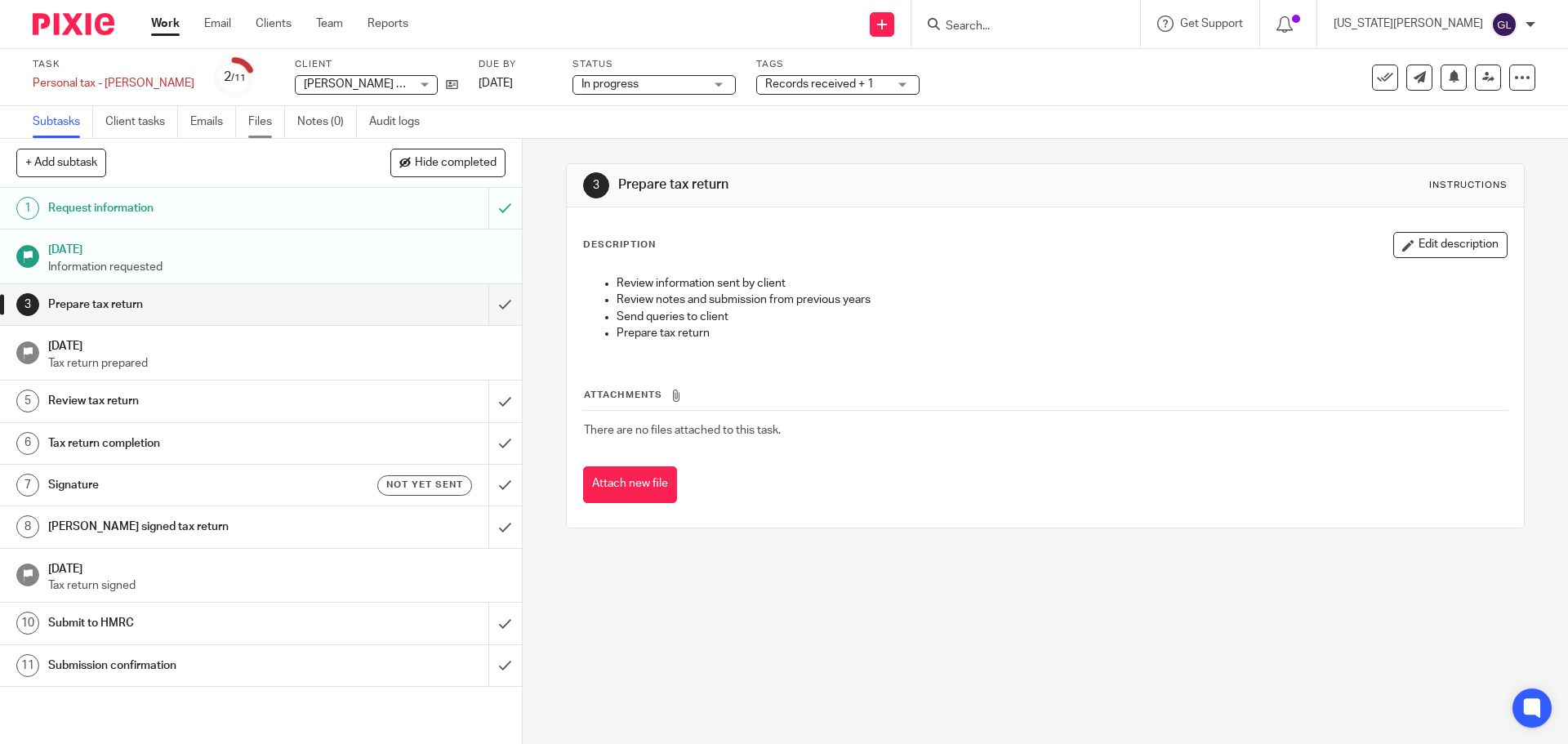
click at [272, 129] on link "Files" at bounding box center [266, 122] width 37 height 32
click at [220, 124] on link "Emails" at bounding box center [212, 122] width 46 height 32
click at [252, 116] on link "Files" at bounding box center [266, 122] width 37 height 32
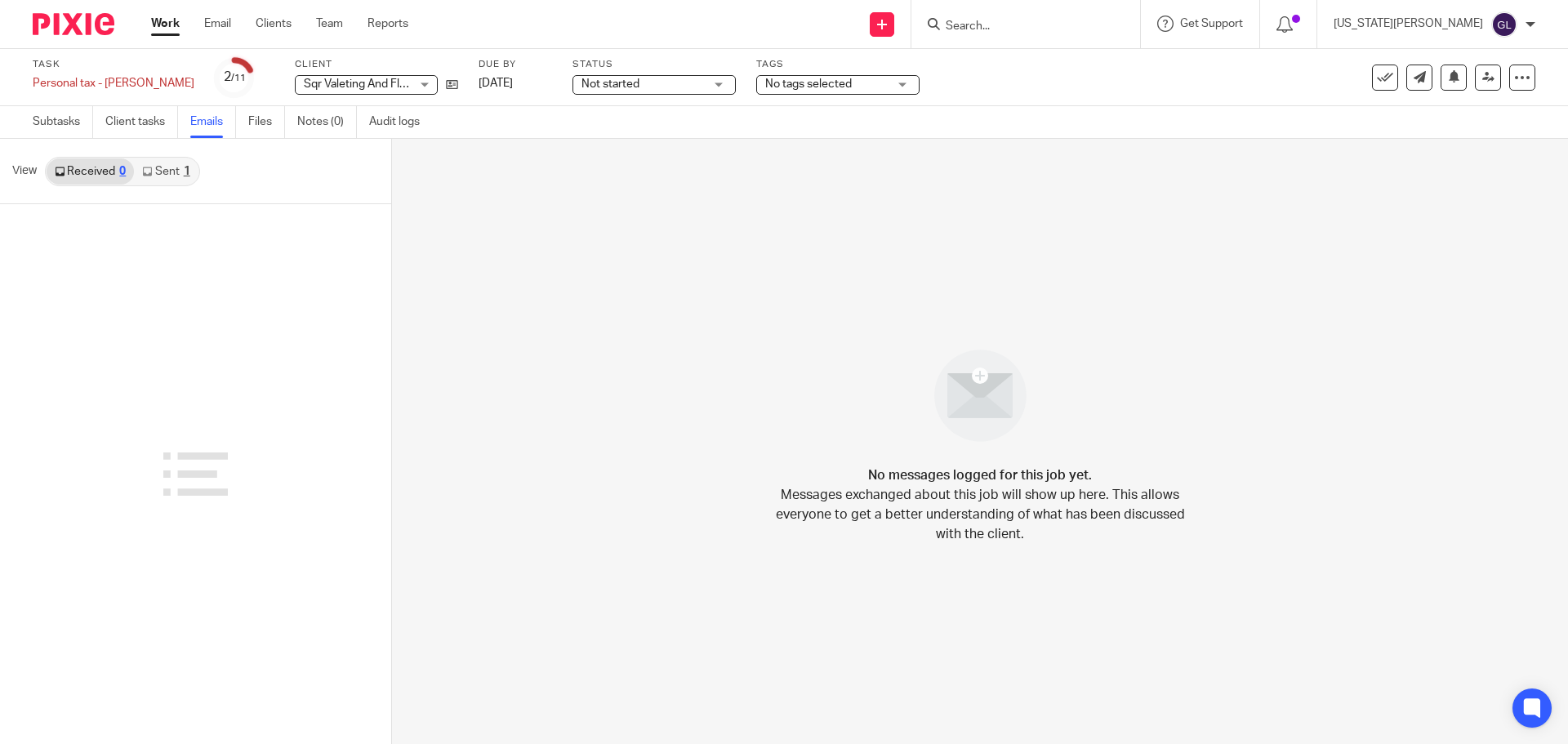
click at [166, 174] on link "Sent 1" at bounding box center [166, 171] width 64 height 26
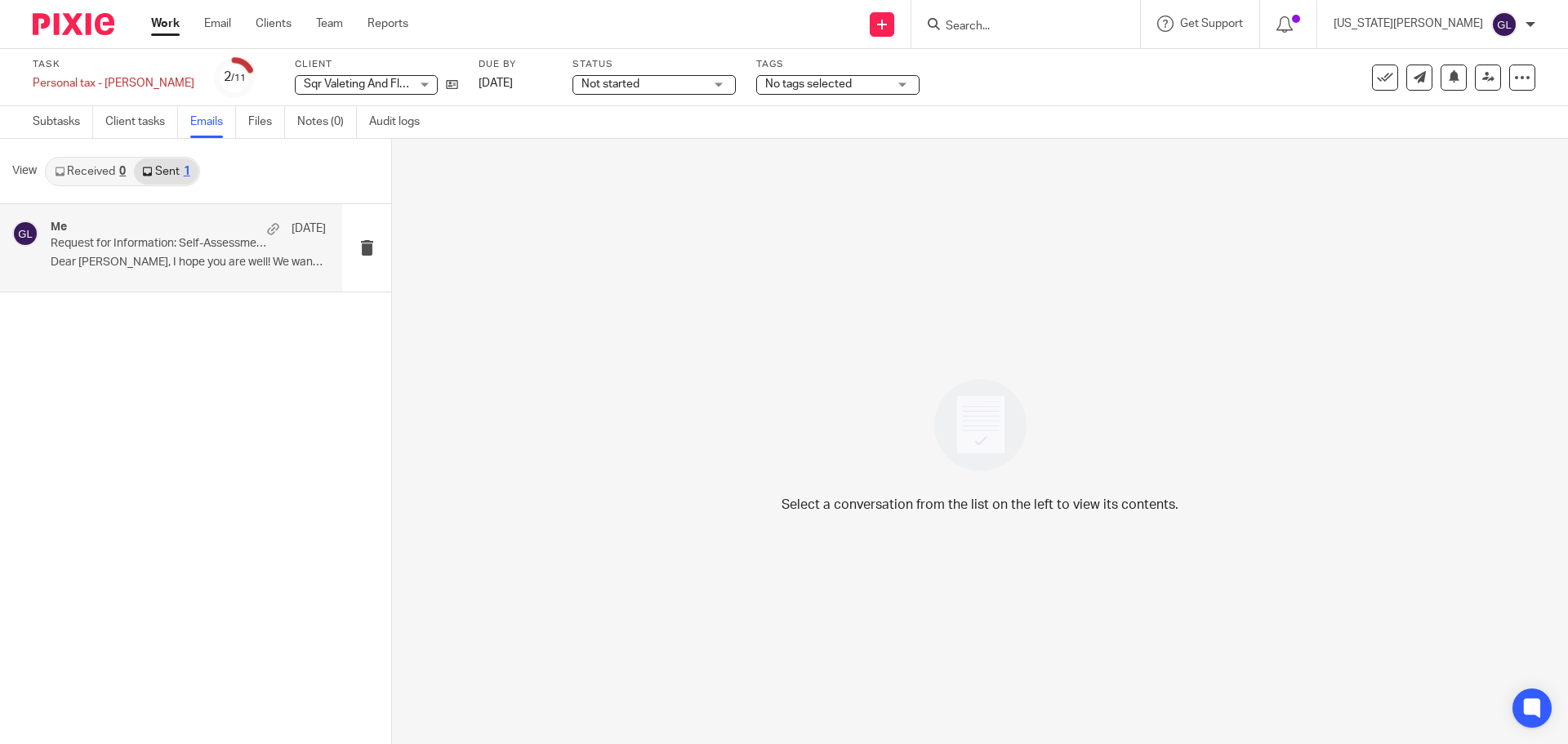
click at [278, 264] on p "Dear Darren, I hope you are well! We wanted..." at bounding box center [188, 263] width 275 height 14
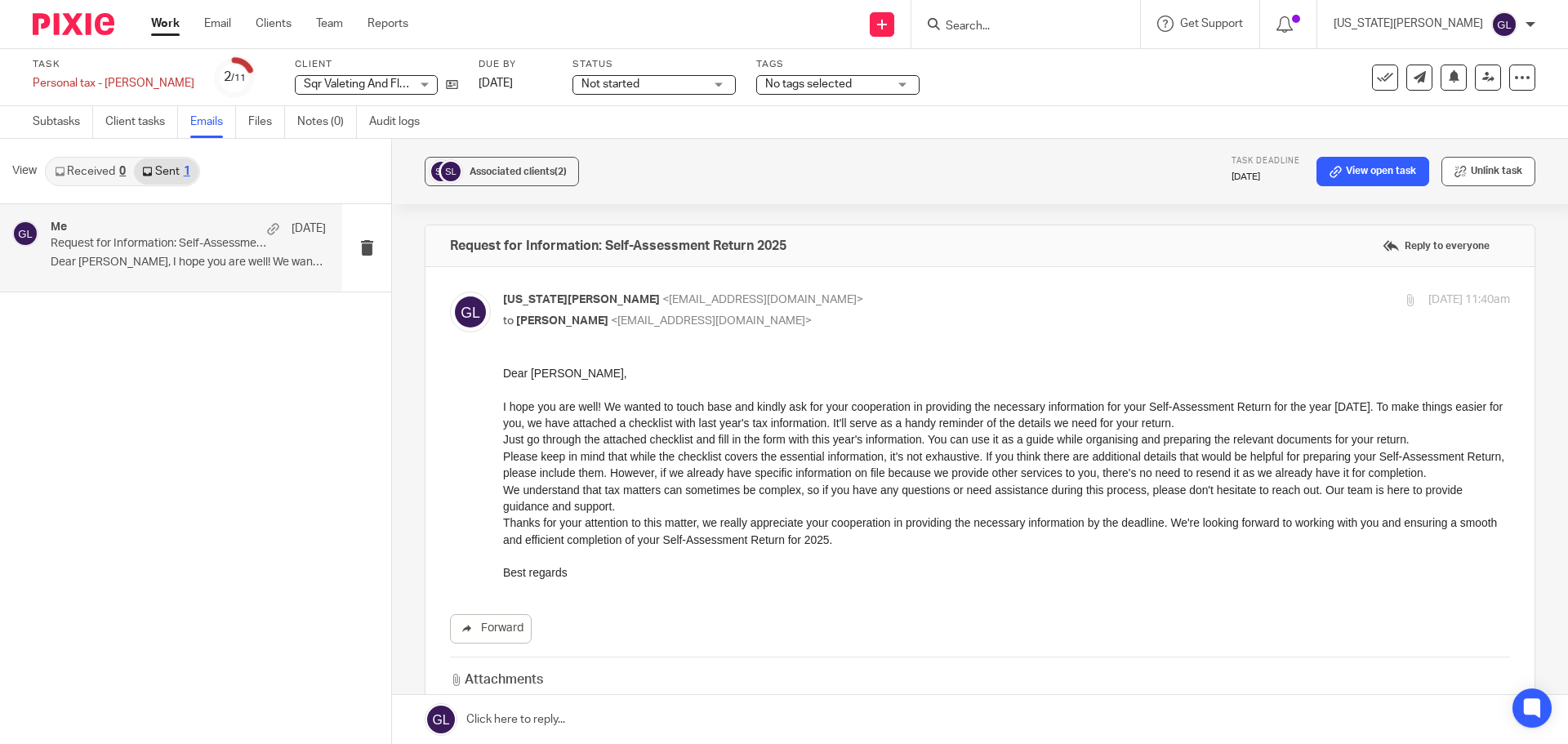
click at [1496, 175] on button "Unlink task" at bounding box center [1488, 172] width 94 height 29
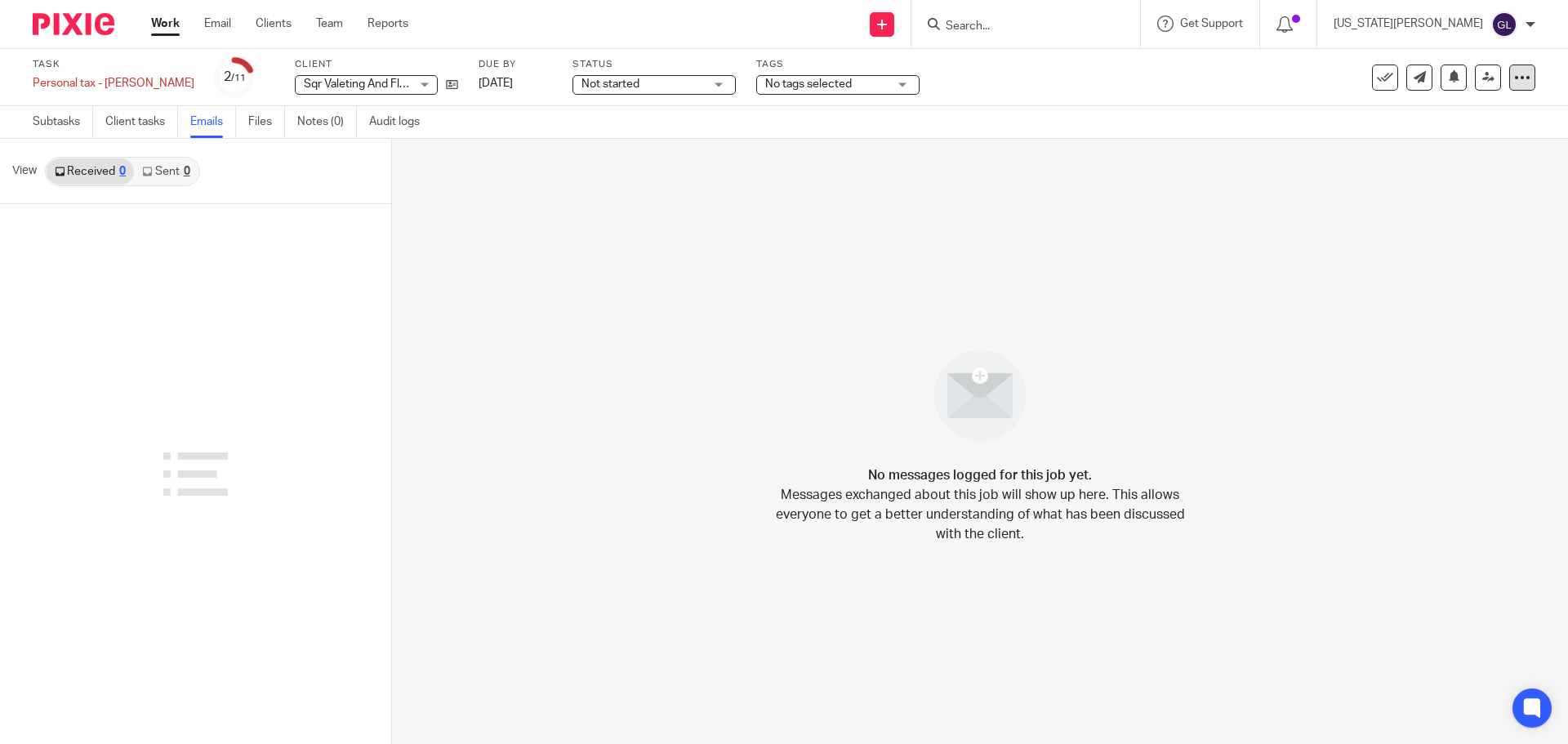
click at [1514, 74] on icon at bounding box center [1522, 77] width 16 height 16
click at [1419, 211] on span "Delete" at bounding box center [1423, 212] width 34 height 11
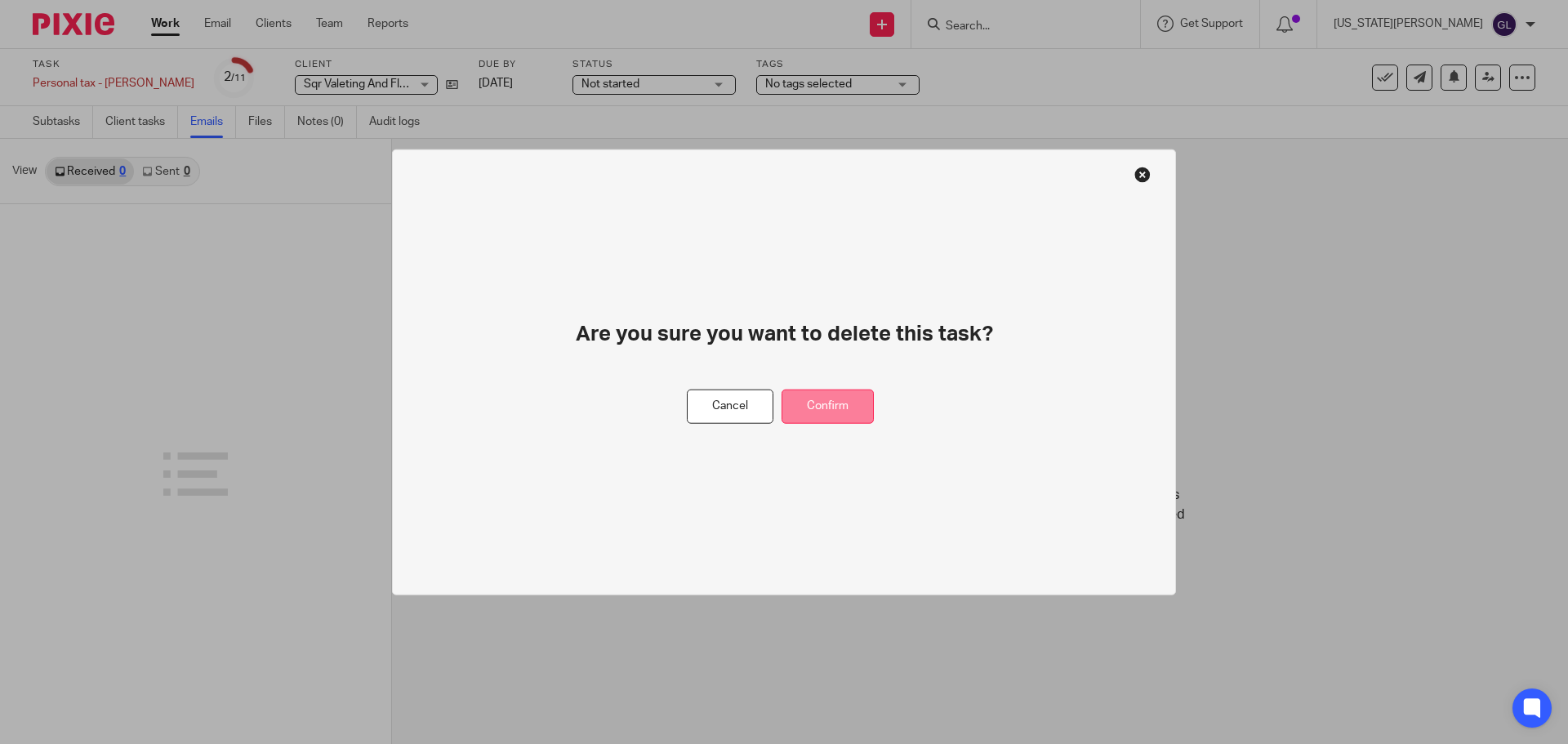
click at [835, 398] on button "Confirm" at bounding box center [827, 406] width 92 height 35
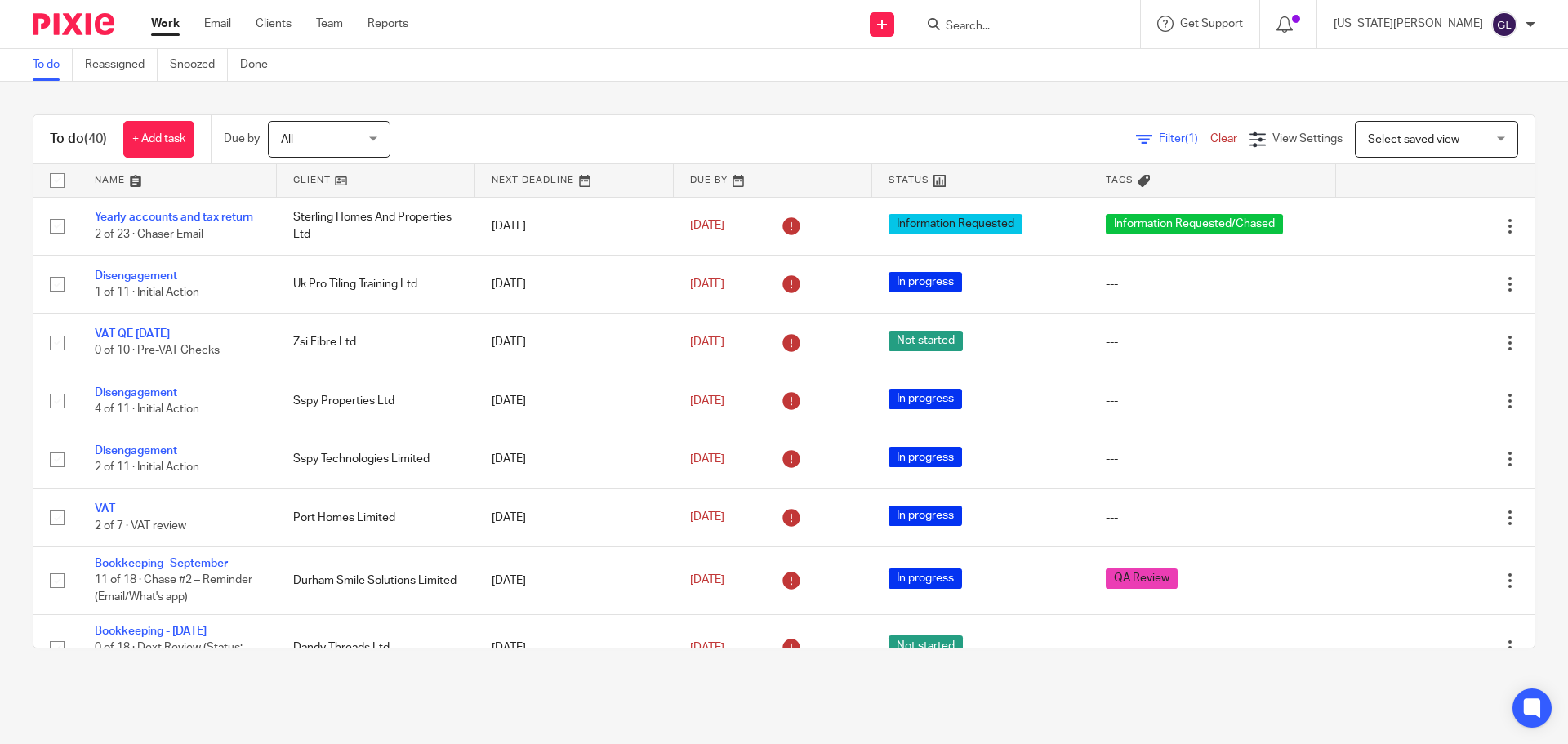
click at [1055, 21] on input "Search" at bounding box center [1017, 27] width 147 height 15
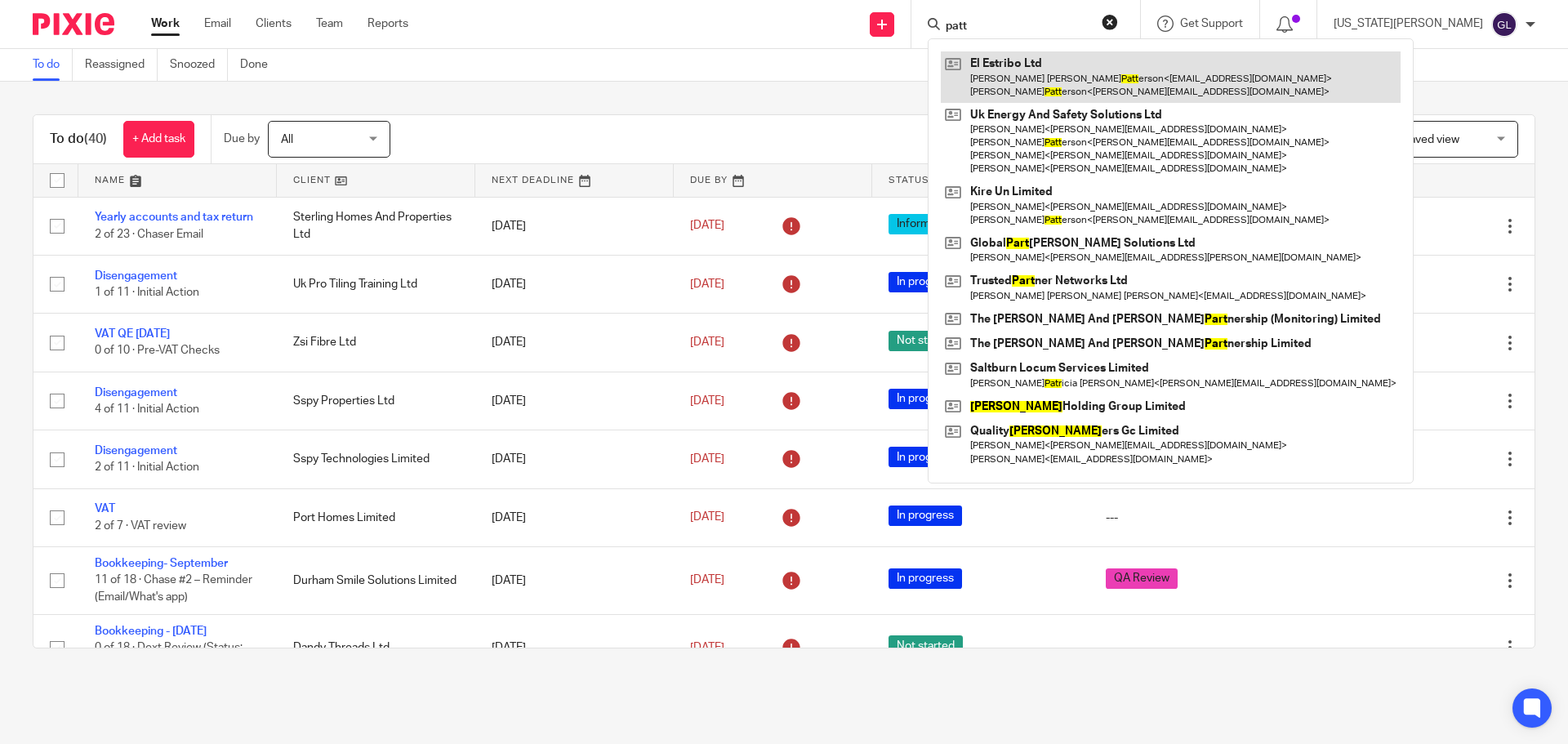
type input "patt"
click at [1104, 75] on link at bounding box center [1170, 76] width 460 height 51
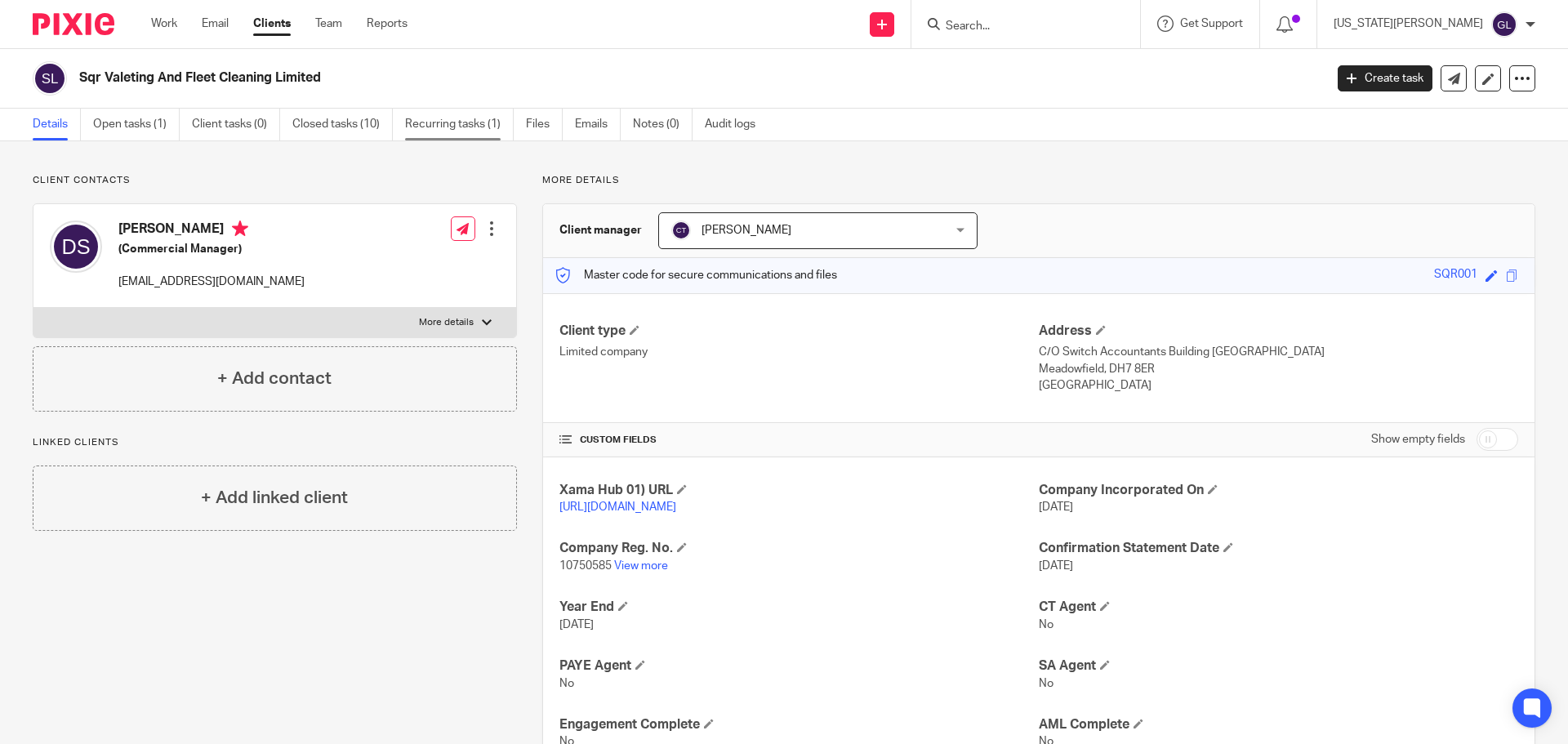
click at [445, 128] on link "Recurring tasks (1)" at bounding box center [459, 124] width 108 height 32
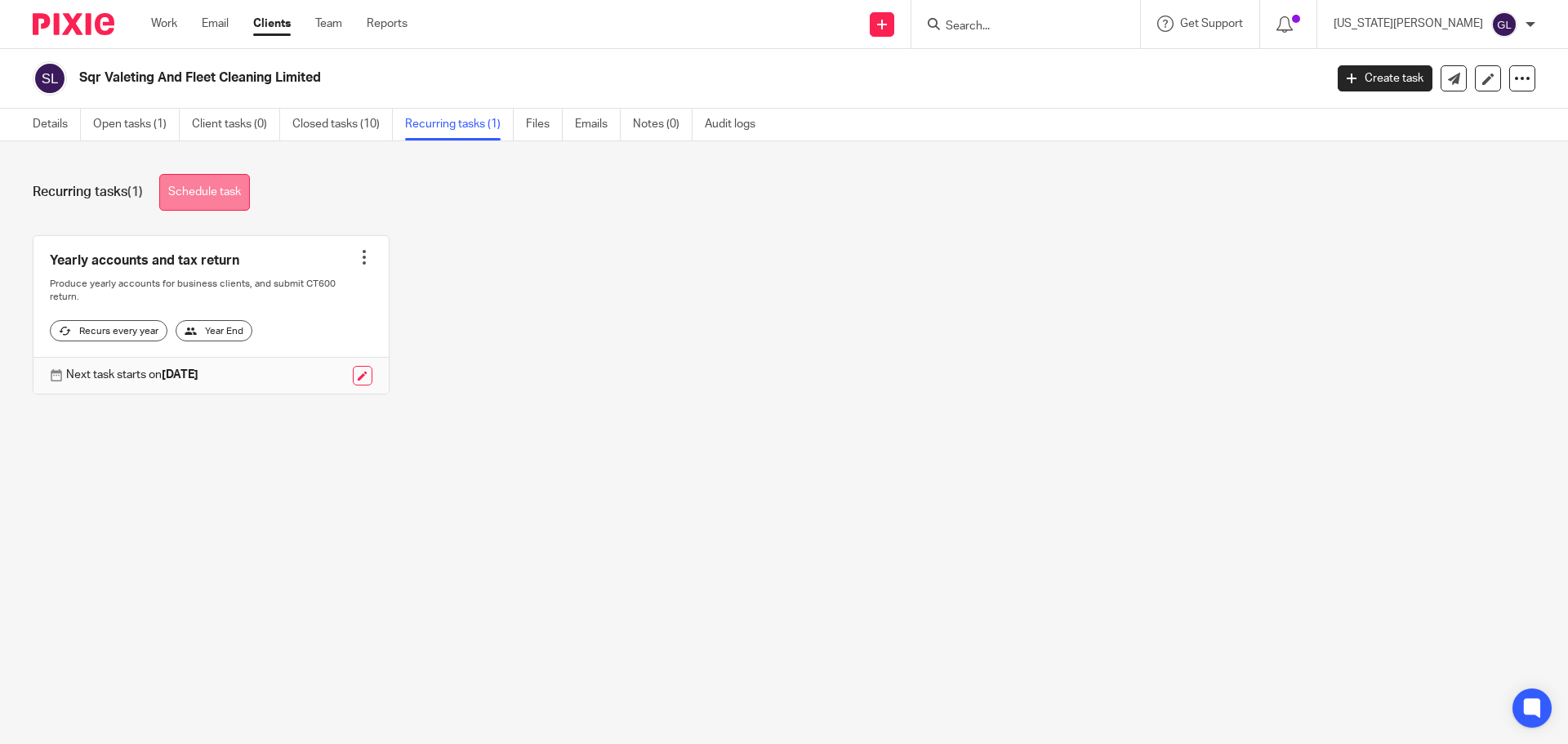
click at [240, 198] on link "Schedule task" at bounding box center [204, 192] width 91 height 37
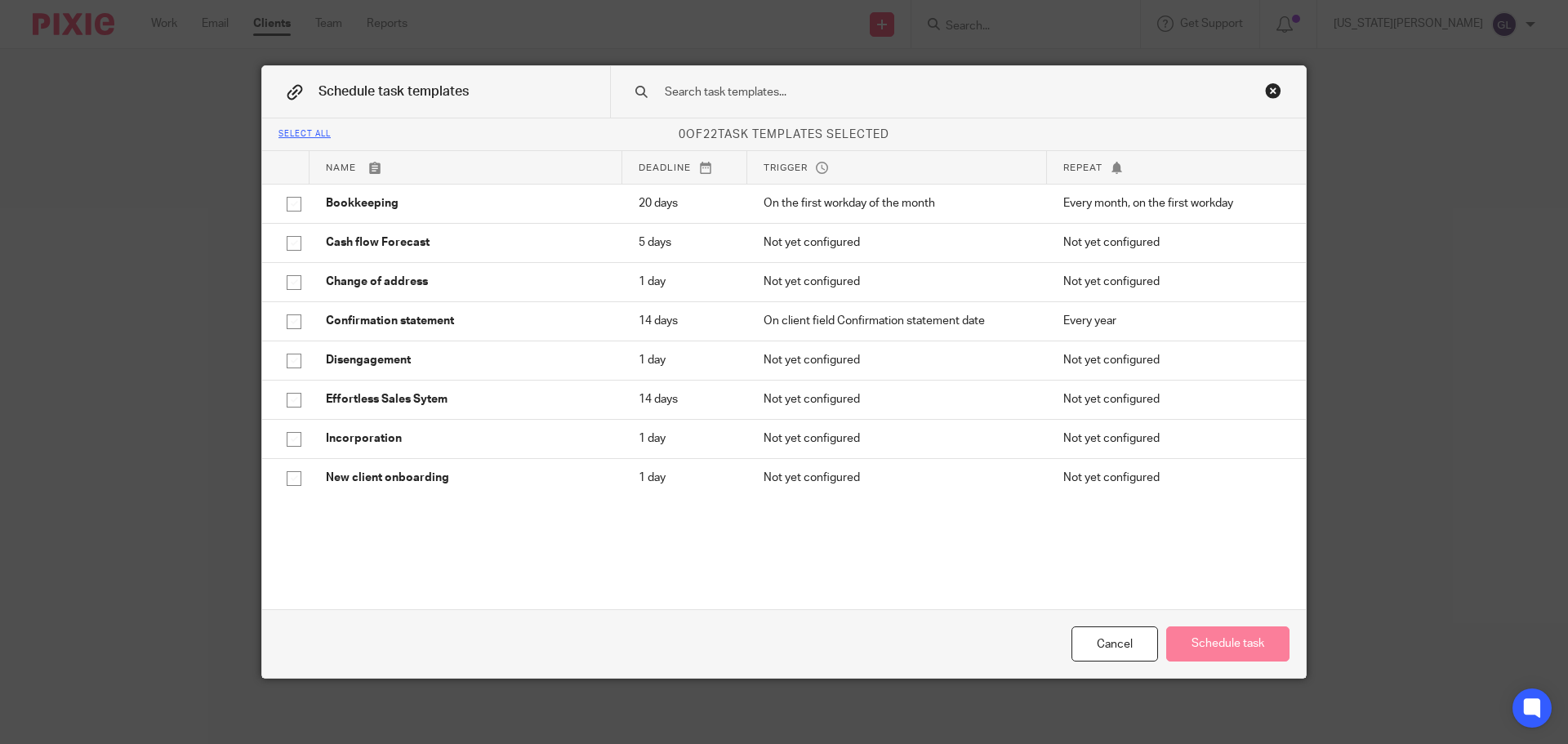
scroll to position [408, 0]
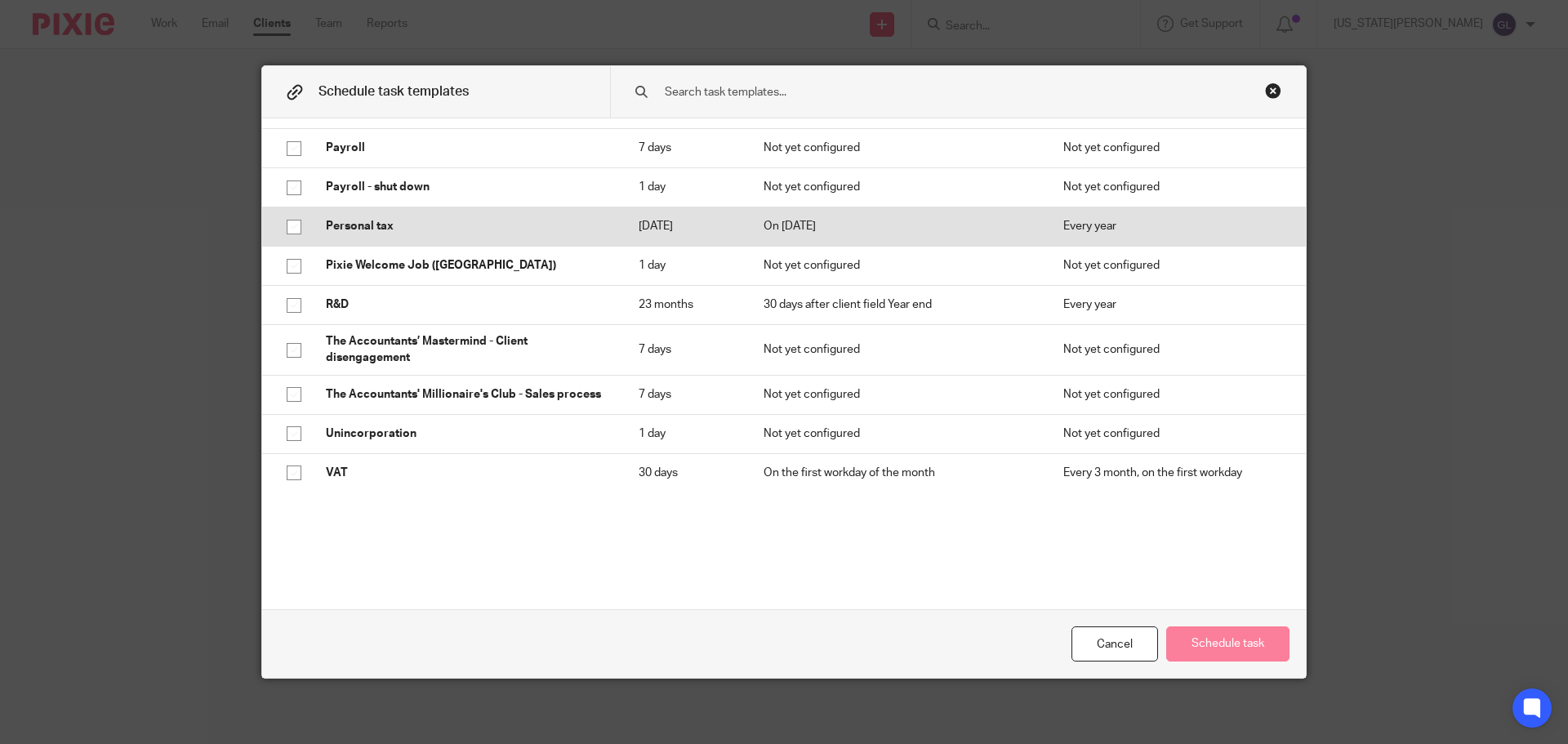
click at [290, 229] on input "checkbox" at bounding box center [294, 227] width 31 height 31
checkbox input "true"
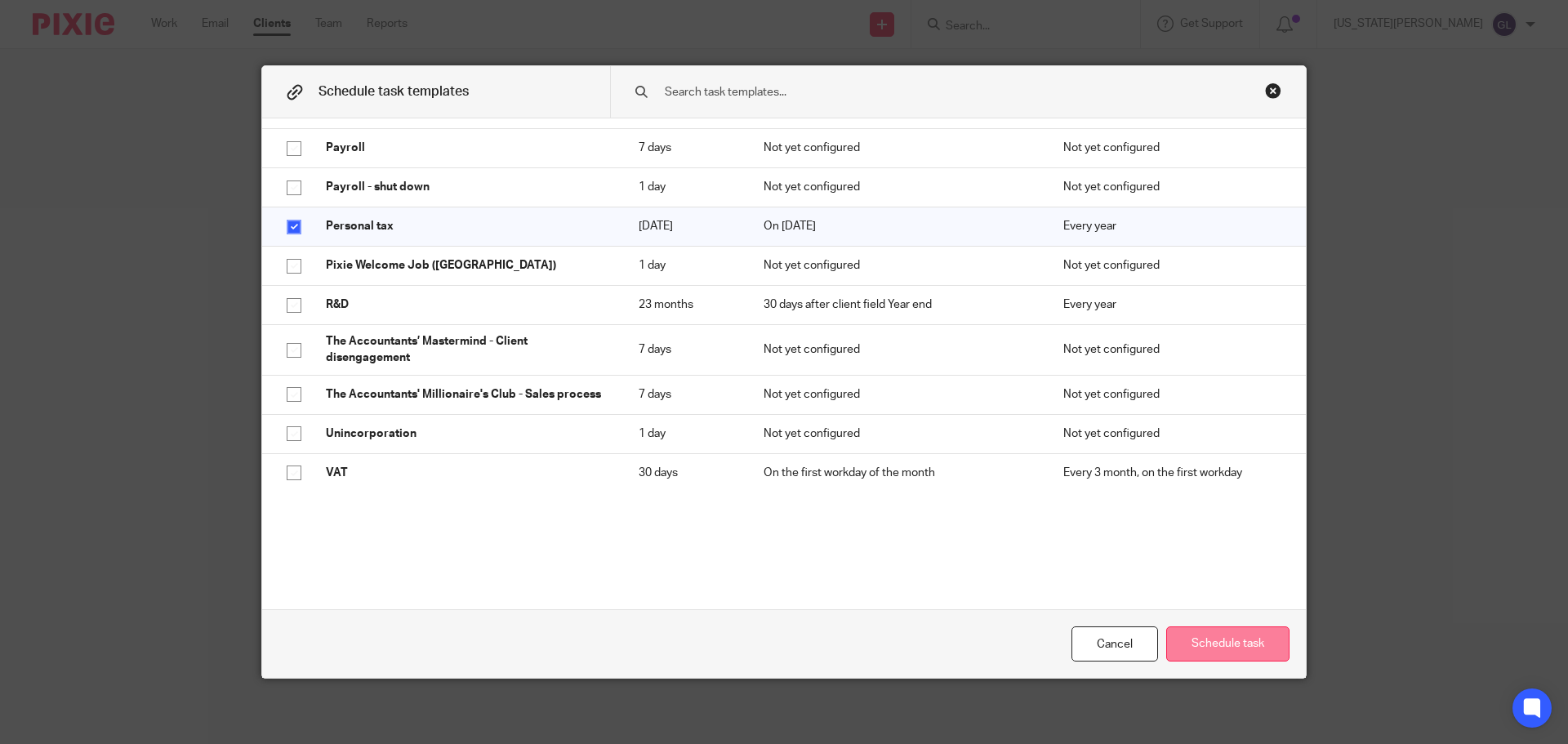
click at [1208, 637] on button "Schedule task" at bounding box center [1228, 643] width 124 height 35
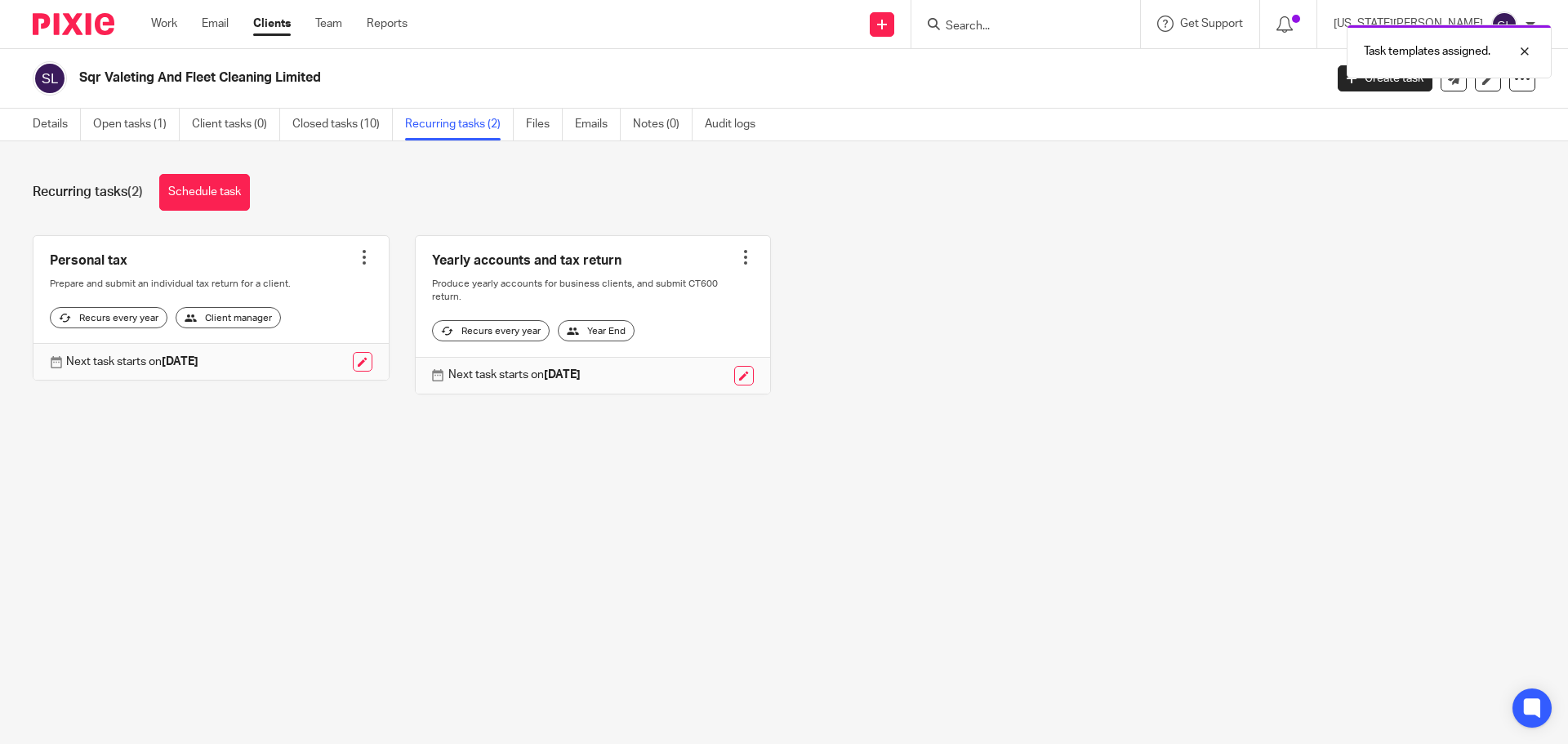
click at [362, 256] on div at bounding box center [363, 257] width 16 height 16
click at [304, 292] on link "Create task" at bounding box center [297, 294] width 131 height 24
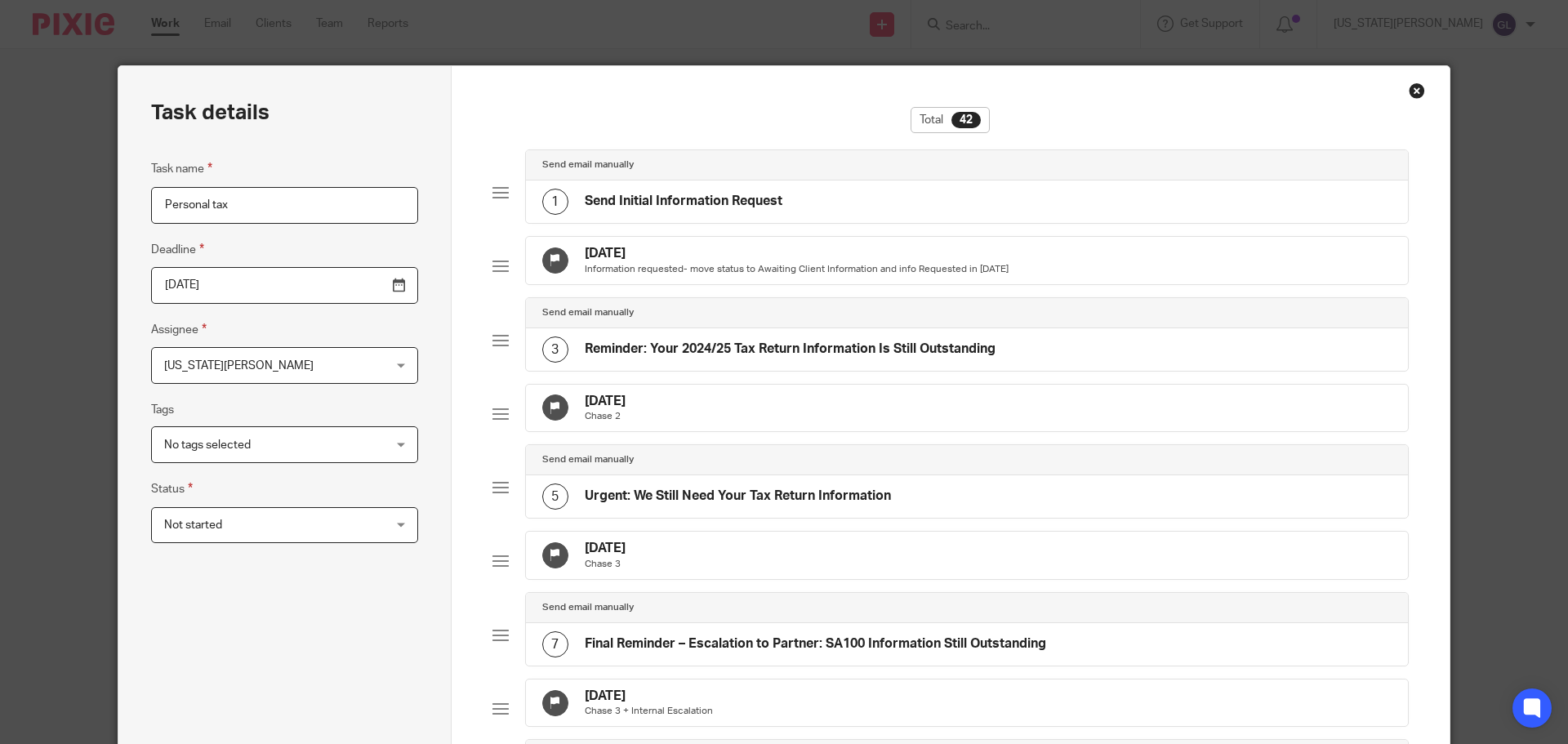
click at [307, 213] on input "Personal tax" at bounding box center [284, 205] width 267 height 37
type input "Personal tax - [PERSON_NAME]"
click at [296, 364] on span "[US_STATE][PERSON_NAME]" at bounding box center [265, 365] width 203 height 34
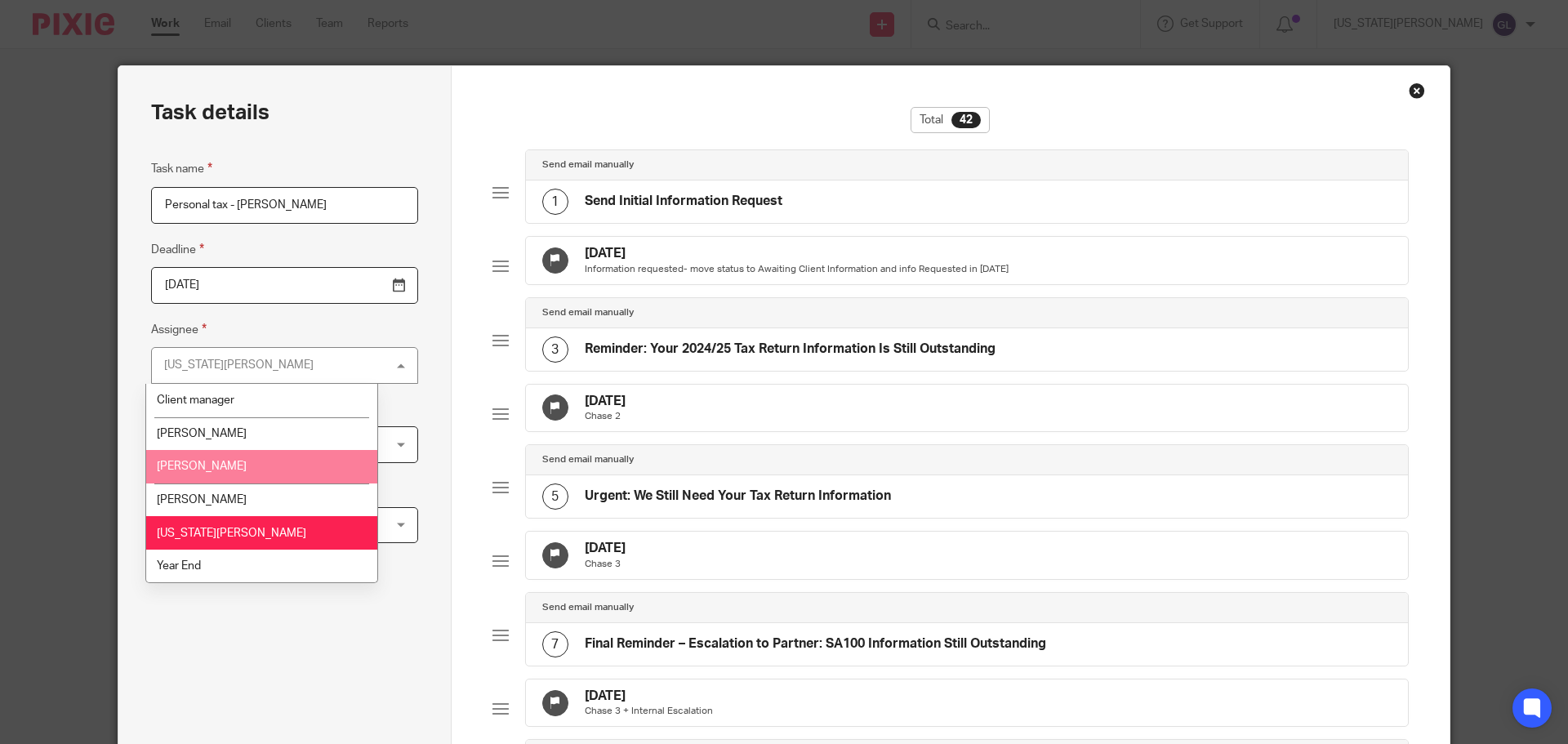
click at [257, 473] on li "[PERSON_NAME]" at bounding box center [261, 467] width 231 height 34
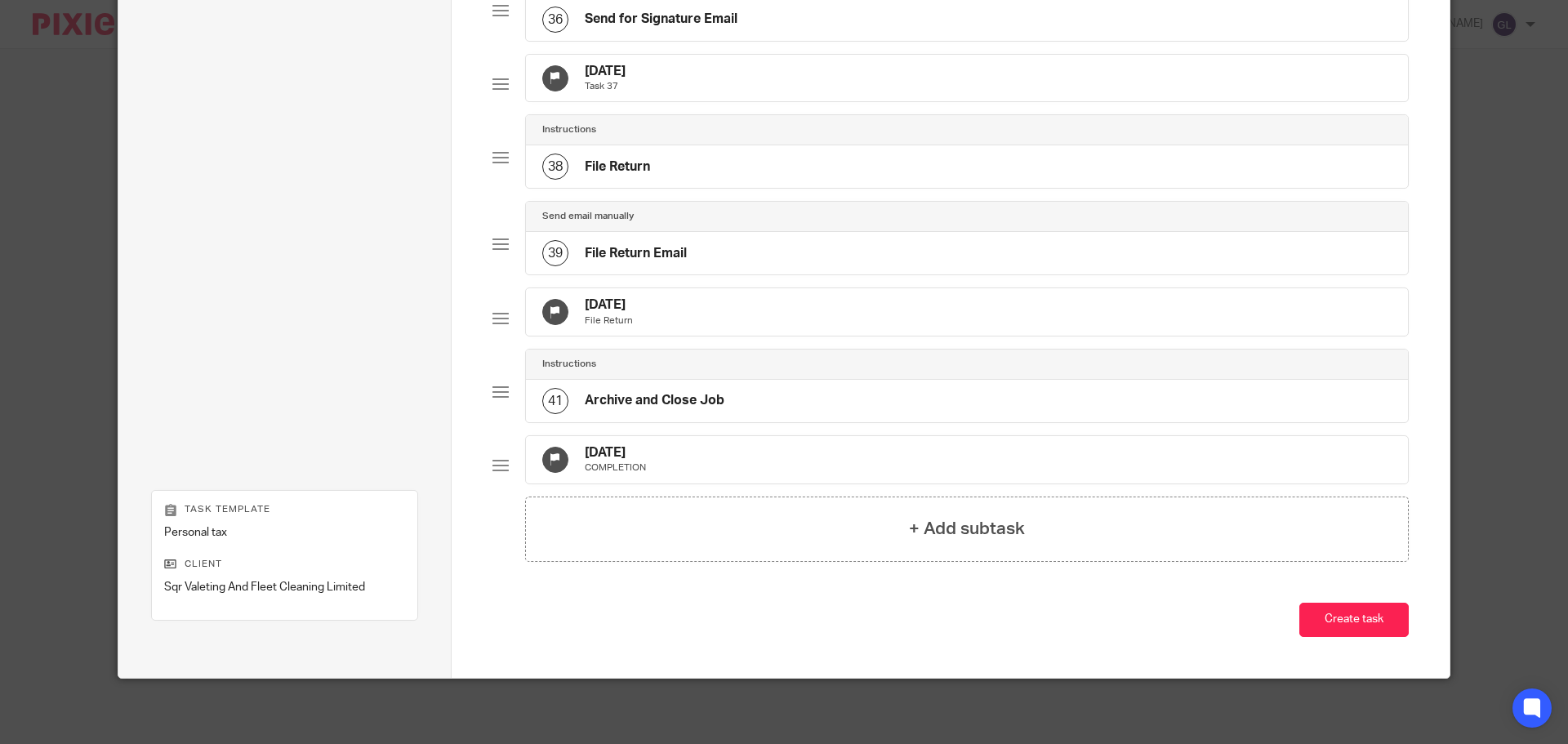
scroll to position [3064, 0]
click at [1348, 627] on button "Create task" at bounding box center [1353, 620] width 109 height 35
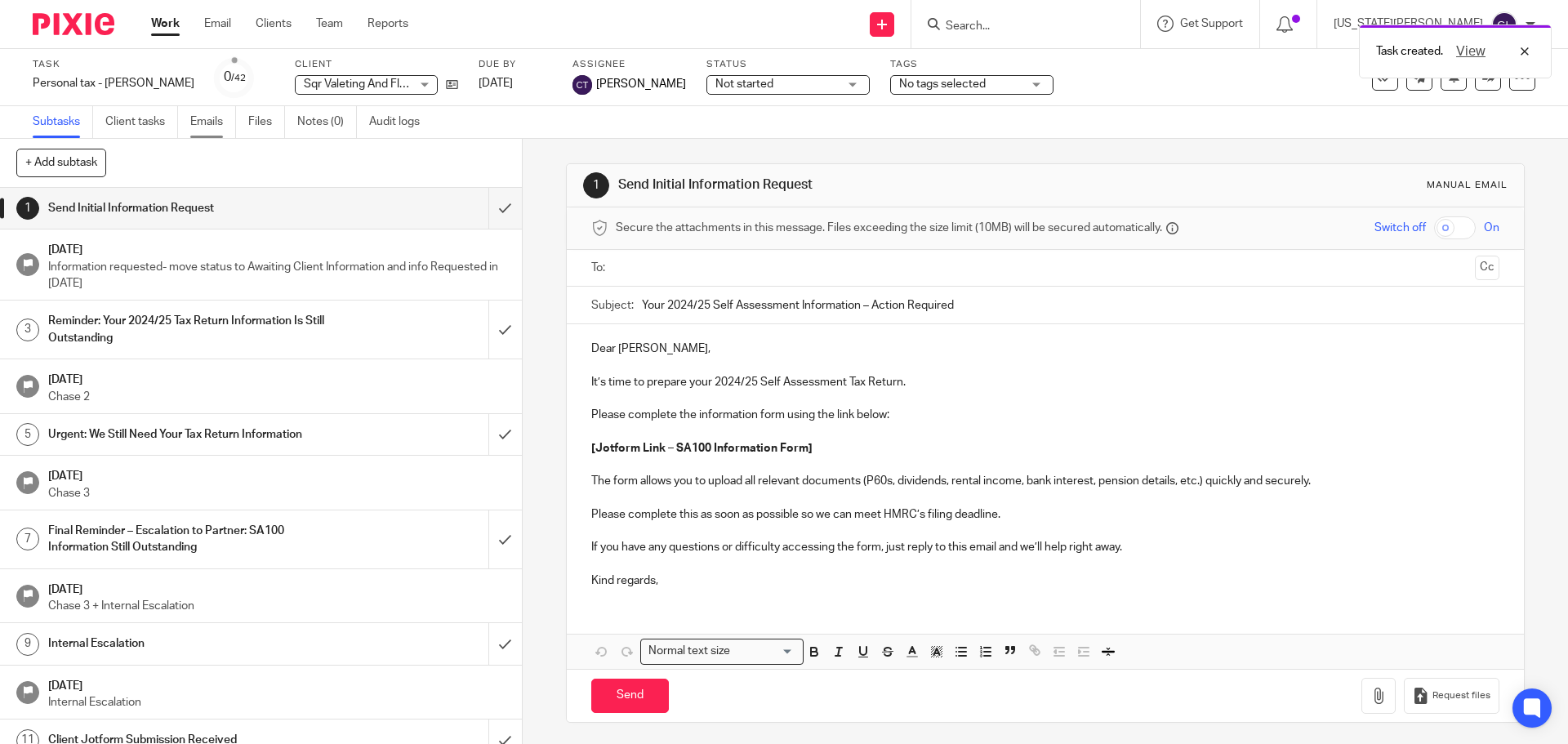
click at [213, 123] on link "Emails" at bounding box center [212, 122] width 46 height 32
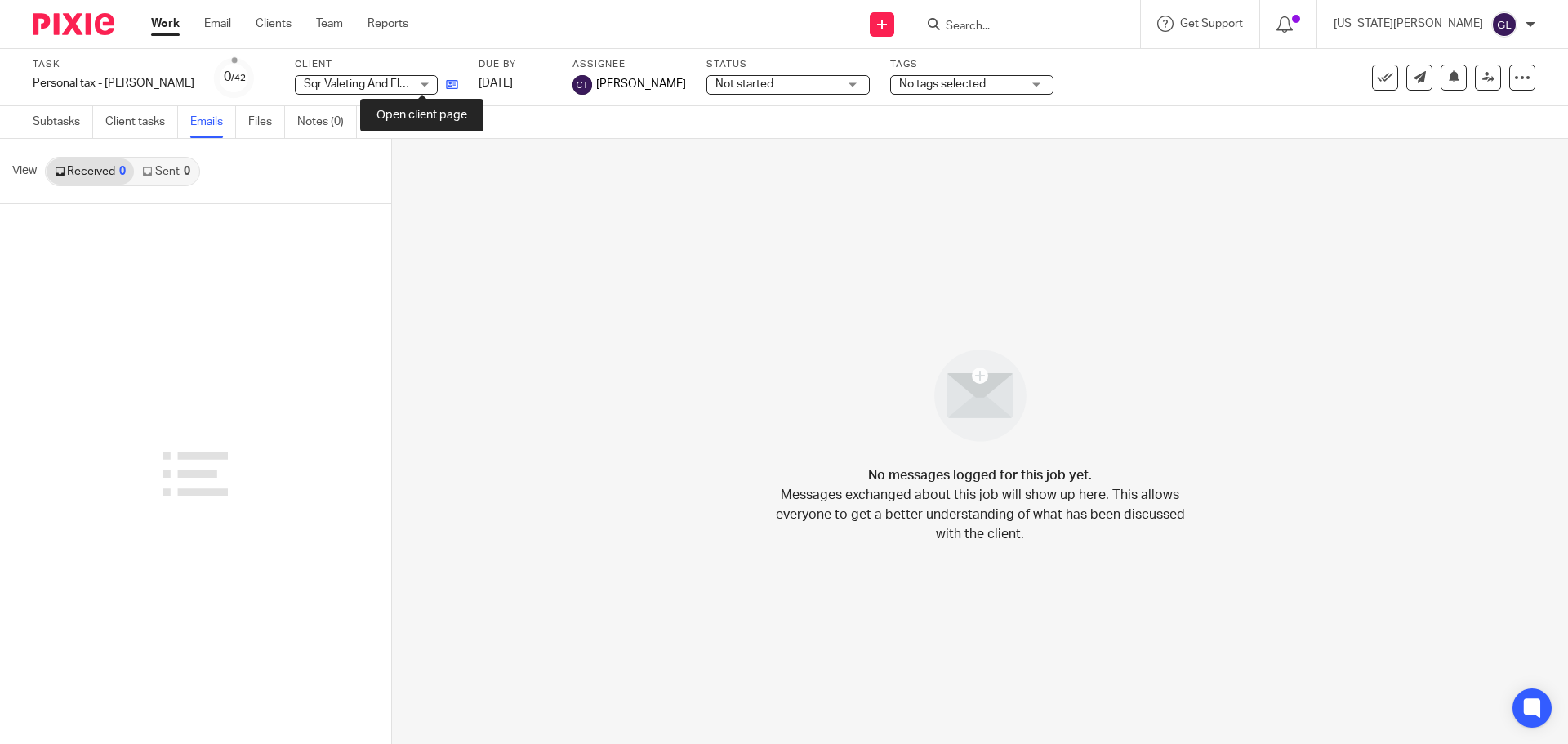
click at [446, 84] on icon at bounding box center [452, 84] width 12 height 12
click at [1079, 31] on input "Search" at bounding box center [1017, 27] width 147 height 15
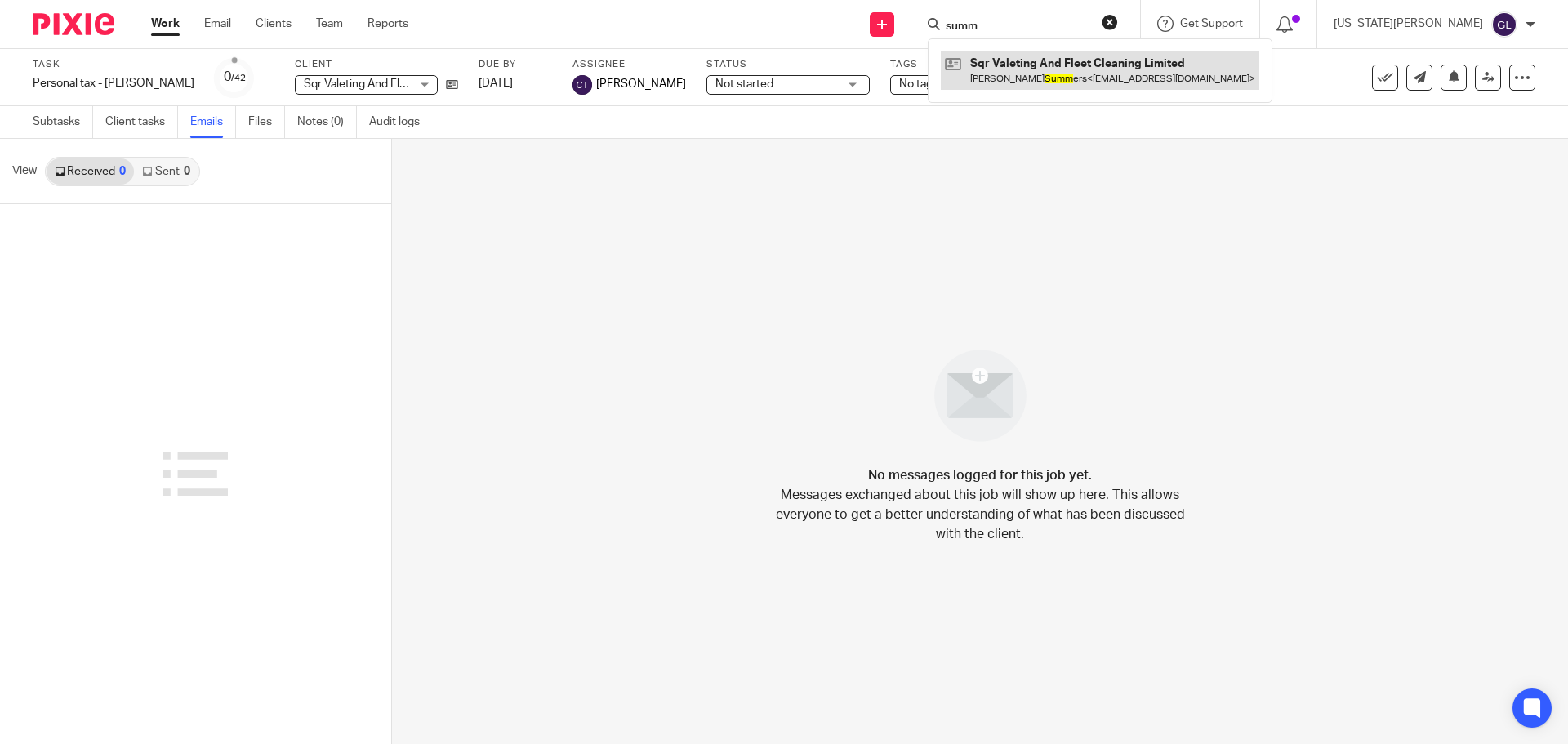
type input "summ"
click at [1080, 63] on link at bounding box center [1100, 70] width 319 height 38
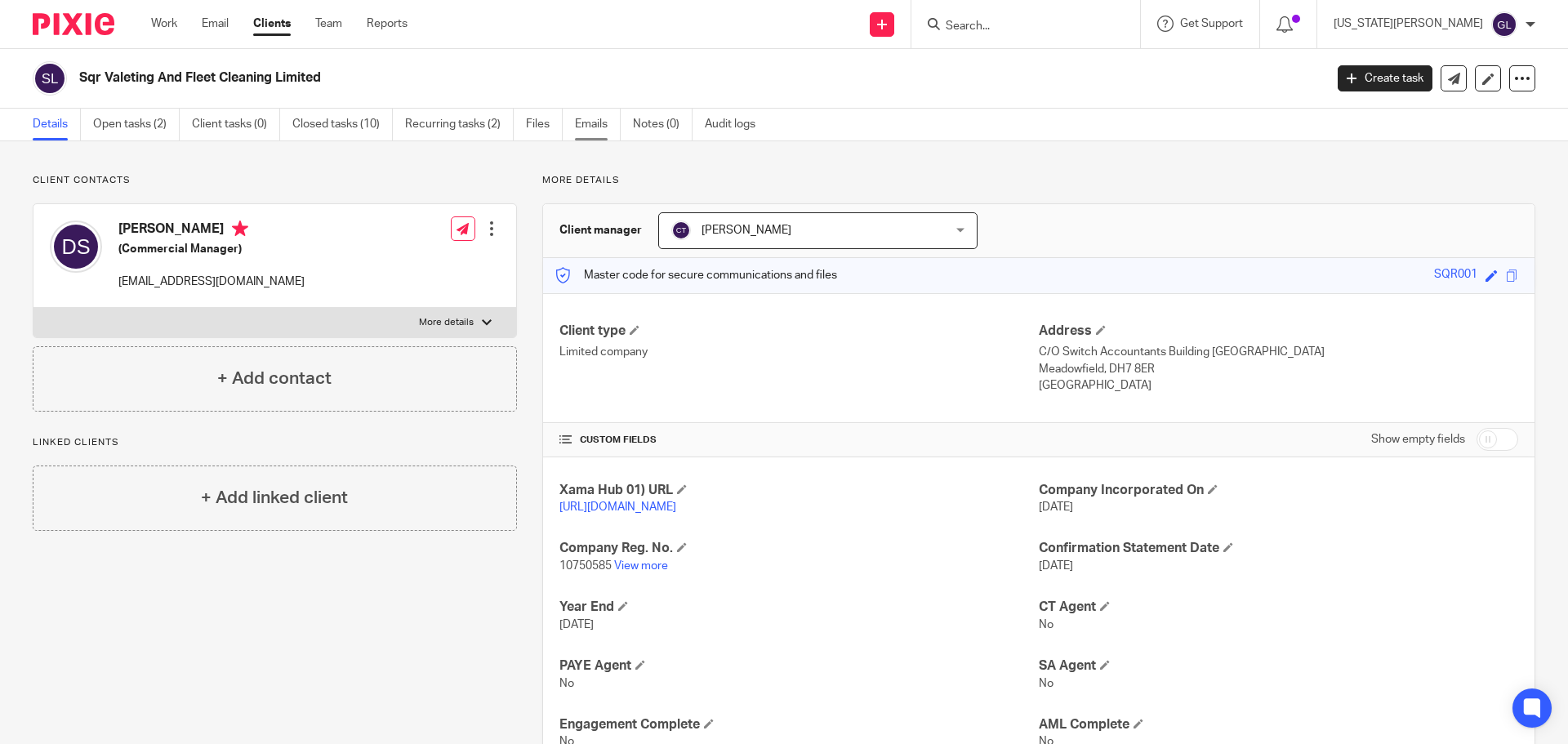
click at [589, 124] on link "Emails" at bounding box center [597, 124] width 46 height 32
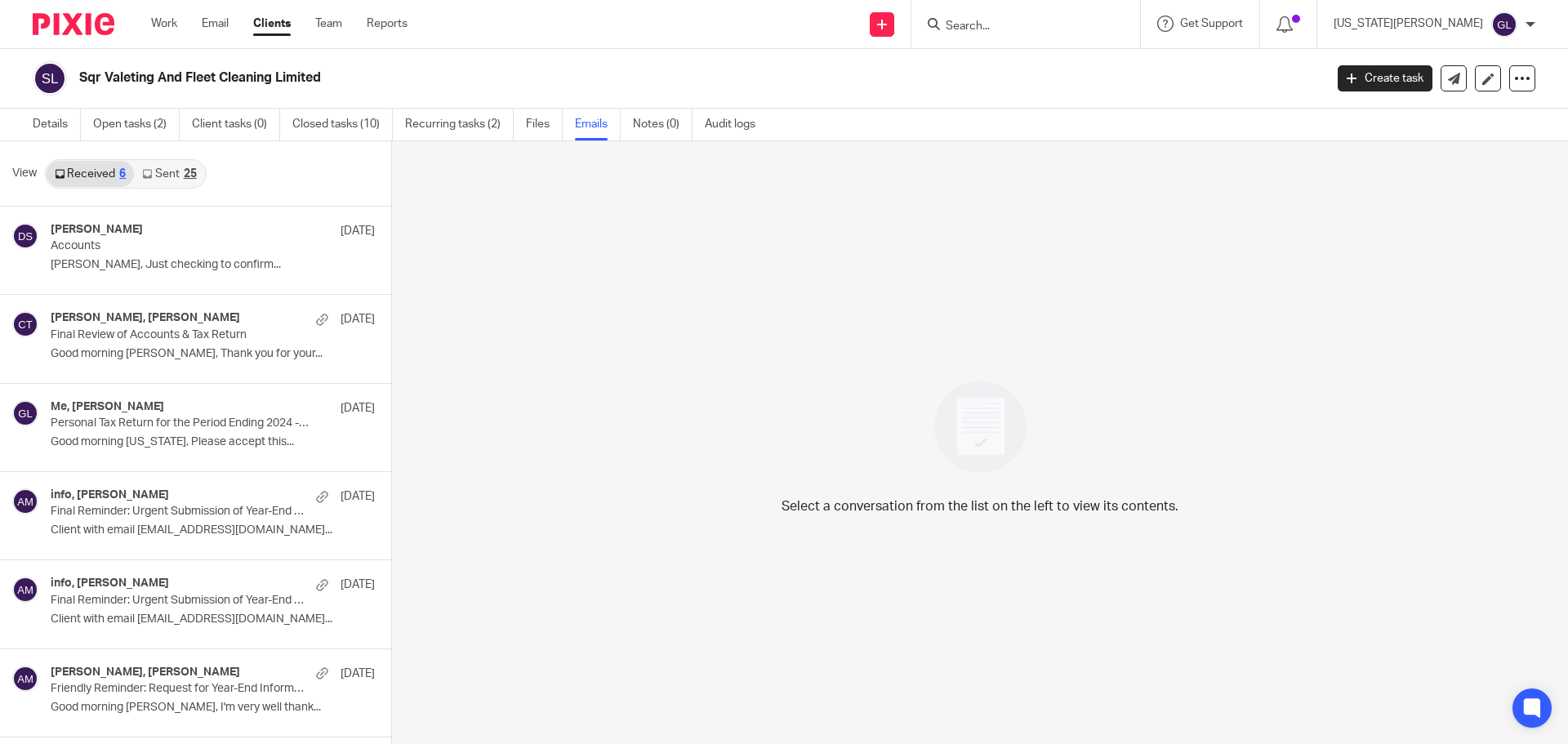
click at [174, 177] on link "Sent 25" at bounding box center [169, 174] width 70 height 26
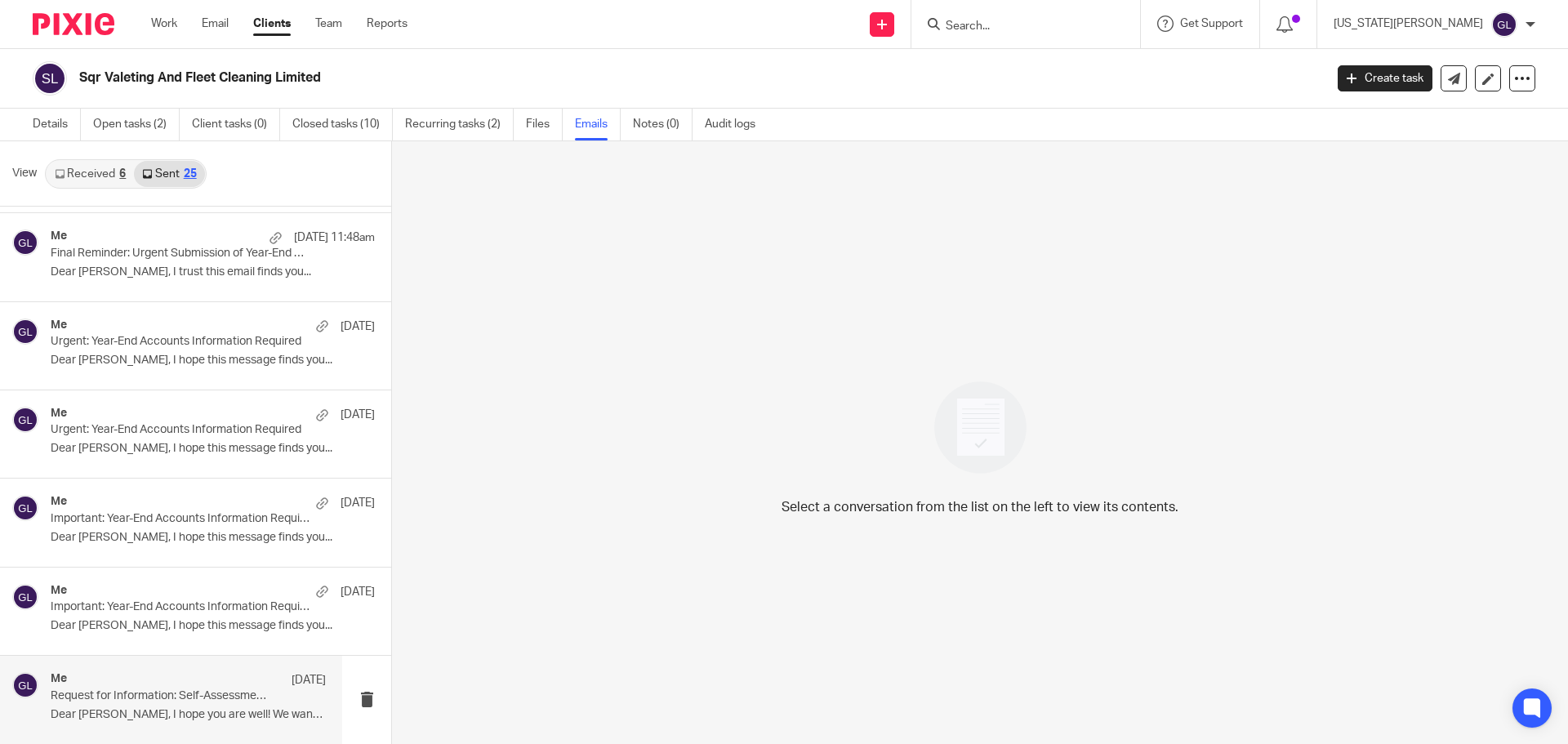
scroll to position [163, 0]
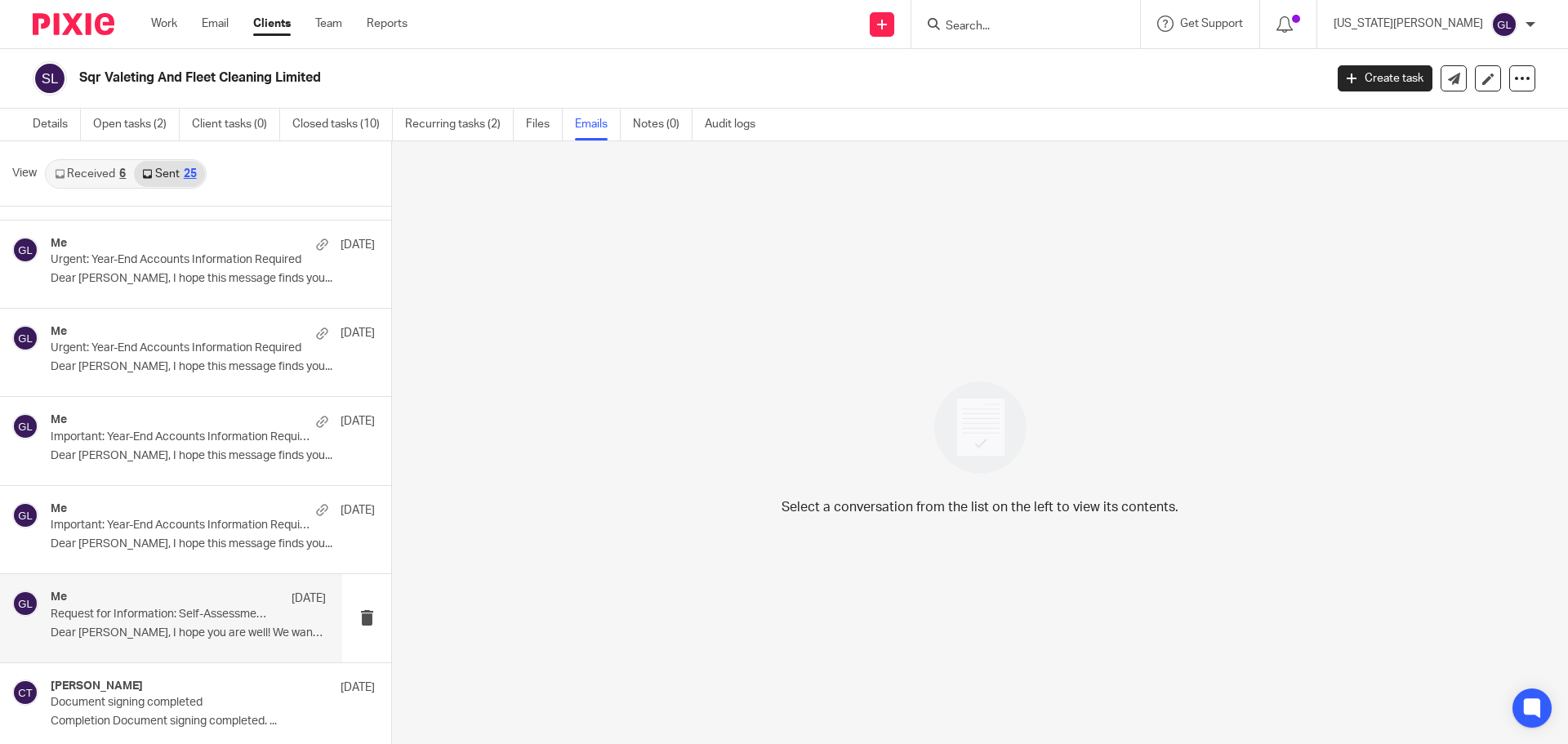
click at [228, 616] on p "Request for Information: Self-Assessment Return 2025" at bounding box center [161, 614] width 221 height 14
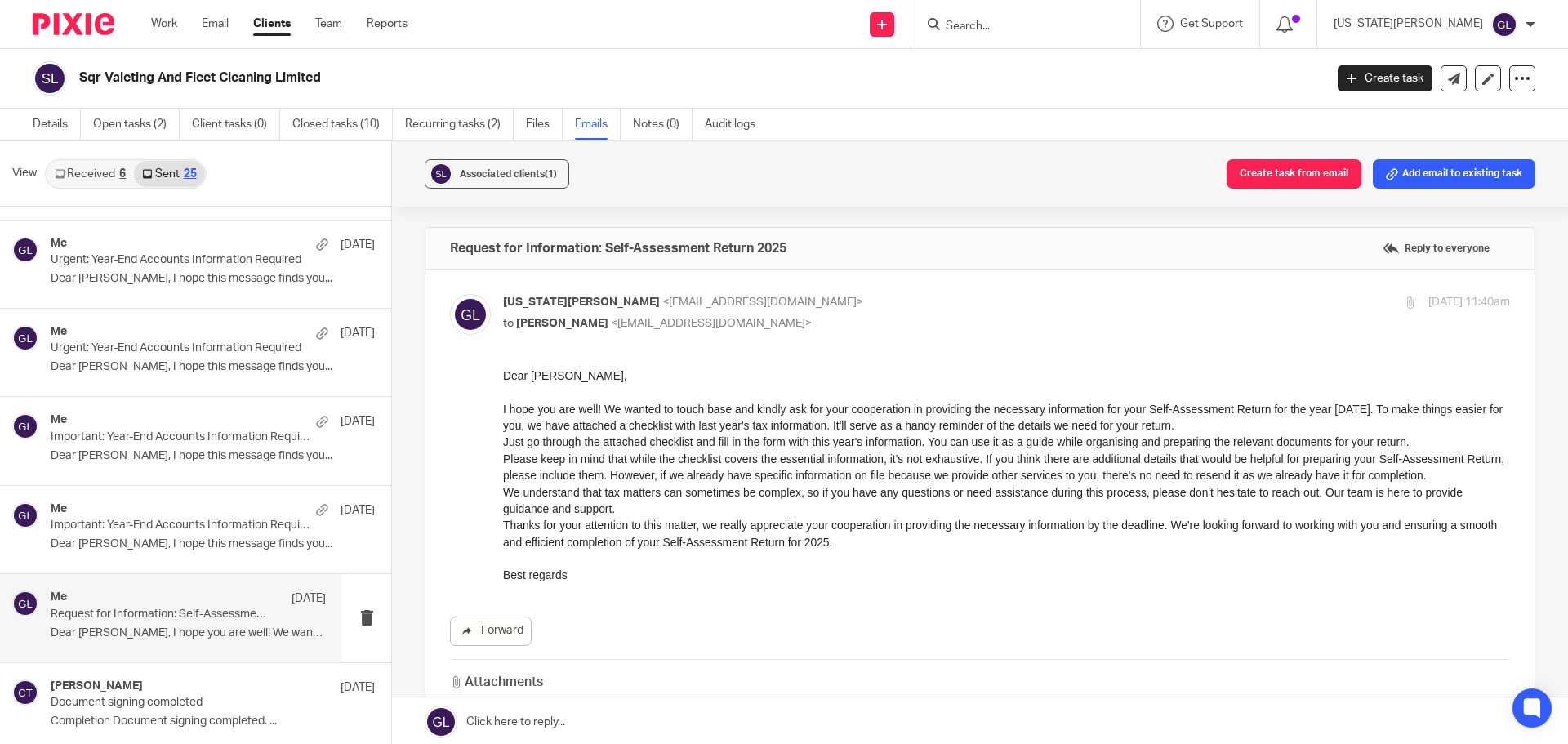
scroll to position [0, 0]
click at [1394, 181] on button "Add email to existing task" at bounding box center [1454, 174] width 162 height 29
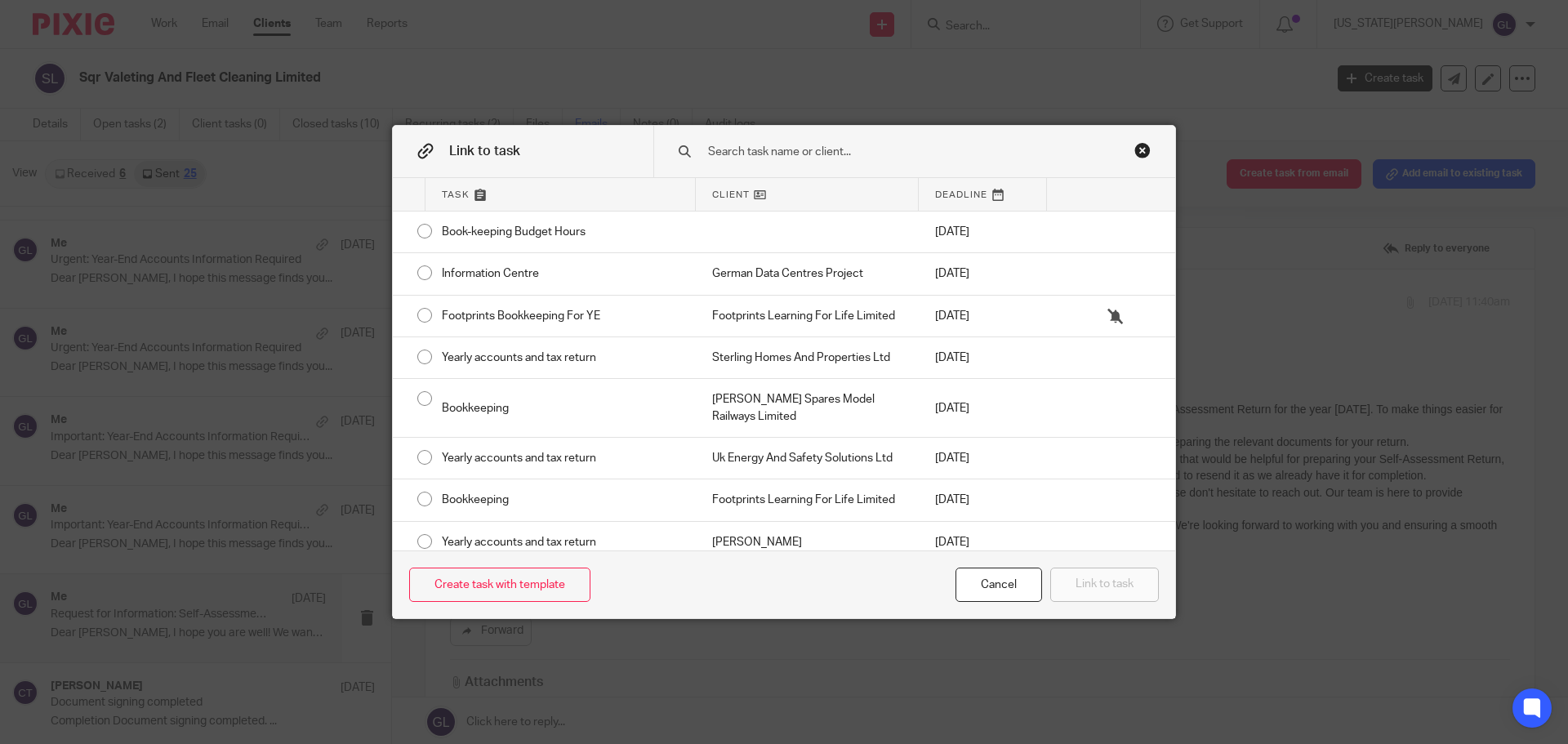
click at [783, 153] on input "text" at bounding box center [902, 151] width 393 height 18
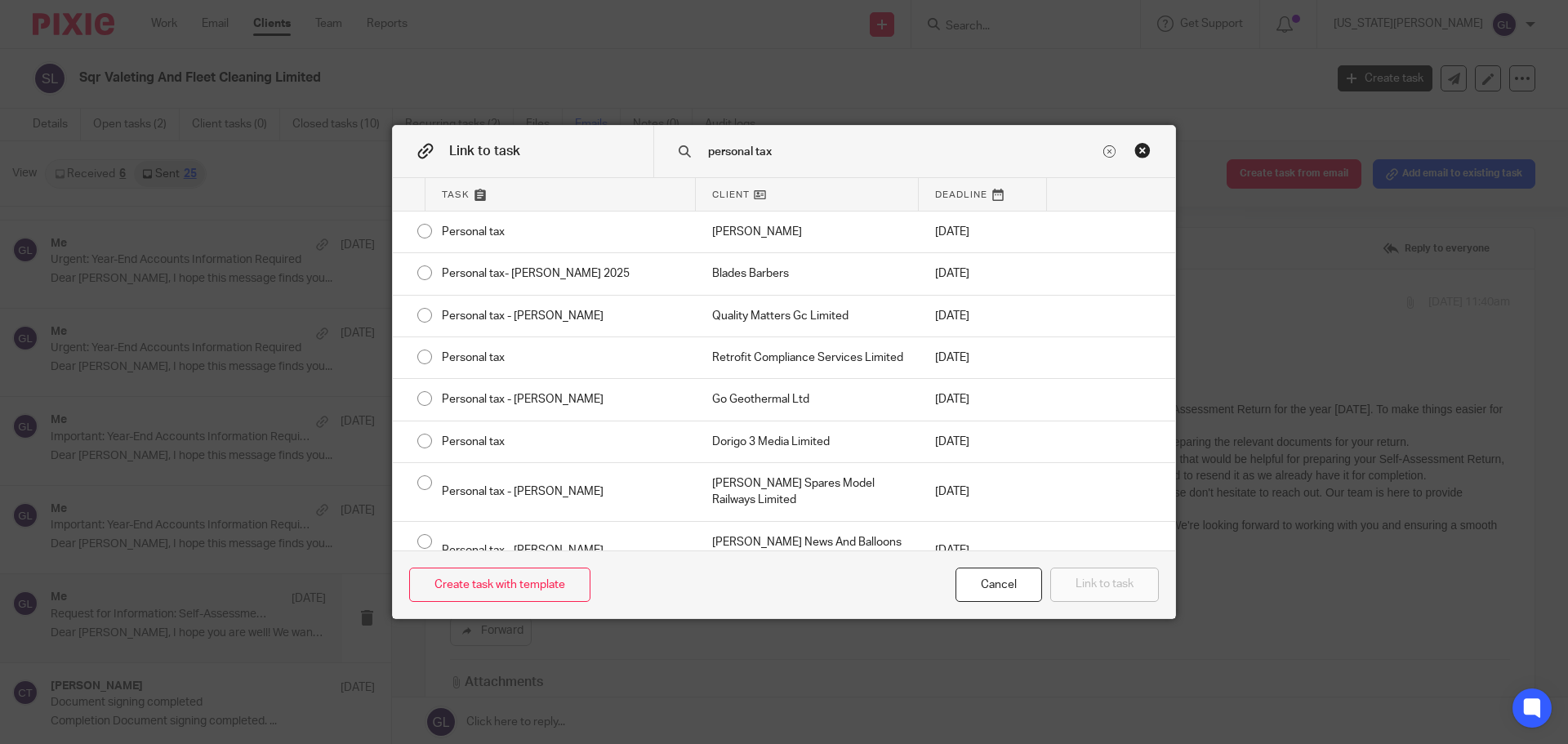
type input "personal tax"
drag, startPoint x: 808, startPoint y: 162, endPoint x: 698, endPoint y: 165, distance: 110.0
click at [698, 165] on div "personal tax" at bounding box center [913, 151] width 522 height 52
click at [790, 153] on input "personal tax" at bounding box center [902, 151] width 393 height 18
drag, startPoint x: 791, startPoint y: 154, endPoint x: 633, endPoint y: 155, distance: 158.0
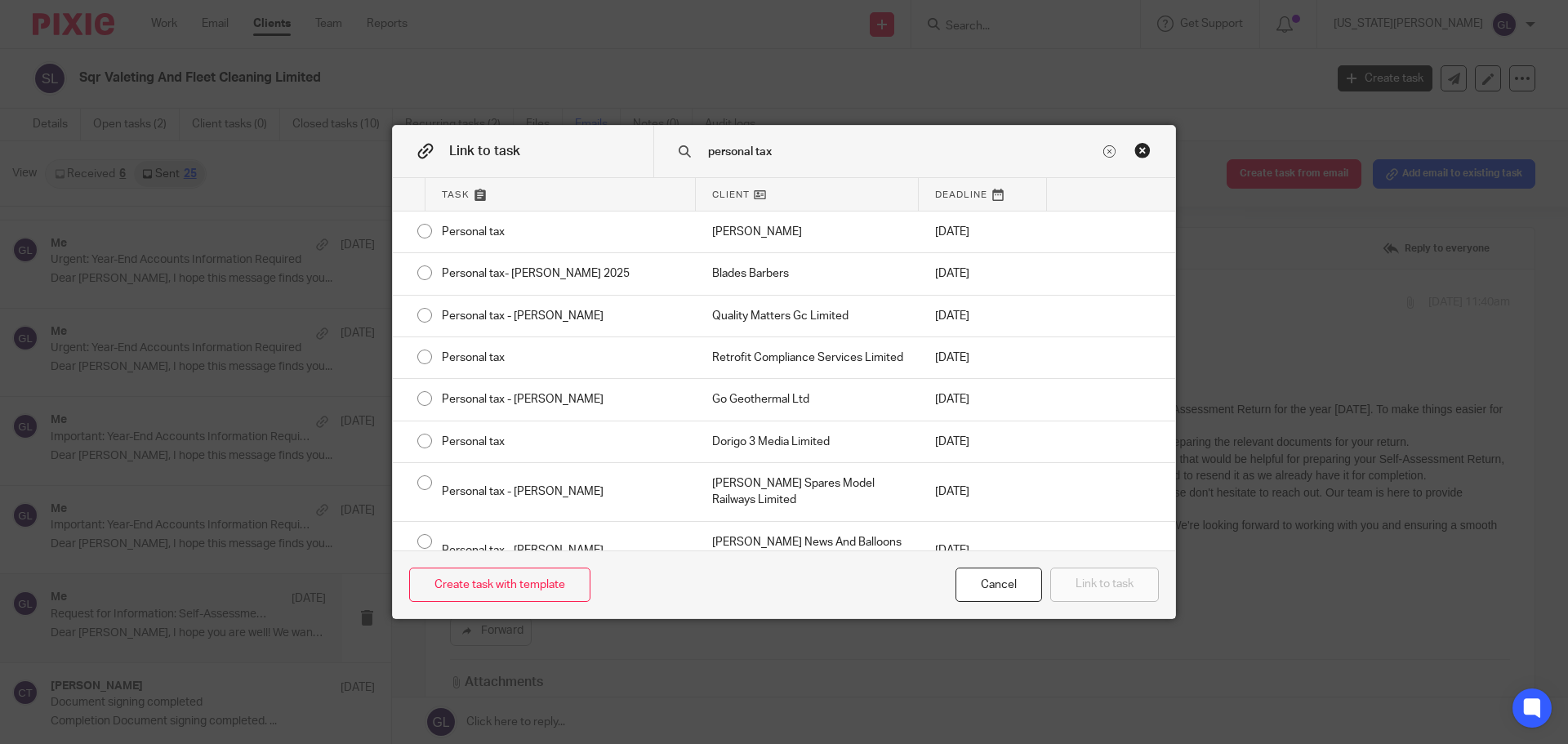
click at [629, 157] on div "Link to task personal tax" at bounding box center [784, 151] width 783 height 52
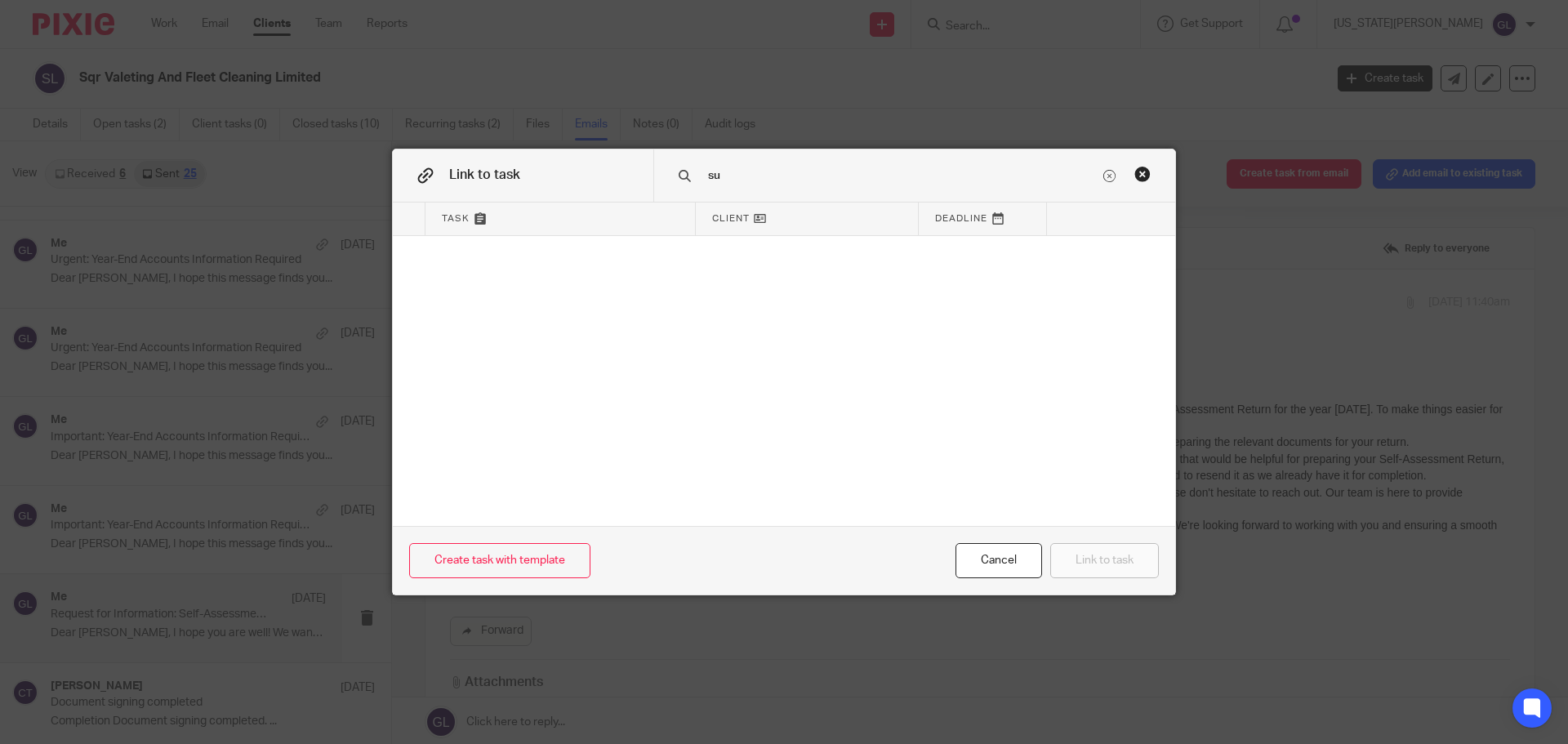
type input "s"
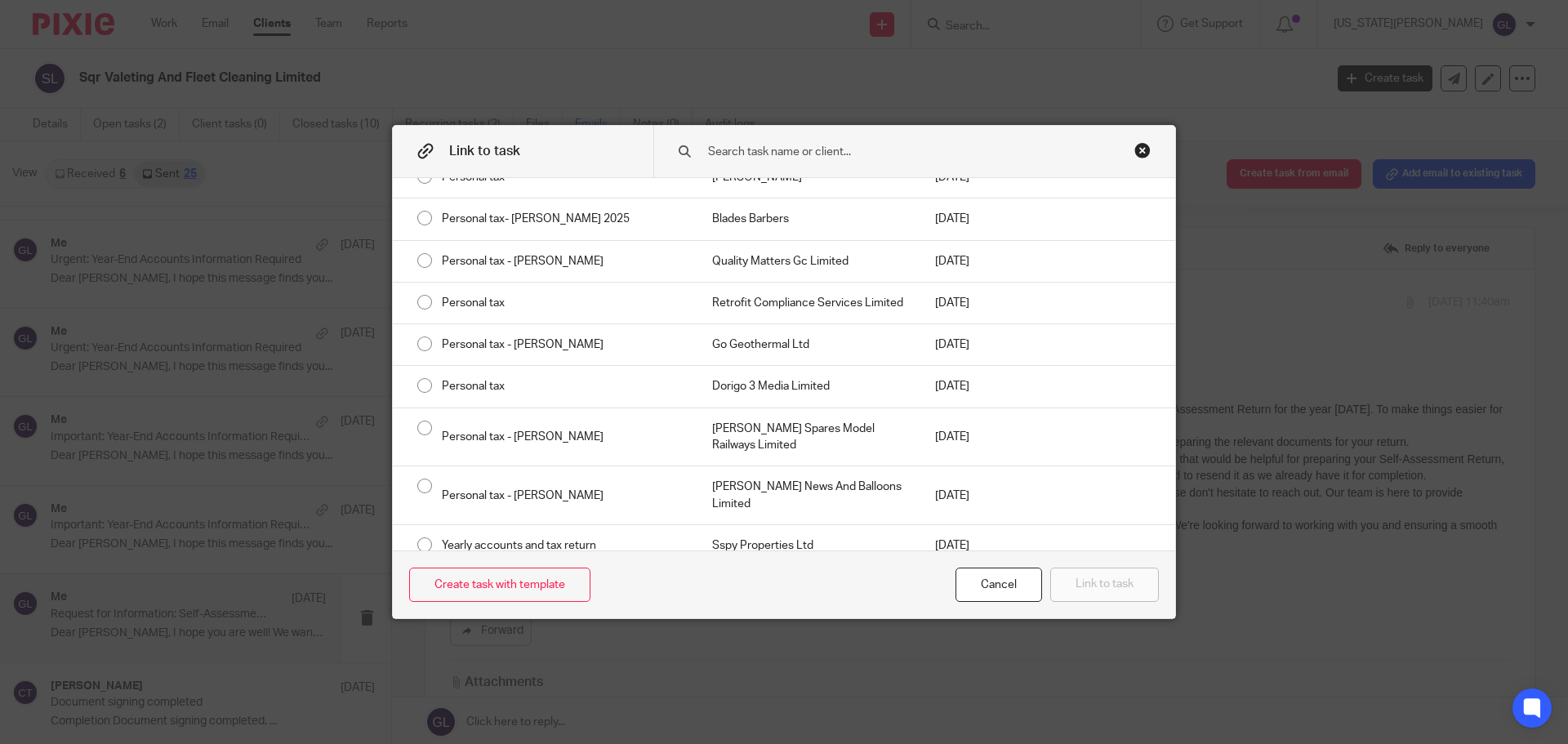
scroll to position [3882, 0]
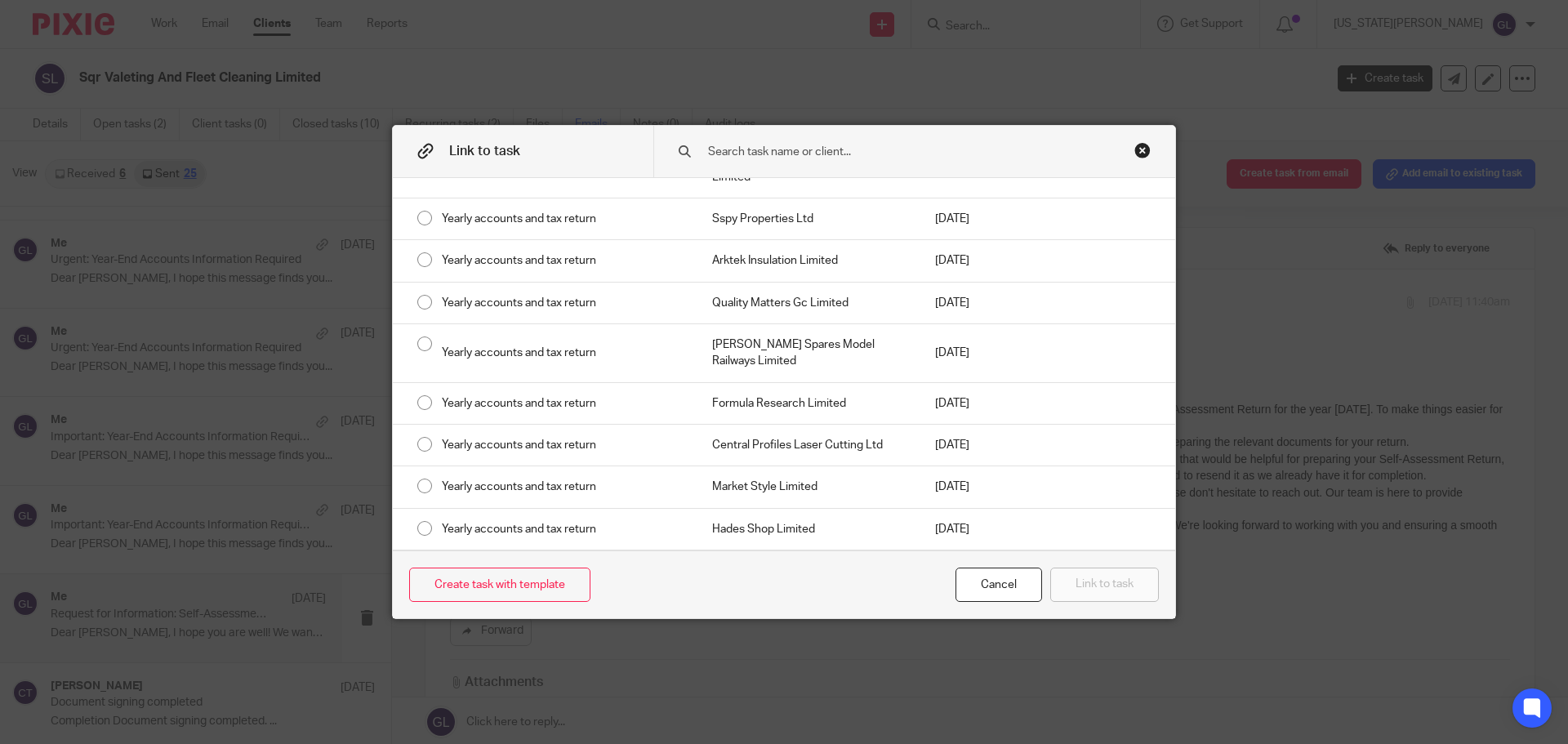
click at [1136, 148] on div "Close this dialog window" at bounding box center [1142, 149] width 16 height 16
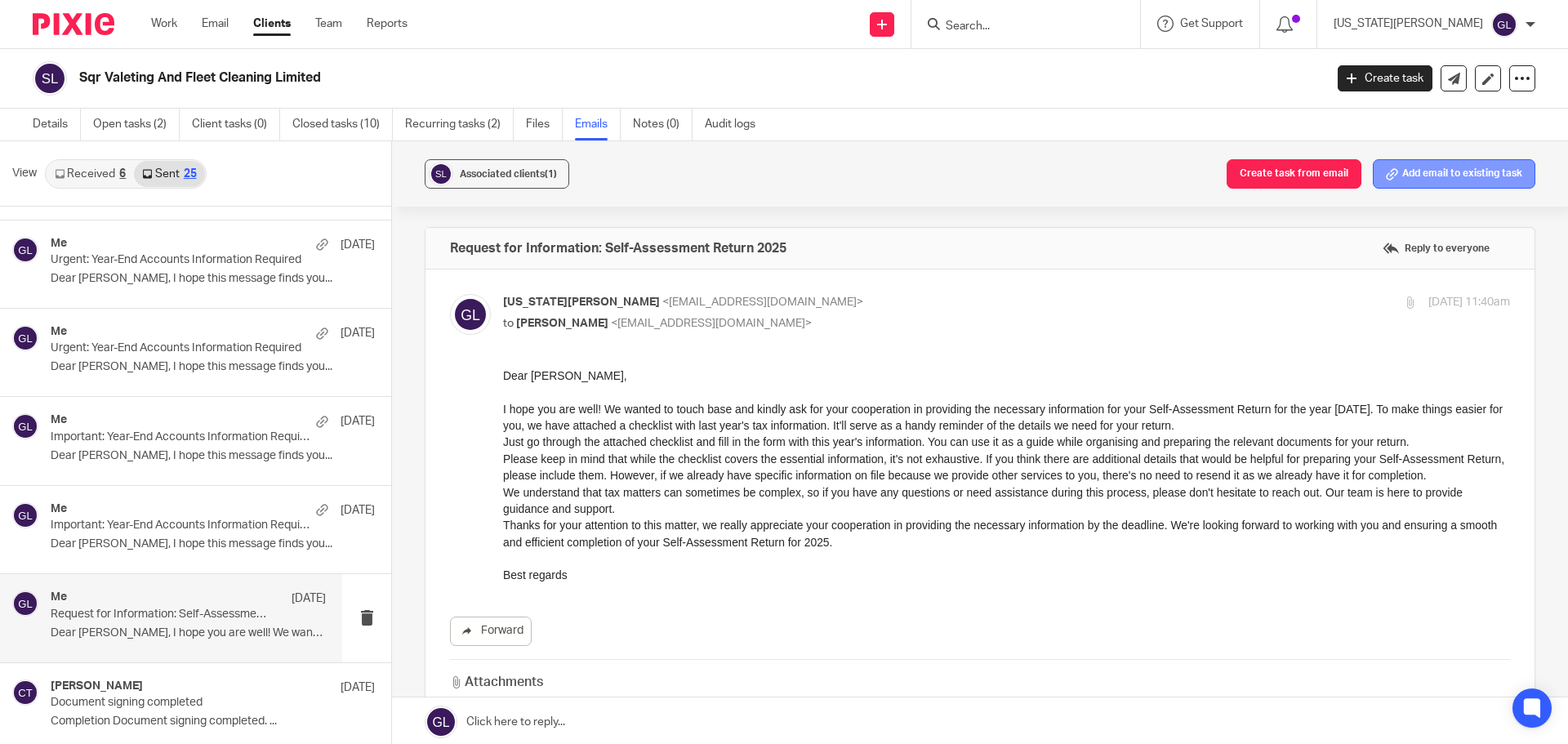
click at [1431, 175] on button "Add email to existing task" at bounding box center [1454, 174] width 162 height 29
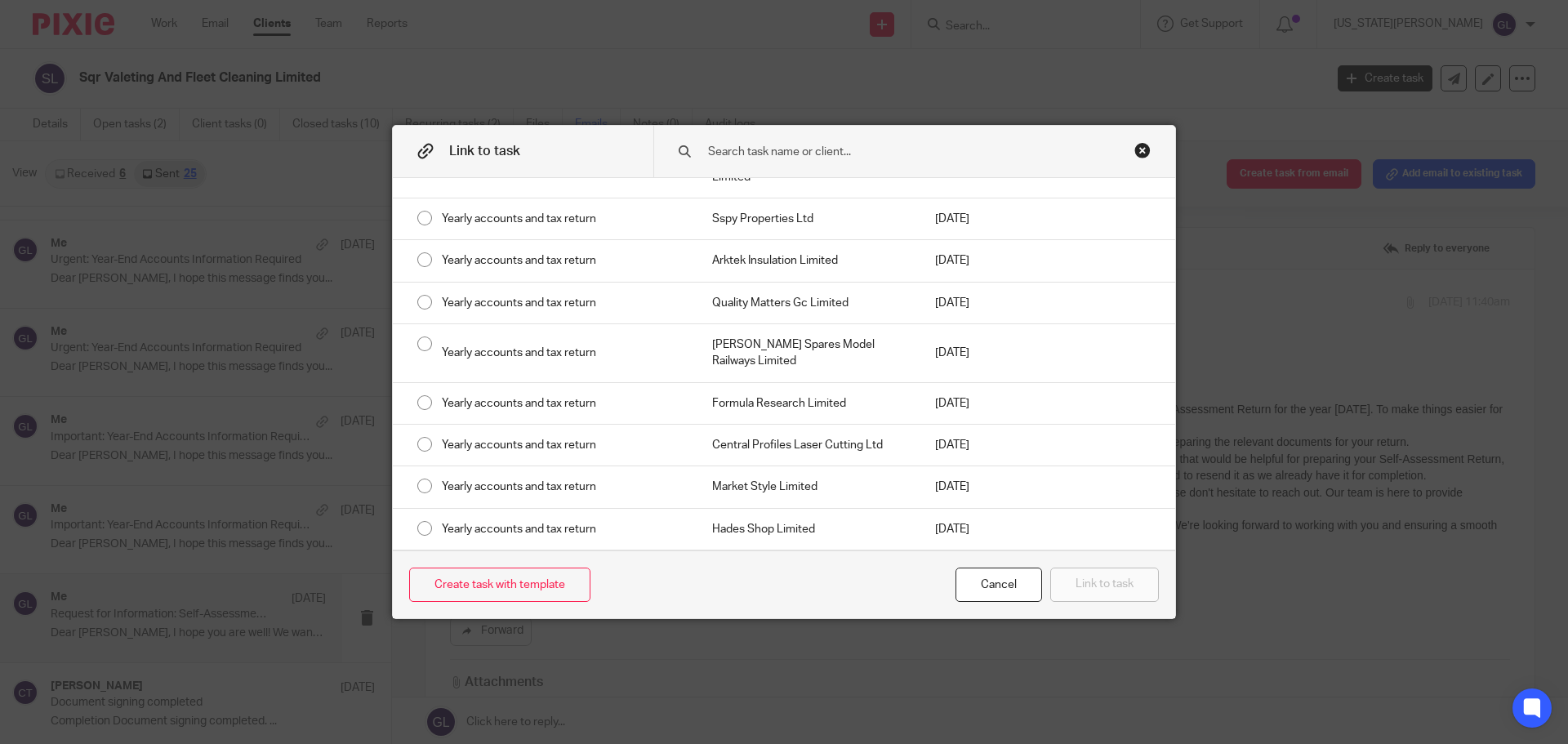
click at [766, 151] on input "text" at bounding box center [902, 151] width 393 height 18
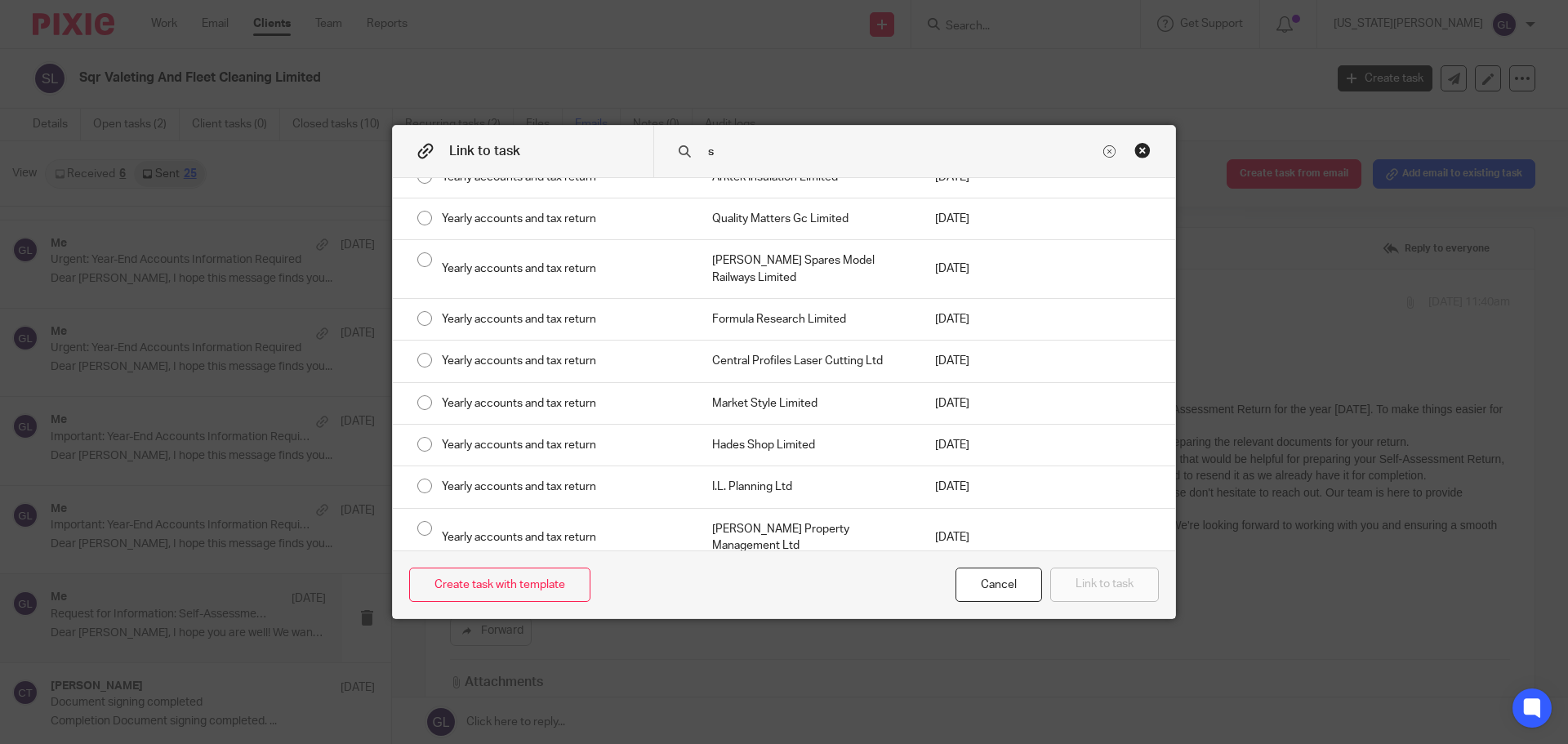
scroll to position [0, 0]
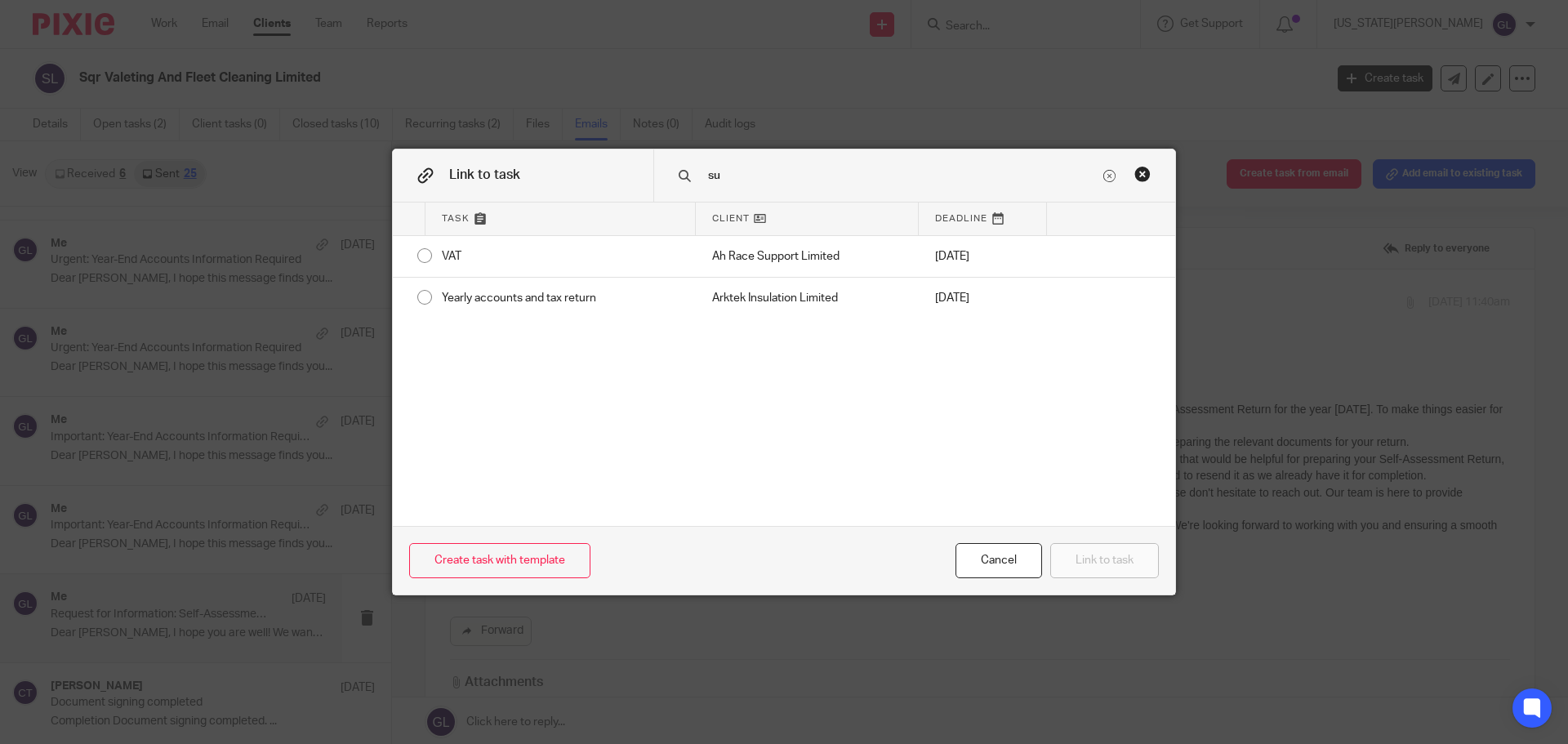
type input "s"
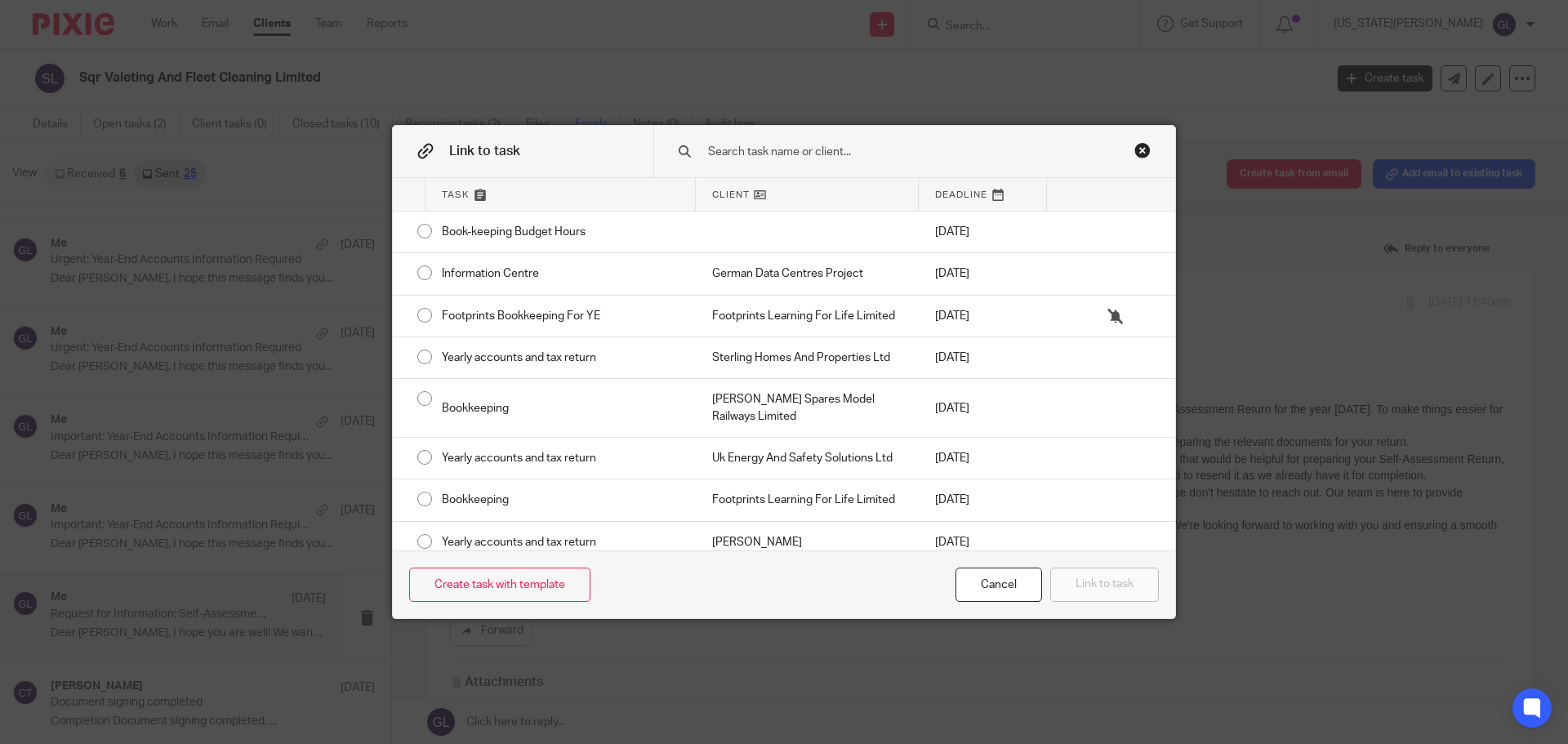
click at [1136, 152] on div "Close this dialog window" at bounding box center [1142, 149] width 16 height 16
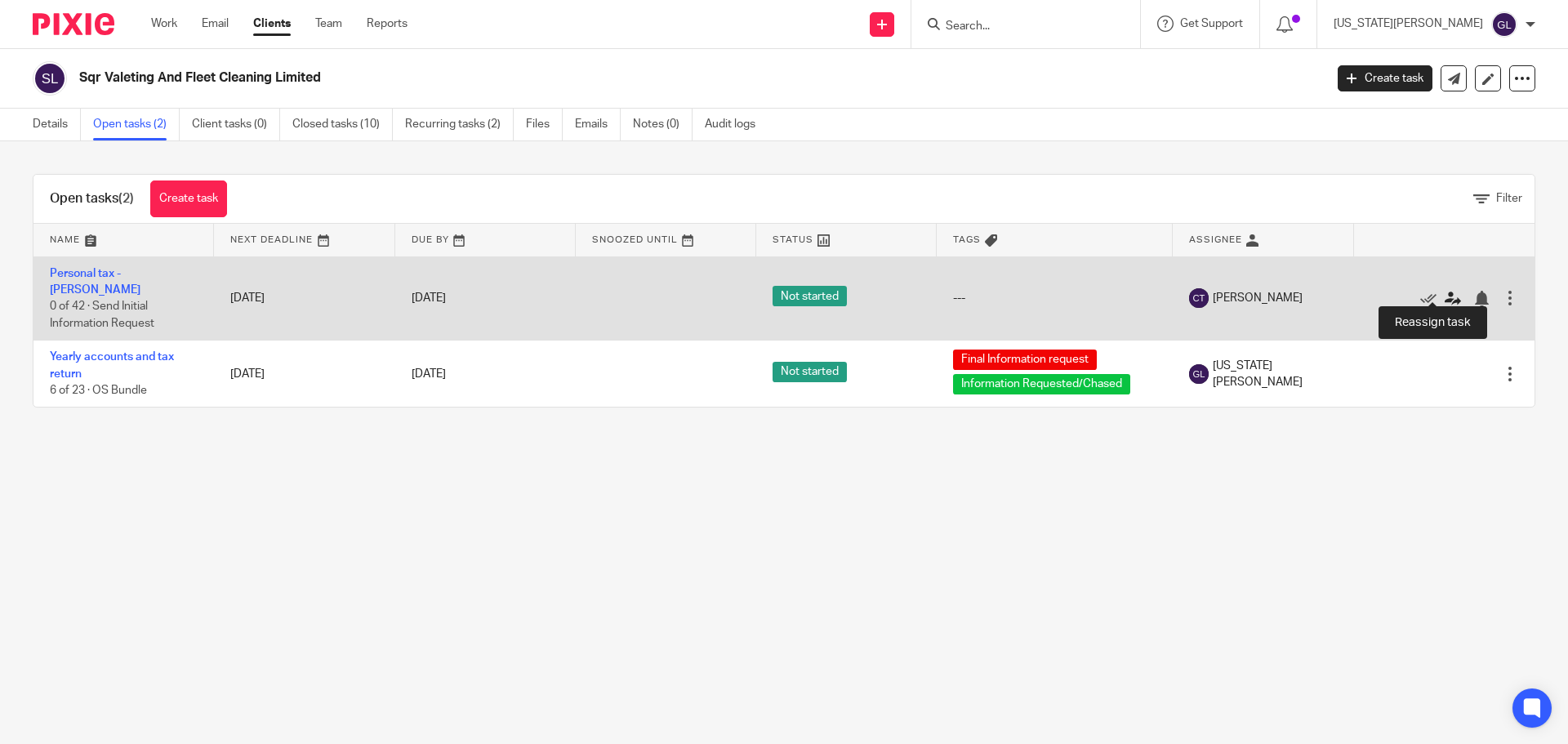
click at [1445, 292] on icon at bounding box center [1453, 298] width 16 height 16
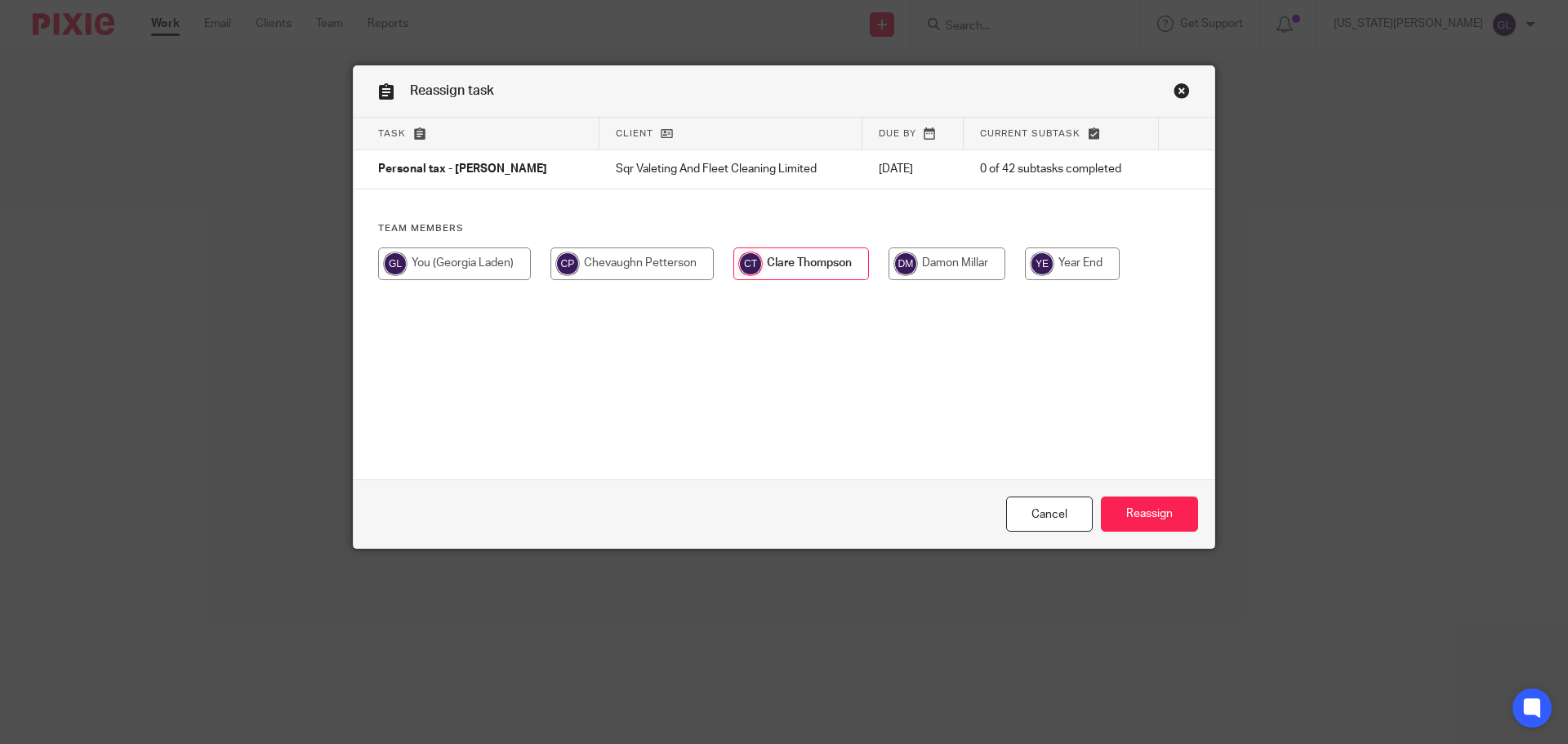
click at [479, 271] on input "radio" at bounding box center [455, 264] width 153 height 33
radio input "true"
click at [1150, 521] on input "Reassign" at bounding box center [1149, 514] width 97 height 35
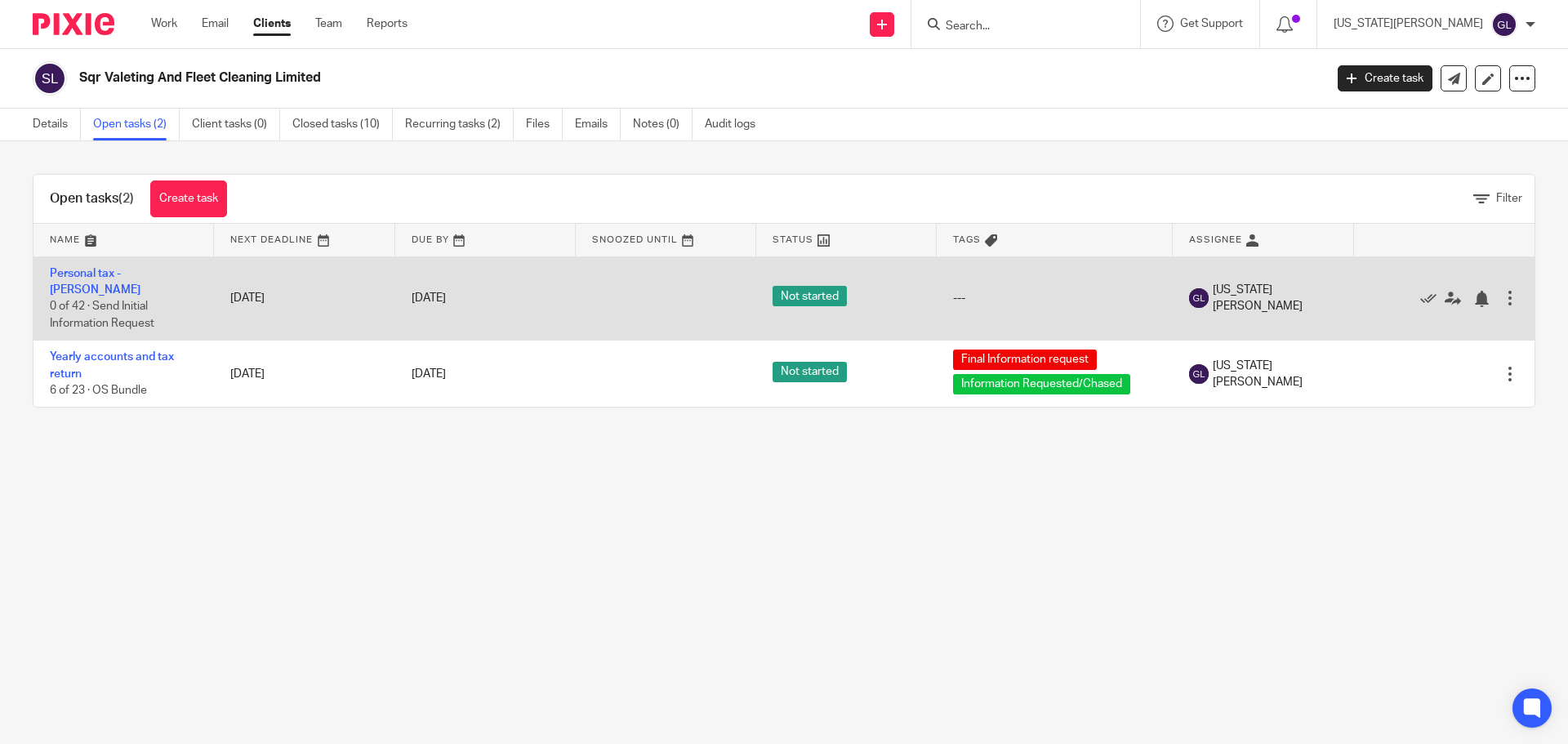
click at [1502, 290] on div at bounding box center [1510, 297] width 16 height 16
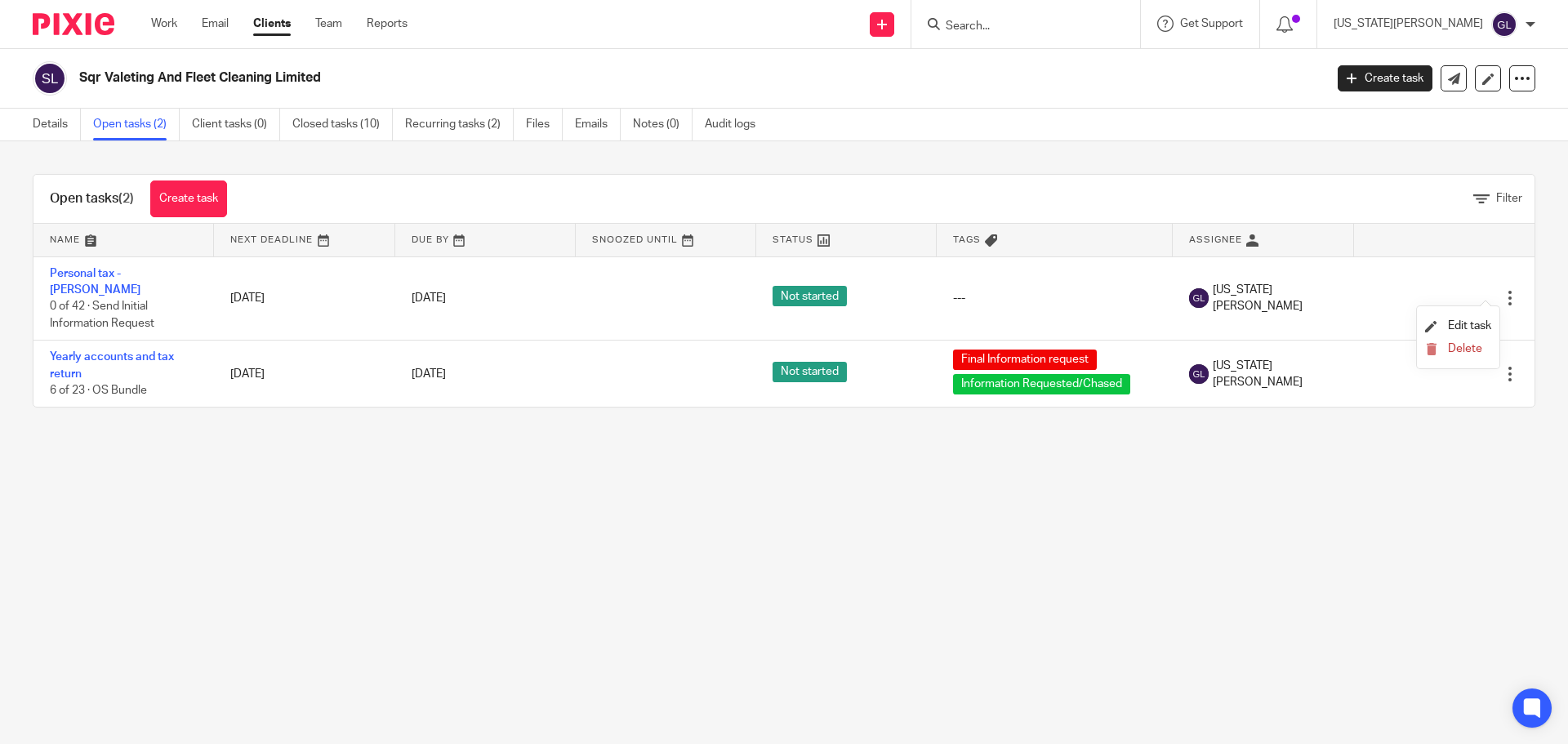
drag, startPoint x: 977, startPoint y: 573, endPoint x: 509, endPoint y: 470, distance: 479.2
click at [991, 566] on main "Sqr Valeting And Fleet Cleaning Limited Create task Update from Companies House…" at bounding box center [784, 372] width 1568 height 744
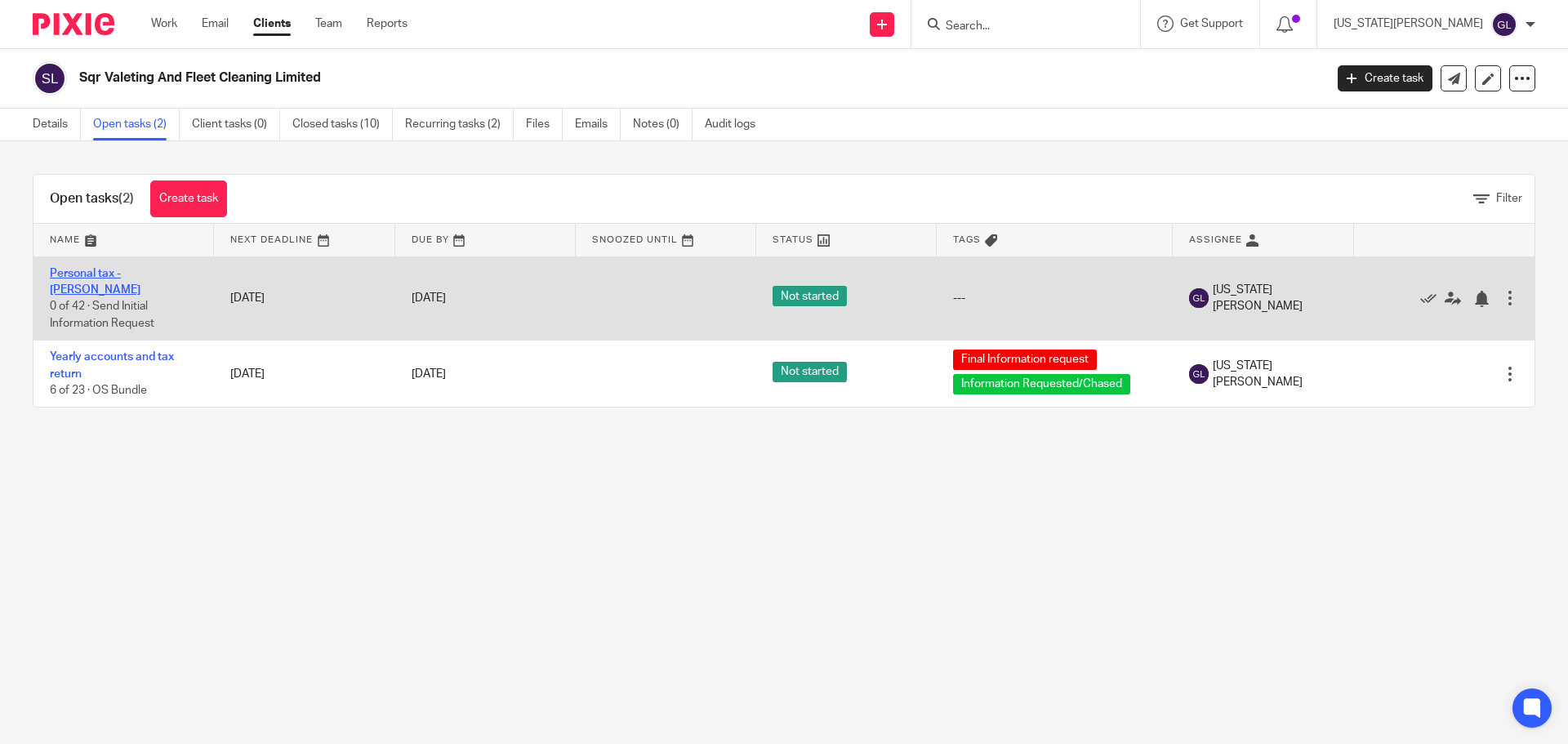
click at [131, 274] on link "Personal tax - [PERSON_NAME]" at bounding box center [95, 282] width 91 height 27
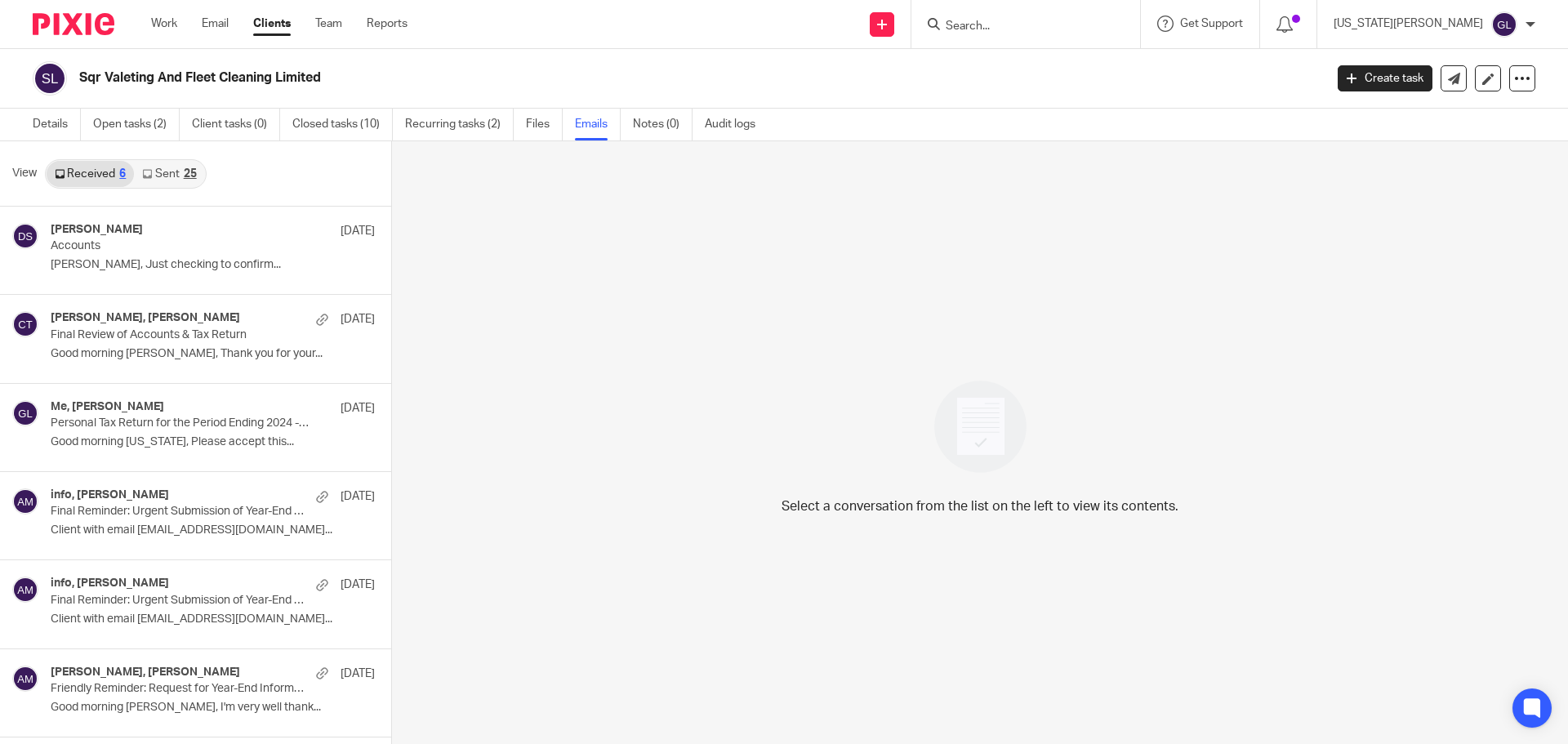
click at [184, 172] on div "25" at bounding box center [190, 174] width 13 height 11
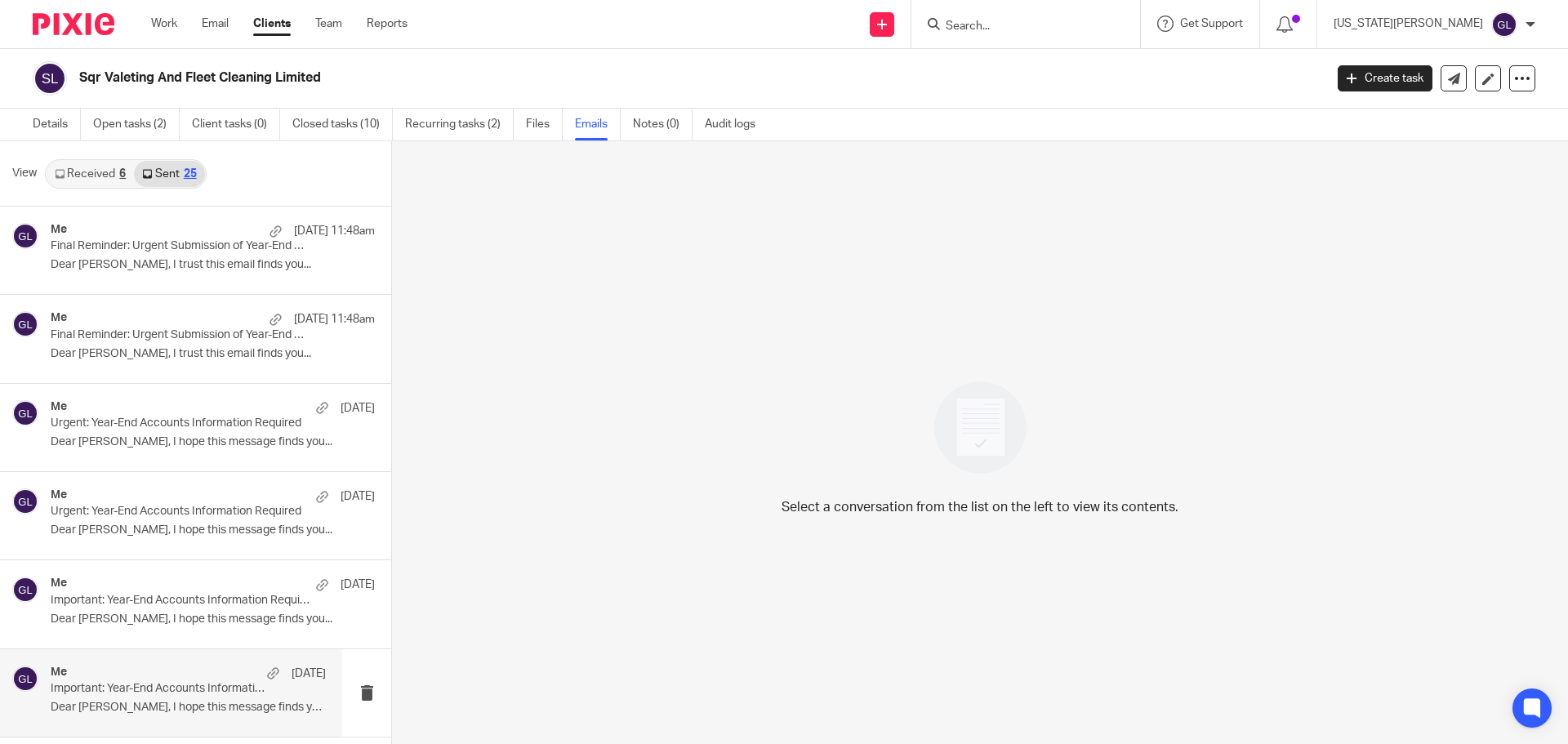
scroll to position [163, 0]
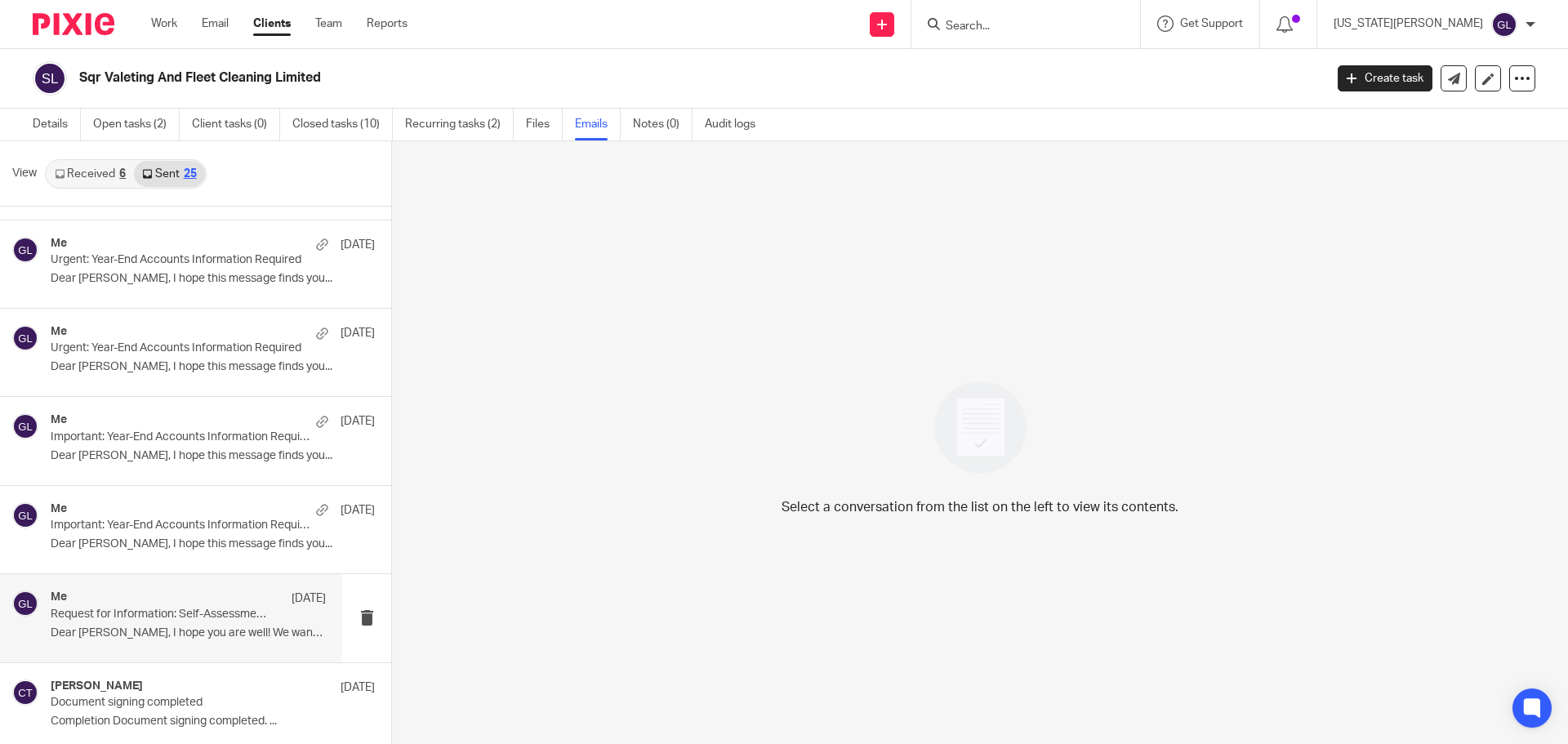
click at [175, 643] on div "Me 14 Apr Request for Information: Self-Assessment Return 2025 Dear Darren, I h…" at bounding box center [188, 618] width 275 height 55
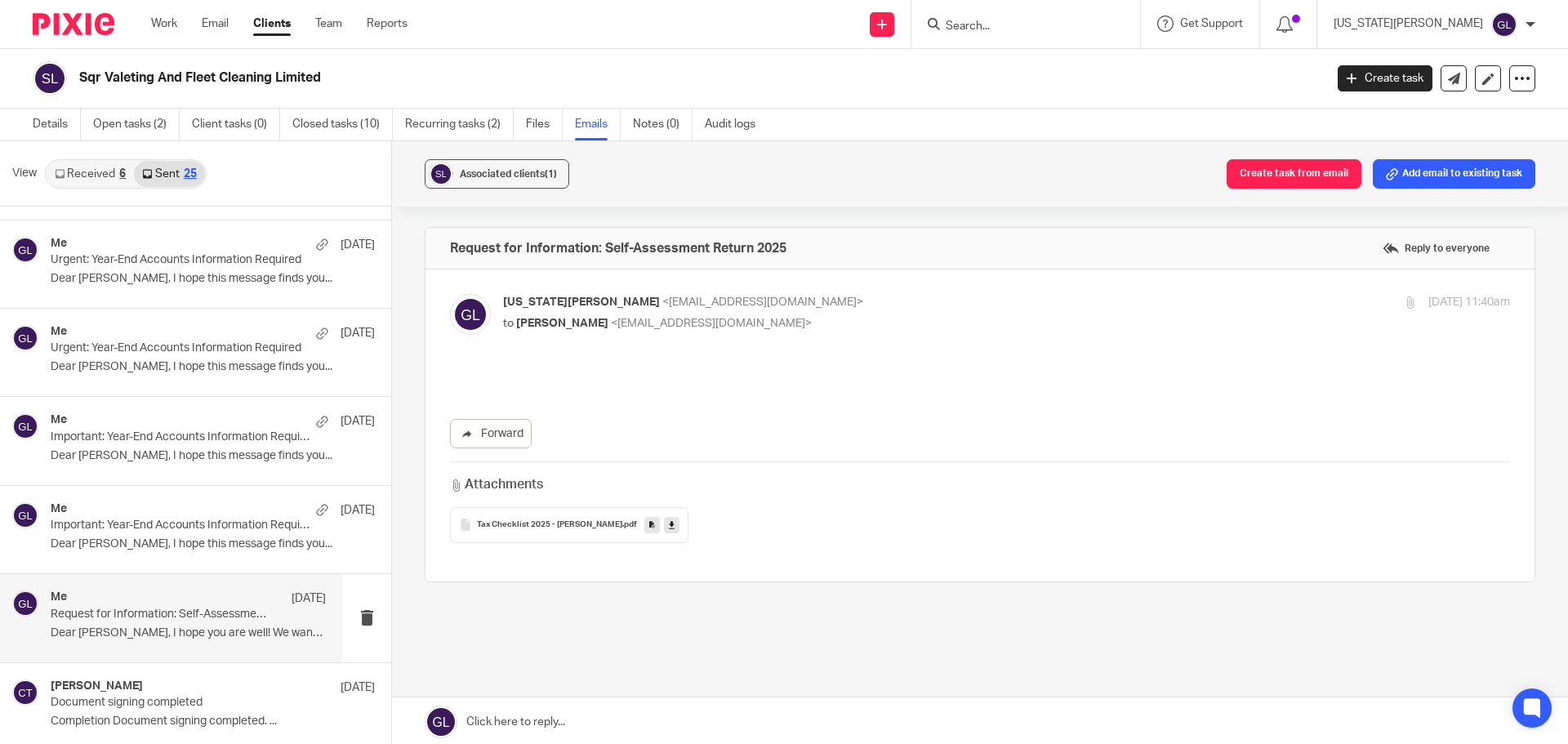
scroll to position [0, 0]
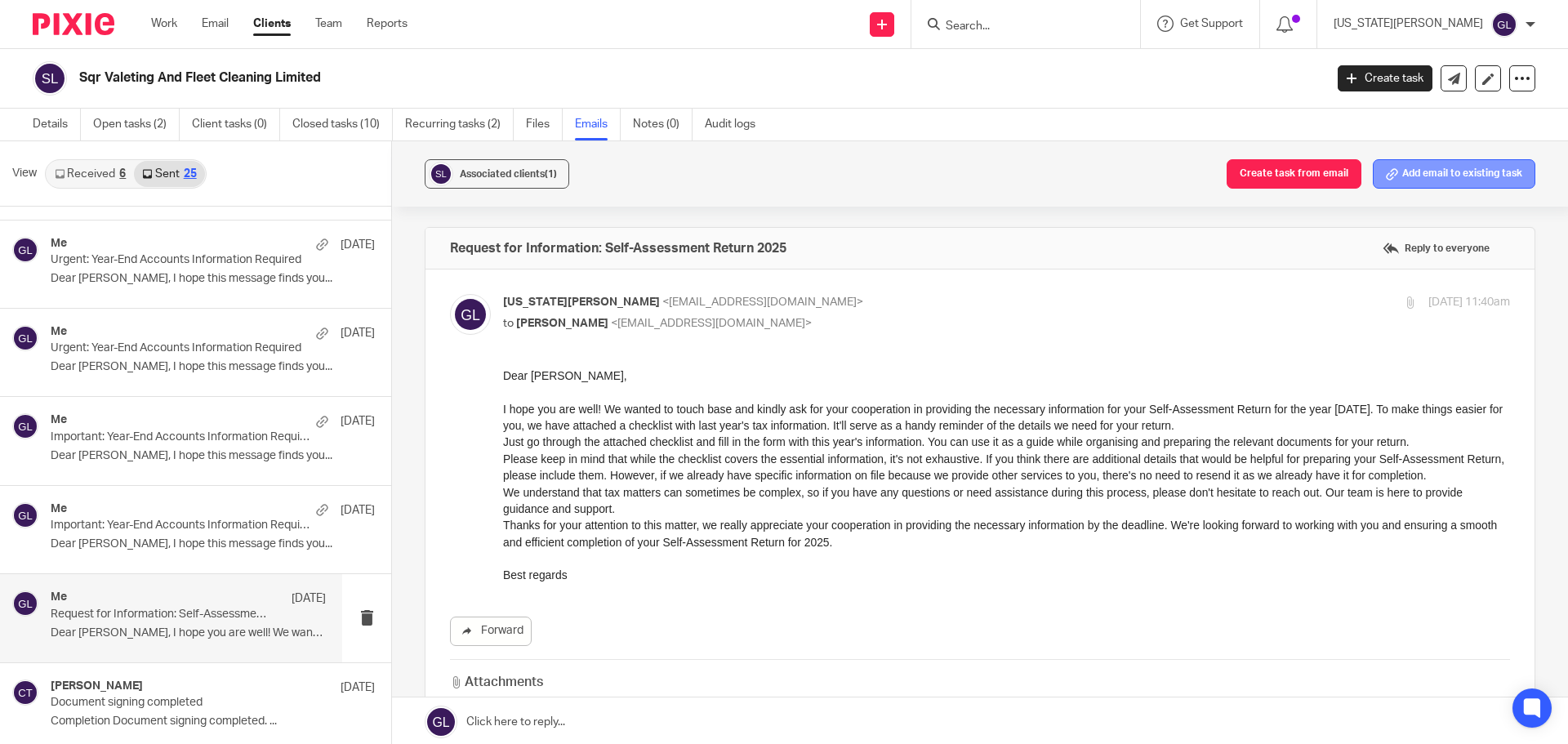
click at [1463, 174] on button "Add email to existing task" at bounding box center [1454, 174] width 162 height 29
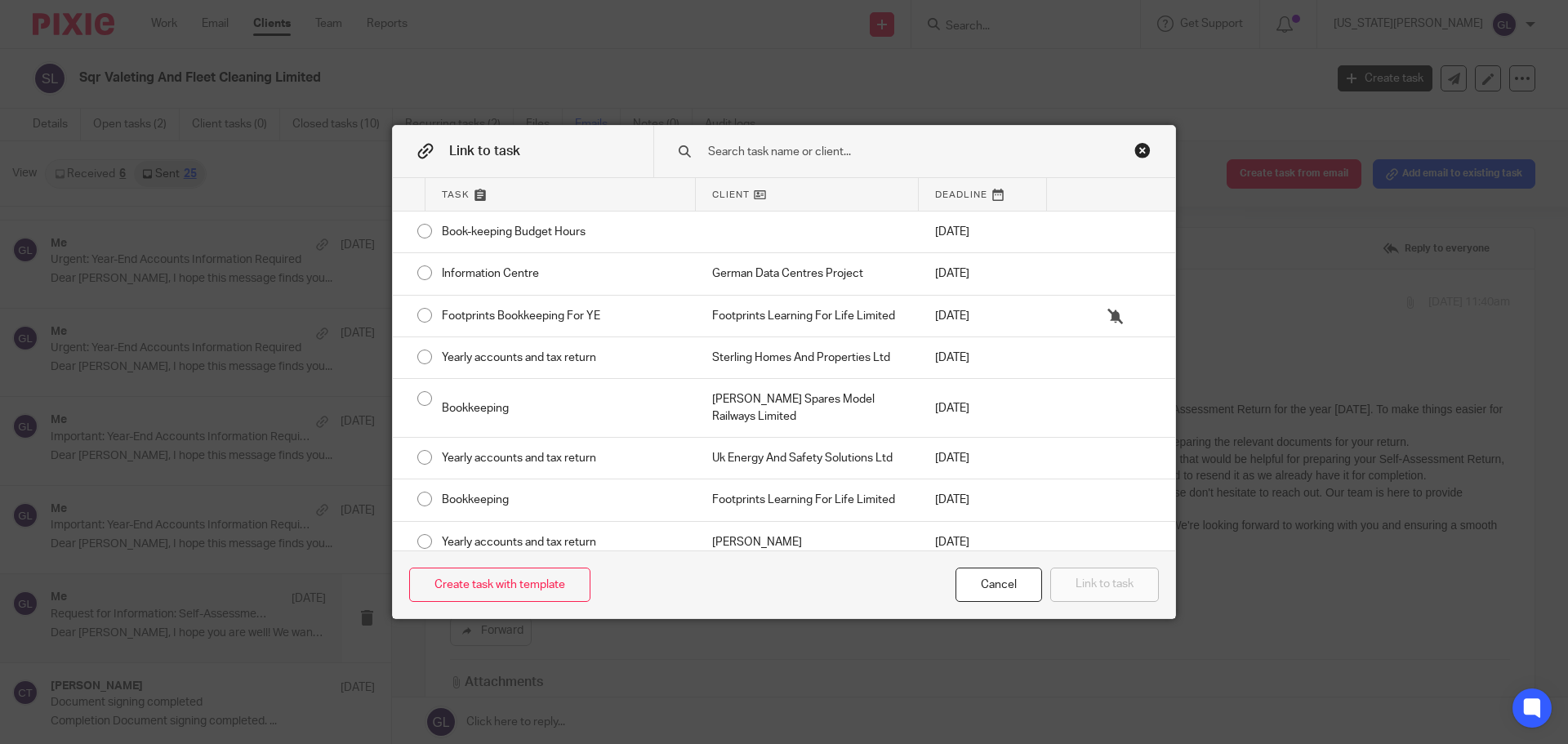
click at [784, 153] on input "text" at bounding box center [902, 151] width 393 height 18
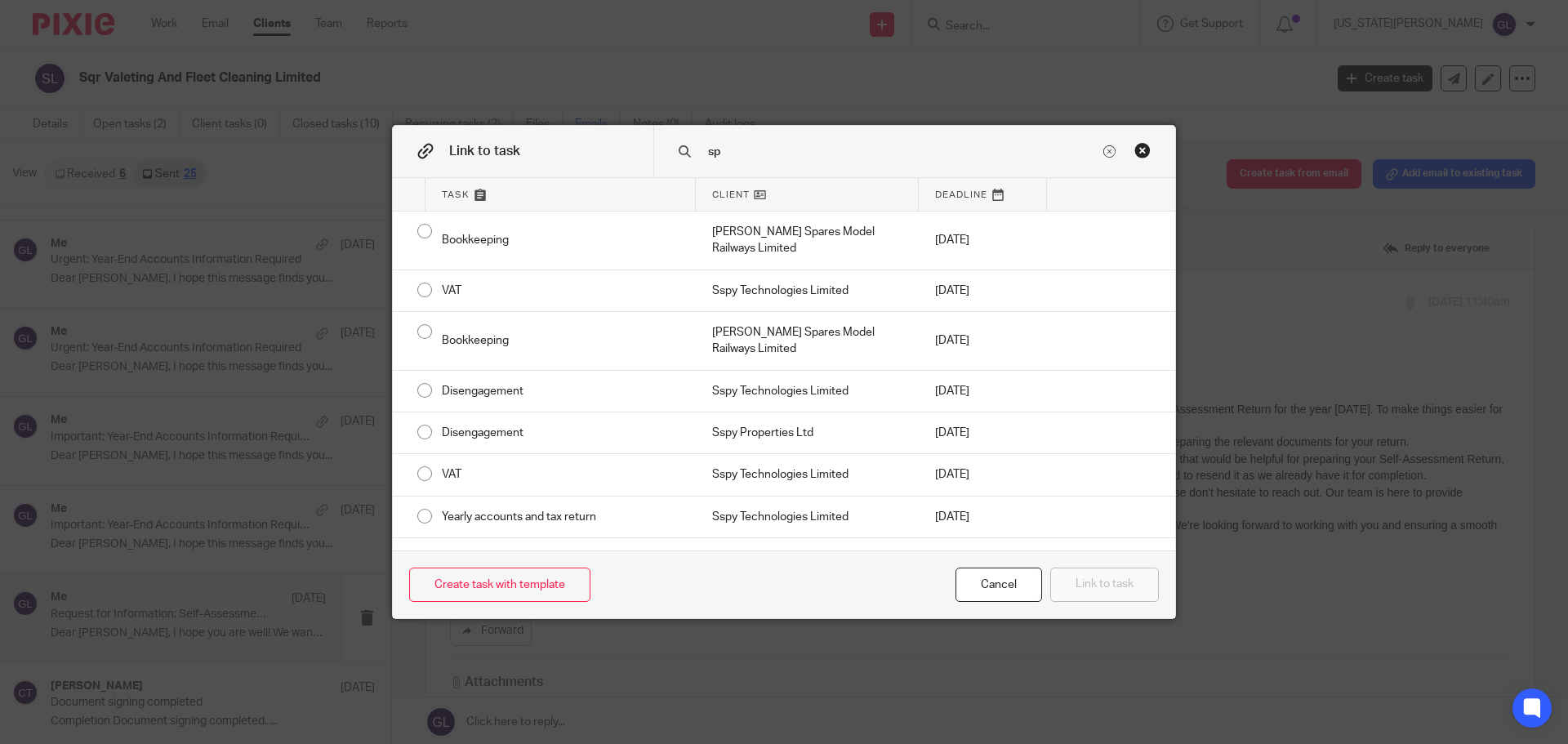
type input "s"
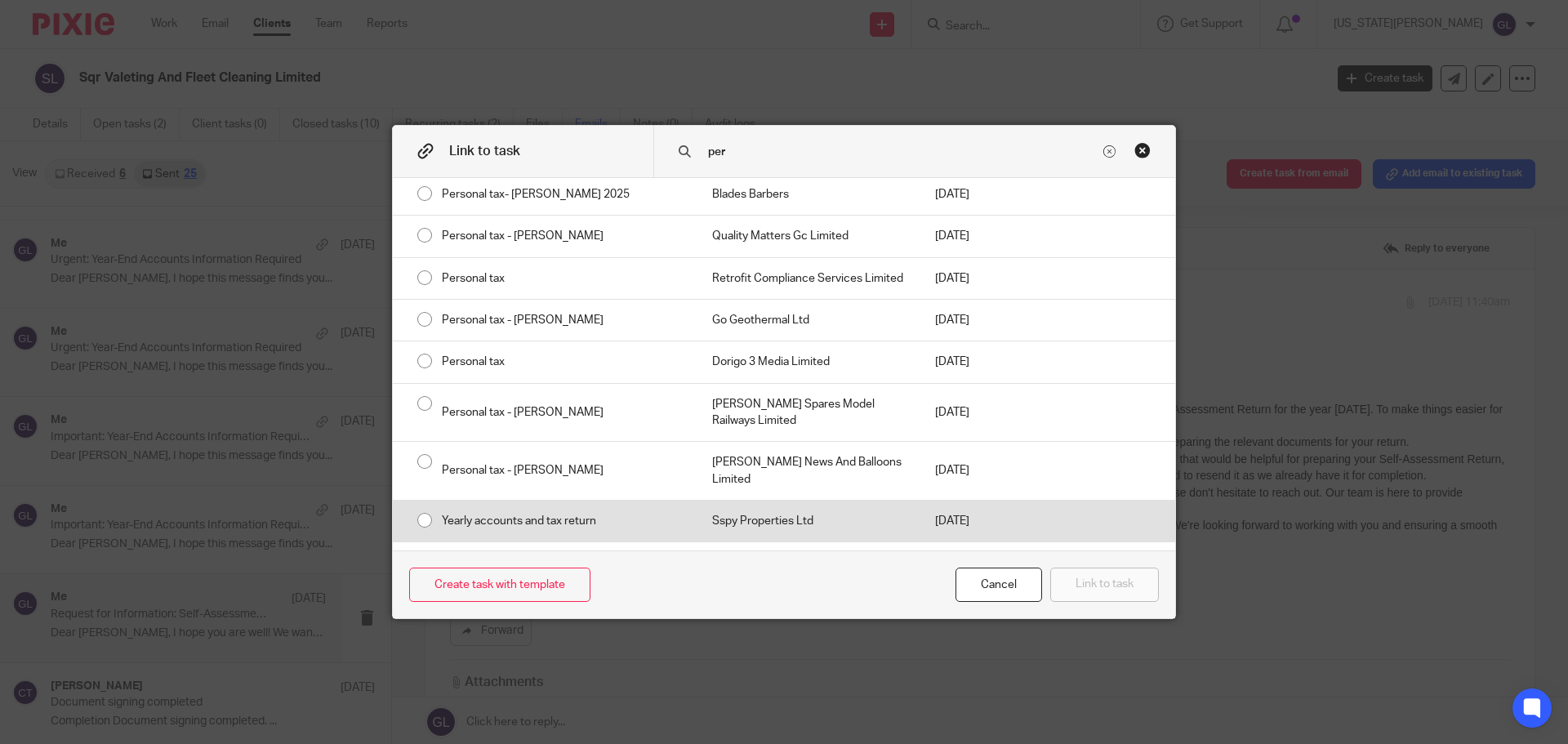
scroll to position [180, 0]
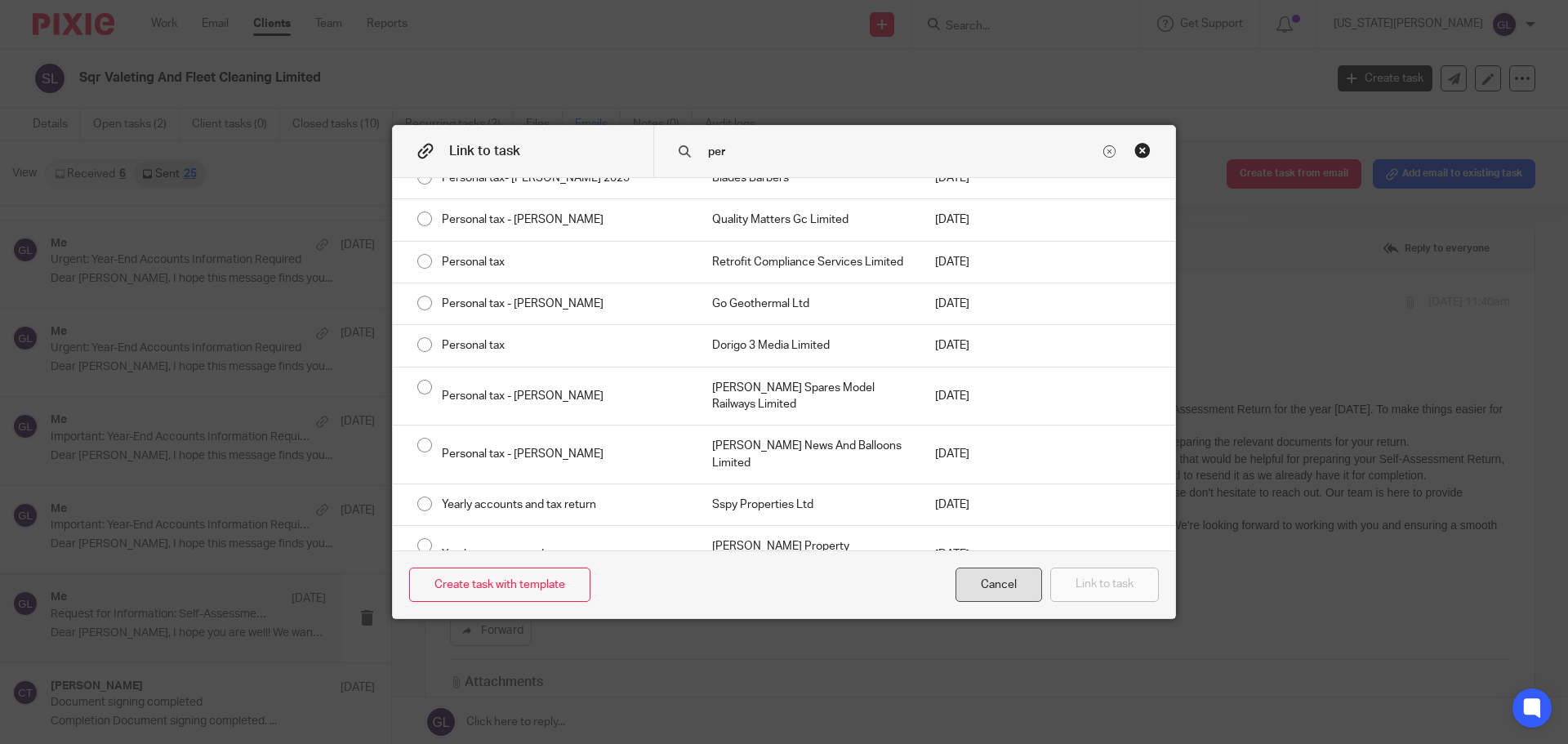
click at [1007, 589] on div "Cancel" at bounding box center [998, 585] width 87 height 35
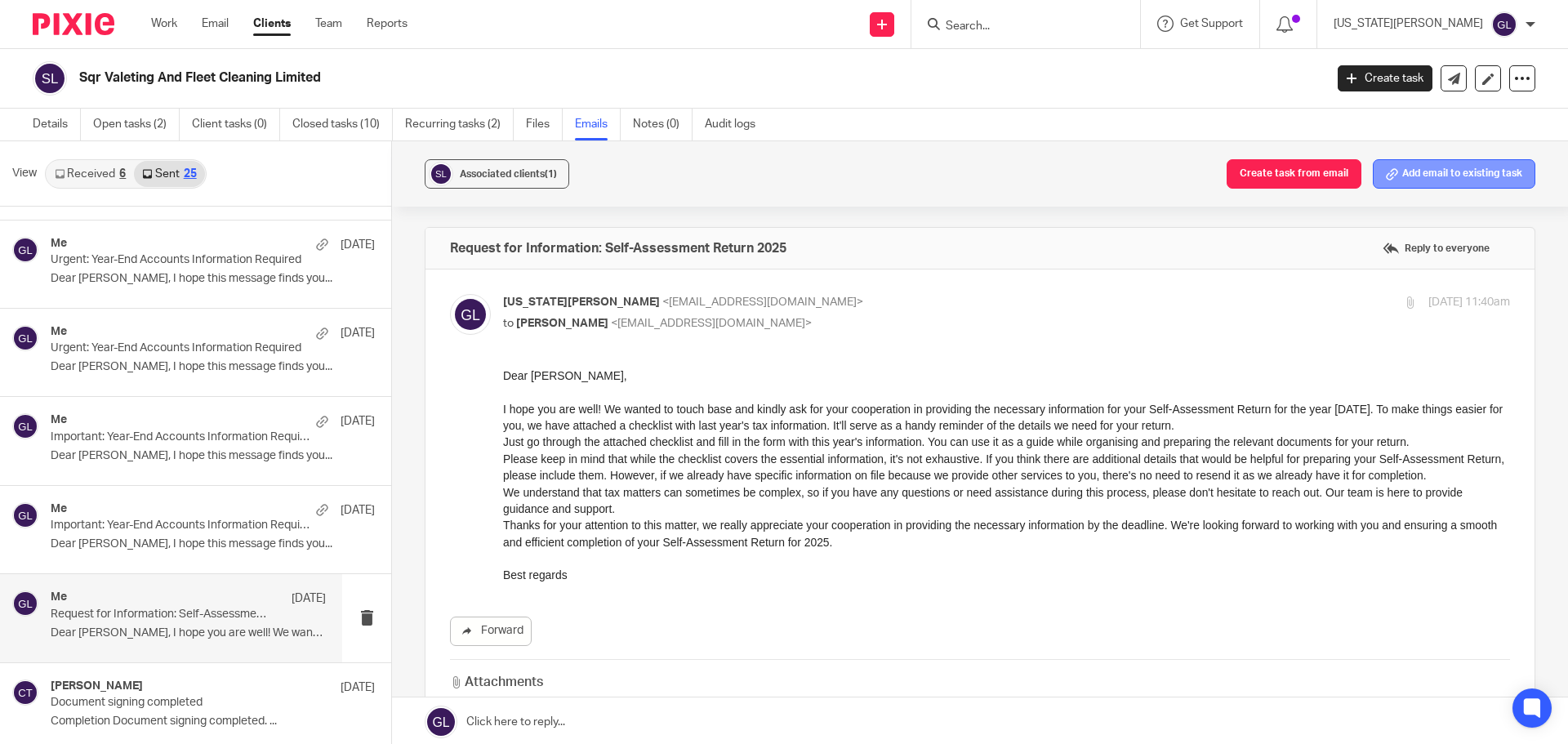
click at [1431, 182] on button "Add email to existing task" at bounding box center [1454, 174] width 162 height 29
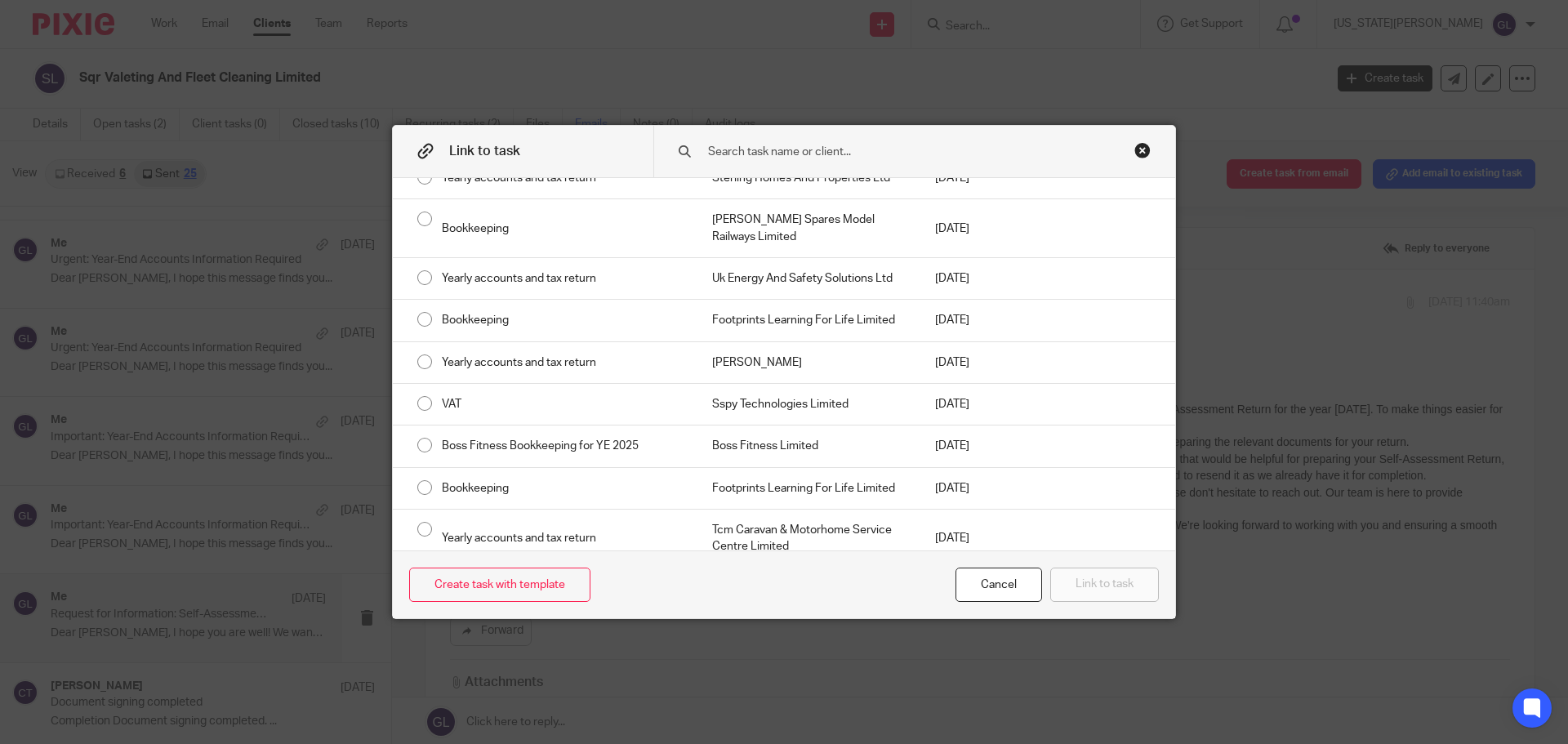
click at [756, 152] on input "text" at bounding box center [902, 151] width 393 height 18
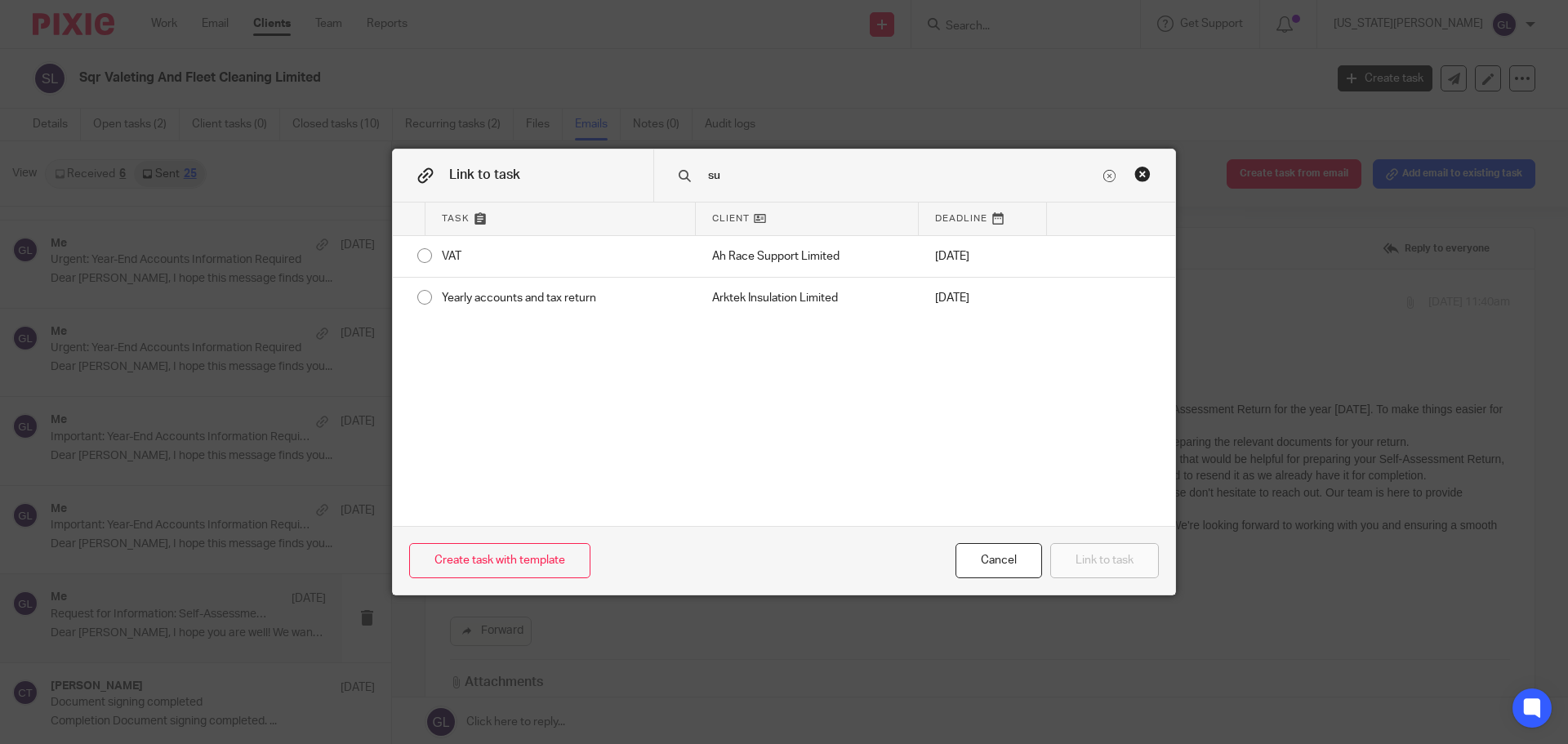
scroll to position [0, 0]
type input "s"
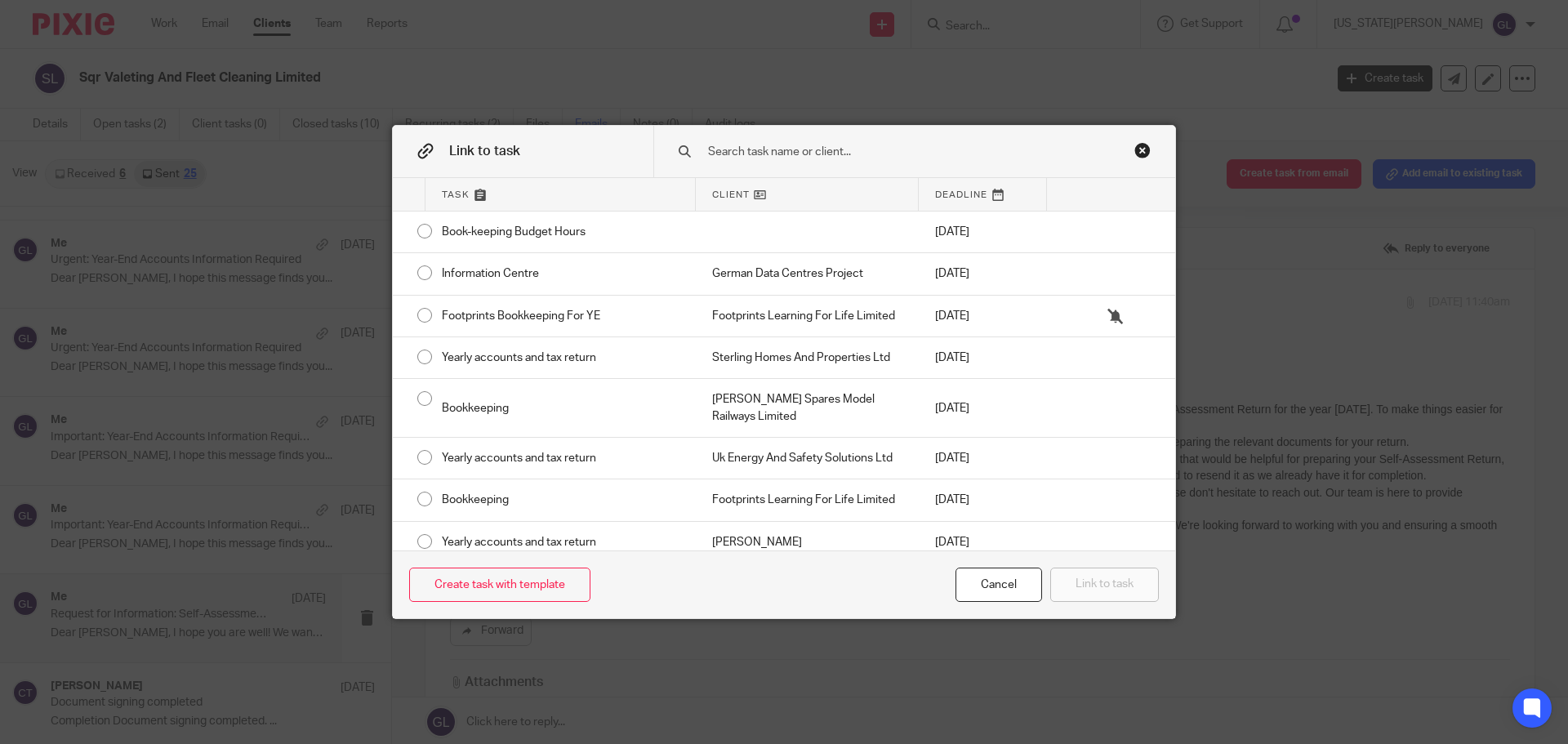
click at [1134, 149] on div "Close this dialog window" at bounding box center [1142, 149] width 16 height 16
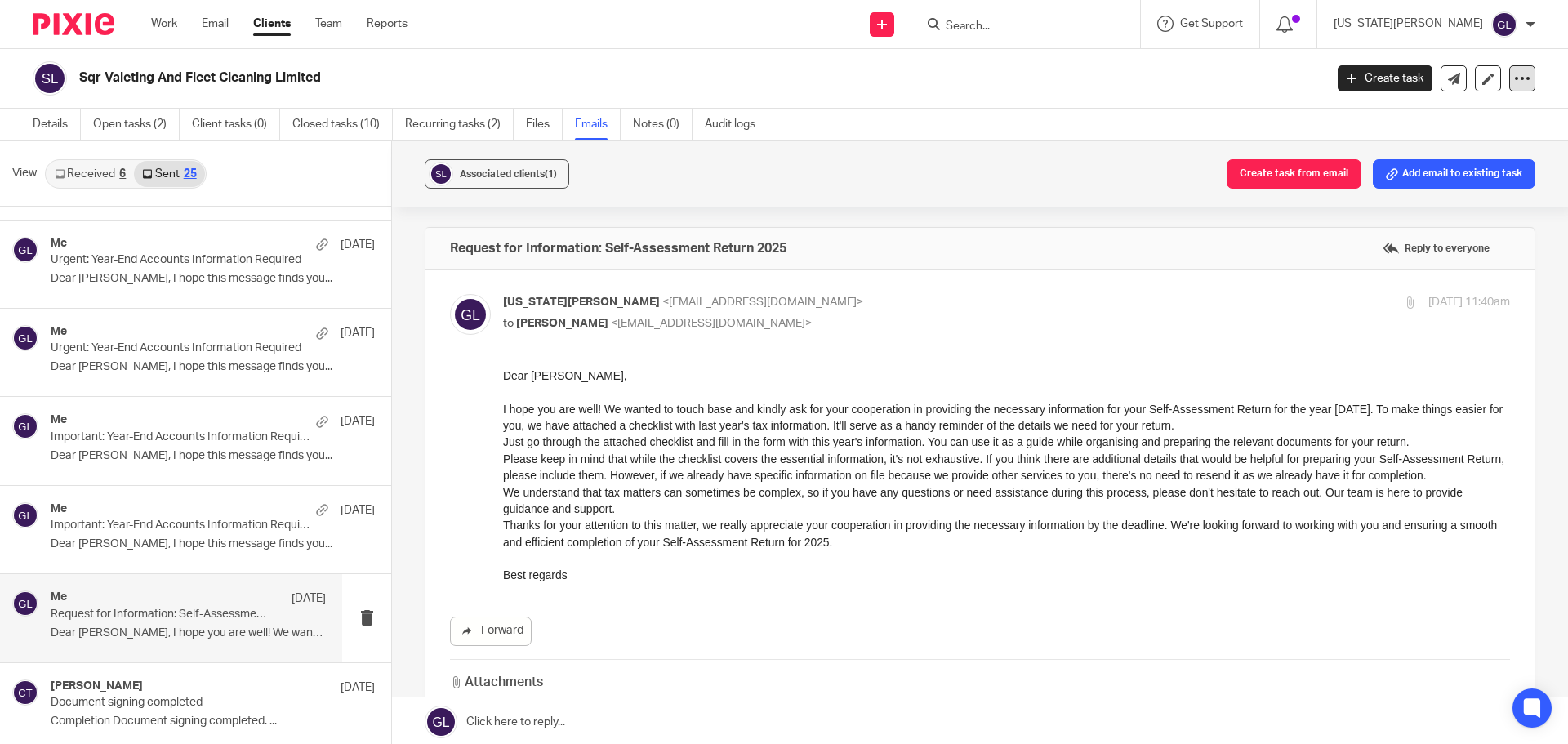
click at [1510, 88] on div at bounding box center [1522, 78] width 26 height 26
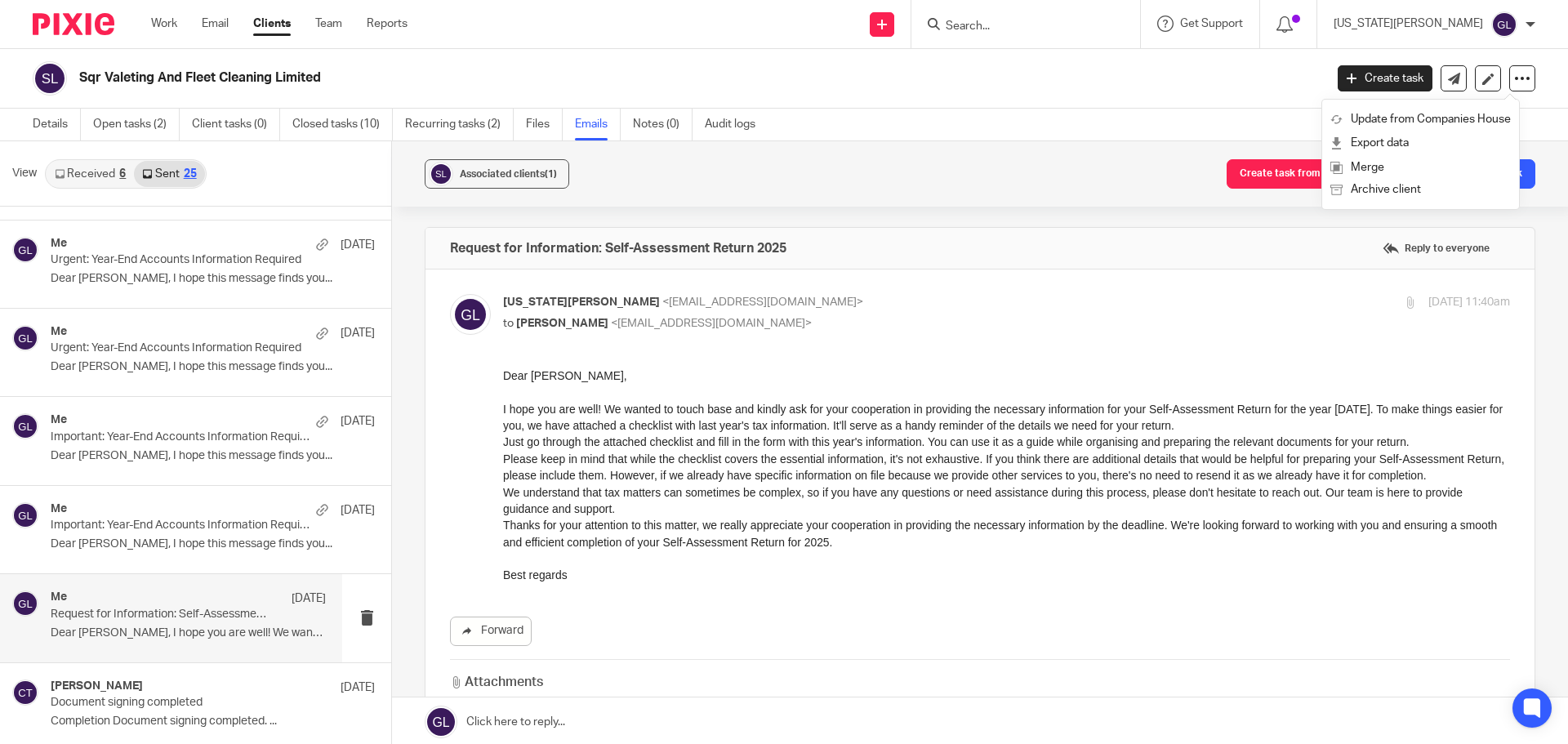
click at [1068, 158] on div "Associated clients (1) Create task from email Add email to existing task" at bounding box center [979, 174] width 1176 height 65
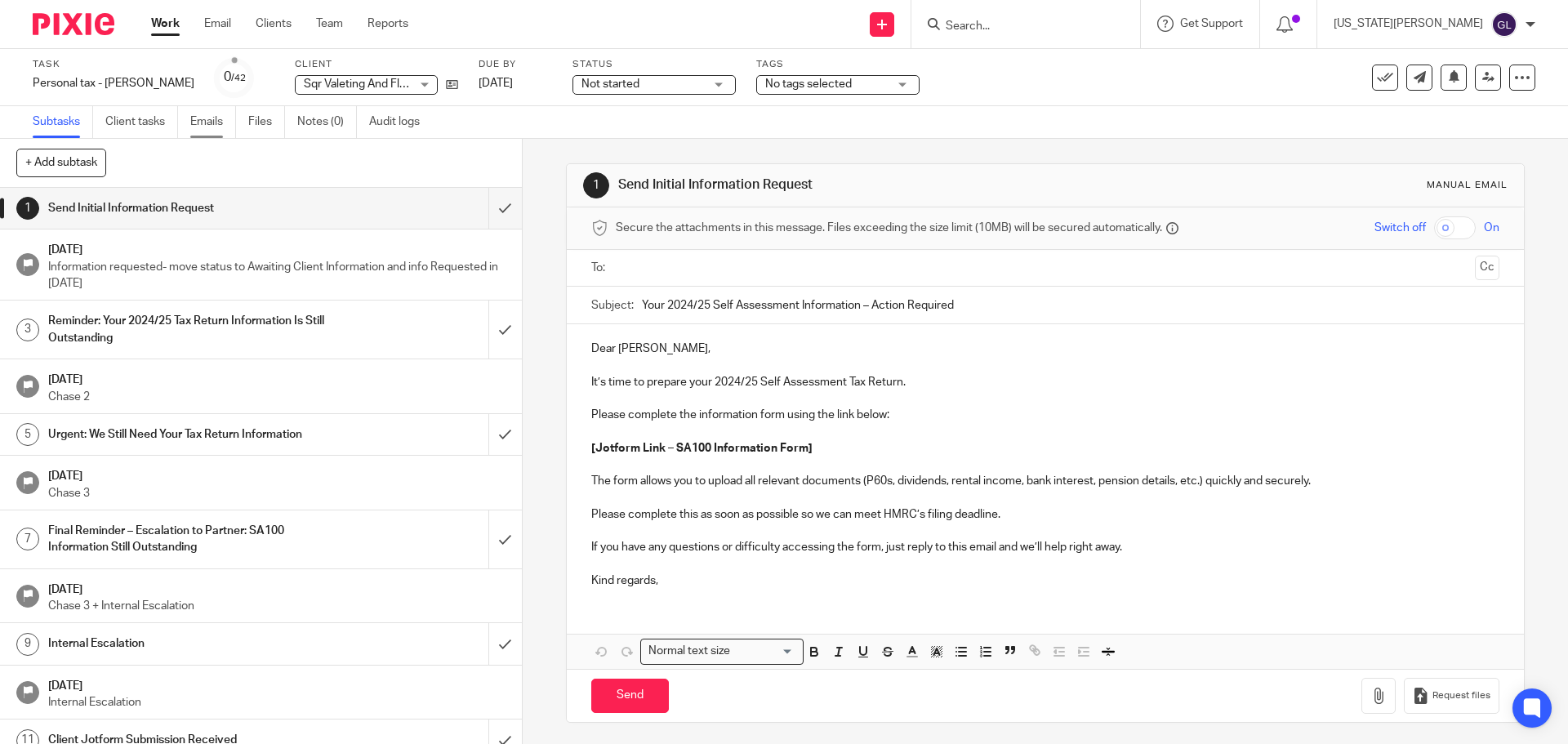
click at [208, 125] on link "Emails" at bounding box center [212, 122] width 46 height 32
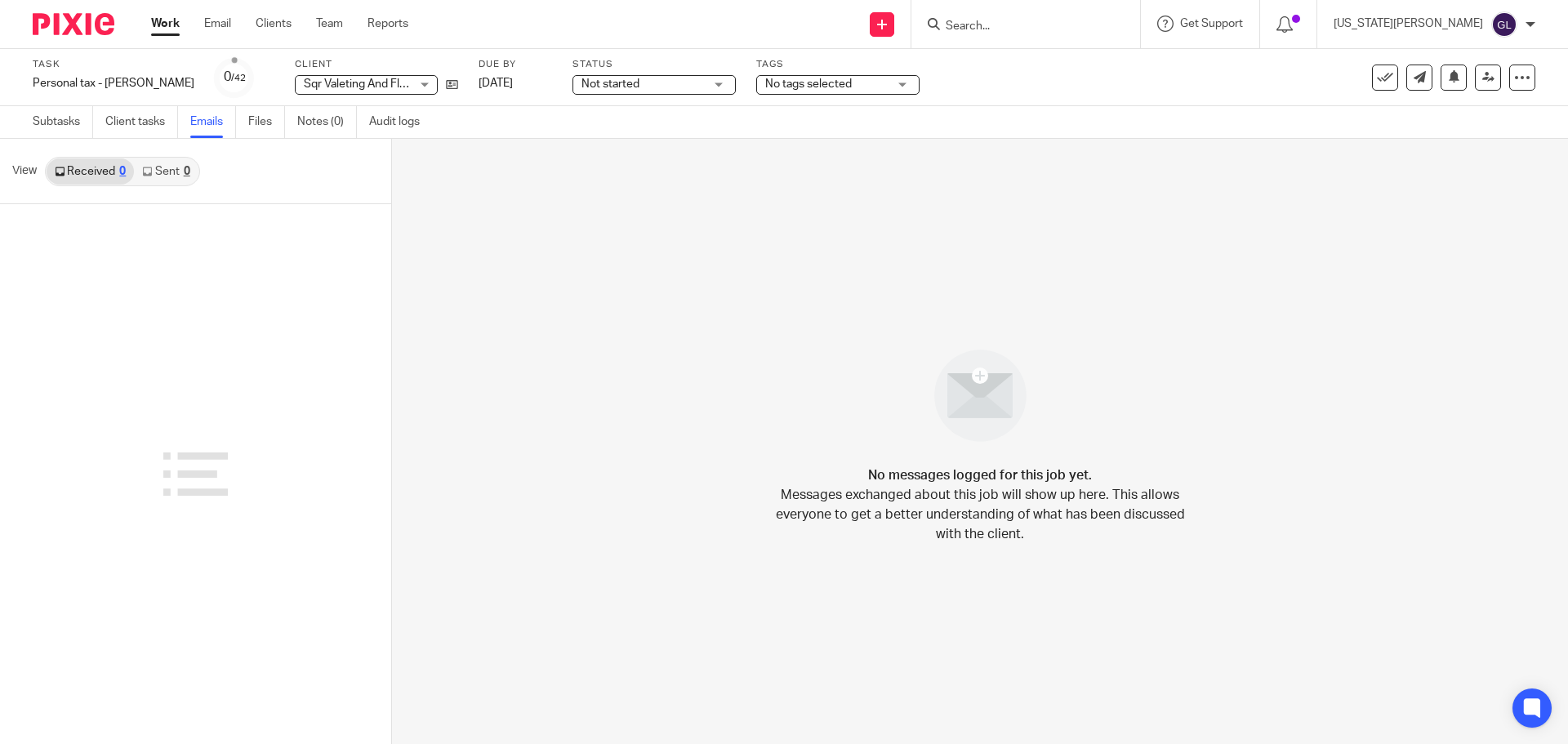
click at [175, 171] on link "Sent 0" at bounding box center [166, 171] width 64 height 26
click at [213, 26] on link "Email" at bounding box center [217, 23] width 27 height 16
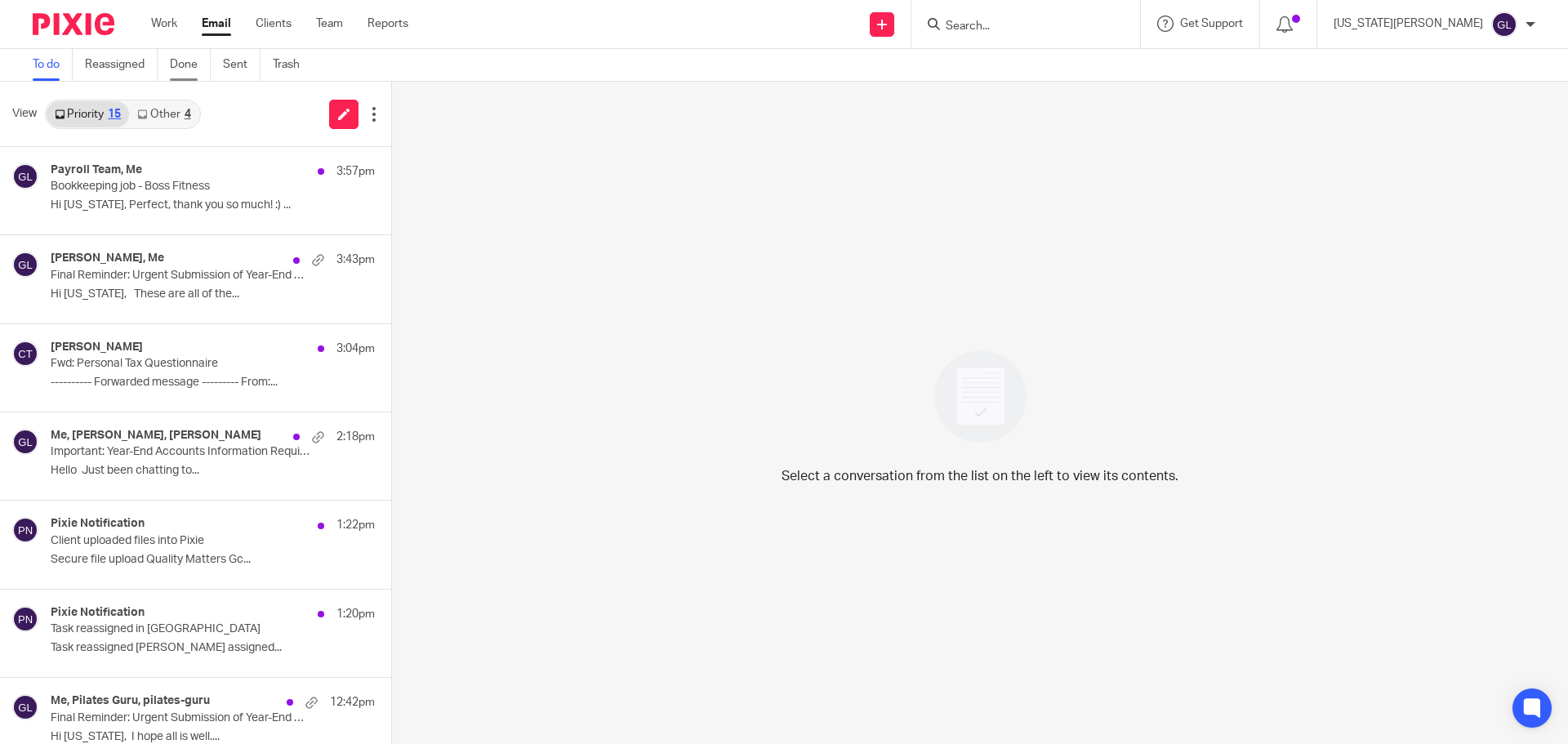
click at [197, 68] on link "Done" at bounding box center [191, 64] width 41 height 32
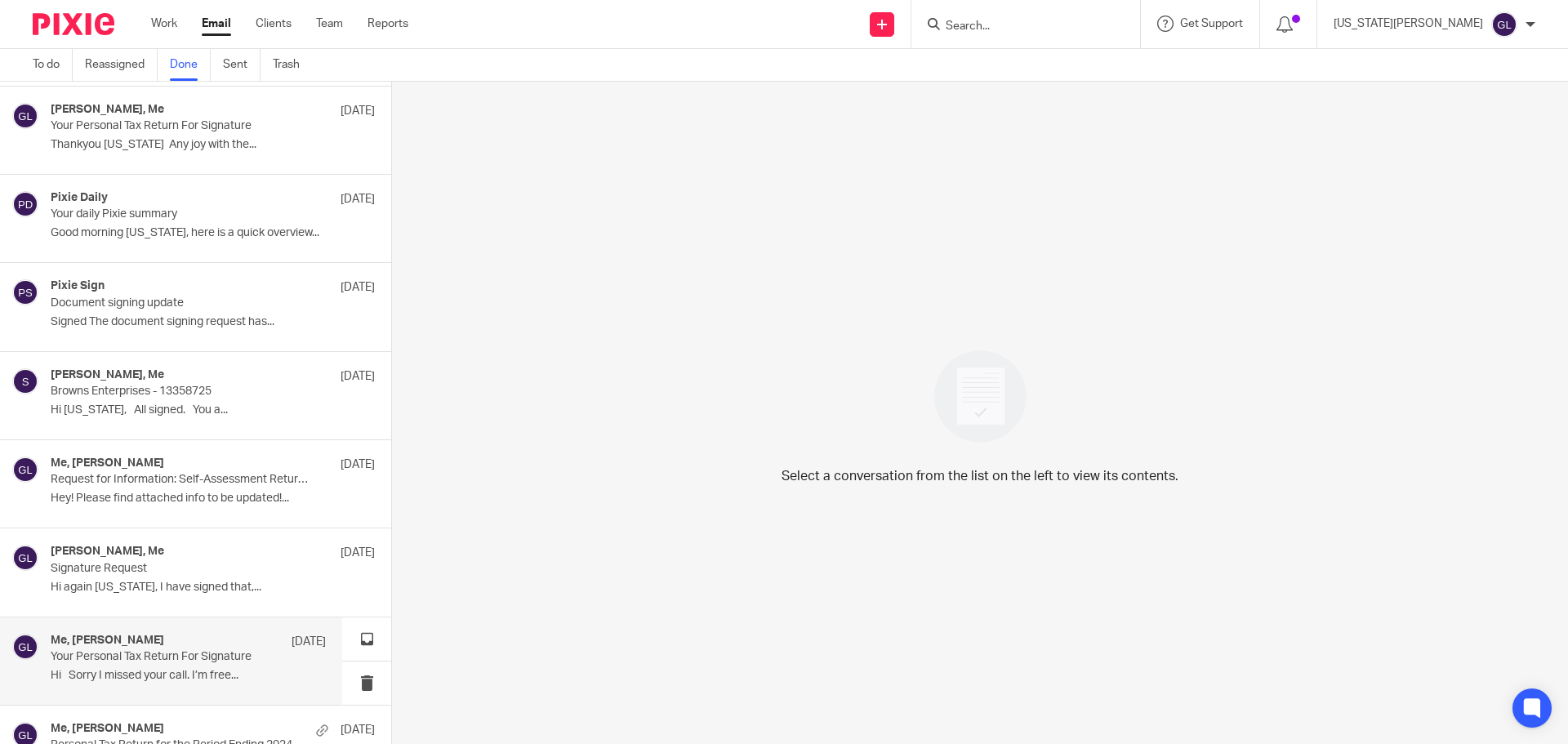
scroll to position [19158, 0]
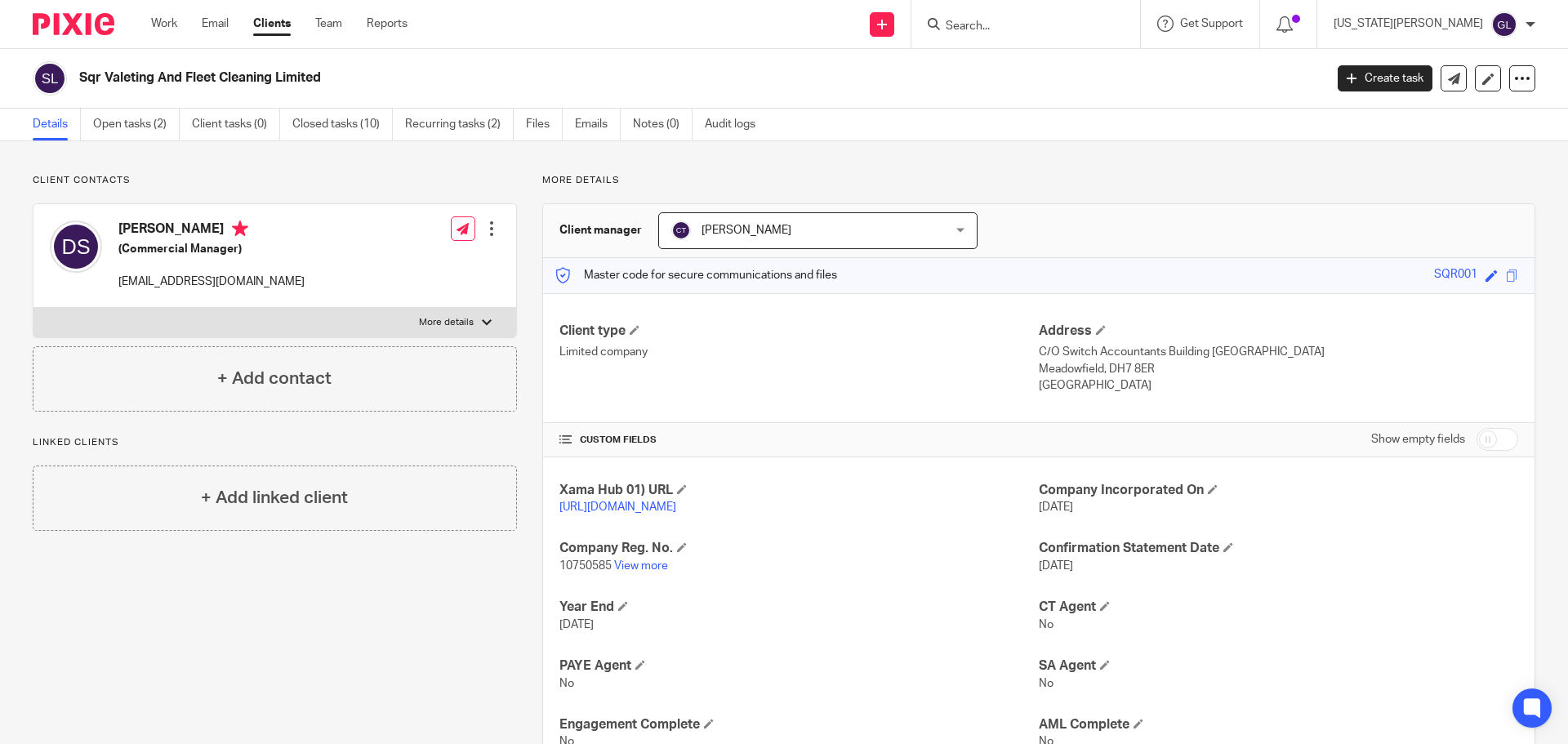
click at [489, 227] on div at bounding box center [491, 229] width 16 height 16
click at [403, 265] on link "Edit contact" at bounding box center [415, 265] width 156 height 24
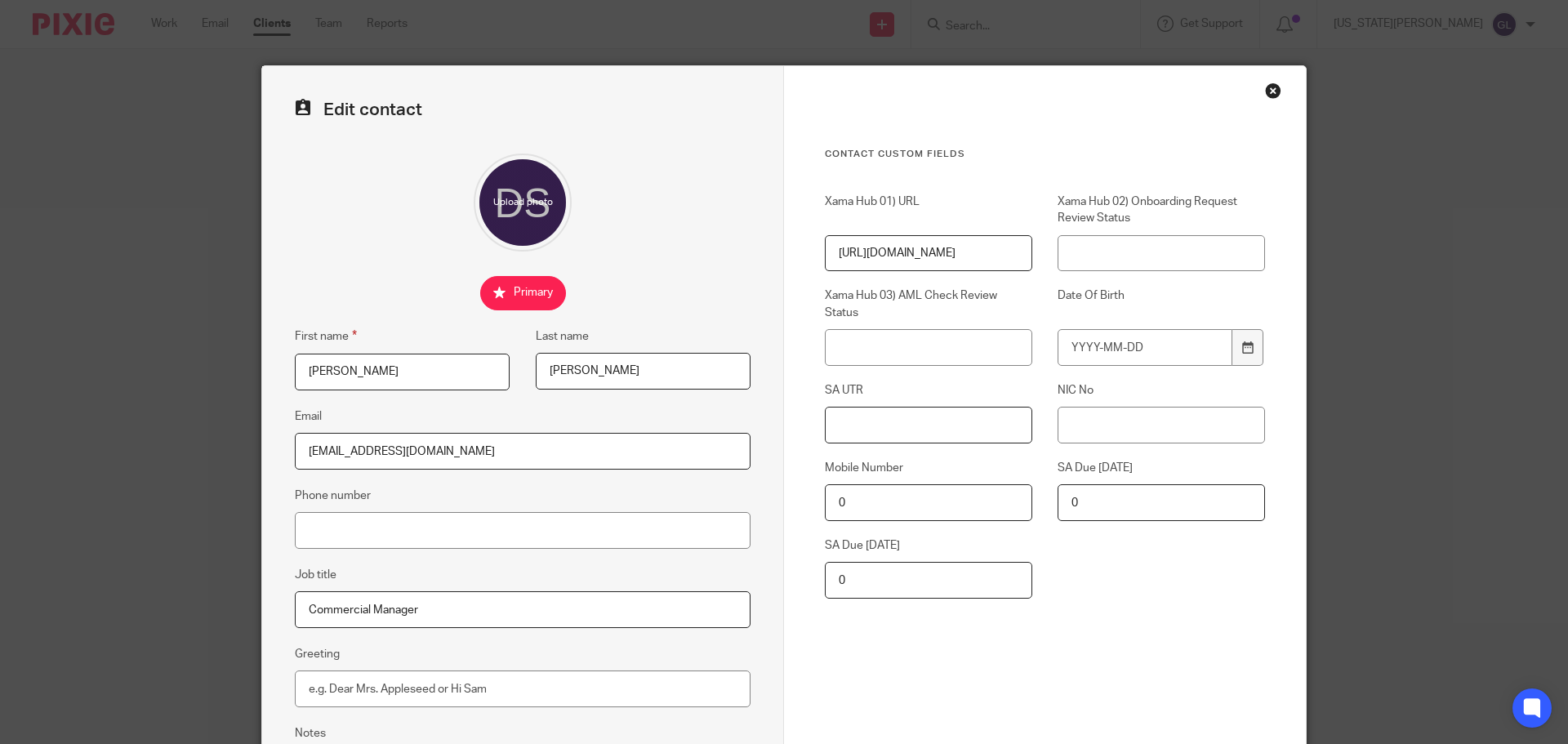
click at [925, 429] on input "SA UTR" at bounding box center [928, 424] width 207 height 37
paste input "8985952898"
type input "8985952898"
click at [1128, 417] on input "NIC No" at bounding box center [1161, 424] width 207 height 37
paste input "NR183049C"
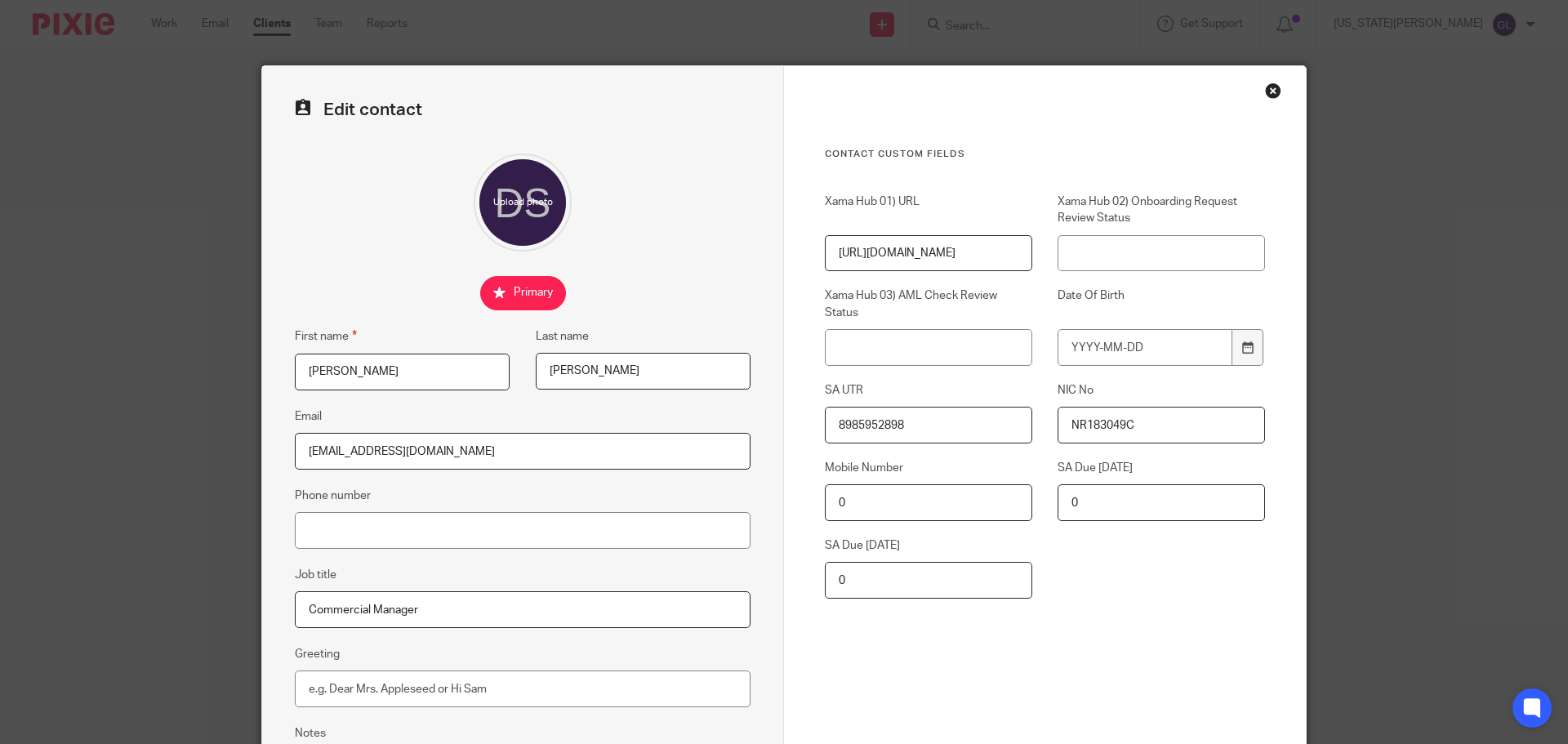
scroll to position [163, 0]
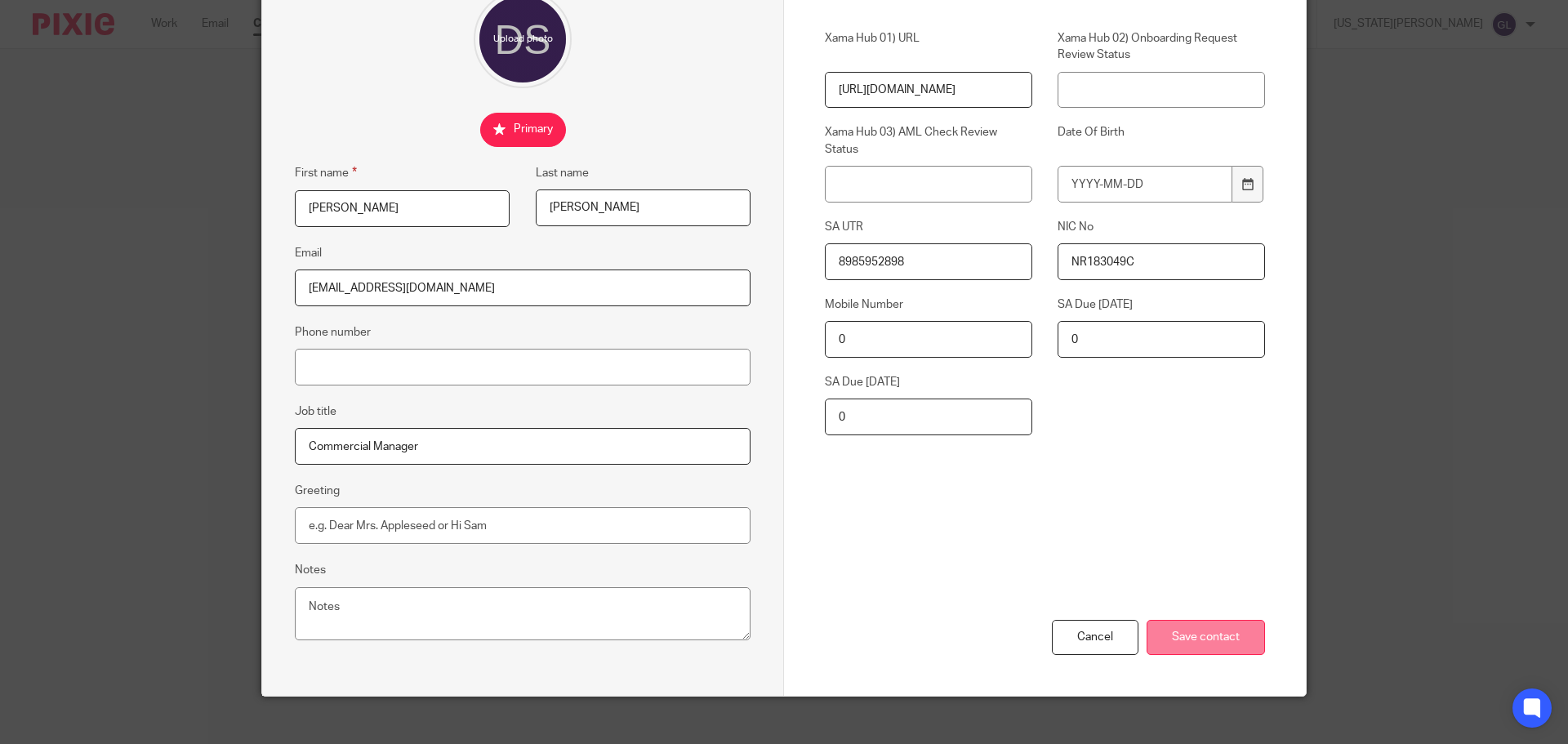
type input "NR183049C"
click at [1209, 636] on input "Save contact" at bounding box center [1206, 637] width 119 height 35
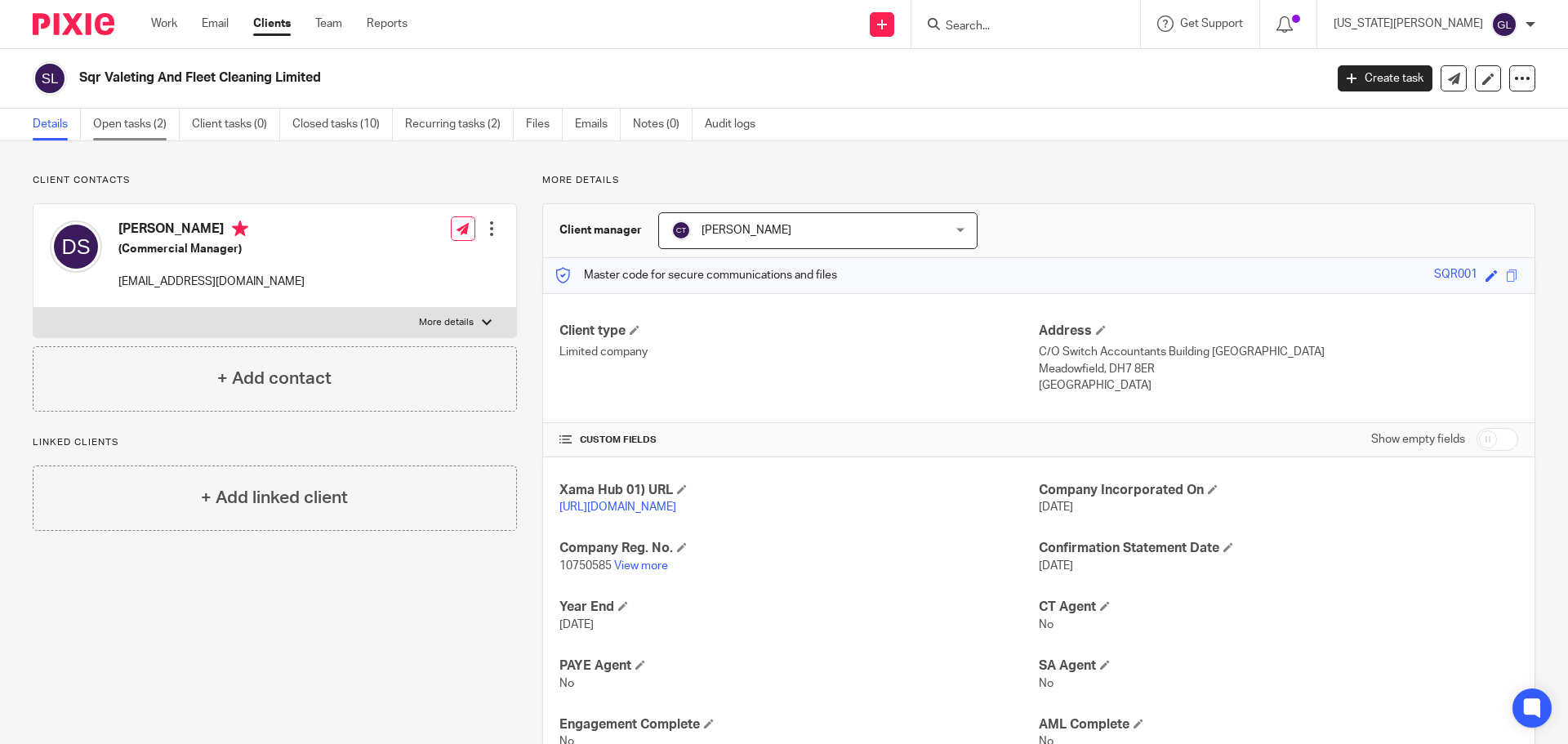
click at [146, 124] on link "Open tasks (2)" at bounding box center [136, 124] width 87 height 32
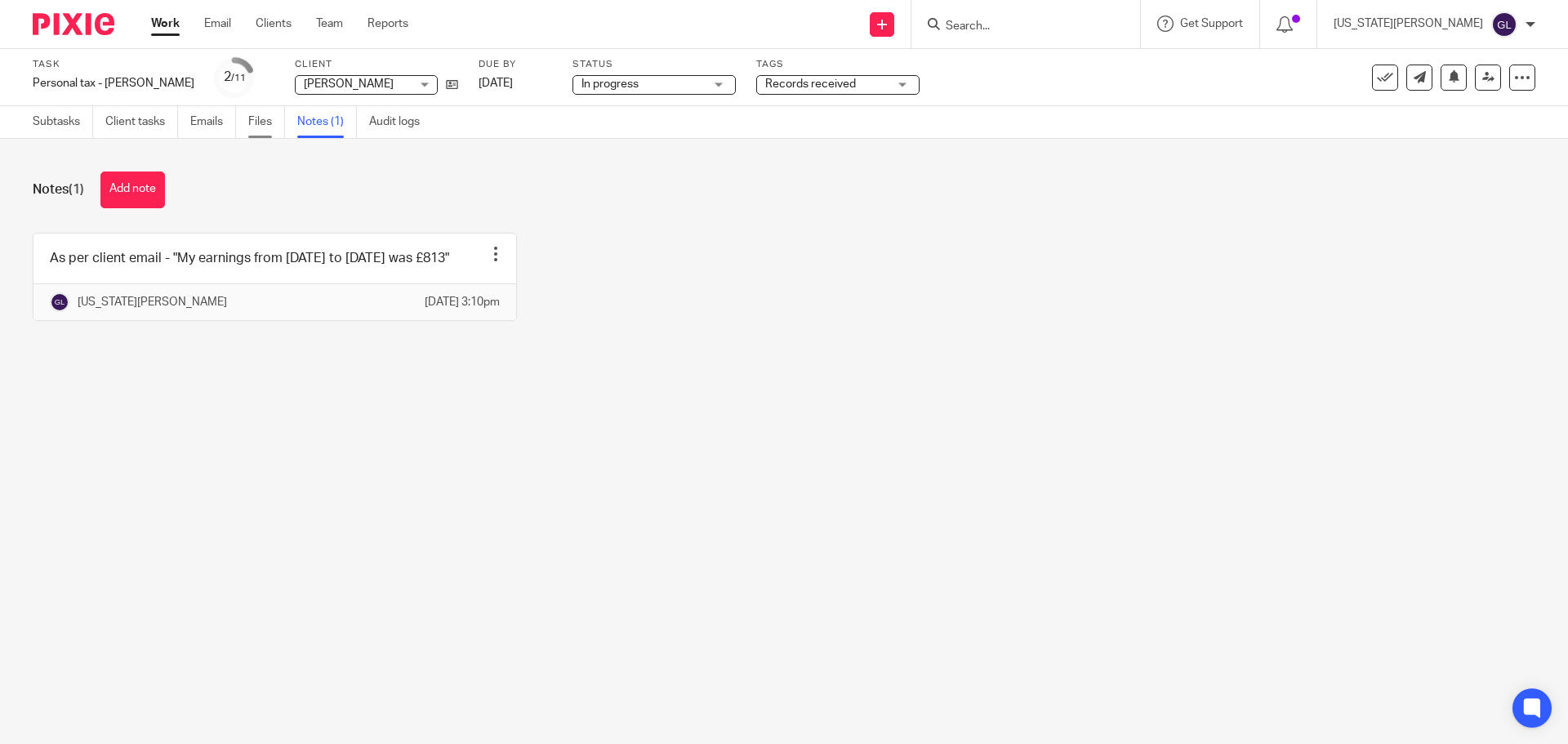
click at [255, 124] on link "Files" at bounding box center [266, 122] width 37 height 32
click at [1049, 18] on form at bounding box center [1031, 24] width 174 height 21
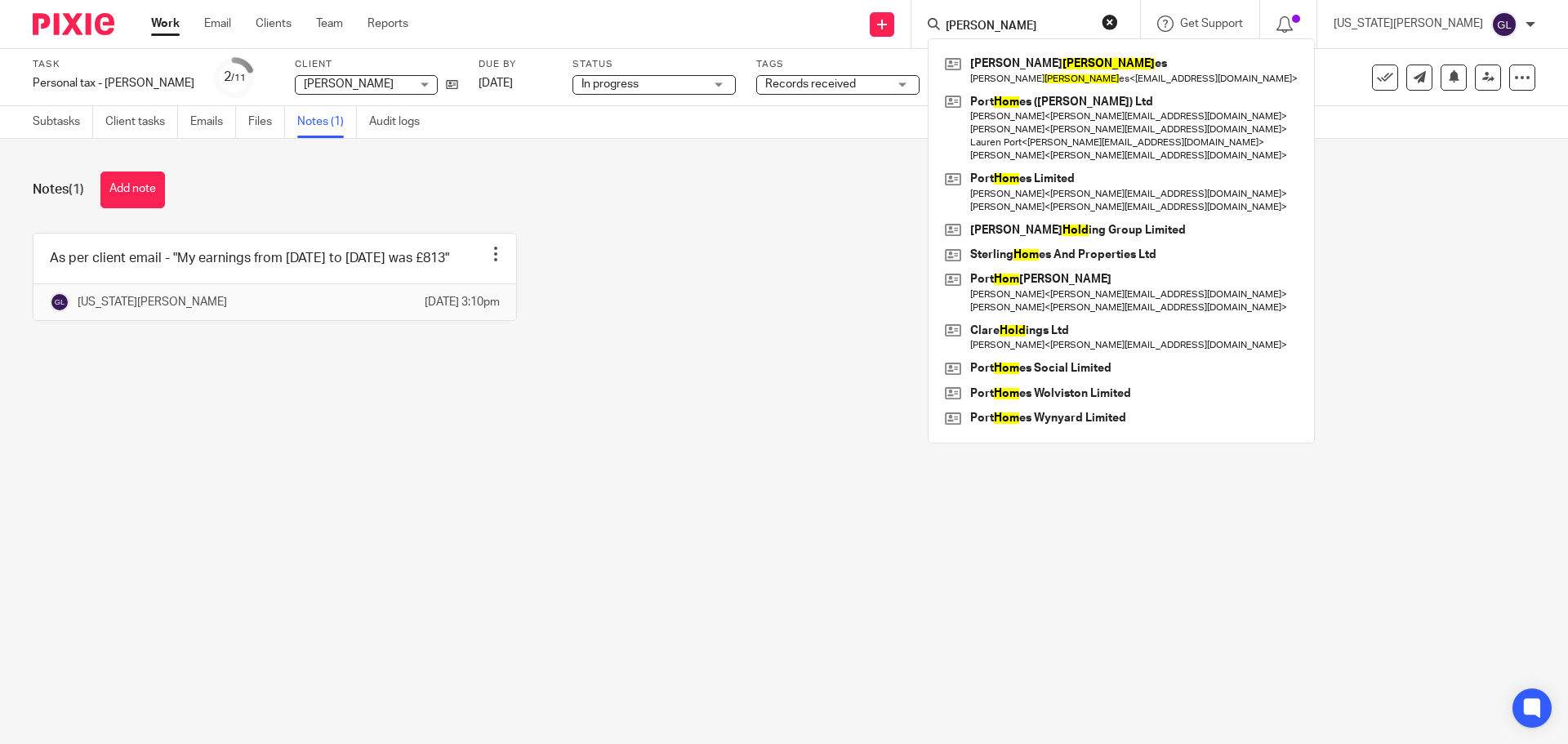
type input "holm"
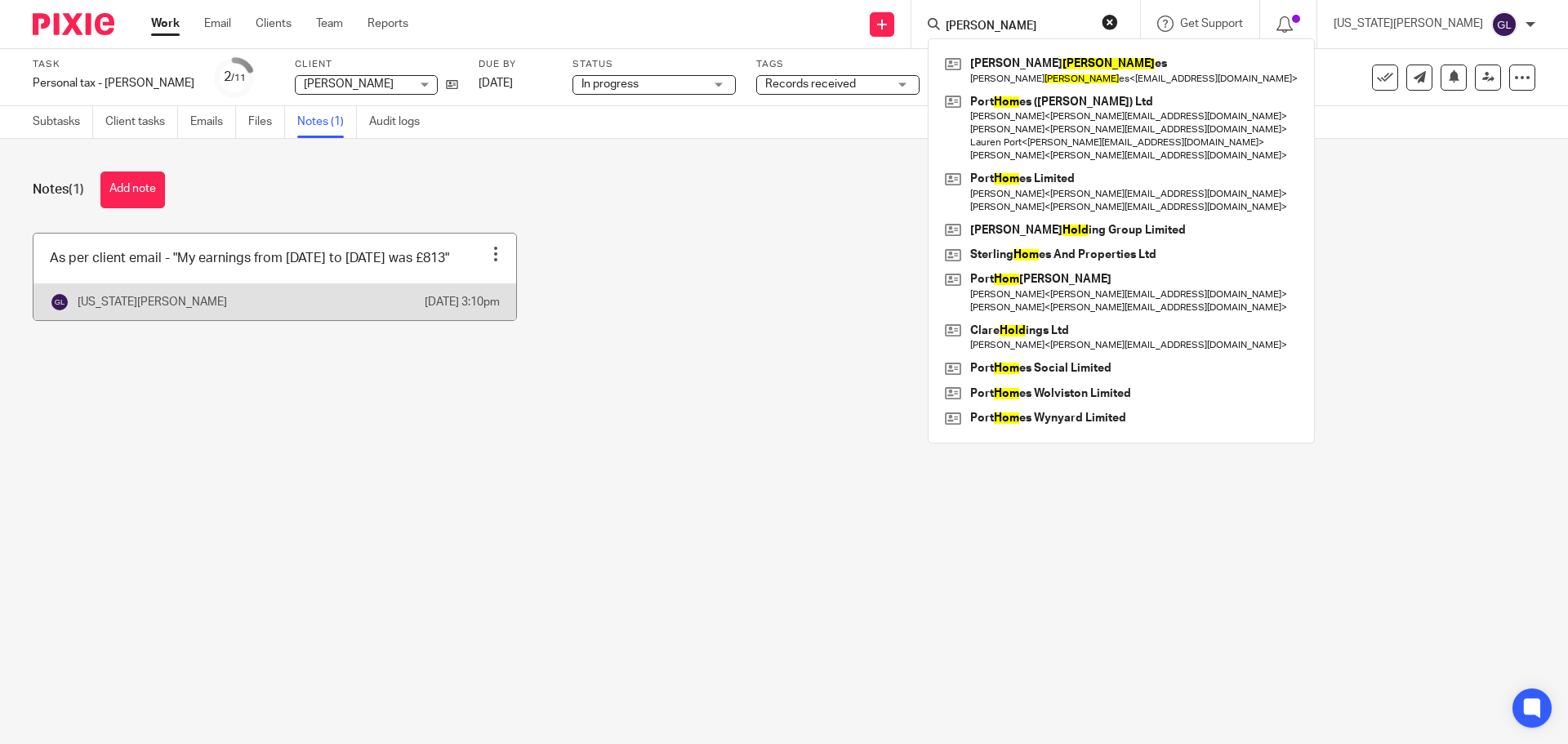
click at [488, 254] on div at bounding box center [495, 253] width 16 height 16
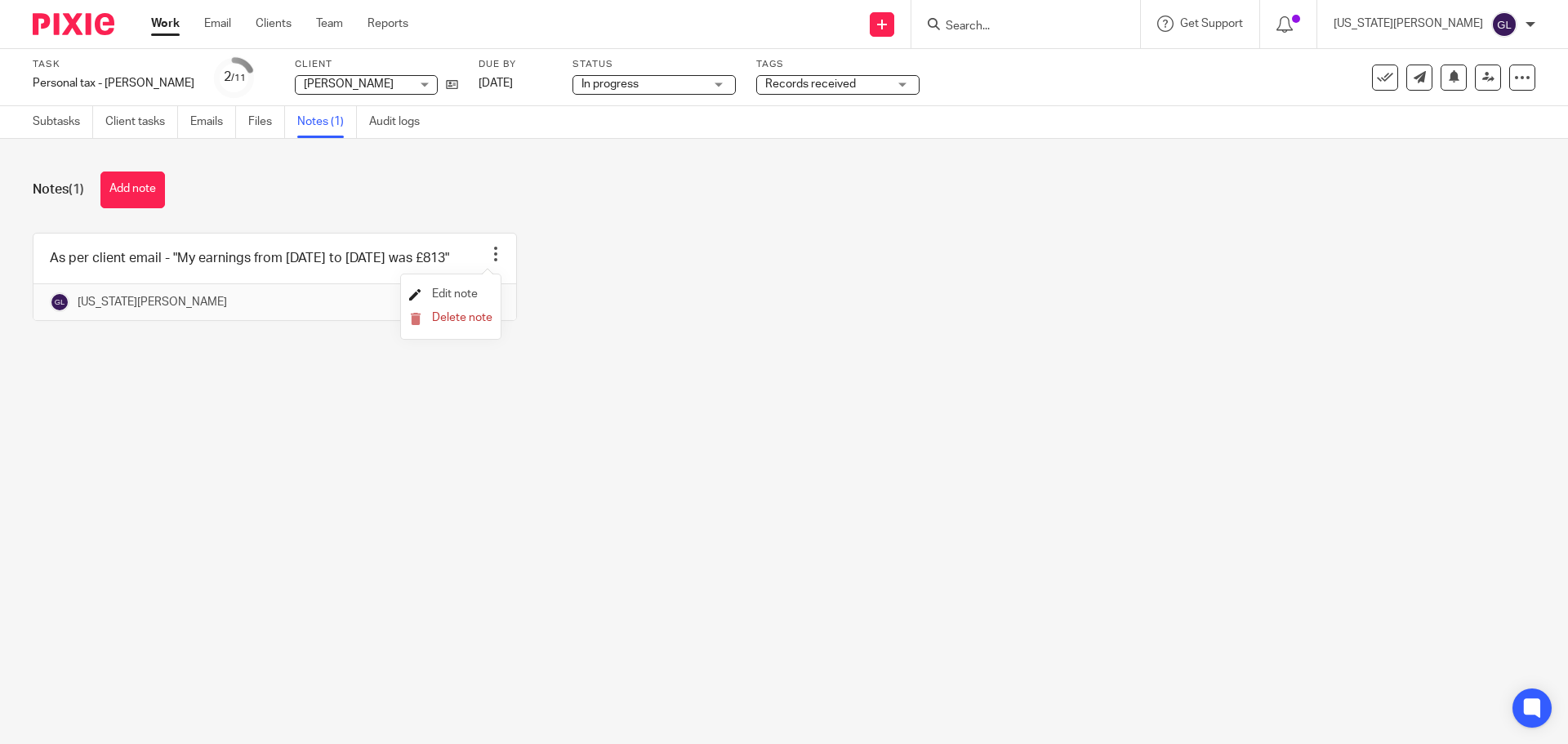
click at [452, 298] on span "Edit note" at bounding box center [455, 294] width 46 height 11
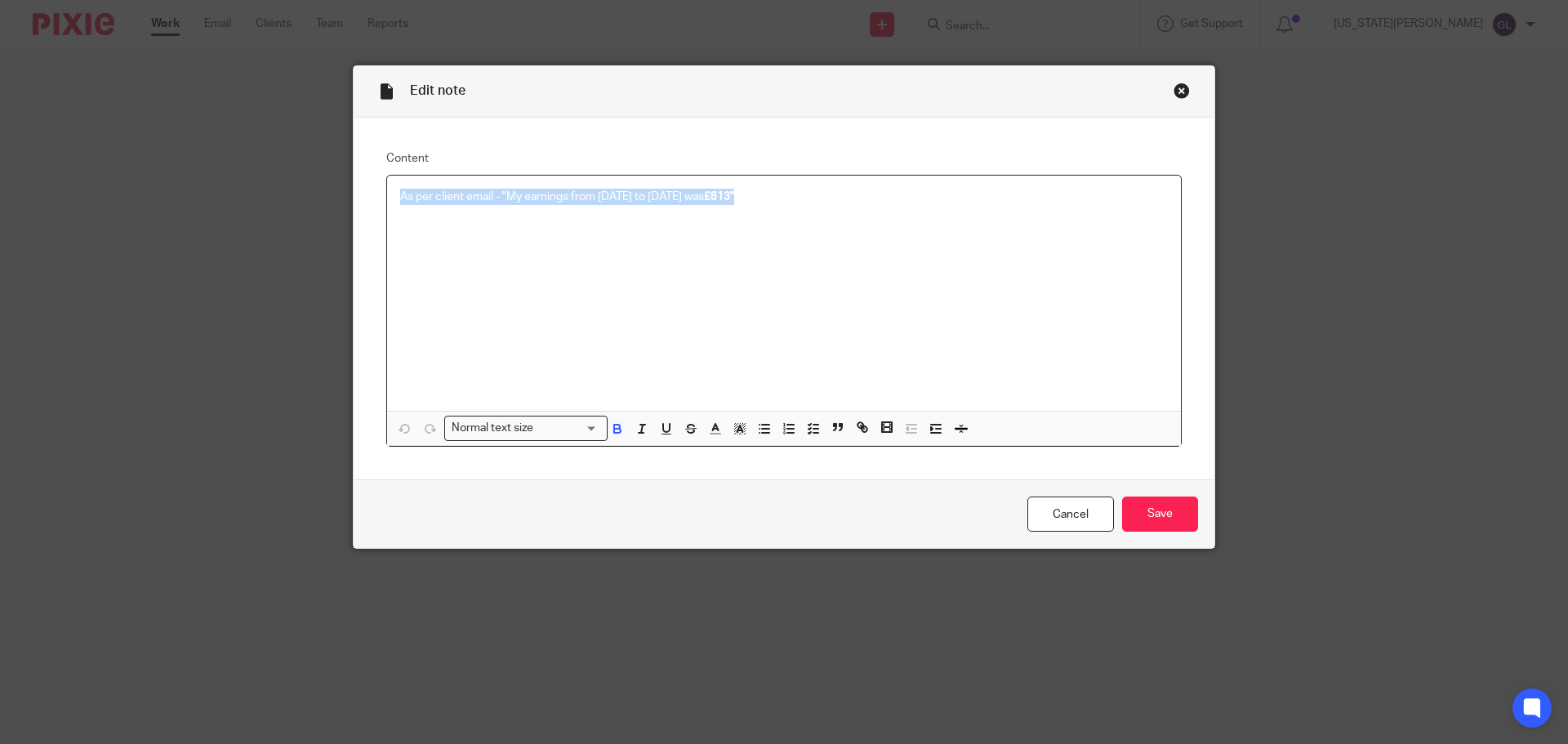
drag, startPoint x: 389, startPoint y: 195, endPoint x: 826, endPoint y: 197, distance: 437.0
click at [826, 197] on div "As per client email - "My earnings from April 2024 to March 2025 was £813"" at bounding box center [784, 293] width 794 height 235
copy p "As per client email - "My earnings from April 2024 to March 2025 was £813""
drag, startPoint x: 919, startPoint y: 277, endPoint x: 875, endPoint y: 263, distance: 46.2
click at [918, 276] on div "As per client email - "My earnings from April 2024 to March 2025 was £813"" at bounding box center [784, 293] width 794 height 235
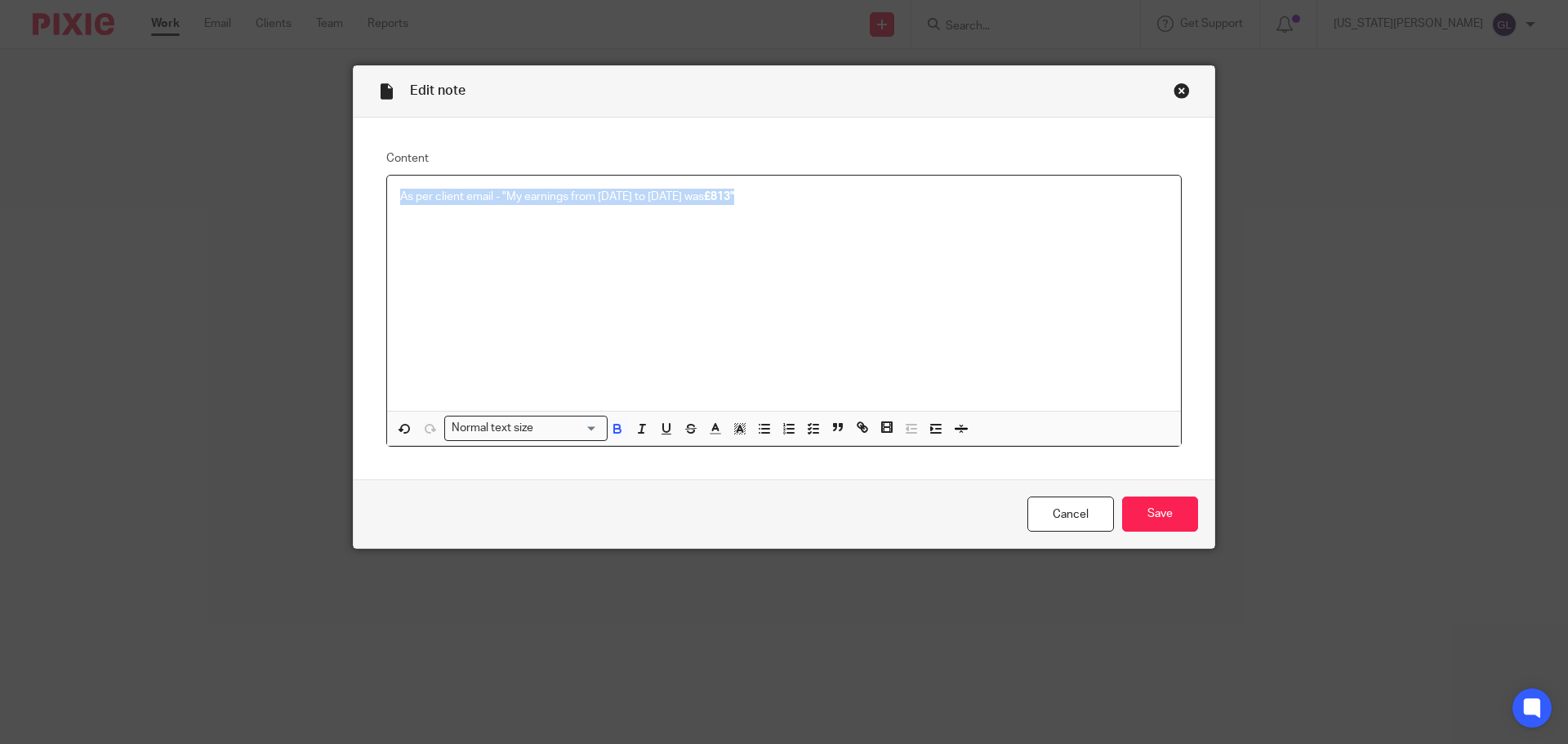
click at [553, 204] on p "As per client email - "My earnings from April 2024 to March 2025 was £813"" at bounding box center [784, 197] width 768 height 16
click at [1177, 89] on div "Close this dialog window" at bounding box center [1181, 90] width 16 height 16
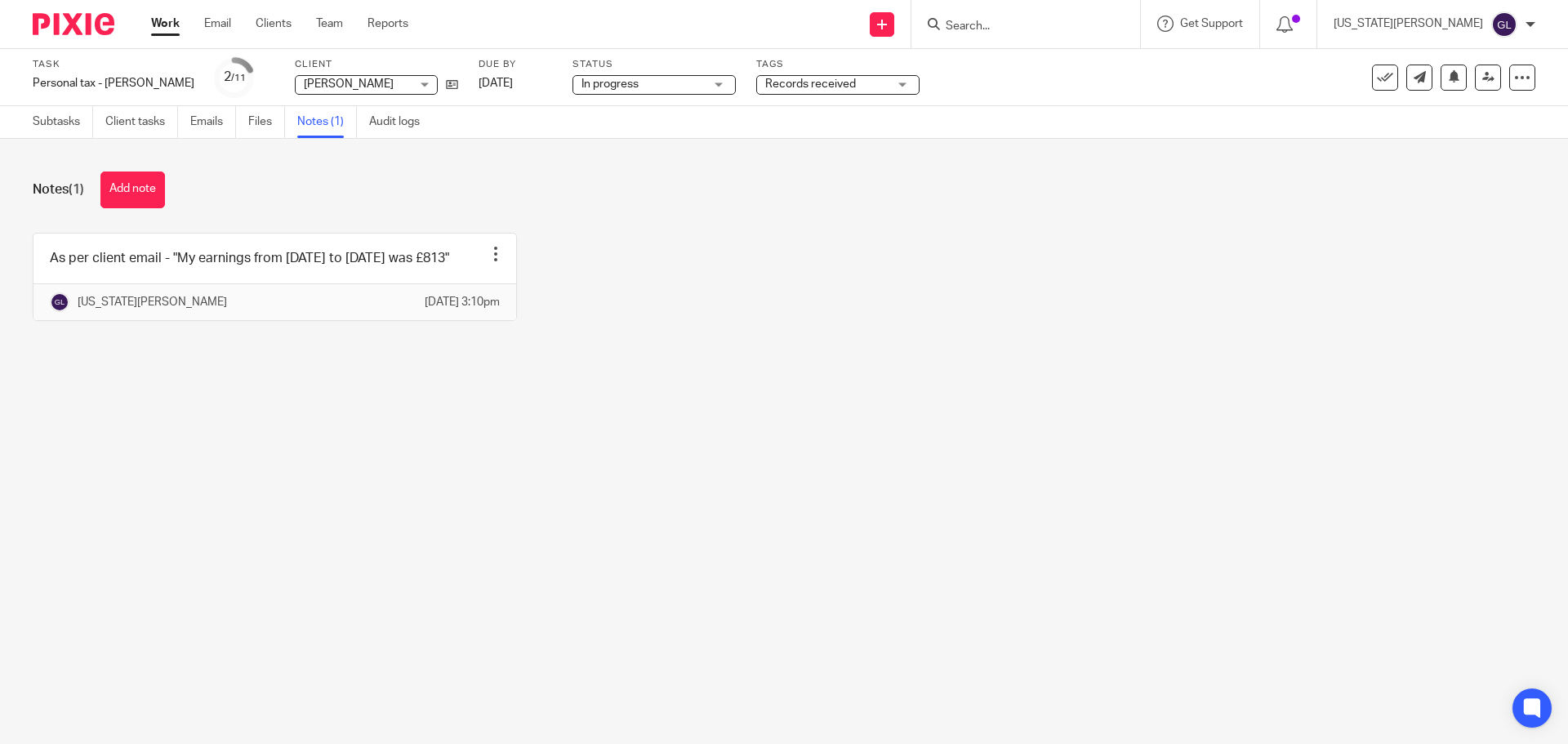
click at [1052, 27] on input "Search" at bounding box center [1017, 27] width 147 height 15
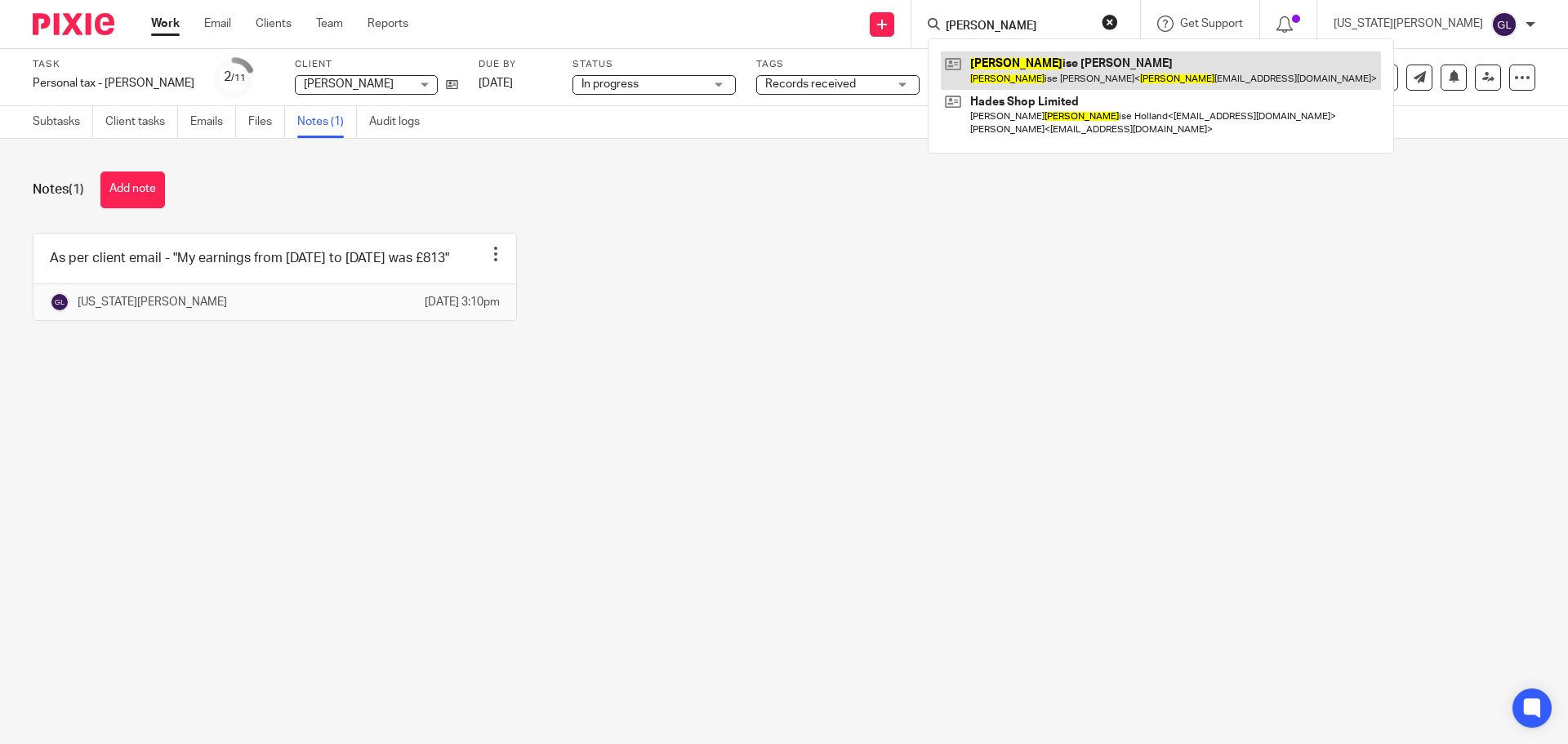
type input "lou"
click at [1073, 65] on link at bounding box center [1161, 70] width 440 height 38
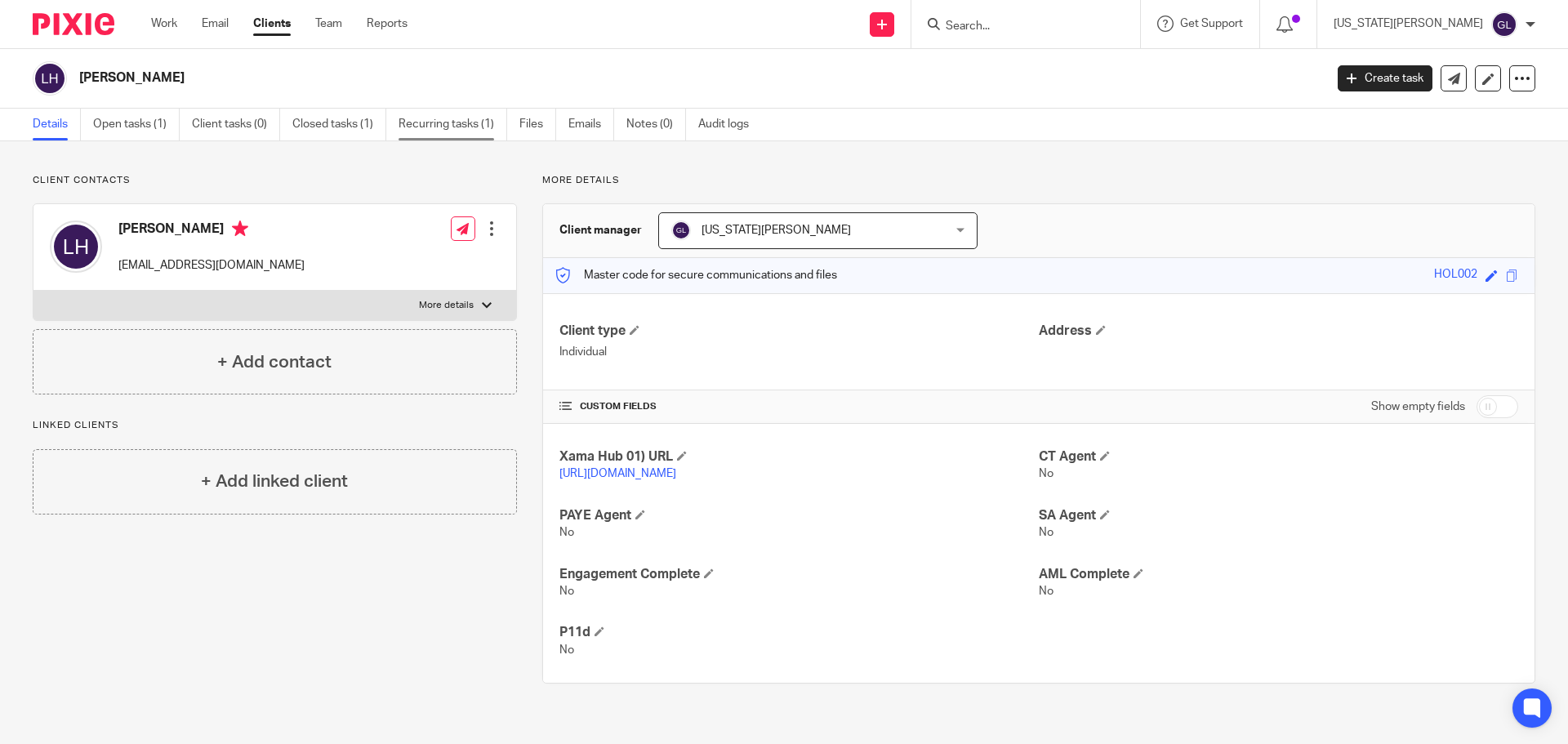
click at [426, 131] on link "Recurring tasks (1)" at bounding box center [453, 124] width 108 height 32
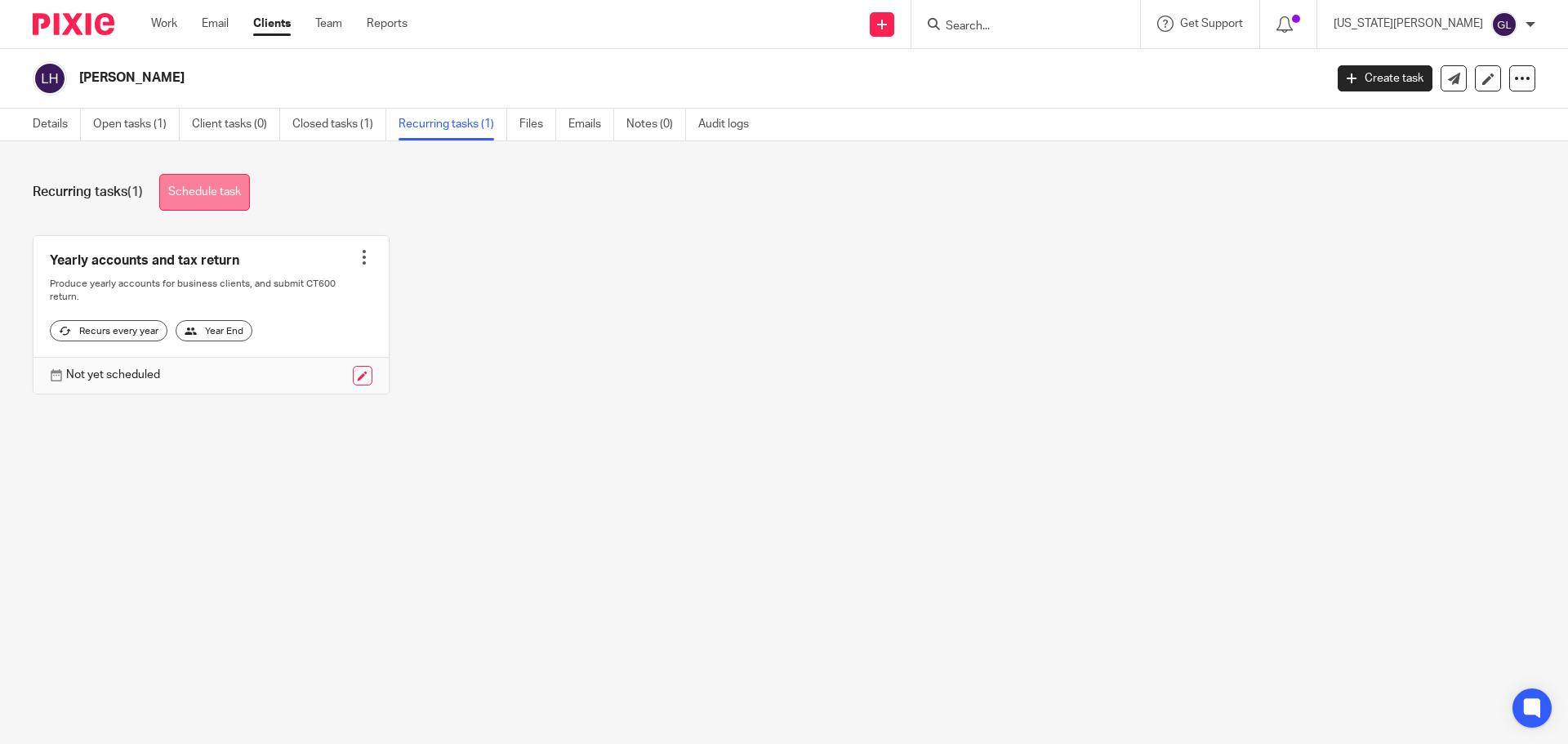
click at [230, 196] on link "Schedule task" at bounding box center [204, 192] width 91 height 37
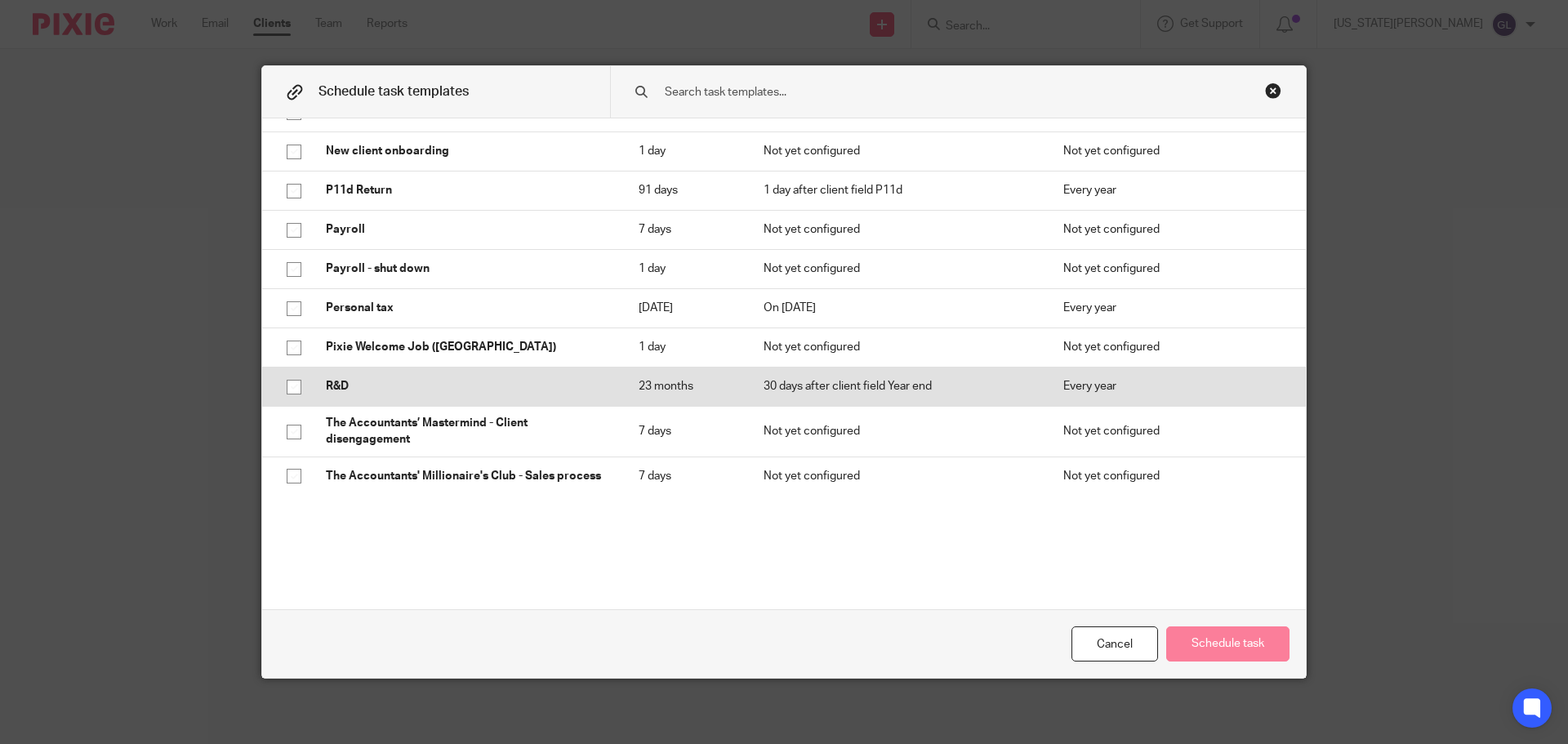
scroll to position [408, 0]
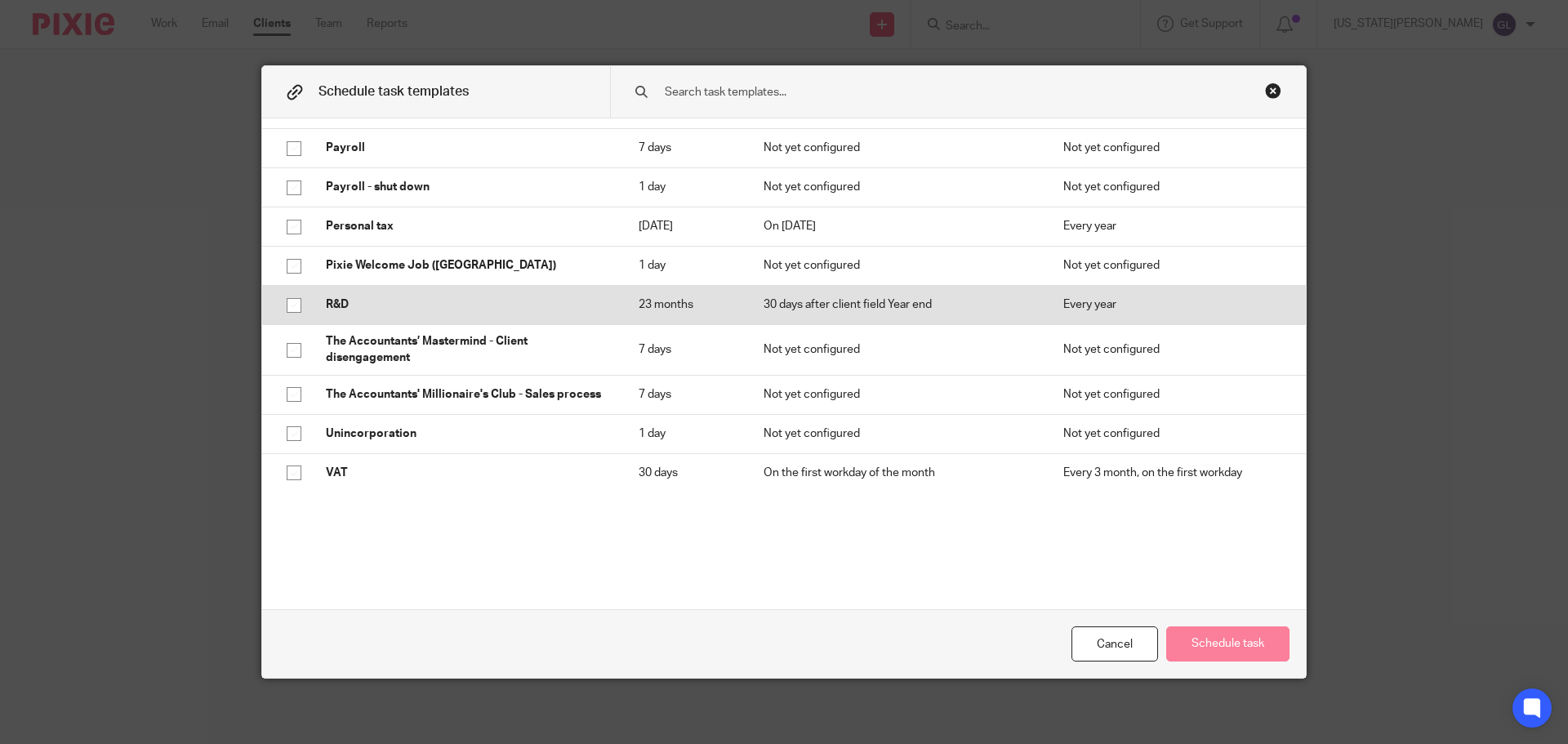
click at [290, 307] on input "checkbox" at bounding box center [294, 305] width 31 height 31
checkbox input "true"
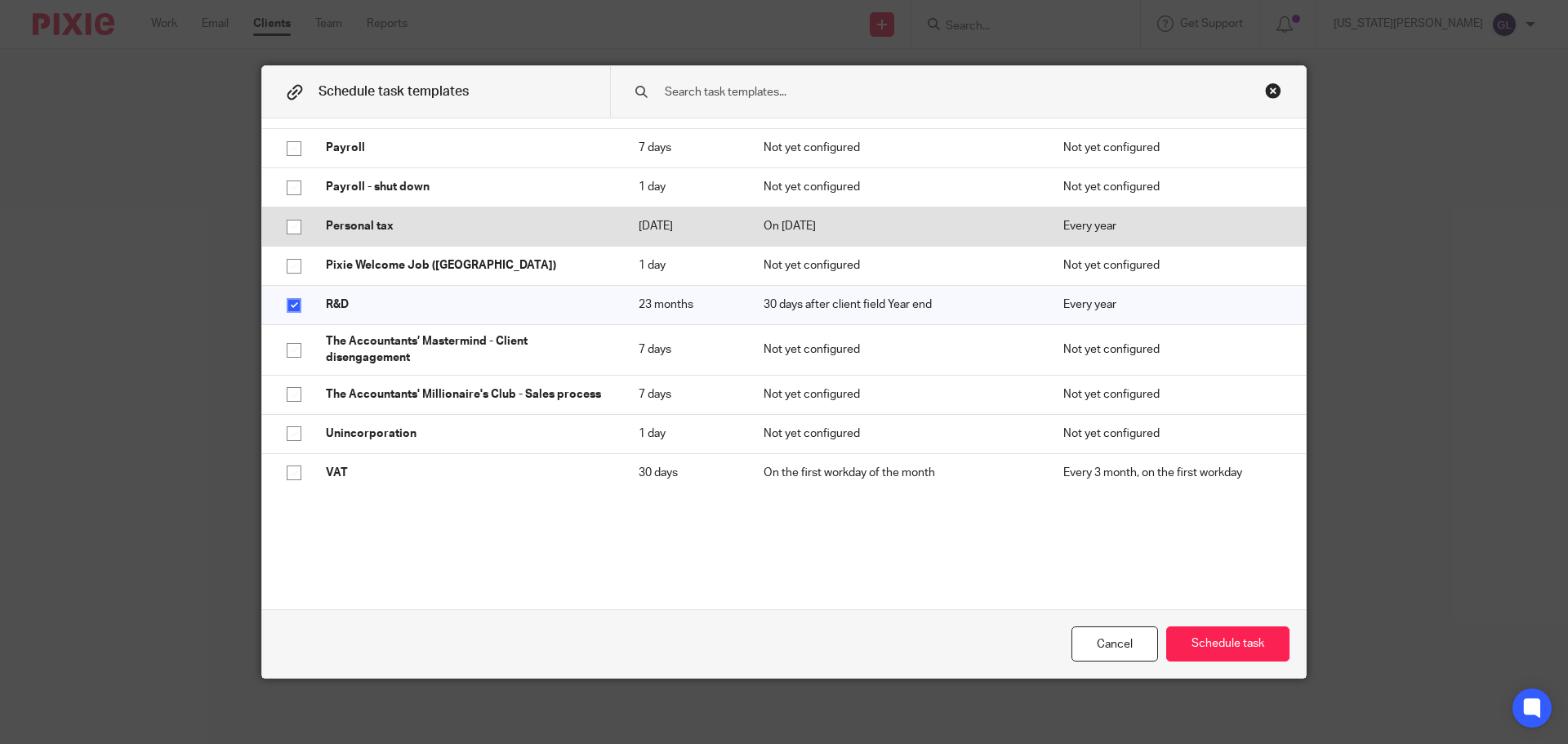
click at [290, 229] on input "checkbox" at bounding box center [294, 227] width 31 height 31
checkbox input "true"
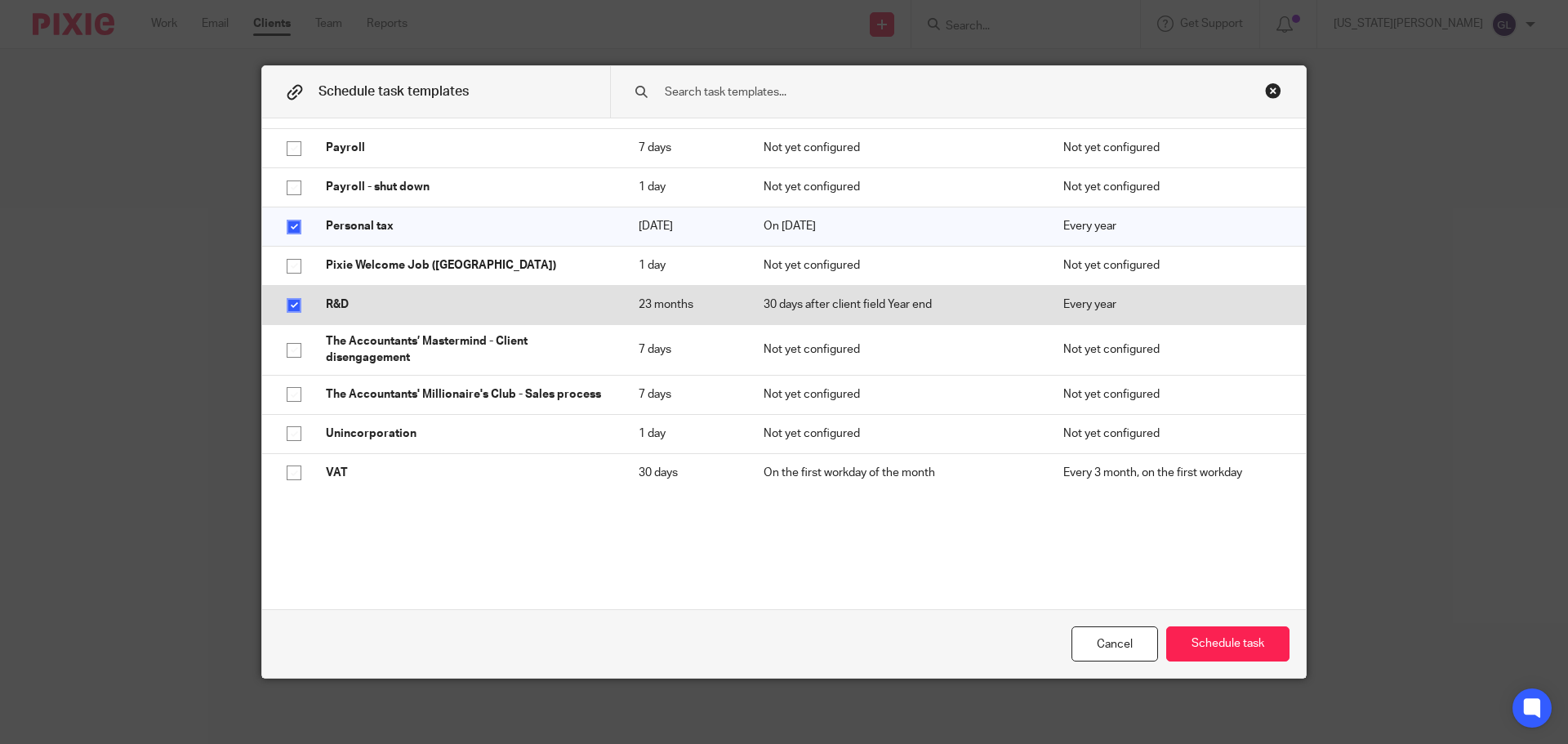
click at [291, 298] on input "checkbox" at bounding box center [294, 305] width 31 height 31
checkbox input "false"
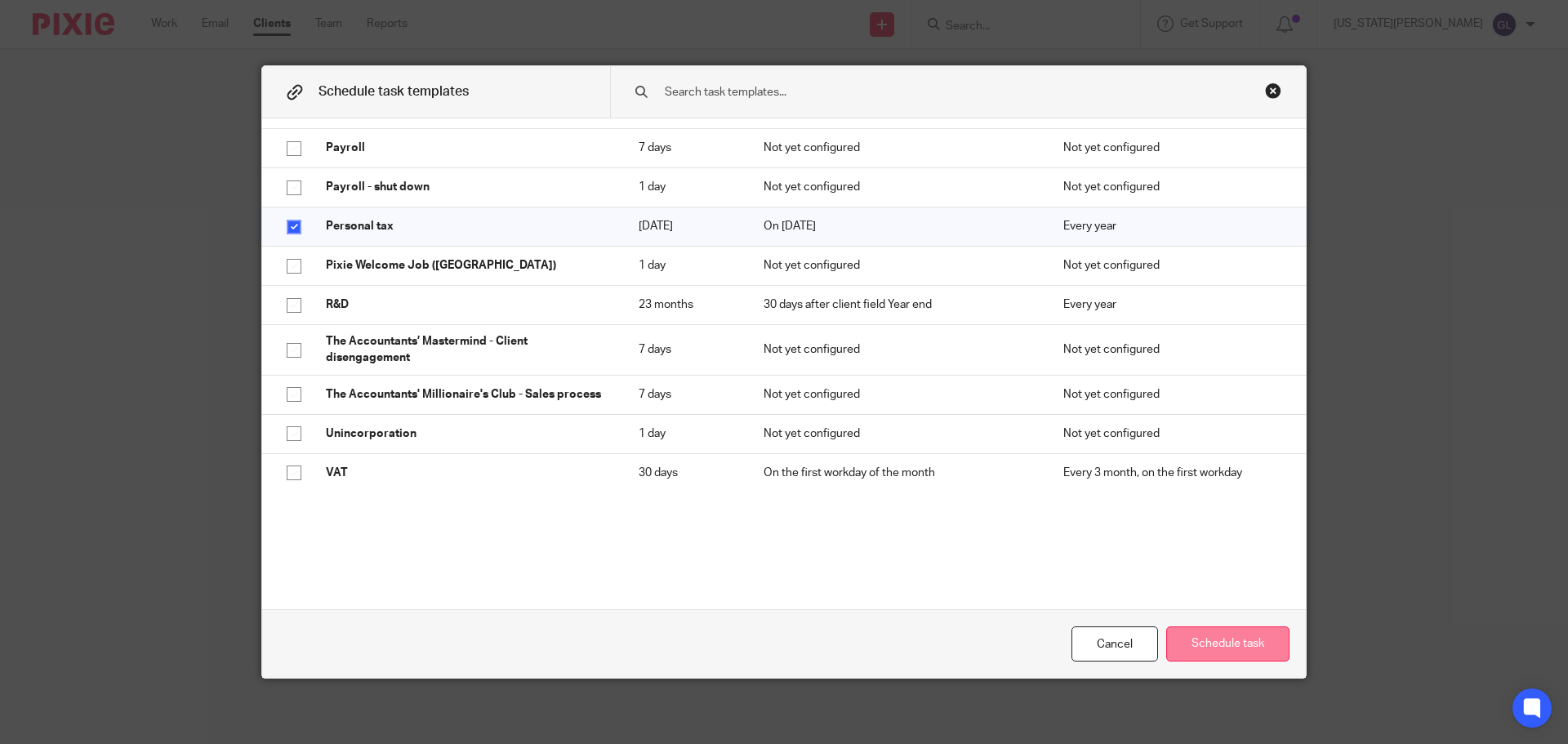
click at [1261, 656] on button "Schedule task" at bounding box center [1228, 643] width 124 height 35
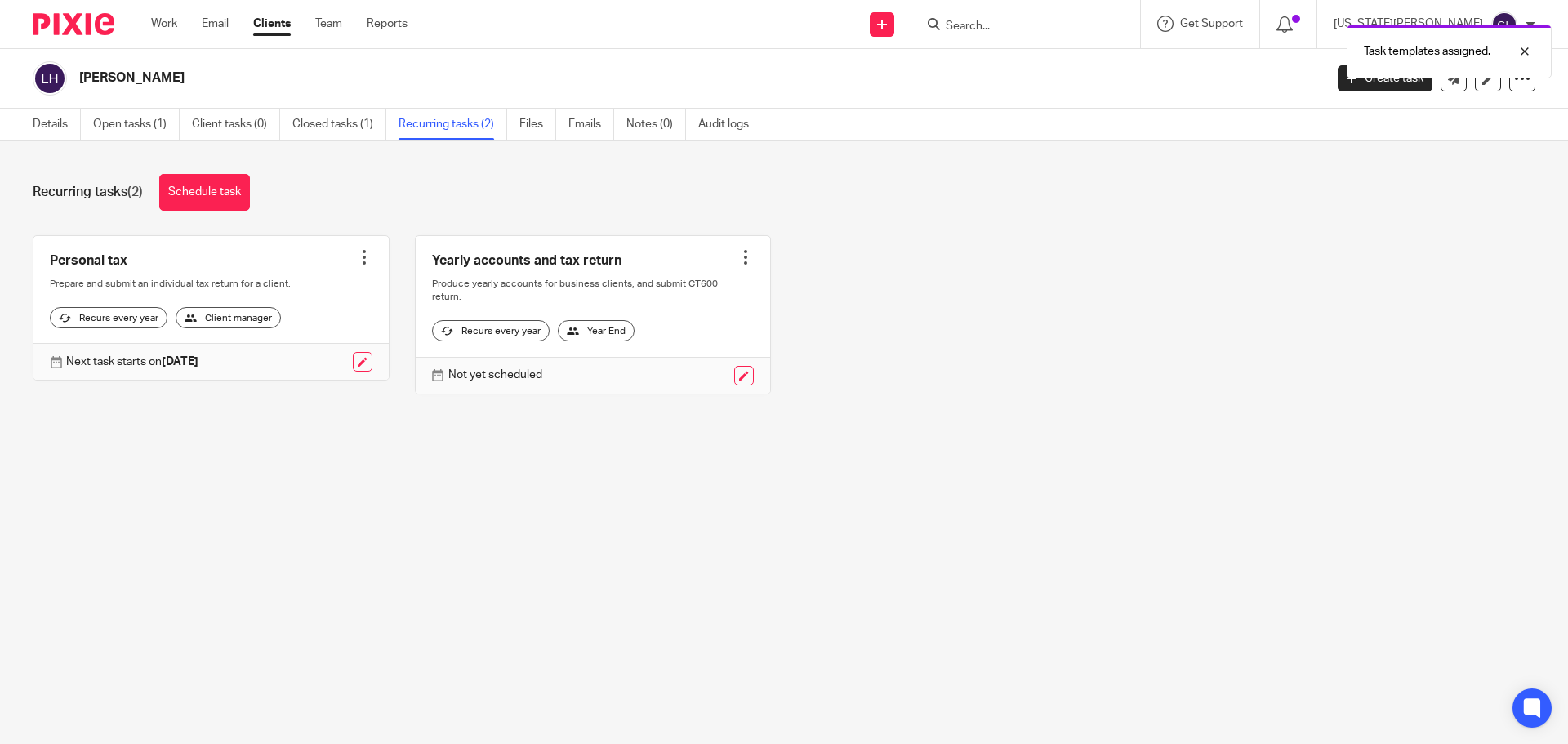
click at [361, 255] on div at bounding box center [363, 257] width 16 height 16
click at [289, 289] on link "Create task" at bounding box center [297, 294] width 131 height 24
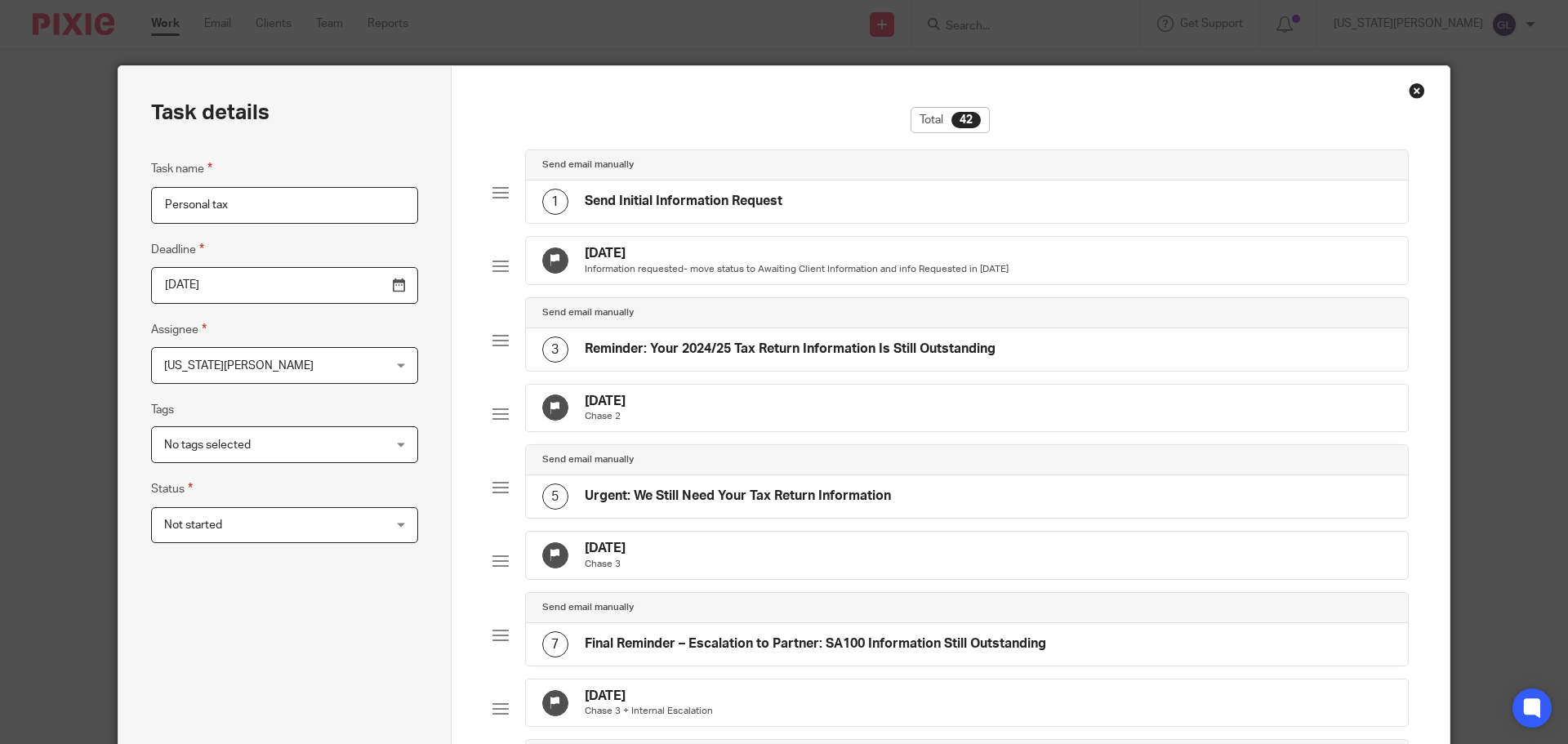
click at [291, 220] on input "Personal tax" at bounding box center [284, 205] width 267 height 37
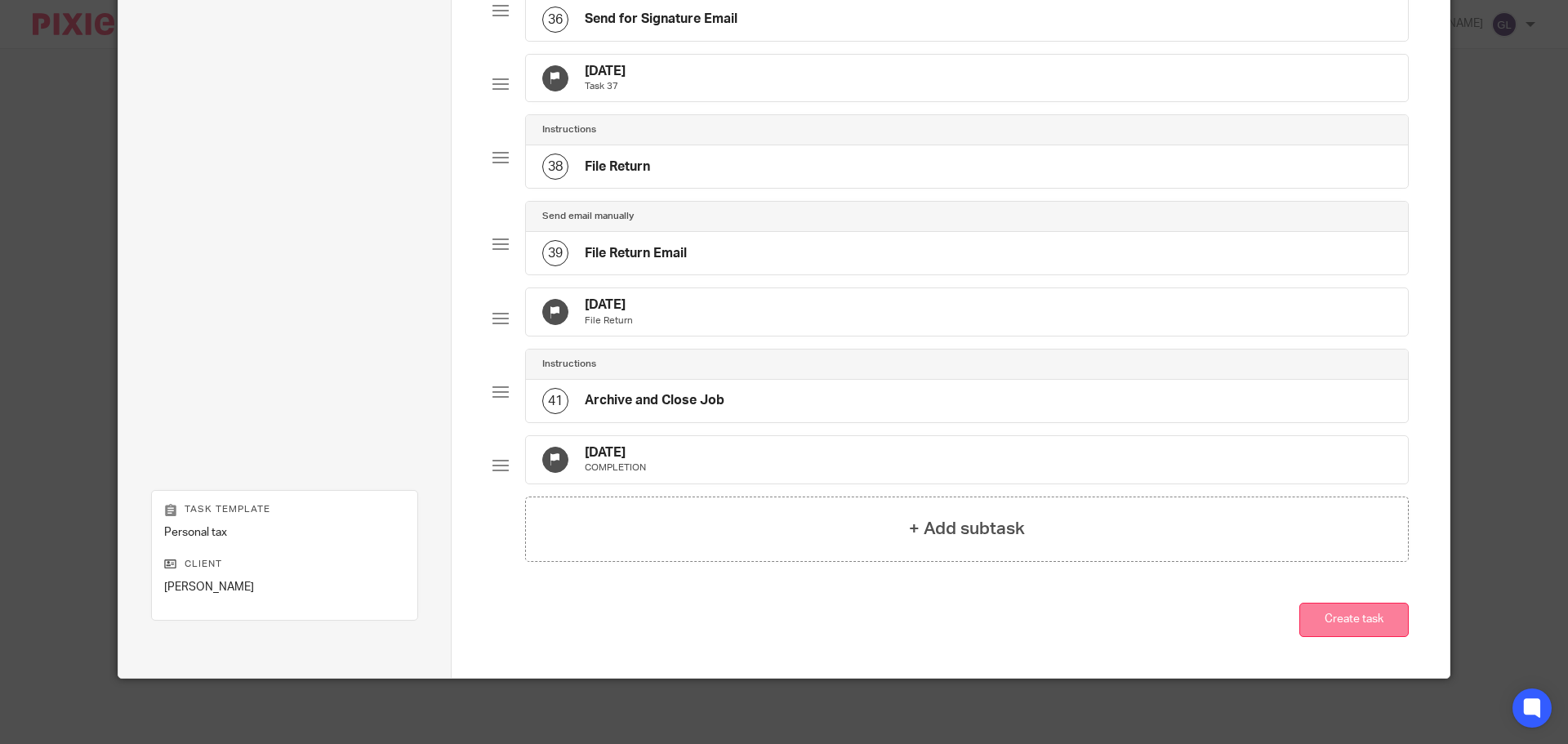
scroll to position [3064, 0]
type input "Personal tax - [PERSON_NAME]"
click at [1330, 614] on button "Create task" at bounding box center [1353, 620] width 109 height 35
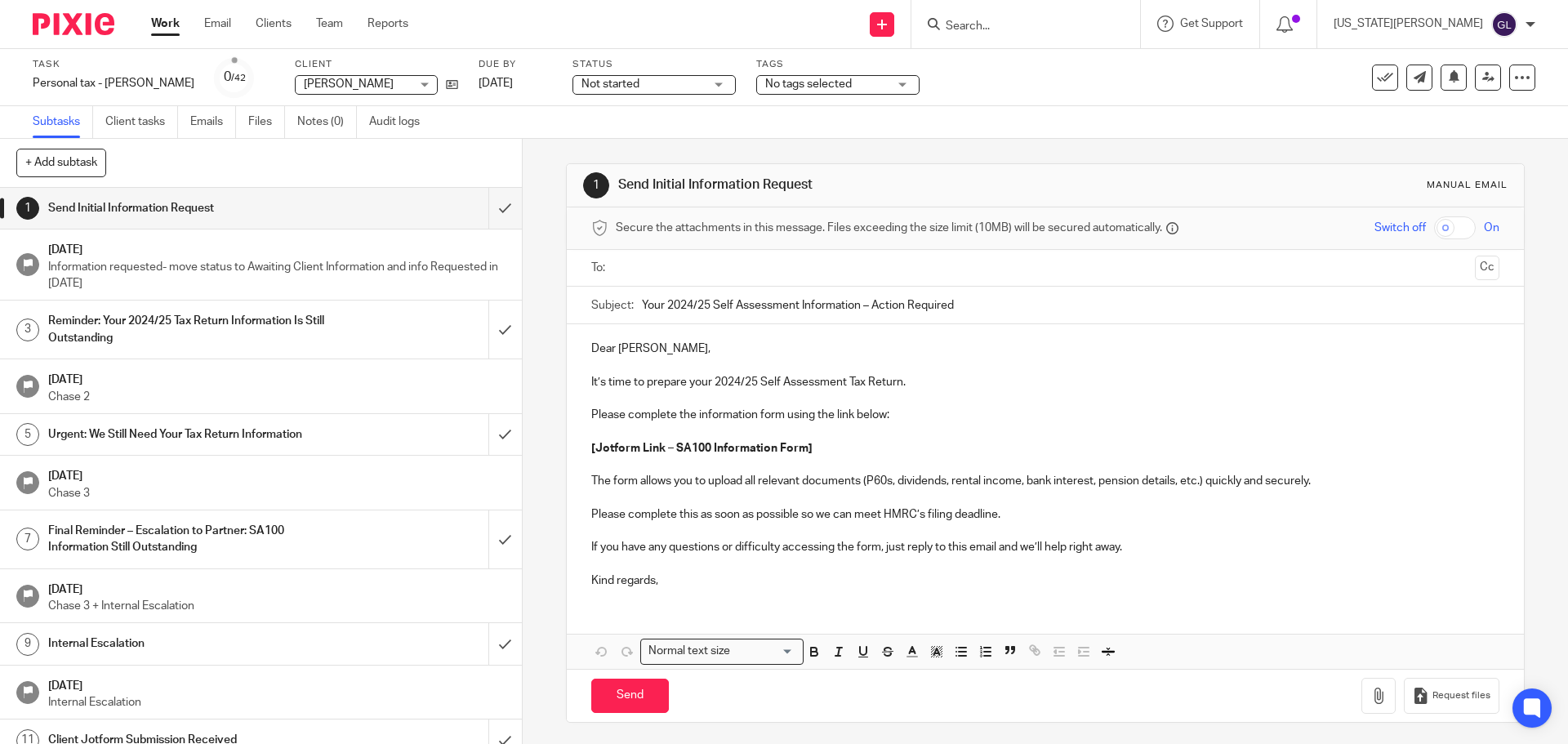
click at [1046, 25] on input "Search" at bounding box center [1017, 27] width 147 height 15
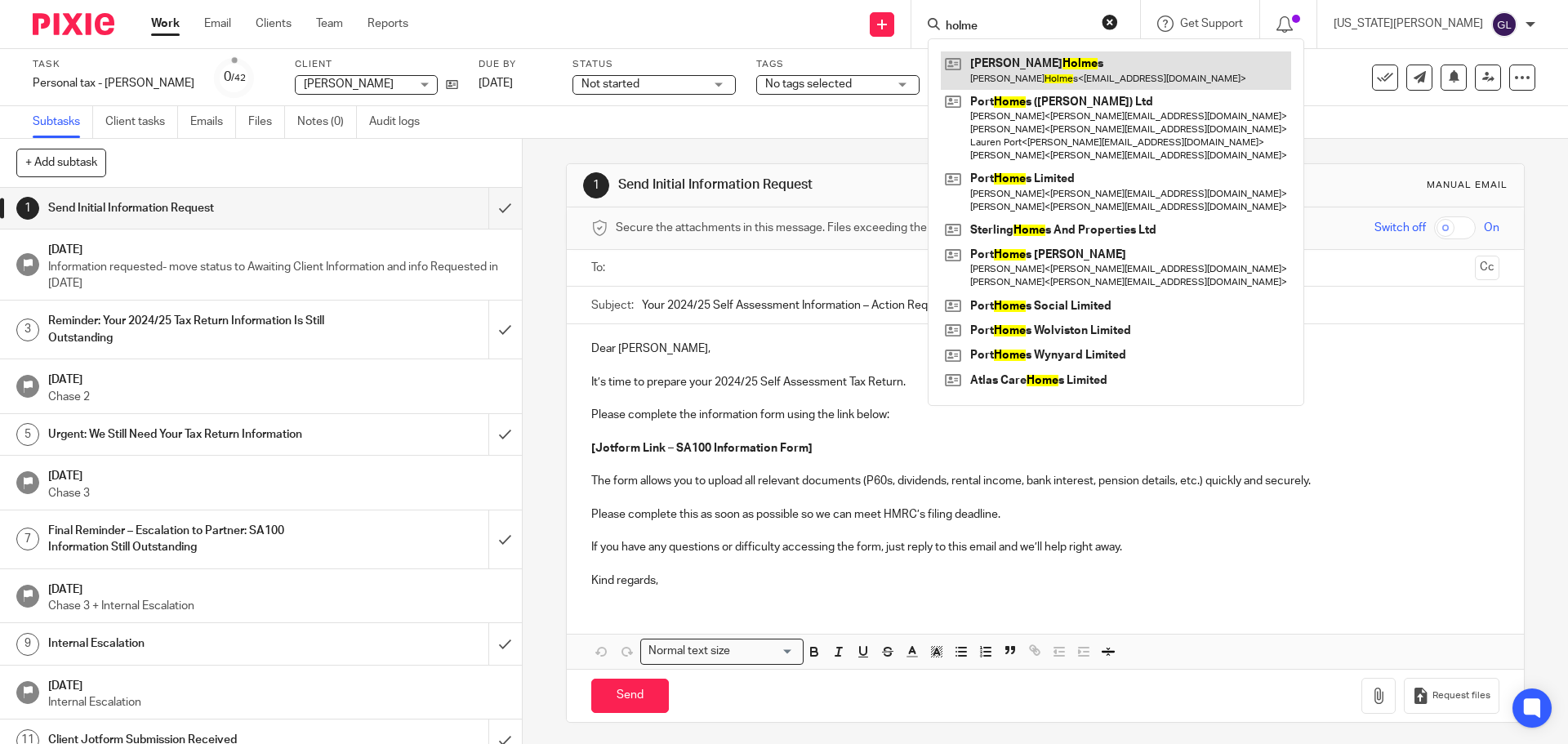
type input "holme"
click at [1107, 70] on link at bounding box center [1116, 70] width 351 height 38
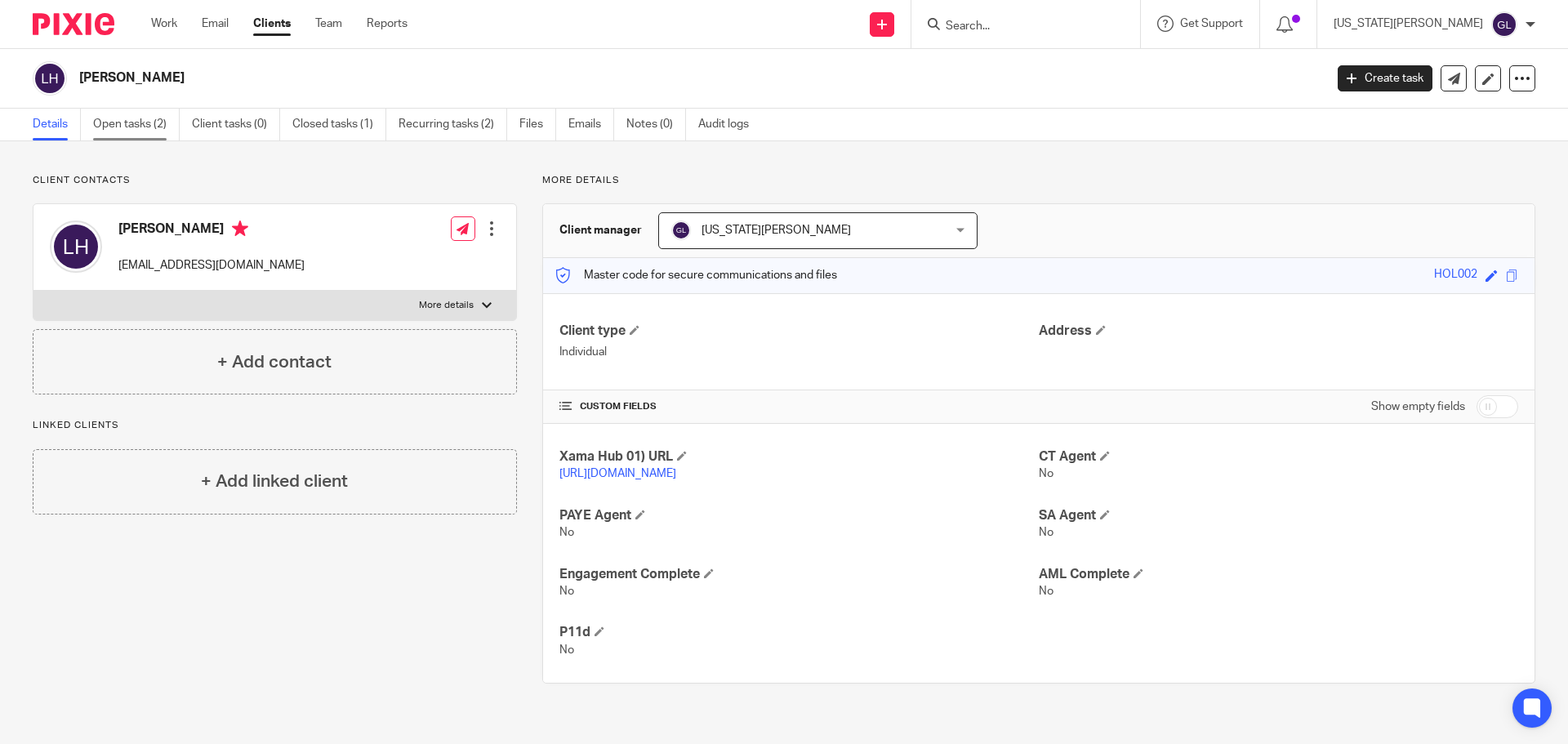
click at [134, 129] on link "Open tasks (2)" at bounding box center [136, 124] width 87 height 32
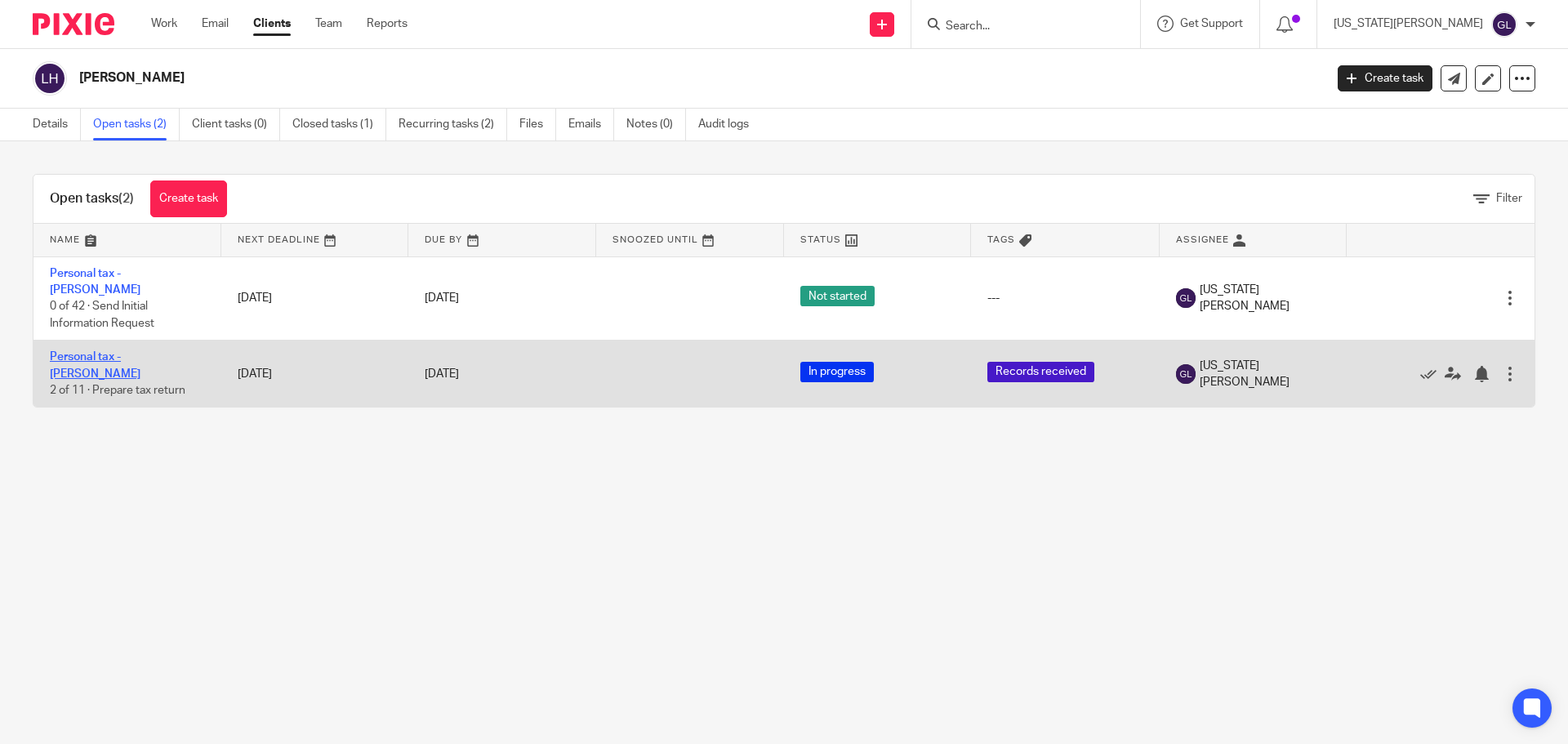
click at [141, 351] on link "Personal tax - [PERSON_NAME]" at bounding box center [95, 365] width 91 height 27
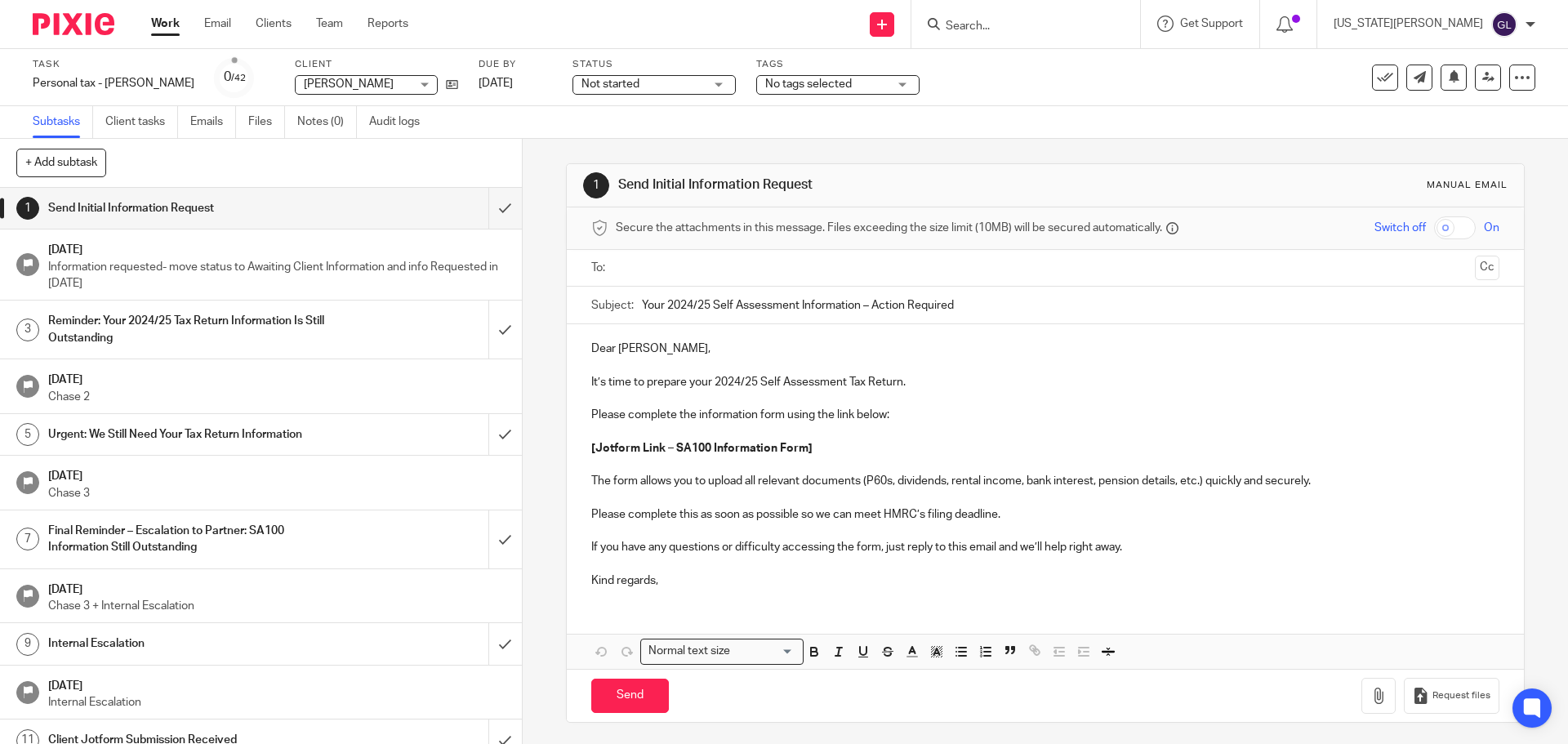
click at [582, 81] on span "Not started" at bounding box center [610, 83] width 58 height 11
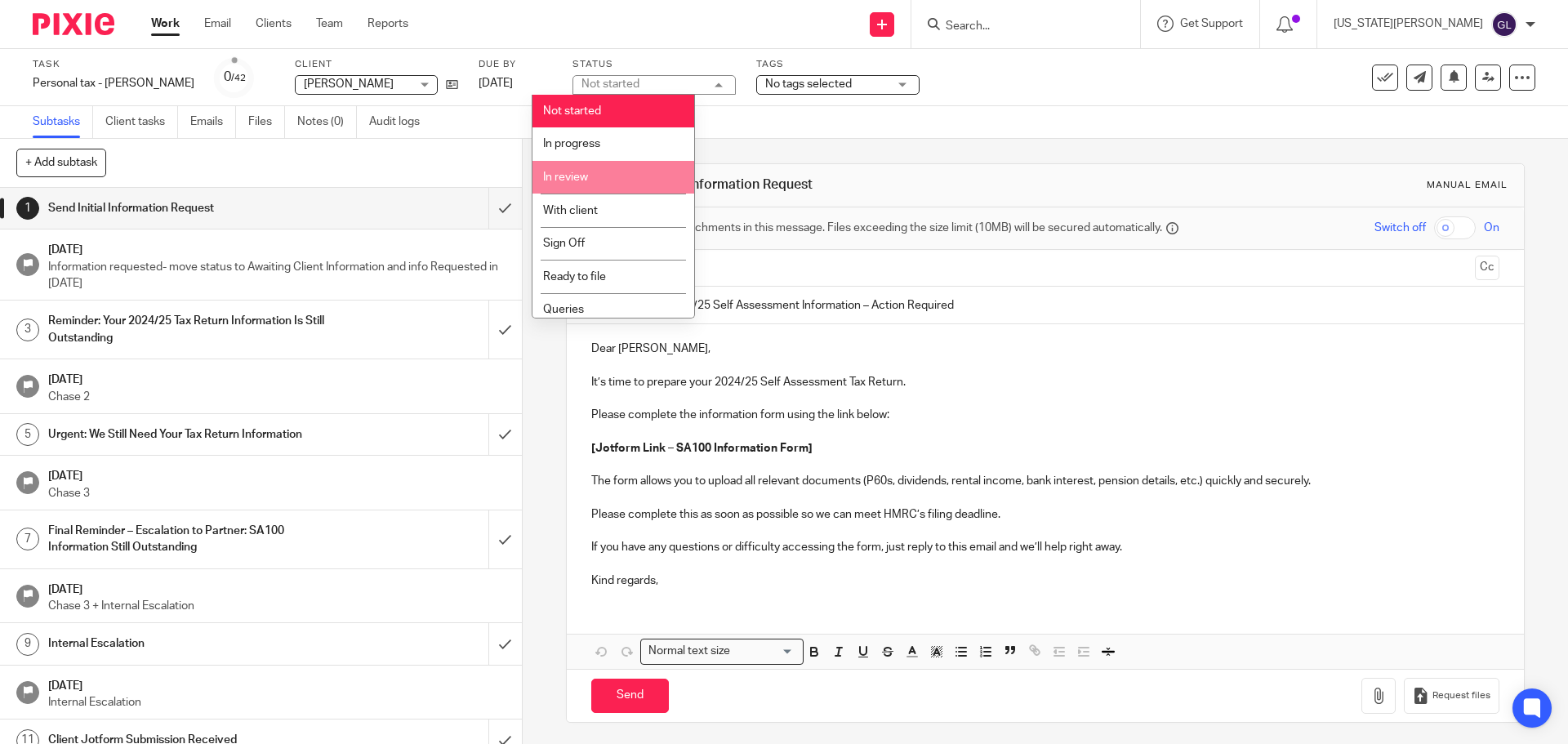
click at [577, 184] on li "In review" at bounding box center [613, 177] width 162 height 34
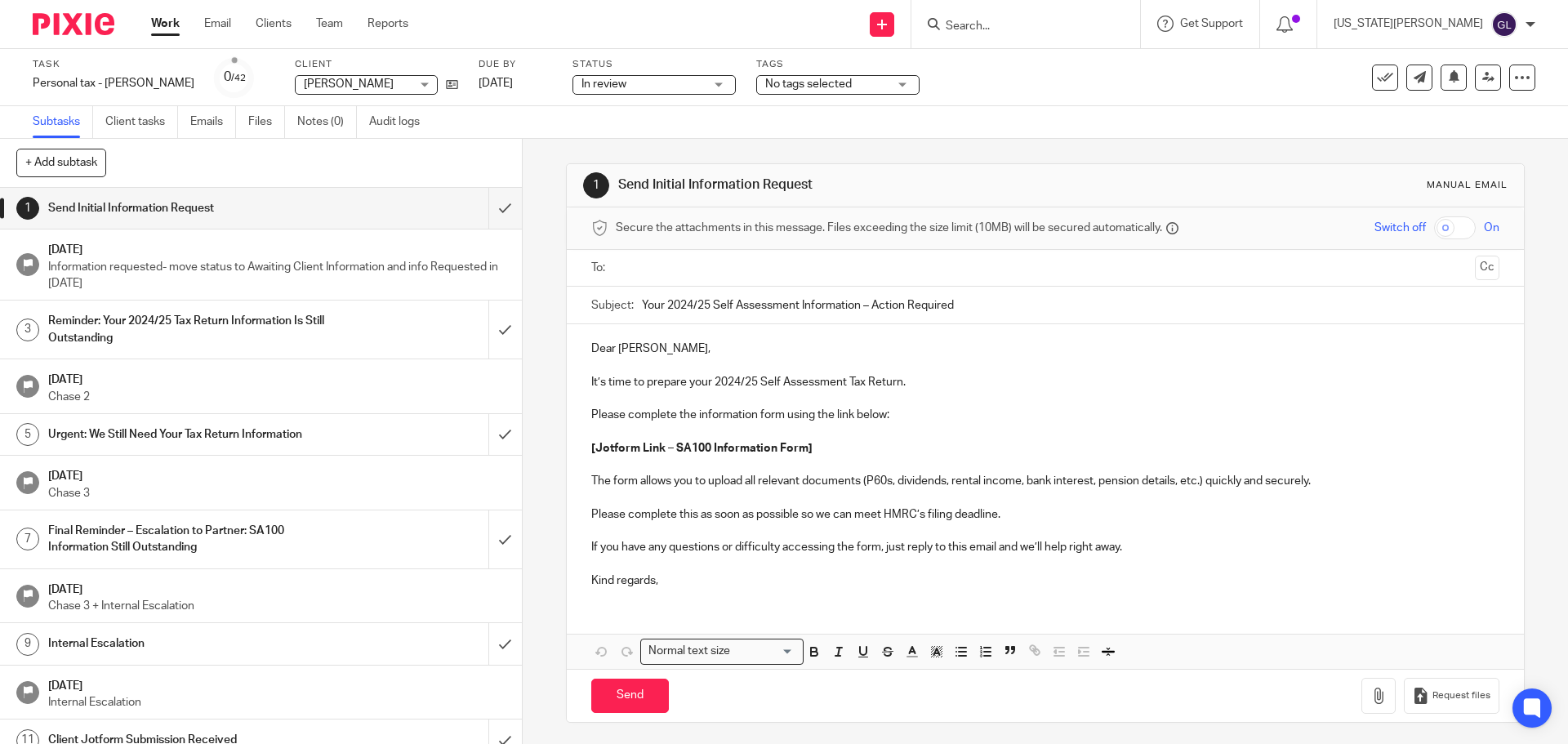
click at [808, 84] on span "No tags selected" at bounding box center [808, 83] width 87 height 11
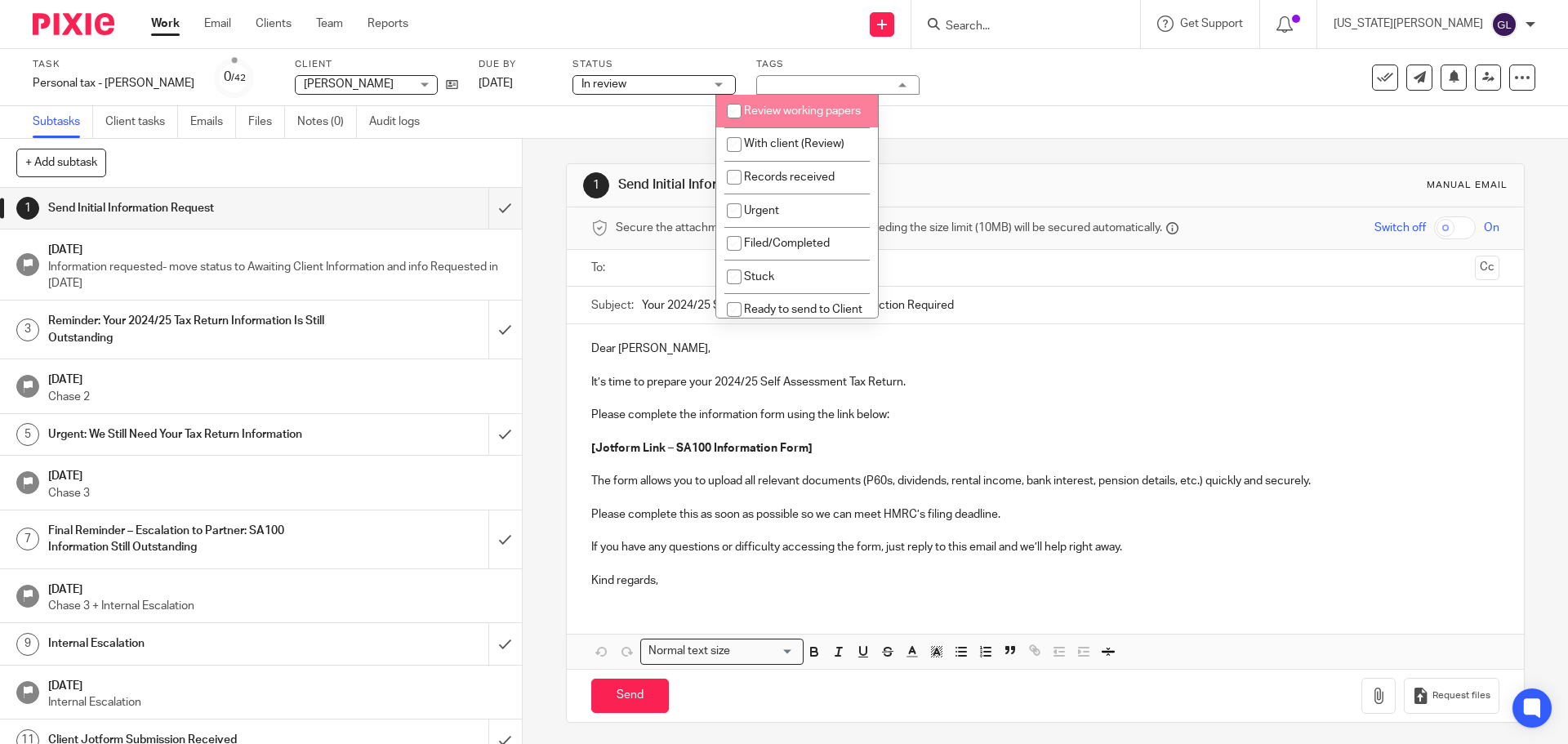
click at [789, 128] on li "Review working papers" at bounding box center [797, 111] width 162 height 34
checkbox input "true"
click at [645, 134] on div "Subtasks Client tasks Emails Files Notes (0) Audit logs" at bounding box center [784, 123] width 1568 height 33
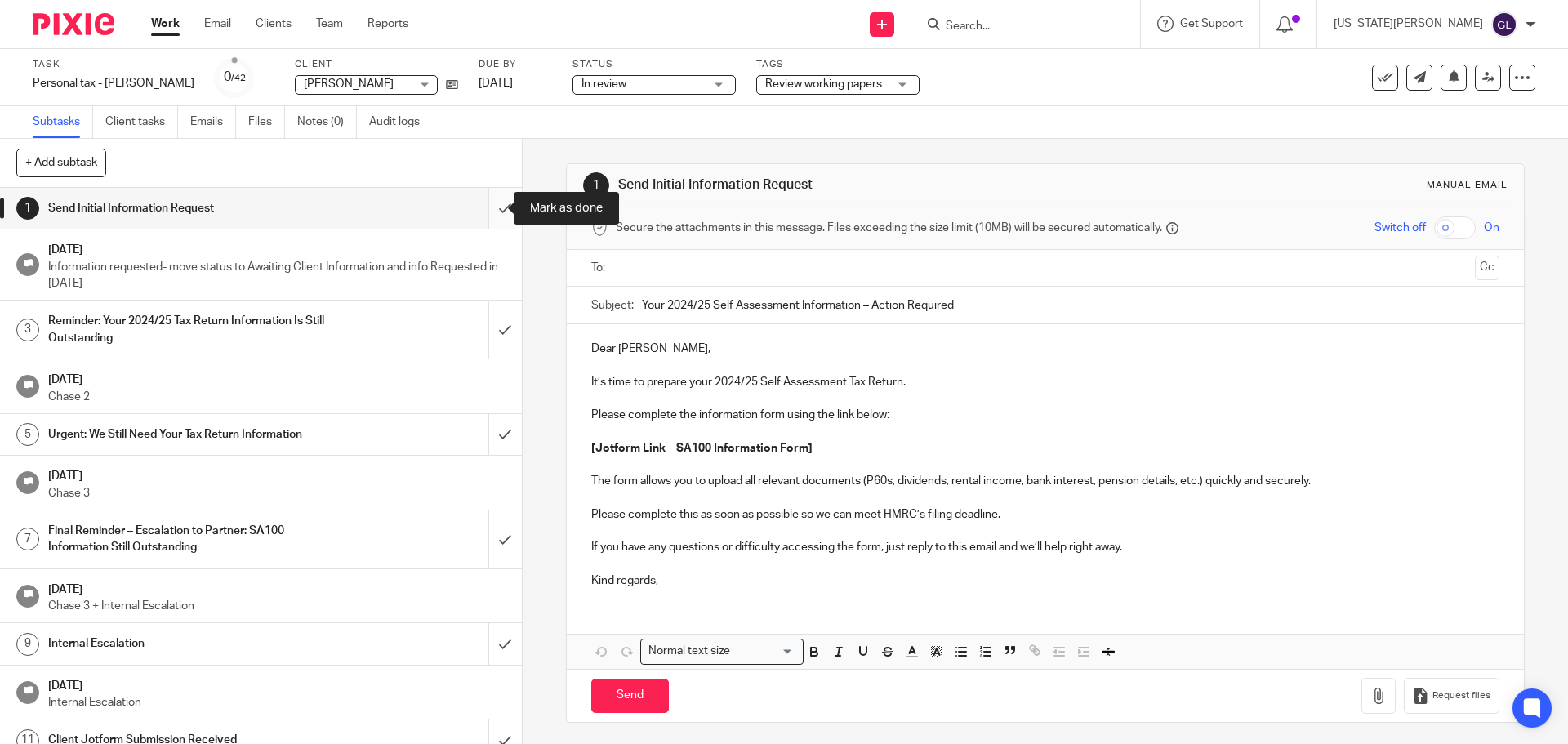
click at [484, 208] on input "submit" at bounding box center [260, 209] width 522 height 41
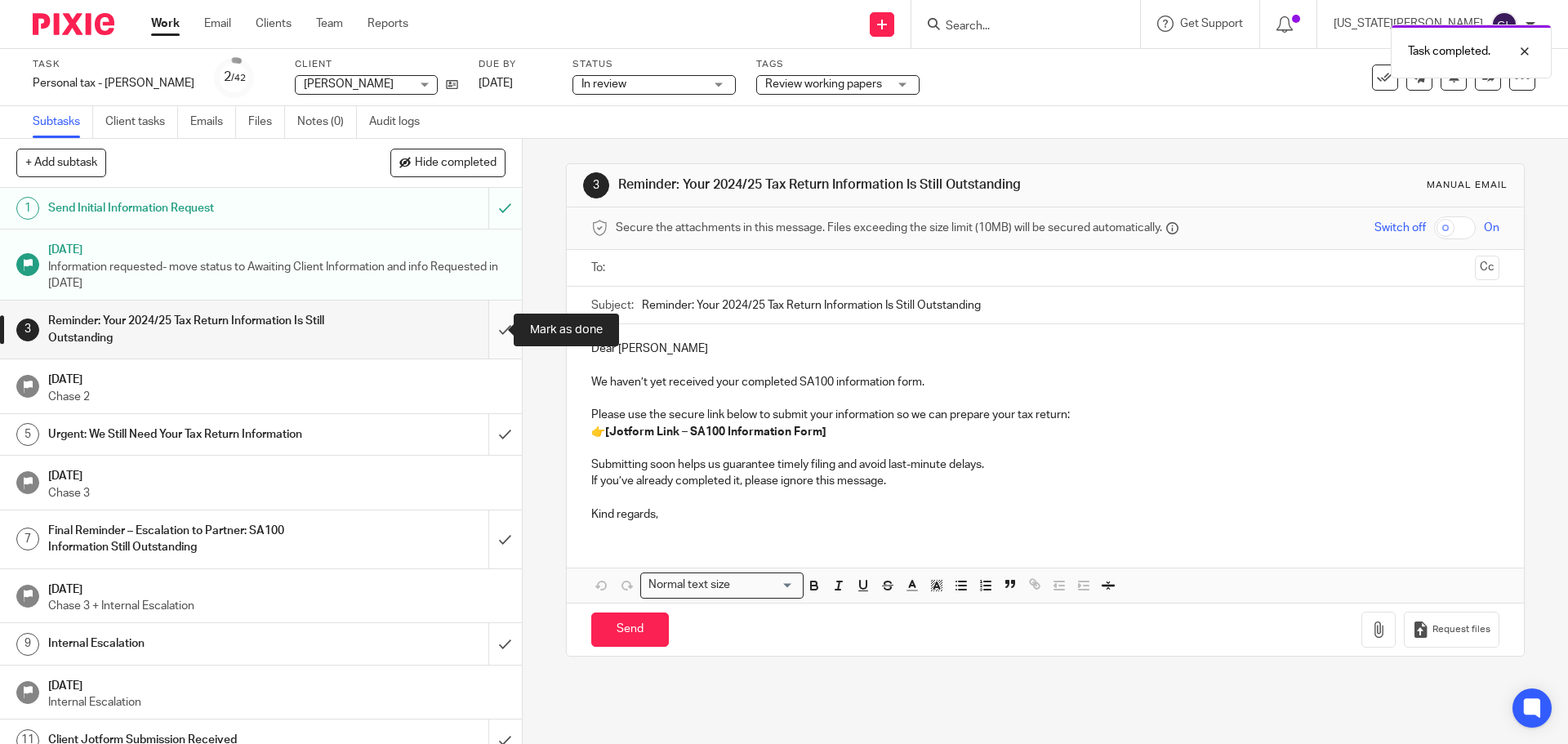
click at [487, 332] on input "submit" at bounding box center [260, 329] width 522 height 58
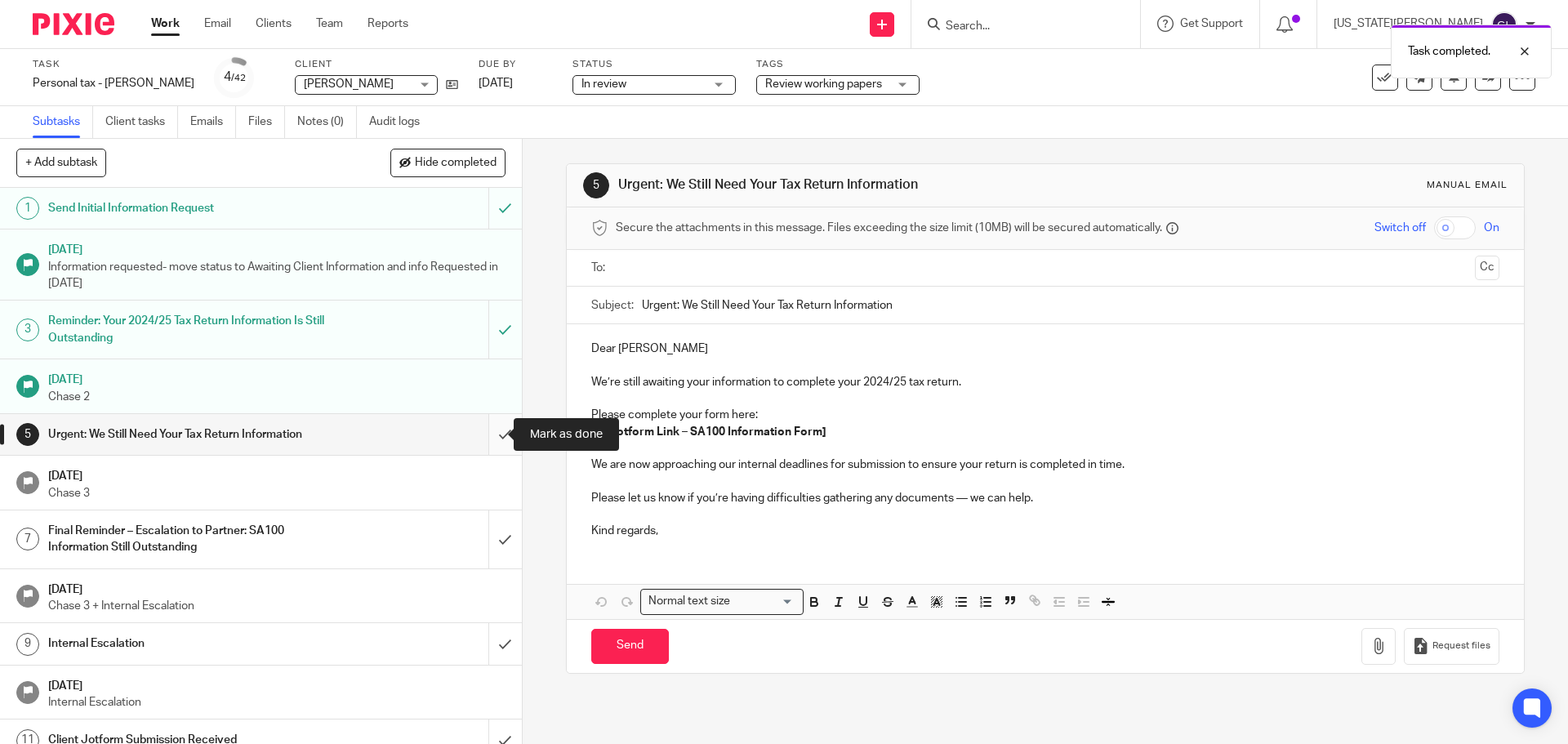
click at [485, 434] on input "submit" at bounding box center [260, 435] width 522 height 41
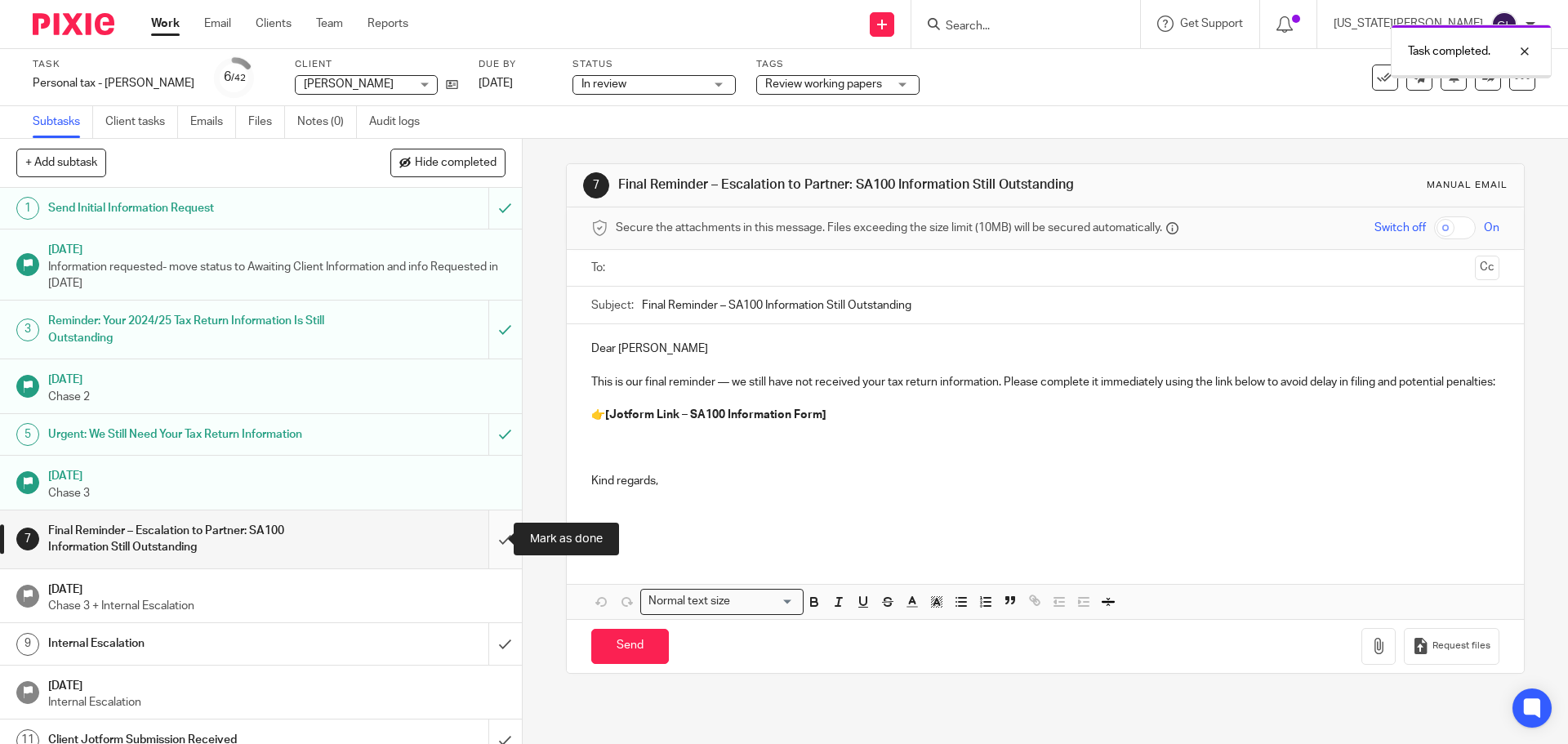
click at [489, 542] on input "submit" at bounding box center [260, 539] width 522 height 58
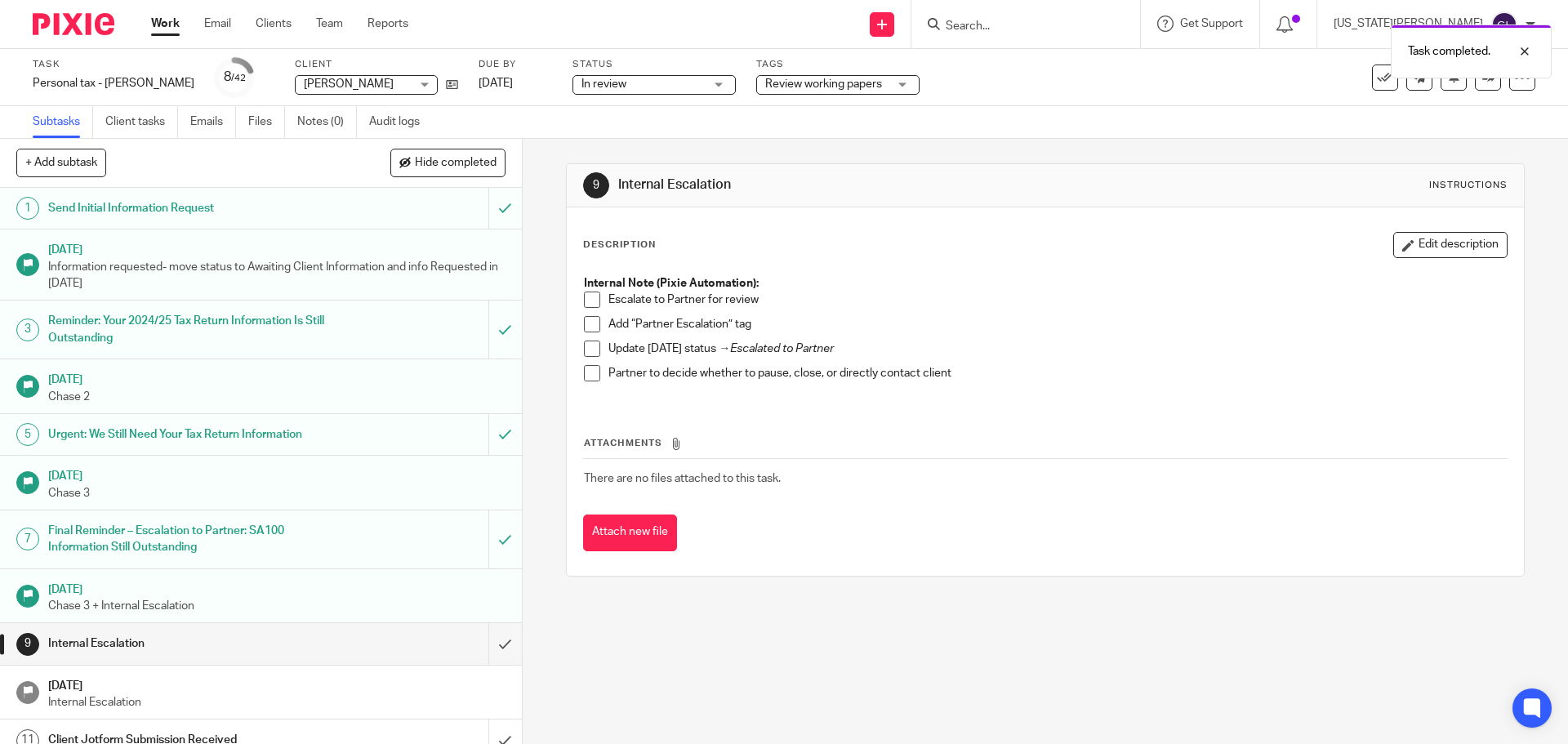
scroll to position [163, 0]
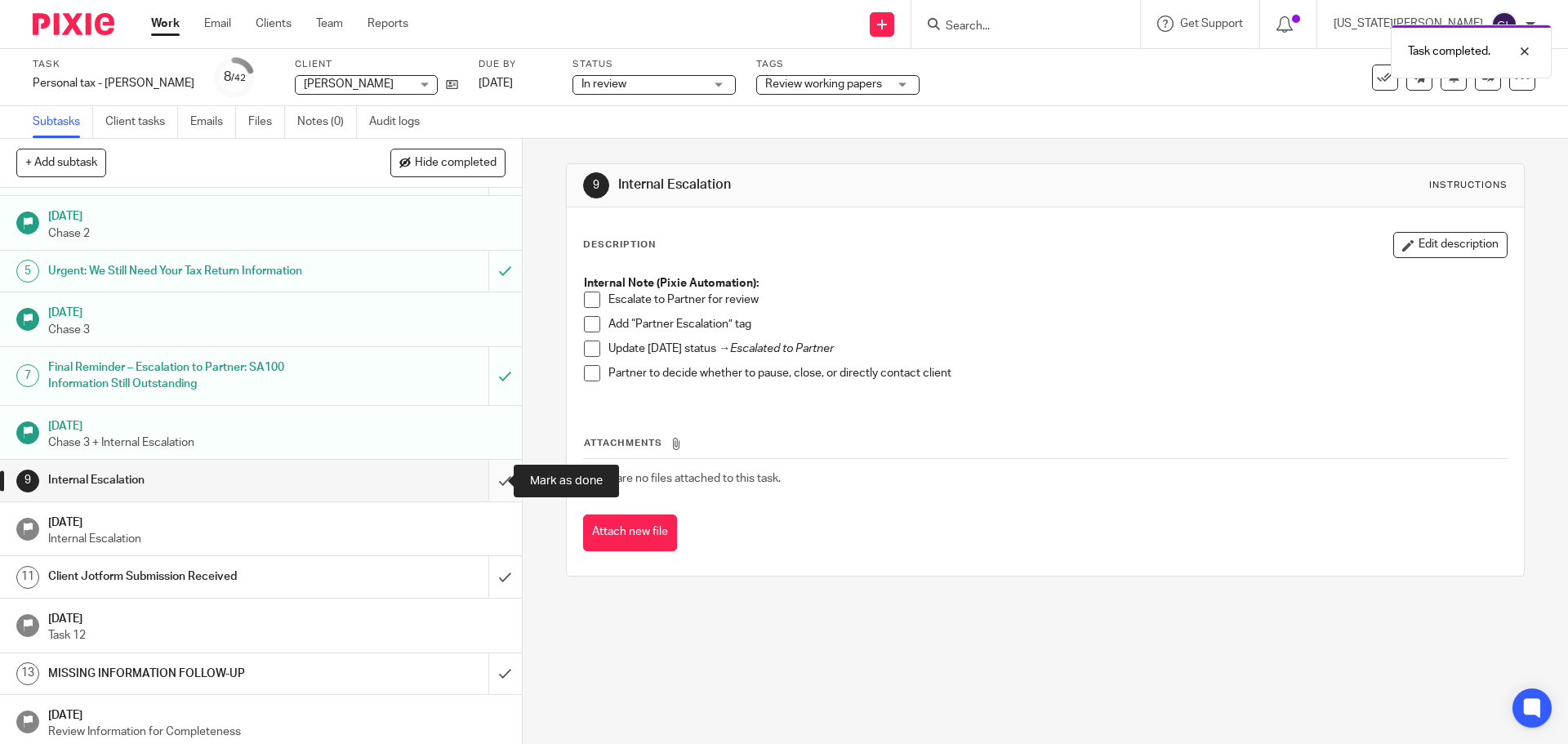
click at [489, 476] on input "submit" at bounding box center [260, 480] width 522 height 41
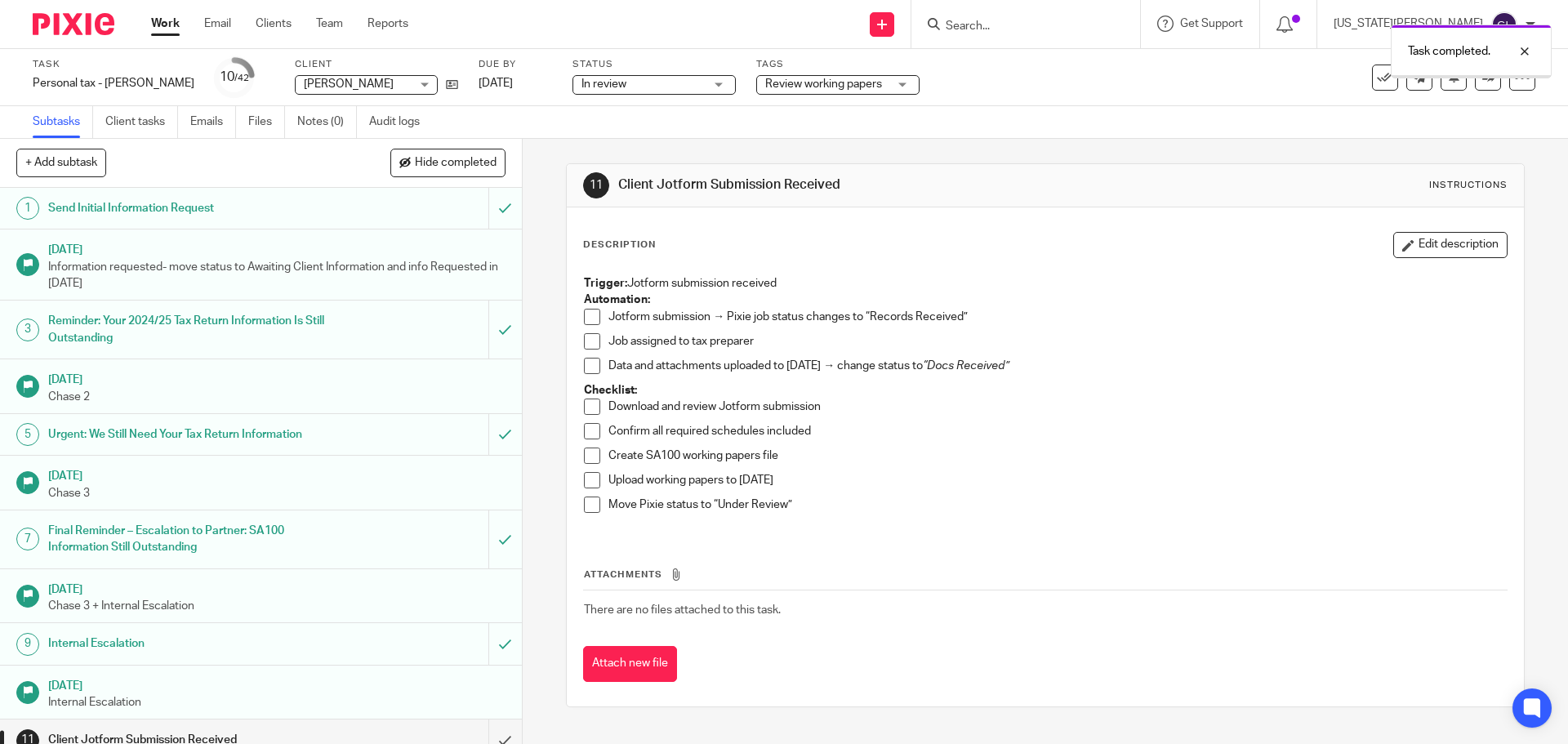
scroll to position [408, 0]
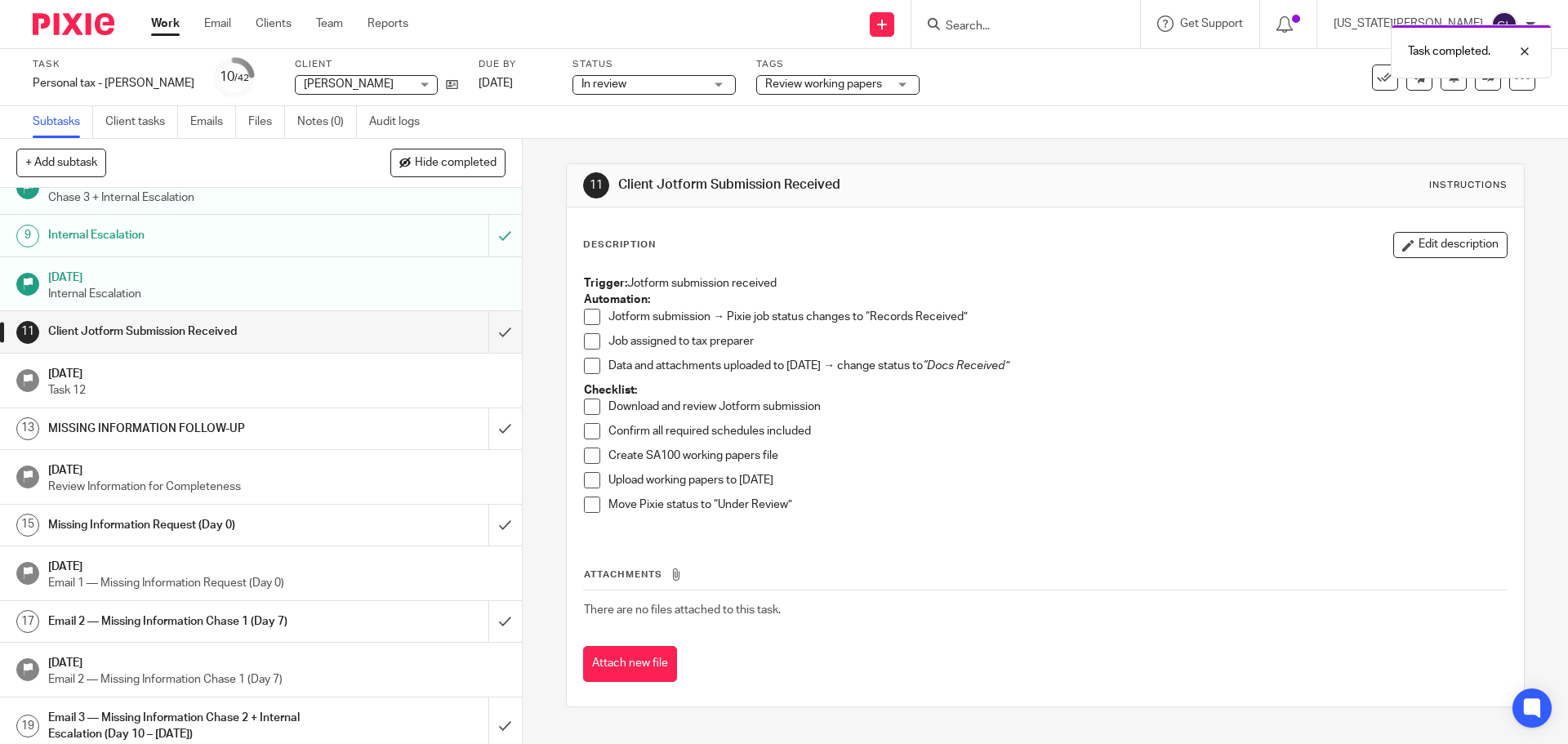
click at [366, 337] on div "Client Jotform Submission Received" at bounding box center [259, 332] width 424 height 25
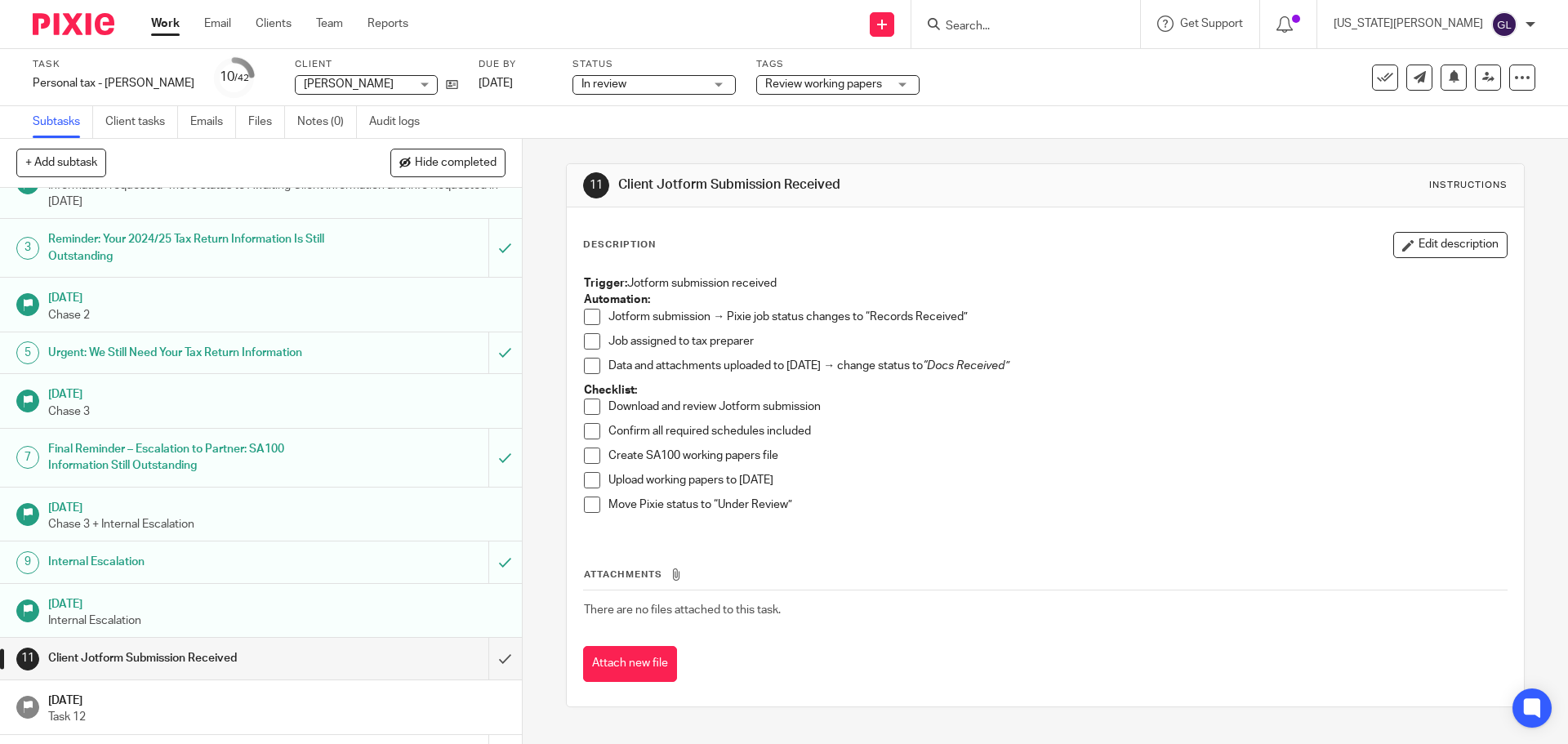
scroll to position [326, 0]
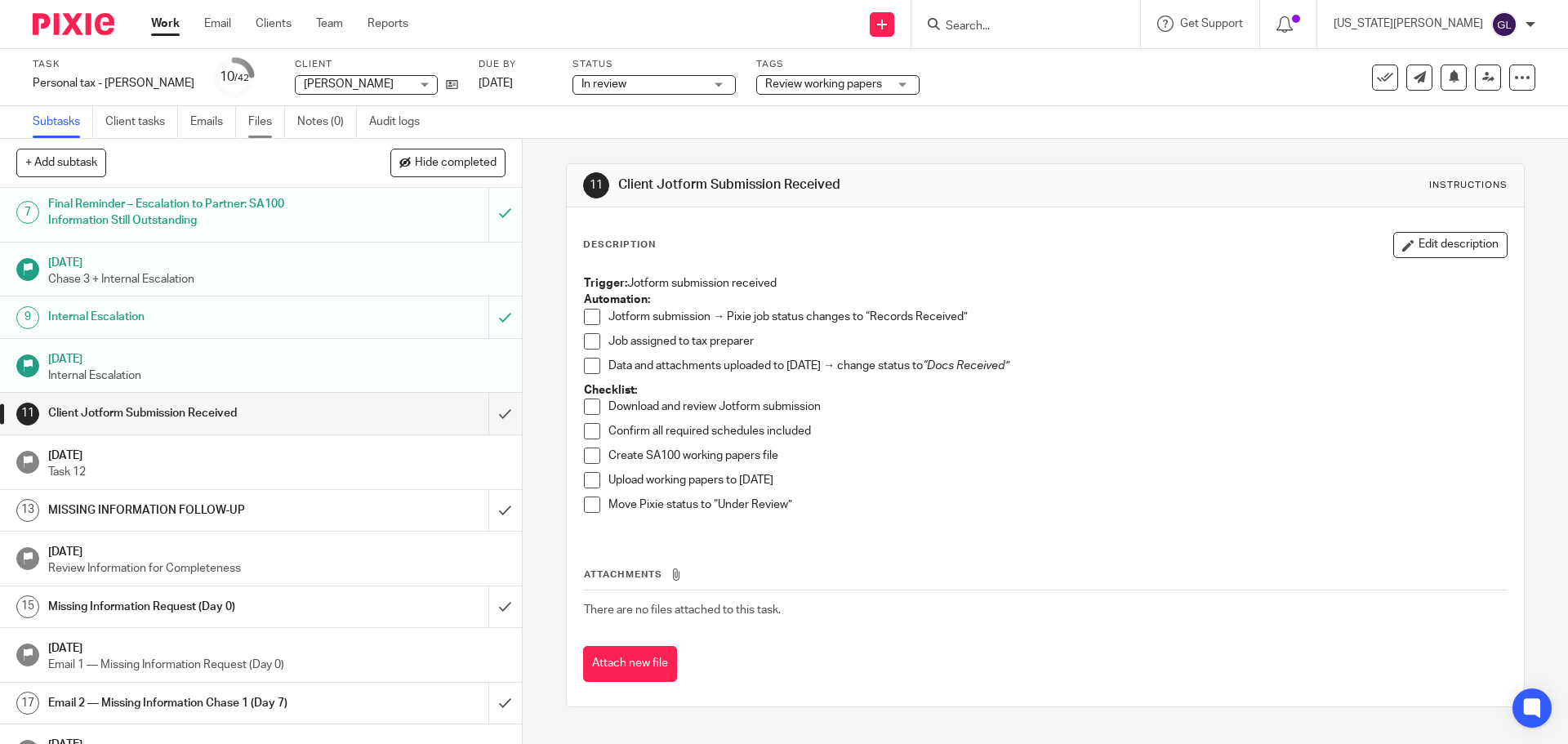
click at [265, 128] on link "Files" at bounding box center [266, 122] width 37 height 32
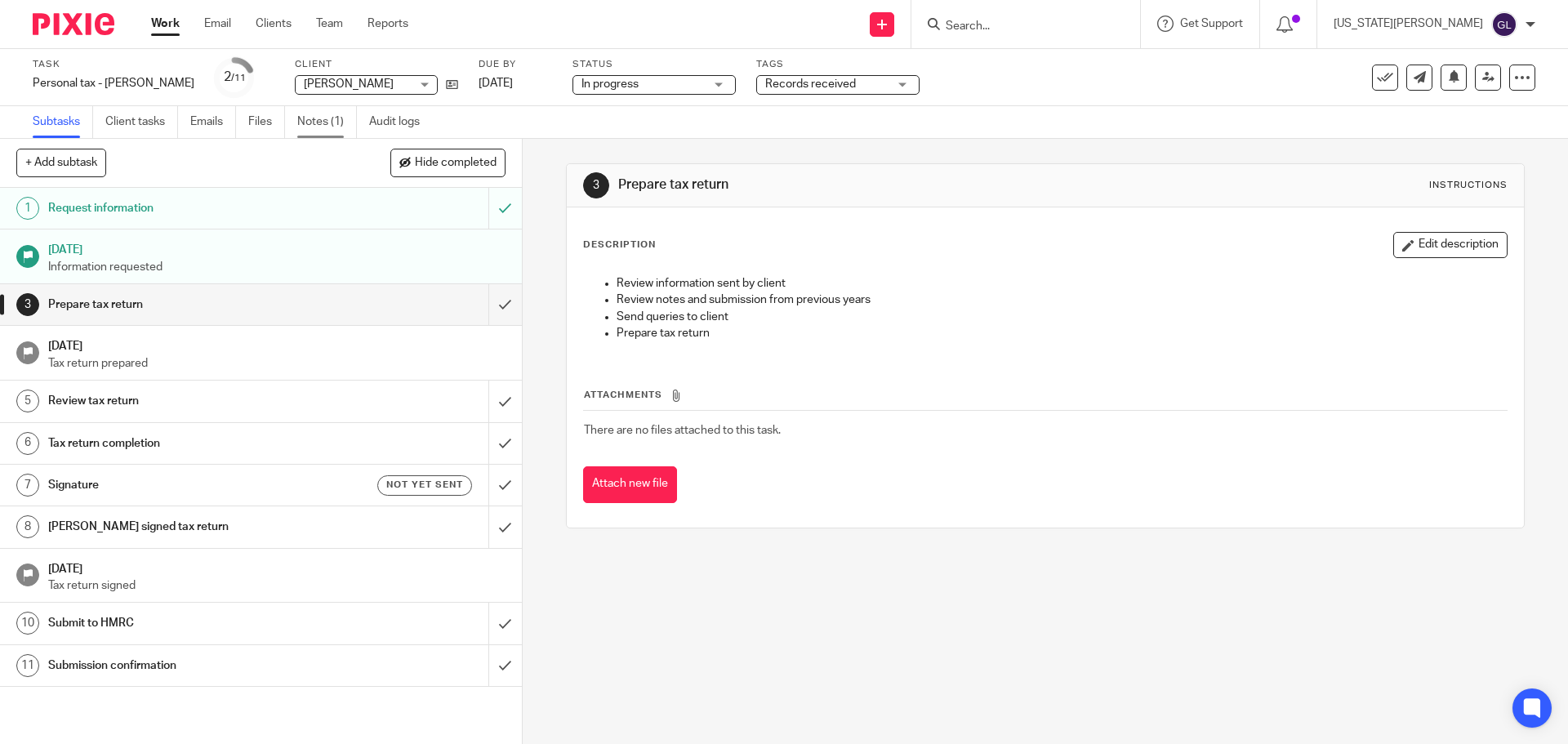
click at [313, 124] on link "Notes (1)" at bounding box center [326, 122] width 59 height 32
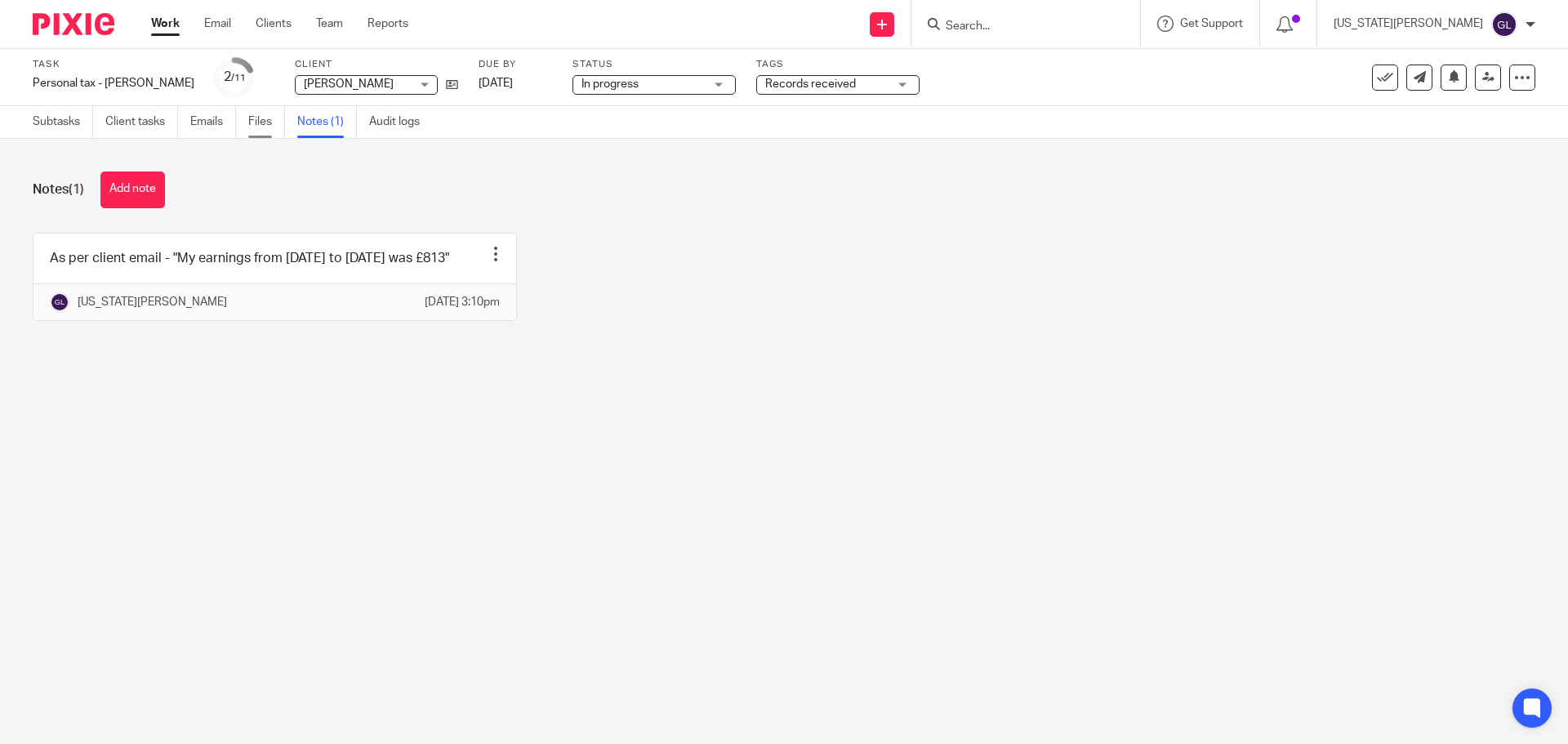
click at [260, 123] on link "Files" at bounding box center [266, 122] width 37 height 32
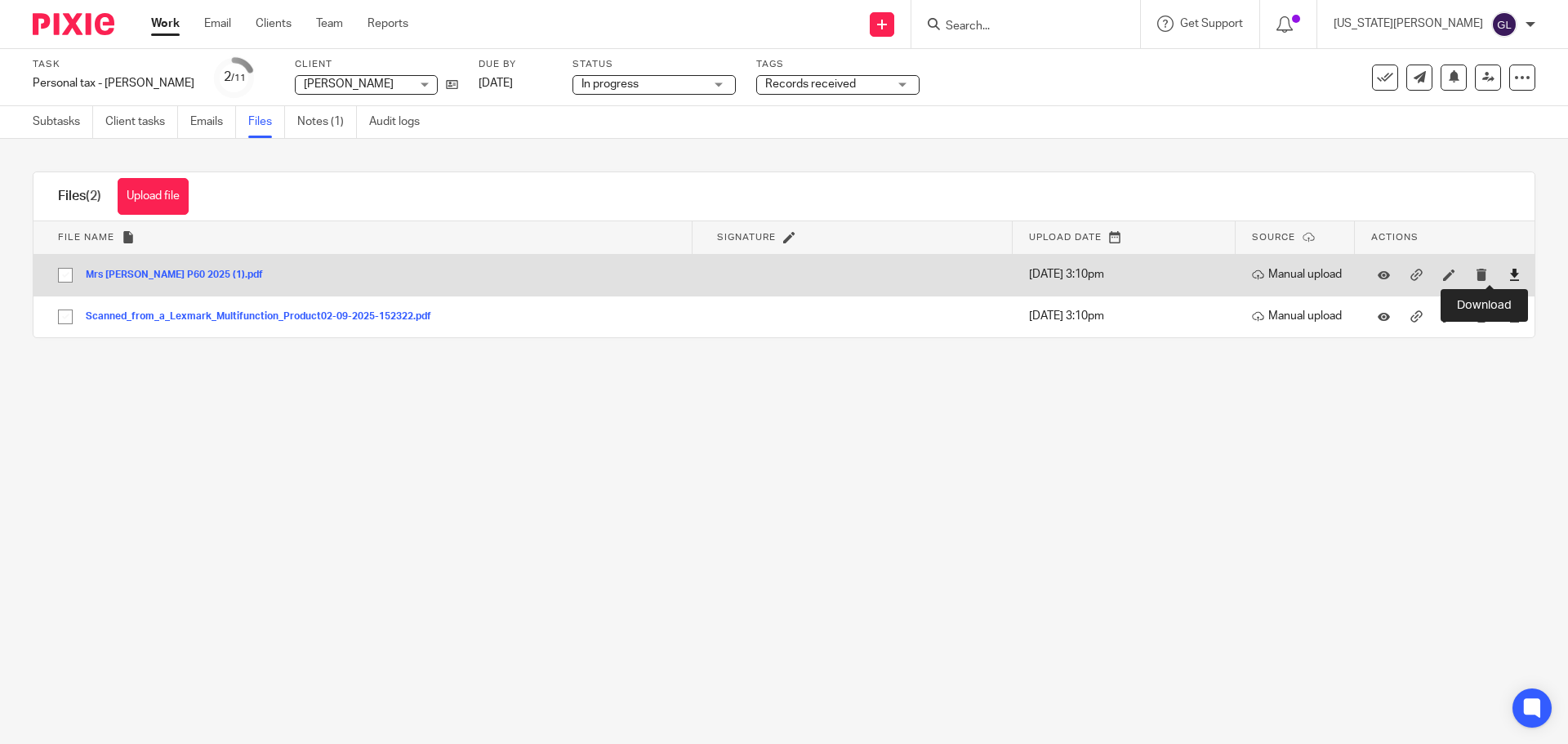
click at [1509, 271] on icon at bounding box center [1515, 275] width 12 height 12
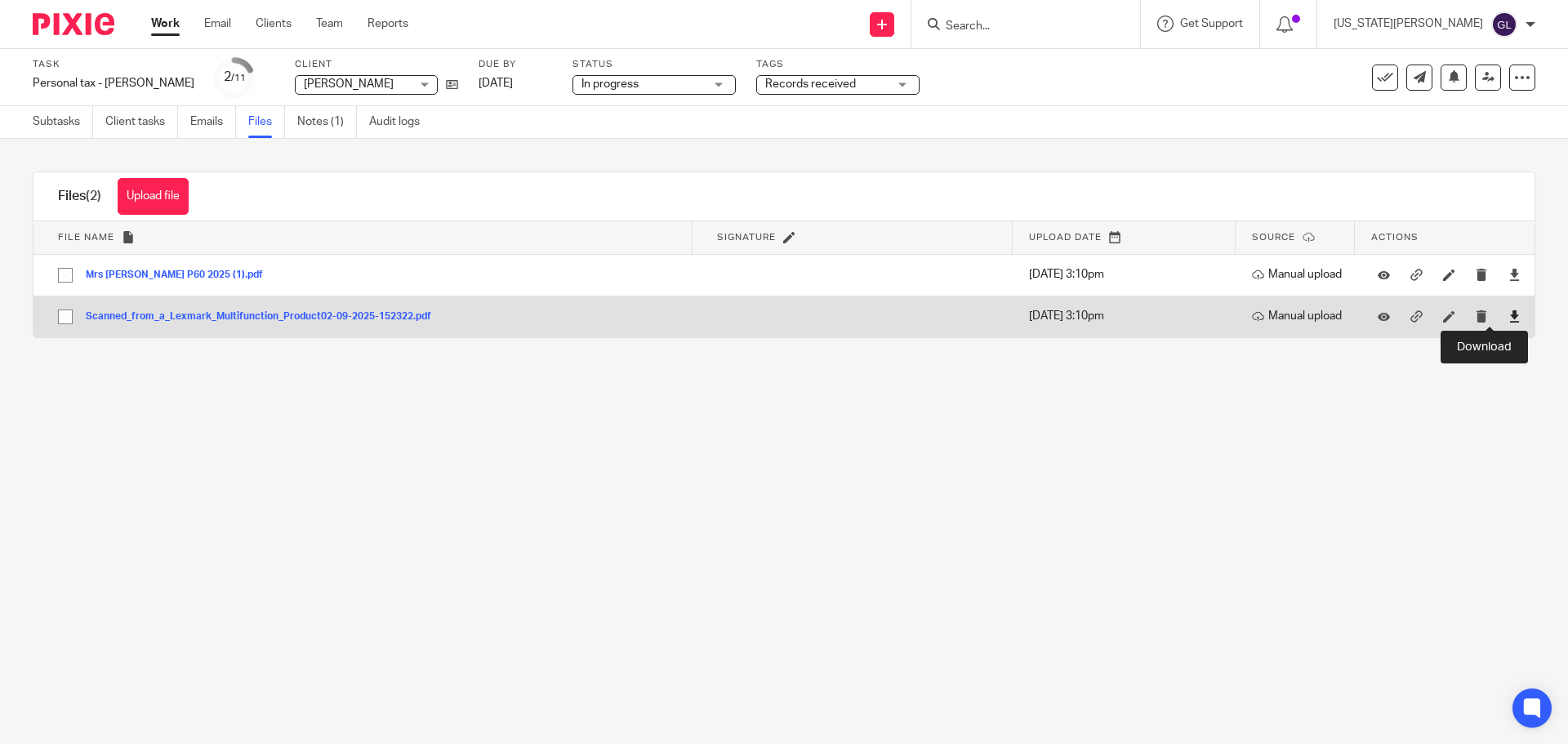
click at [1509, 314] on icon at bounding box center [1515, 316] width 12 height 12
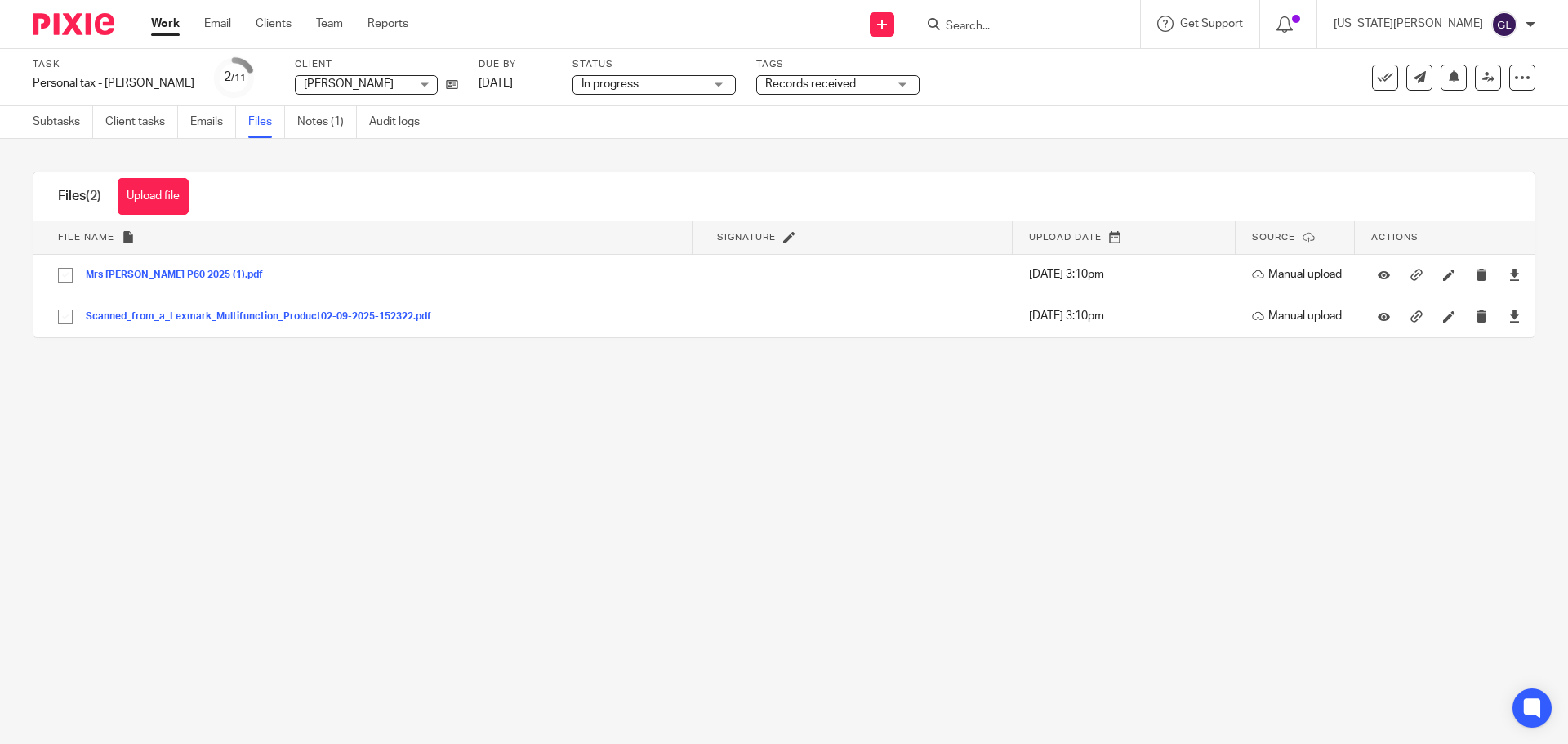
drag, startPoint x: 1079, startPoint y: 553, endPoint x: 1046, endPoint y: 527, distance: 42.0
click at [1079, 553] on main "Task Personal tax - L Holmes Save Personal tax - L Holmes 2 /11 Client Louise H…" at bounding box center [784, 372] width 1568 height 744
click at [326, 127] on link "Notes (1)" at bounding box center [326, 122] width 59 height 32
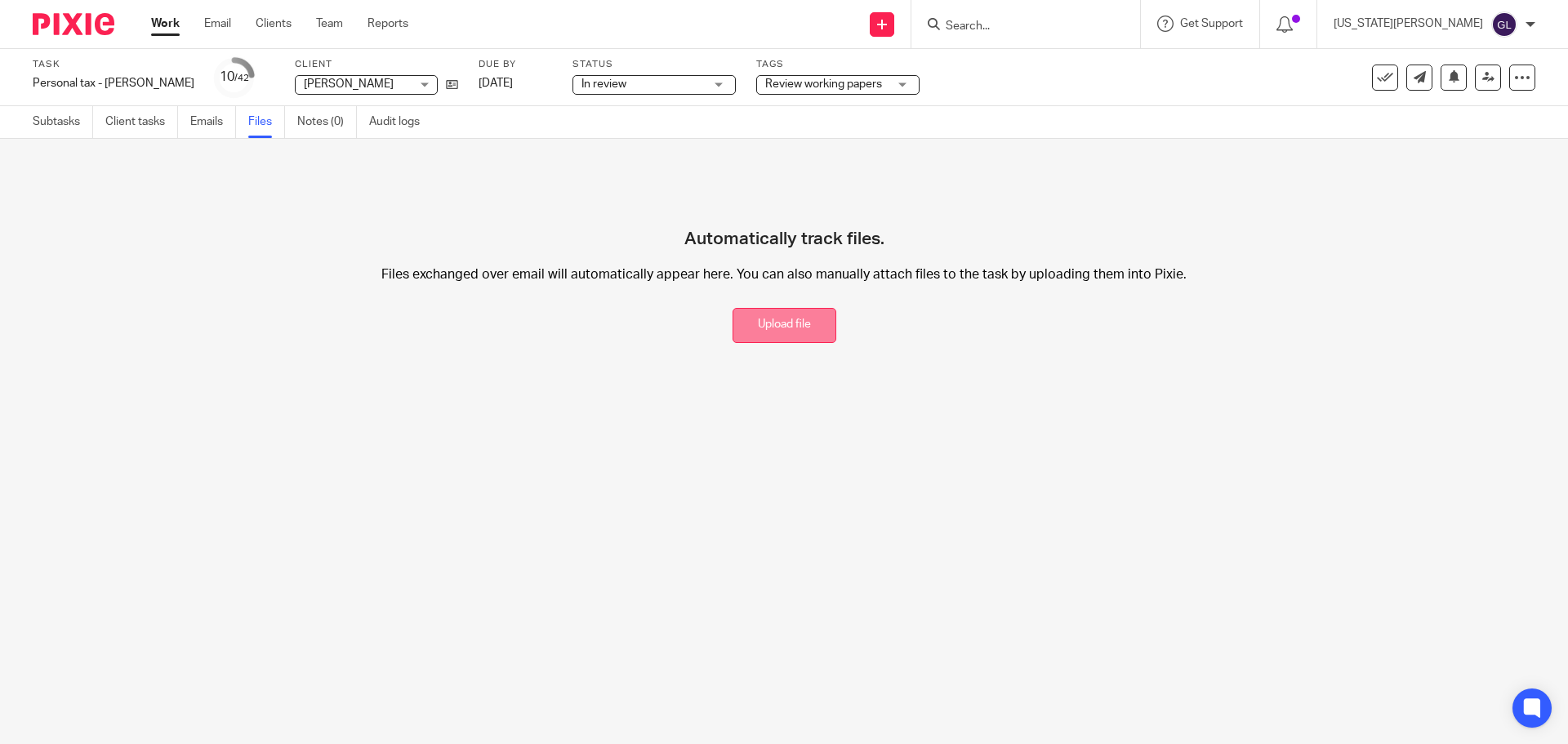
click at [782, 330] on button "Upload file" at bounding box center [784, 325] width 104 height 35
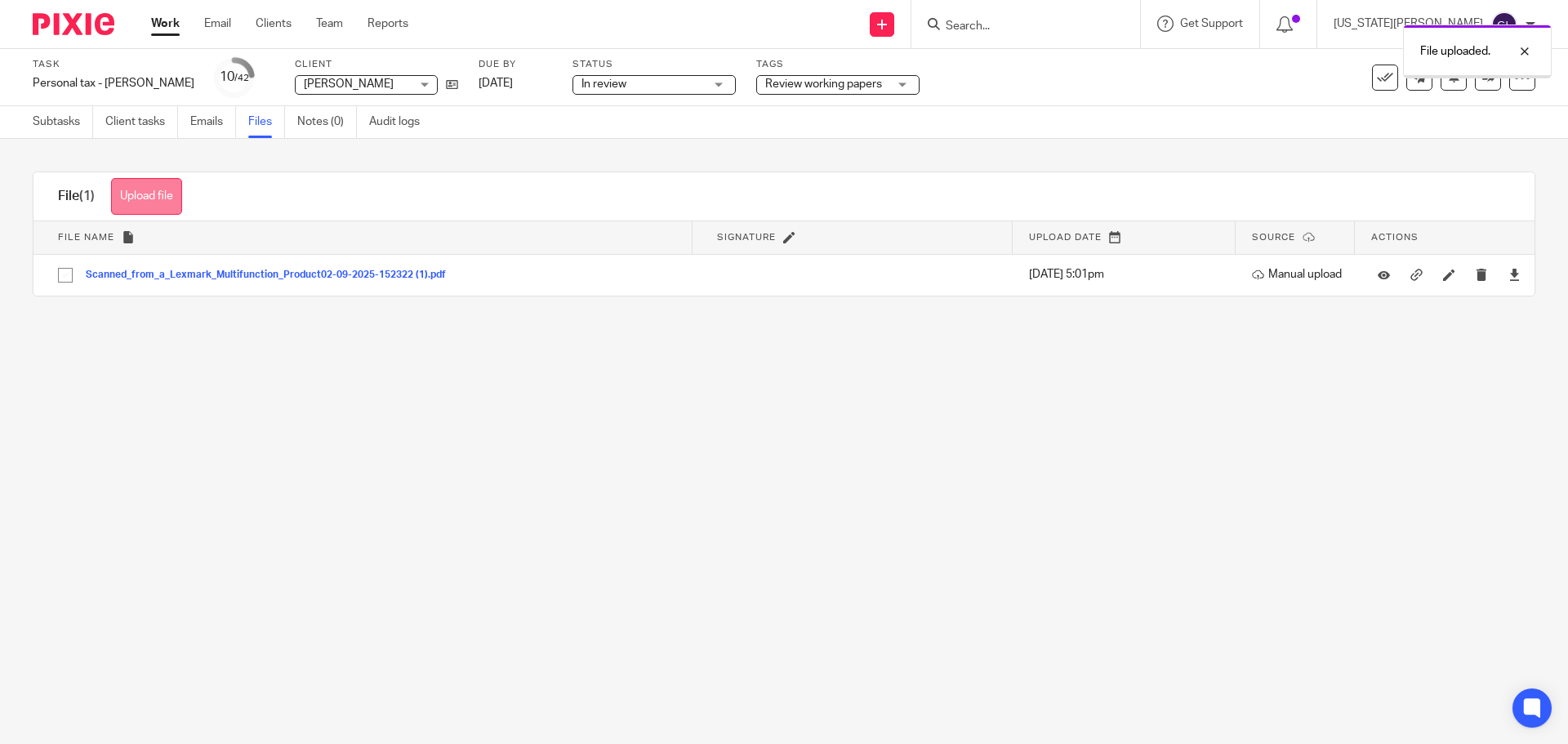
click at [169, 192] on button "Upload file" at bounding box center [146, 196] width 71 height 37
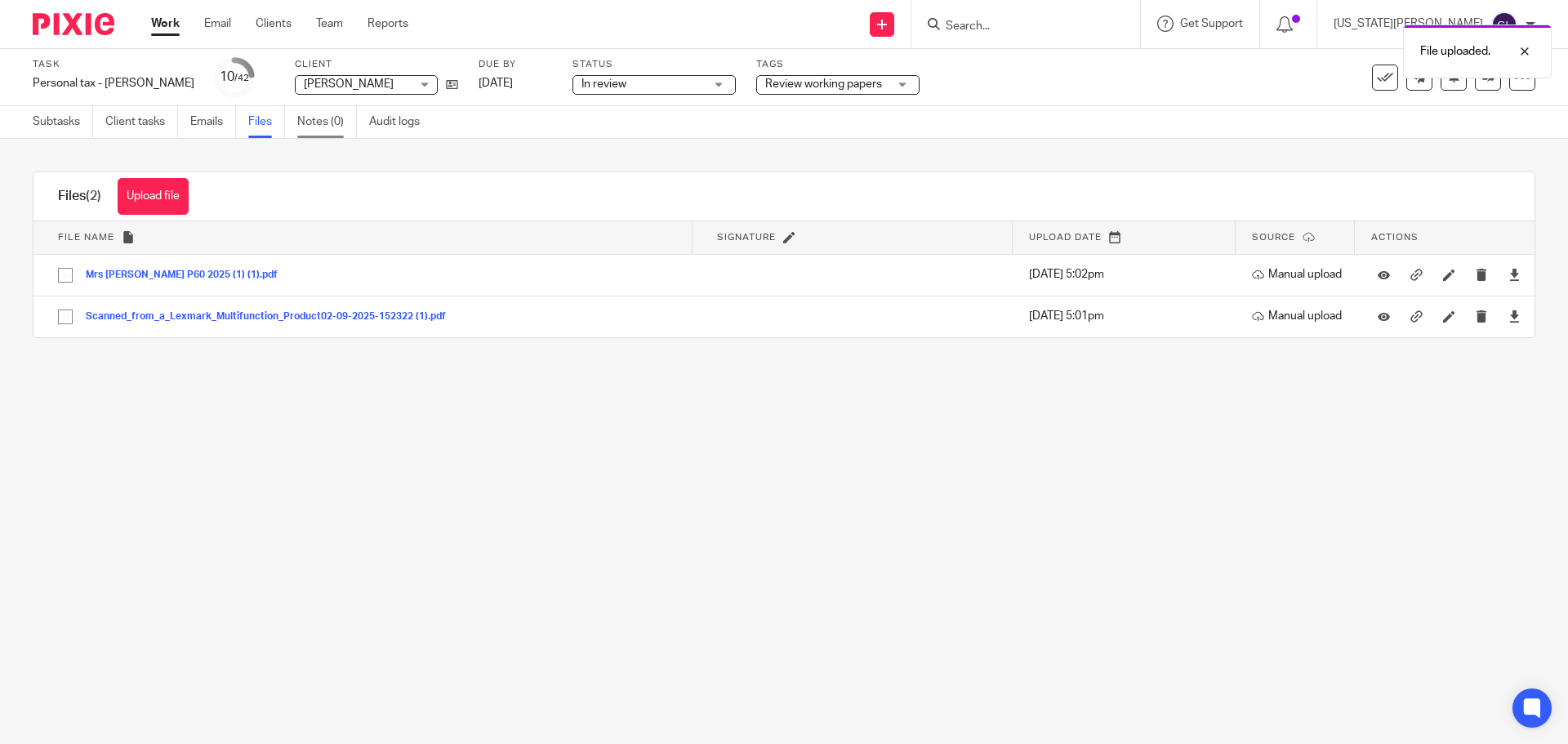
click at [327, 125] on link "Notes (0)" at bounding box center [326, 122] width 59 height 32
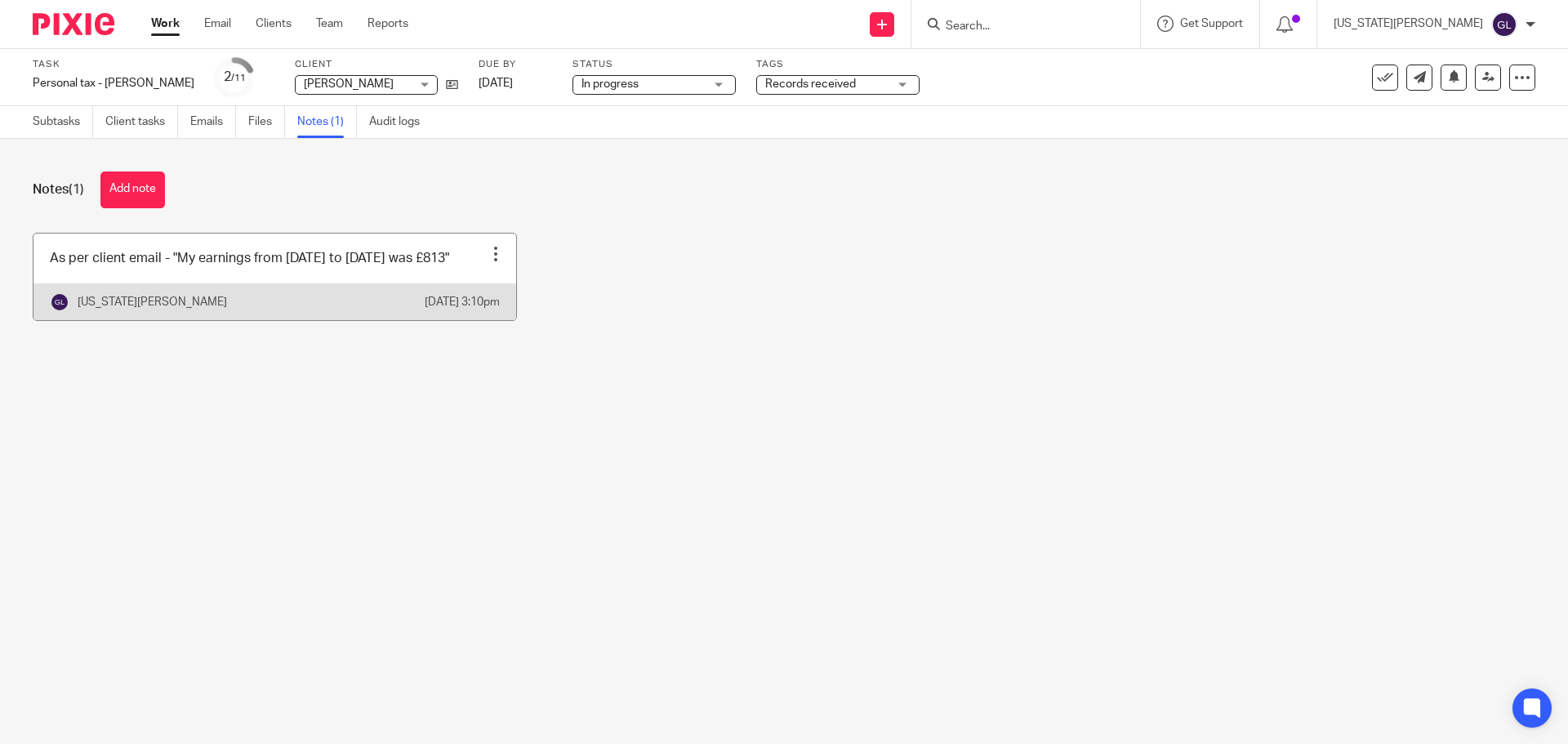
click at [491, 254] on div at bounding box center [495, 253] width 16 height 16
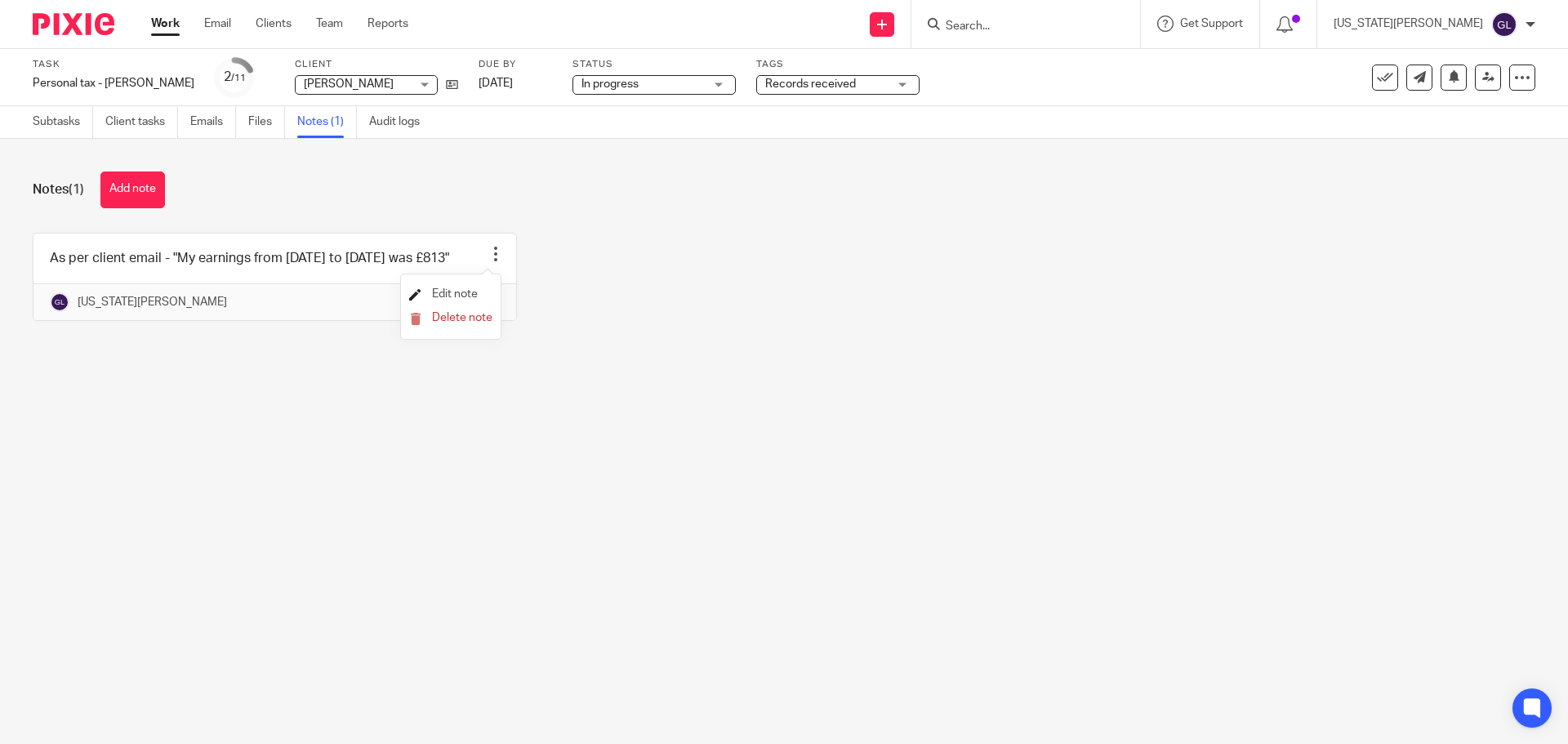
click at [459, 296] on span "Edit note" at bounding box center [455, 294] width 46 height 11
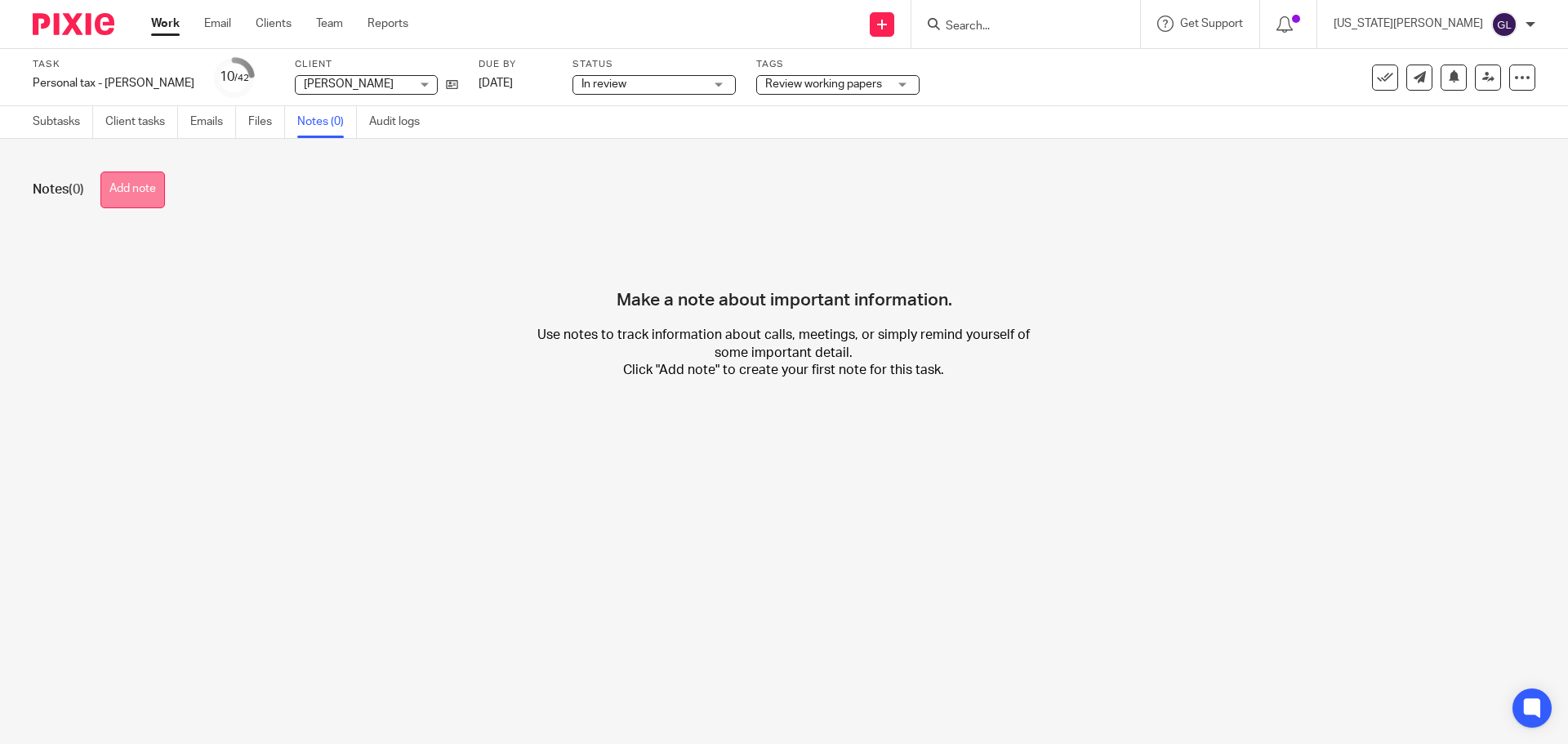
click at [106, 204] on button "Add note" at bounding box center [132, 190] width 64 height 37
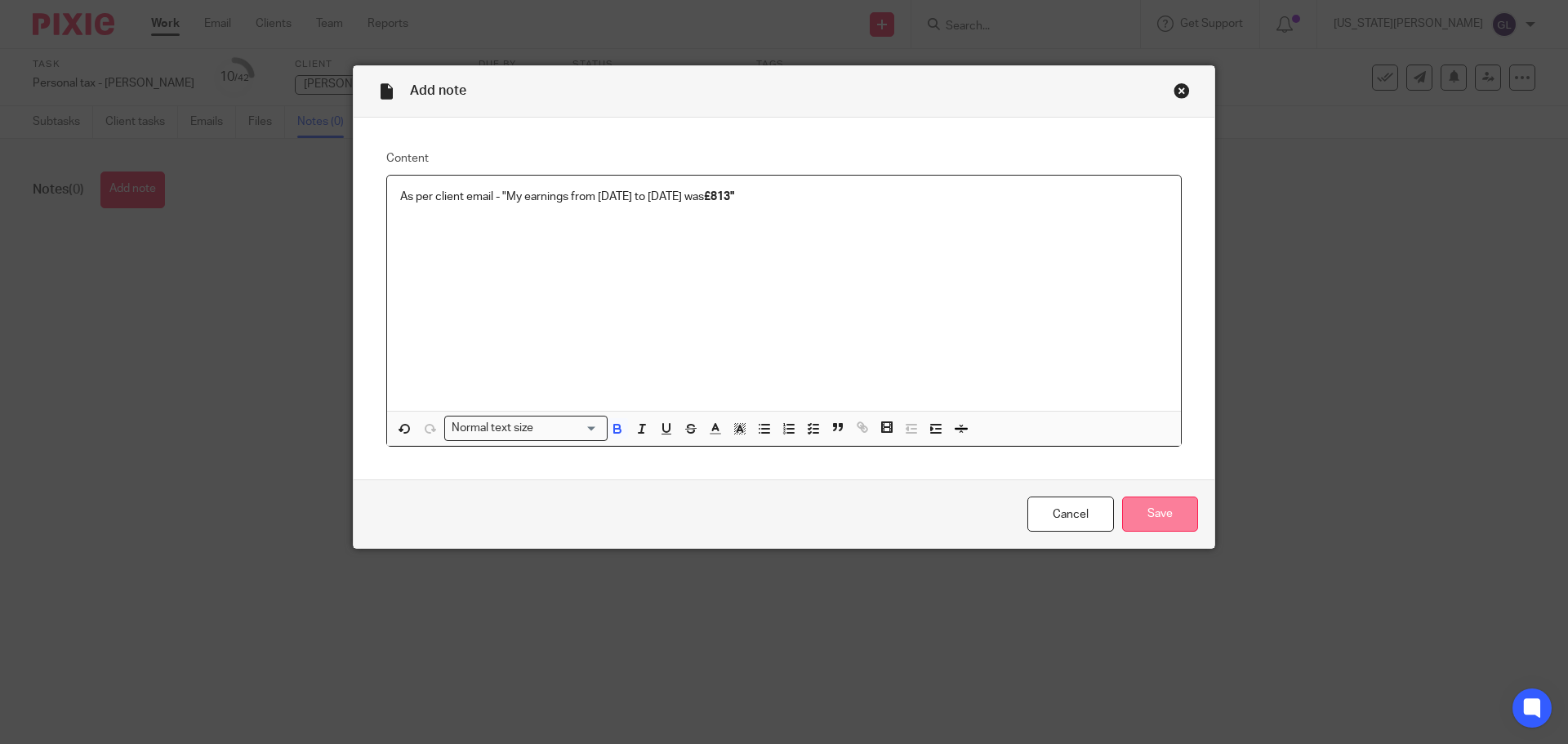
click at [1165, 507] on input "Save" at bounding box center [1160, 514] width 76 height 35
click at [1183, 89] on div "Close this dialog window" at bounding box center [1181, 90] width 16 height 16
click at [1179, 95] on div "Close this dialog window" at bounding box center [1181, 90] width 16 height 16
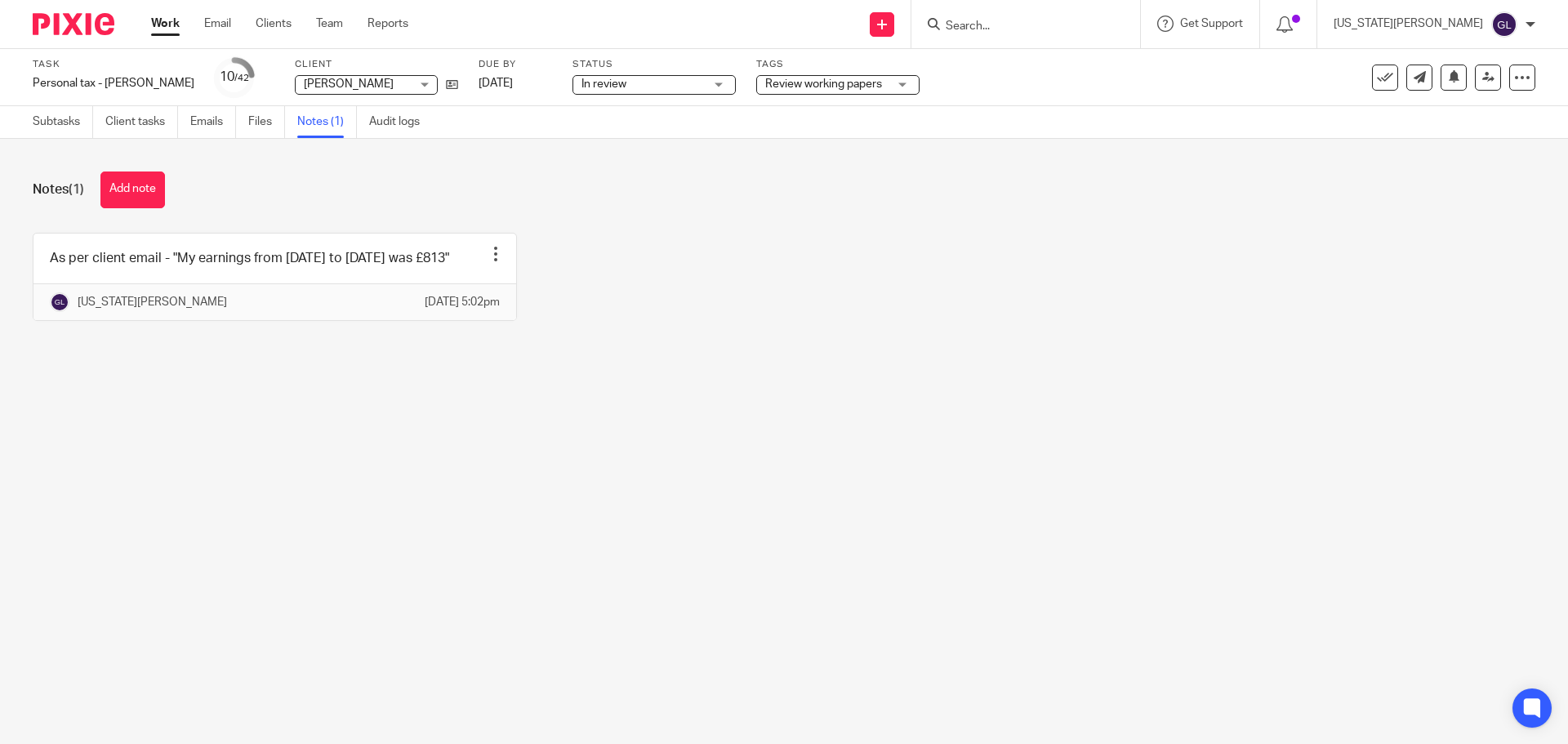
click at [817, 86] on span "Review working papers" at bounding box center [824, 83] width 117 height 11
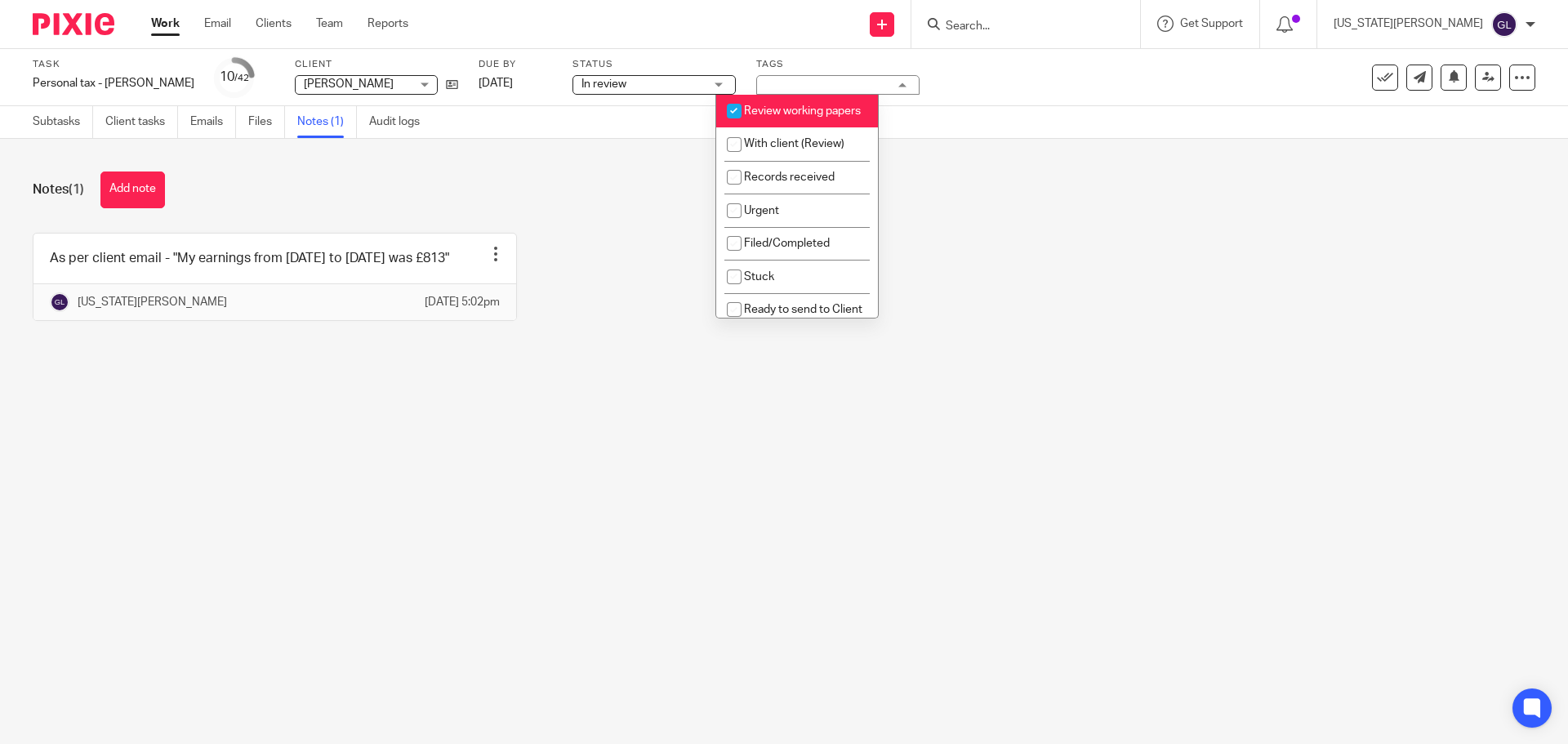
click at [817, 86] on div "Review working papers" at bounding box center [838, 84] width 163 height 20
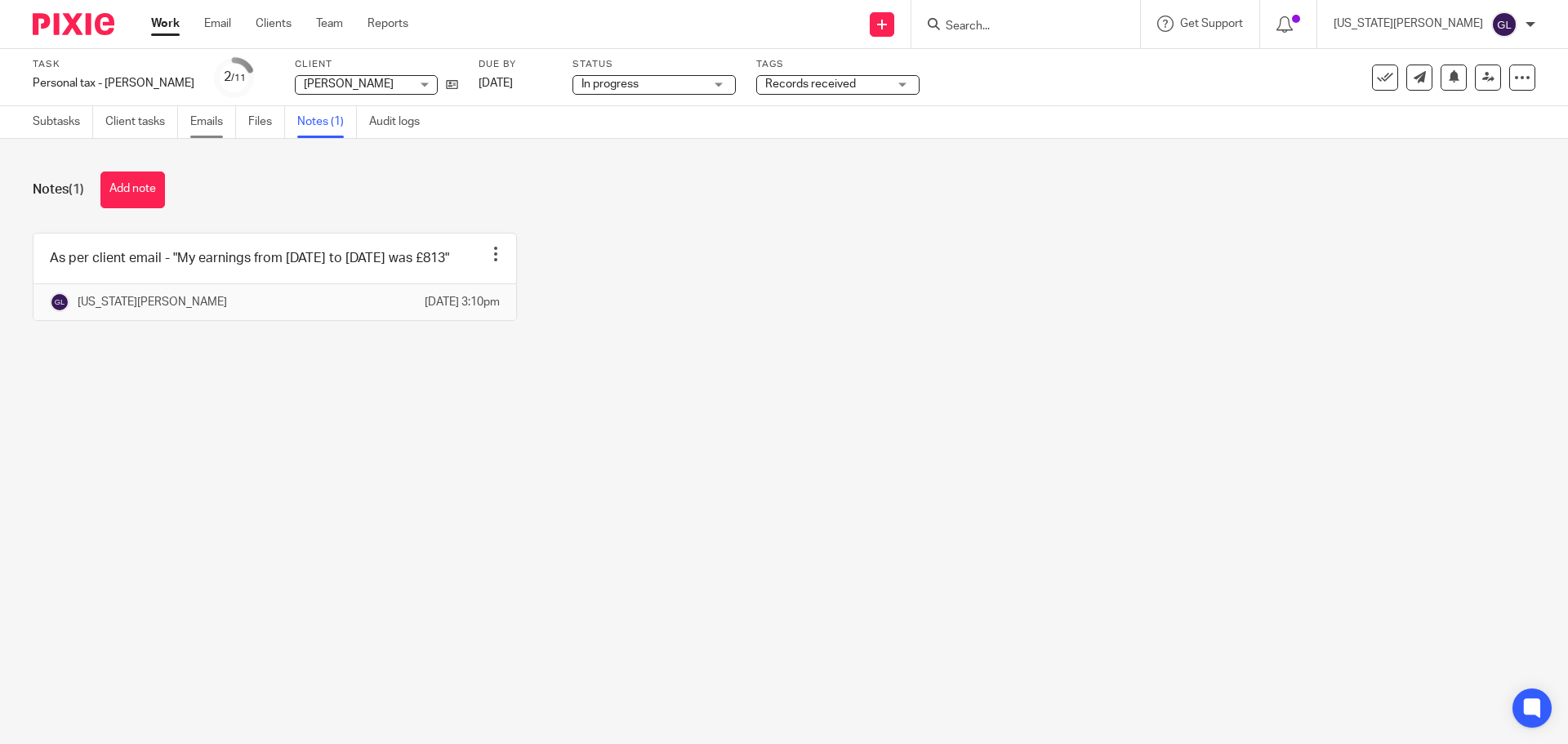
click at [207, 118] on link "Emails" at bounding box center [212, 122] width 46 height 32
click at [1514, 80] on icon at bounding box center [1522, 77] width 16 height 16
click at [1415, 215] on span "Delete" at bounding box center [1423, 212] width 34 height 11
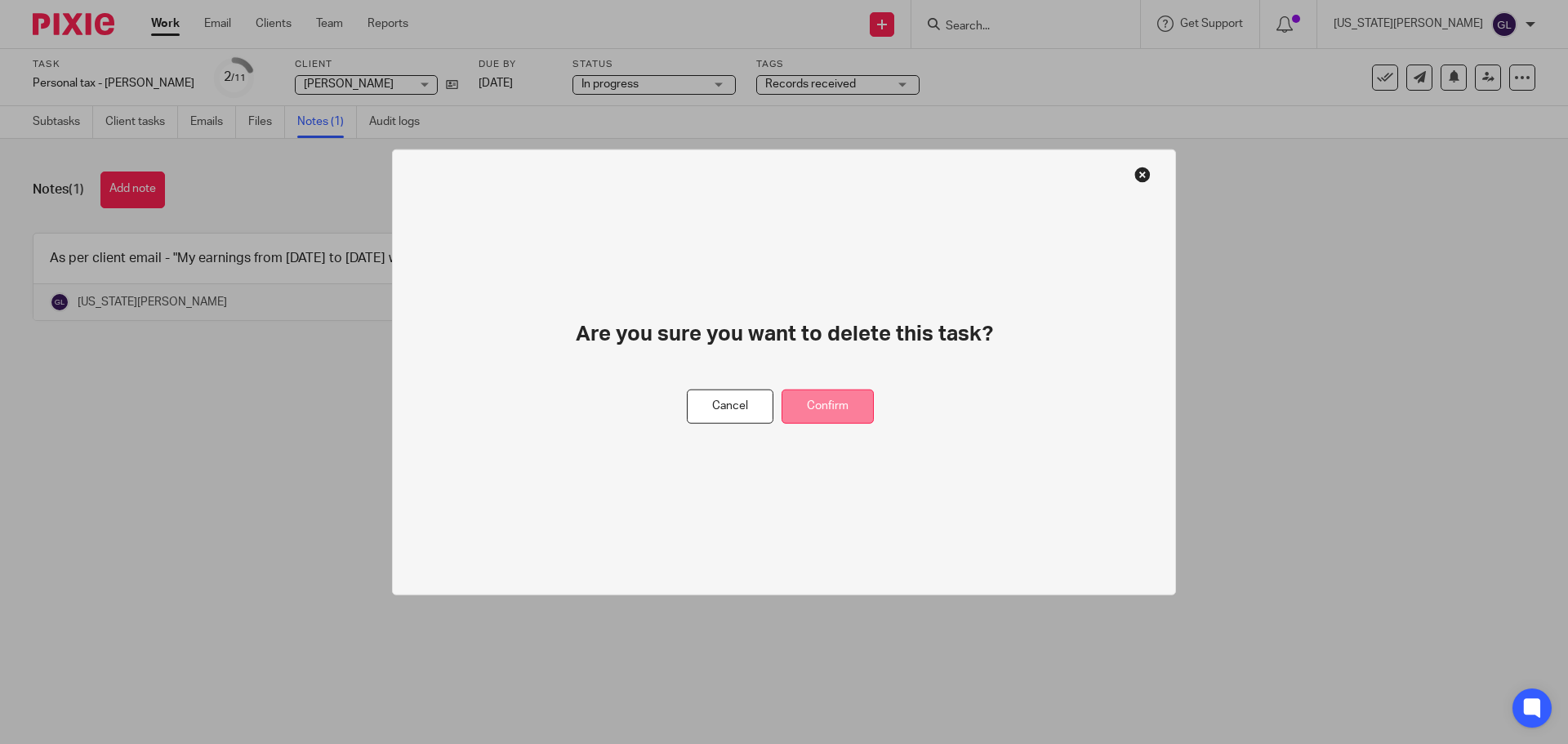
click at [855, 405] on button "Confirm" at bounding box center [827, 406] width 92 height 35
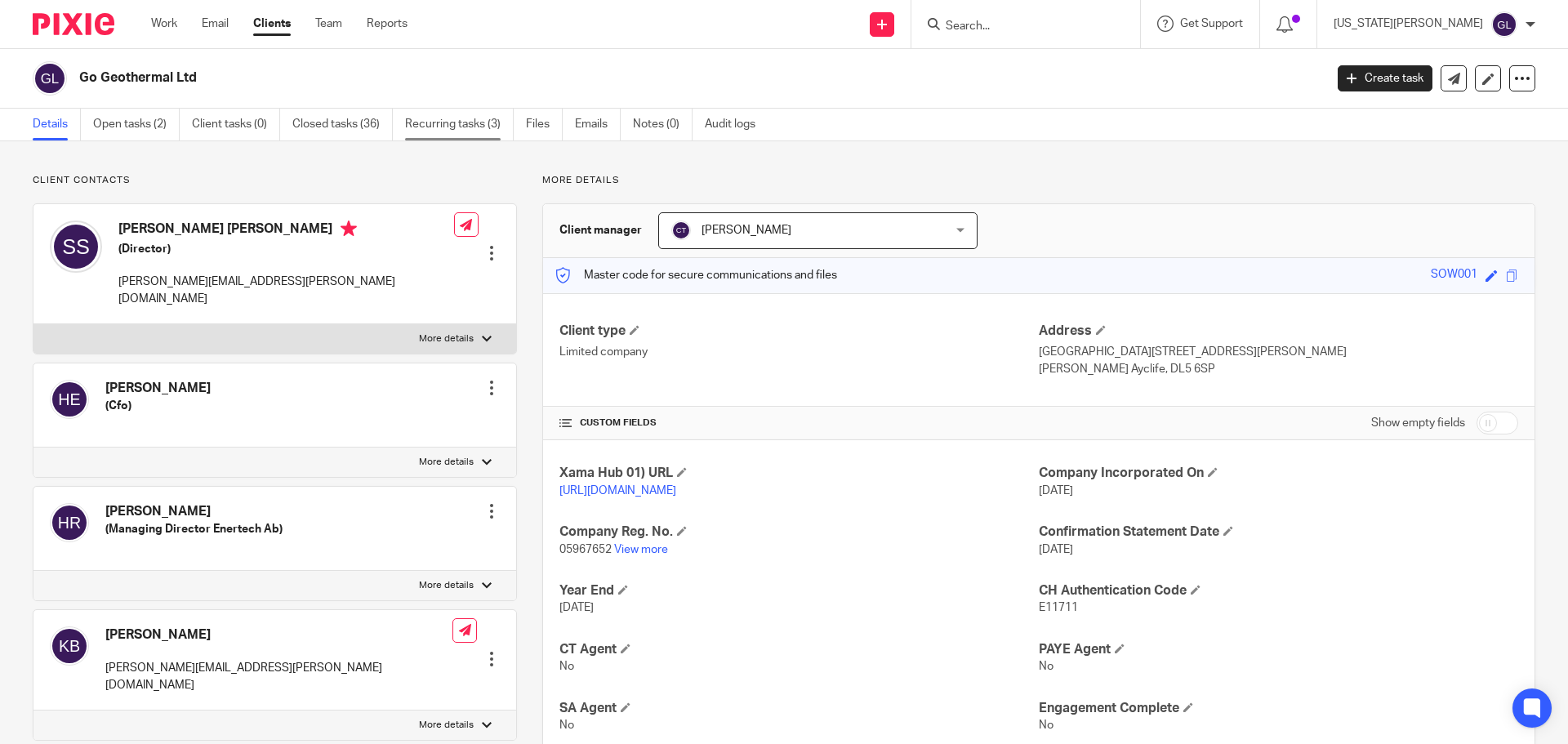
click at [423, 120] on link "Recurring tasks (3)" at bounding box center [459, 124] width 108 height 32
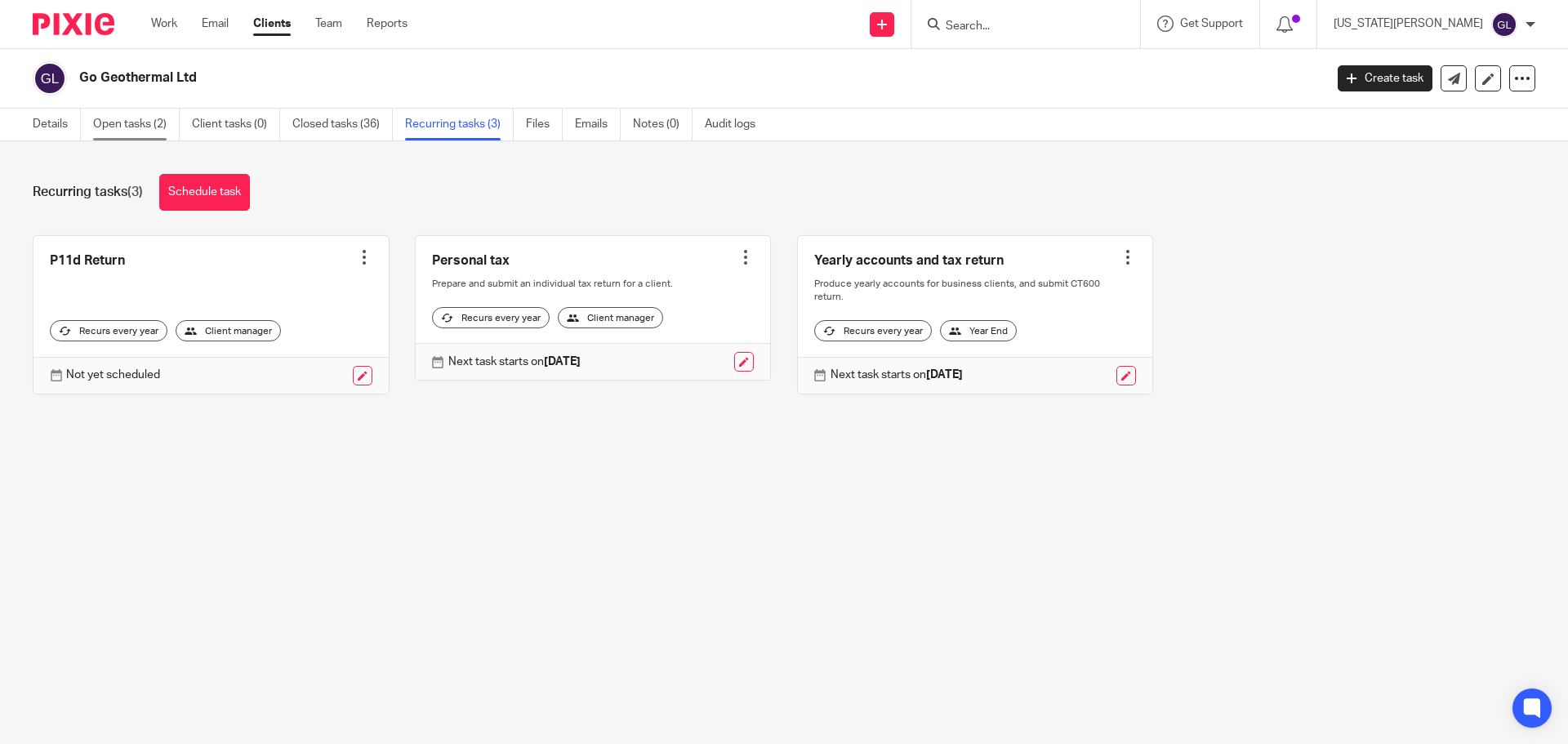
click at [133, 123] on link "Open tasks (2)" at bounding box center [136, 124] width 87 height 32
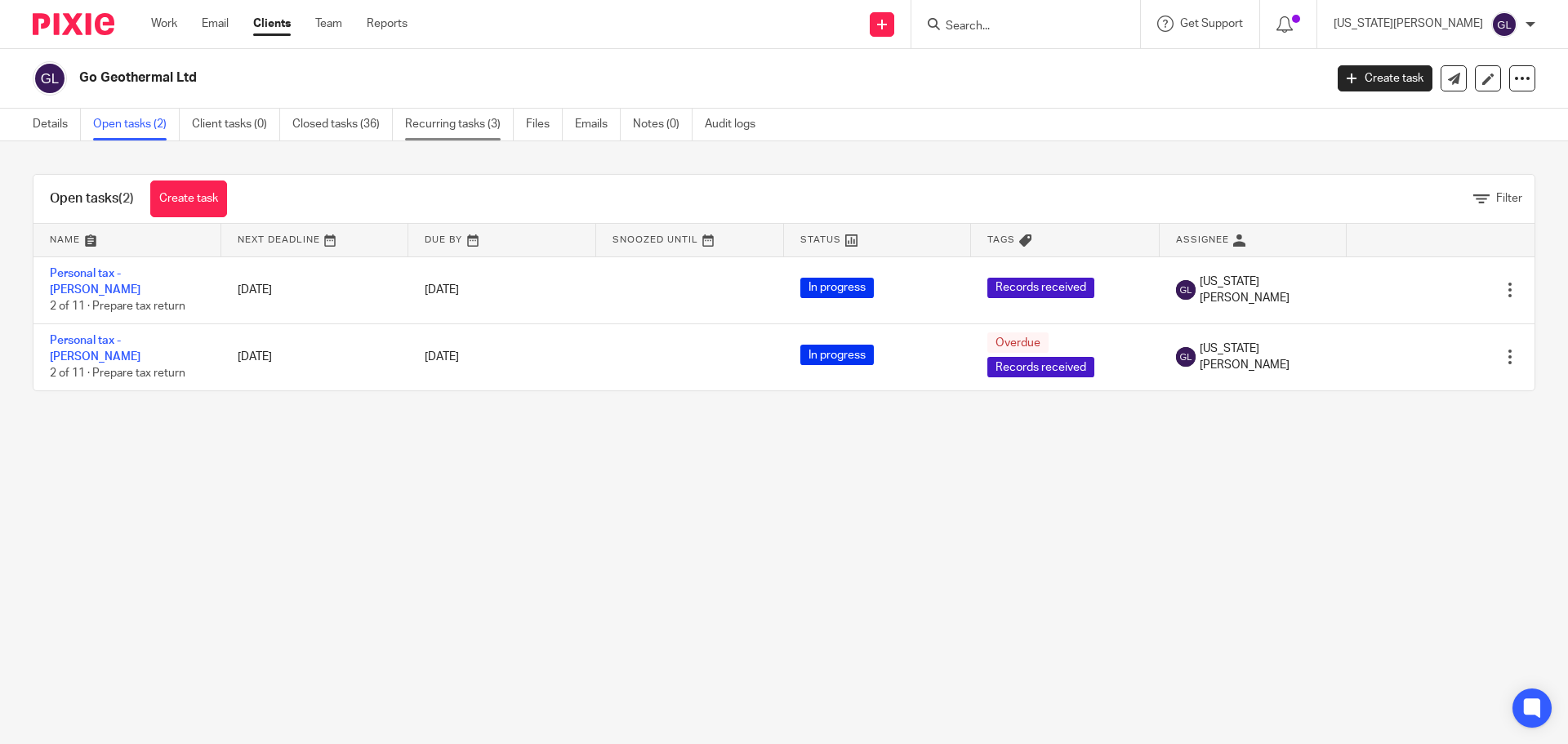
click at [464, 129] on link "Recurring tasks (3)" at bounding box center [459, 124] width 108 height 32
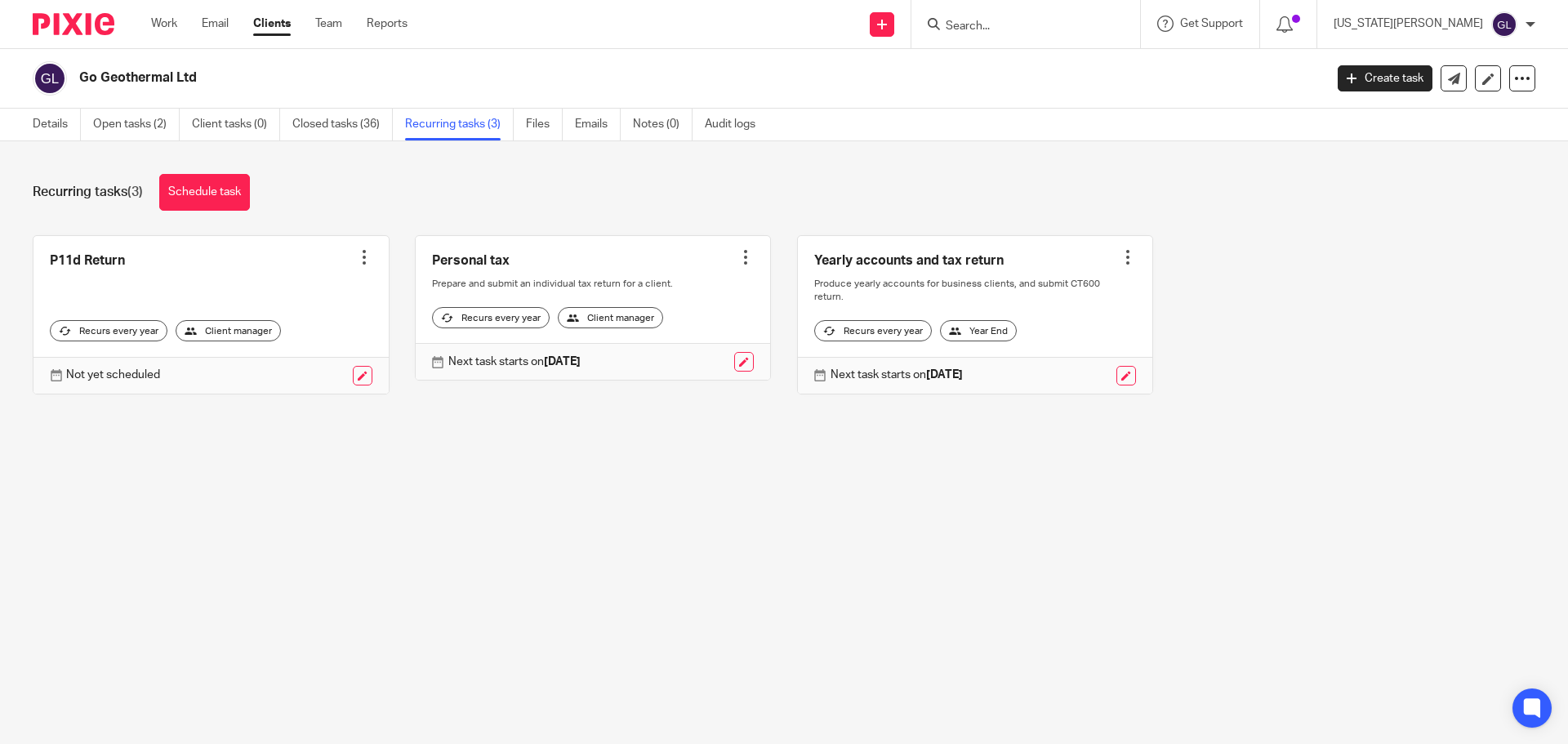
click at [737, 254] on div at bounding box center [745, 257] width 16 height 16
click at [662, 294] on link "Create task" at bounding box center [673, 294] width 131 height 24
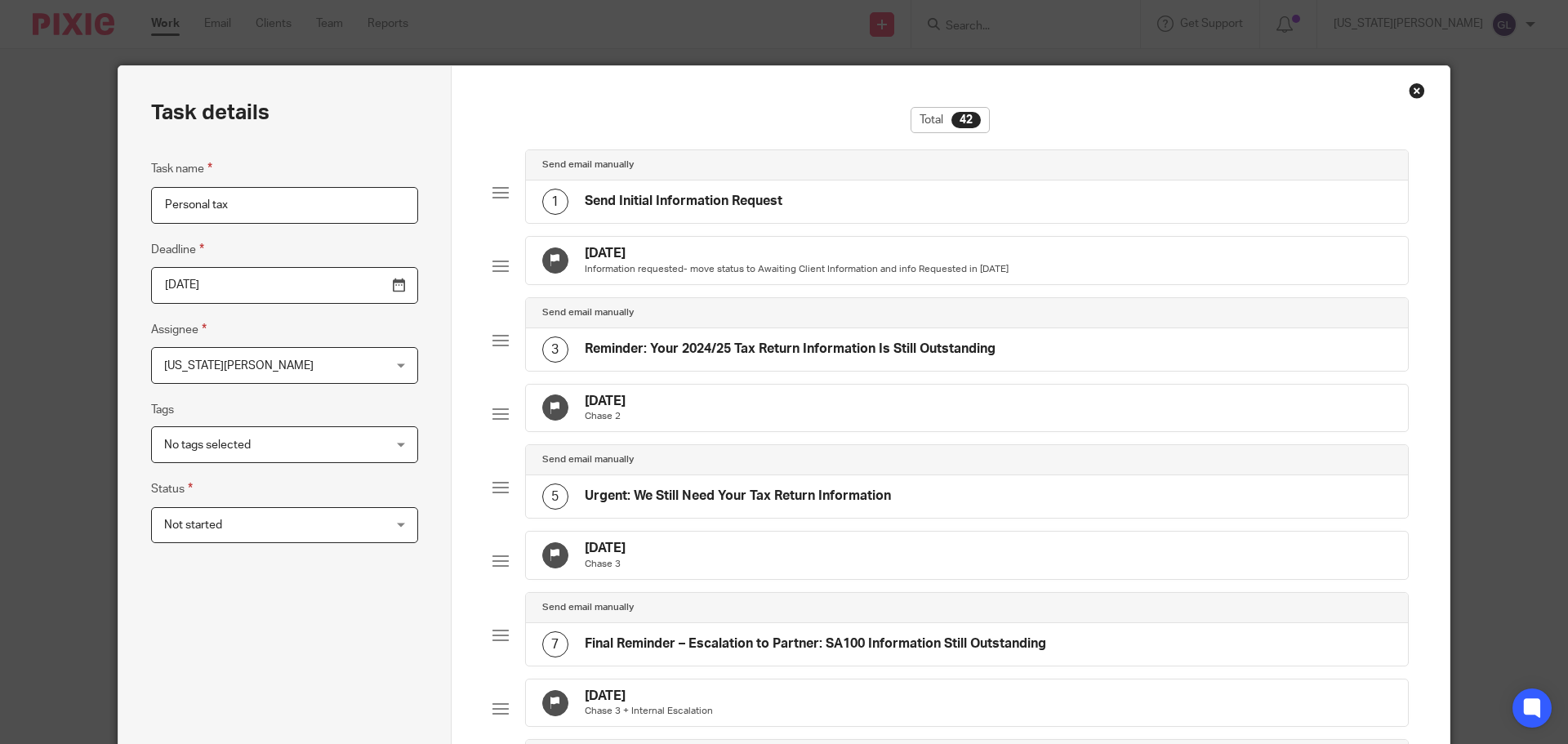
click at [293, 208] on input "Personal tax" at bounding box center [284, 205] width 267 height 37
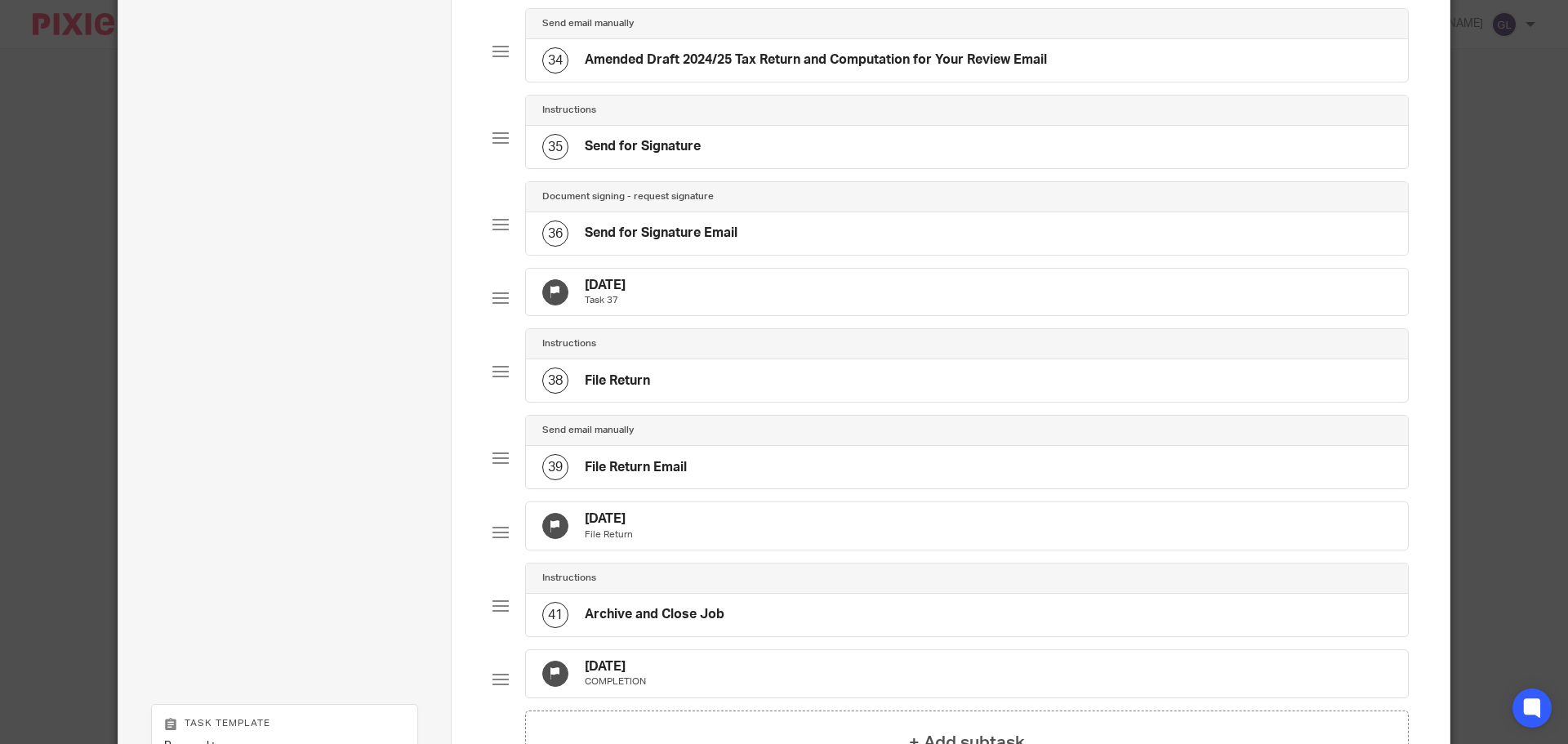
scroll to position [3064, 0]
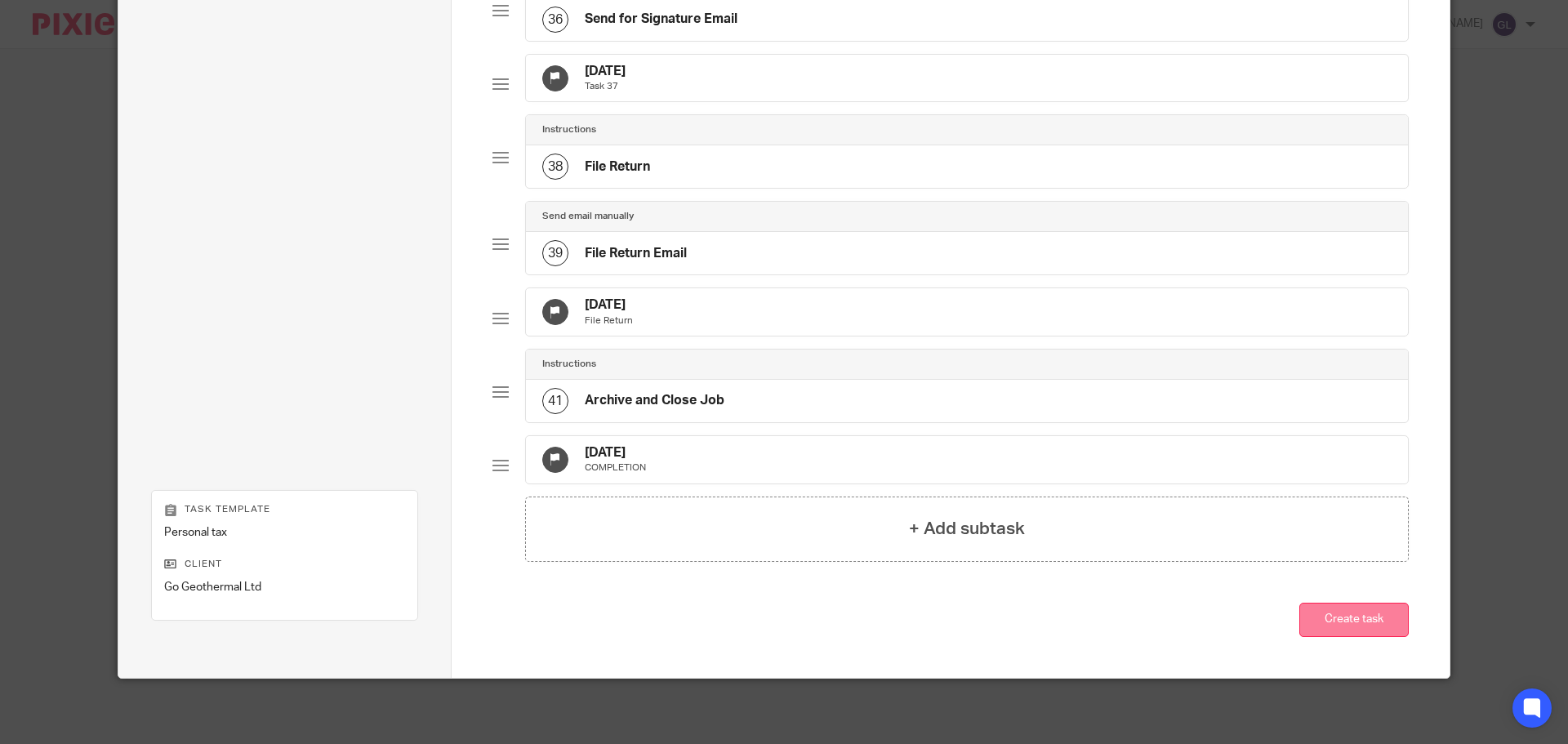
type input "Personal tax - T Williams"
click at [1318, 620] on button "Create task" at bounding box center [1353, 620] width 109 height 35
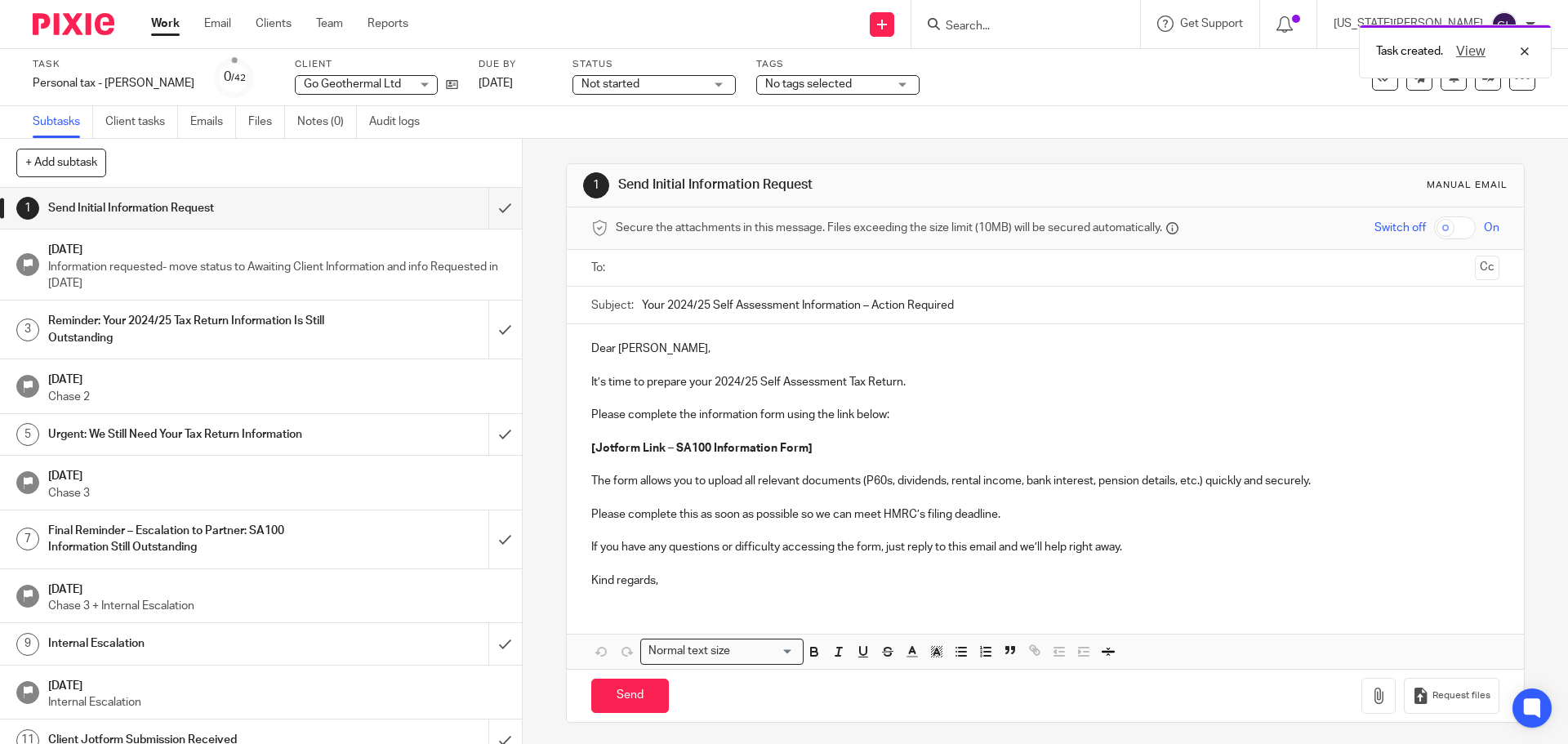
click at [1044, 30] on div "Task created. View" at bounding box center [1168, 47] width 768 height 62
click at [1050, 21] on div "Task created. View" at bounding box center [1168, 47] width 768 height 62
click at [1041, 25] on input "Search" at bounding box center [1017, 27] width 147 height 15
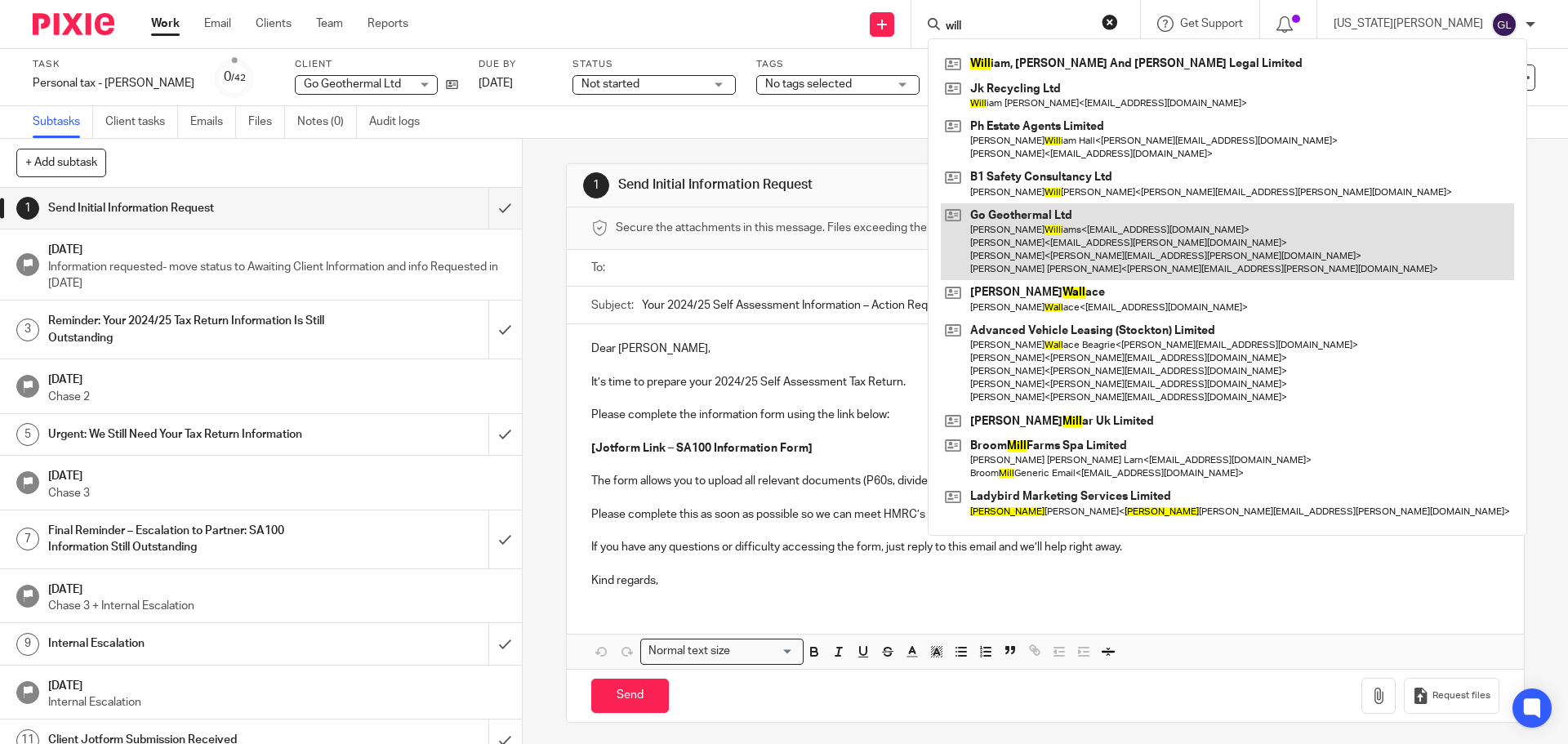
type input "will"
click at [1119, 259] on link at bounding box center [1227, 242] width 573 height 77
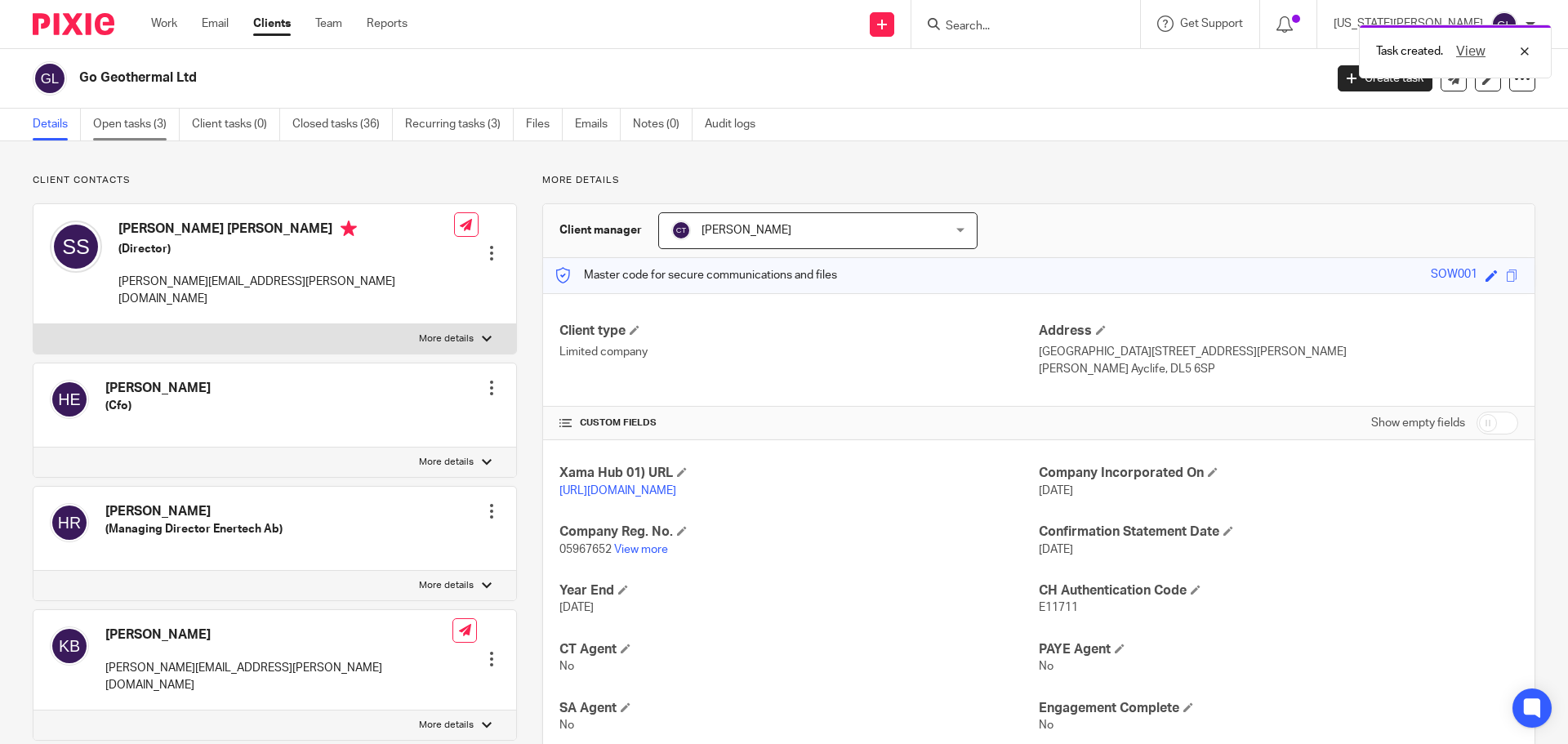
click at [140, 121] on link "Open tasks (3)" at bounding box center [136, 124] width 87 height 32
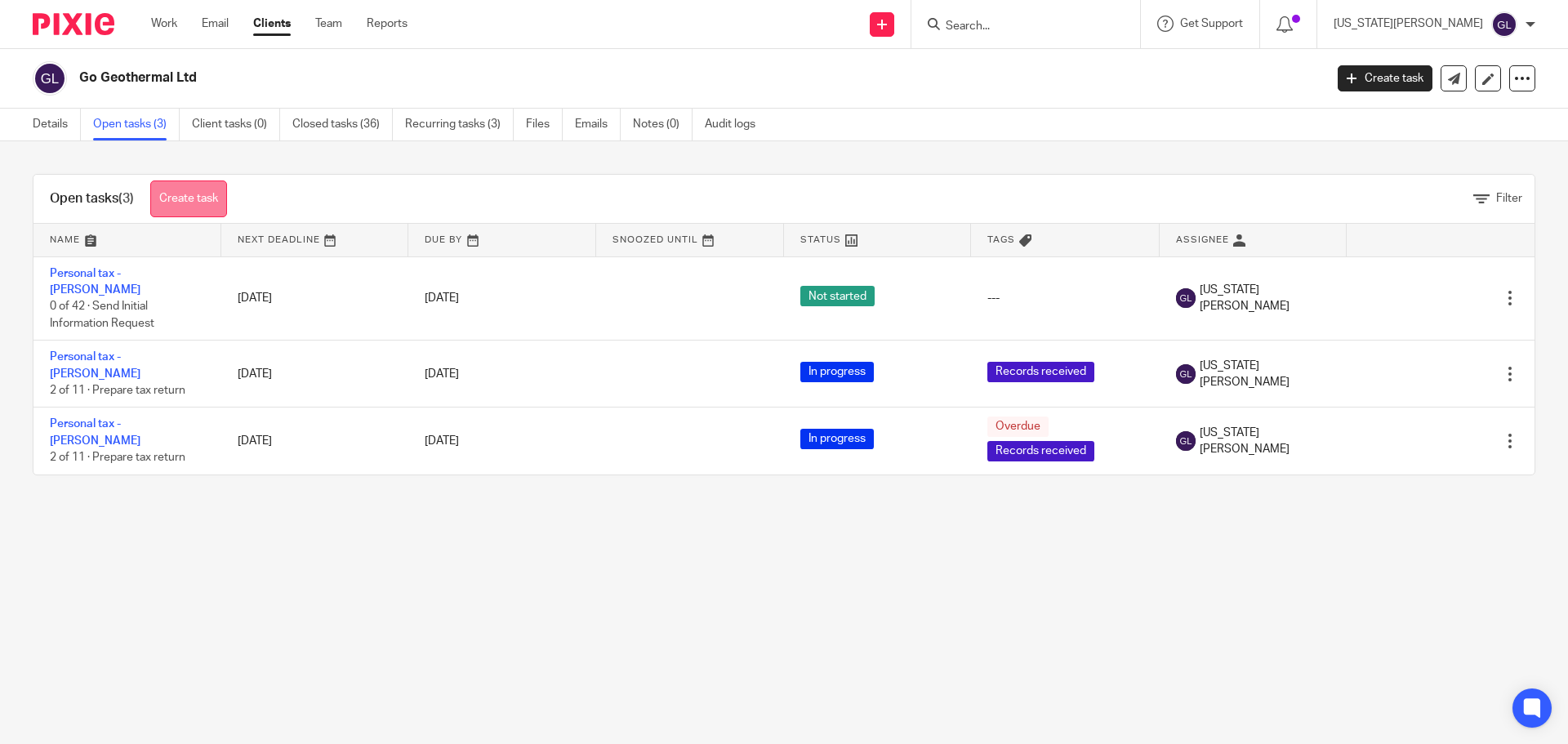
click at [182, 198] on link "Create task" at bounding box center [188, 198] width 76 height 37
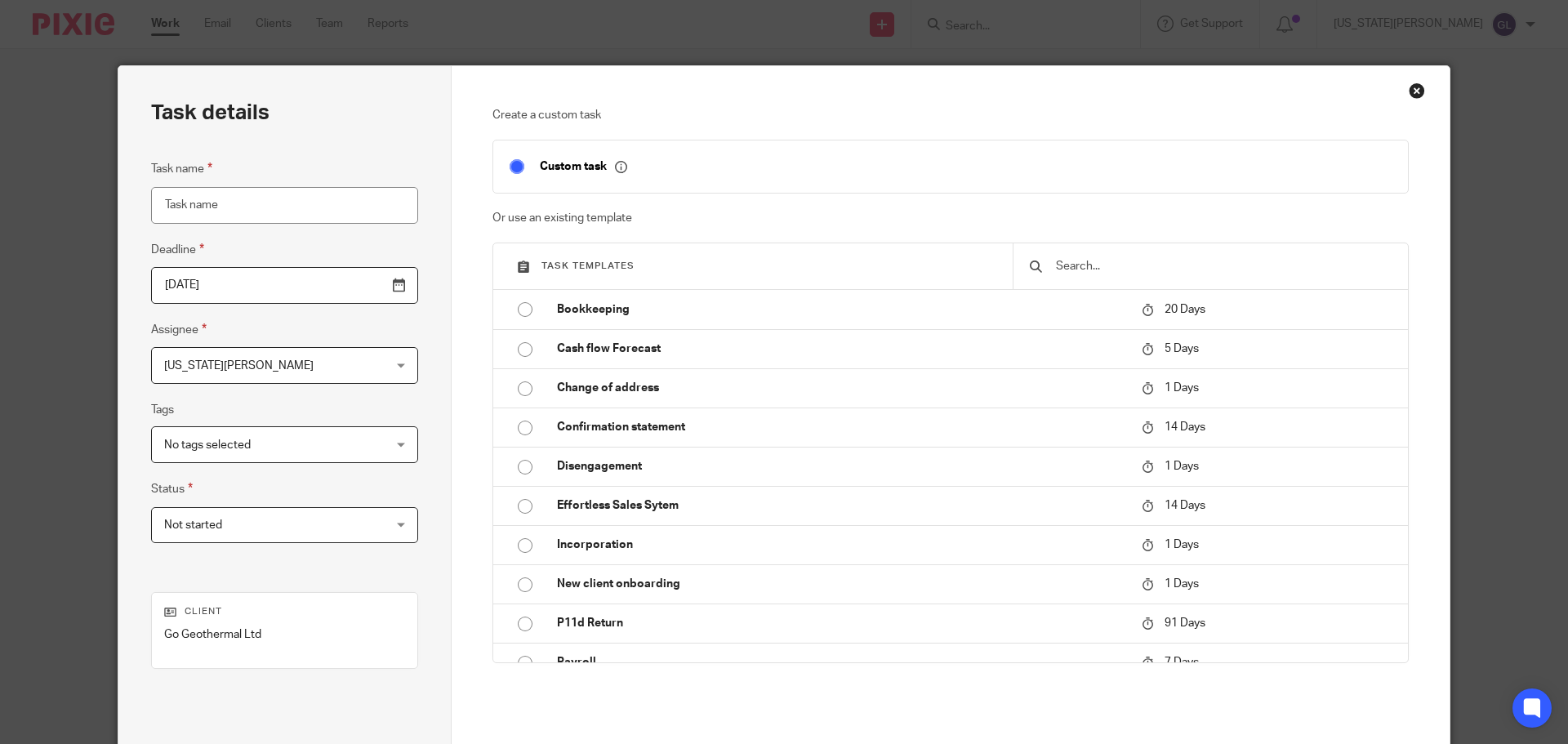
click at [263, 214] on input "Task name" at bounding box center [284, 205] width 267 height 37
click at [1413, 93] on div "Close this dialog window" at bounding box center [1417, 90] width 16 height 16
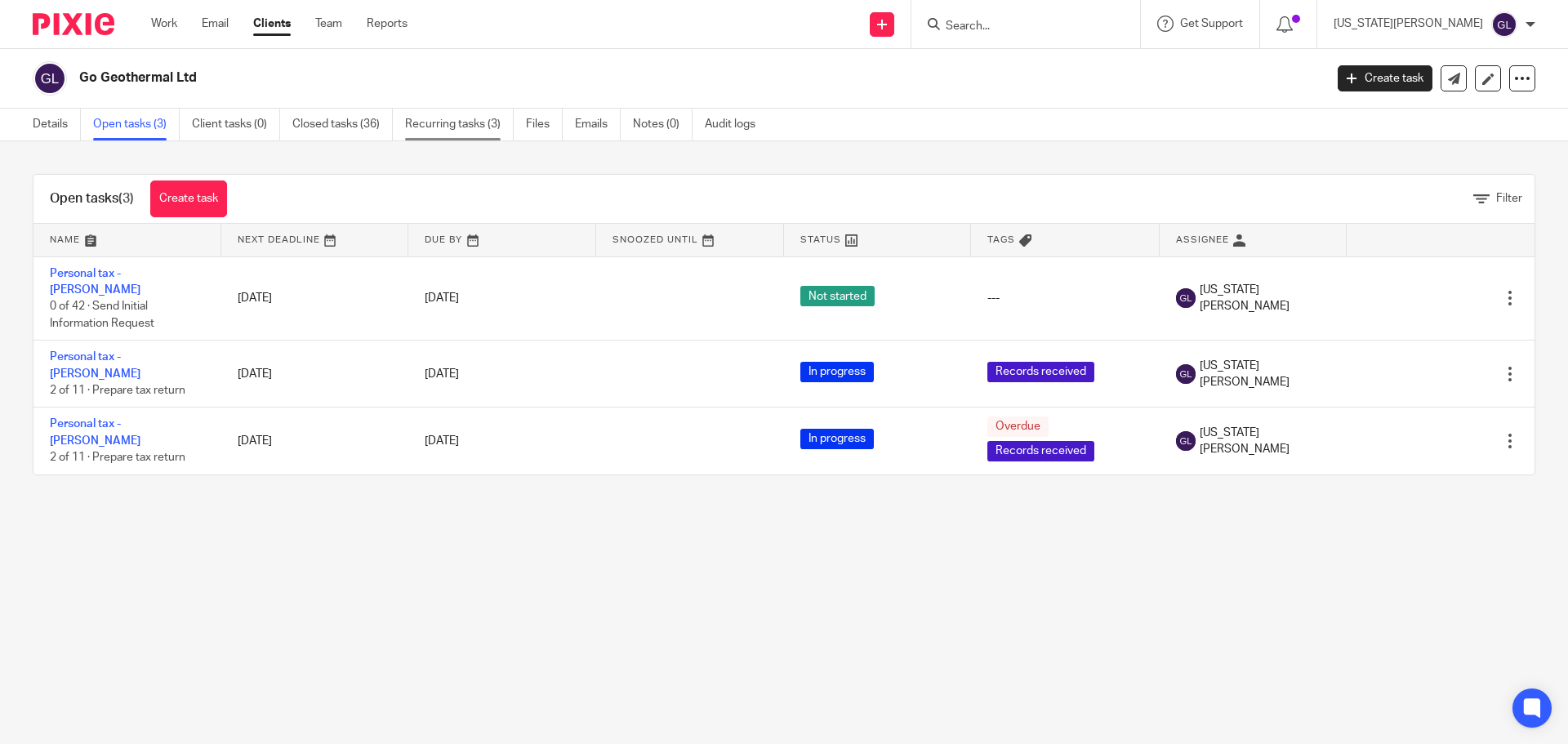
click at [426, 124] on link "Recurring tasks (3)" at bounding box center [459, 124] width 108 height 32
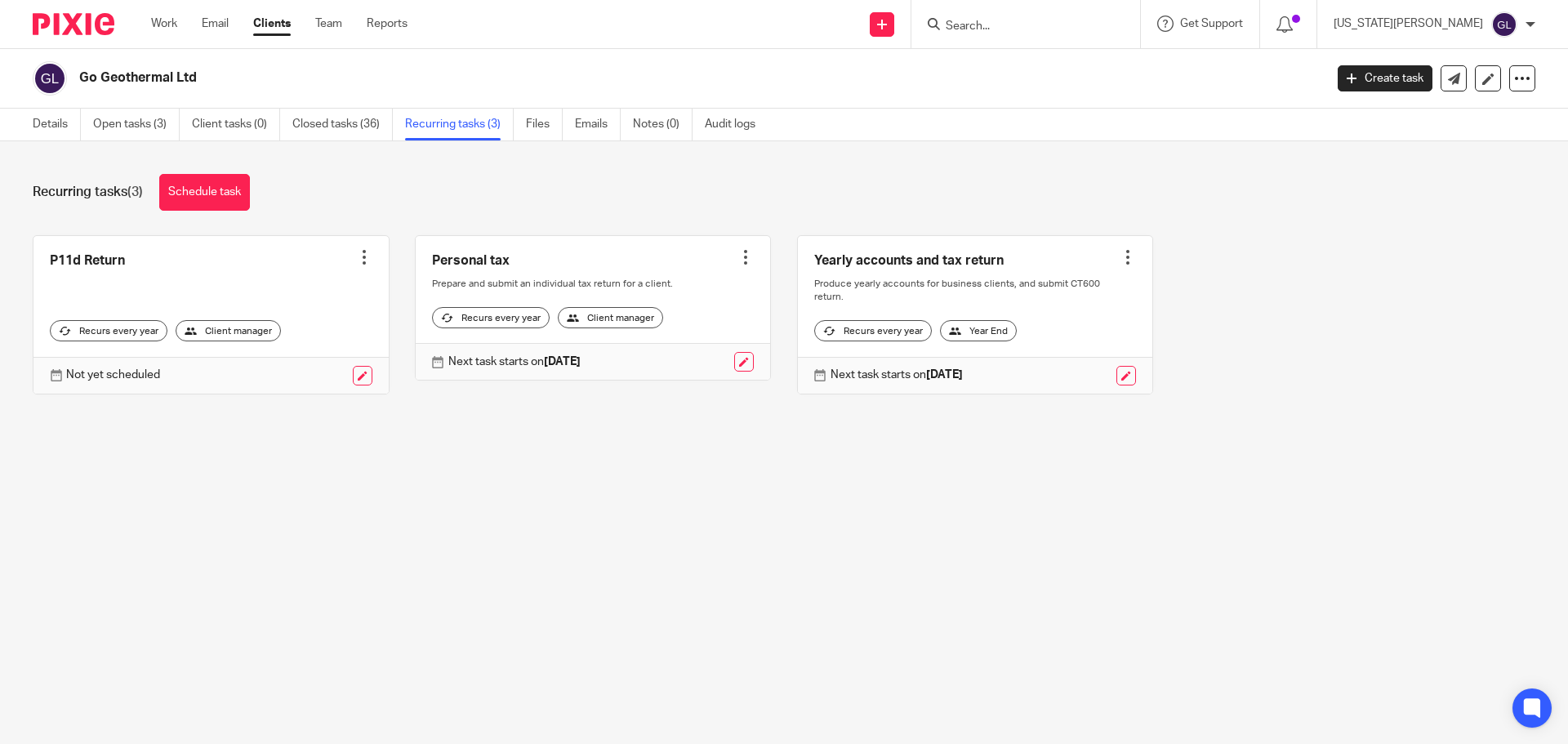
click at [737, 257] on div at bounding box center [745, 257] width 16 height 16
click at [646, 290] on link "Create task" at bounding box center [673, 294] width 131 height 24
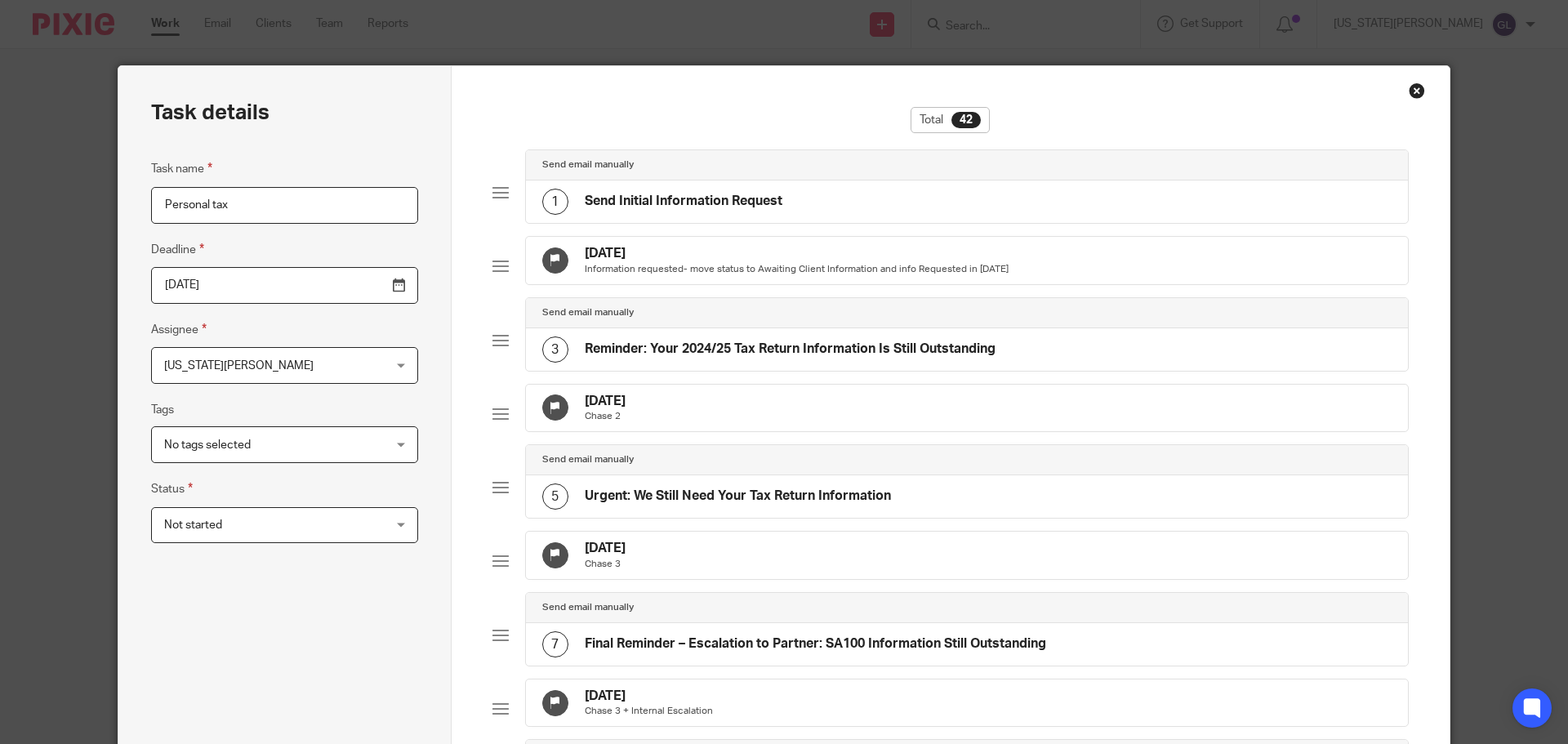
click at [235, 204] on input "Personal tax" at bounding box center [284, 205] width 267 height 37
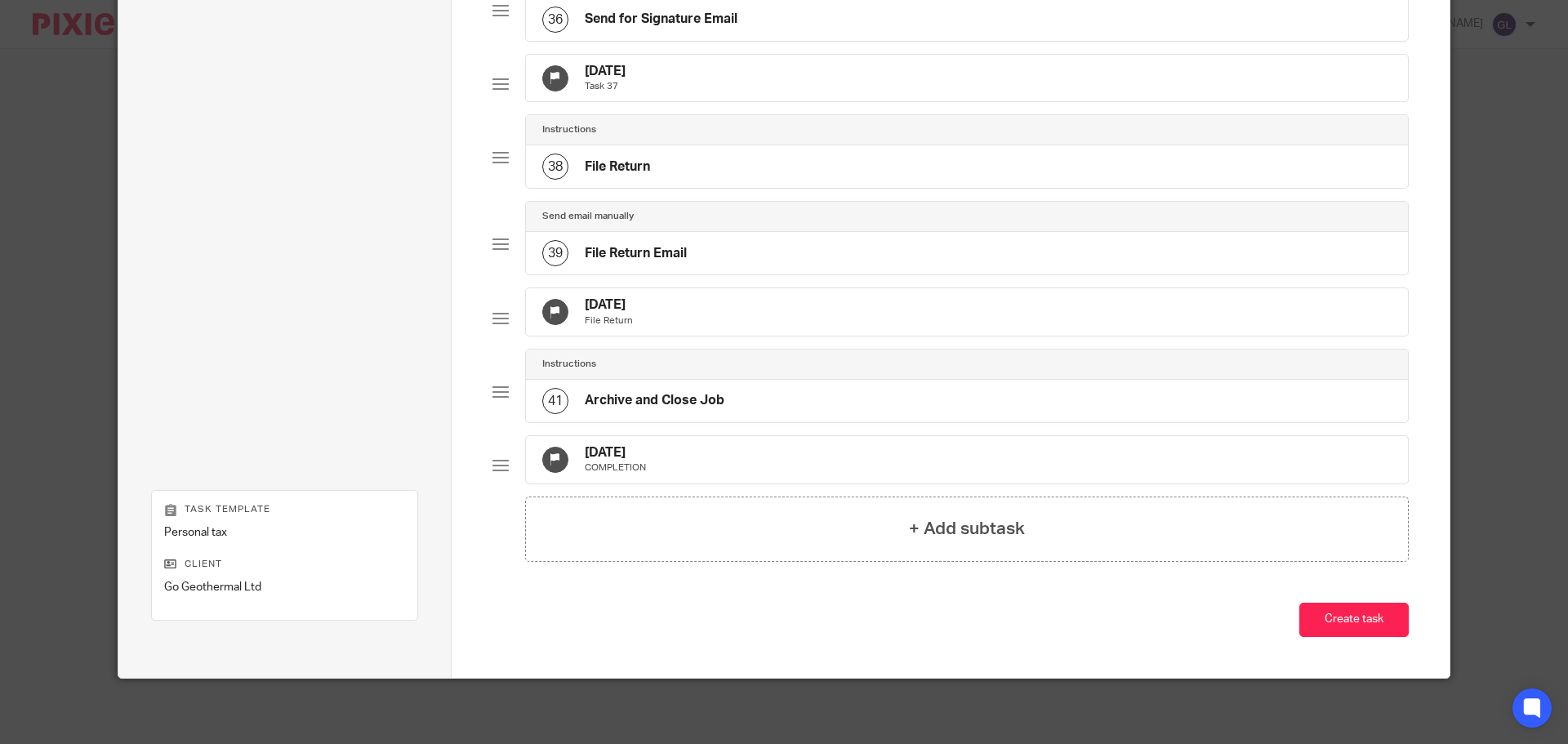
scroll to position [3064, 0]
type input "Personal tax - S [PERSON_NAME]"
click at [1389, 625] on button "Create task" at bounding box center [1353, 620] width 109 height 35
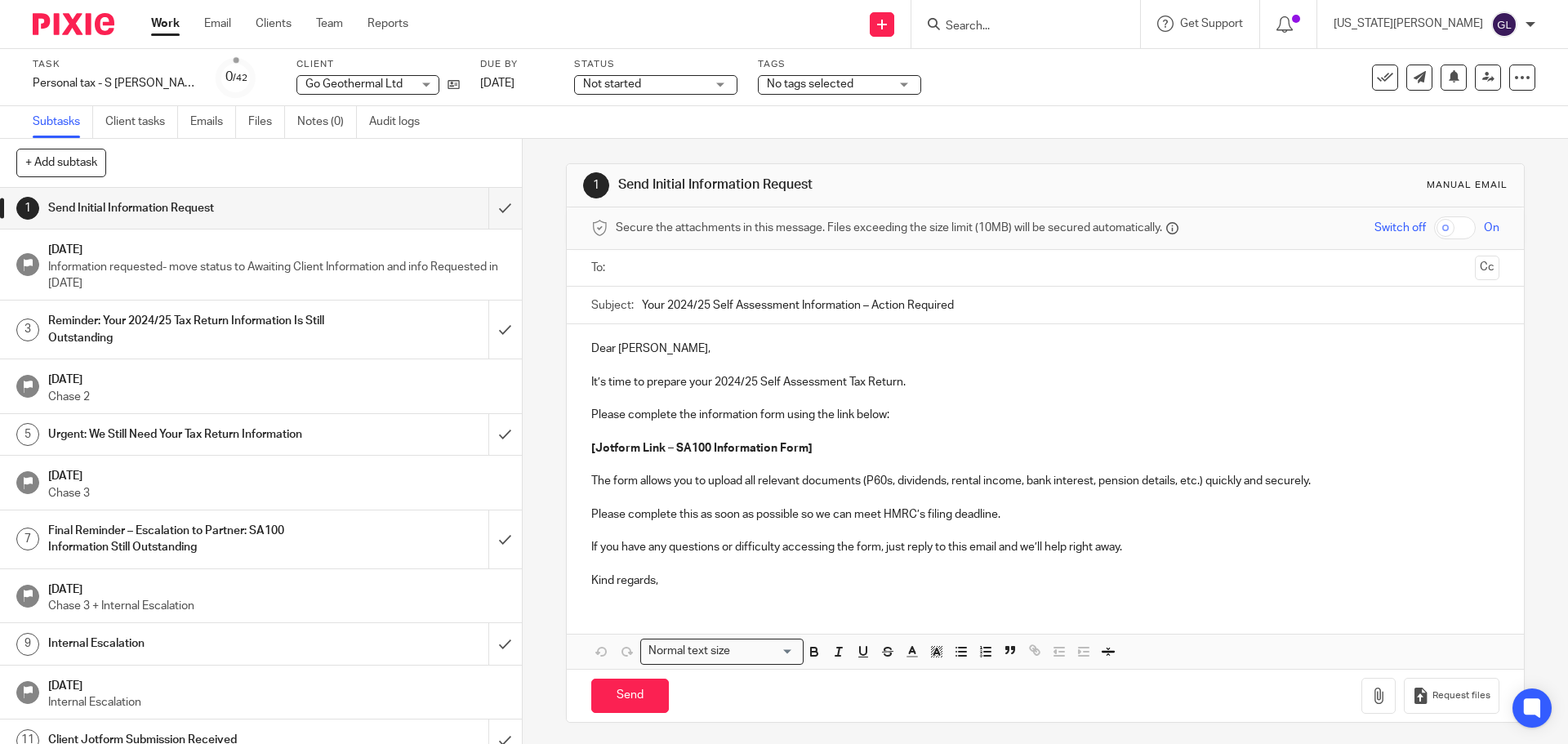
click at [1042, 15] on form at bounding box center [1031, 24] width 174 height 21
click at [1049, 20] on input "Search" at bounding box center [1017, 27] width 147 height 15
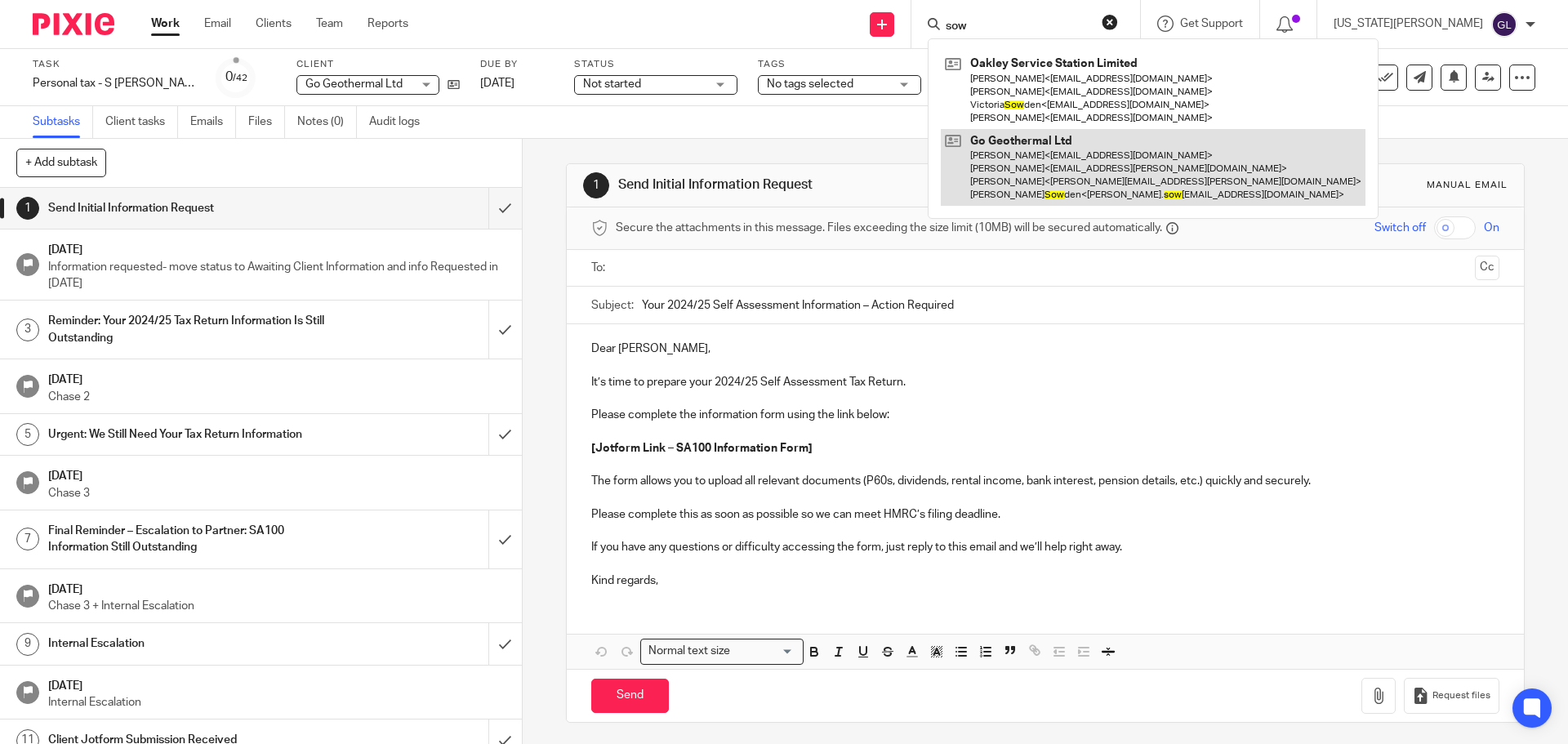
type input "sow"
click at [1130, 187] on link at bounding box center [1153, 168] width 424 height 77
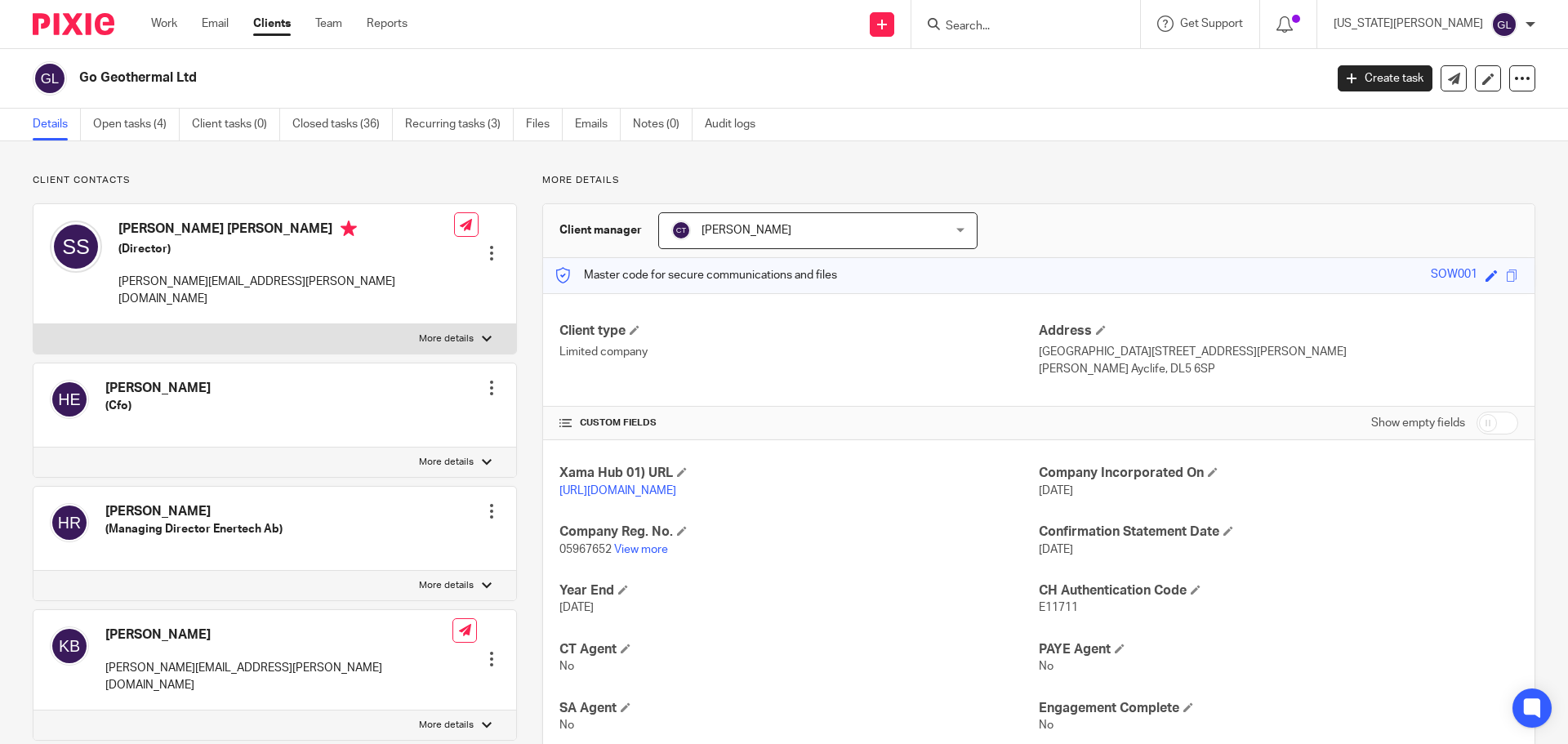
click at [485, 245] on div at bounding box center [491, 253] width 16 height 16
click at [397, 267] on link "Edit contact" at bounding box center [415, 265] width 156 height 24
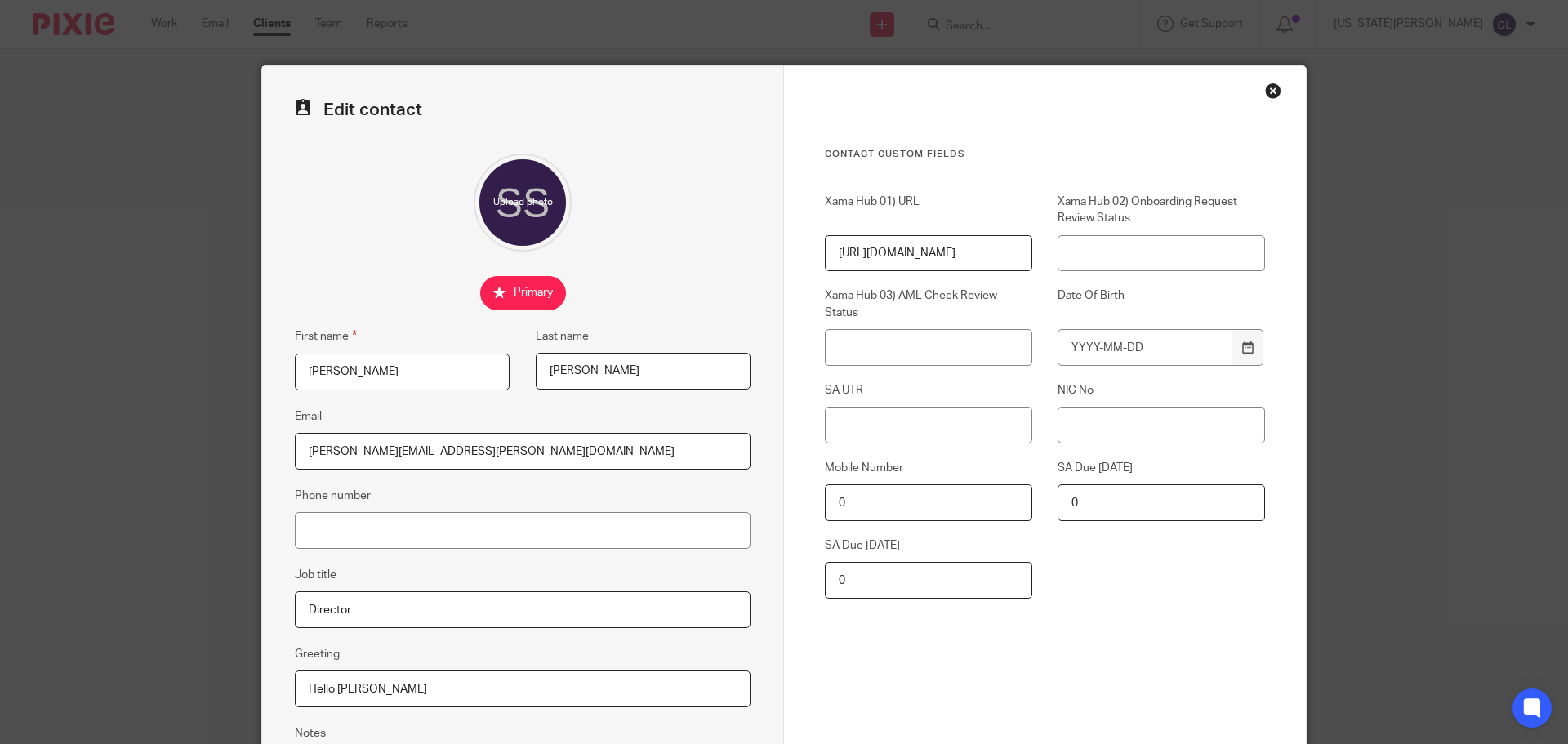
click at [870, 511] on input "0" at bounding box center [928, 503] width 207 height 37
click at [875, 572] on input "0" at bounding box center [928, 580] width 207 height 37
click at [869, 420] on input "SA UTR" at bounding box center [928, 424] width 207 height 37
paste input "5117552875"
type input "5117552875"
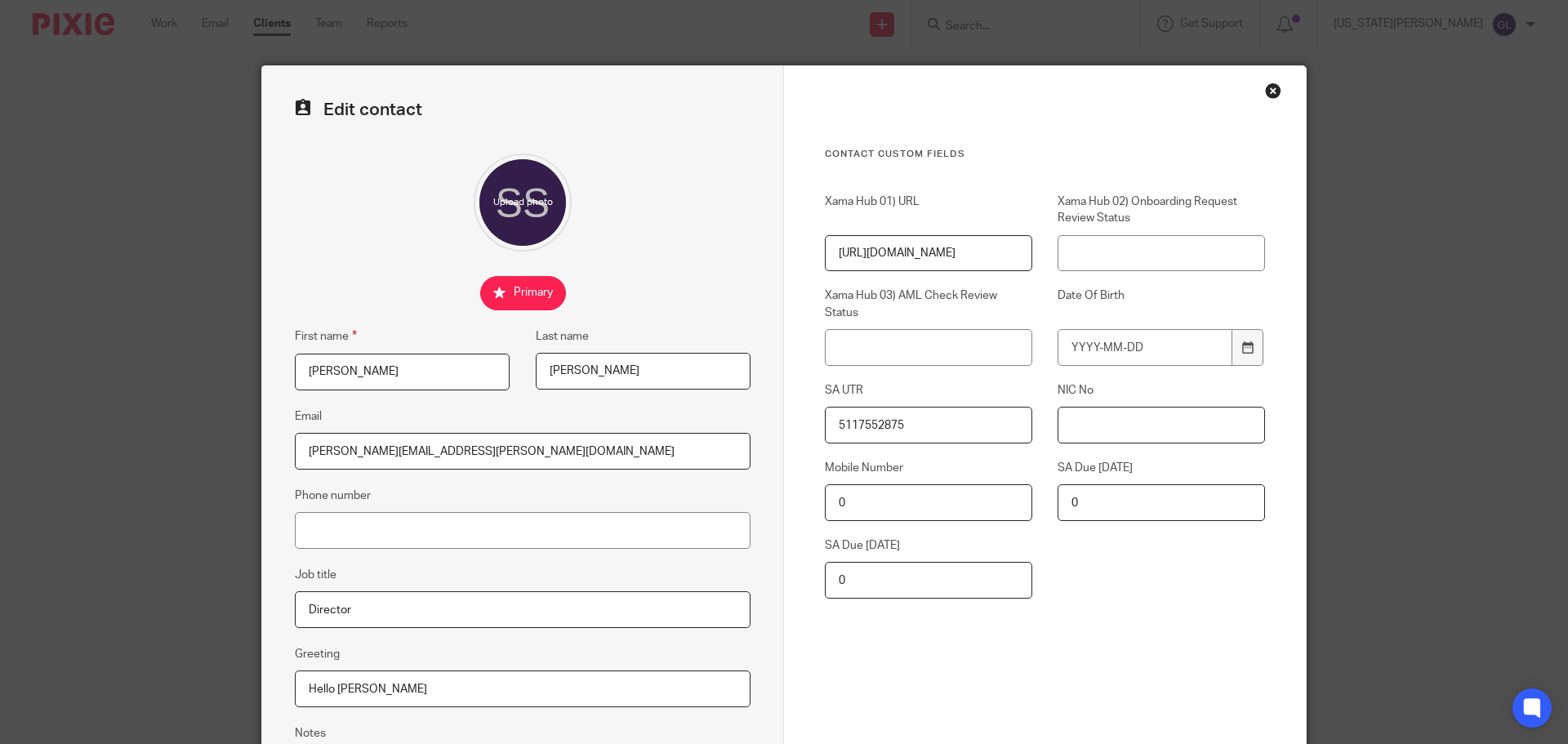
click at [1071, 425] on input "NIC No" at bounding box center [1161, 424] width 207 height 37
paste input "NW282612B"
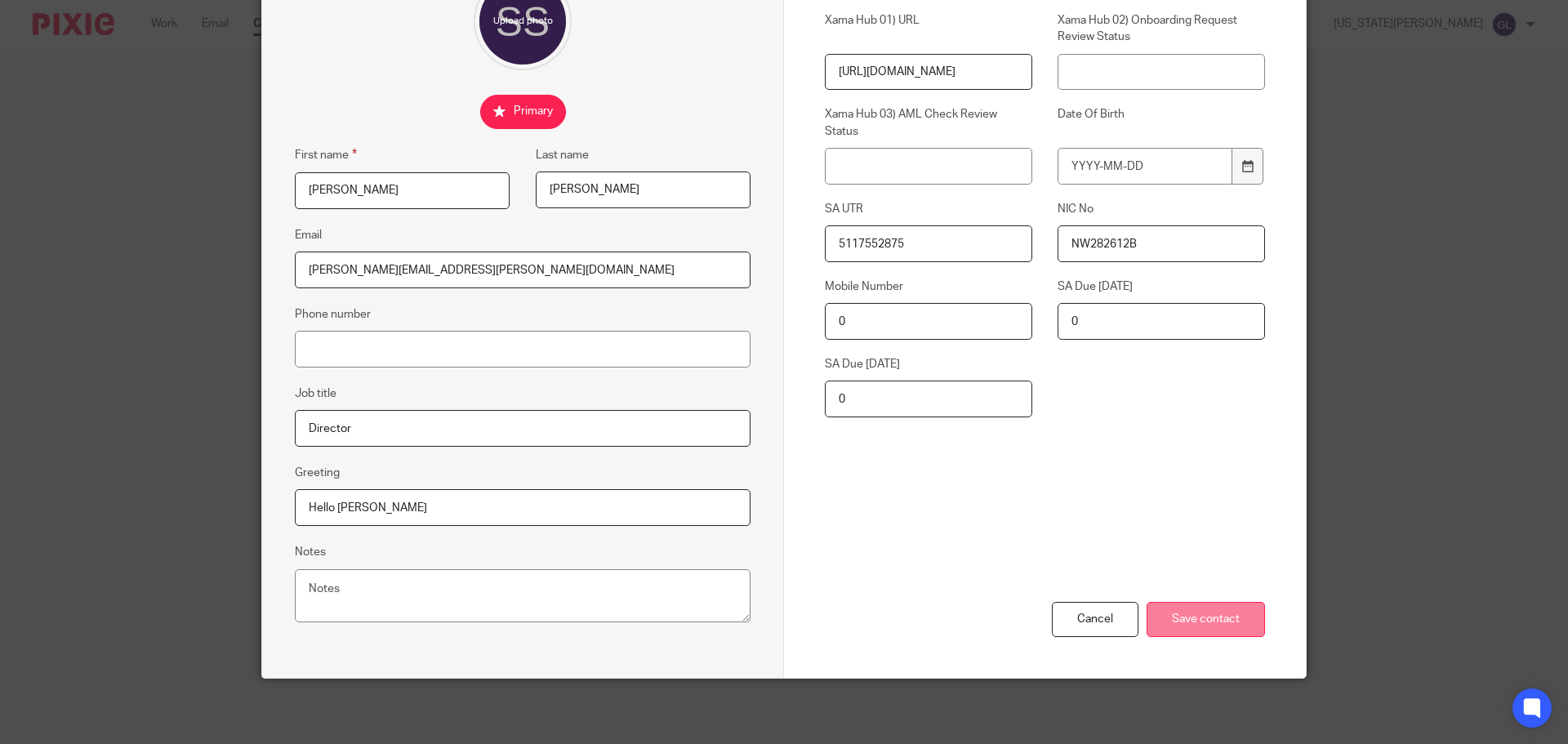
type input "NW282612B"
click at [1238, 619] on input "Save contact" at bounding box center [1206, 619] width 119 height 35
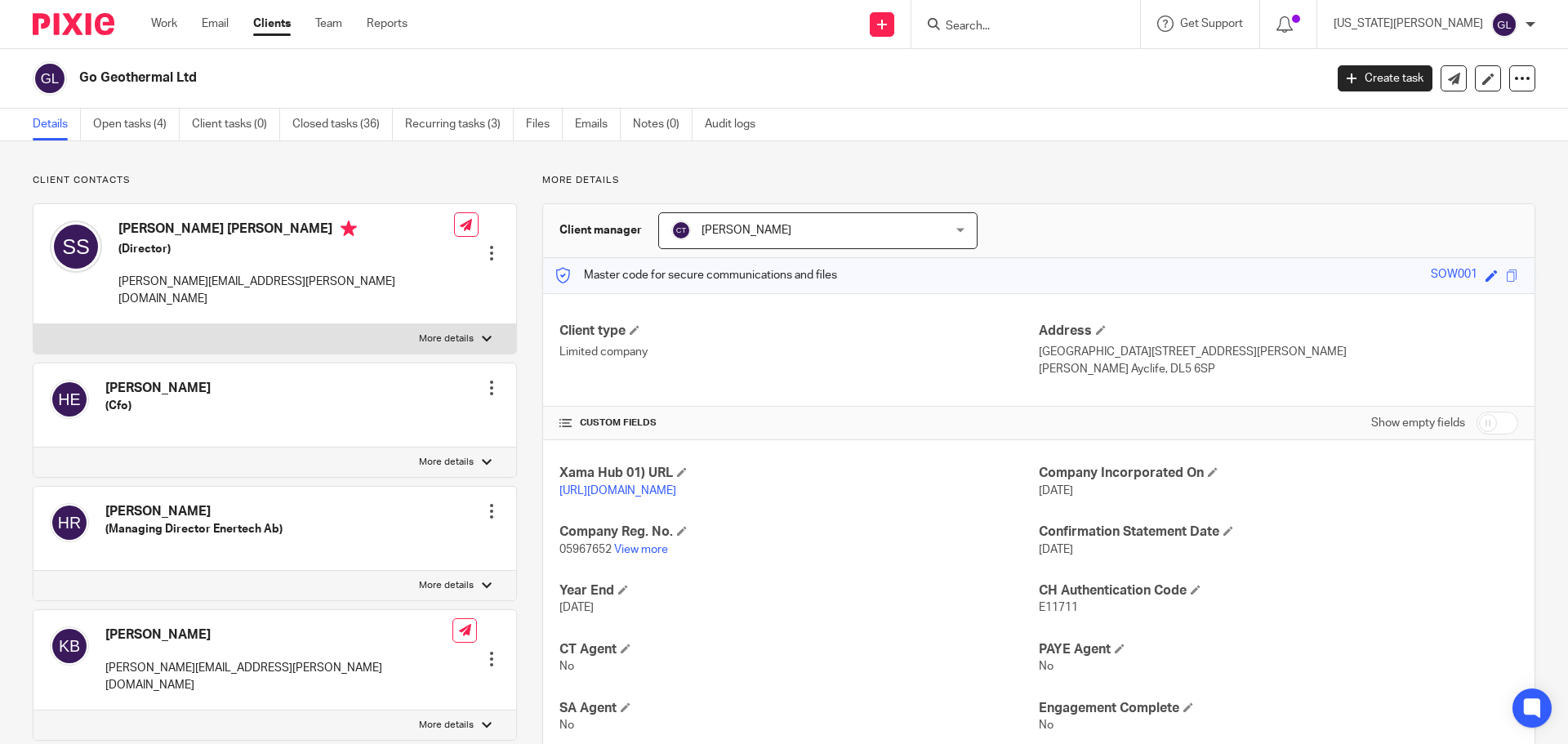
drag, startPoint x: 504, startPoint y: 170, endPoint x: 494, endPoint y: 186, distance: 18.9
click at [506, 170] on div "Client contacts [PERSON_NAME] (Cfo) Edit contact Create client from contact Exp…" at bounding box center [784, 747] width 1568 height 1211
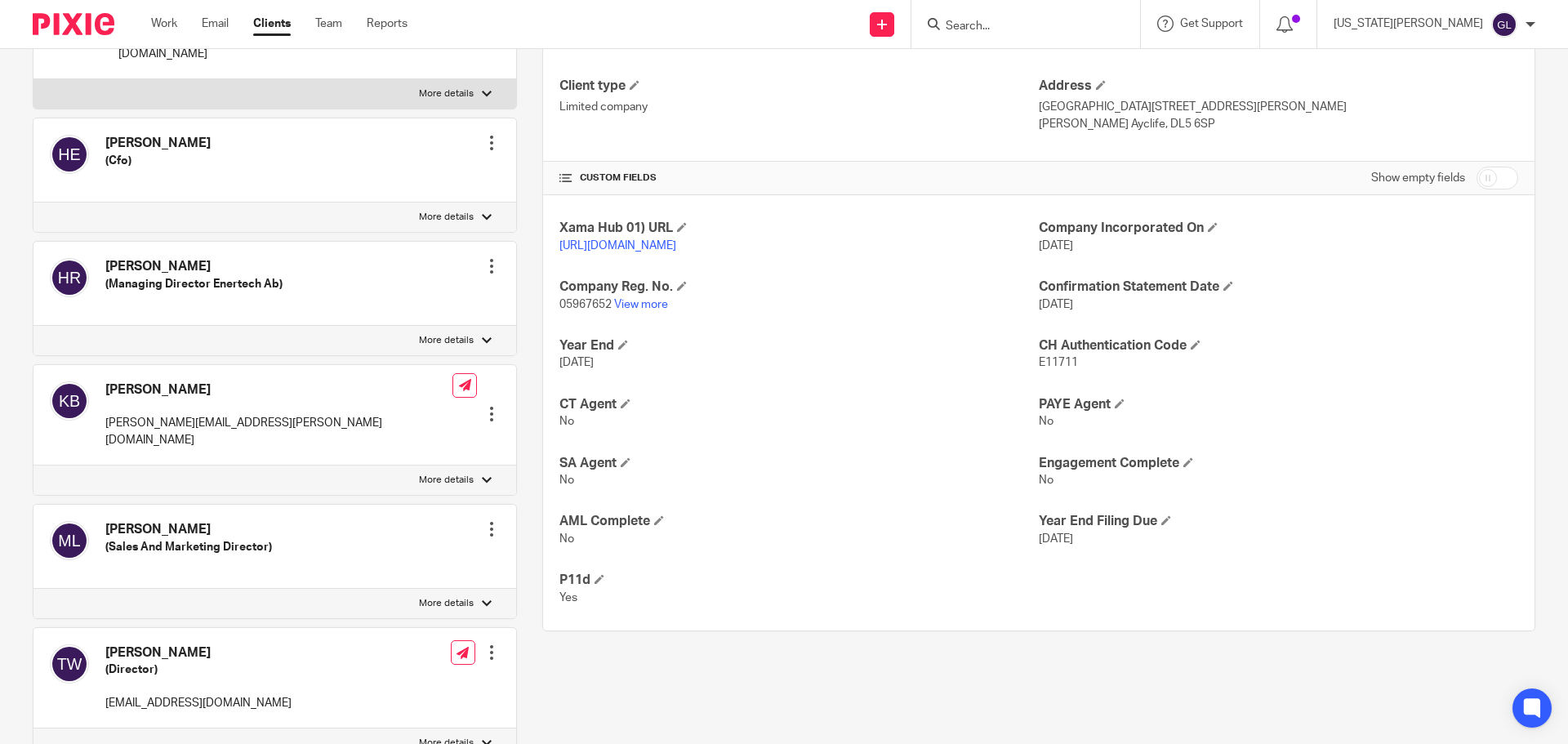
scroll to position [326, 0]
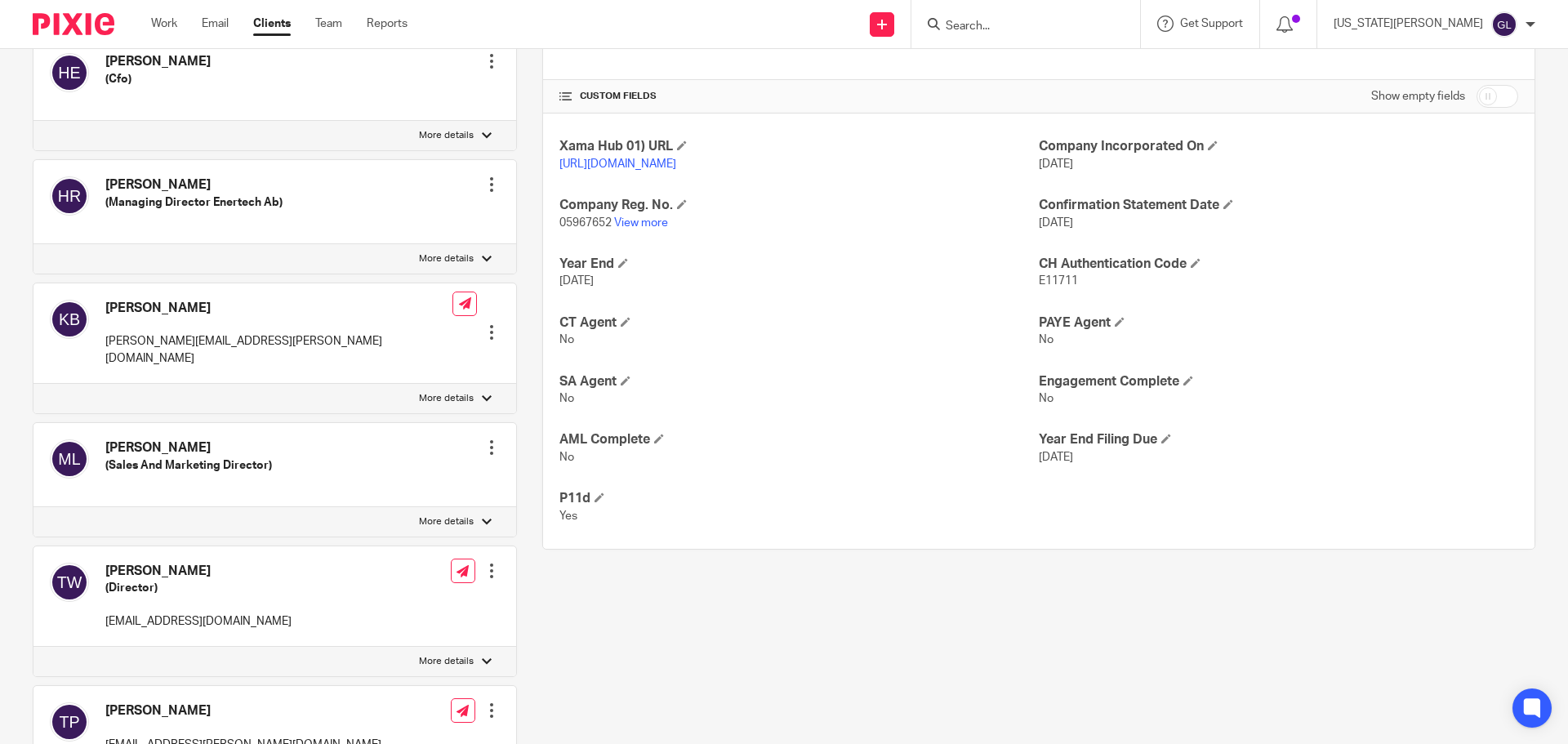
click at [489, 563] on div at bounding box center [491, 570] width 16 height 16
click at [417, 575] on link "Edit contact" at bounding box center [415, 574] width 156 height 24
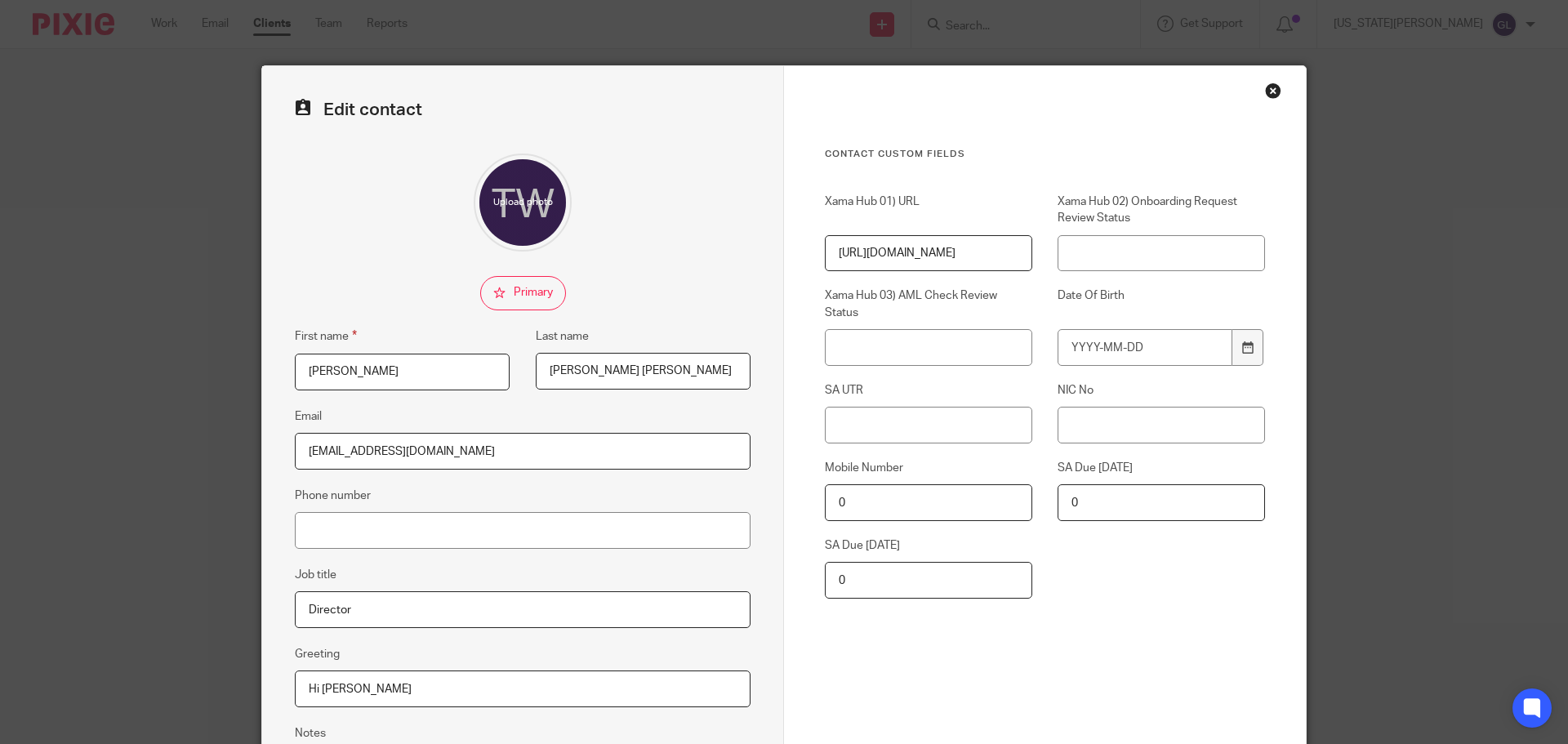
click at [895, 587] on input "0" at bounding box center [928, 580] width 207 height 37
click at [893, 438] on input "SA UTR" at bounding box center [928, 424] width 207 height 37
paste input "4550879116"
type input "4550879116"
click at [1070, 418] on input "NIC No" at bounding box center [1161, 424] width 207 height 37
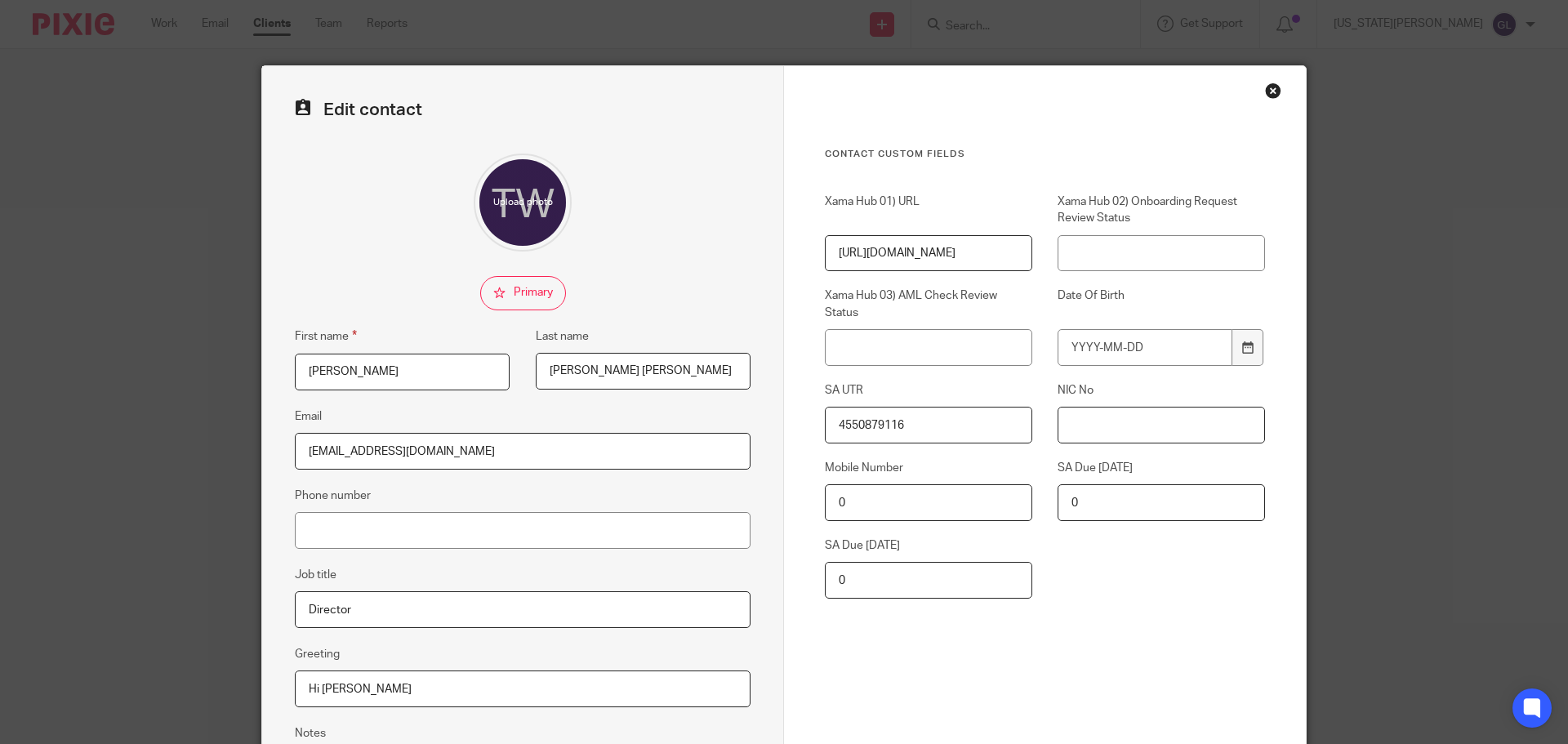
paste input "NX328531D"
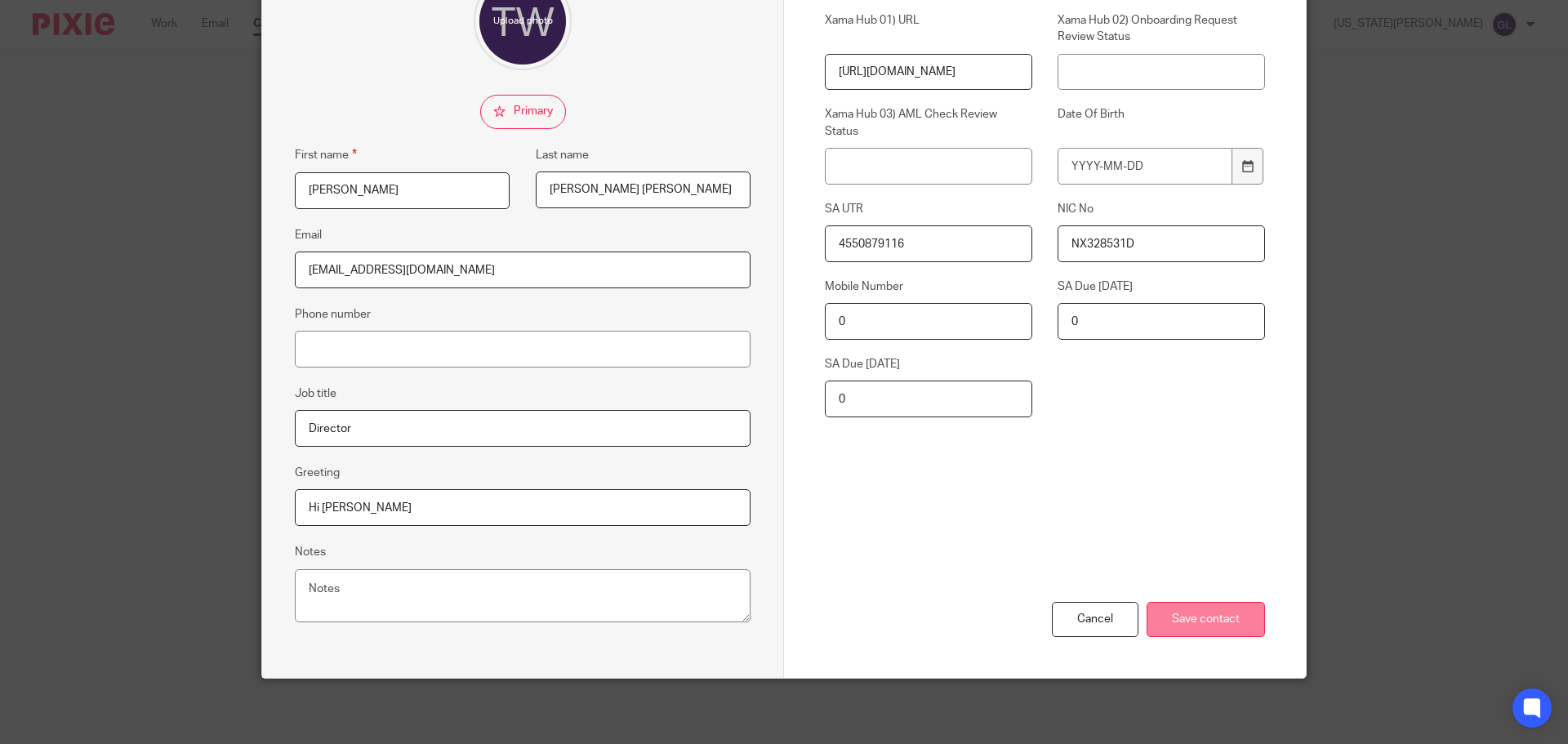
type input "NX328531D"
click at [1198, 618] on input "Save contact" at bounding box center [1206, 619] width 119 height 35
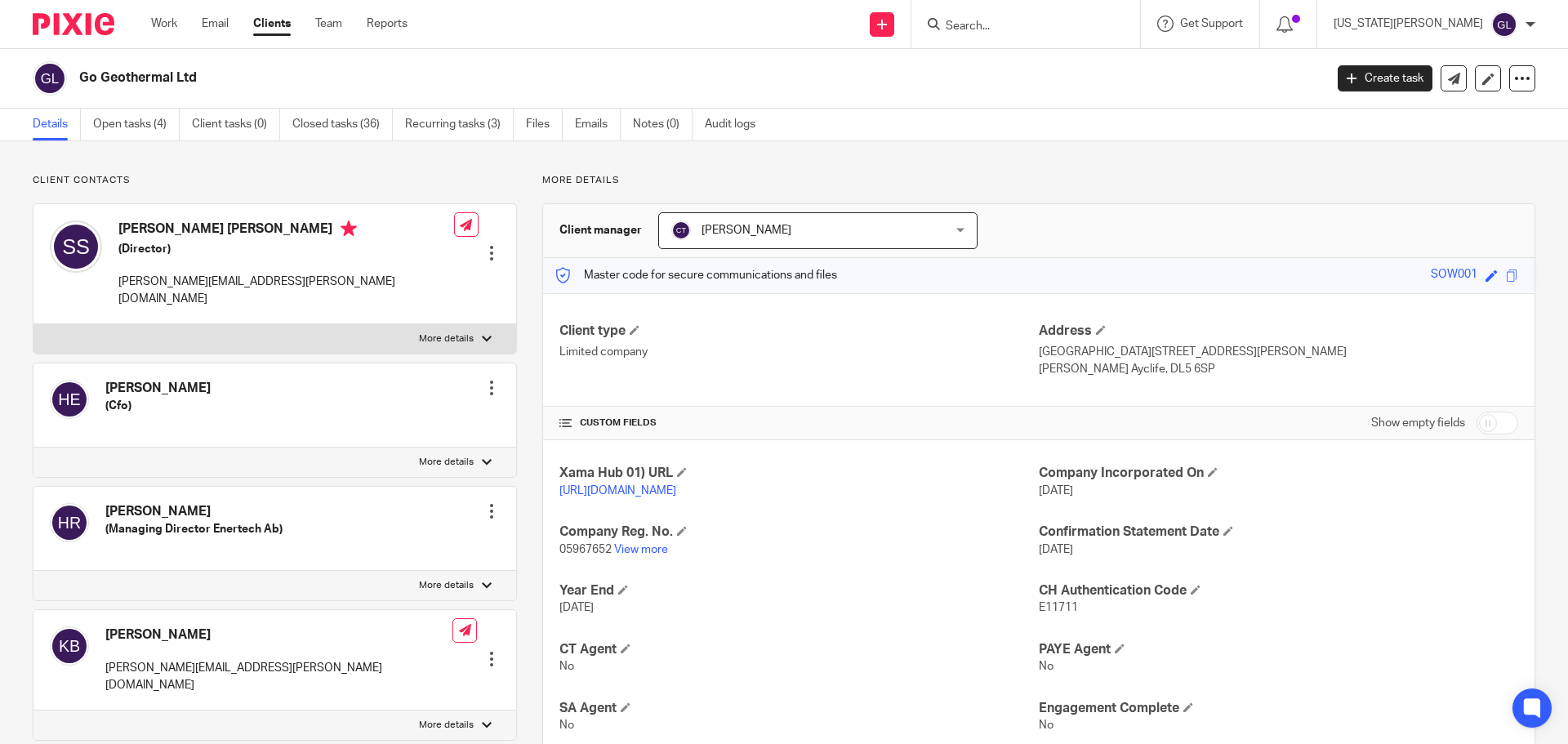
click at [1049, 26] on input "Search" at bounding box center [1017, 27] width 147 height 15
click at [125, 125] on link "Open tasks (4)" at bounding box center [136, 124] width 87 height 32
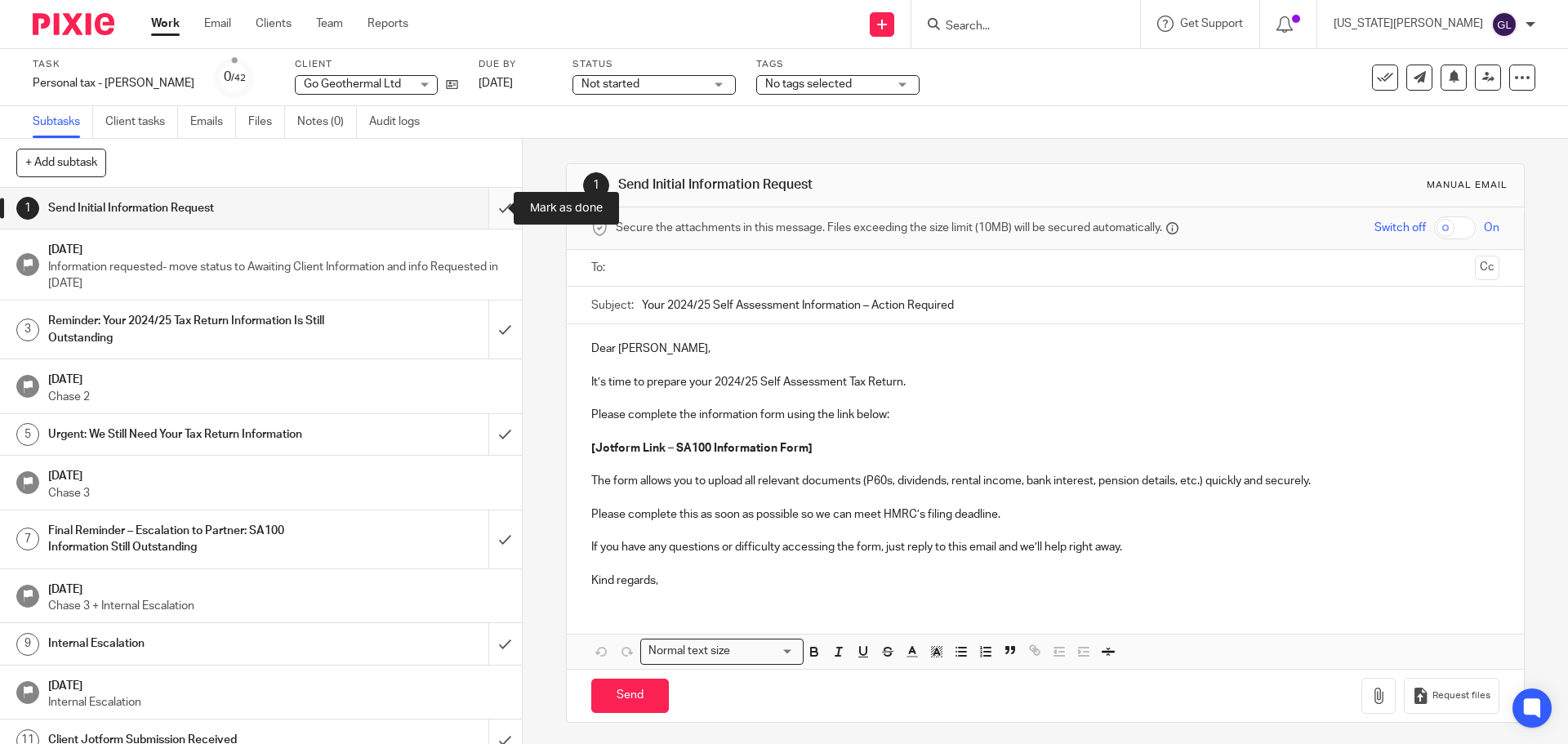
click at [491, 210] on input "submit" at bounding box center [260, 209] width 522 height 41
click at [631, 83] on span "Not started" at bounding box center [644, 84] width 123 height 17
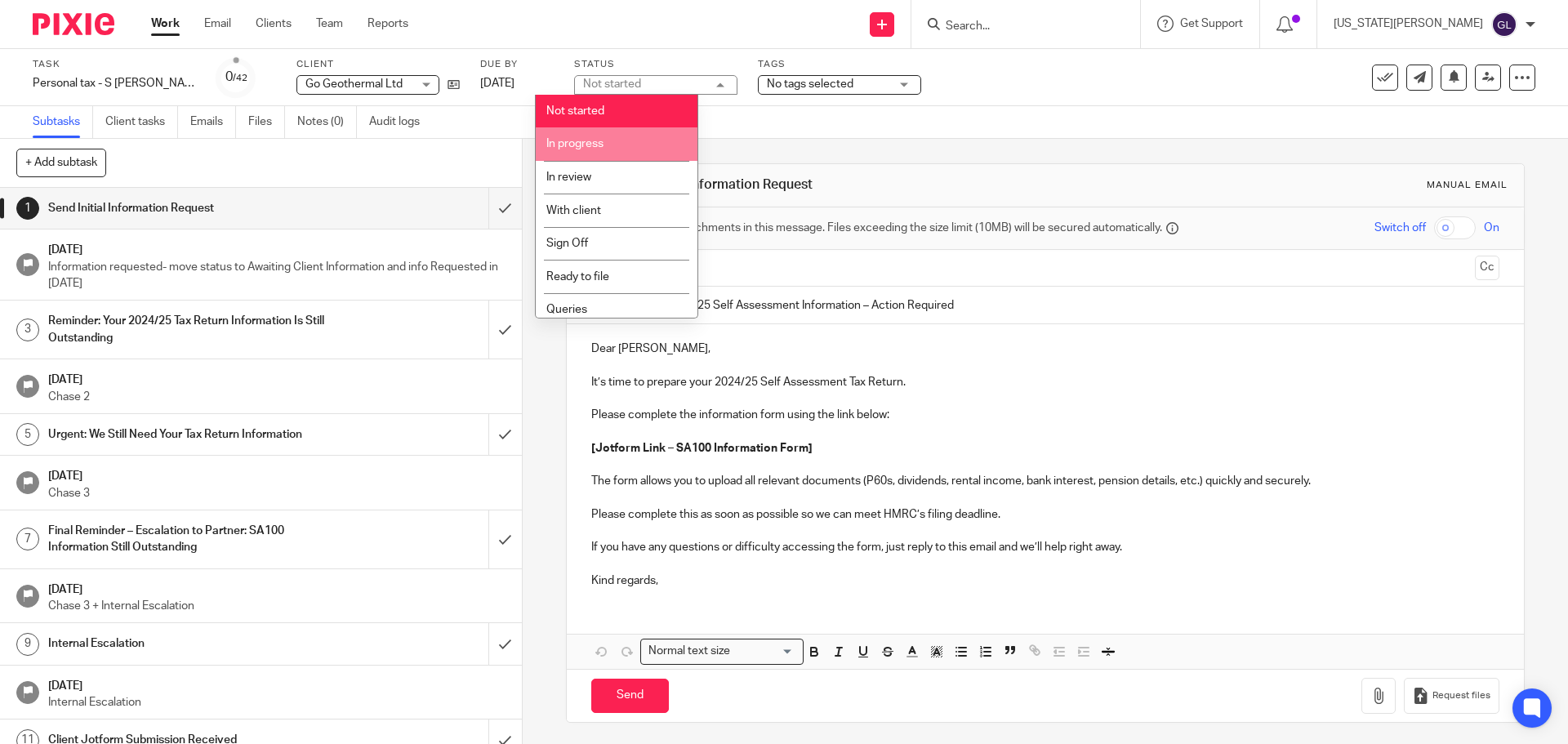
click at [596, 151] on li "In progress" at bounding box center [617, 143] width 162 height 34
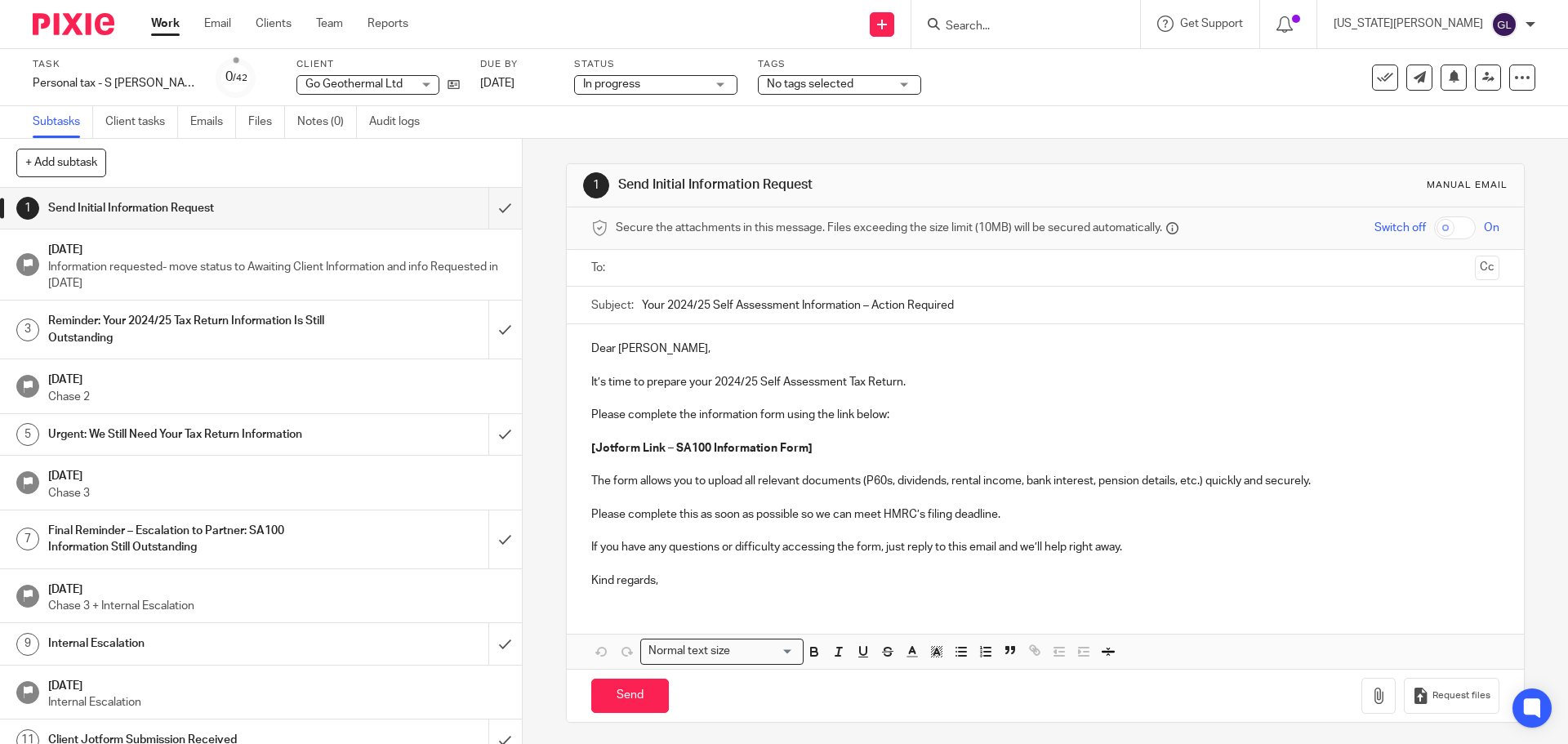
click at [626, 82] on span "In progress" at bounding box center [644, 84] width 123 height 17
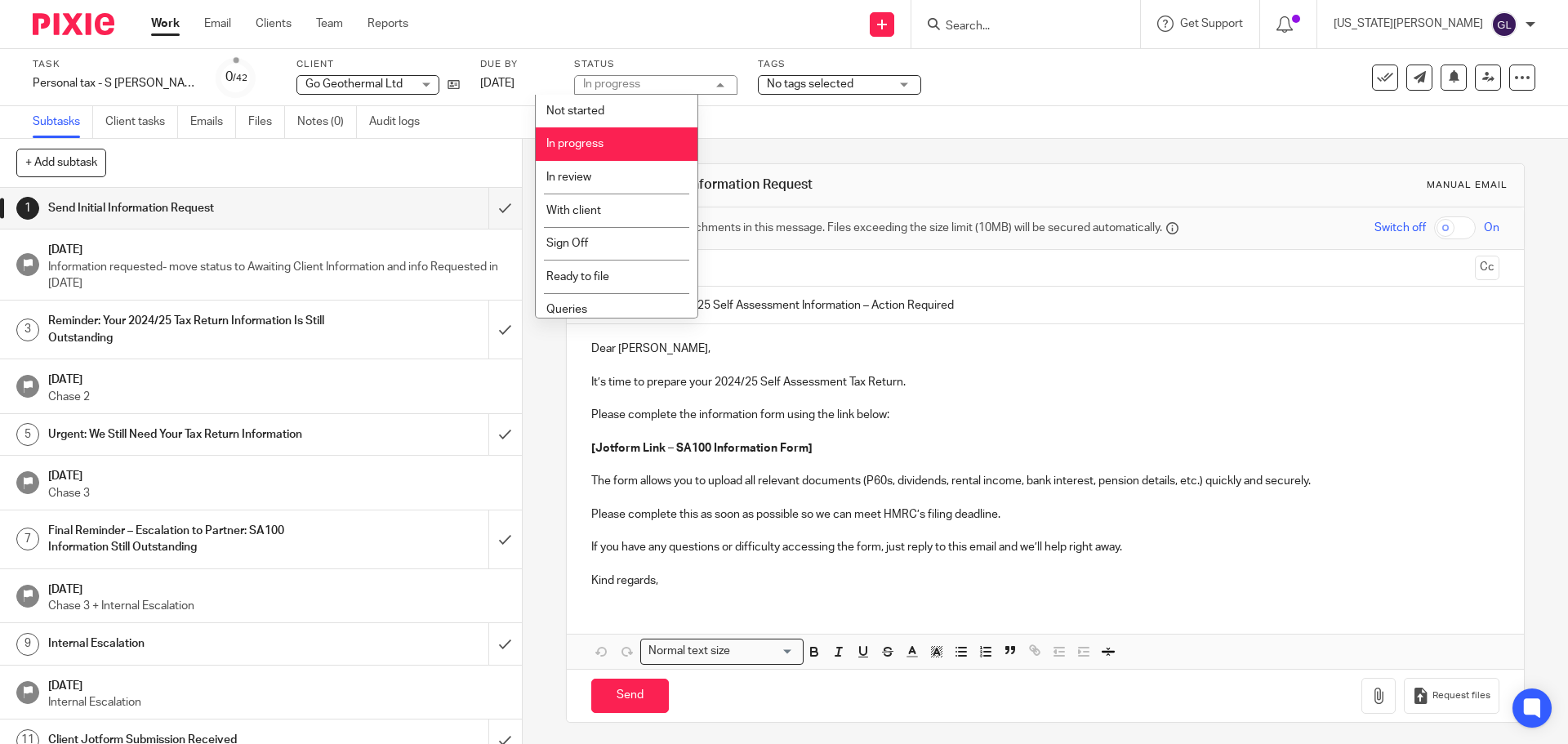
scroll to position [174, 0]
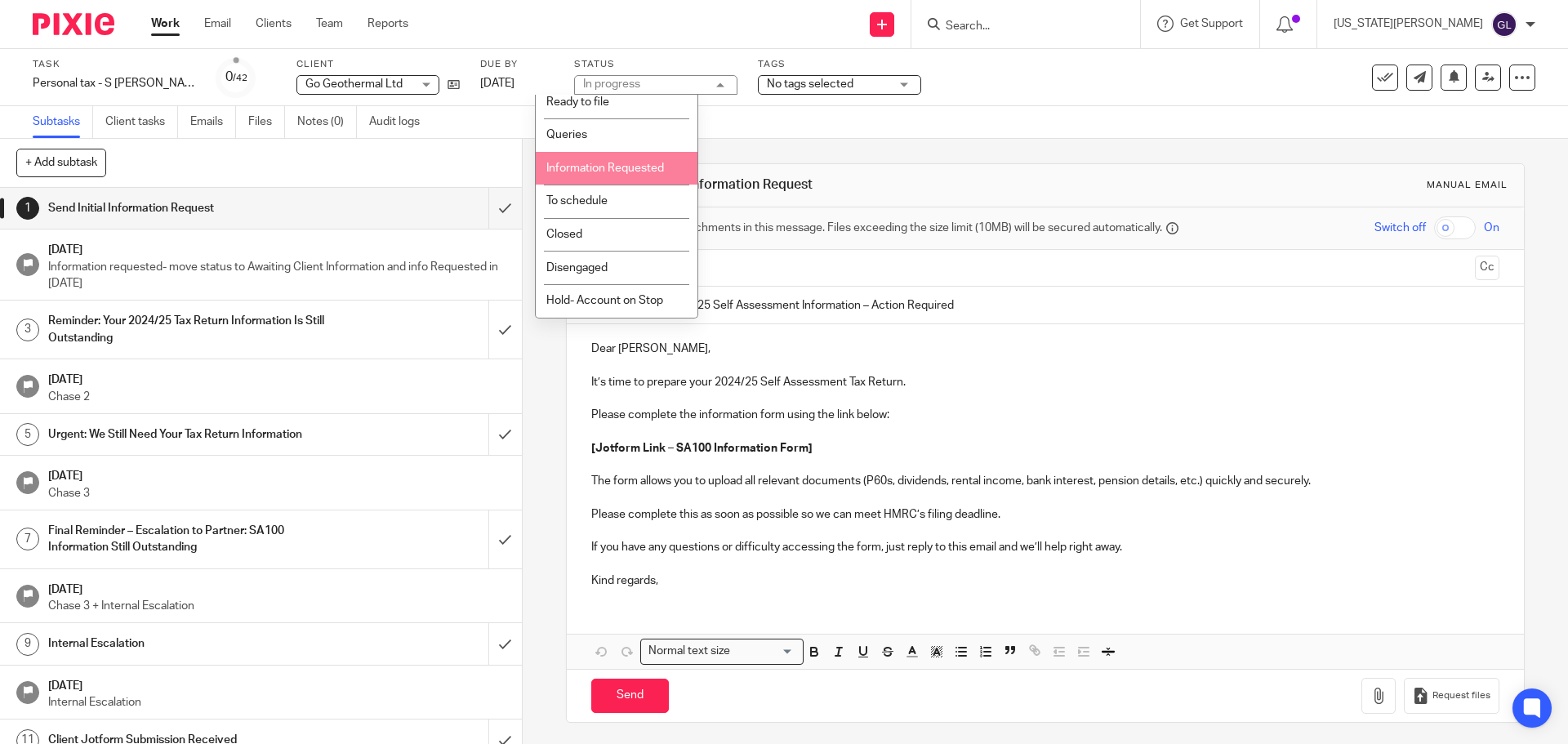
click at [638, 160] on li "Information Requested" at bounding box center [617, 168] width 162 height 34
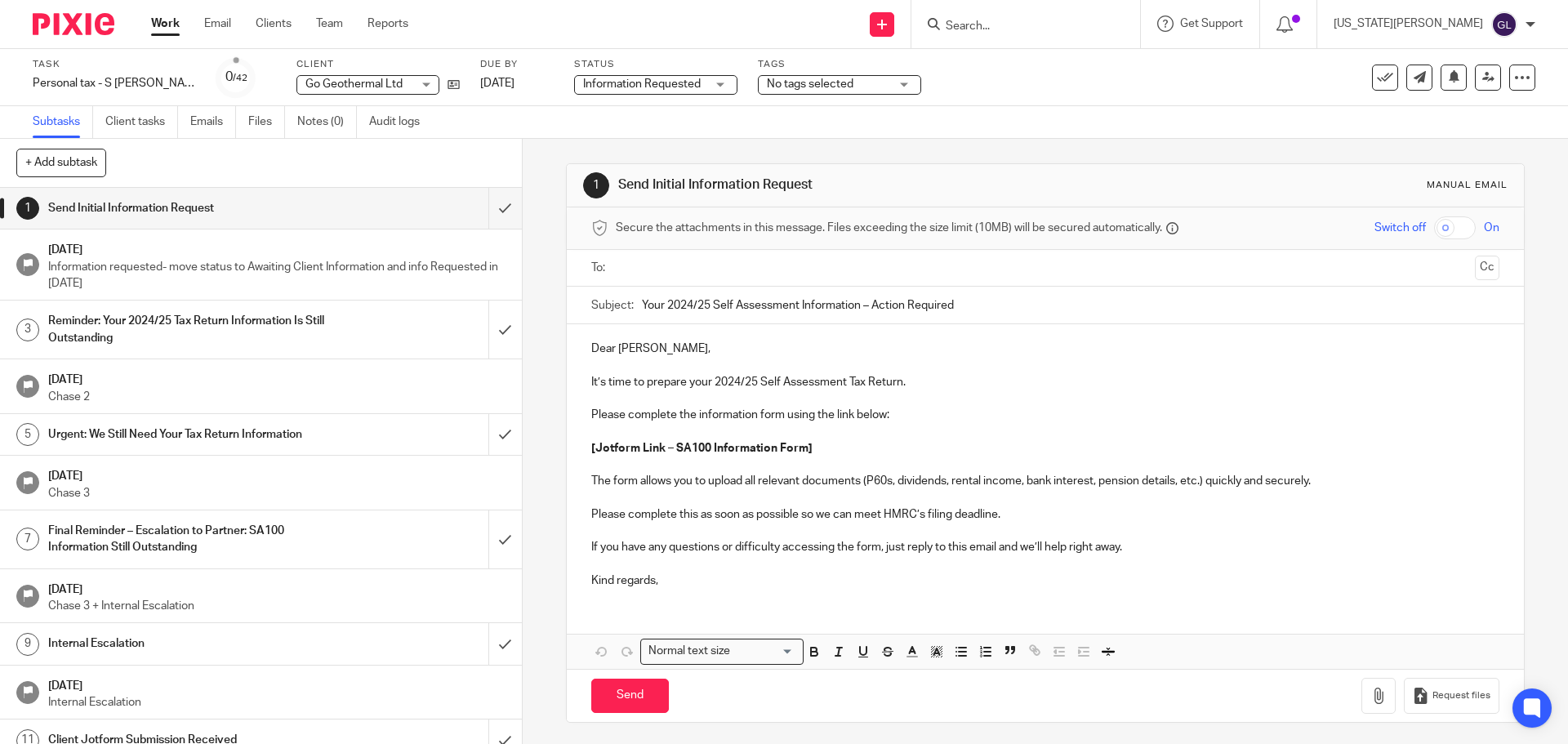
click at [650, 80] on span "Information Requested" at bounding box center [642, 83] width 118 height 11
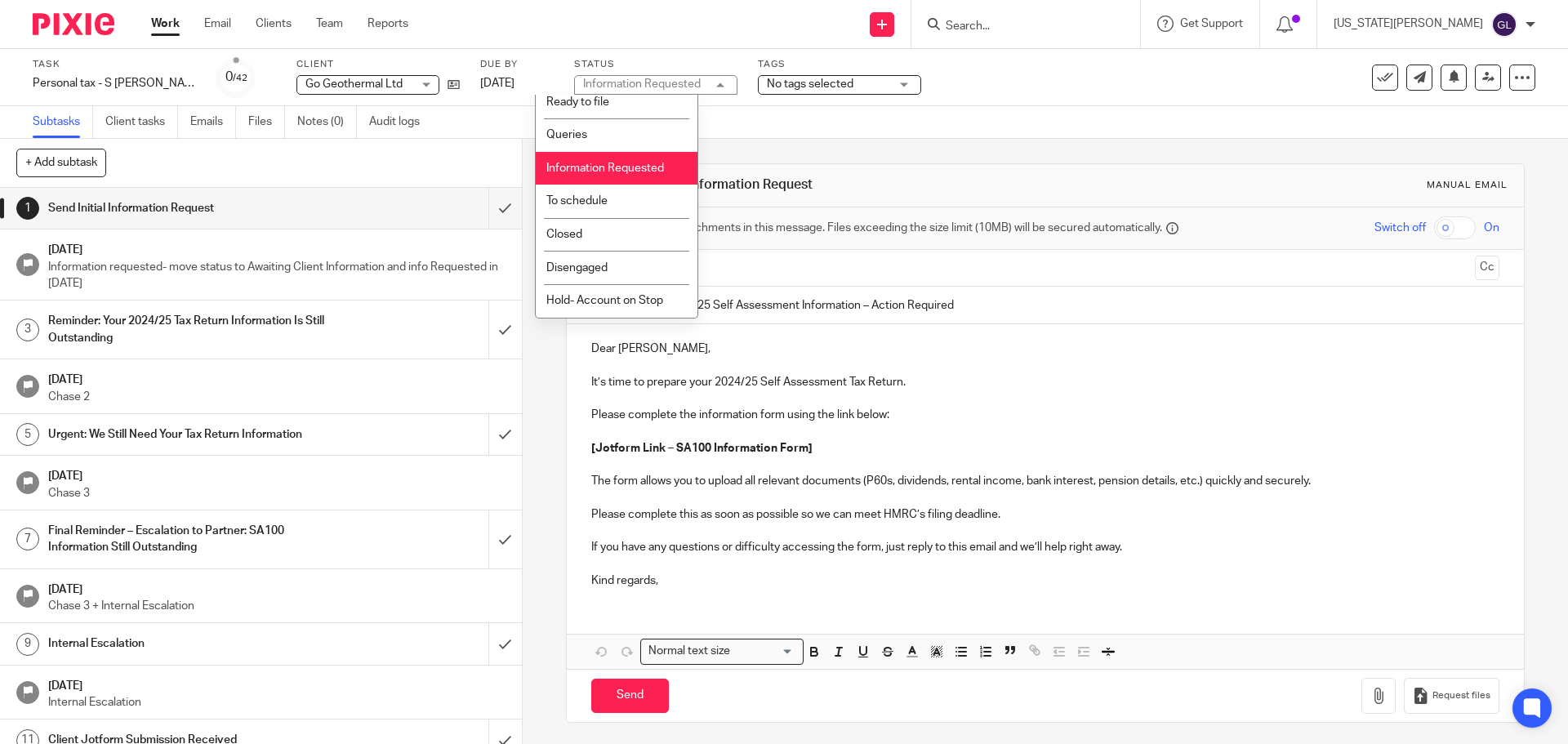
scroll to position [0, 0]
click at [612, 149] on li "In progress" at bounding box center [617, 143] width 162 height 34
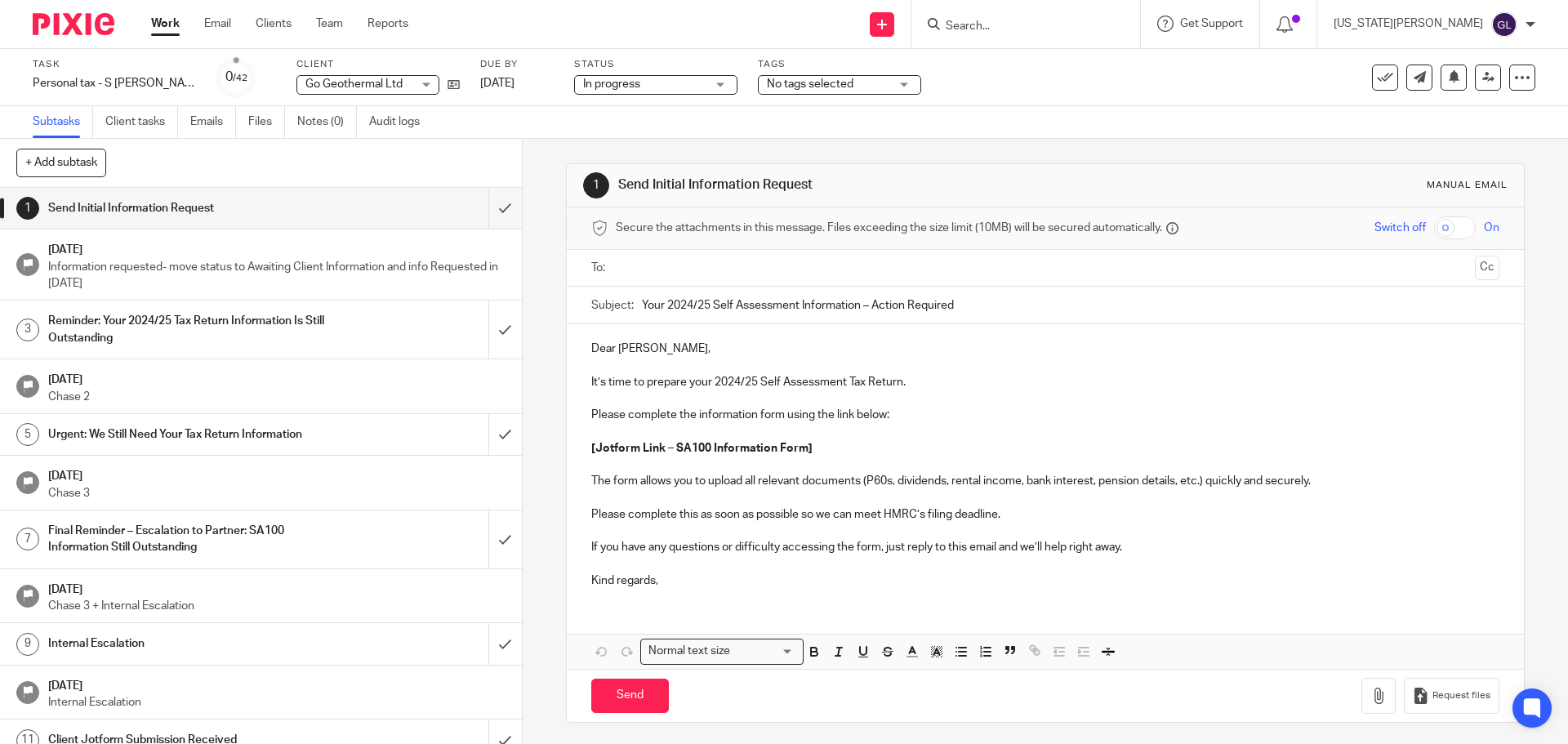
click at [784, 95] on div "Tags No tags selected Review working papers With client (Review) Records receiv…" at bounding box center [839, 77] width 163 height 40
click at [791, 90] on span "No tags selected" at bounding box center [828, 84] width 123 height 17
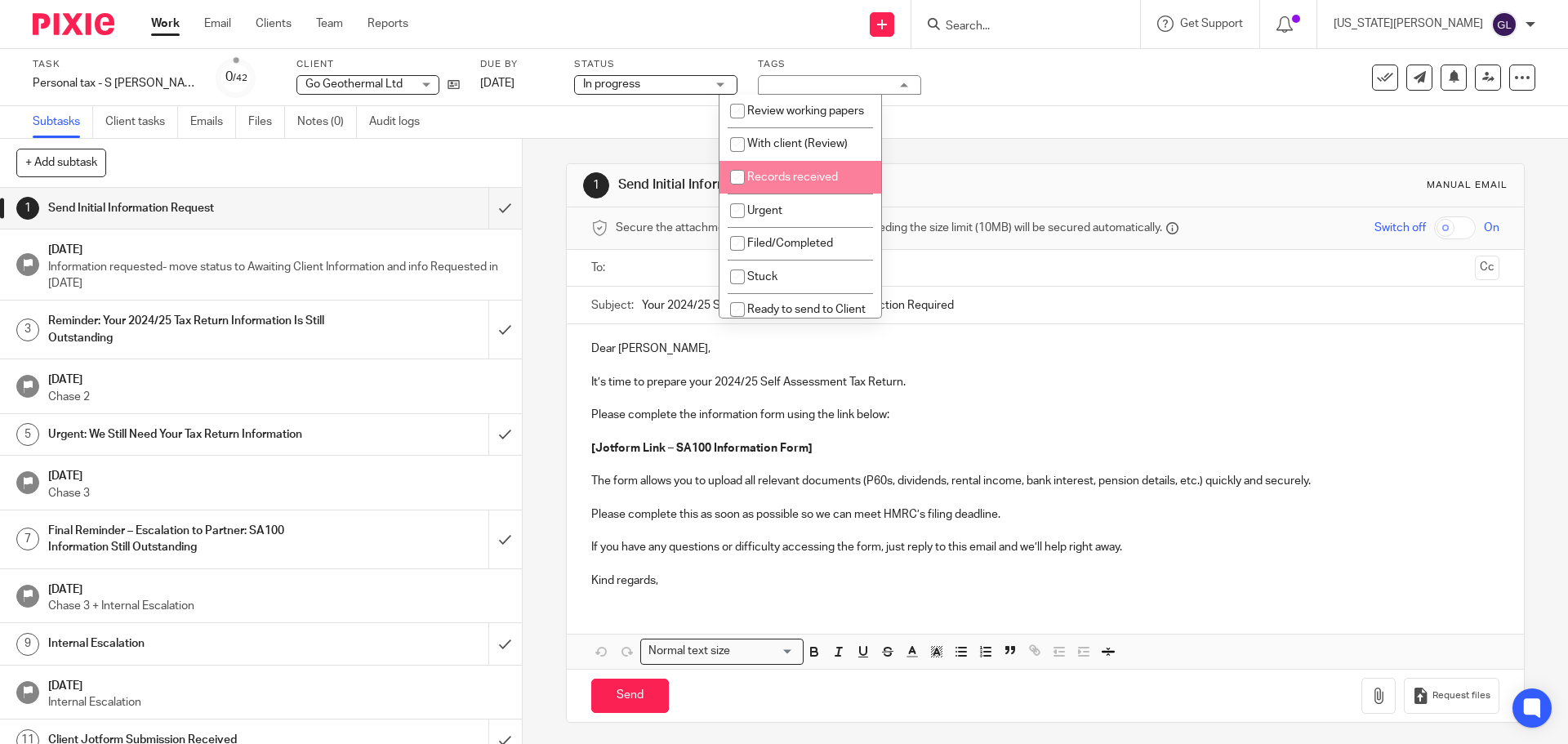
click at [821, 183] on span "Records received" at bounding box center [793, 177] width 91 height 11
checkbox input "true"
click at [647, 129] on div "Subtasks Client tasks Emails Files Notes (0) Audit logs" at bounding box center [784, 123] width 1568 height 33
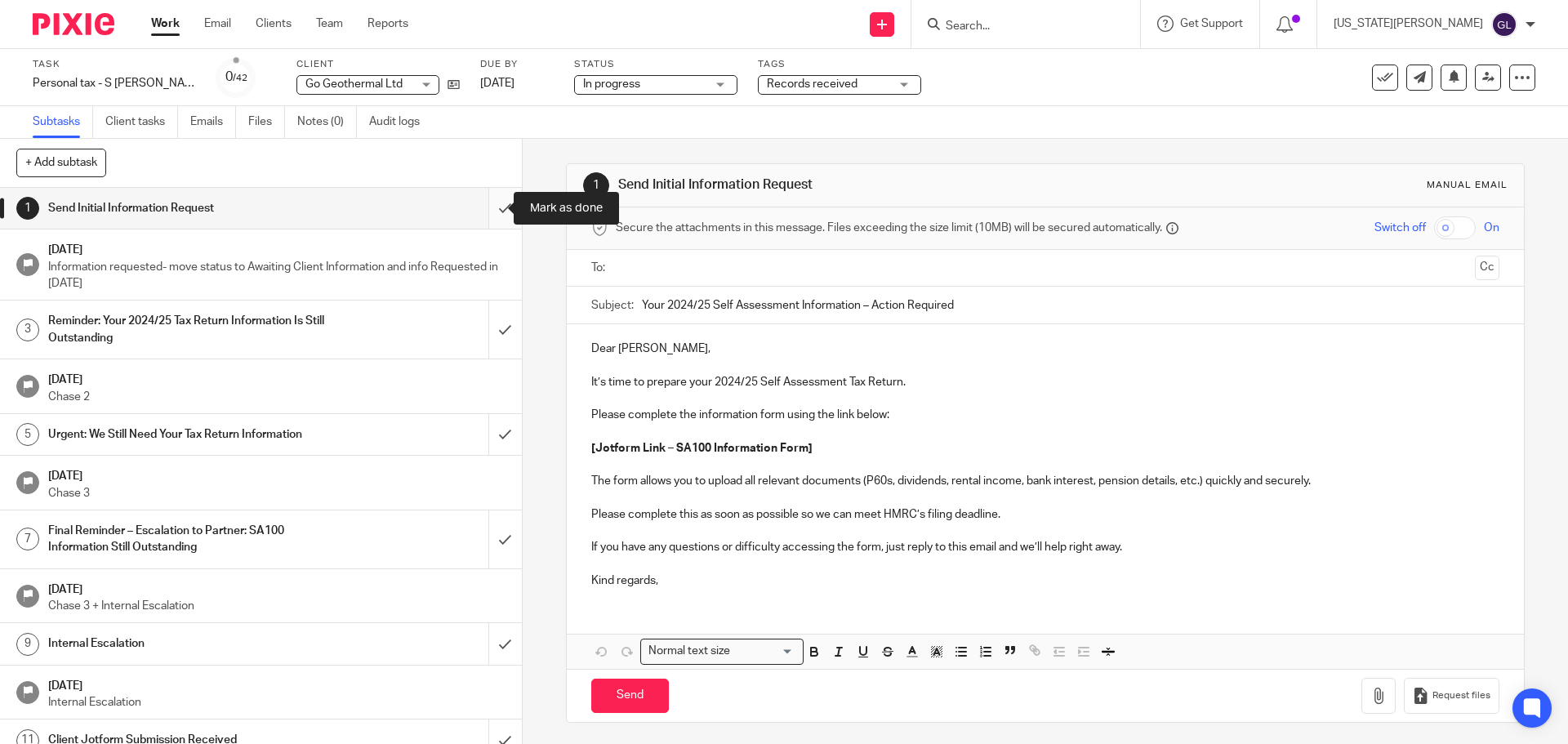
click at [485, 211] on input "submit" at bounding box center [260, 209] width 522 height 41
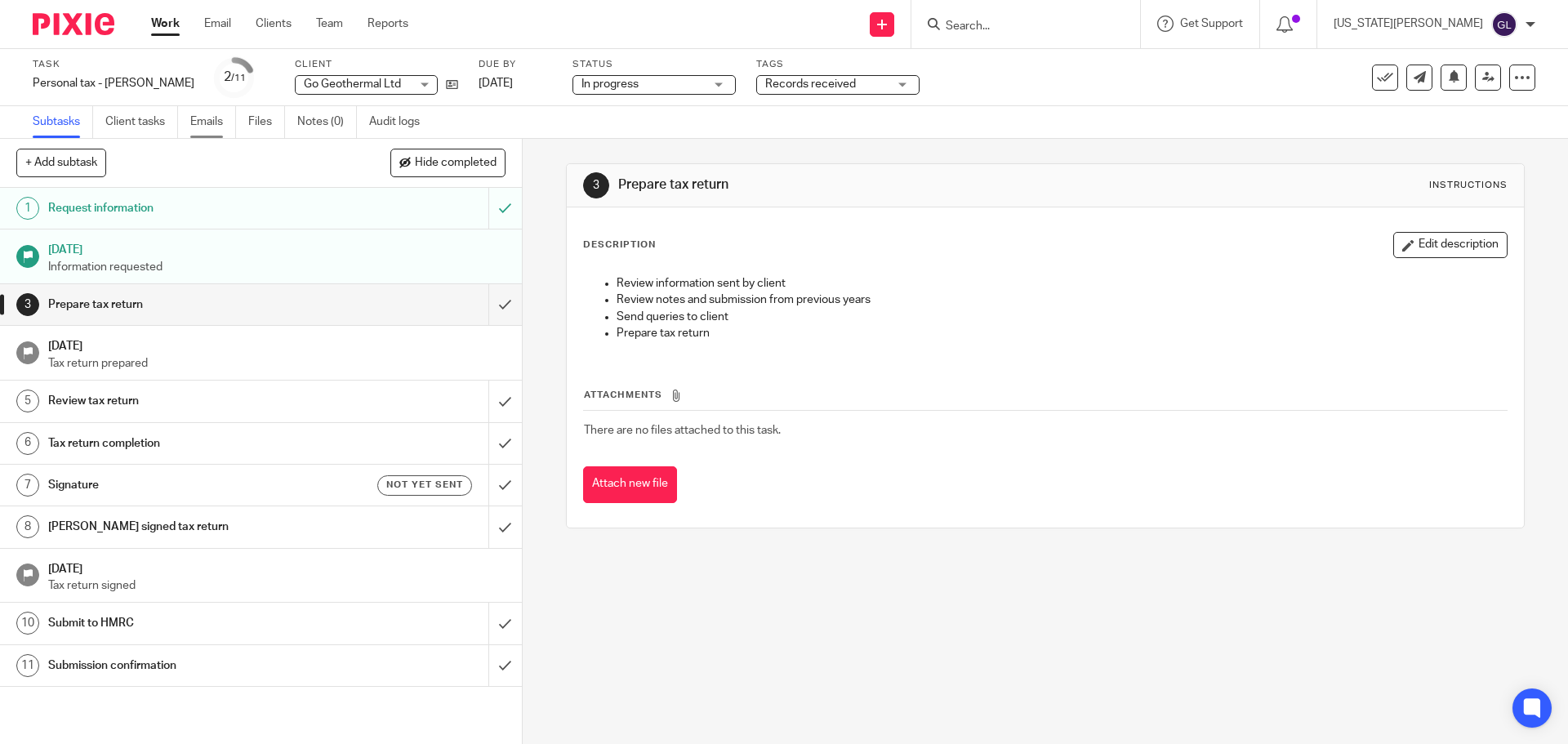
click at [203, 124] on link "Emails" at bounding box center [212, 122] width 46 height 32
click at [259, 120] on link "Files" at bounding box center [266, 122] width 37 height 32
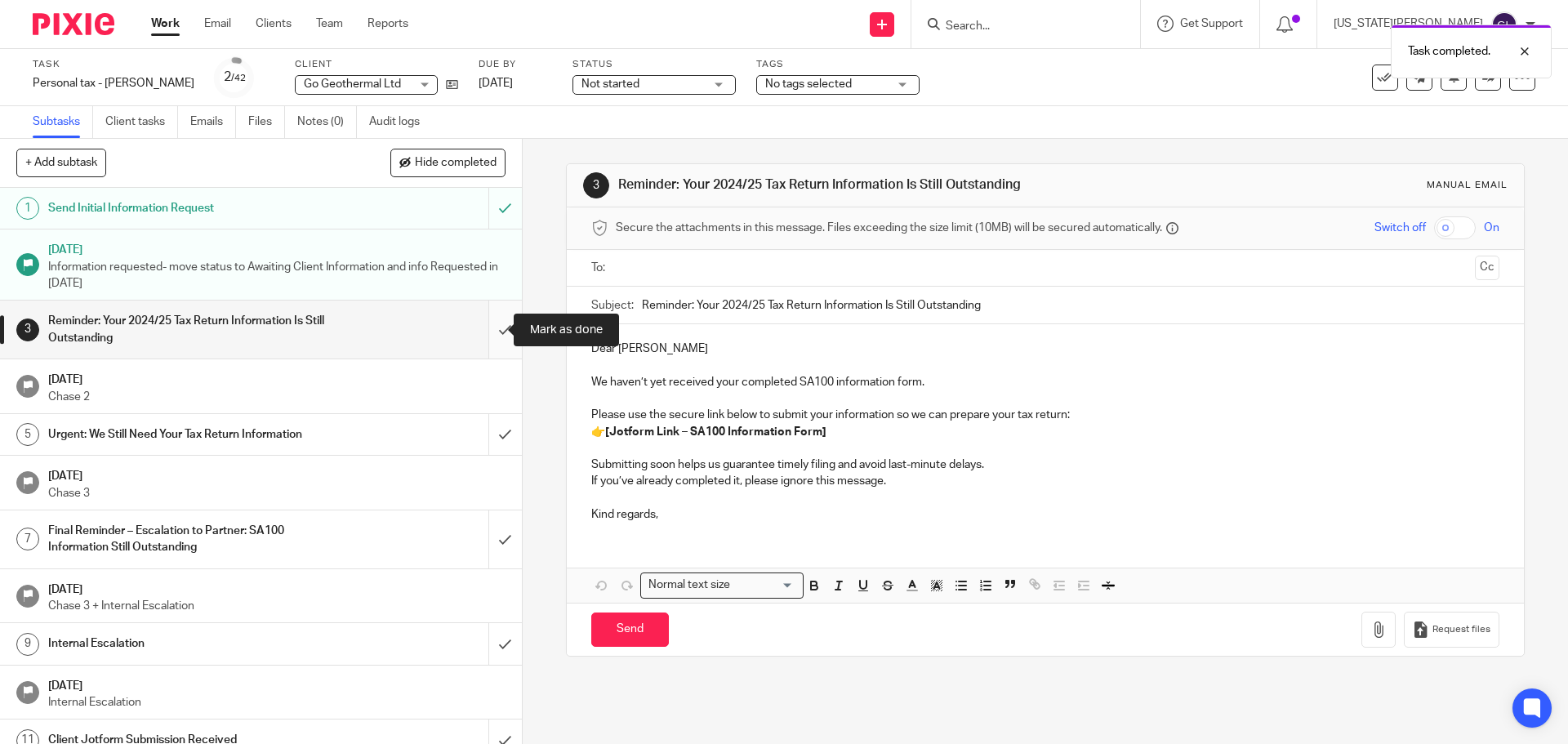
click at [495, 323] on input "submit" at bounding box center [260, 329] width 522 height 58
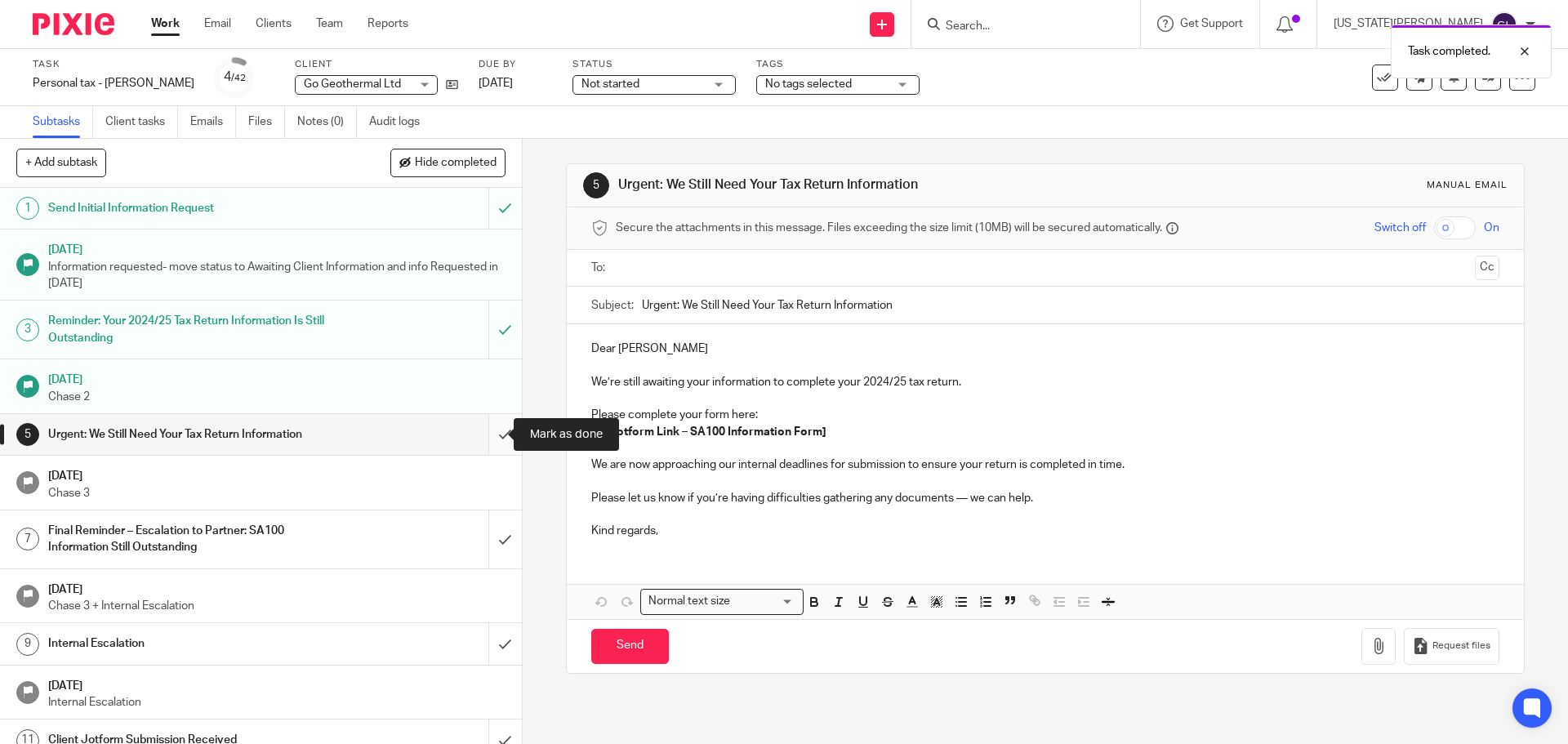
click at [495, 437] on input "submit" at bounding box center [260, 435] width 522 height 41
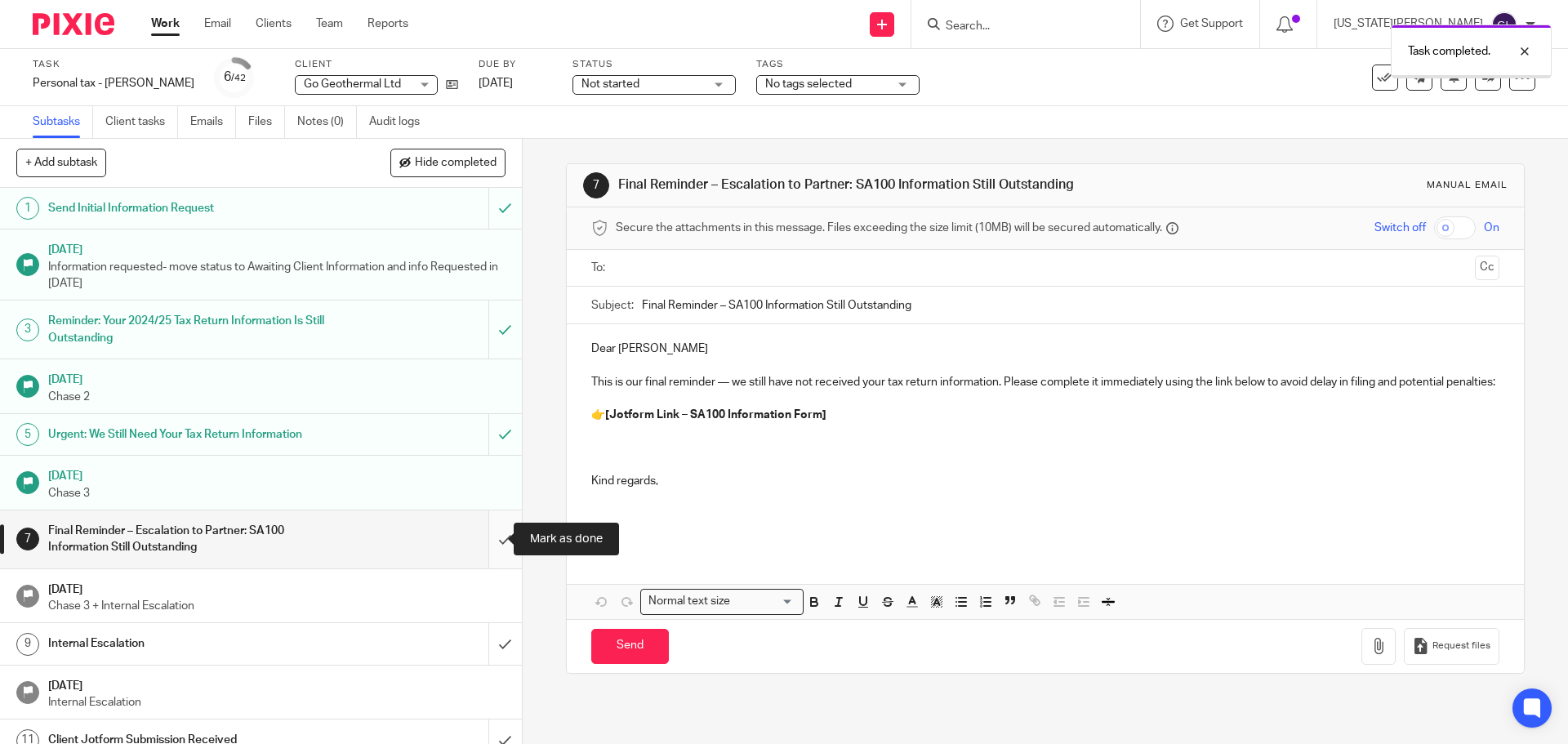
click at [490, 548] on input "submit" at bounding box center [260, 539] width 522 height 58
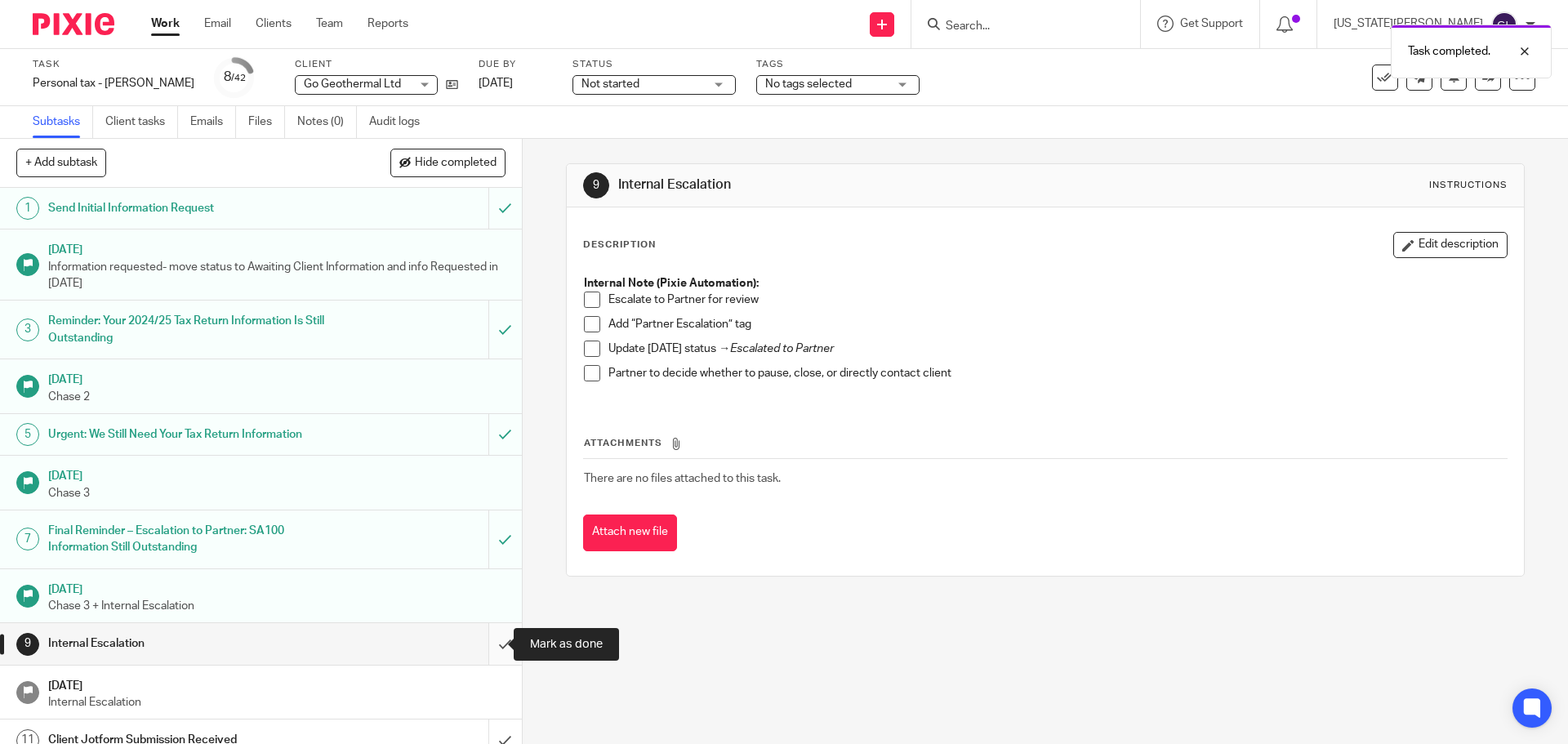
click at [491, 640] on input "submit" at bounding box center [260, 643] width 522 height 41
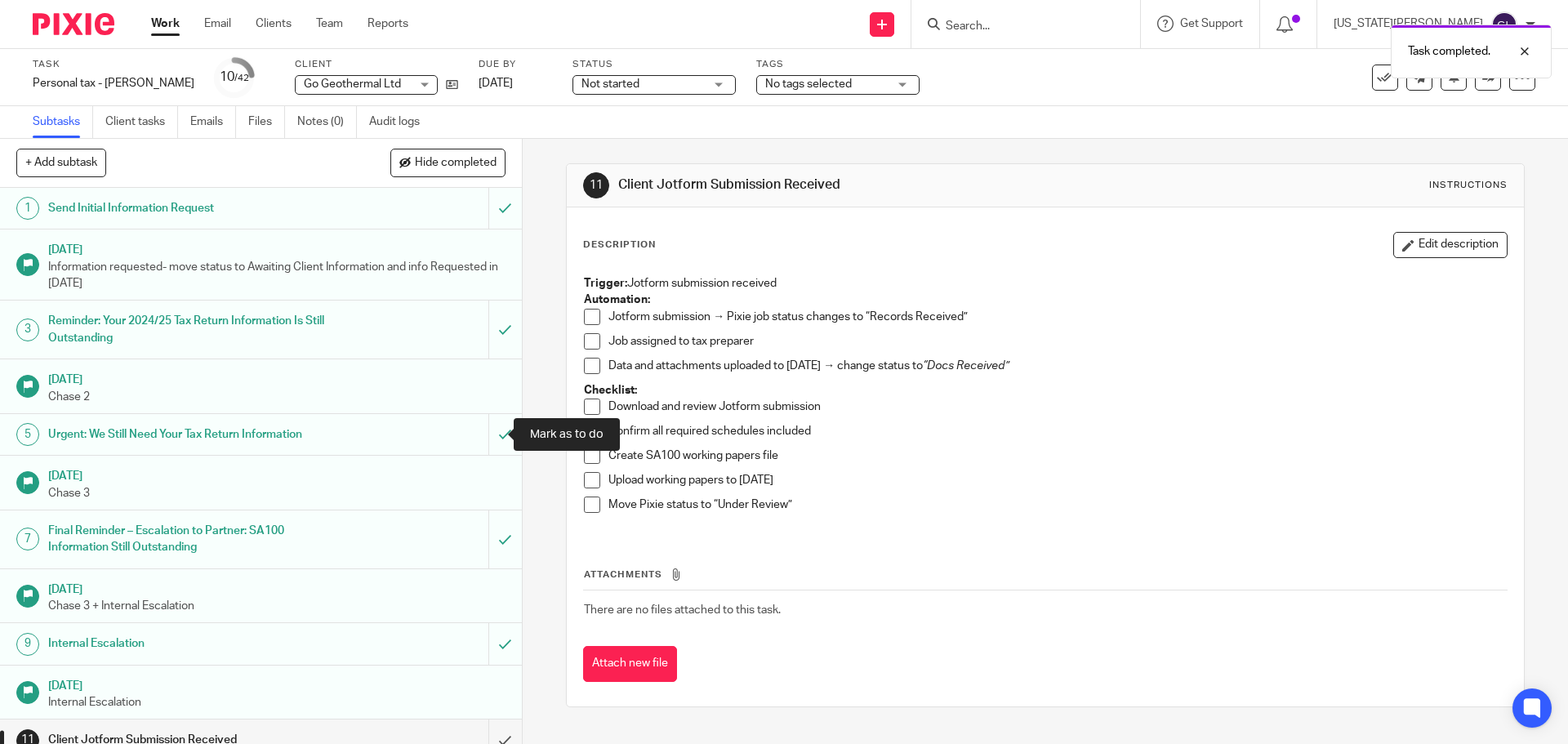
scroll to position [326, 0]
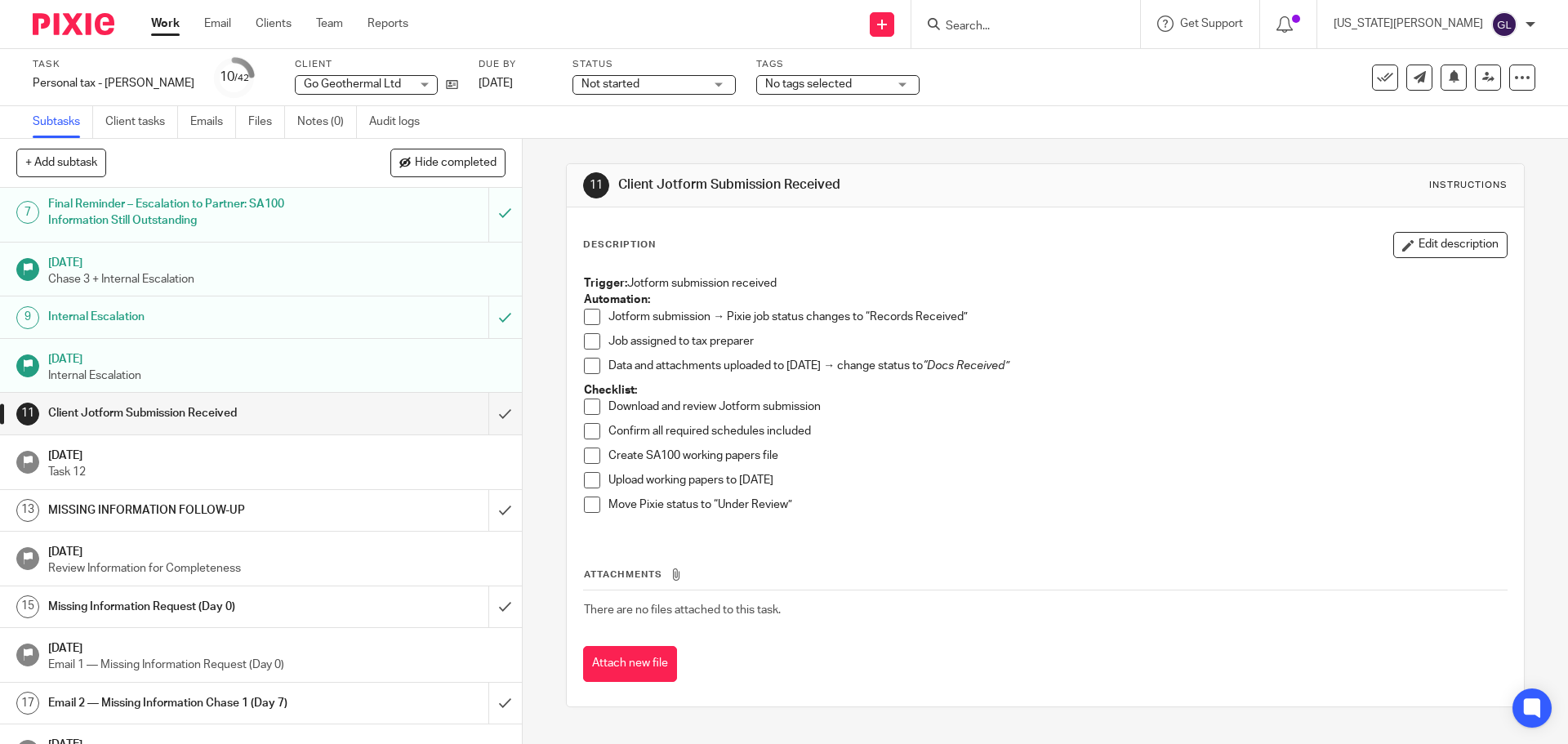
click at [774, 84] on span "No tags selected" at bounding box center [808, 83] width 87 height 11
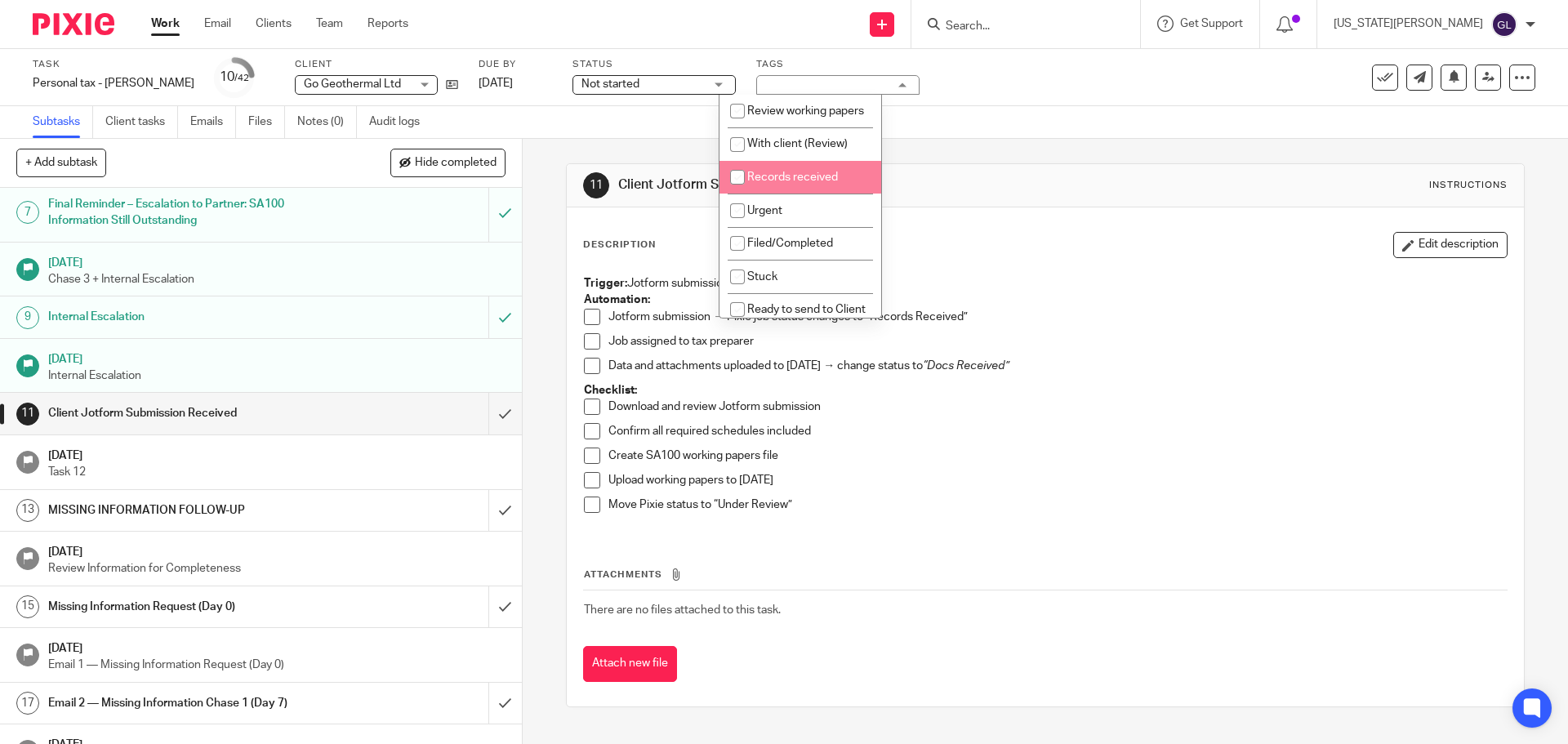
click at [781, 183] on span "Records received" at bounding box center [793, 177] width 91 height 11
checkbox input "true"
click at [653, 100] on div "Task Personal tax - T Williams Save Personal tax - T Williams 10 /42 Client Go …" at bounding box center [784, 77] width 1568 height 58
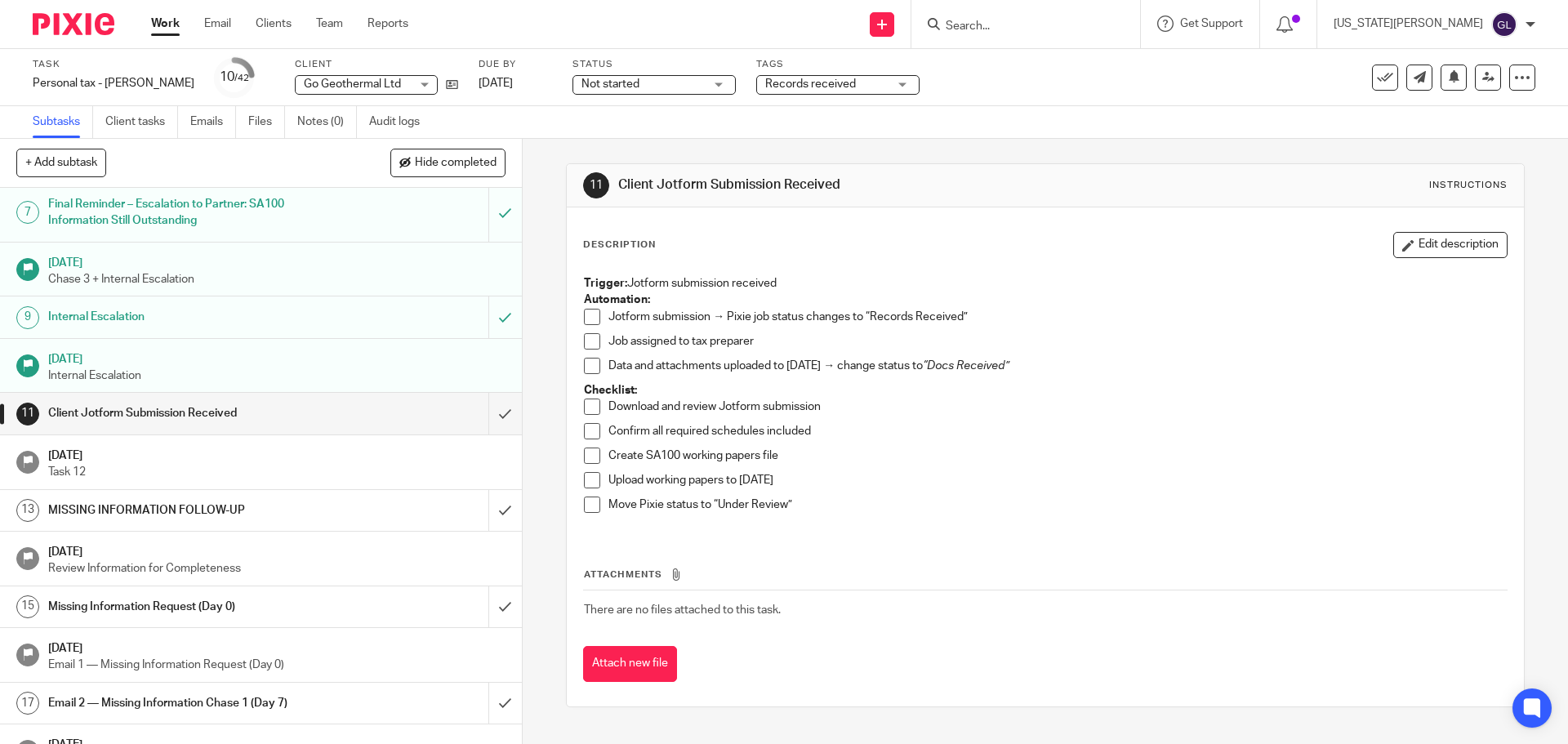
click at [655, 89] on span "Not started" at bounding box center [643, 84] width 123 height 17
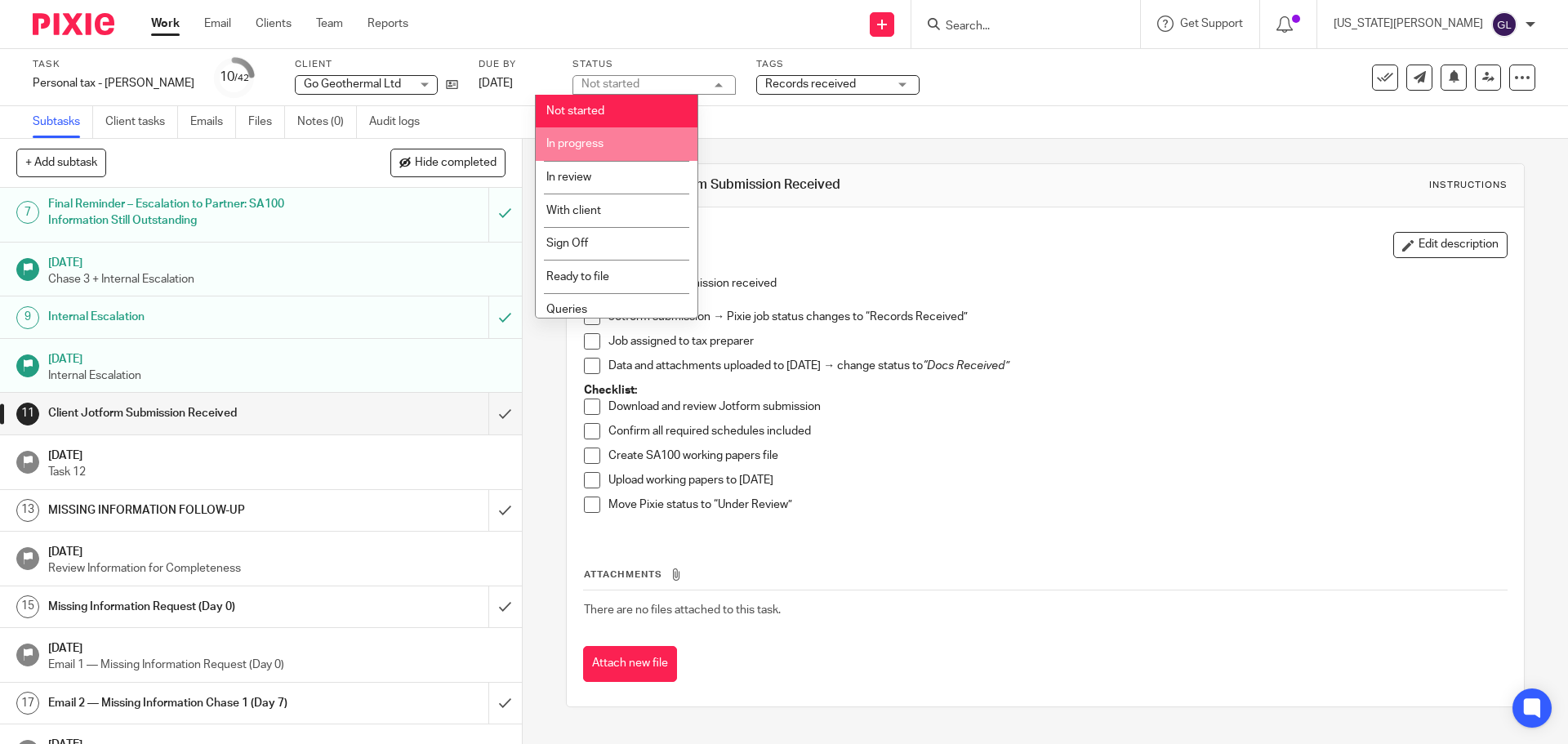
click at [590, 149] on span "In progress" at bounding box center [575, 143] width 58 height 11
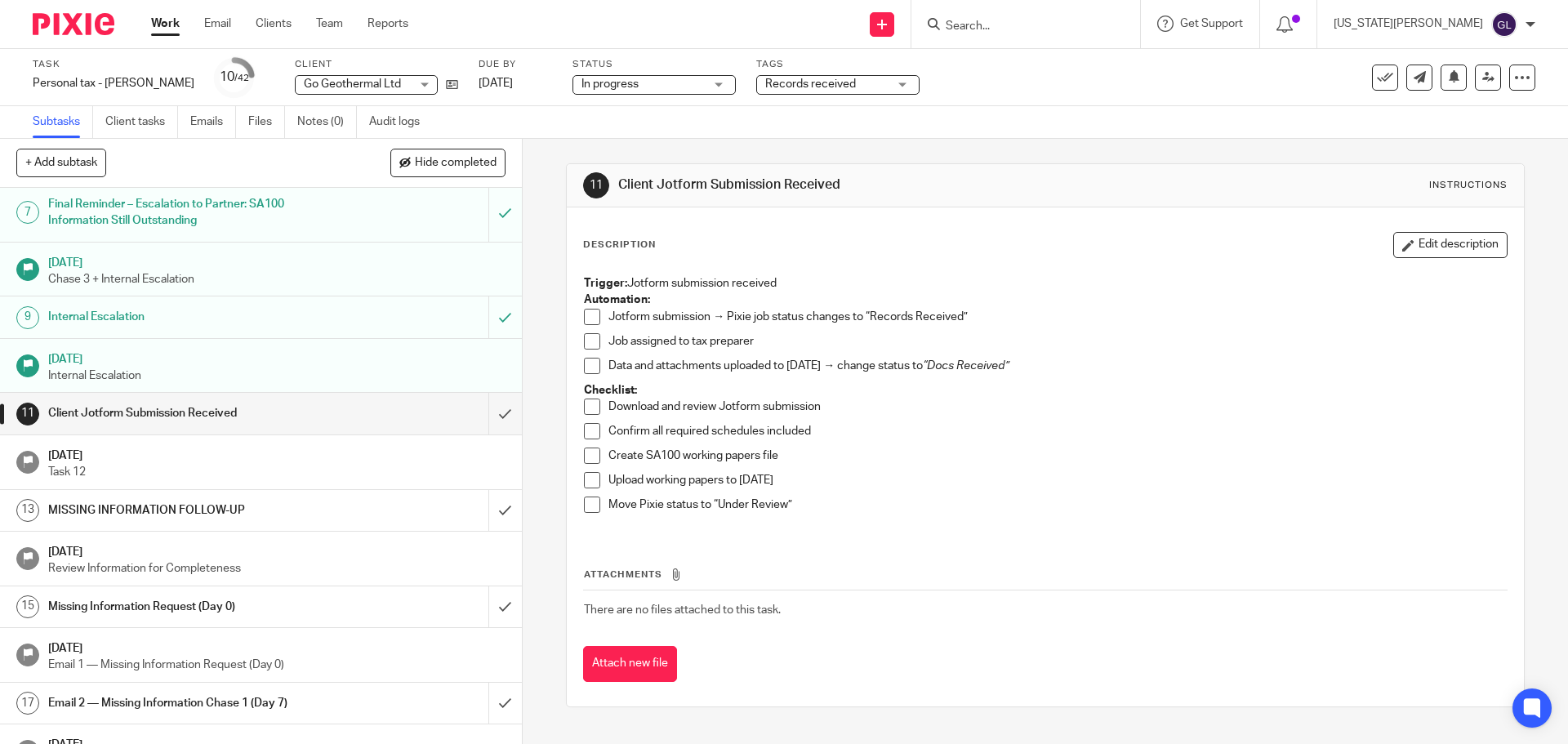
click at [838, 133] on div "Subtasks Client tasks Emails Files Notes (0) Audit logs" at bounding box center [784, 123] width 1568 height 33
click at [590, 319] on span at bounding box center [592, 316] width 16 height 16
click at [592, 364] on span at bounding box center [592, 365] width 16 height 16
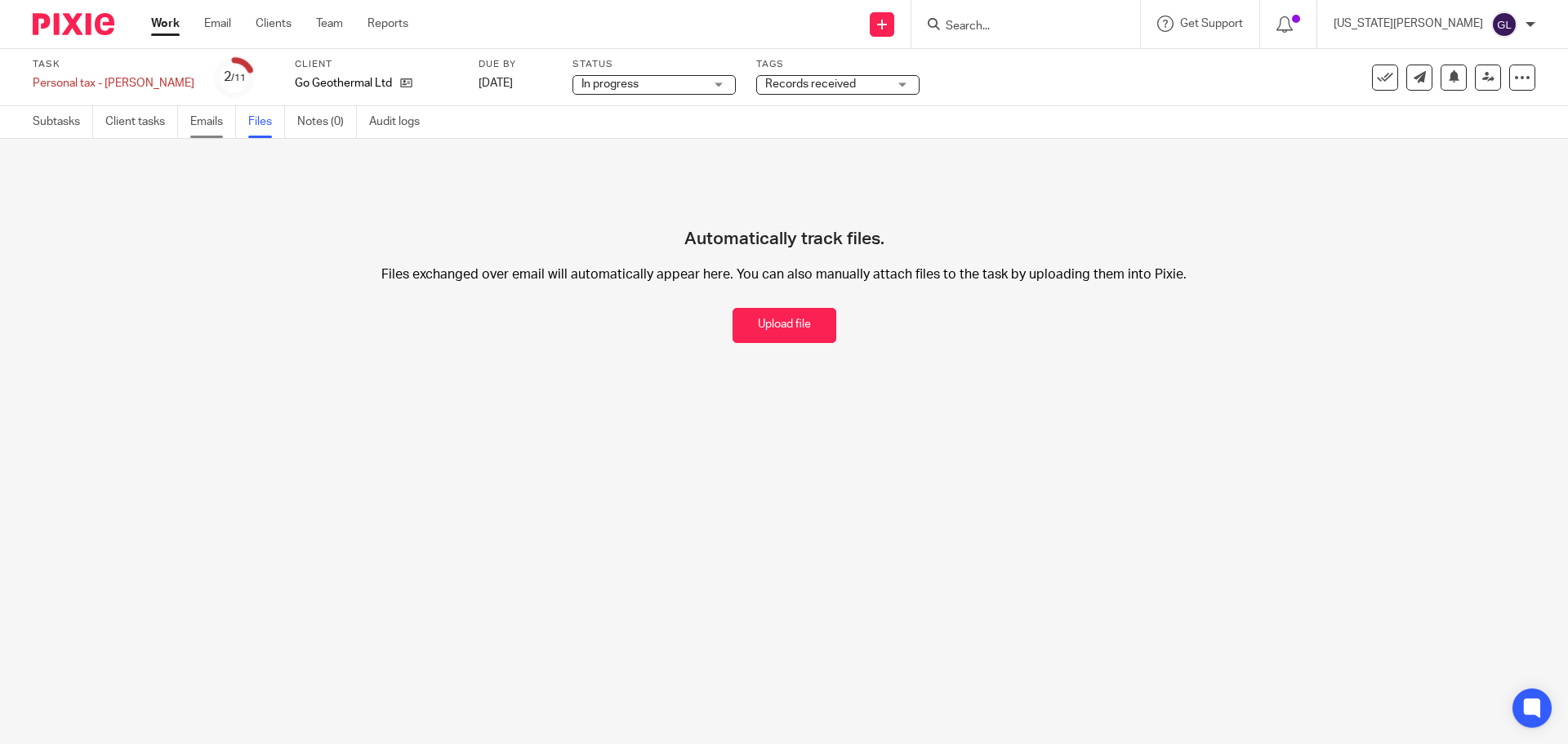
click at [224, 130] on link "Emails" at bounding box center [212, 122] width 46 height 32
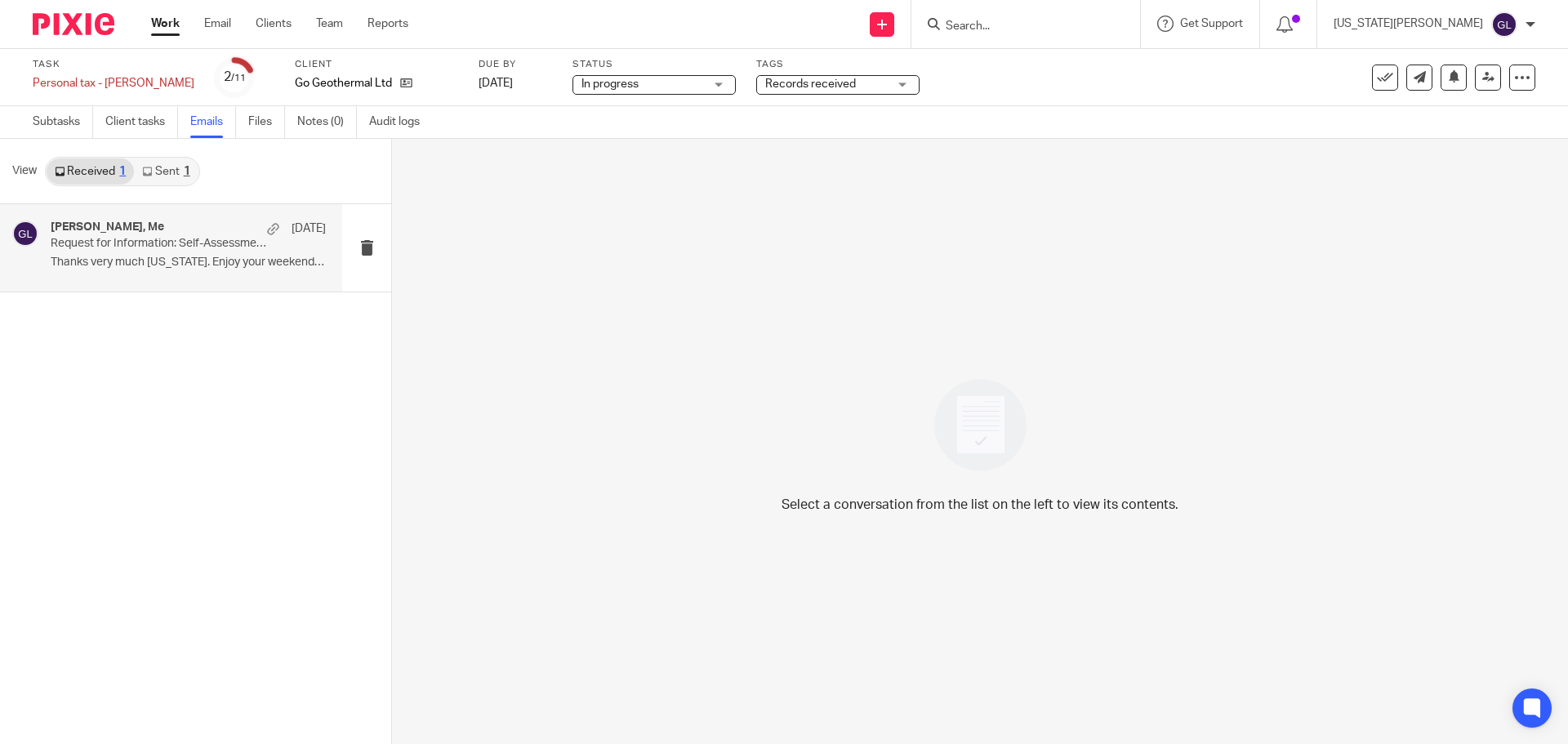
click at [209, 231] on div "[PERSON_NAME], Me [DATE]" at bounding box center [188, 229] width 275 height 16
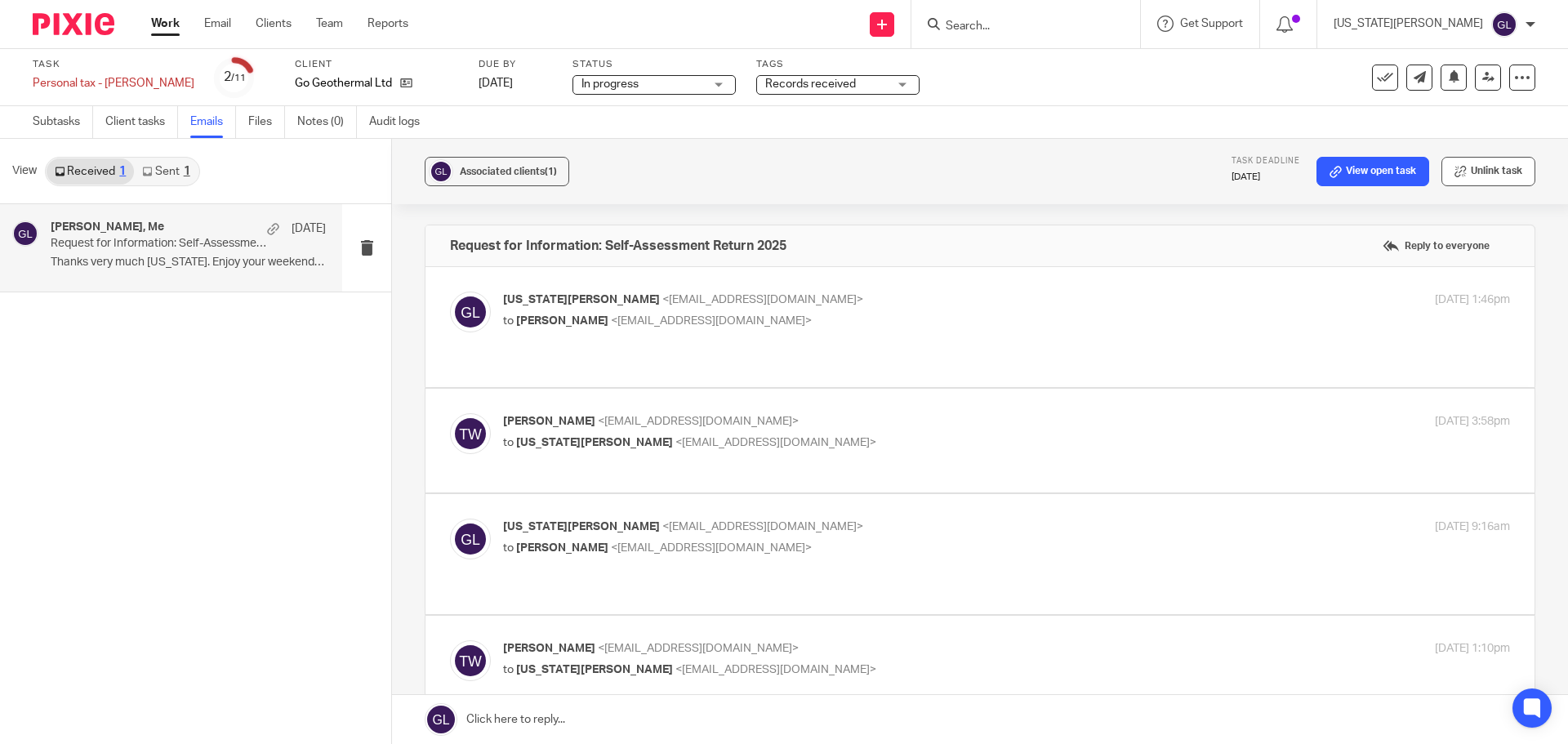
click at [1461, 179] on button "Unlink task" at bounding box center [1488, 172] width 94 height 29
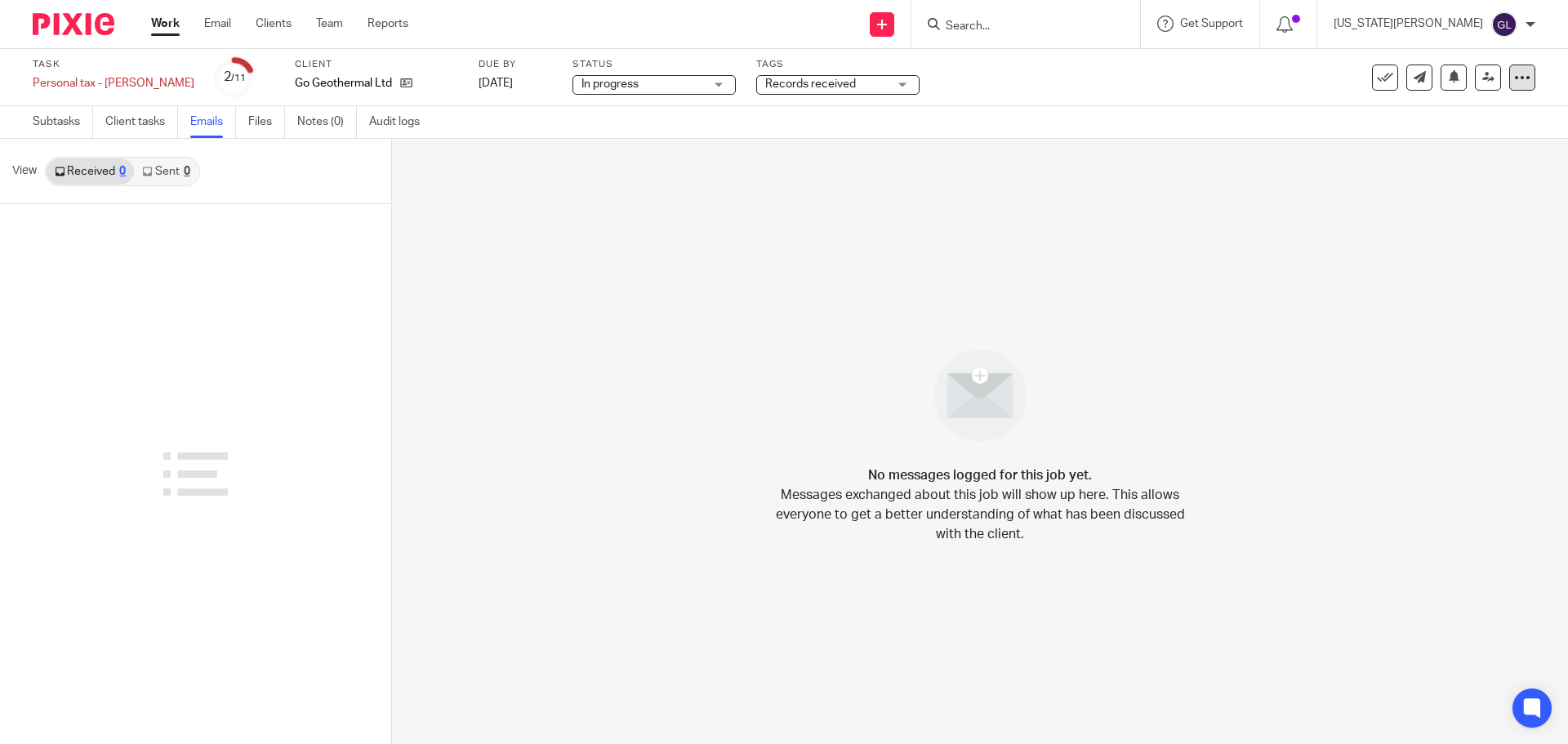
click at [1517, 75] on icon at bounding box center [1522, 77] width 16 height 16
click at [1417, 211] on span "Delete" at bounding box center [1423, 212] width 34 height 11
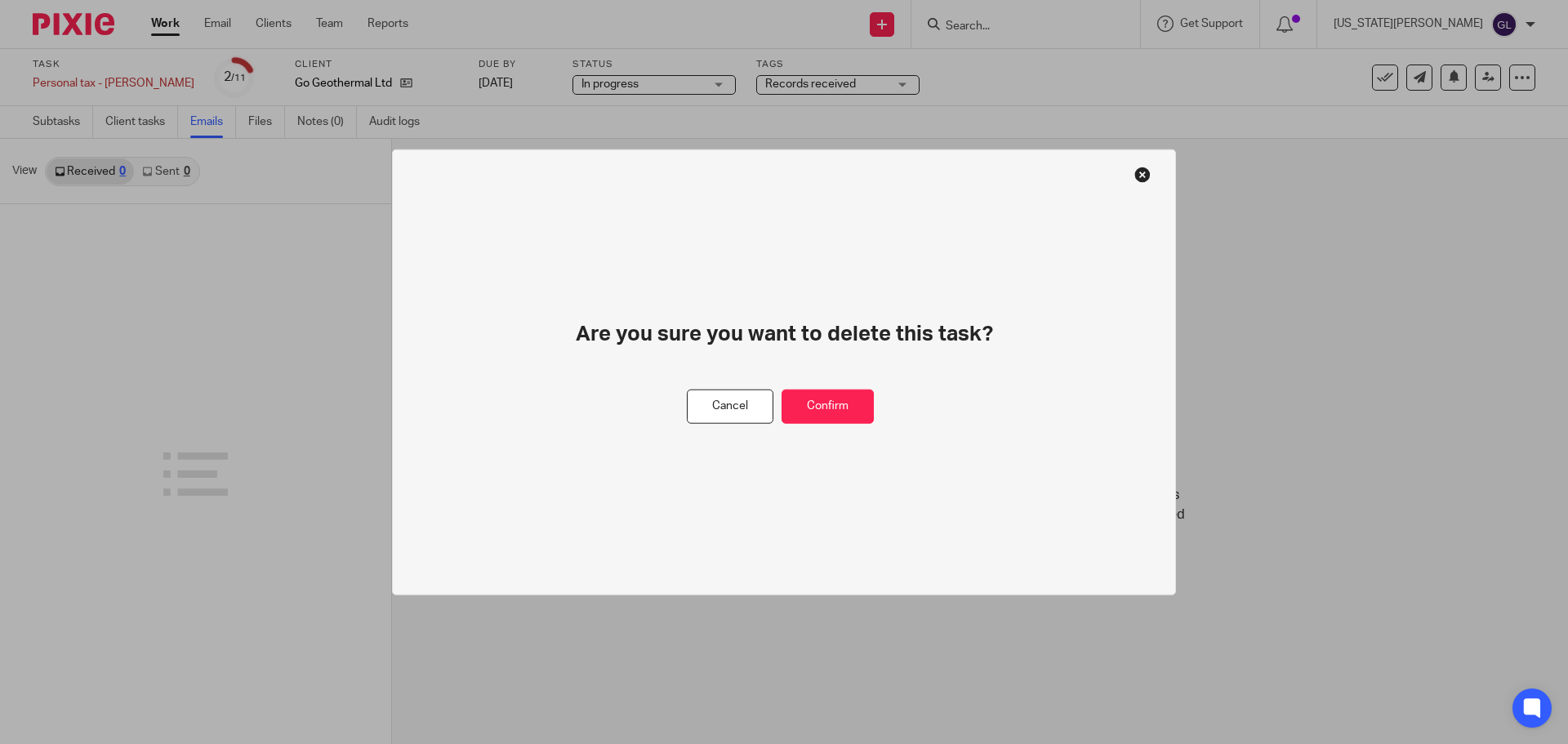
click at [833, 386] on div "Are you sure you want to delete this task?" at bounding box center [784, 355] width 548 height 69
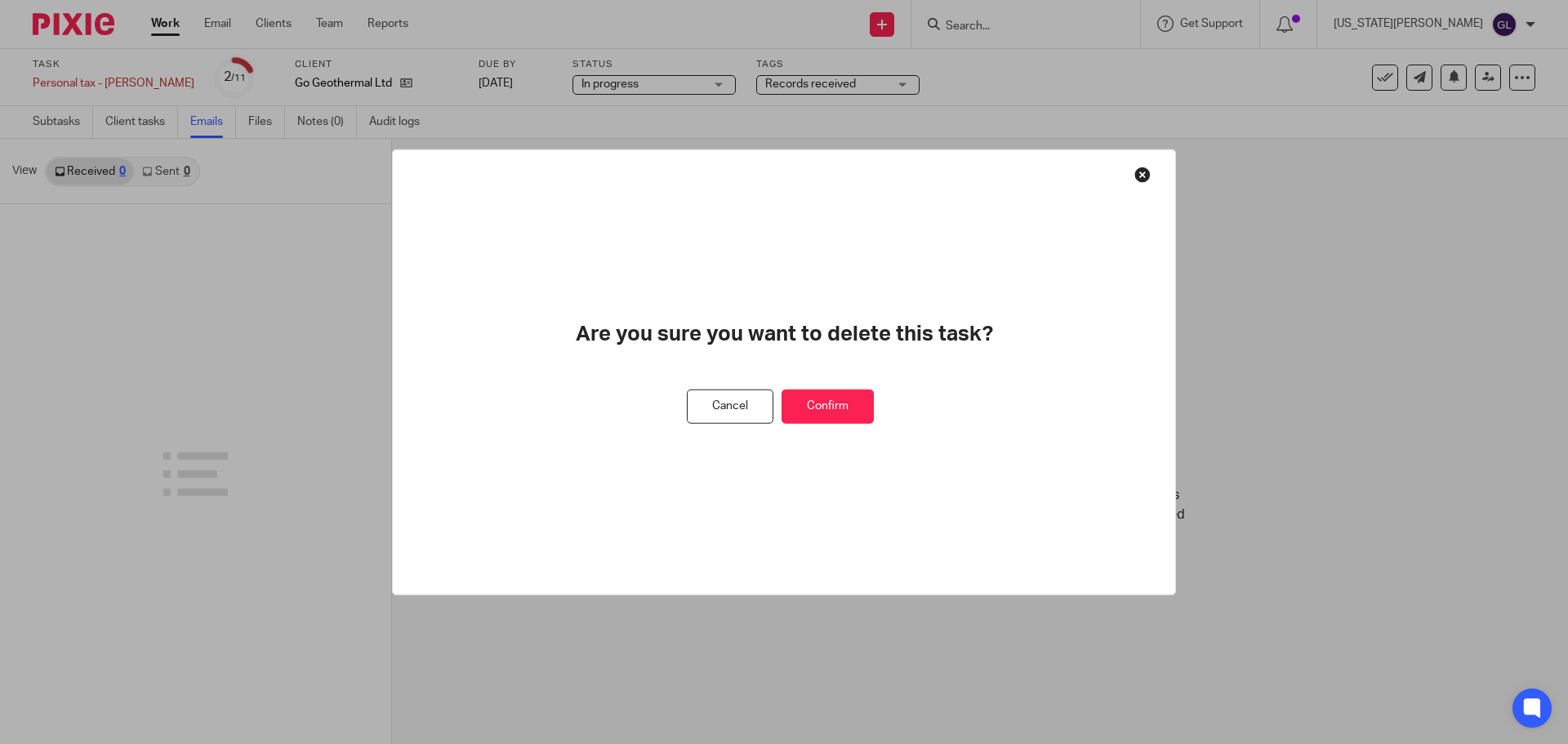
click at [834, 405] on button "Confirm" at bounding box center [827, 406] width 92 height 35
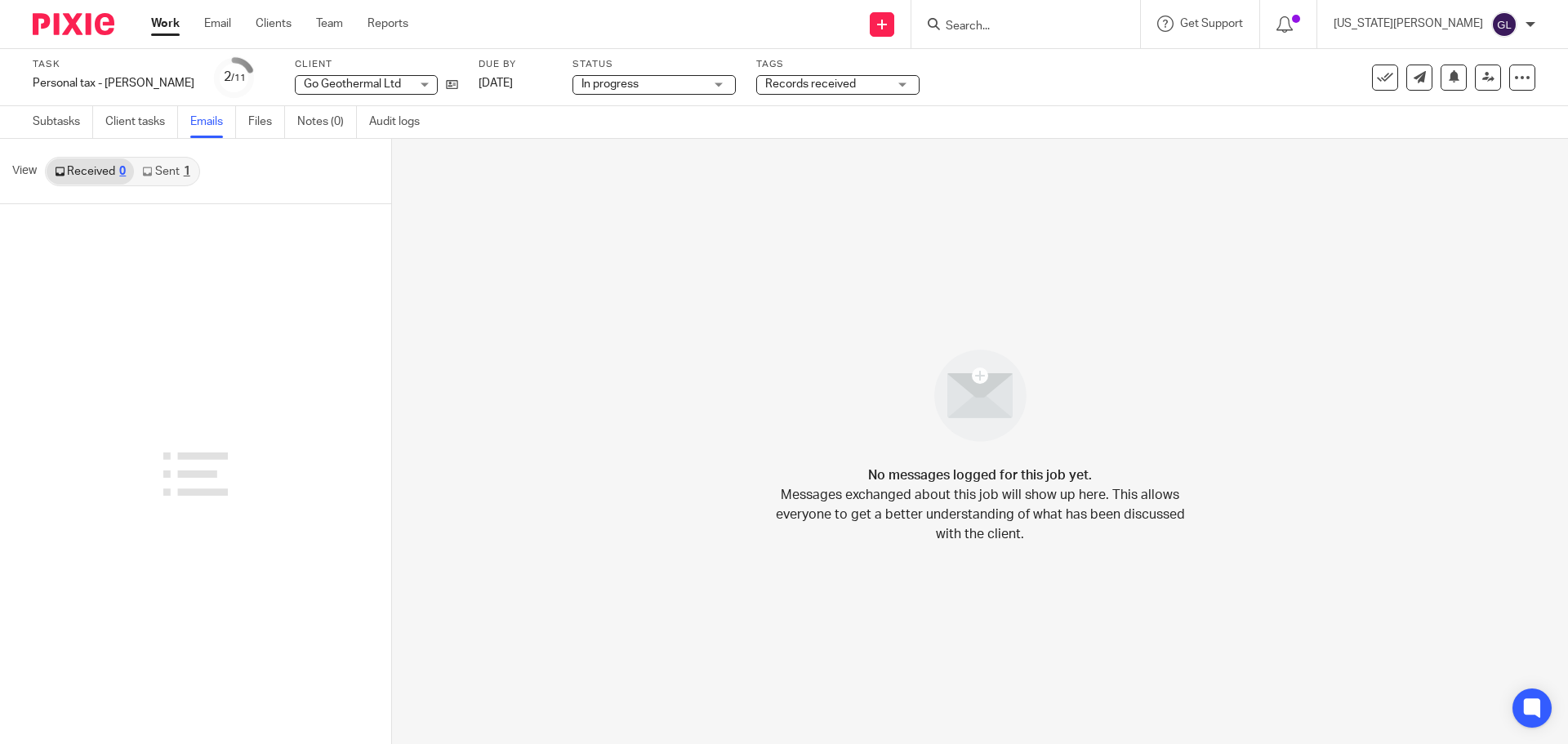
click at [167, 181] on link "Sent 1" at bounding box center [166, 171] width 64 height 26
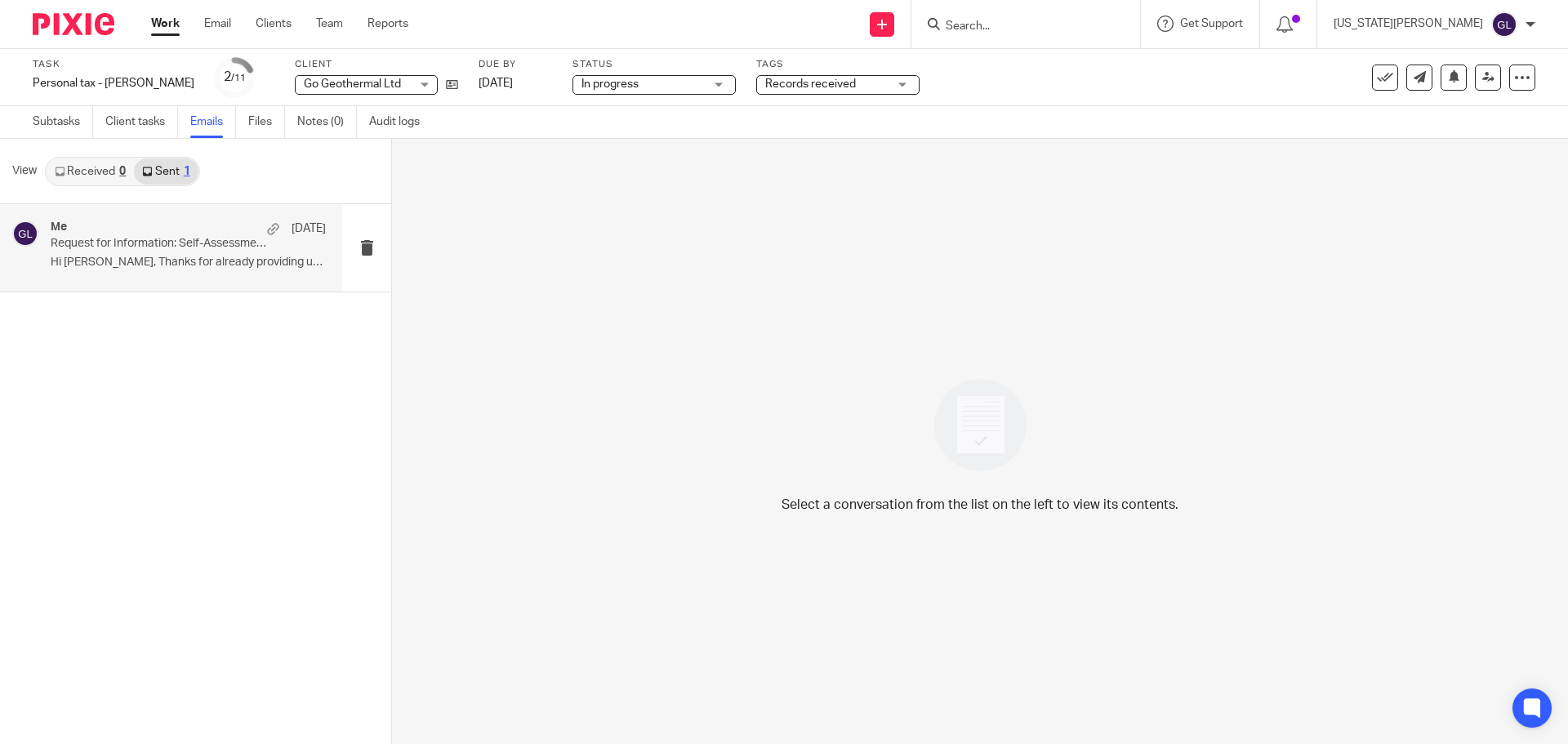
click at [223, 270] on p "Hi Sean, Thanks for already providing us with..." at bounding box center [188, 263] width 275 height 14
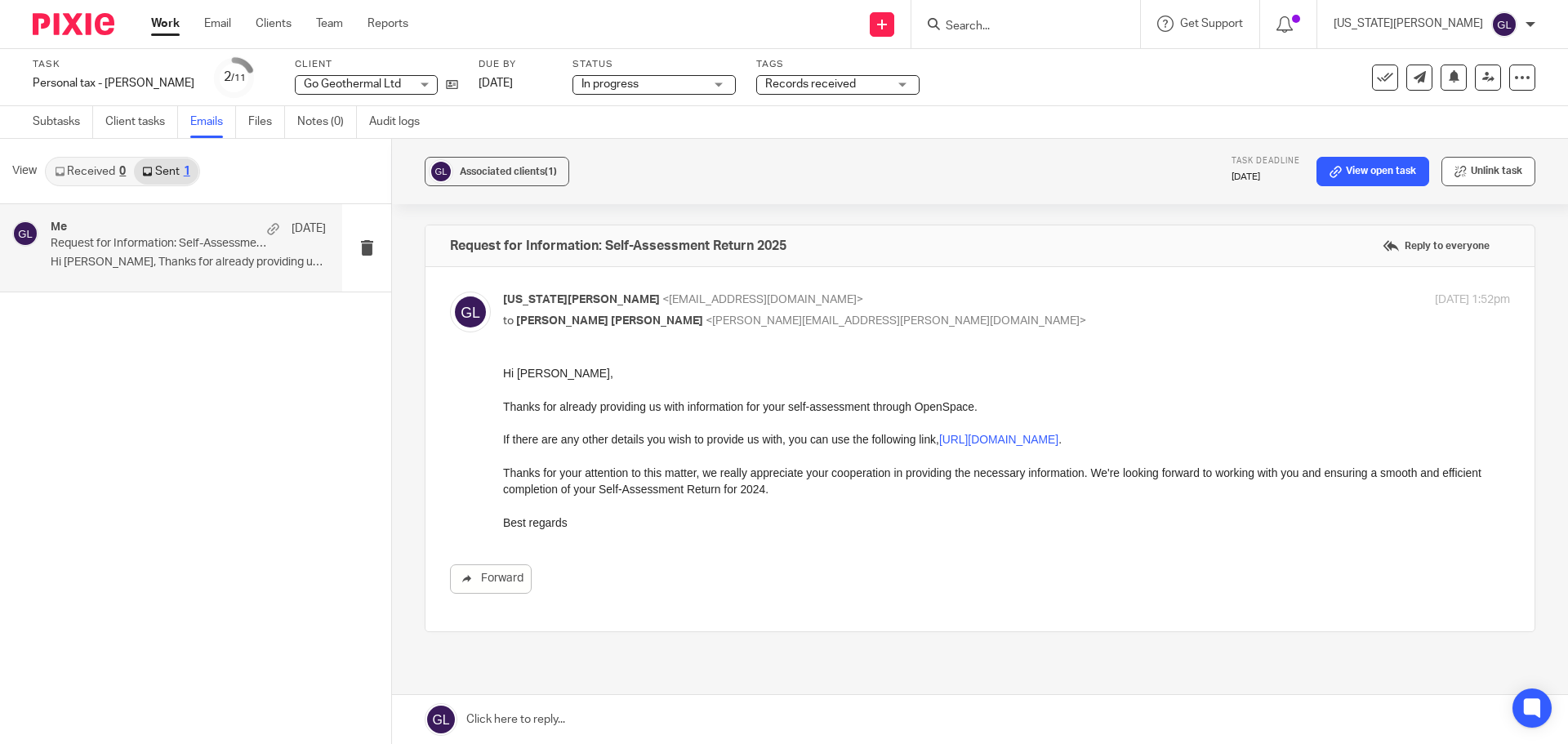
click at [1480, 177] on button "Unlink task" at bounding box center [1488, 172] width 94 height 29
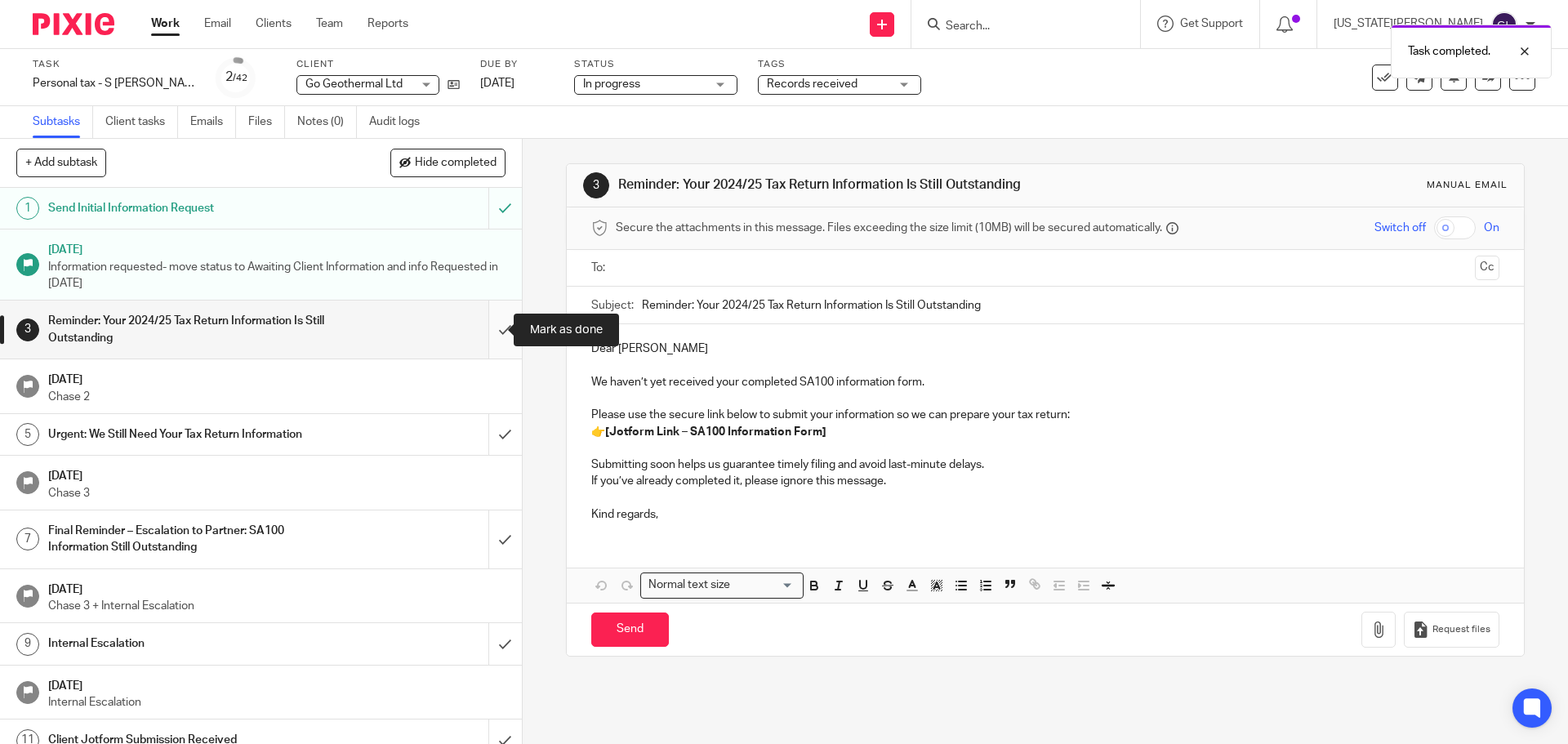
click at [481, 337] on input "submit" at bounding box center [260, 329] width 522 height 58
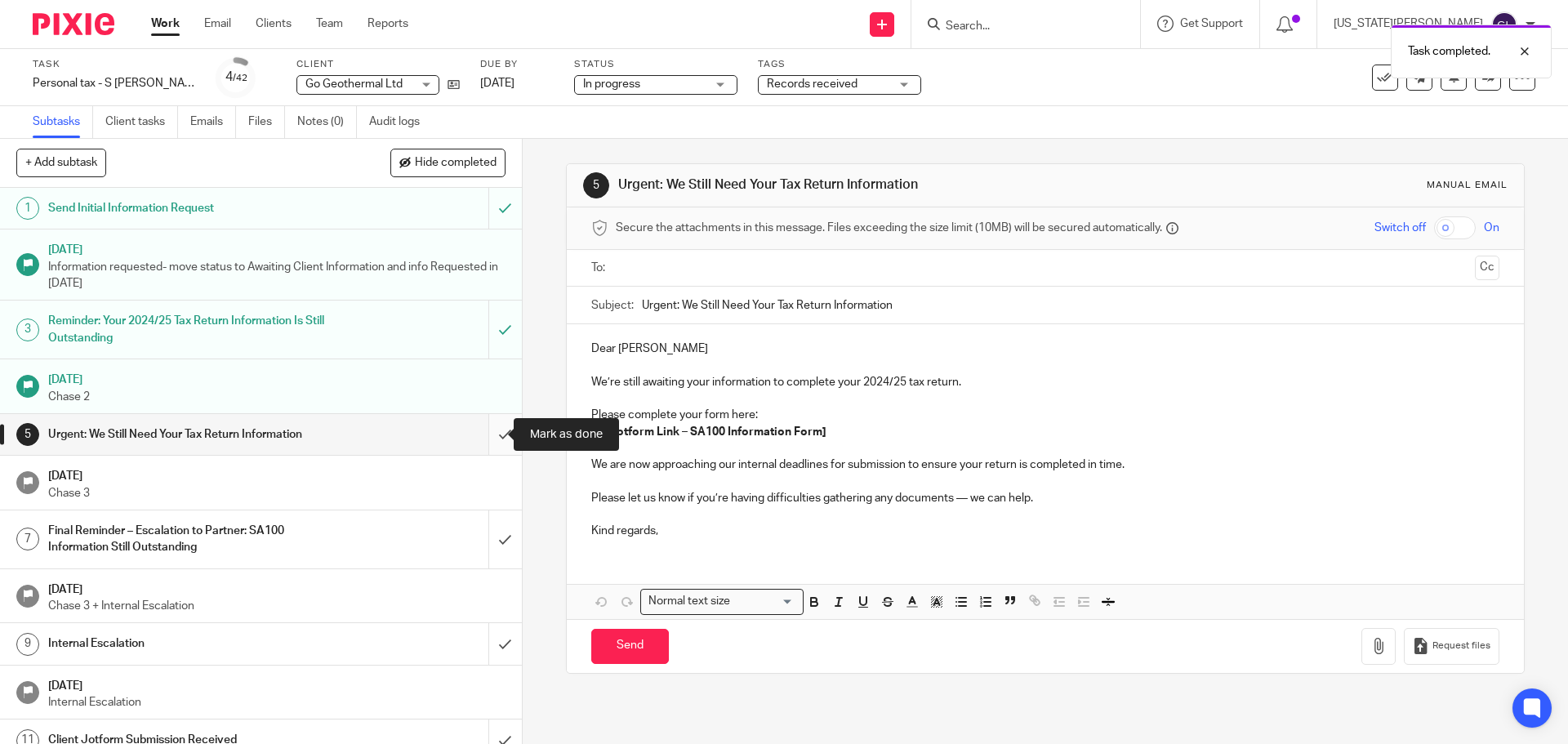
click at [491, 435] on input "submit" at bounding box center [260, 435] width 522 height 41
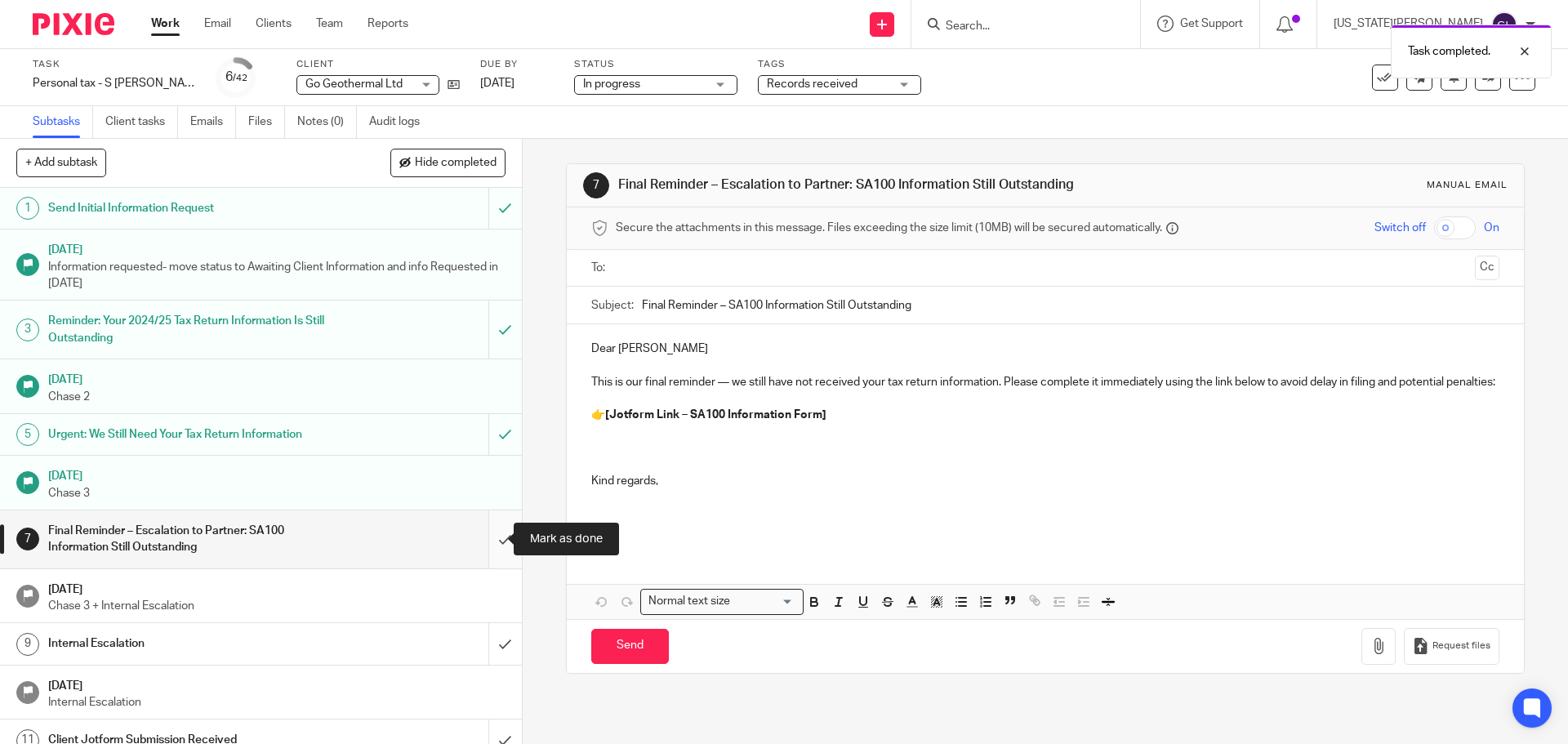
click at [496, 547] on input "submit" at bounding box center [260, 539] width 522 height 58
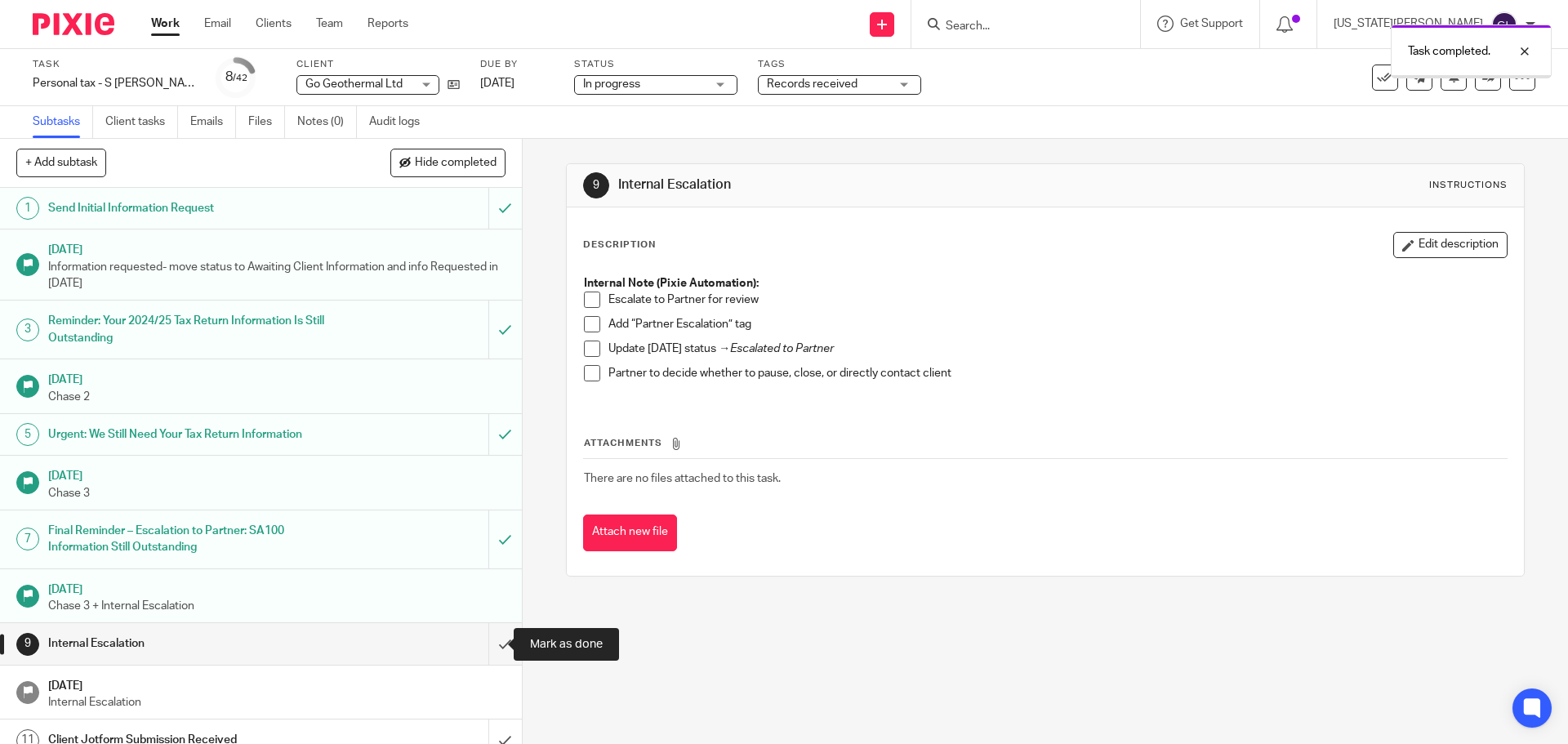
click at [488, 644] on input "submit" at bounding box center [260, 643] width 522 height 41
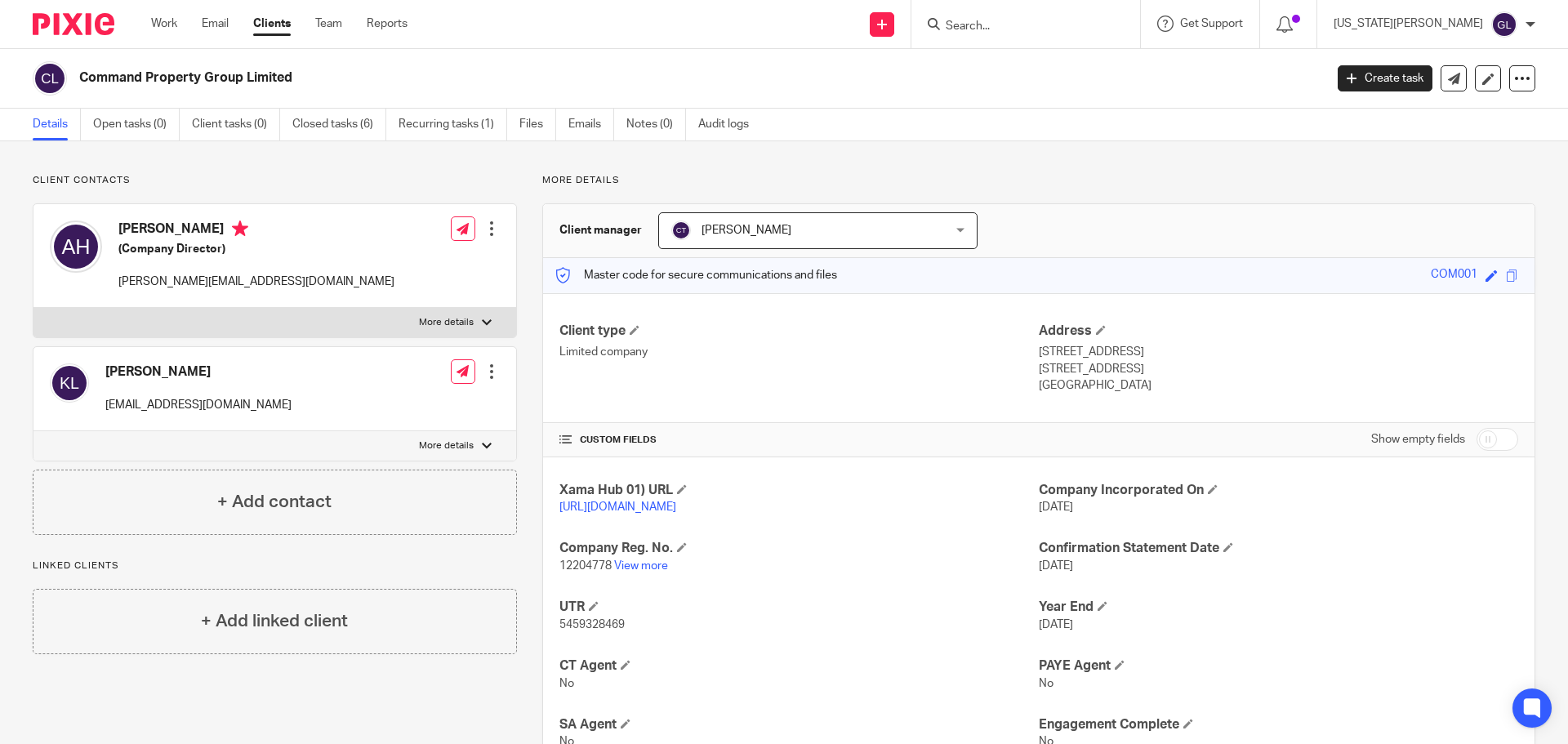
click at [486, 226] on div at bounding box center [491, 229] width 16 height 16
click at [410, 271] on link "Edit contact" at bounding box center [415, 265] width 156 height 24
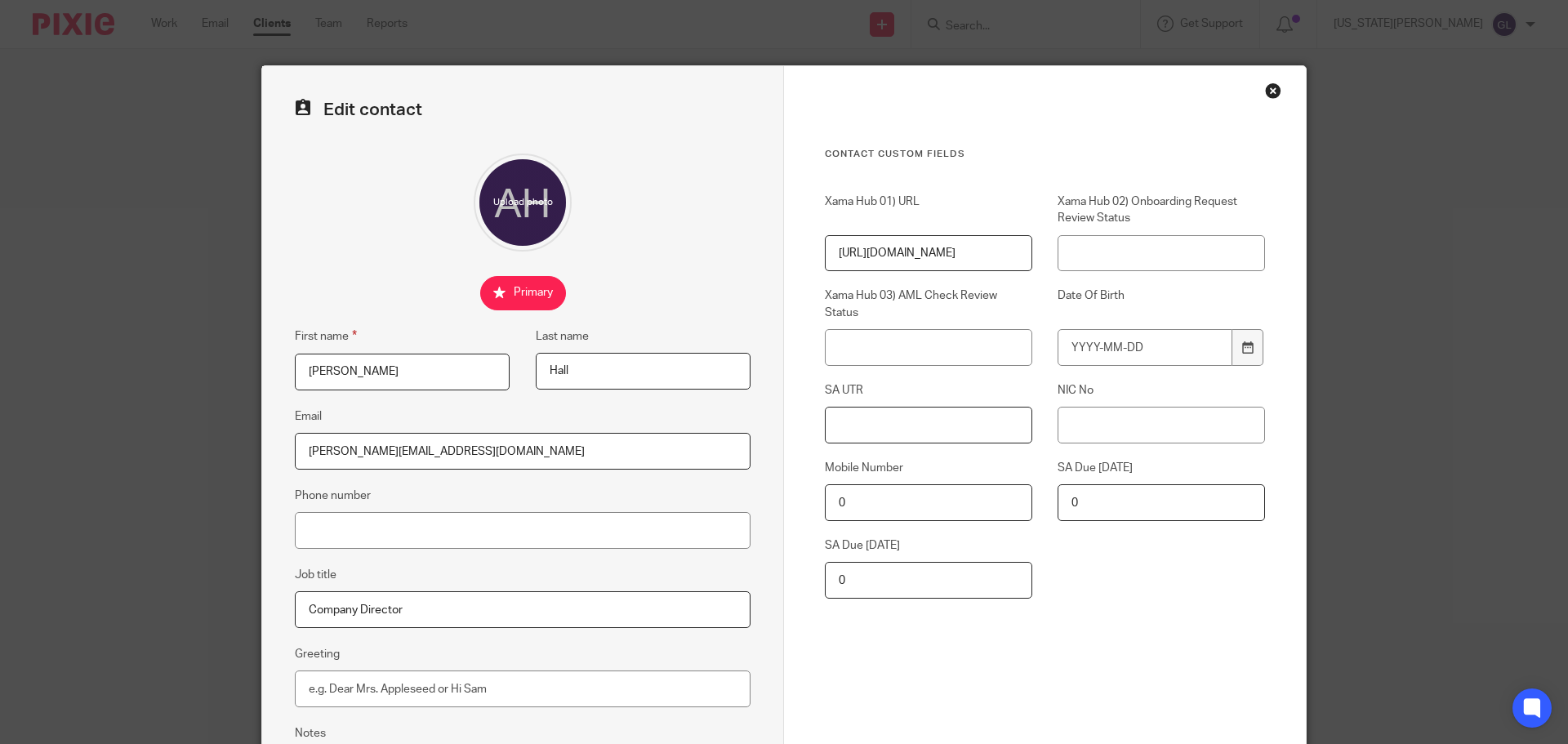
click at [884, 424] on input "SA UTR" at bounding box center [928, 424] width 207 height 37
paste input "7360248725"
type input "7360248725"
click at [1130, 433] on input "NIC No" at bounding box center [1161, 424] width 207 height 37
paste input "JJ129107D"
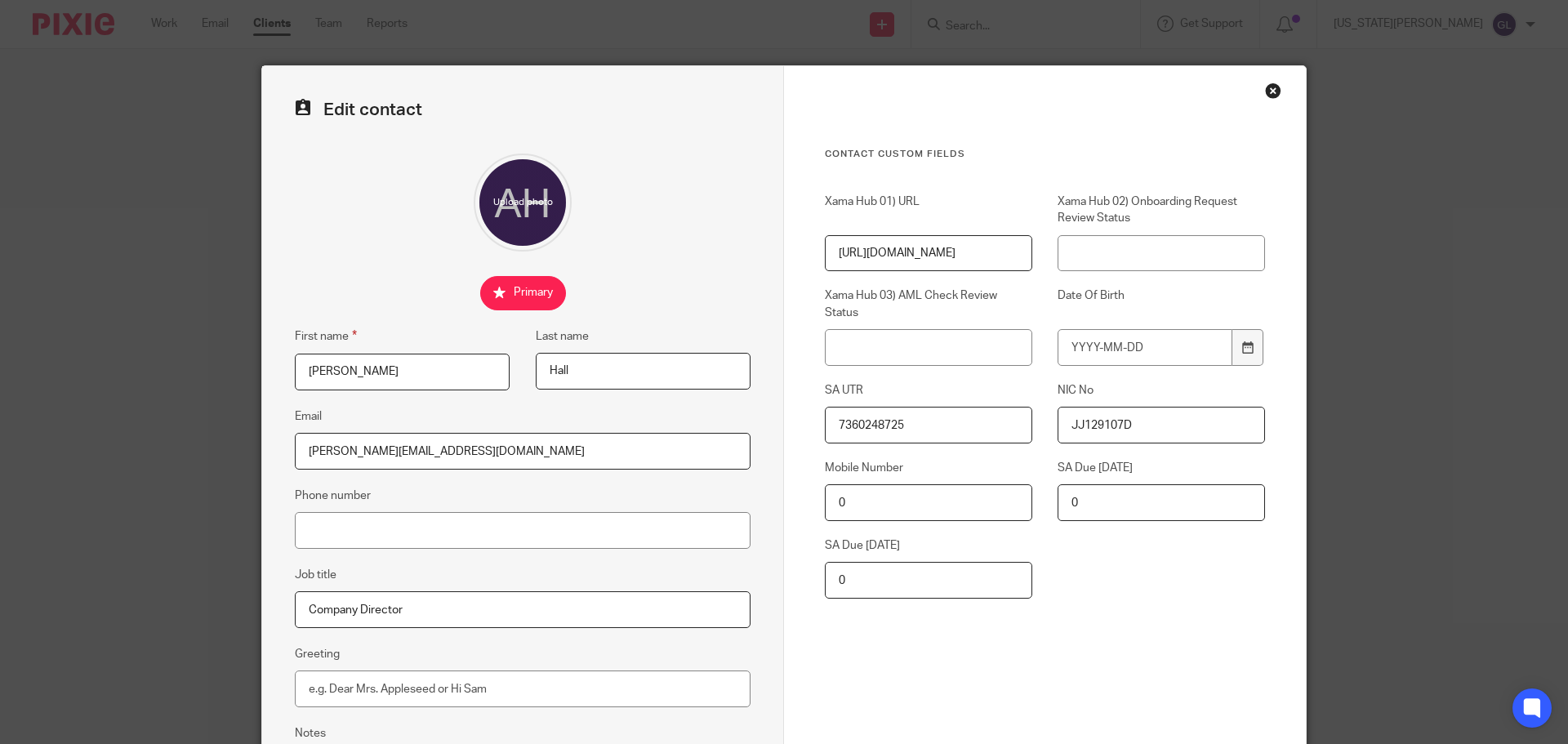
scroll to position [181, 0]
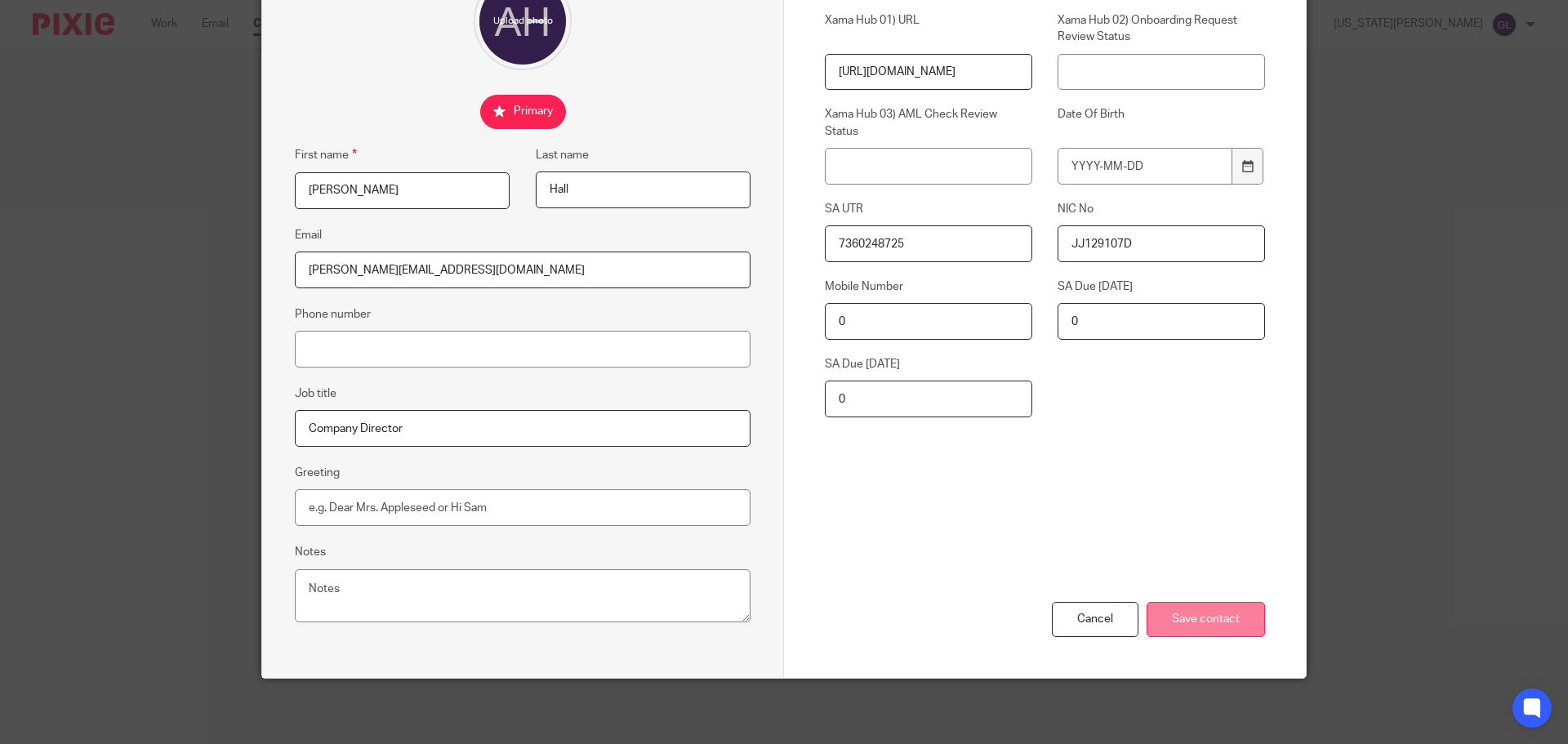
type input "JJ129107D"
click at [1231, 612] on input "Save contact" at bounding box center [1206, 619] width 119 height 35
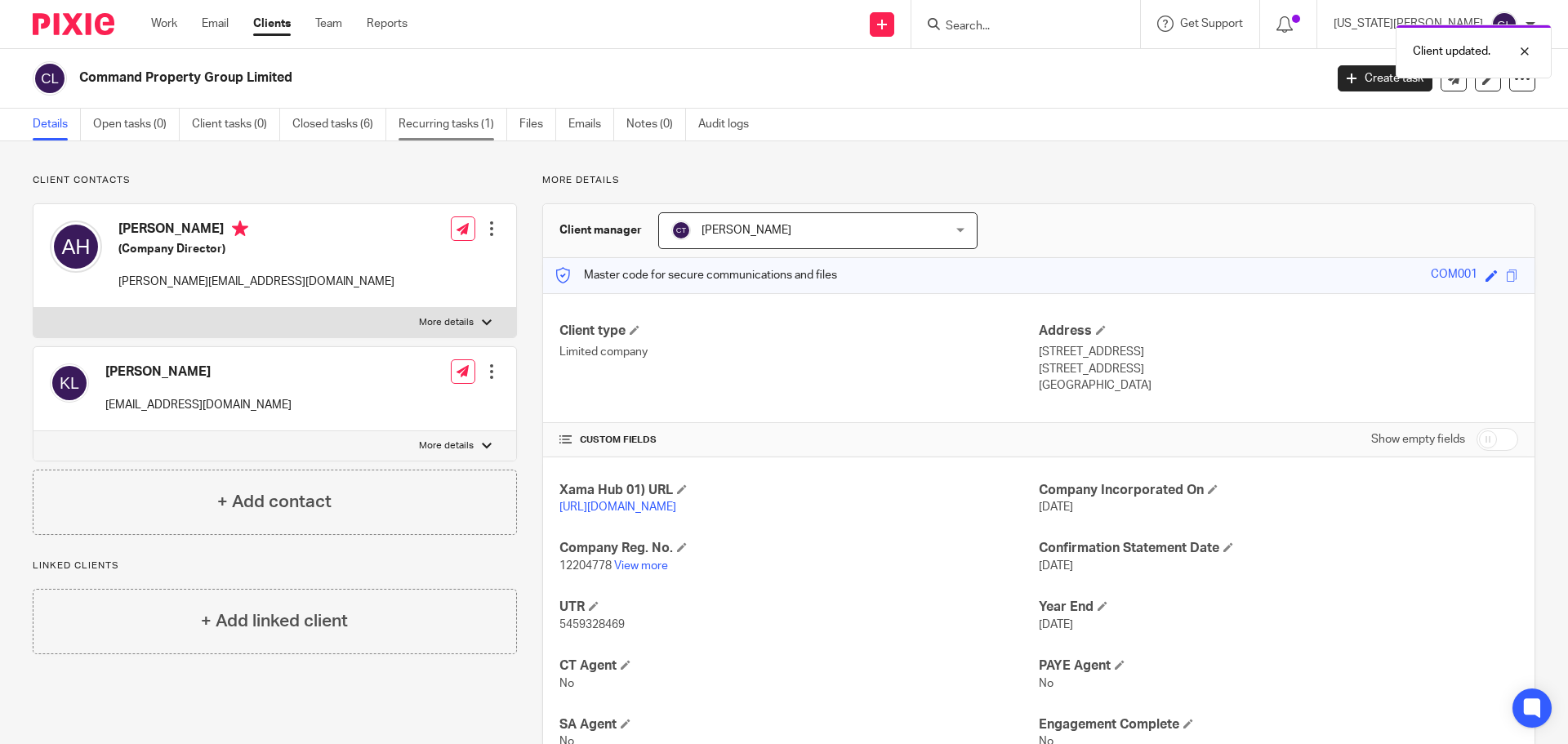
click at [432, 129] on link "Recurring tasks (1)" at bounding box center [453, 124] width 108 height 32
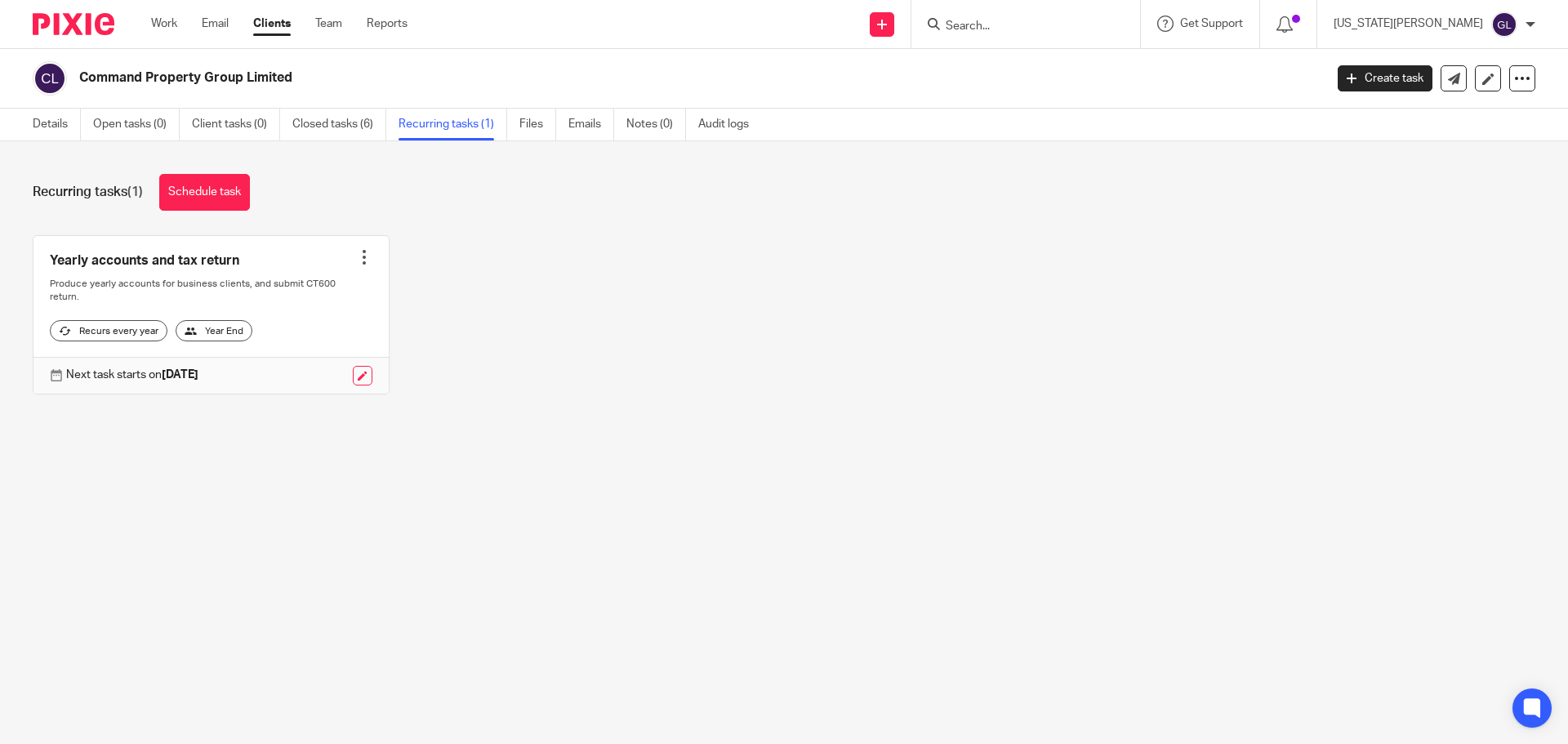
click at [1047, 21] on input "Search" at bounding box center [1017, 27] width 147 height 15
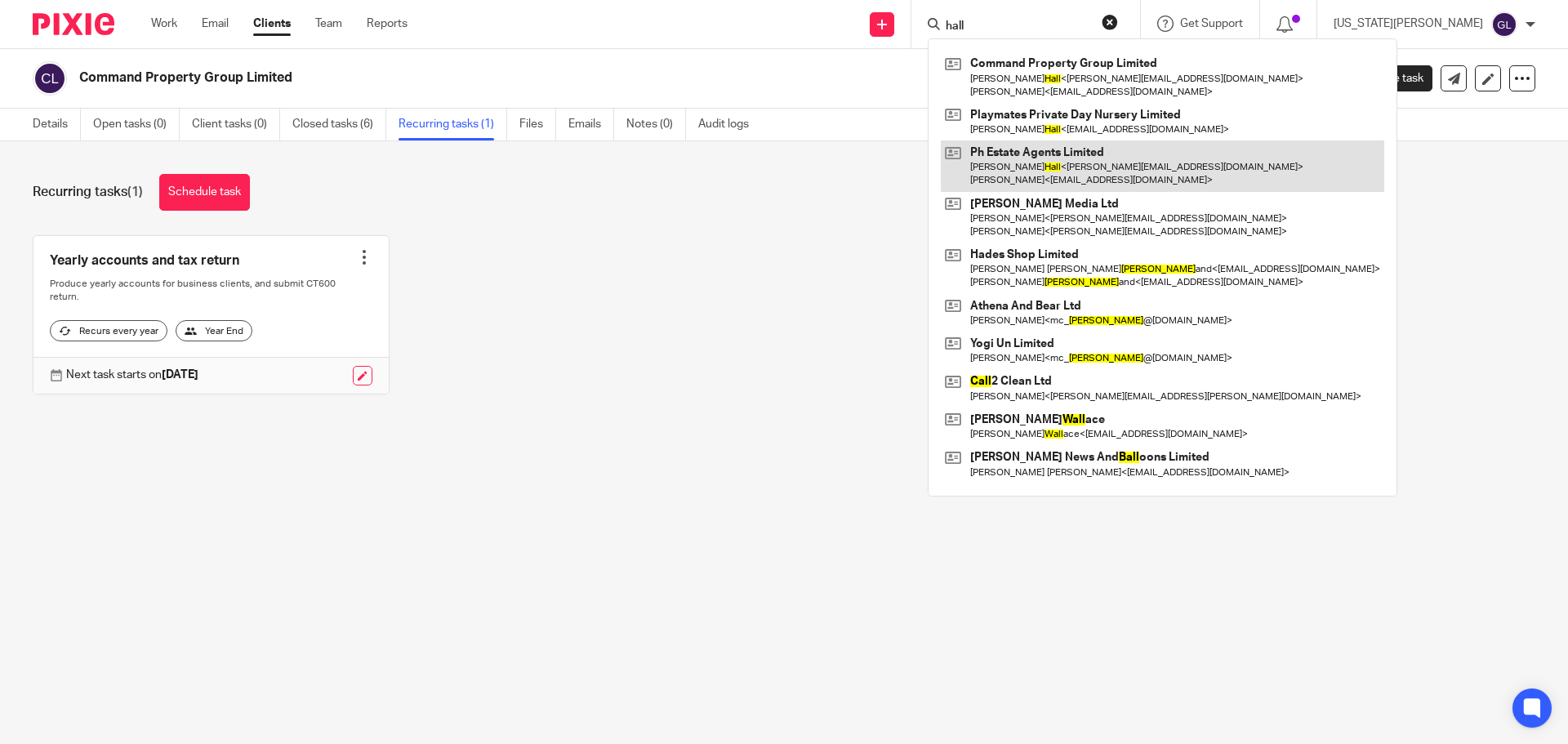
type input "hall"
click at [1094, 174] on link at bounding box center [1162, 166] width 443 height 51
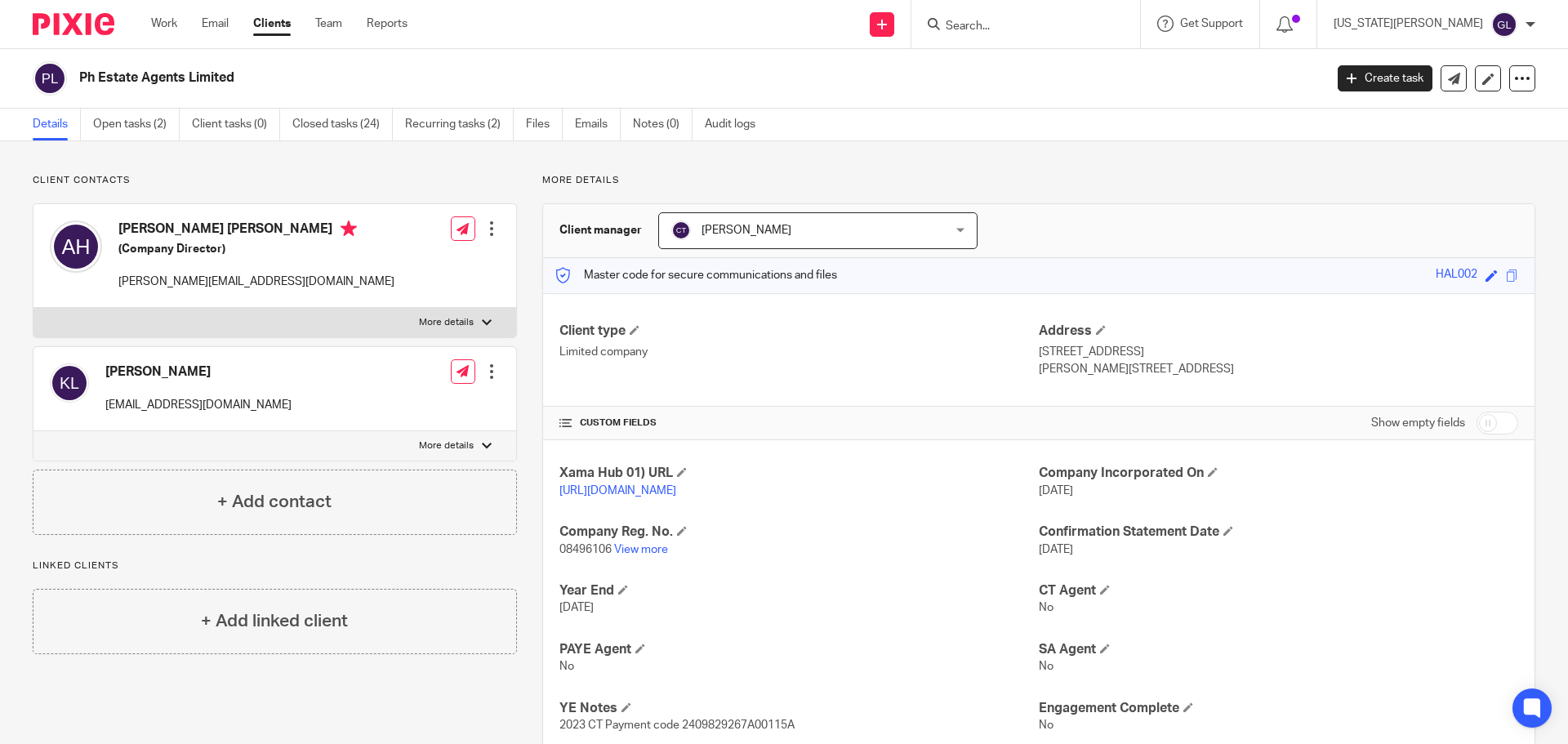
click at [484, 233] on div at bounding box center [491, 229] width 16 height 16
click at [375, 265] on link "Edit contact" at bounding box center [415, 265] width 156 height 24
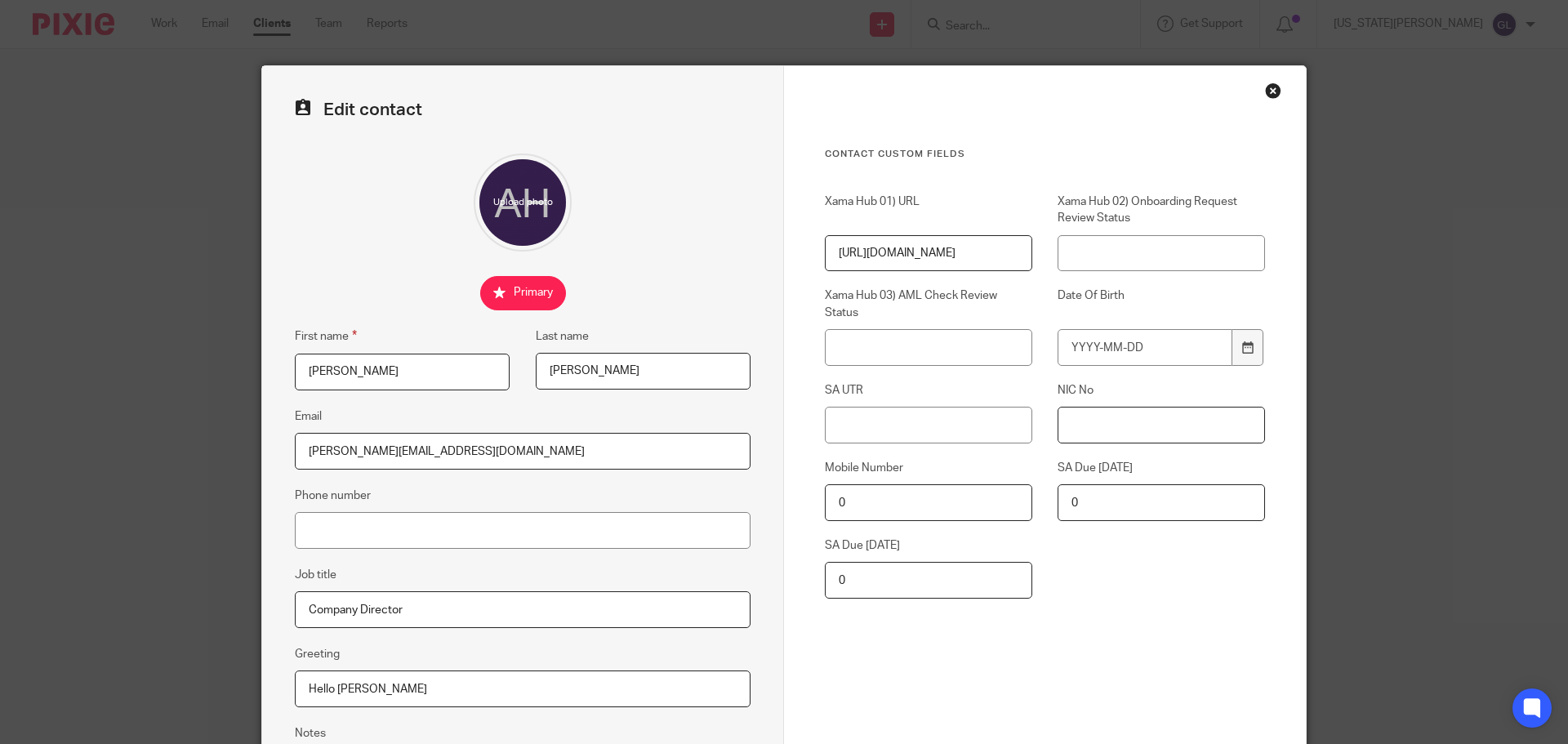
click at [1075, 430] on input "NIC No" at bounding box center [1161, 424] width 207 height 37
paste input "JJ129107D"
type input "JJ129107D"
click at [890, 418] on input "SA UTR" at bounding box center [928, 424] width 207 height 37
paste input "7360248725"
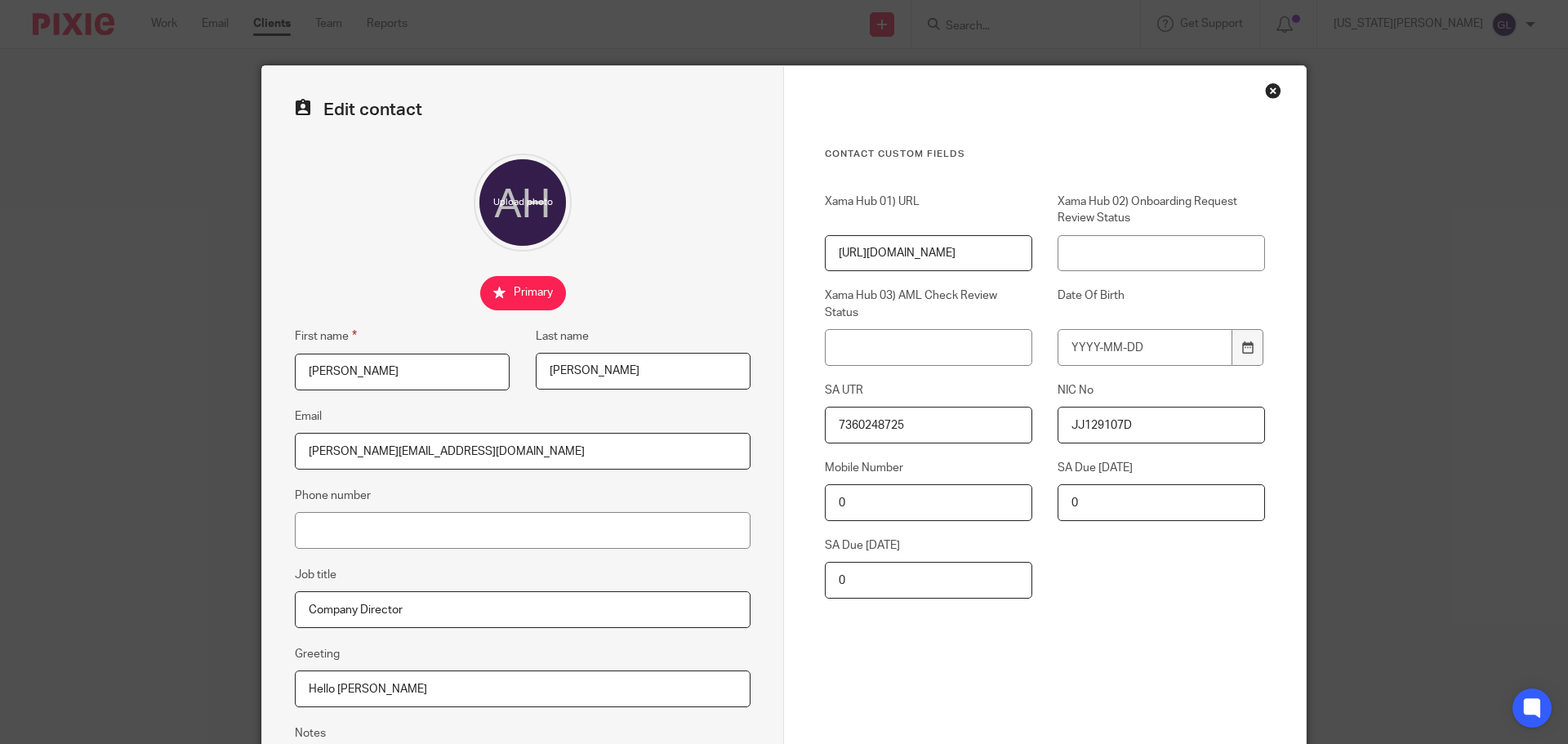
scroll to position [181, 0]
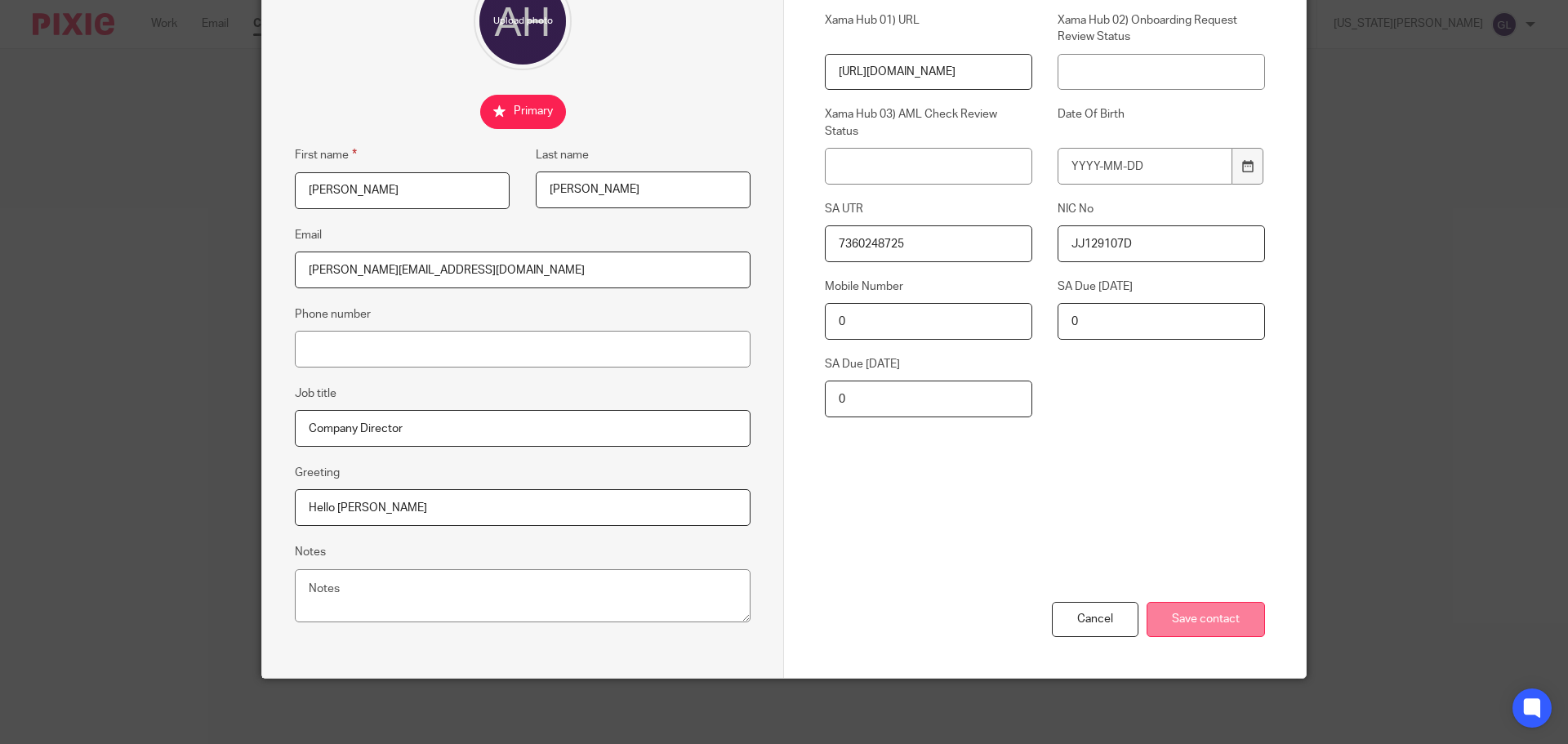
type input "7360248725"
click at [1178, 622] on input "Save contact" at bounding box center [1206, 619] width 119 height 35
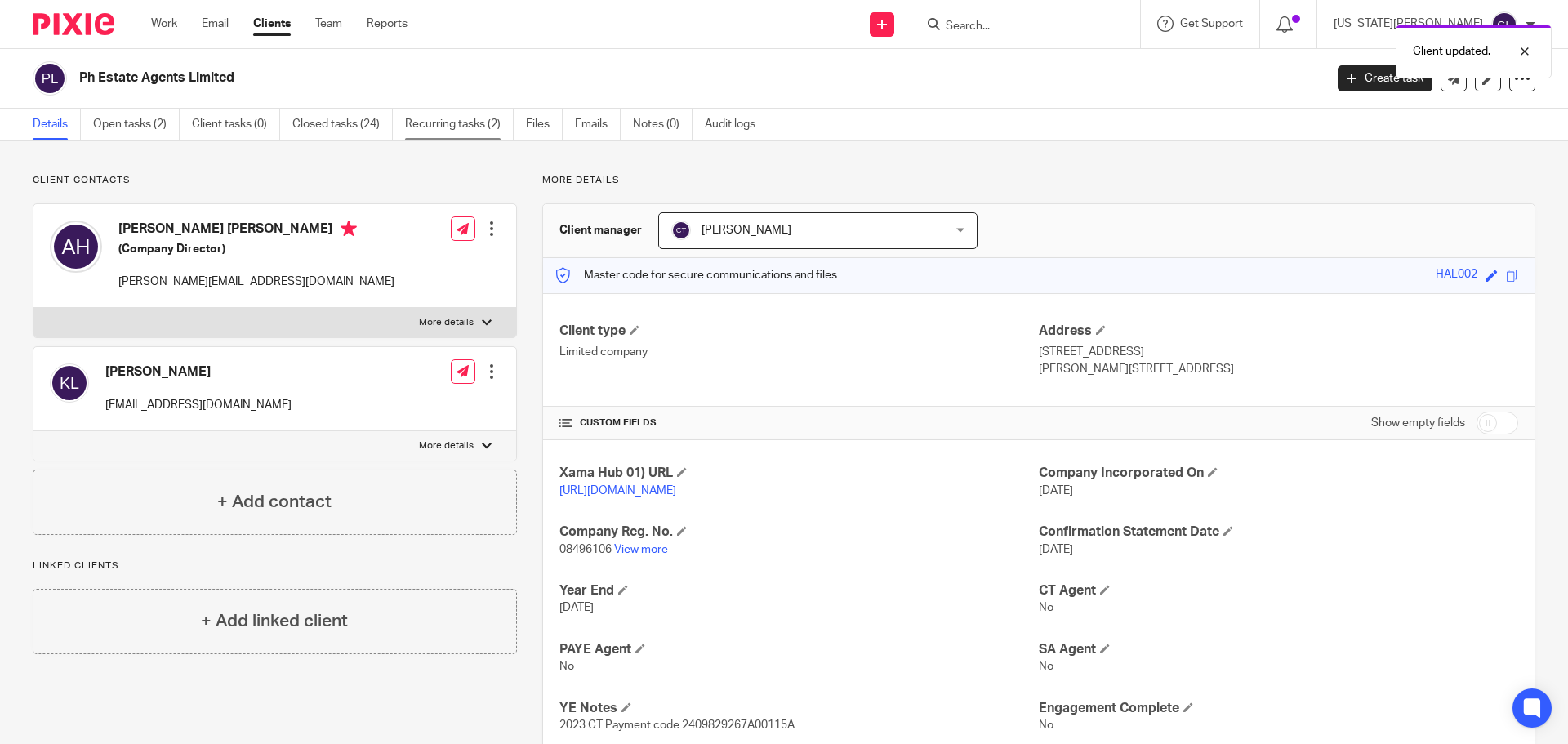
click at [457, 133] on link "Recurring tasks (2)" at bounding box center [459, 124] width 108 height 32
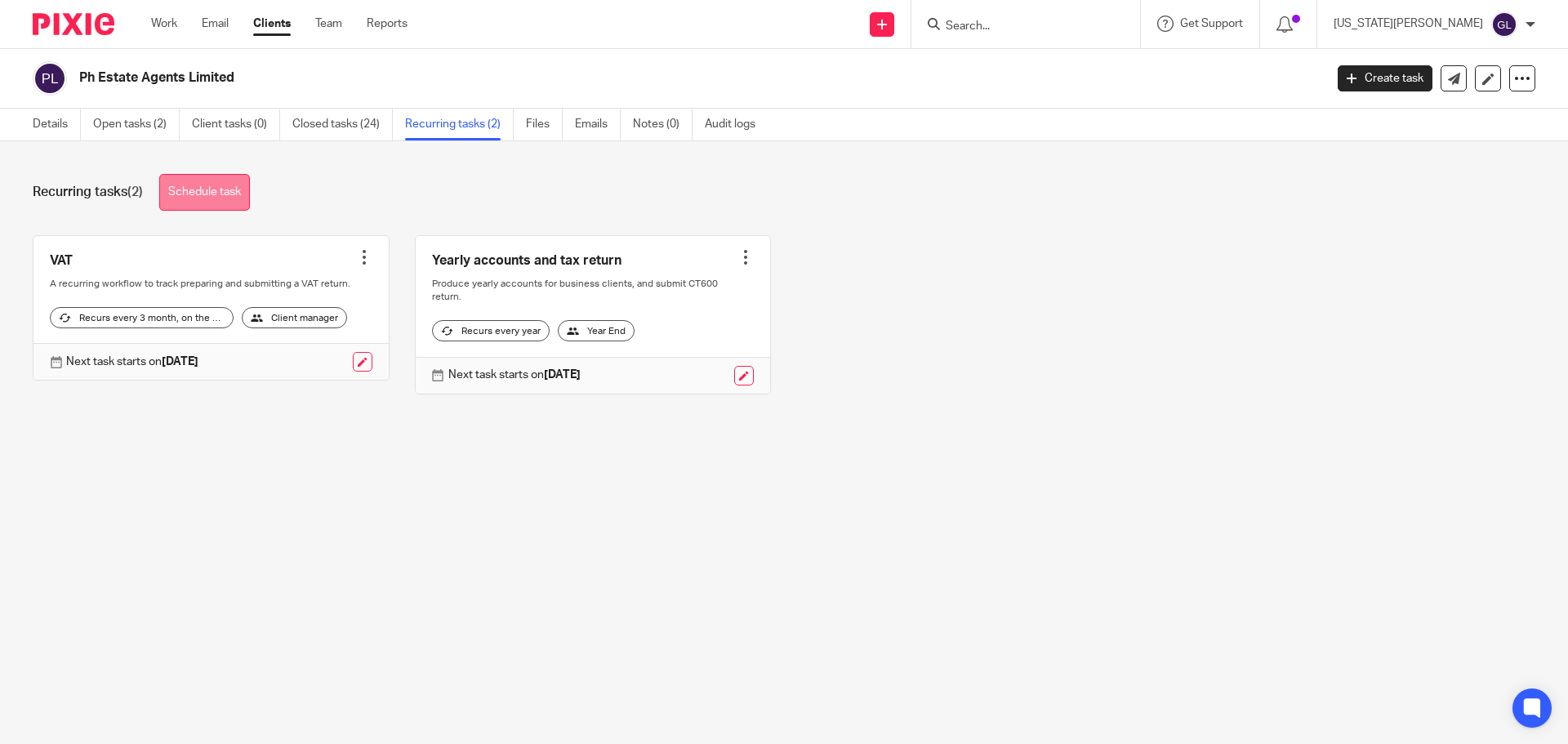
click at [226, 195] on link "Schedule task" at bounding box center [204, 192] width 91 height 37
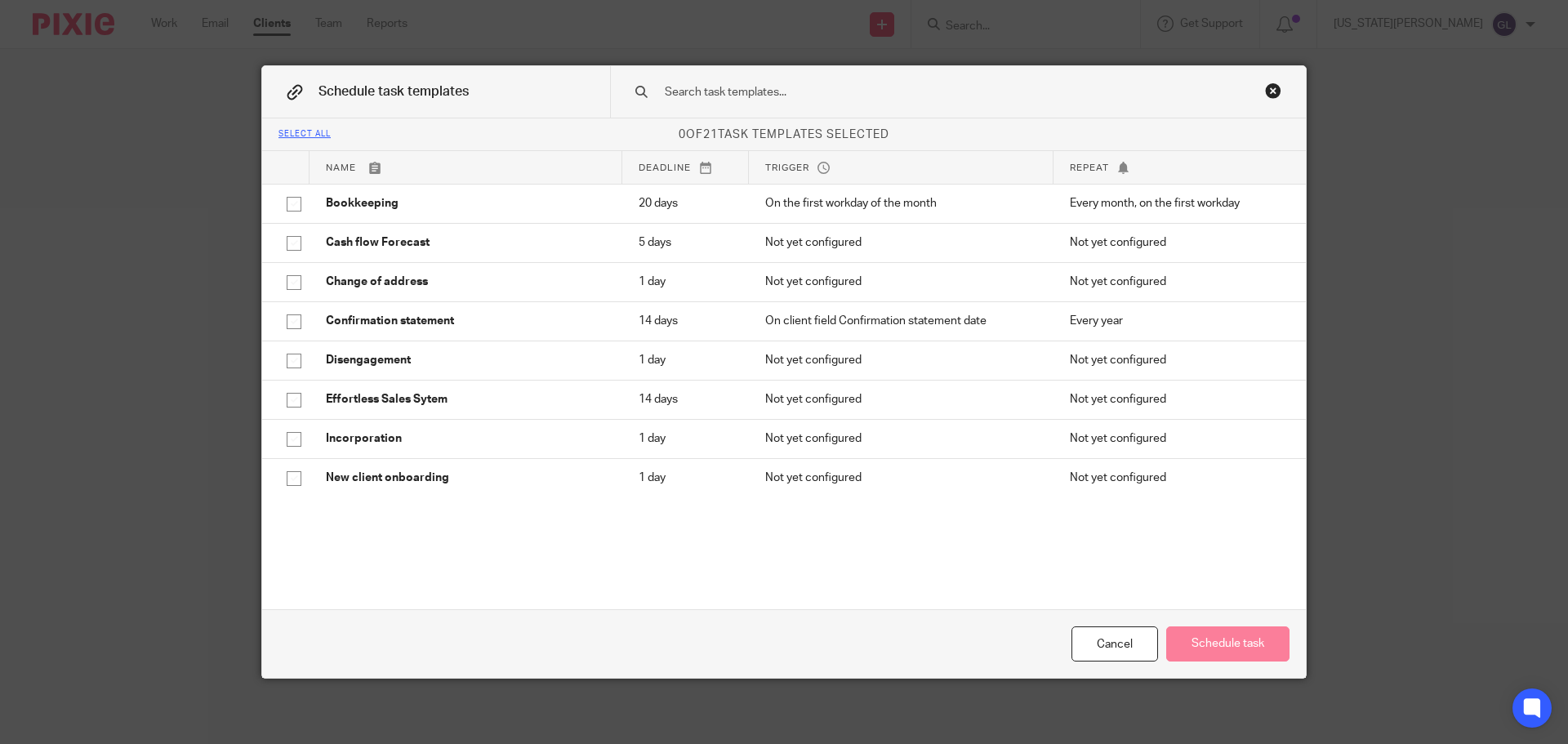
scroll to position [245, 0]
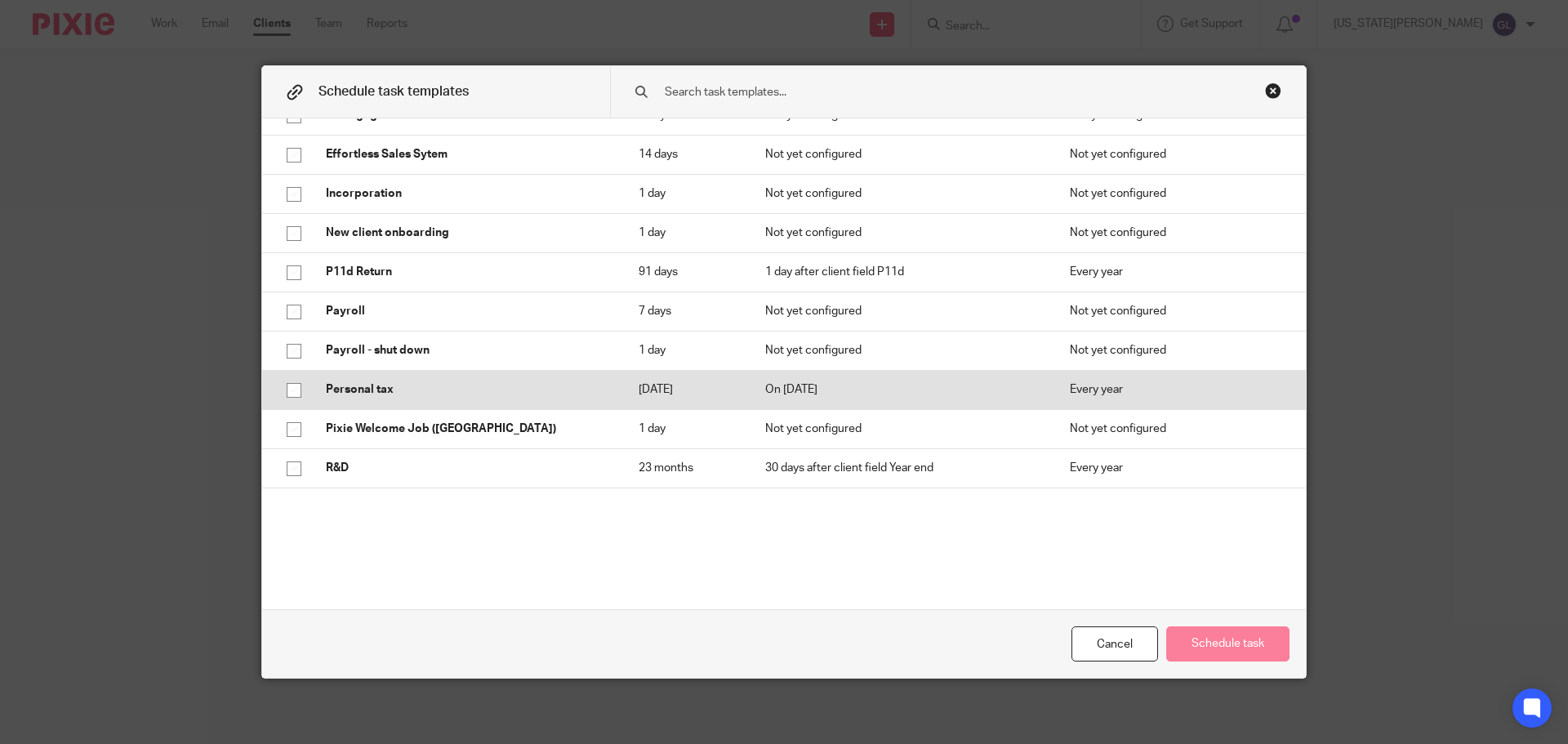
click at [287, 388] on input "checkbox" at bounding box center [294, 390] width 31 height 31
checkbox input "true"
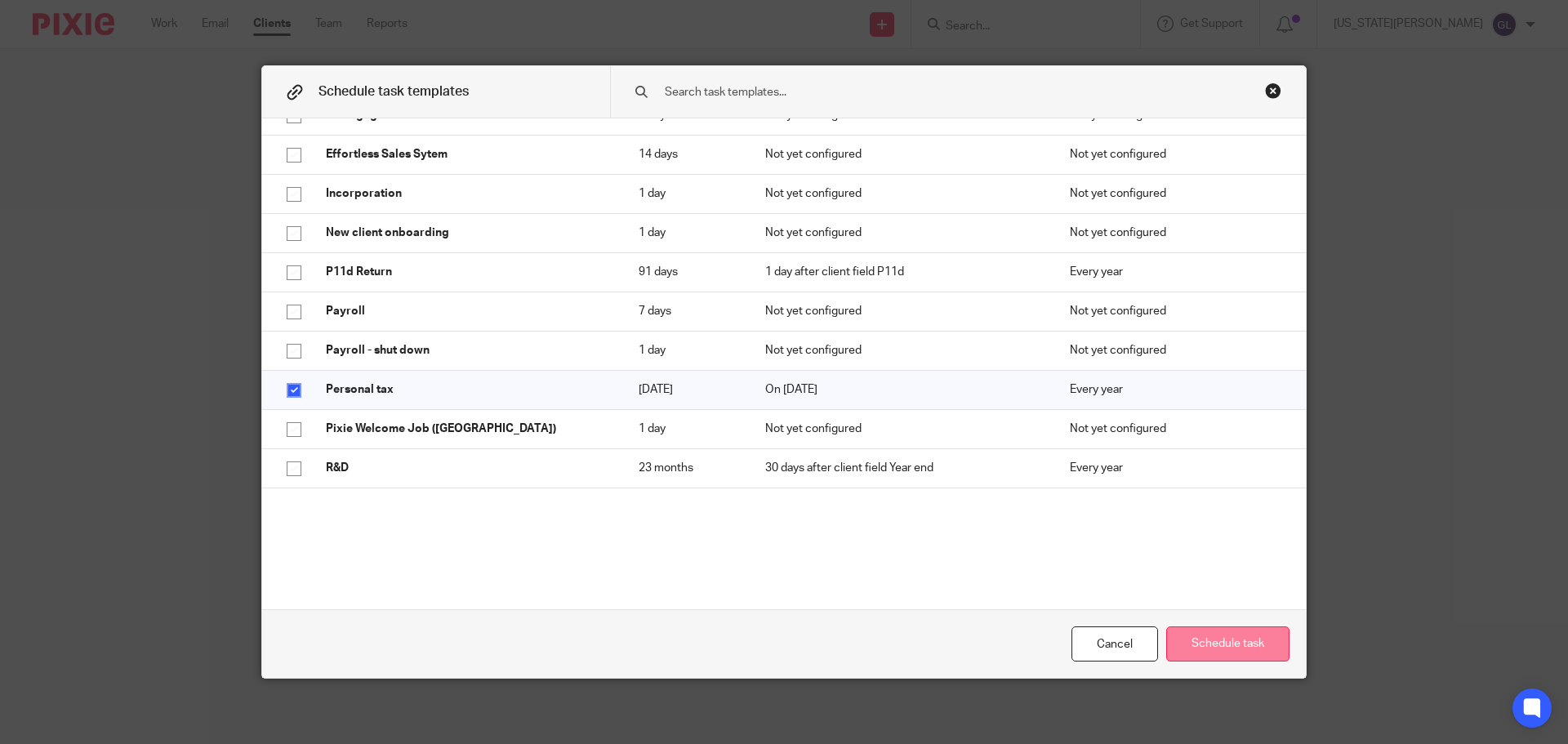
click at [1202, 638] on button "Schedule task" at bounding box center [1228, 643] width 124 height 35
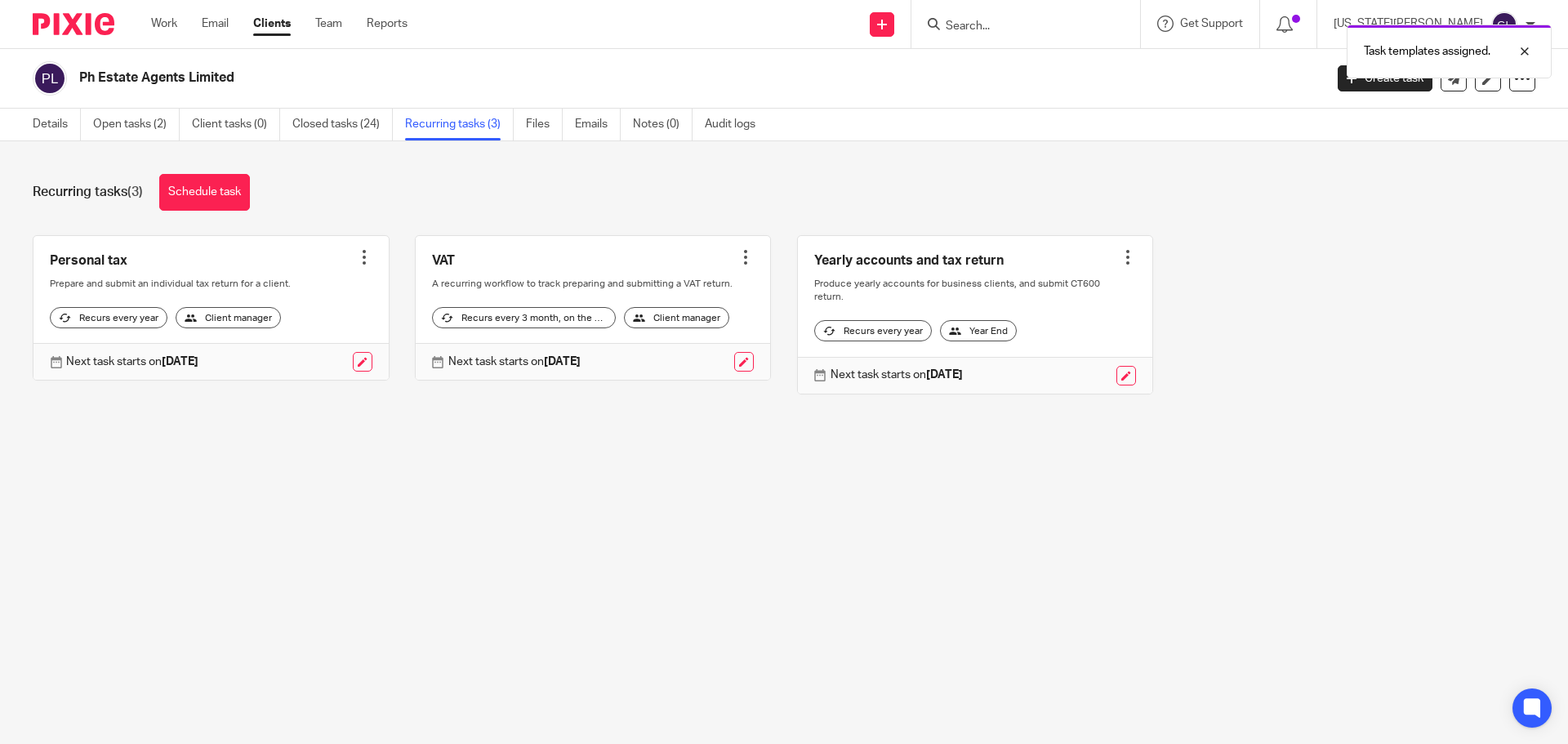
click at [357, 253] on div at bounding box center [363, 257] width 16 height 16
click at [284, 288] on link "Create task" at bounding box center [297, 294] width 131 height 24
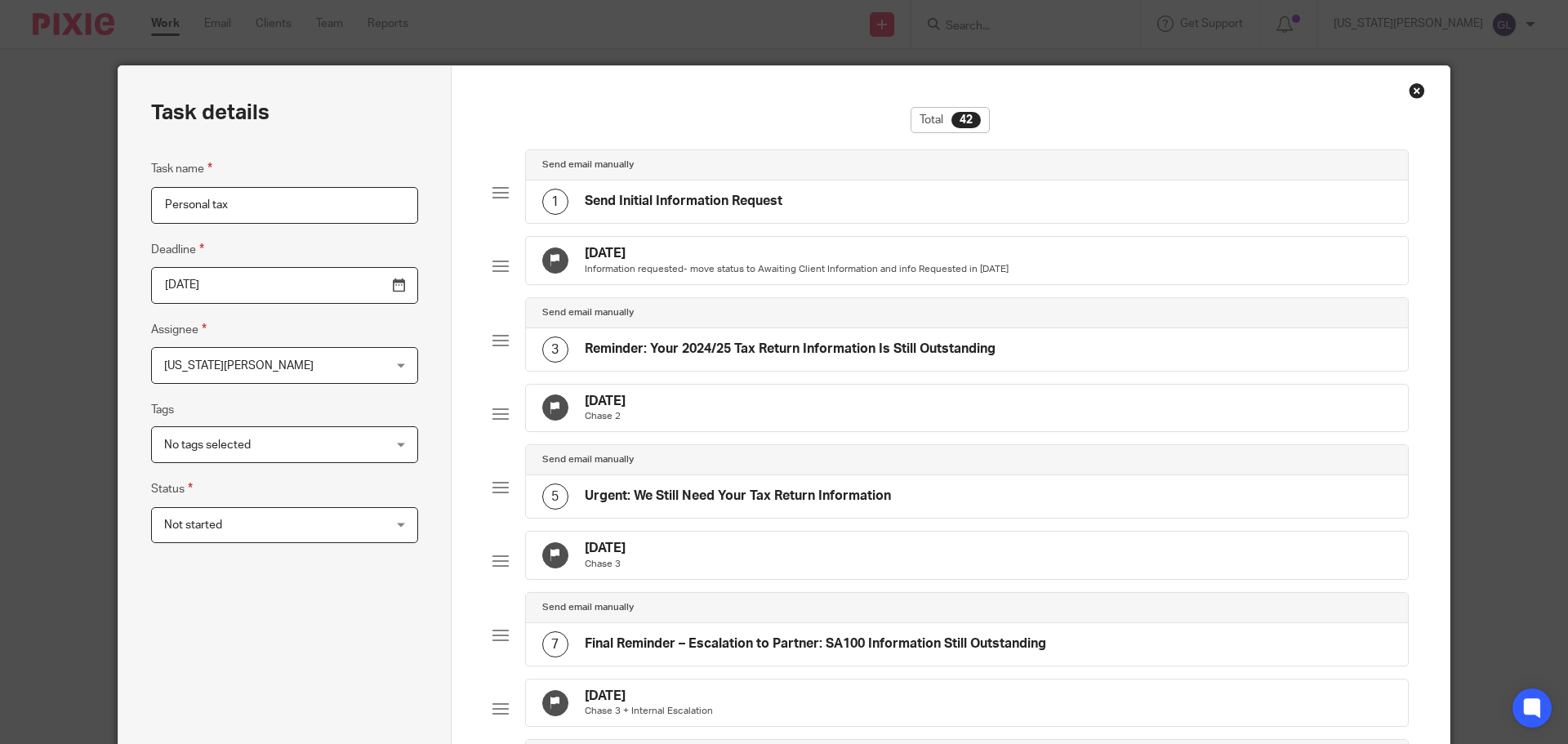
click at [282, 199] on input "Personal tax" at bounding box center [284, 205] width 267 height 37
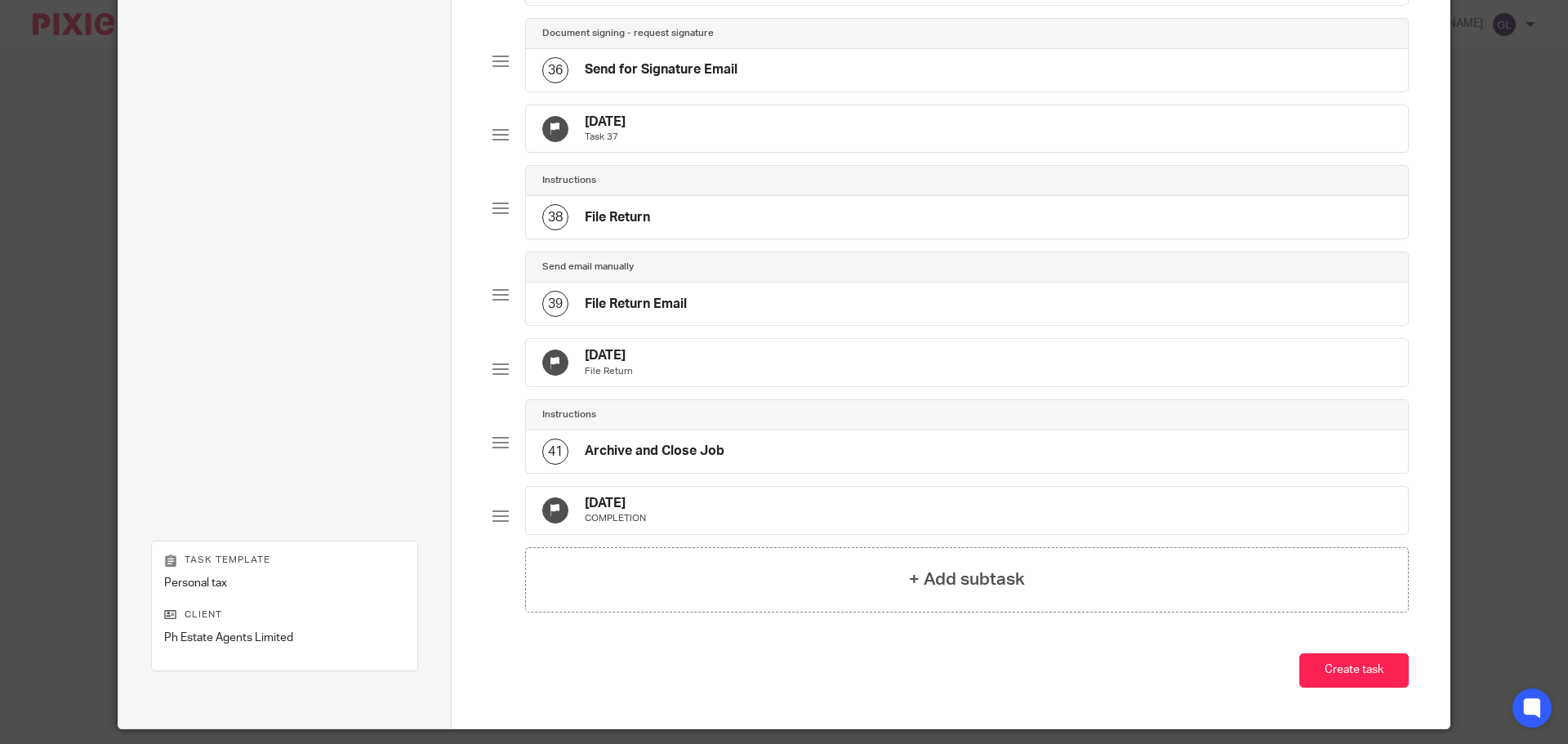
scroll to position [3064, 0]
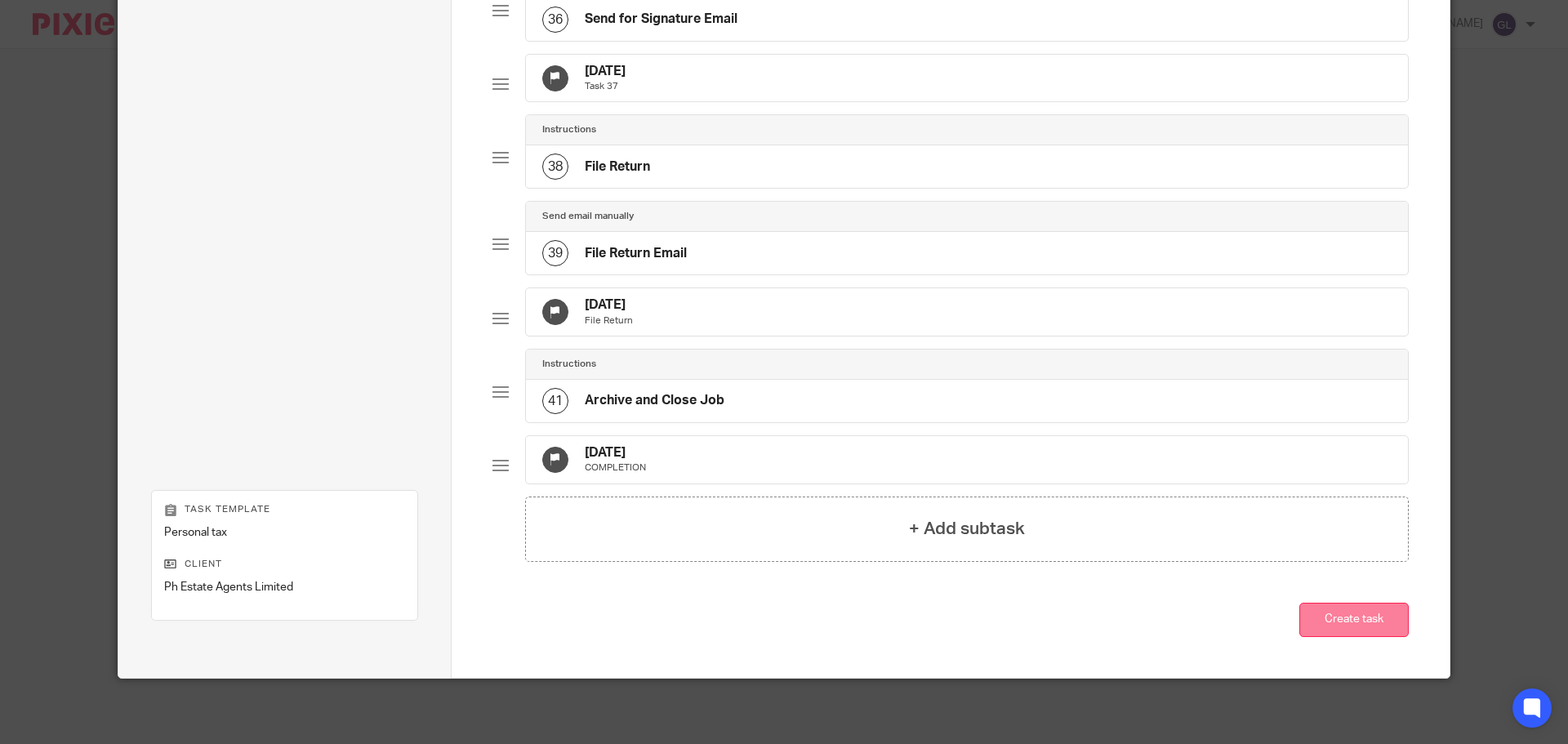
type input "Personal tax- A Hall"
click at [1316, 629] on button "Create task" at bounding box center [1353, 620] width 109 height 35
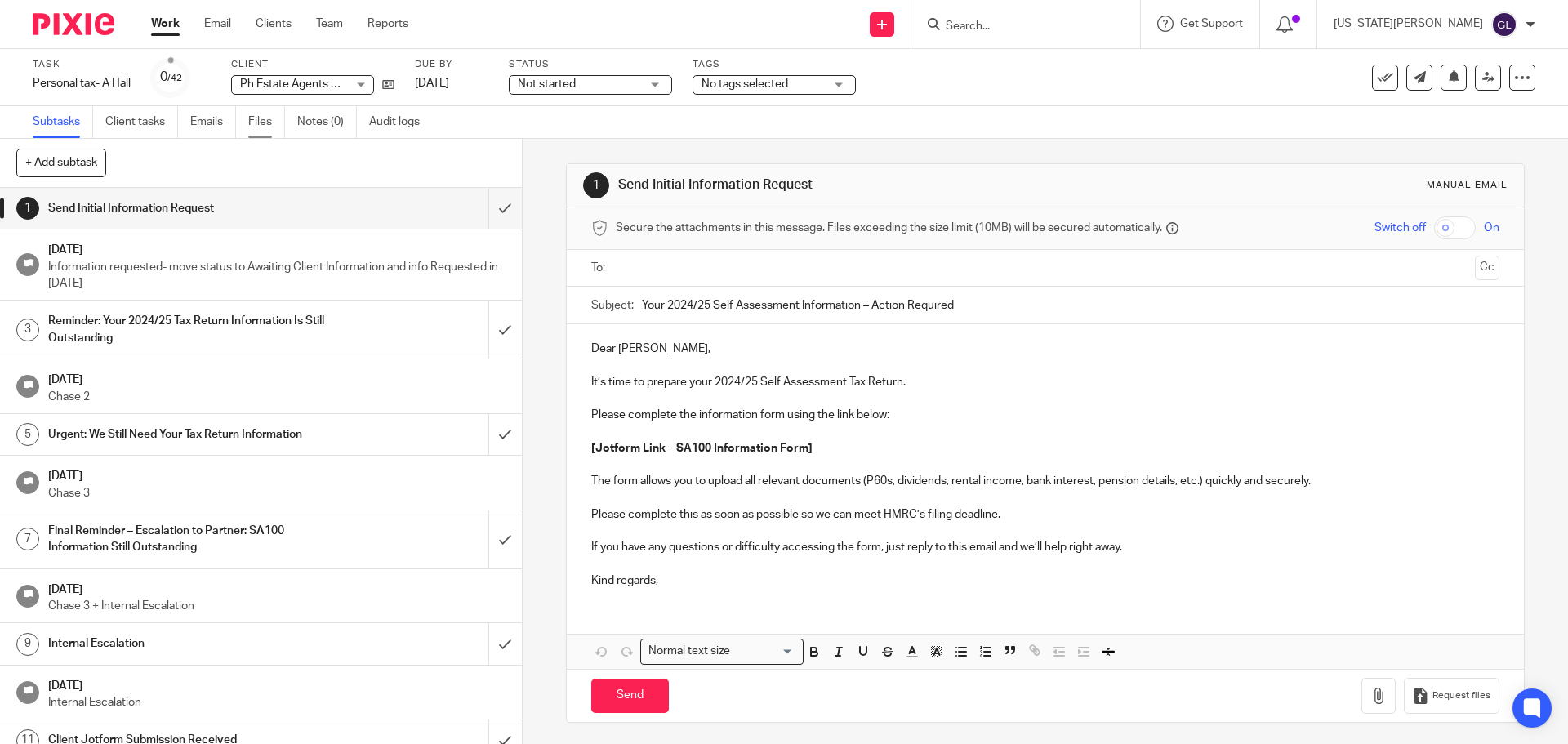
click at [265, 127] on link "Files" at bounding box center [266, 122] width 37 height 32
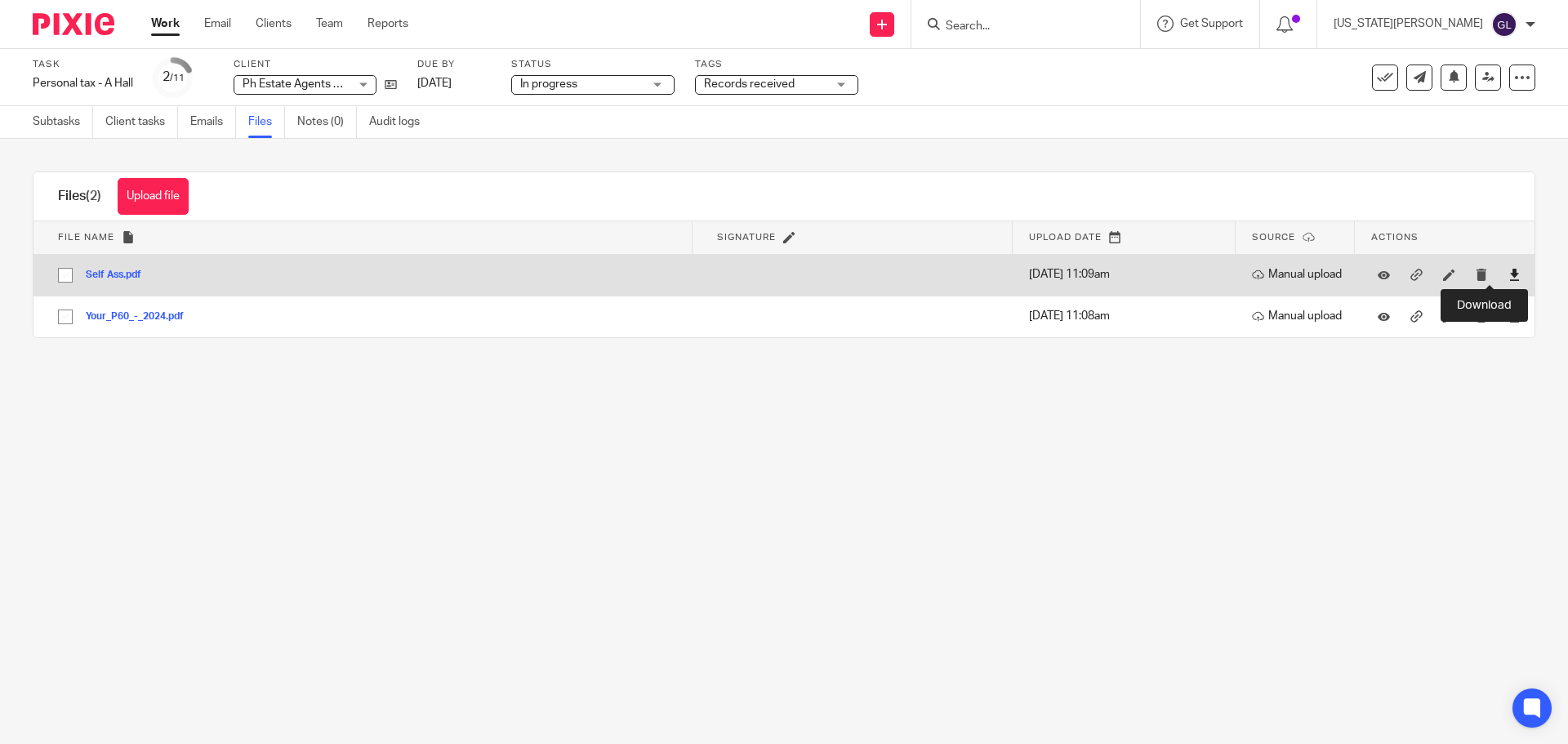
click at [1509, 278] on icon at bounding box center [1515, 275] width 12 height 12
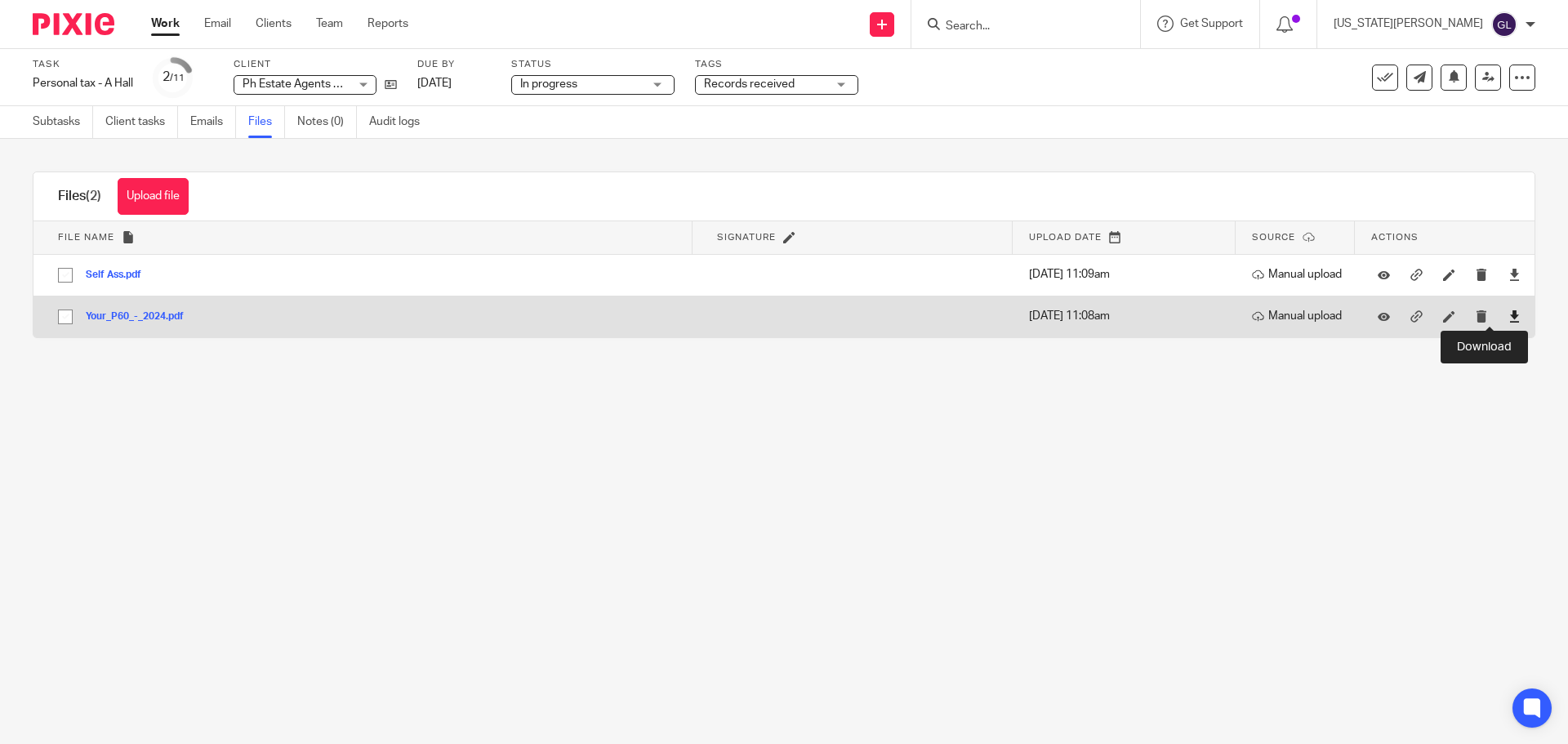
click at [1509, 315] on icon at bounding box center [1515, 316] width 12 height 12
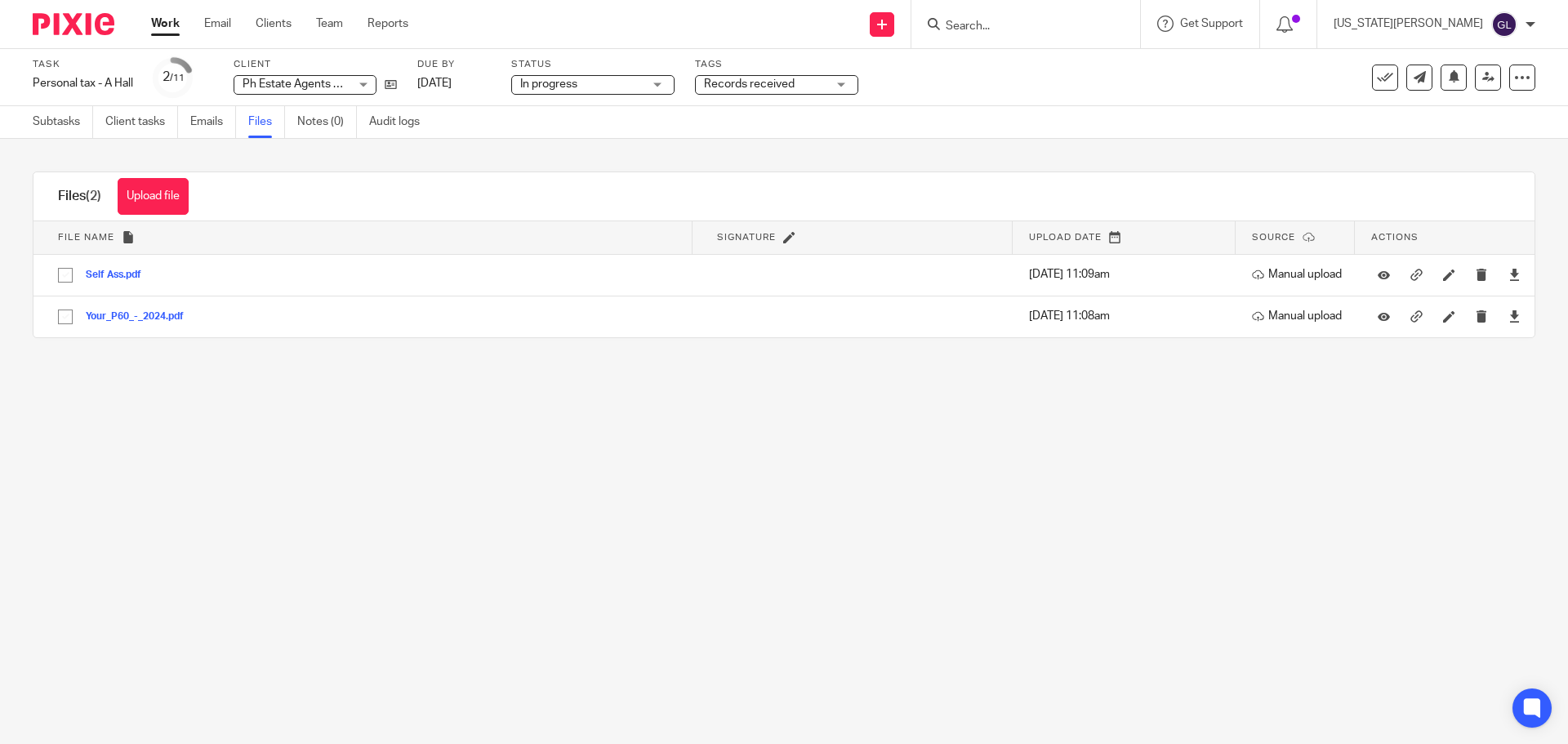
click at [1132, 488] on main "Task Personal tax - A Hall Save Personal tax - A Hall 2 /11 Client Ph Estate Ag…" at bounding box center [784, 372] width 1568 height 744
click at [209, 134] on link "Emails" at bounding box center [212, 122] width 46 height 32
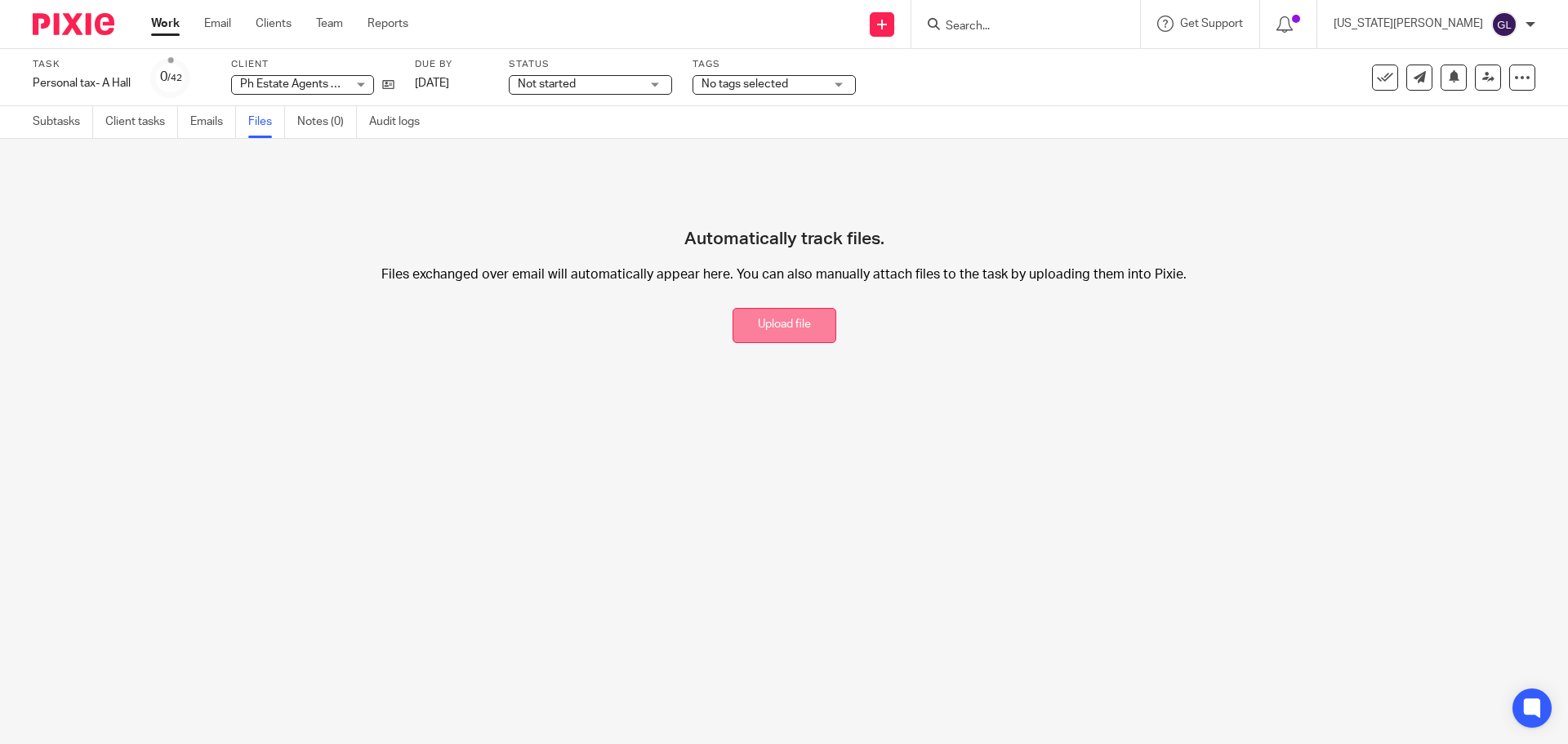
click at [788, 326] on button "Upload file" at bounding box center [784, 325] width 104 height 35
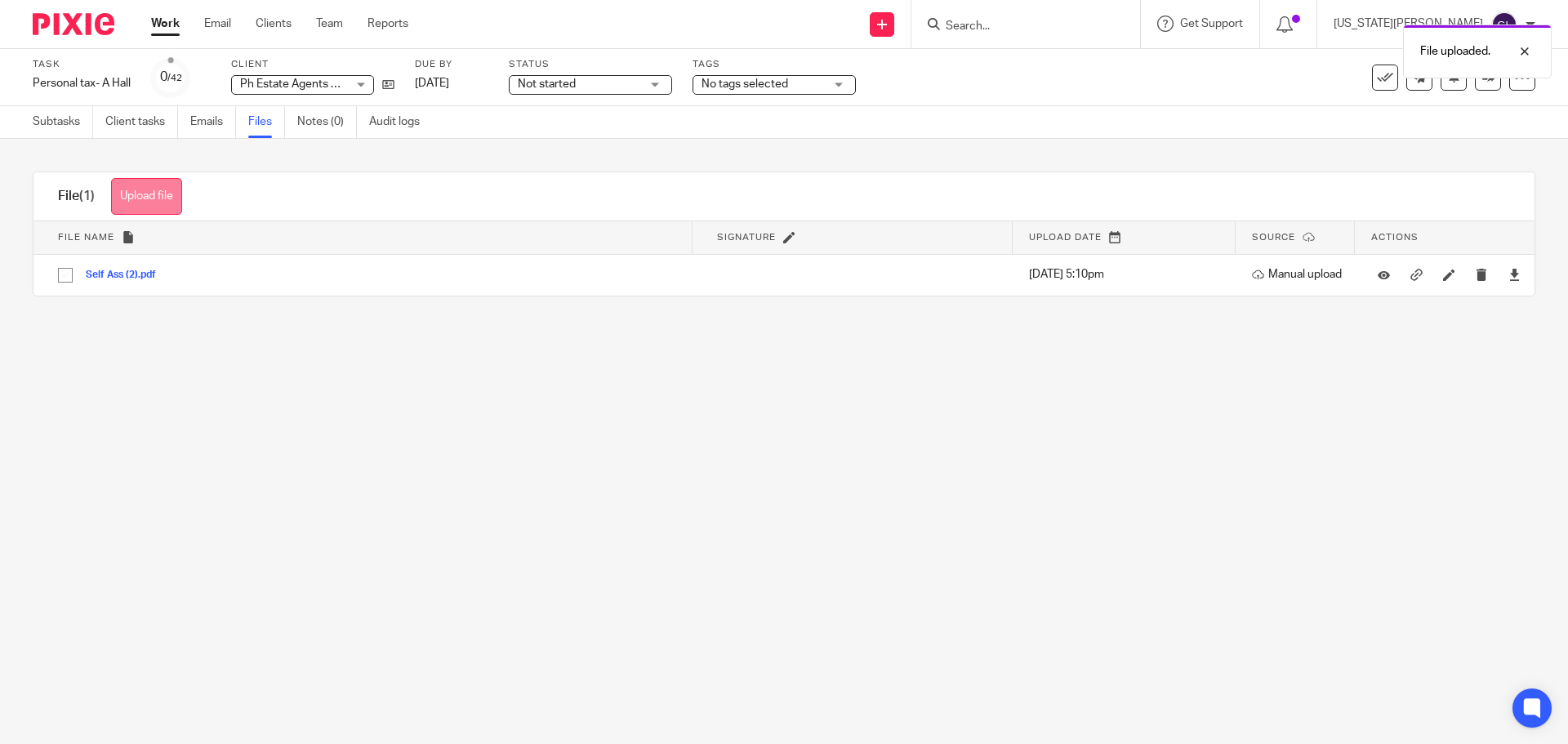
click at [162, 196] on button "Upload file" at bounding box center [146, 196] width 71 height 37
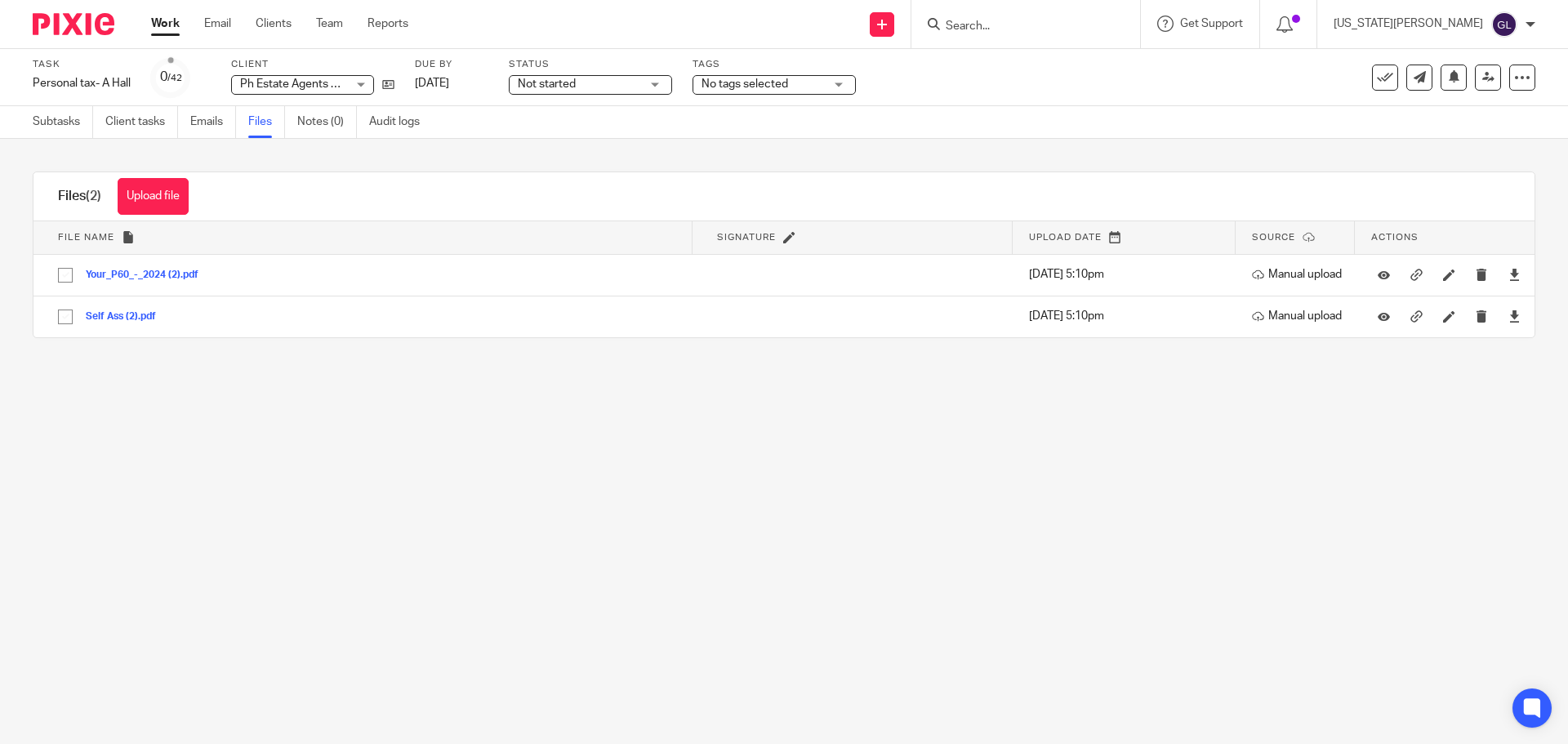
click at [602, 88] on span "Not started" at bounding box center [579, 84] width 123 height 17
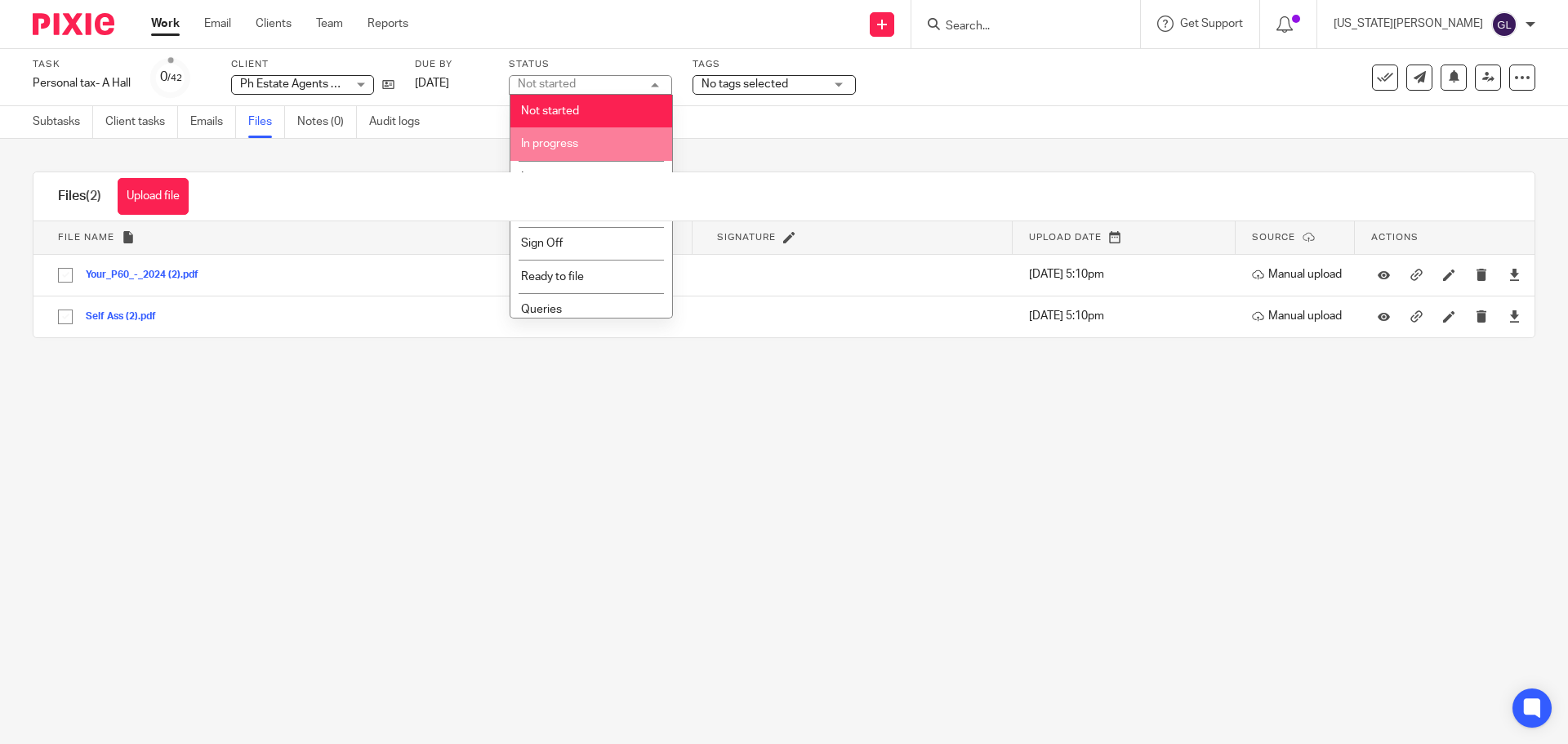
click at [547, 154] on li "In progress" at bounding box center [591, 143] width 162 height 34
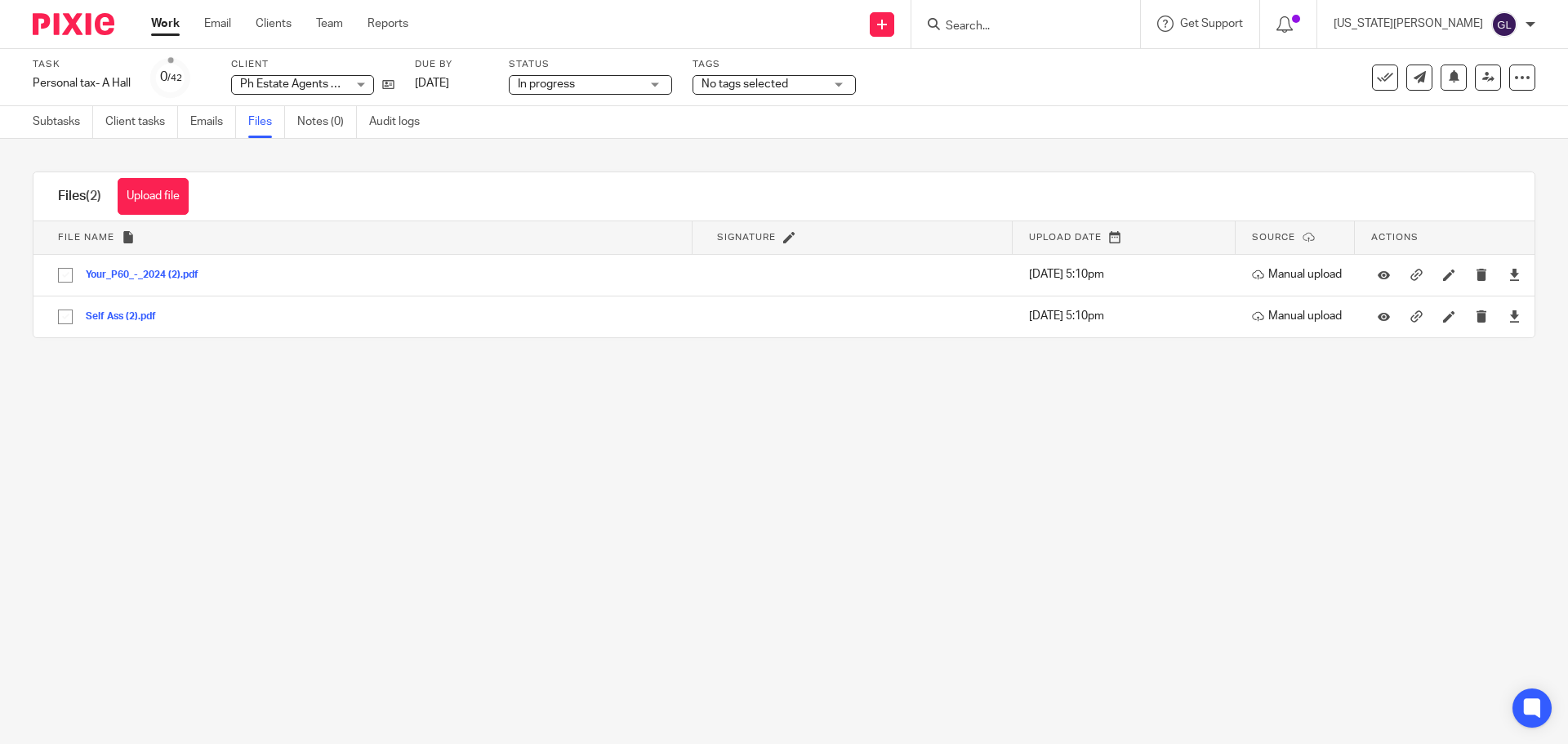
click at [769, 86] on span "No tags selected" at bounding box center [745, 83] width 87 height 11
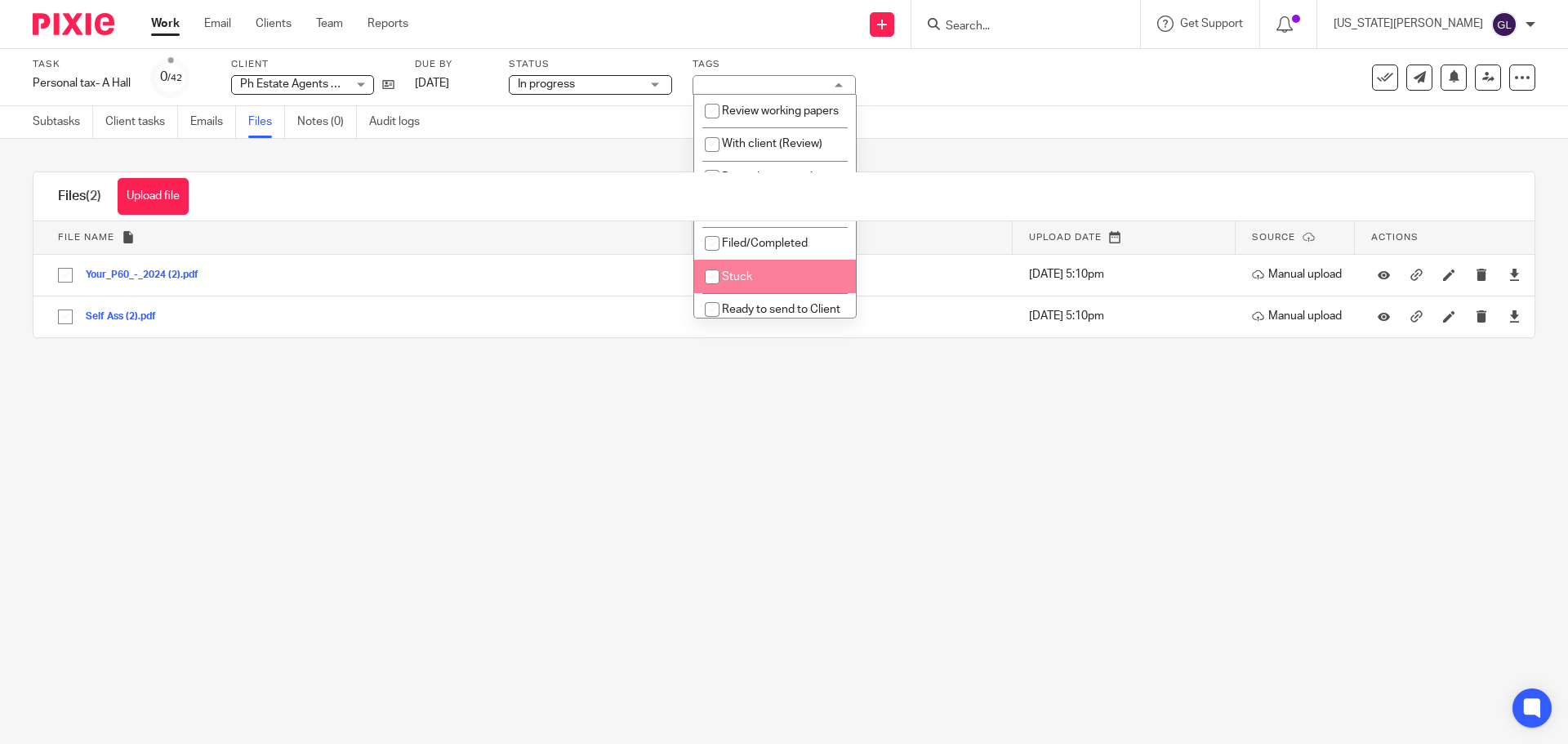
scroll to position [82, 0]
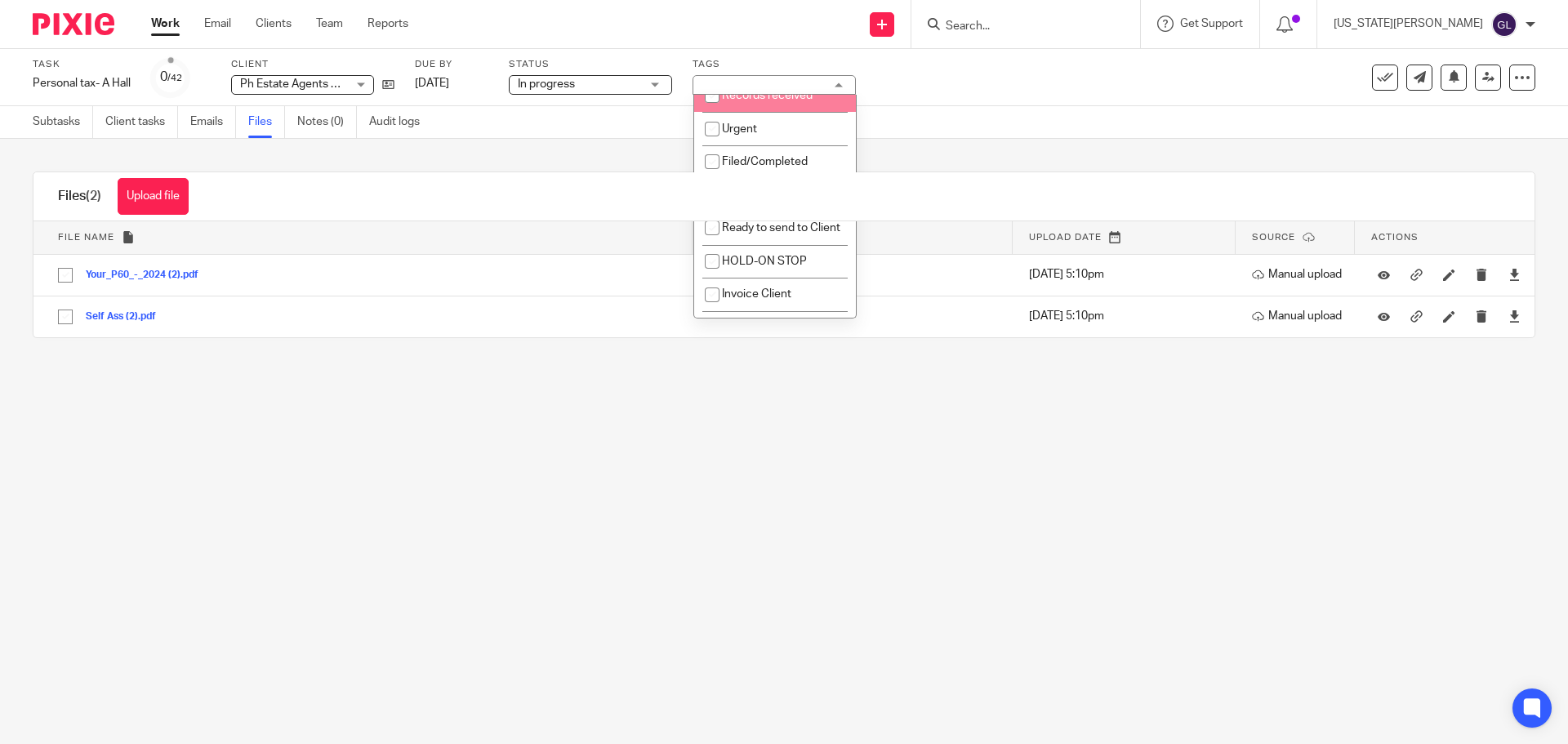
click at [730, 101] on span "Records received" at bounding box center [767, 95] width 91 height 11
checkbox input "true"
click at [954, 148] on div "Upload file Drag & Drop your files, or click here Files uploading... Files (2) …" at bounding box center [784, 255] width 1568 height 232
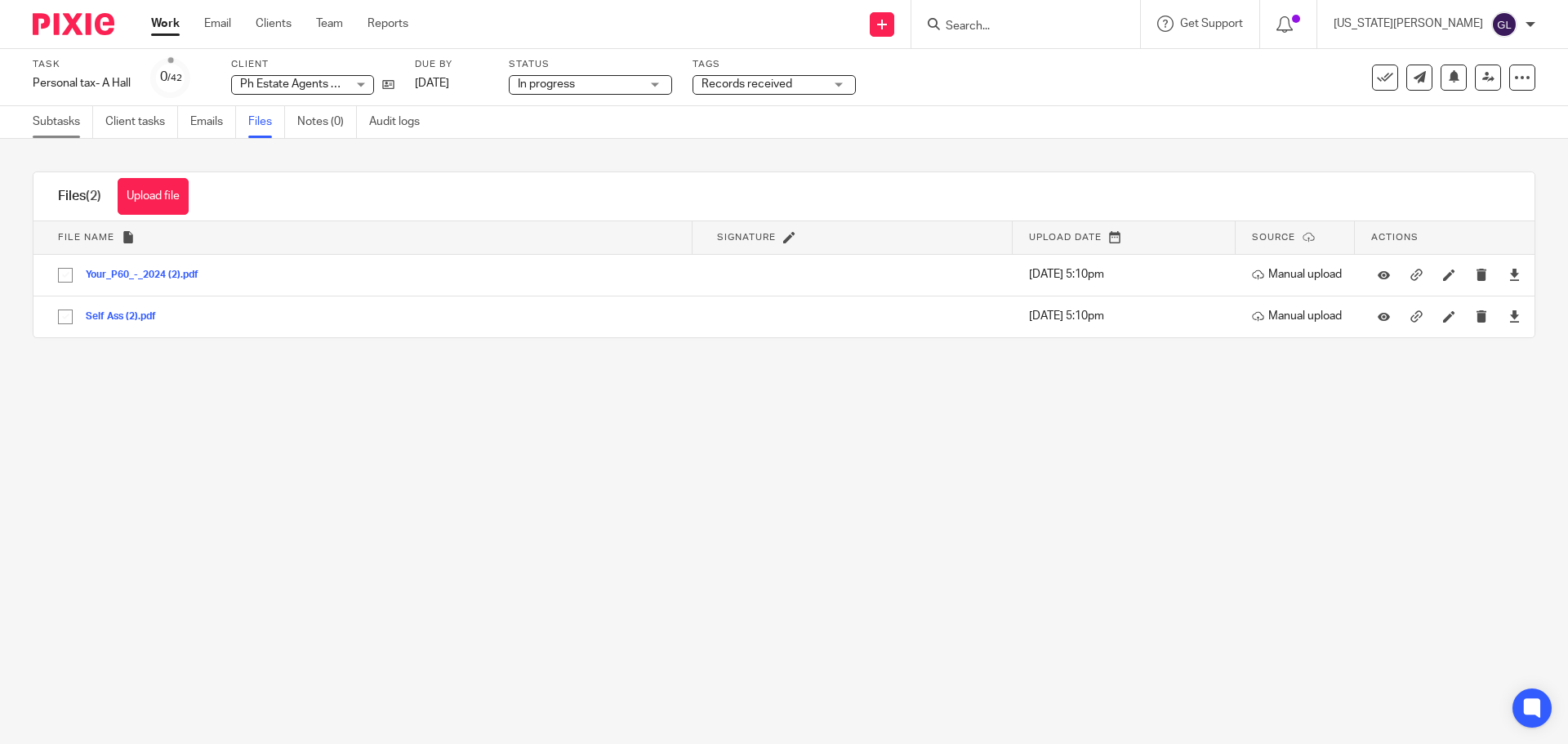
click at [61, 127] on link "Subtasks" at bounding box center [63, 122] width 60 height 32
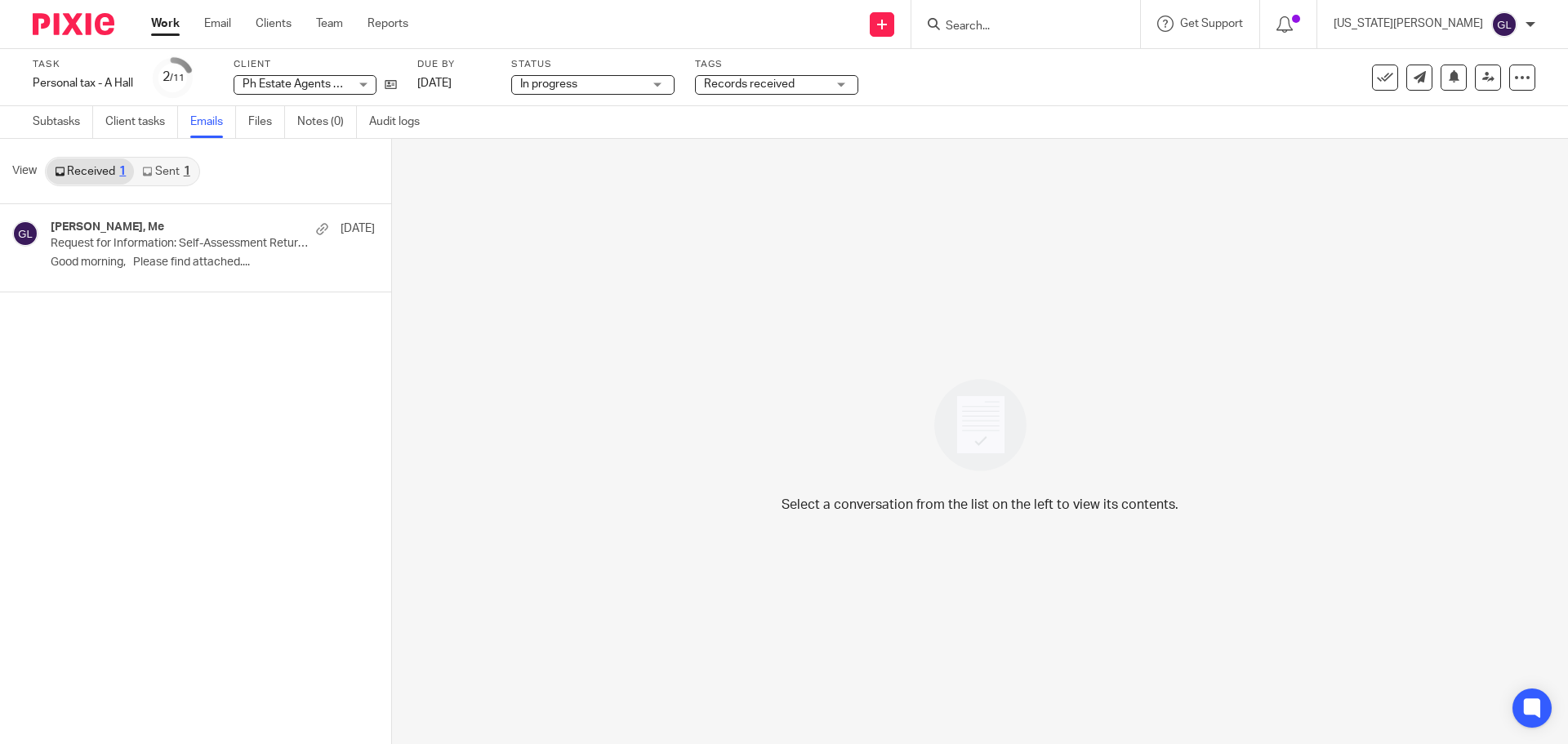
click at [168, 166] on link "Sent 1" at bounding box center [166, 171] width 64 height 26
click at [98, 177] on link "Received 1" at bounding box center [90, 171] width 88 height 26
click at [262, 247] on p "Request for Information: Self-Assessment Return 2025" at bounding box center [161, 244] width 221 height 14
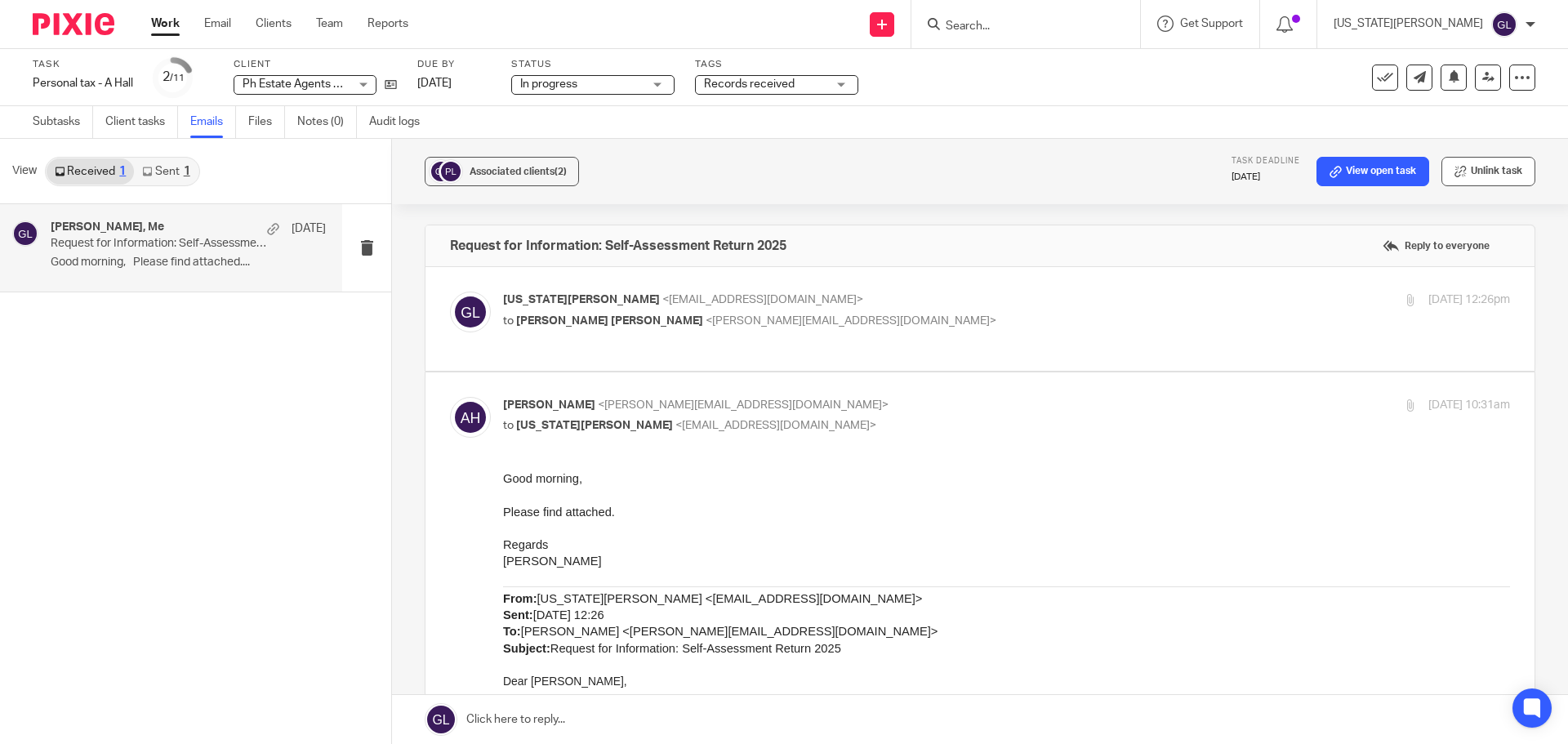
drag, startPoint x: 1486, startPoint y: 164, endPoint x: 1485, endPoint y: 175, distance: 11.0
click at [1486, 164] on button "Unlink task" at bounding box center [1488, 172] width 94 height 29
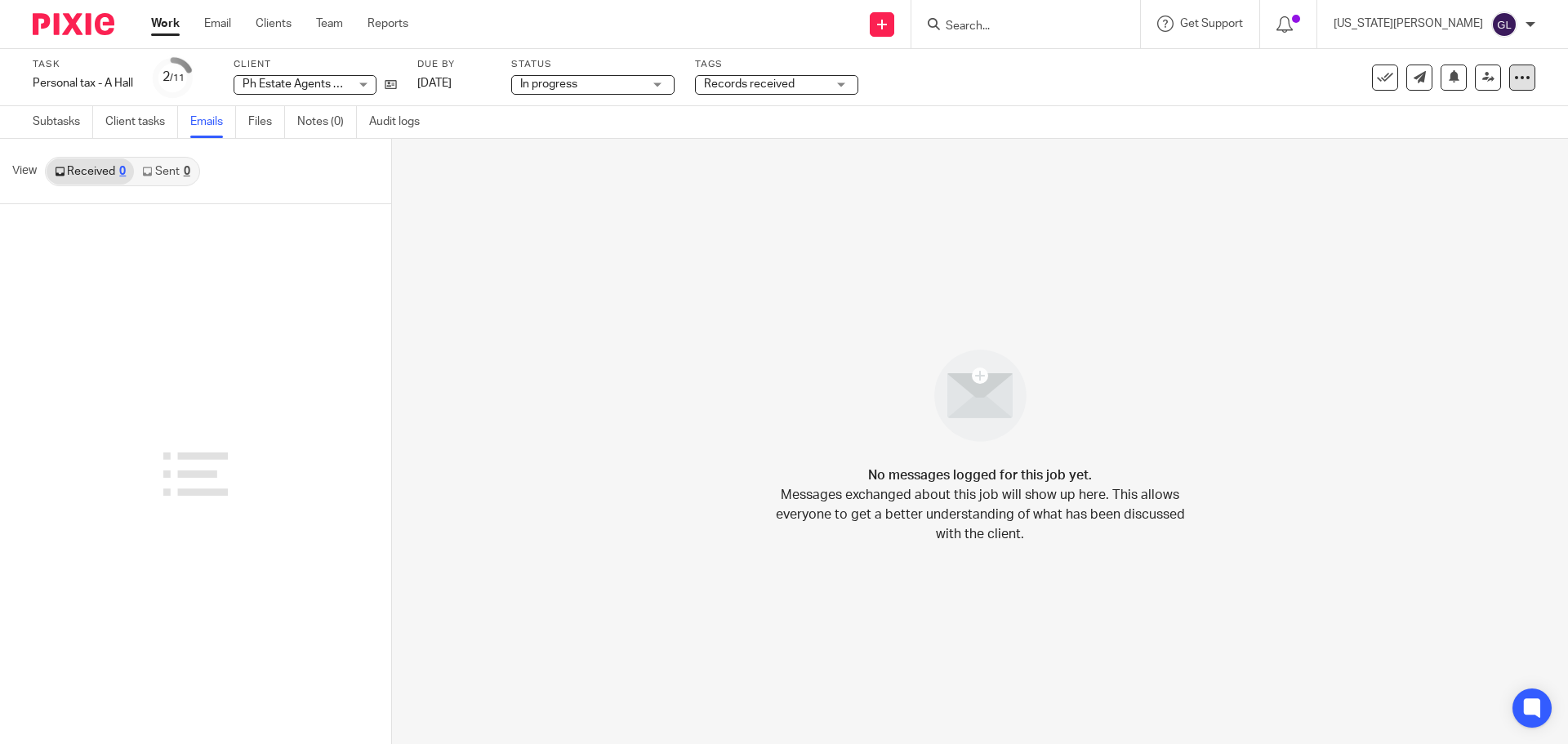
click at [1511, 87] on div at bounding box center [1522, 77] width 26 height 26
click at [1427, 214] on span "Delete" at bounding box center [1423, 212] width 34 height 11
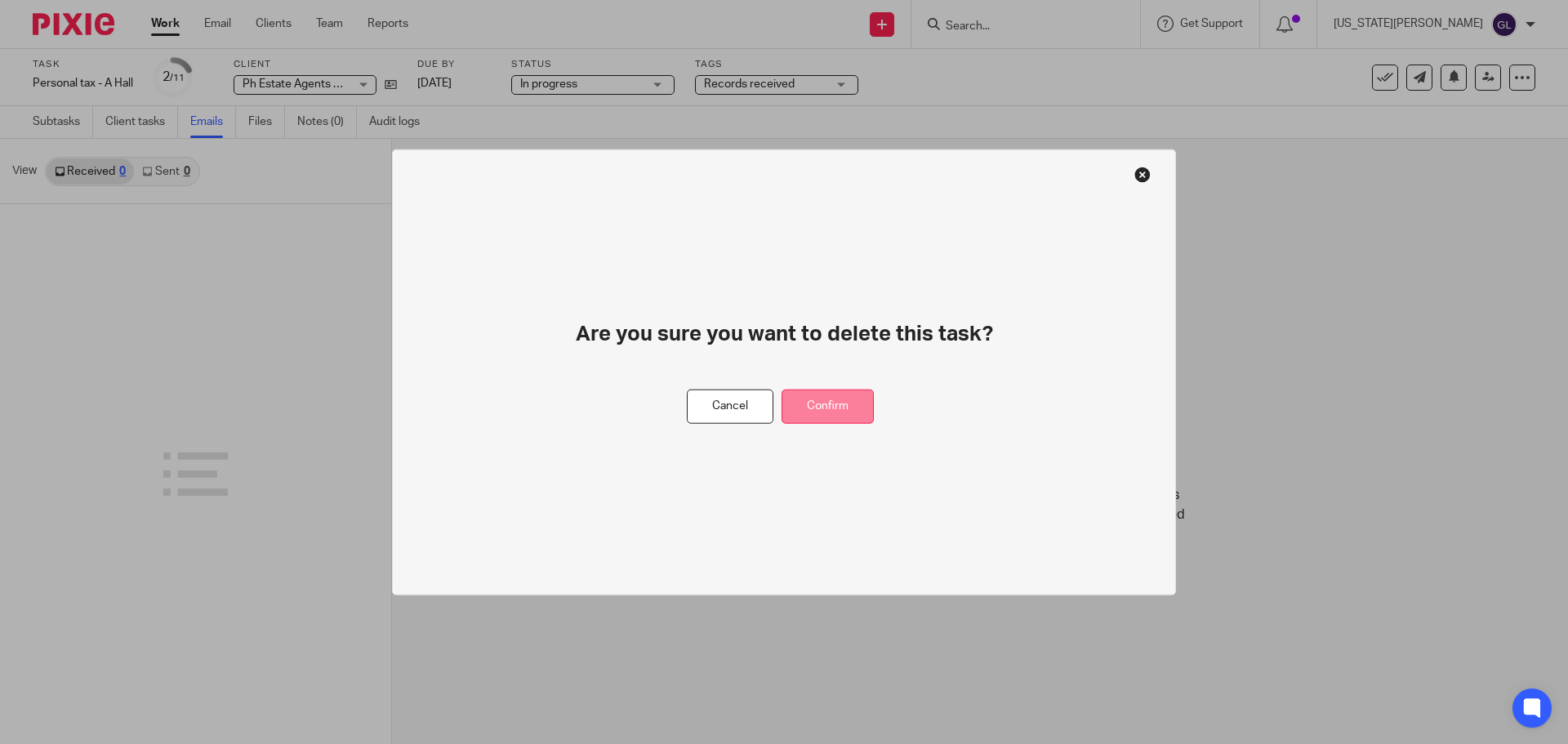
click at [821, 416] on button "Confirm" at bounding box center [827, 406] width 92 height 35
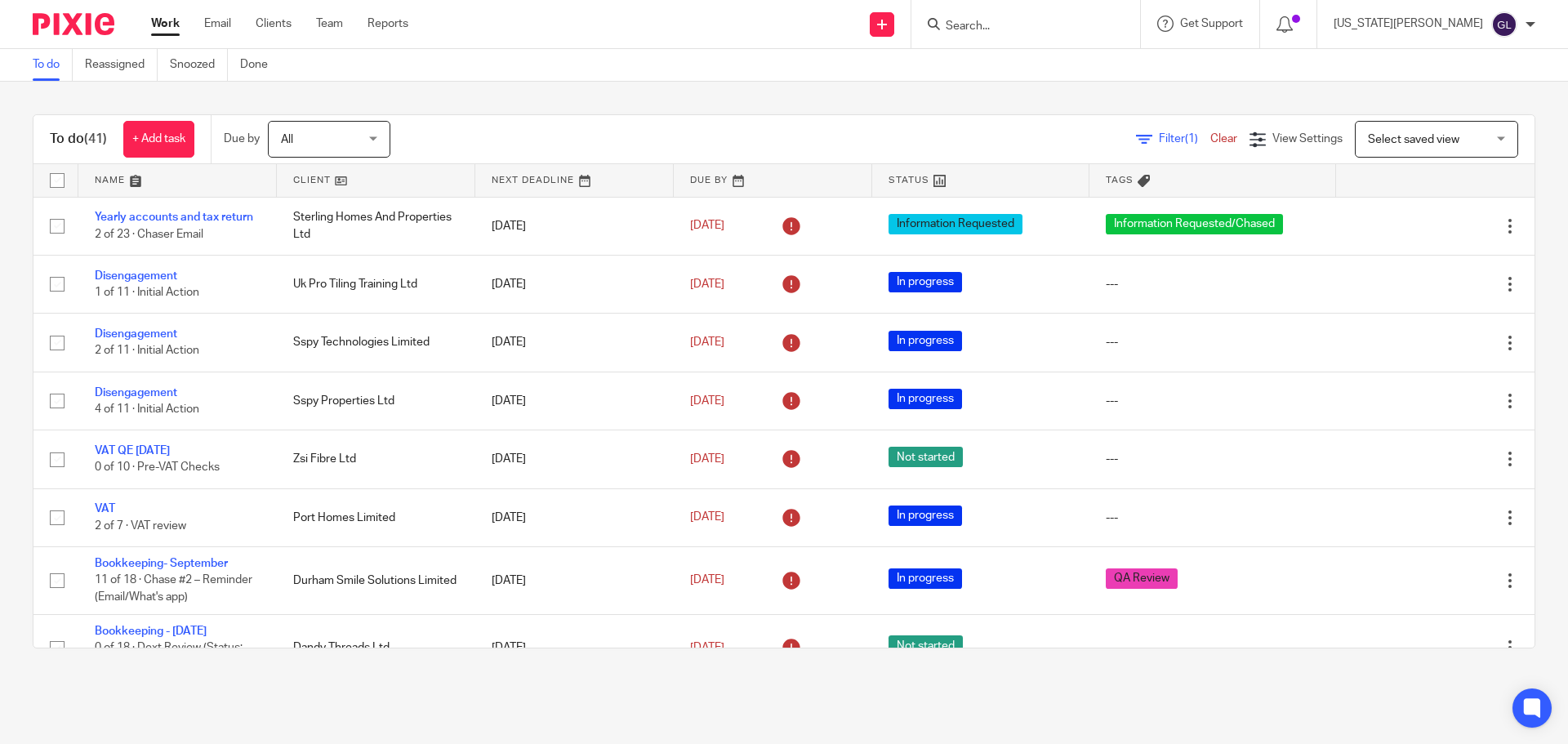
click at [1066, 24] on input "Search" at bounding box center [1017, 27] width 147 height 15
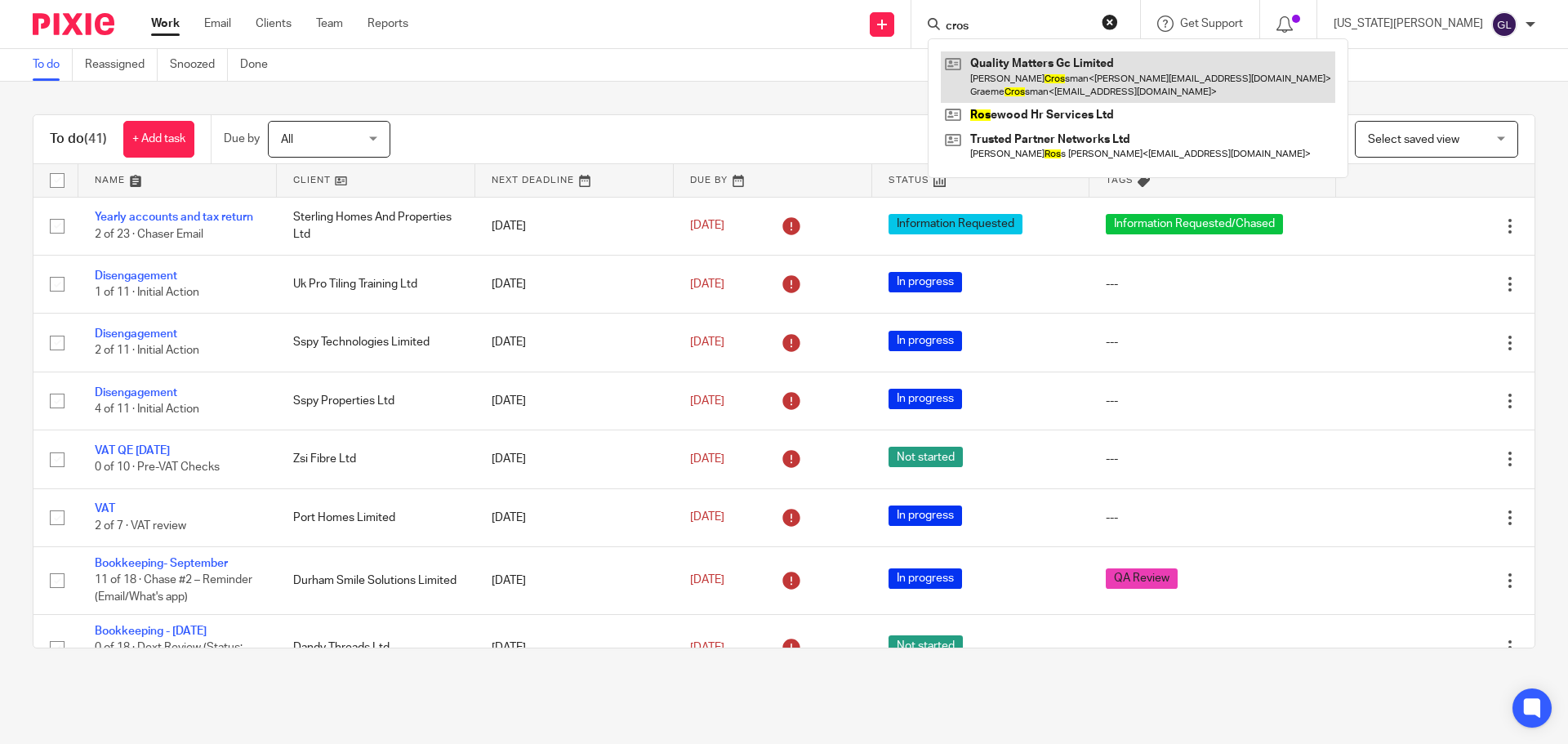
type input "cros"
click at [1117, 76] on link at bounding box center [1138, 76] width 394 height 51
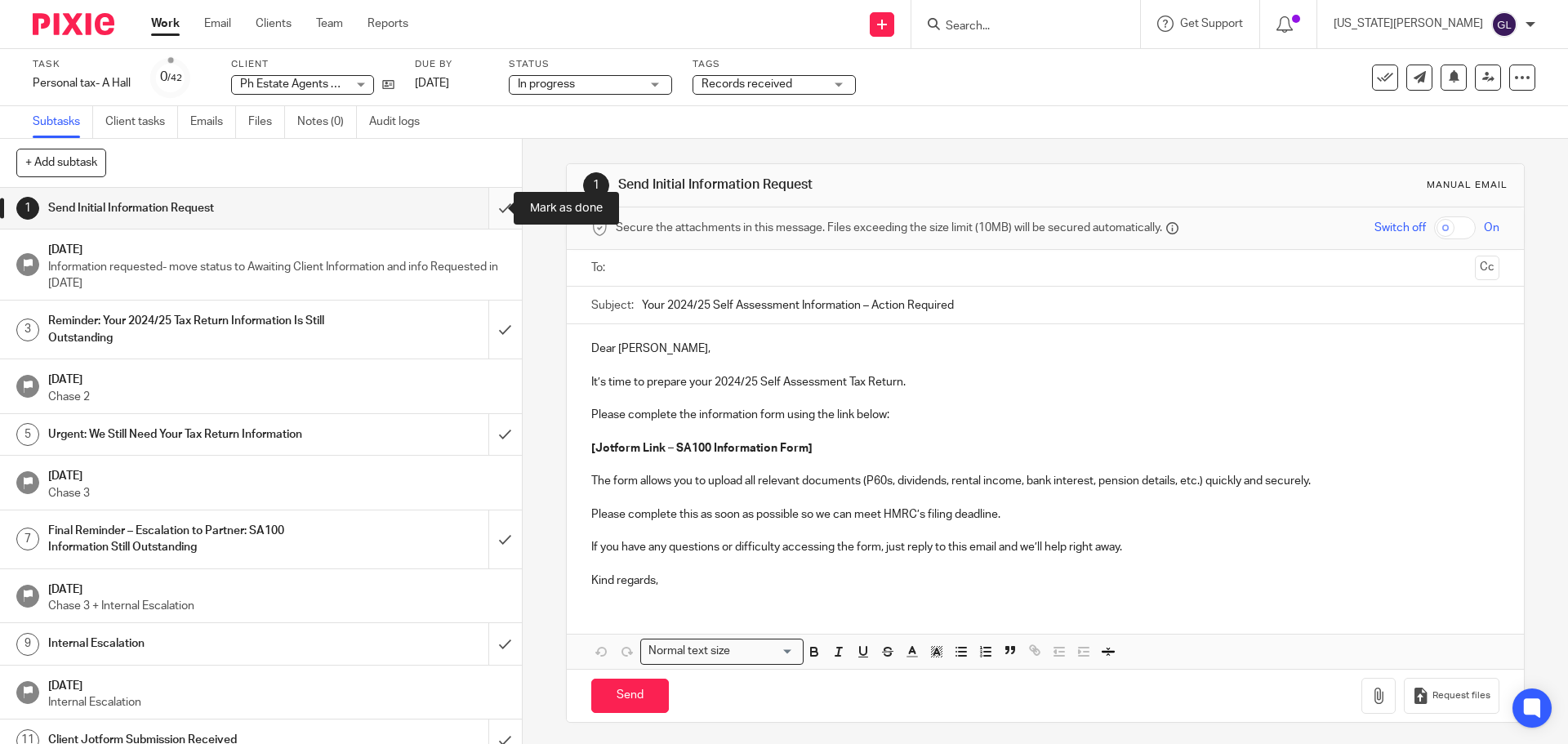
click at [486, 211] on input "submit" at bounding box center [260, 209] width 522 height 41
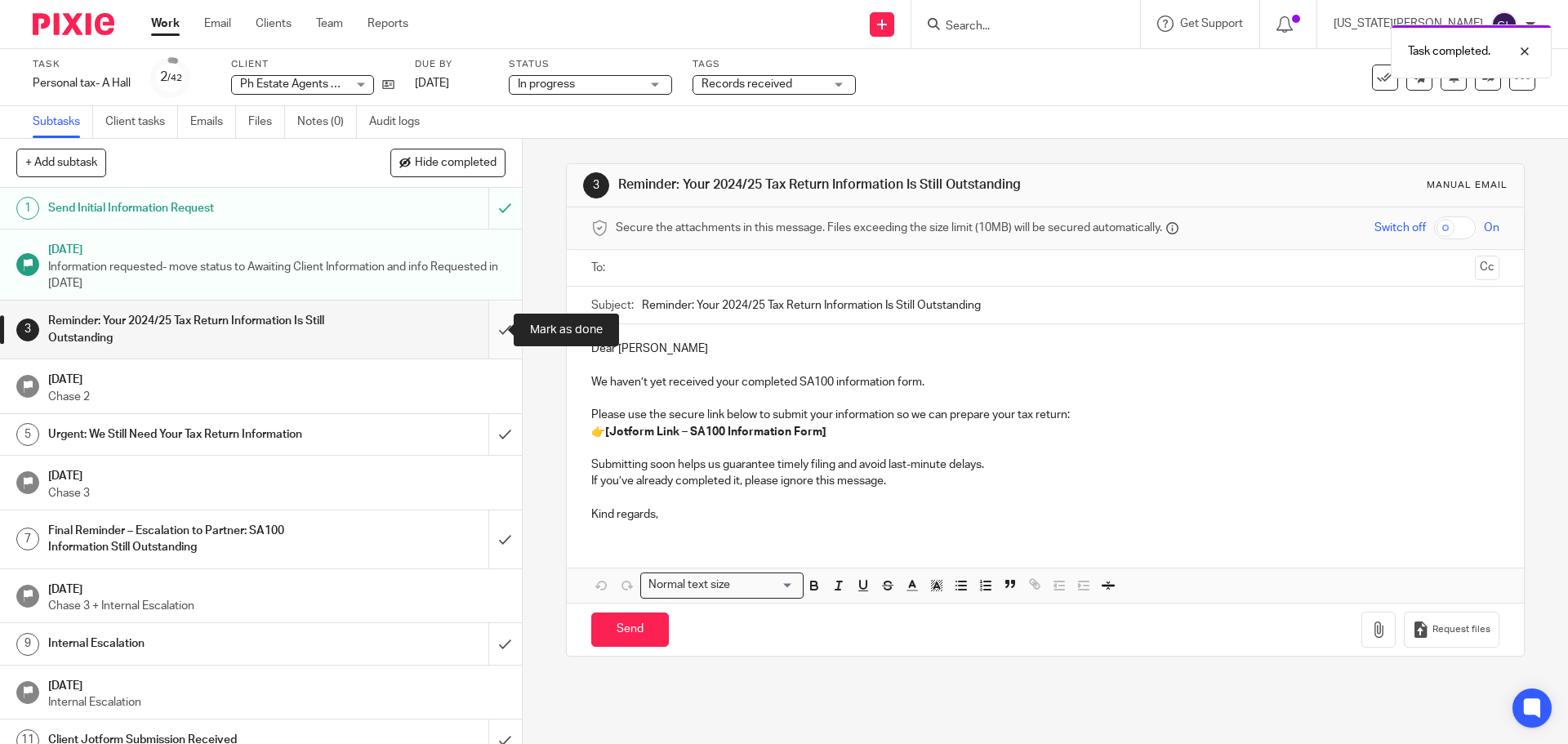
click at [484, 335] on input "submit" at bounding box center [260, 329] width 522 height 58
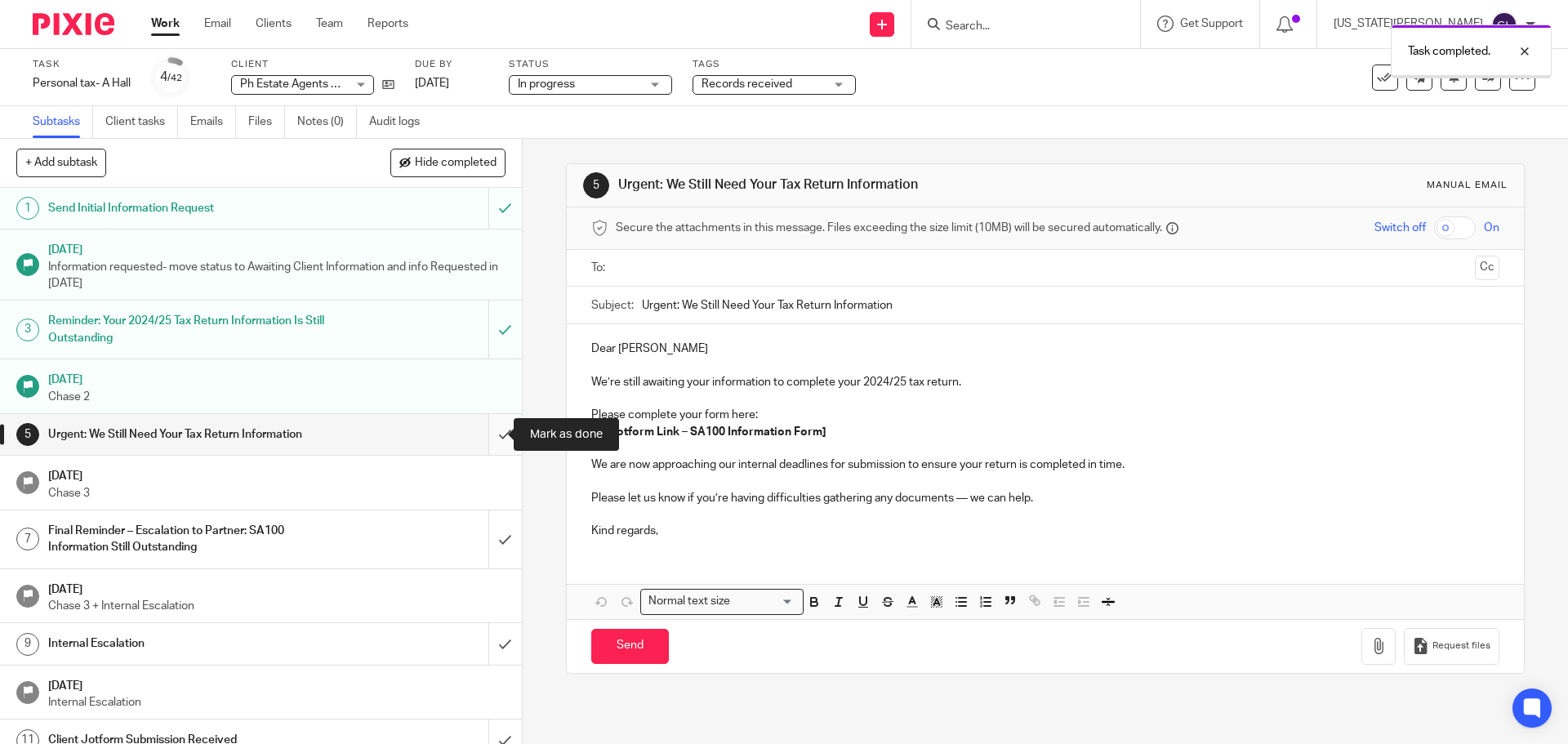
click at [492, 434] on input "submit" at bounding box center [260, 435] width 522 height 41
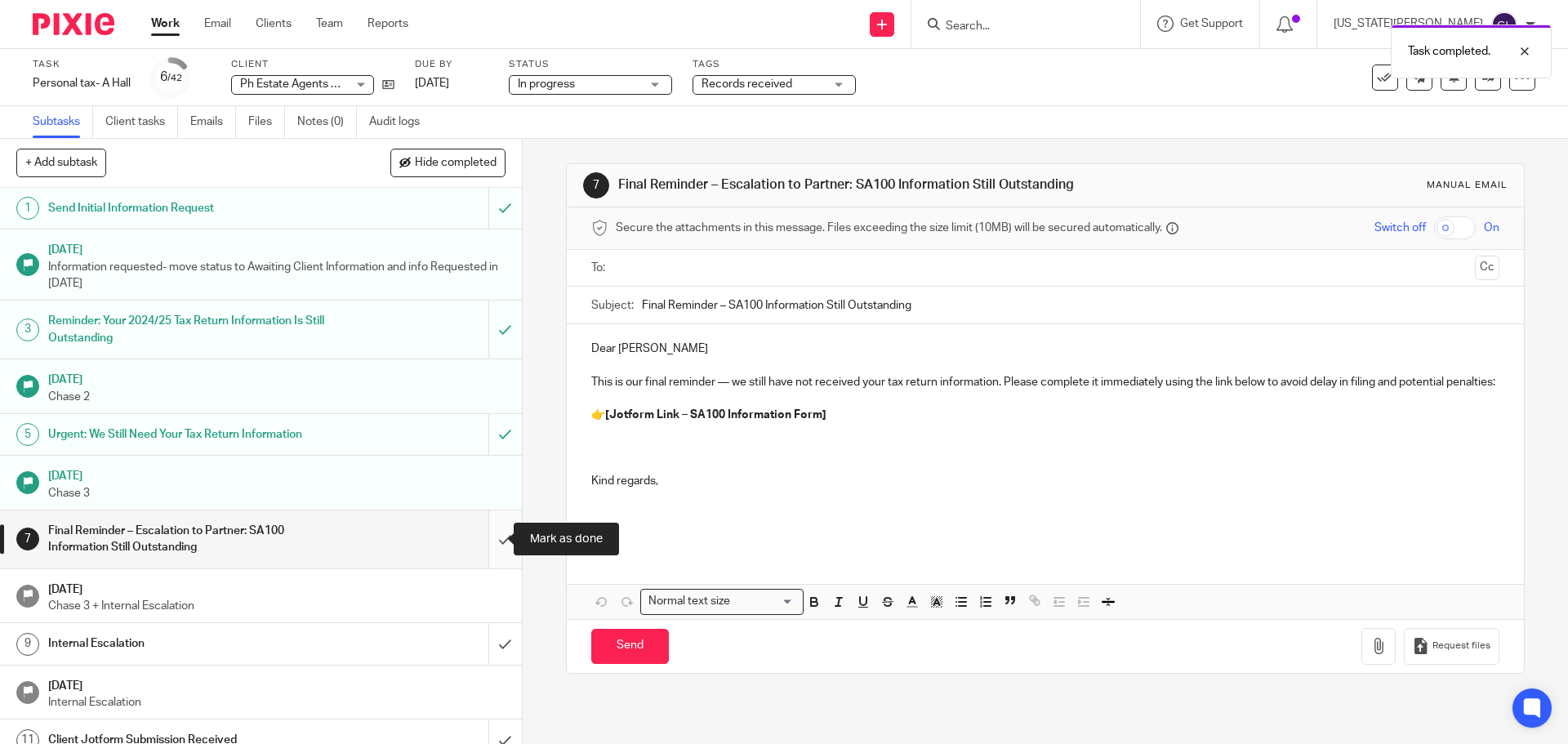
click at [487, 539] on input "submit" at bounding box center [260, 539] width 522 height 58
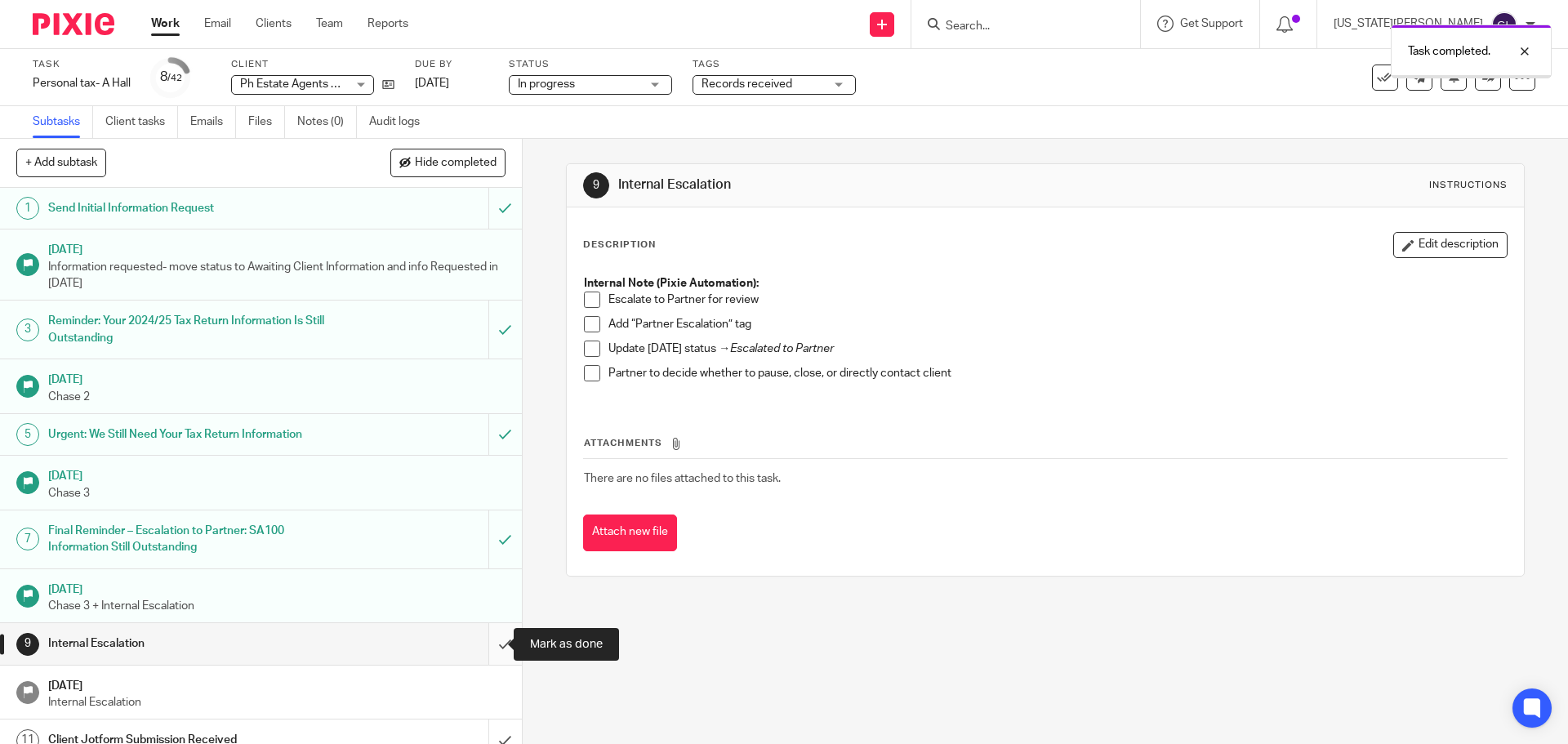
click at [490, 643] on input "submit" at bounding box center [260, 643] width 522 height 41
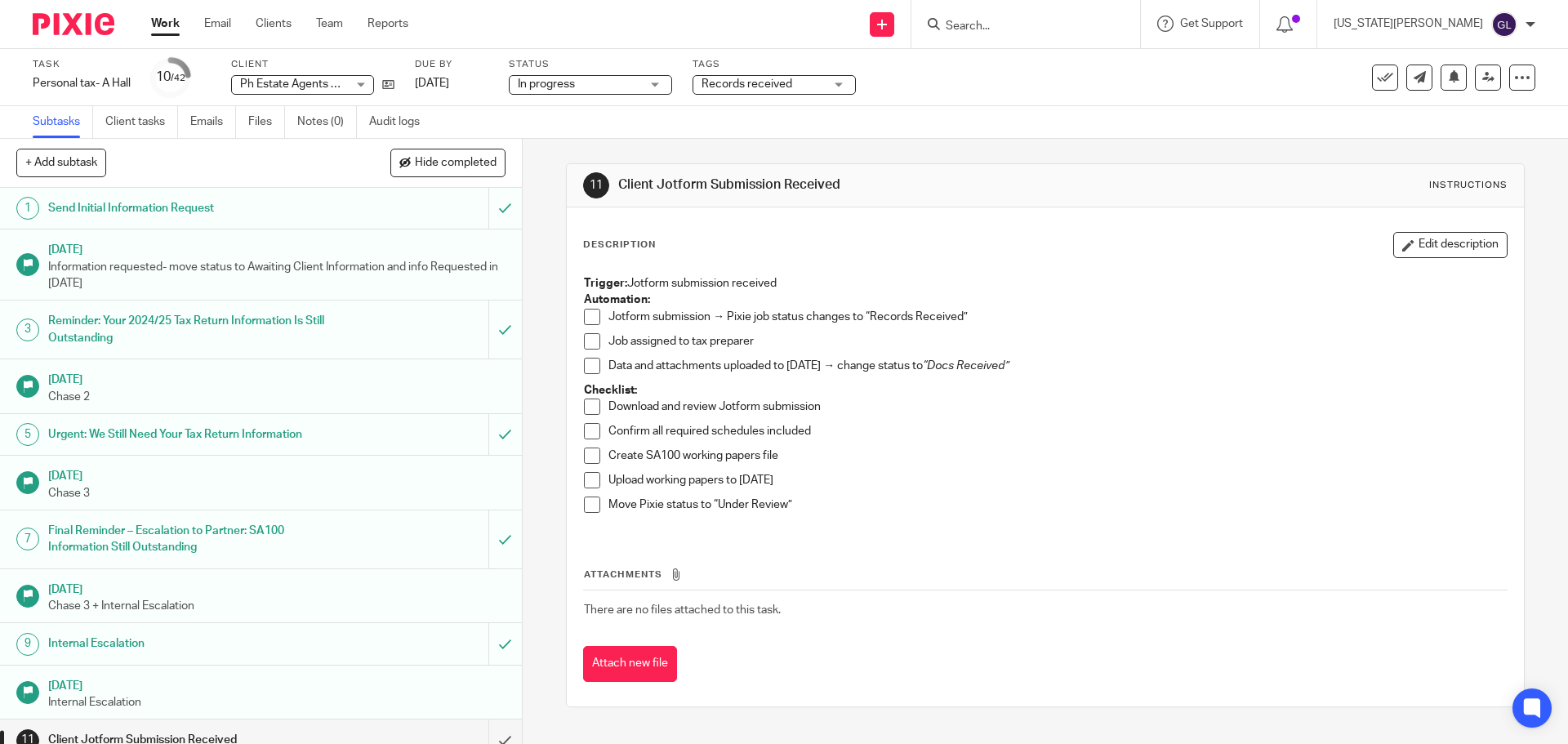
click at [1034, 15] on form at bounding box center [1031, 24] width 174 height 21
click at [1038, 27] on input "Search" at bounding box center [1017, 27] width 147 height 15
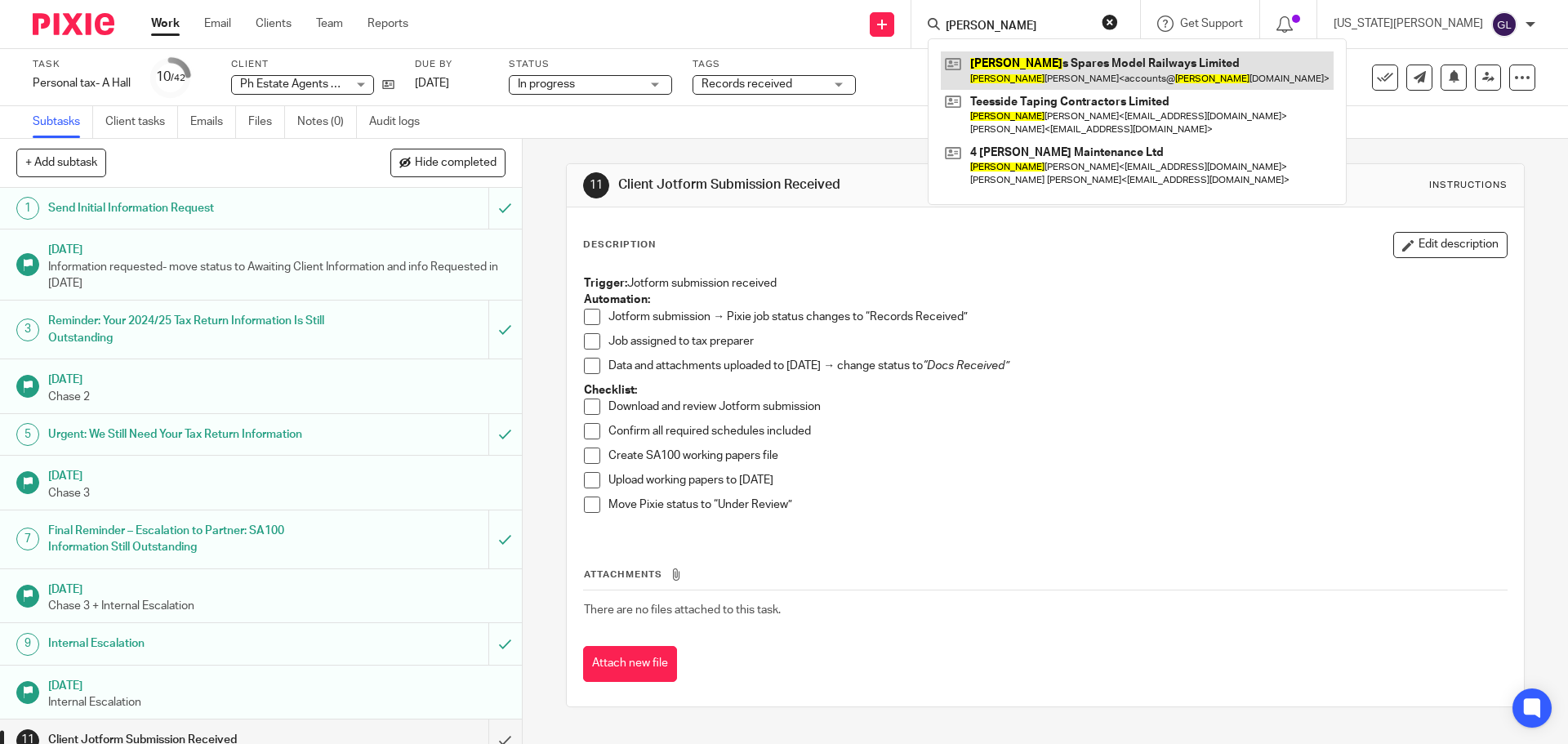
type input "[PERSON_NAME]"
click at [1119, 75] on link at bounding box center [1137, 70] width 393 height 38
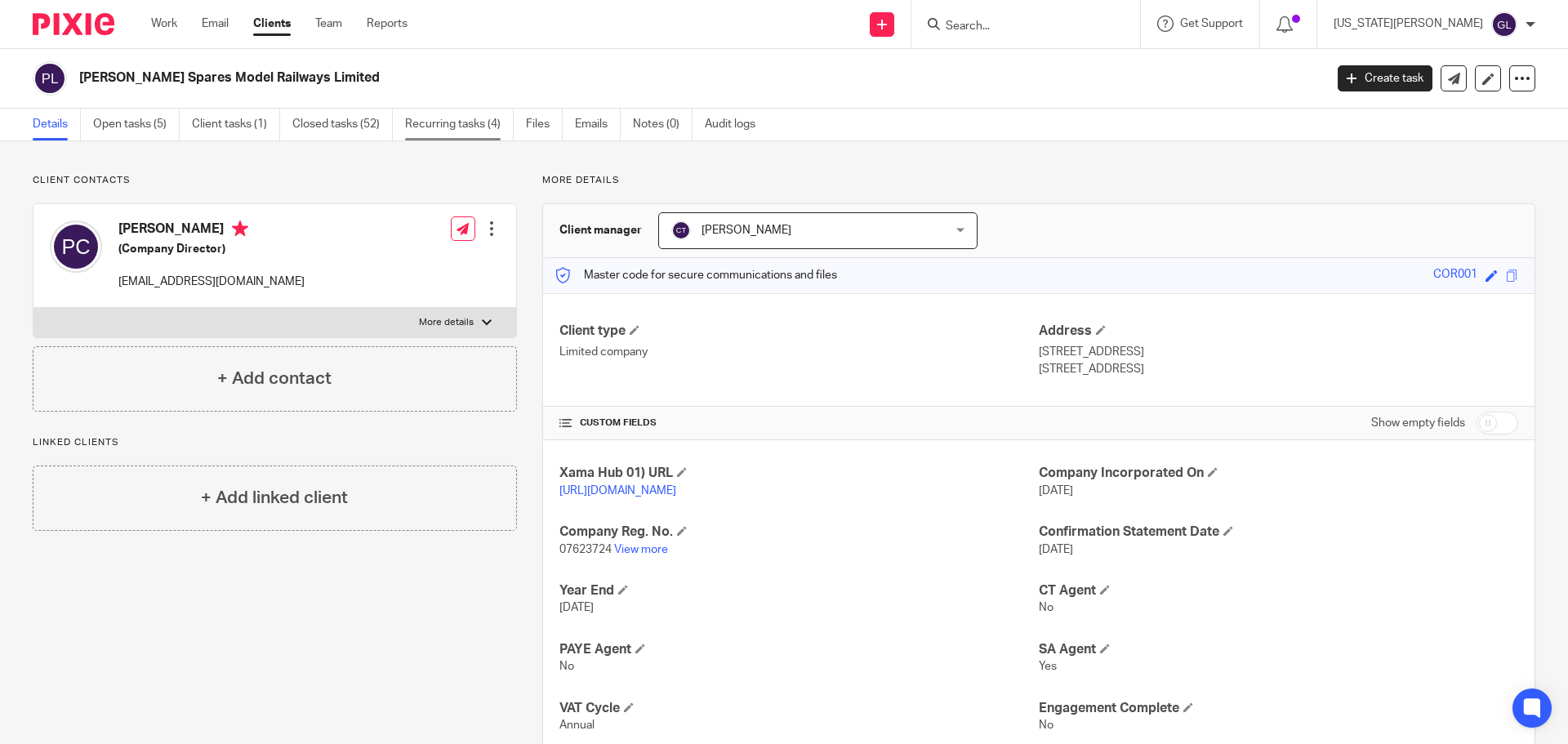
click at [437, 130] on link "Recurring tasks (4)" at bounding box center [459, 124] width 108 height 32
